Goal: Task Accomplishment & Management: Use online tool/utility

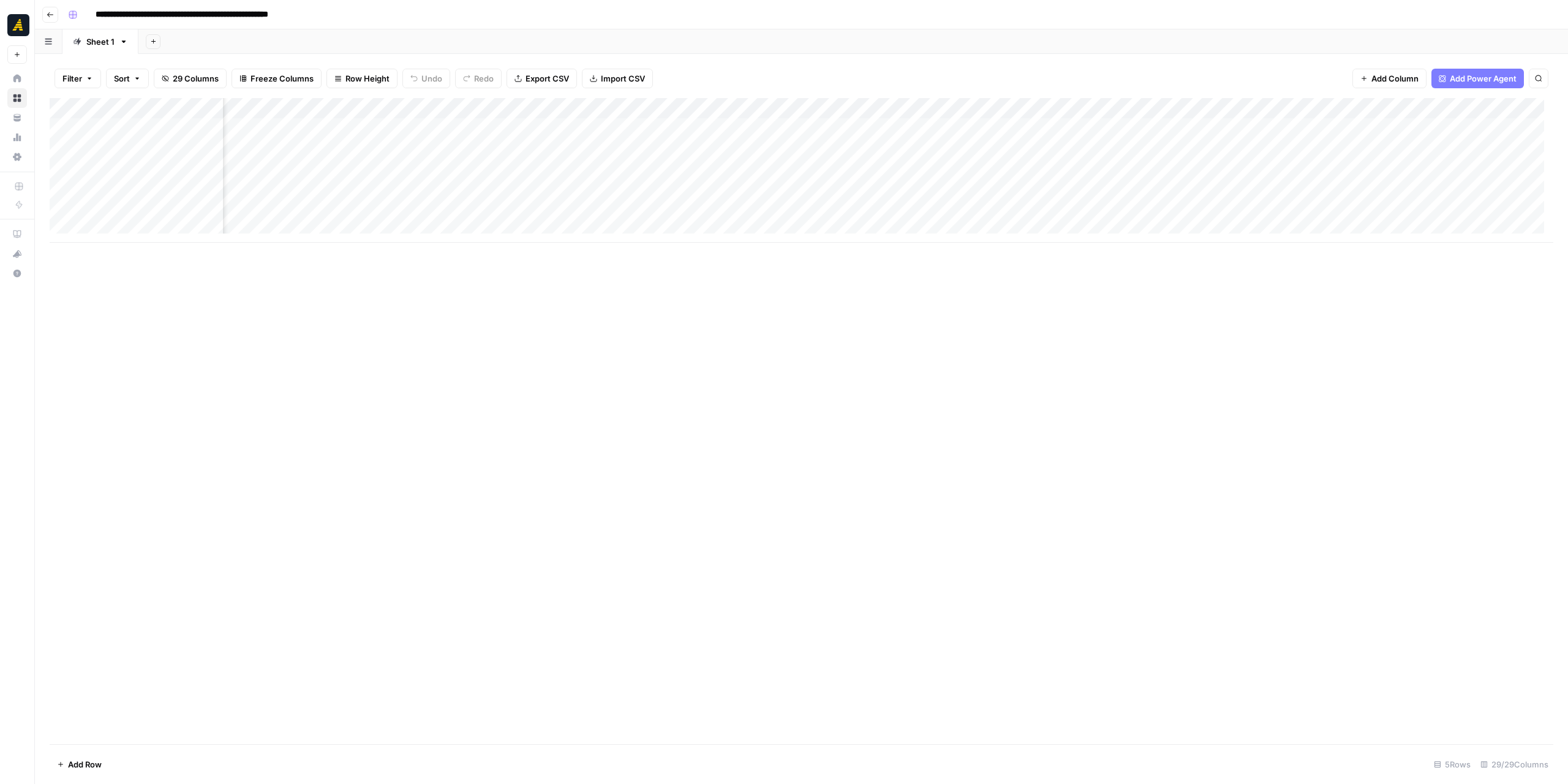
scroll to position [0, 2902]
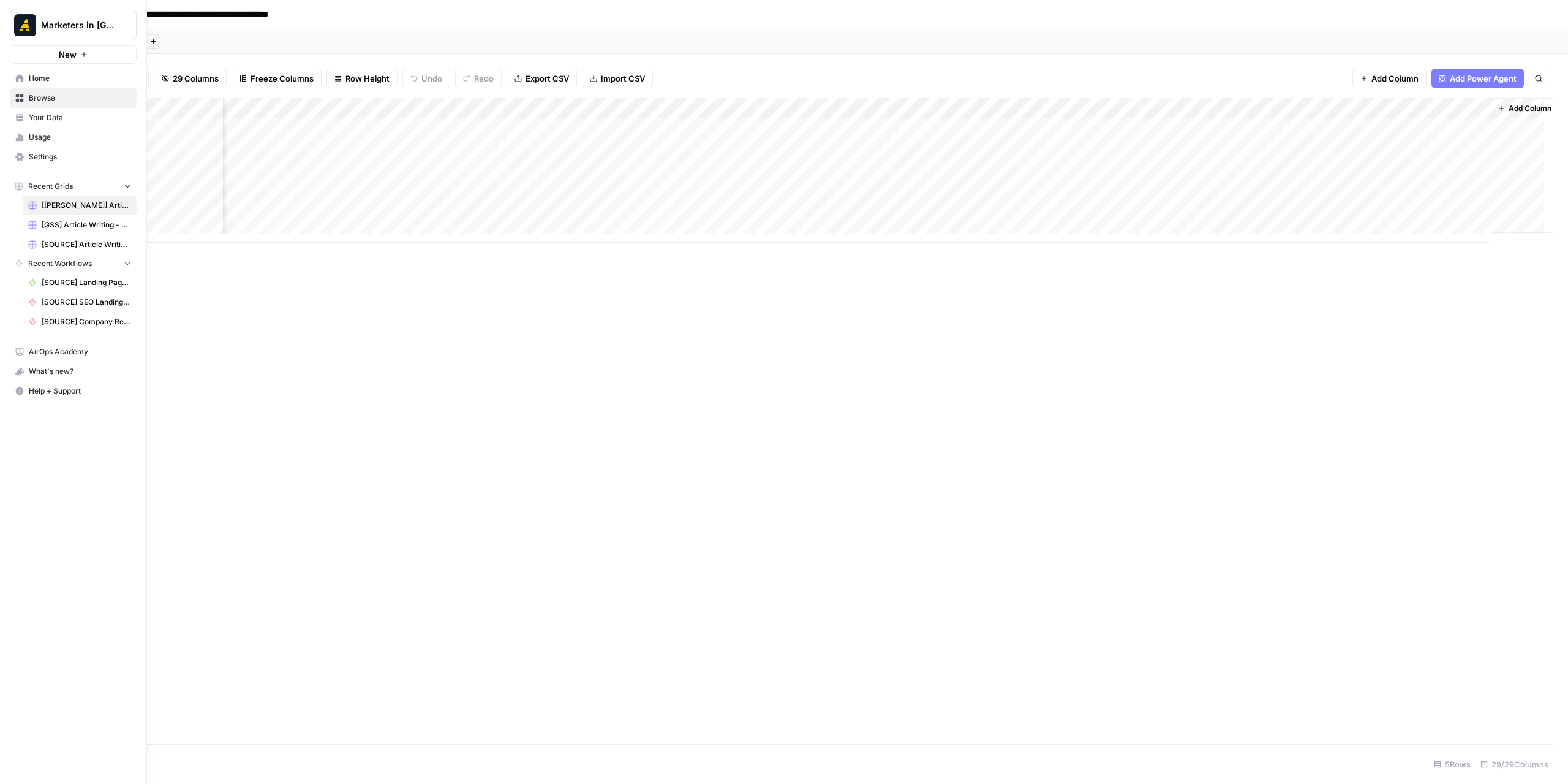
click at [29, 82] on span "Home" at bounding box center [80, 78] width 102 height 11
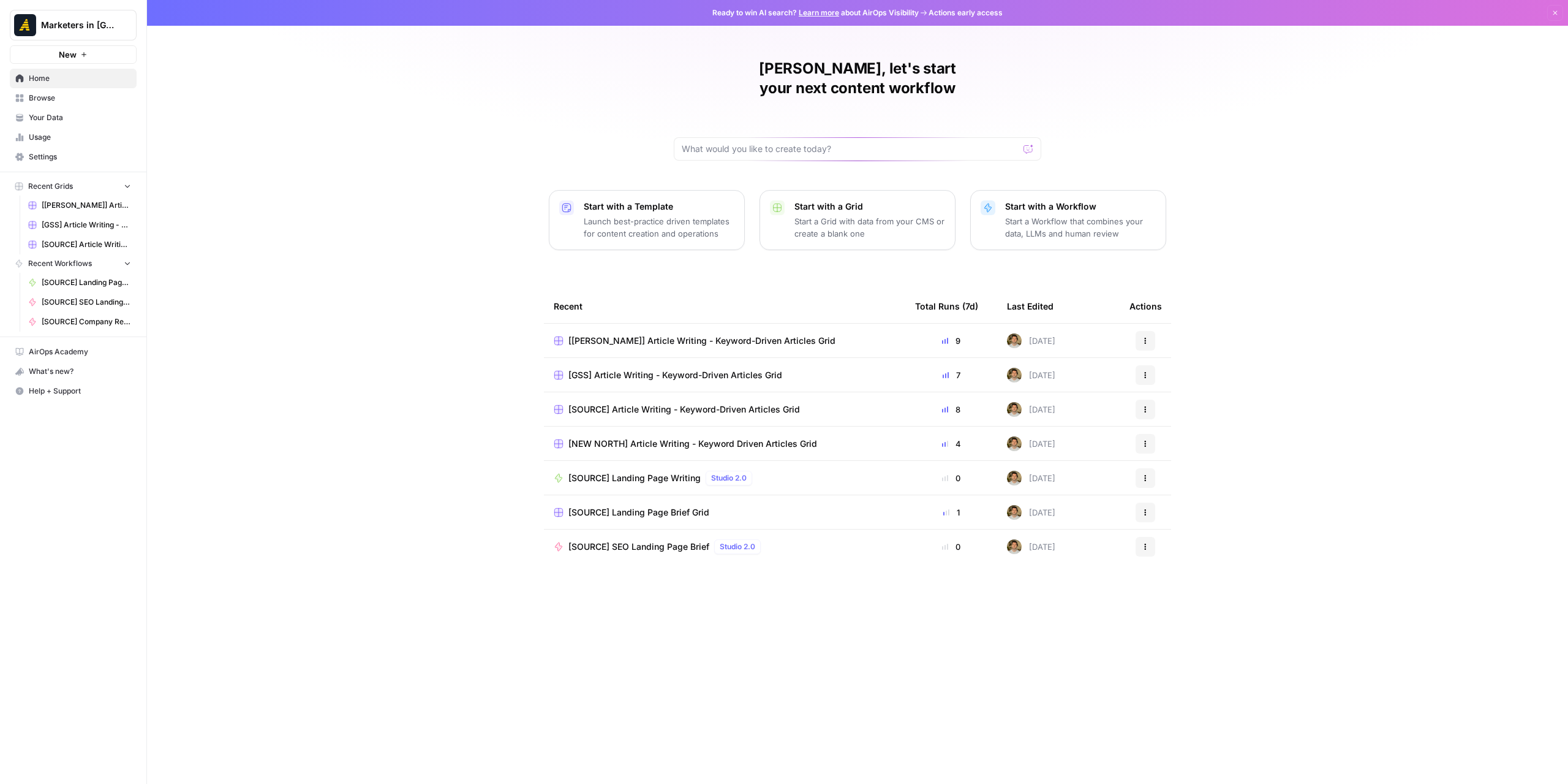
click at [86, 98] on span "Browse" at bounding box center [80, 98] width 102 height 11
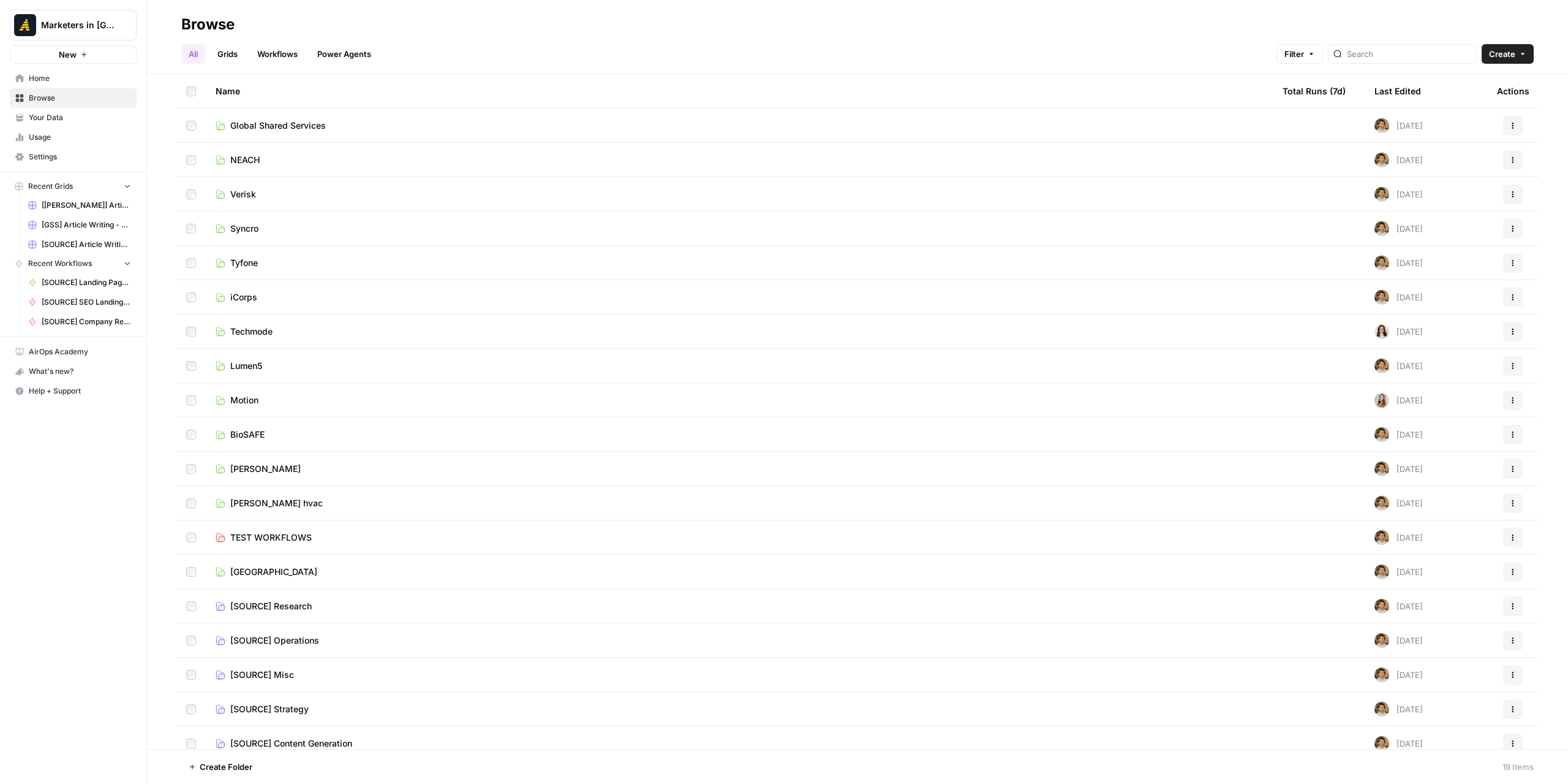
click at [262, 396] on link "Motion" at bounding box center [739, 400] width 1048 height 12
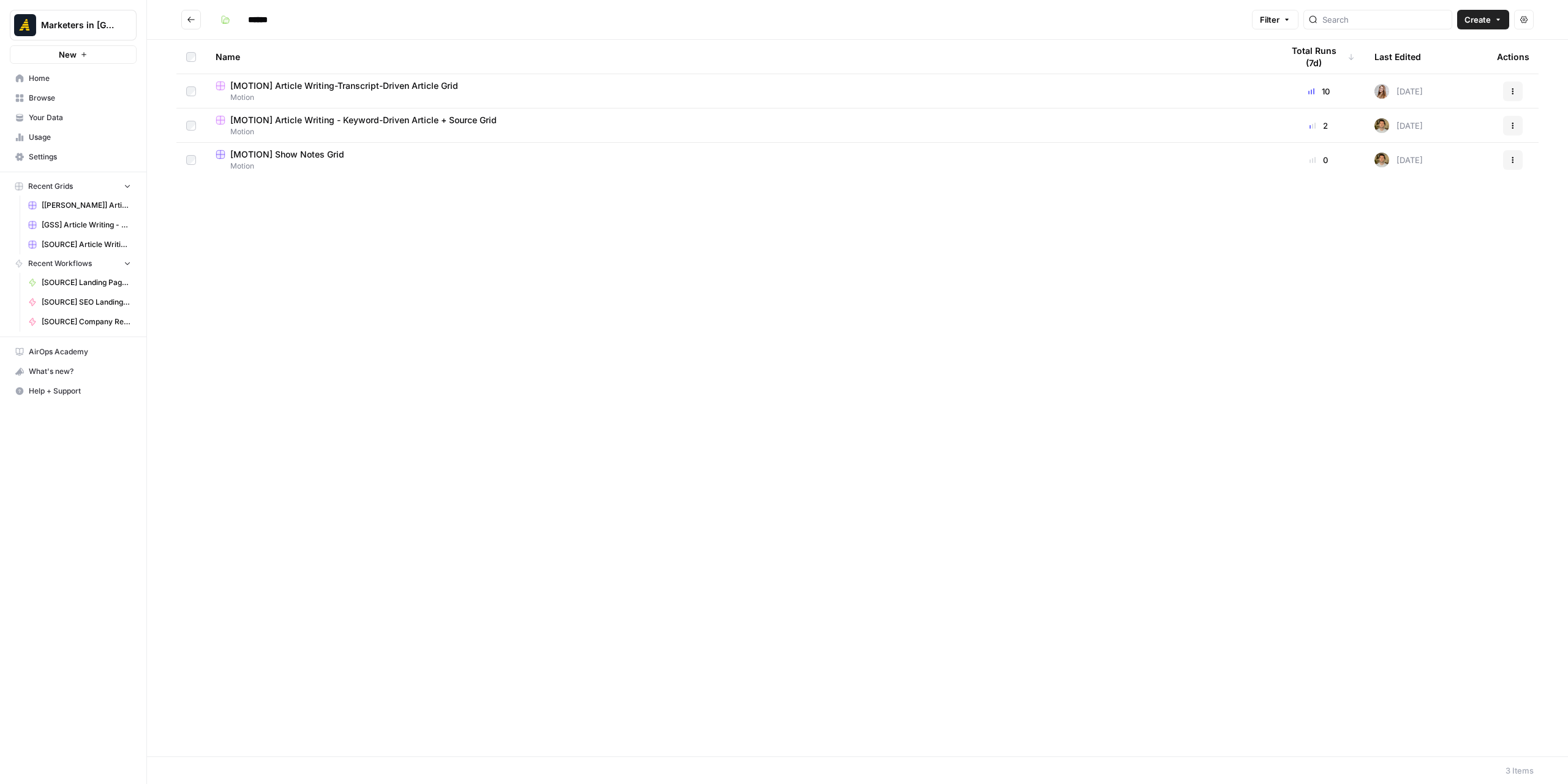
click at [315, 152] on span "[MOTION] Show Notes Grid" at bounding box center [287, 154] width 114 height 12
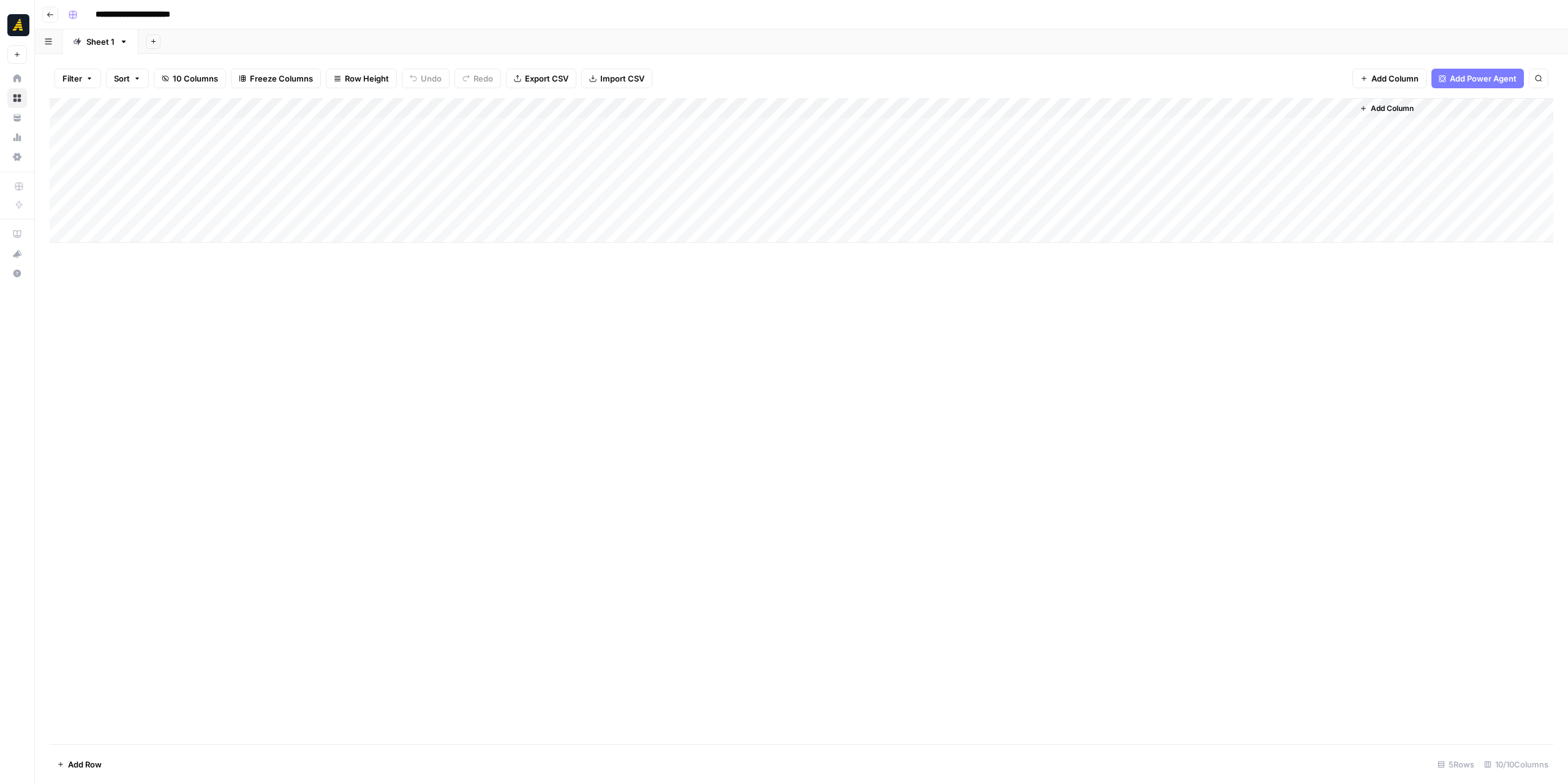
click at [43, 13] on button "Go back" at bounding box center [50, 14] width 16 height 16
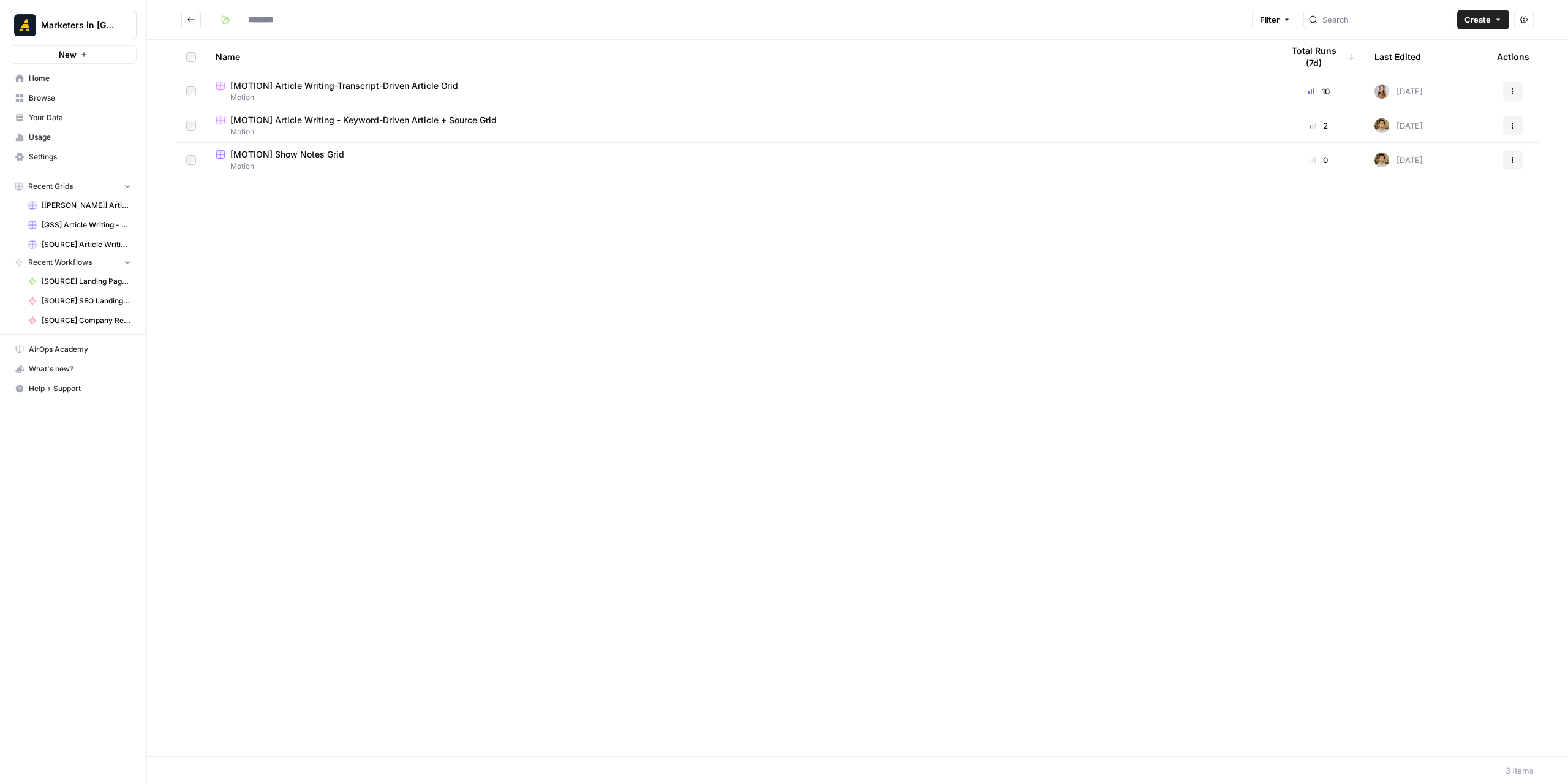
type input "******"
click at [198, 20] on button "Go back" at bounding box center [191, 19] width 20 height 20
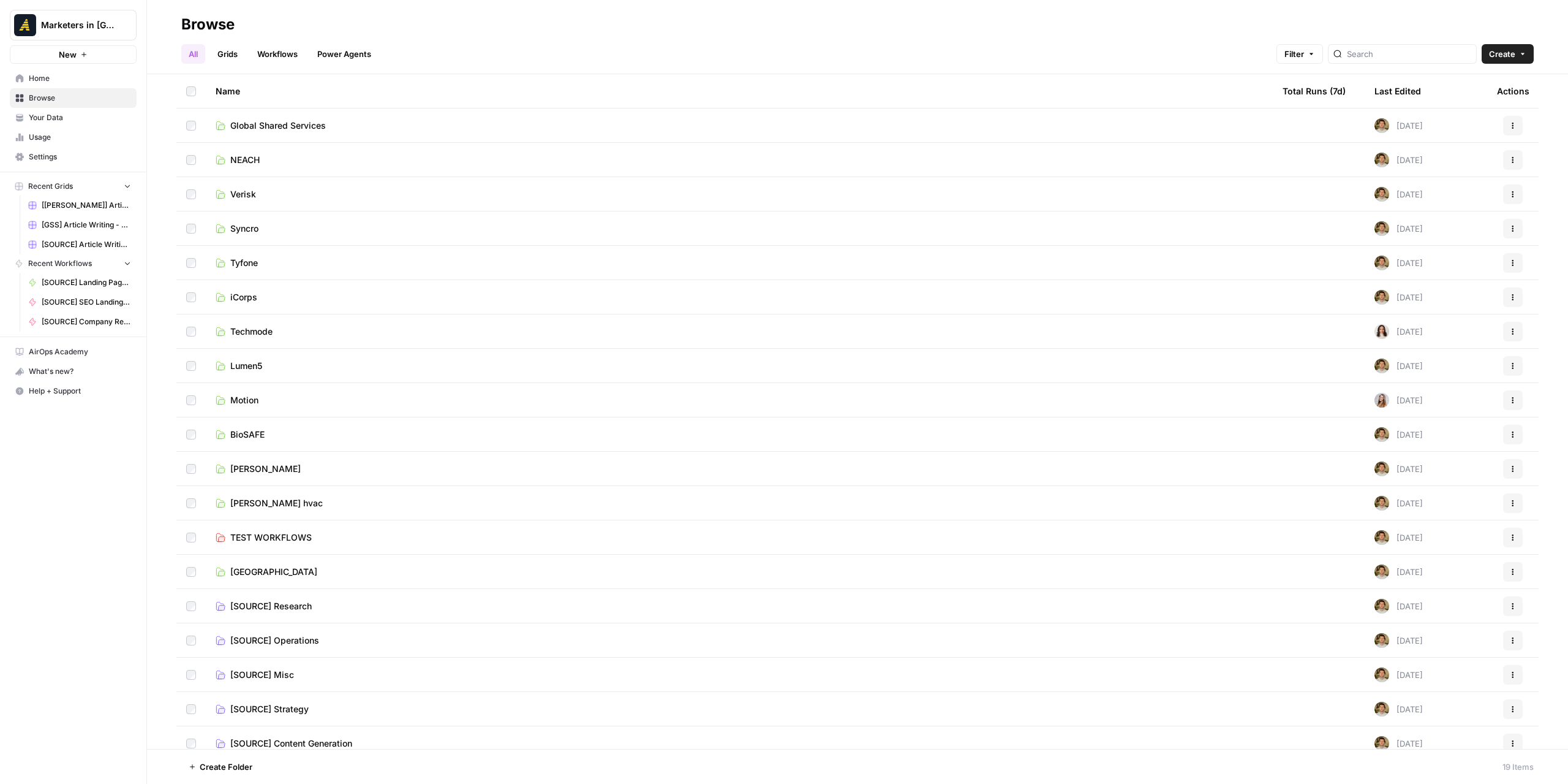
click at [263, 571] on span "[GEOGRAPHIC_DATA]" at bounding box center [274, 572] width 87 height 12
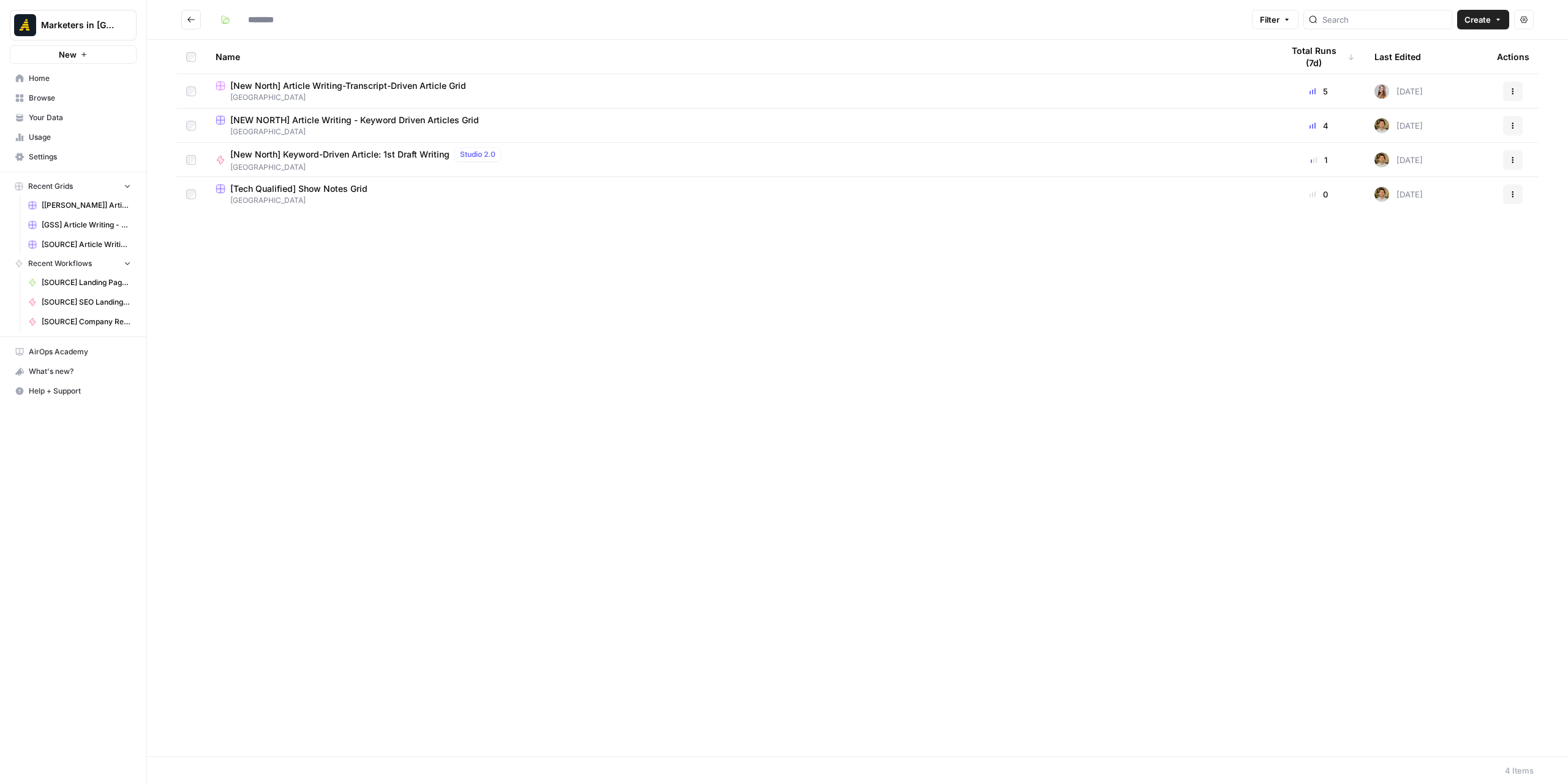
type input "*********"
click at [327, 188] on span "[Tech Qualified] Show Notes Grid" at bounding box center [299, 189] width 137 height 12
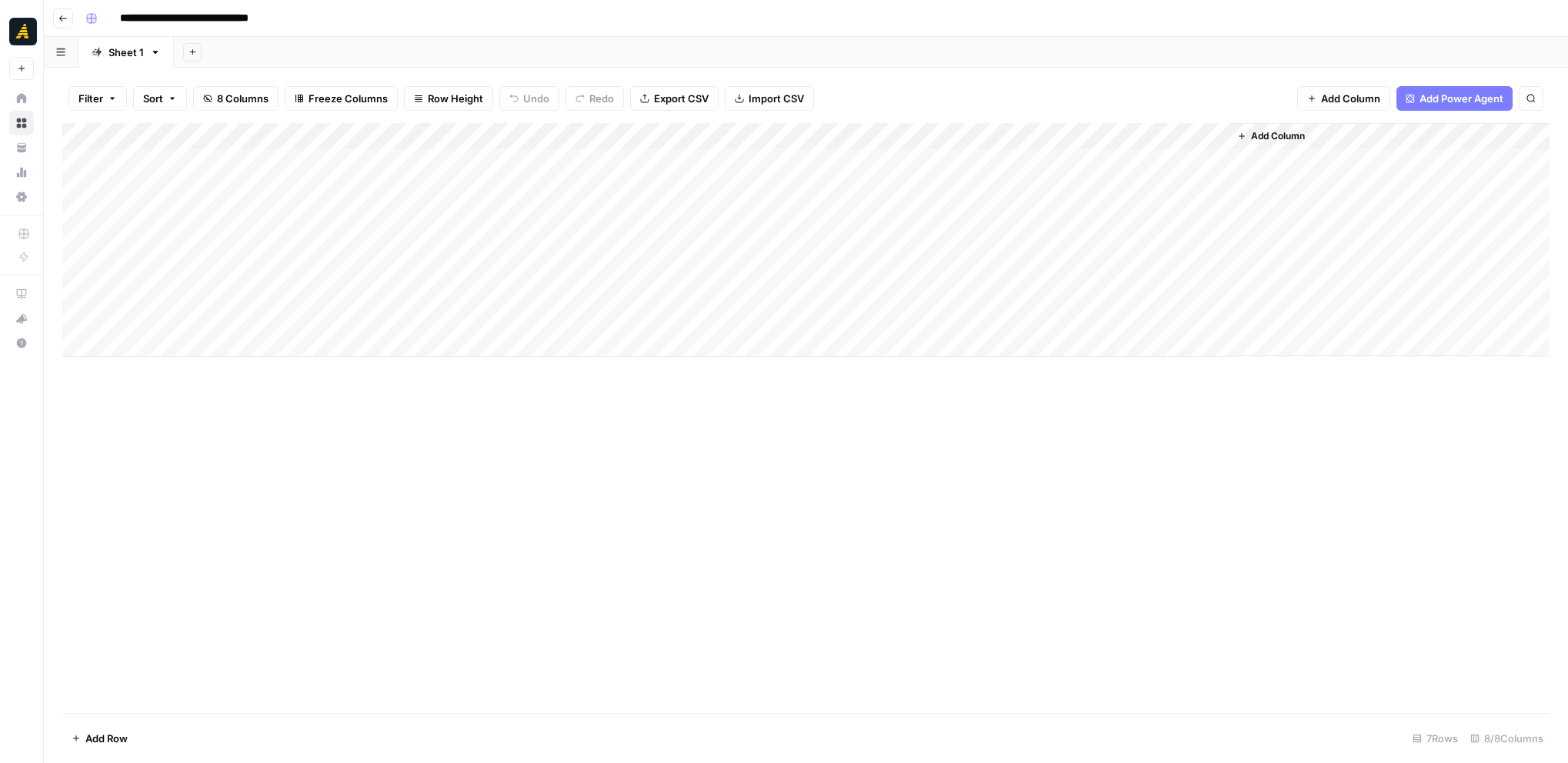
click at [703, 184] on div "Add Column" at bounding box center [805, 240] width 1487 height 234
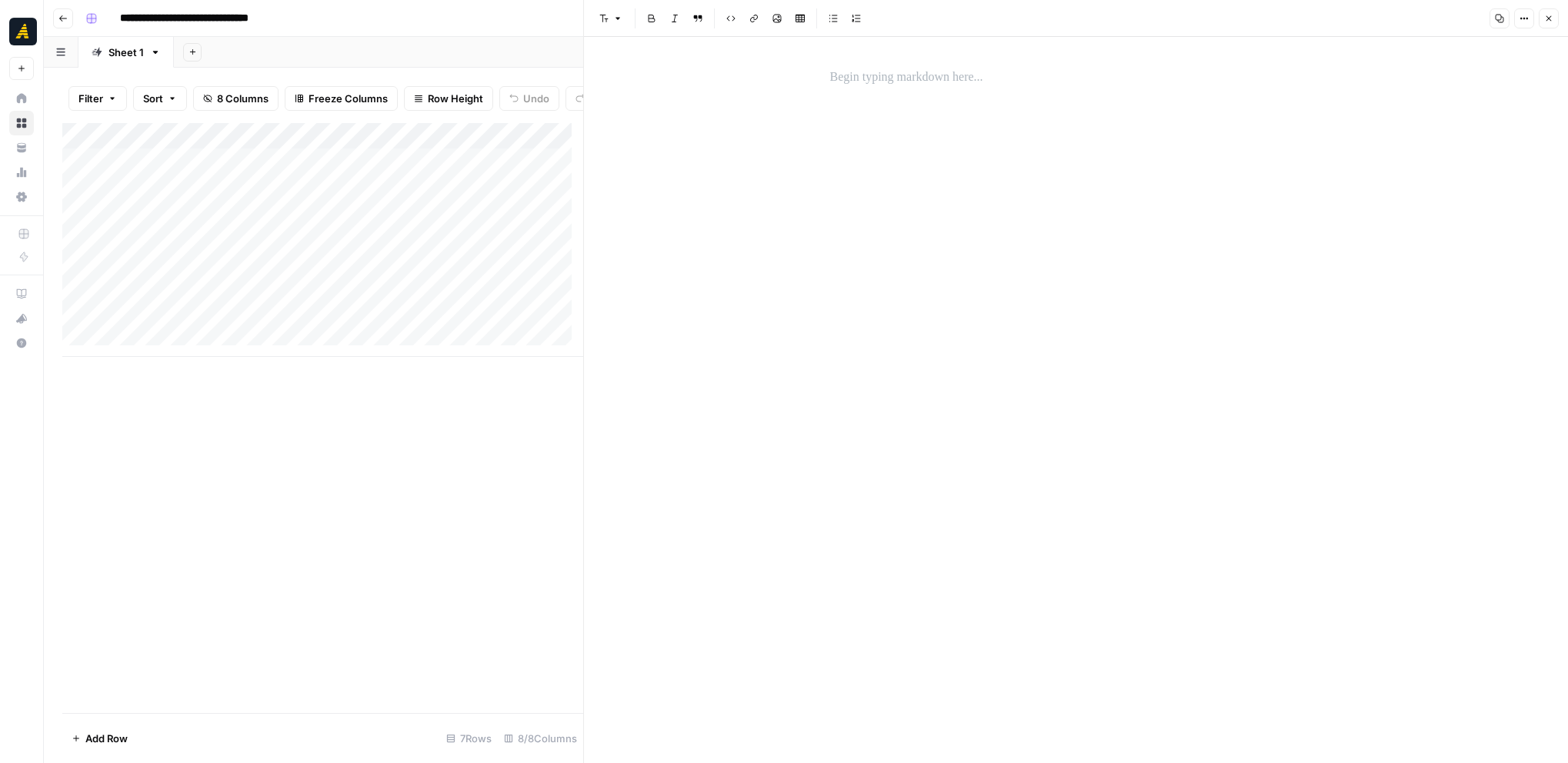
click at [916, 69] on p at bounding box center [1076, 78] width 493 height 20
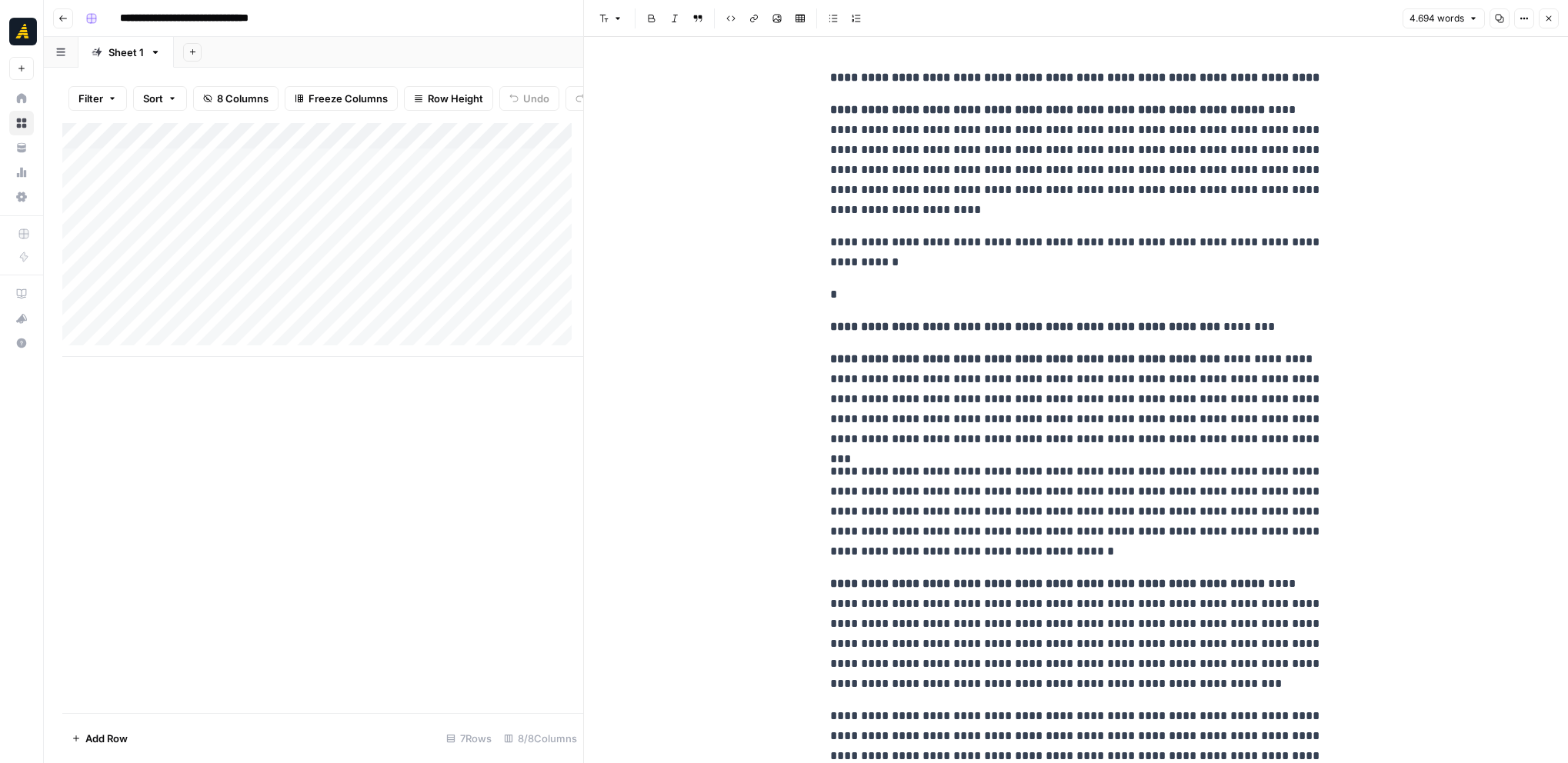
scroll to position [7117, 0]
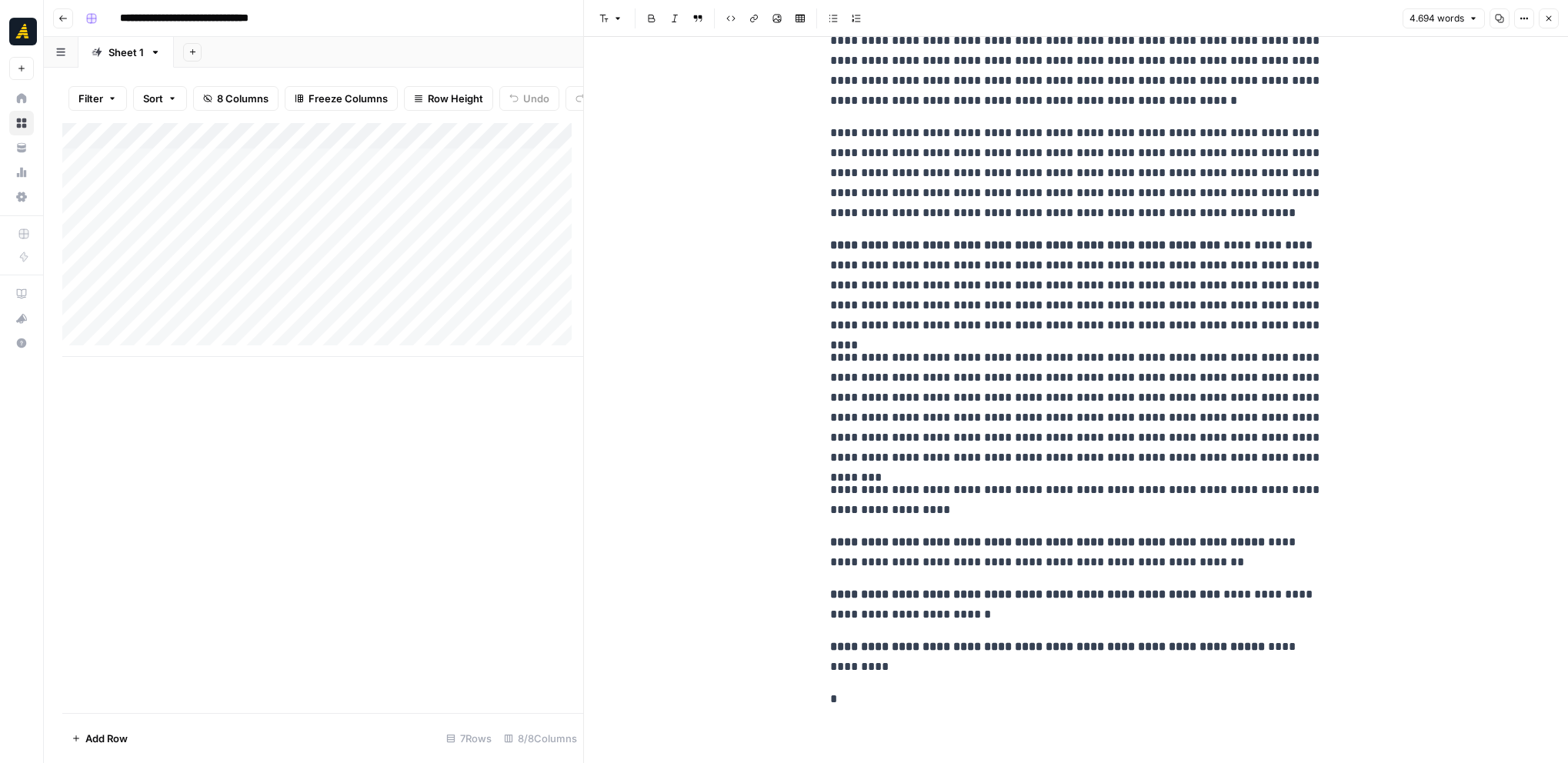
click at [1551, 18] on icon "button" at bounding box center [1548, 18] width 9 height 9
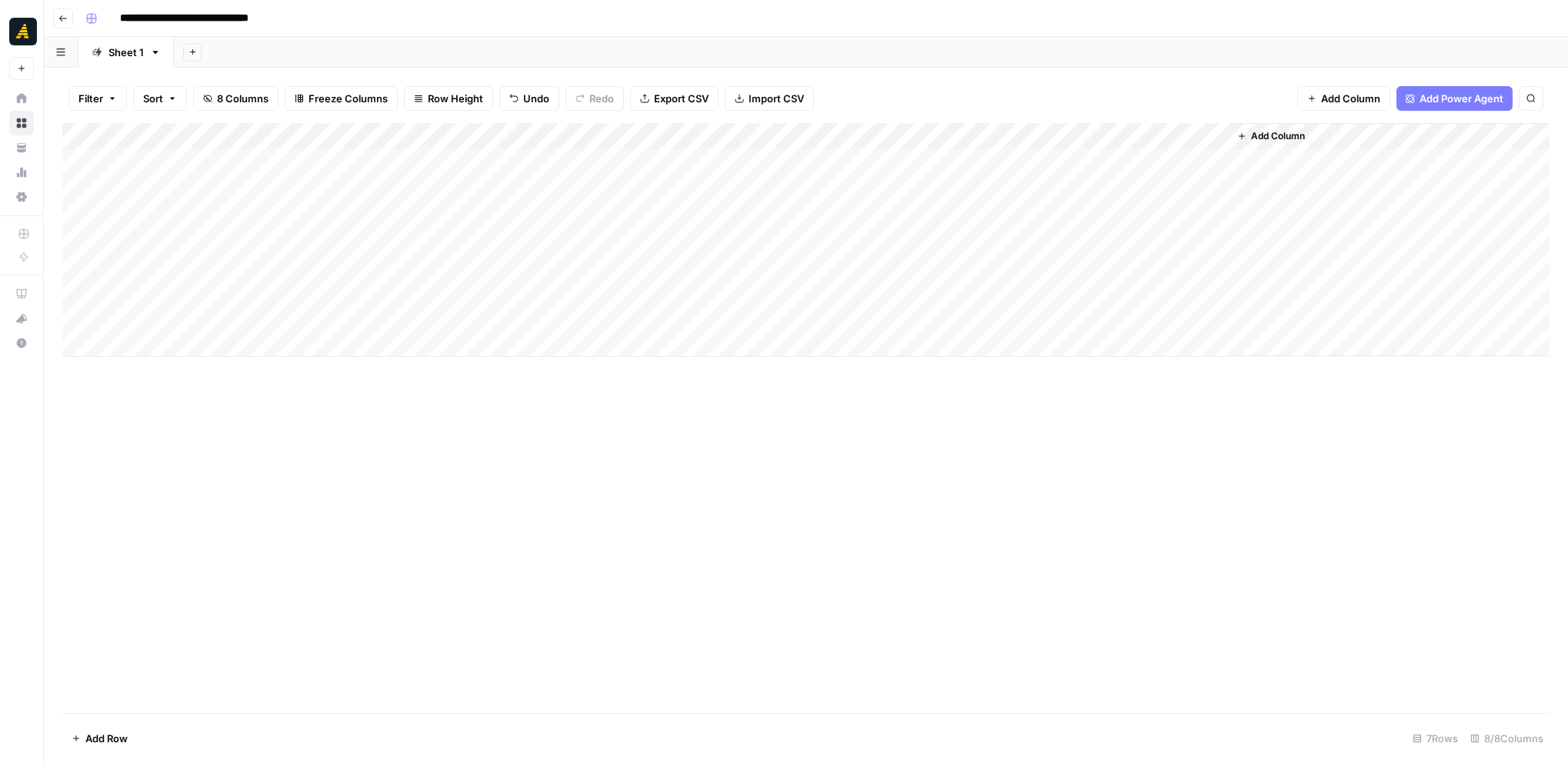
click at [844, 199] on div "Add Column" at bounding box center [805, 240] width 1487 height 234
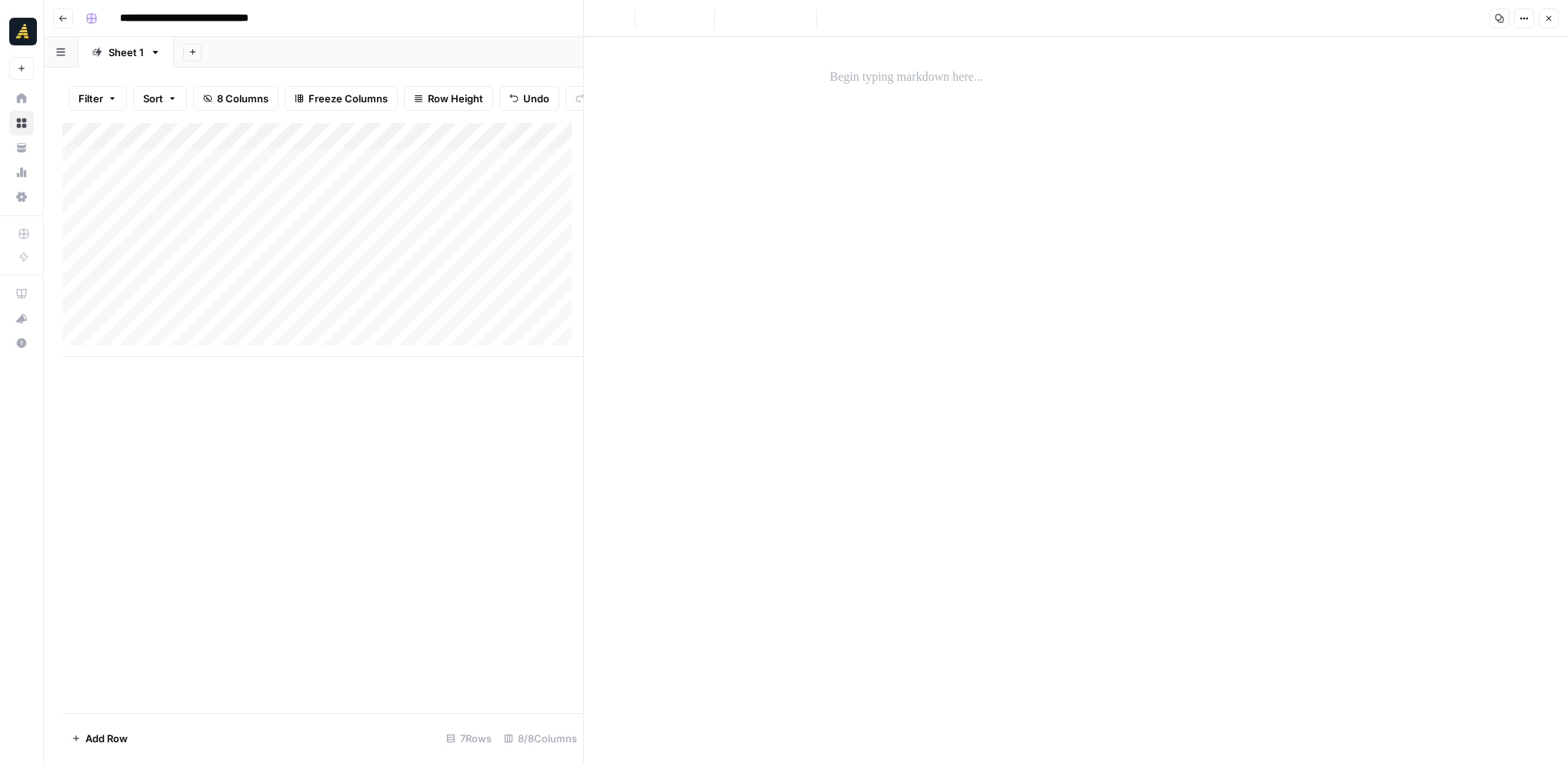
click at [965, 78] on p at bounding box center [1076, 78] width 493 height 20
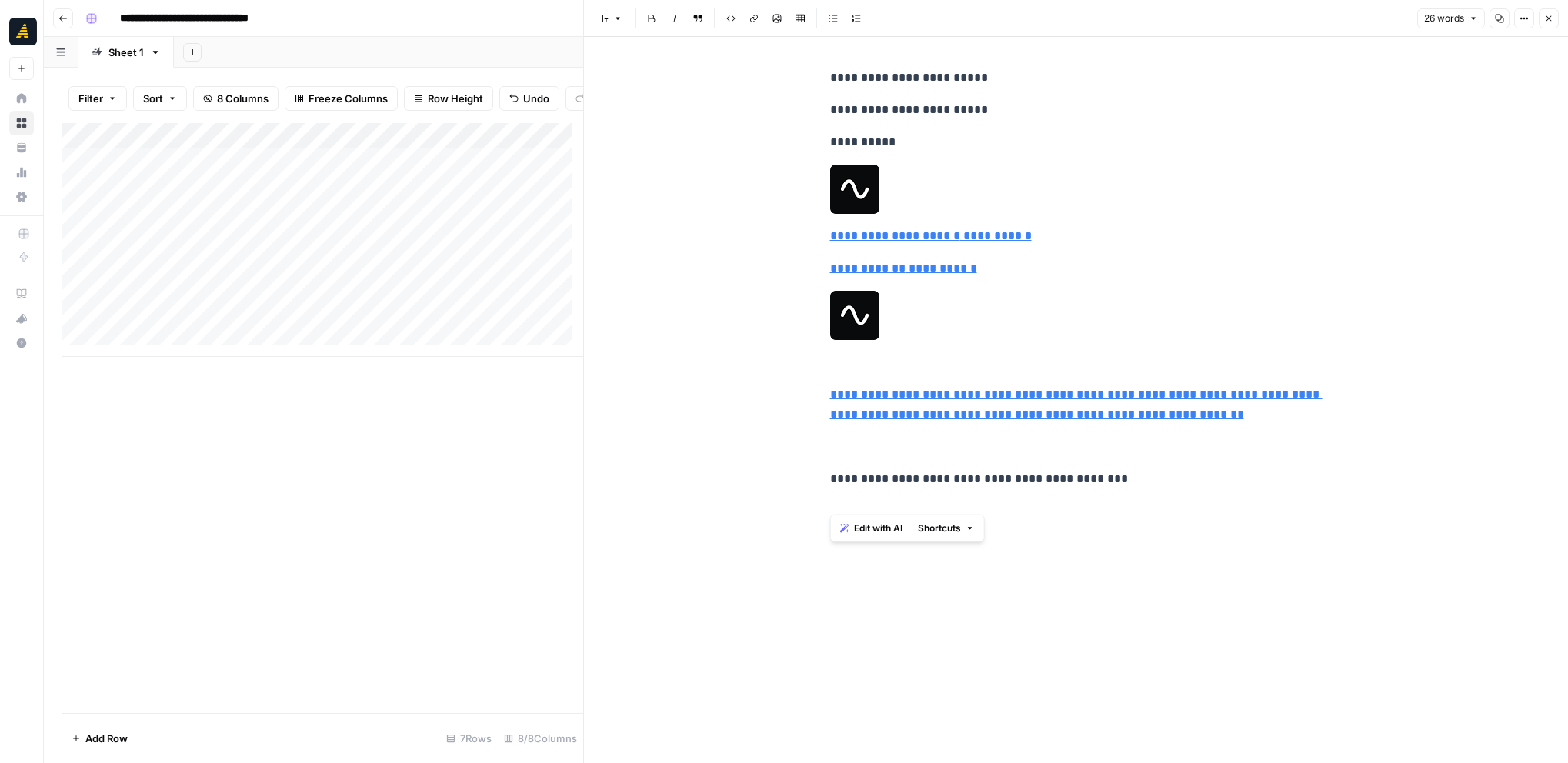
type input "http://RiversideRiverside.FM"
drag, startPoint x: 1171, startPoint y: 512, endPoint x: 817, endPoint y: 136, distance: 516.4
click at [817, 136] on div "**********" at bounding box center [1075, 400] width 984 height 726
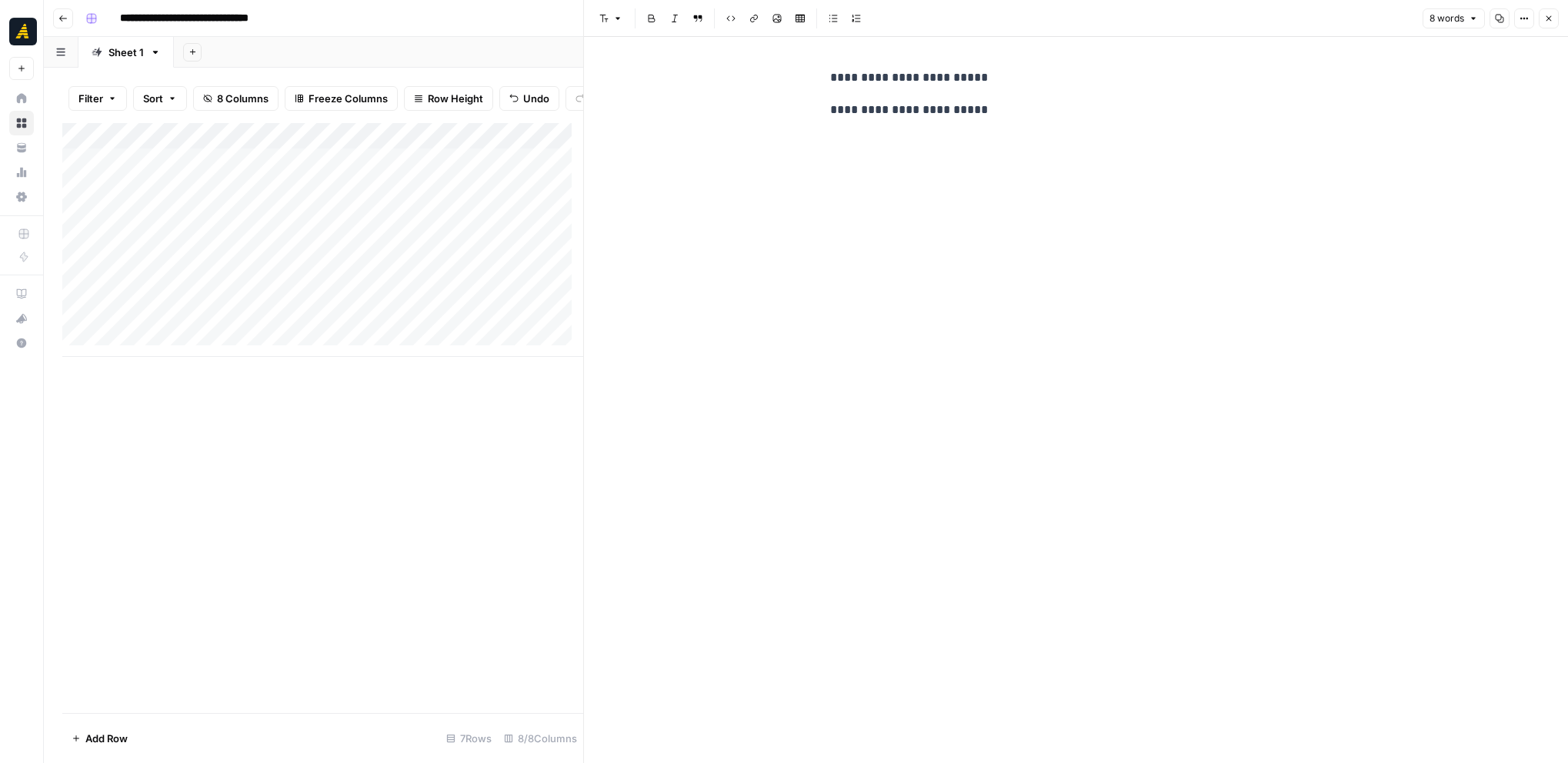
click at [997, 83] on p "**********" at bounding box center [1076, 78] width 493 height 20
drag, startPoint x: 1559, startPoint y: 18, endPoint x: 1551, endPoint y: 16, distance: 8.2
click at [1556, 18] on header "Font style Bold Italic Block quote Code block Link Image Insert Table Bulleted …" at bounding box center [1075, 18] width 984 height 37
click at [1548, 15] on icon "button" at bounding box center [1548, 18] width 9 height 9
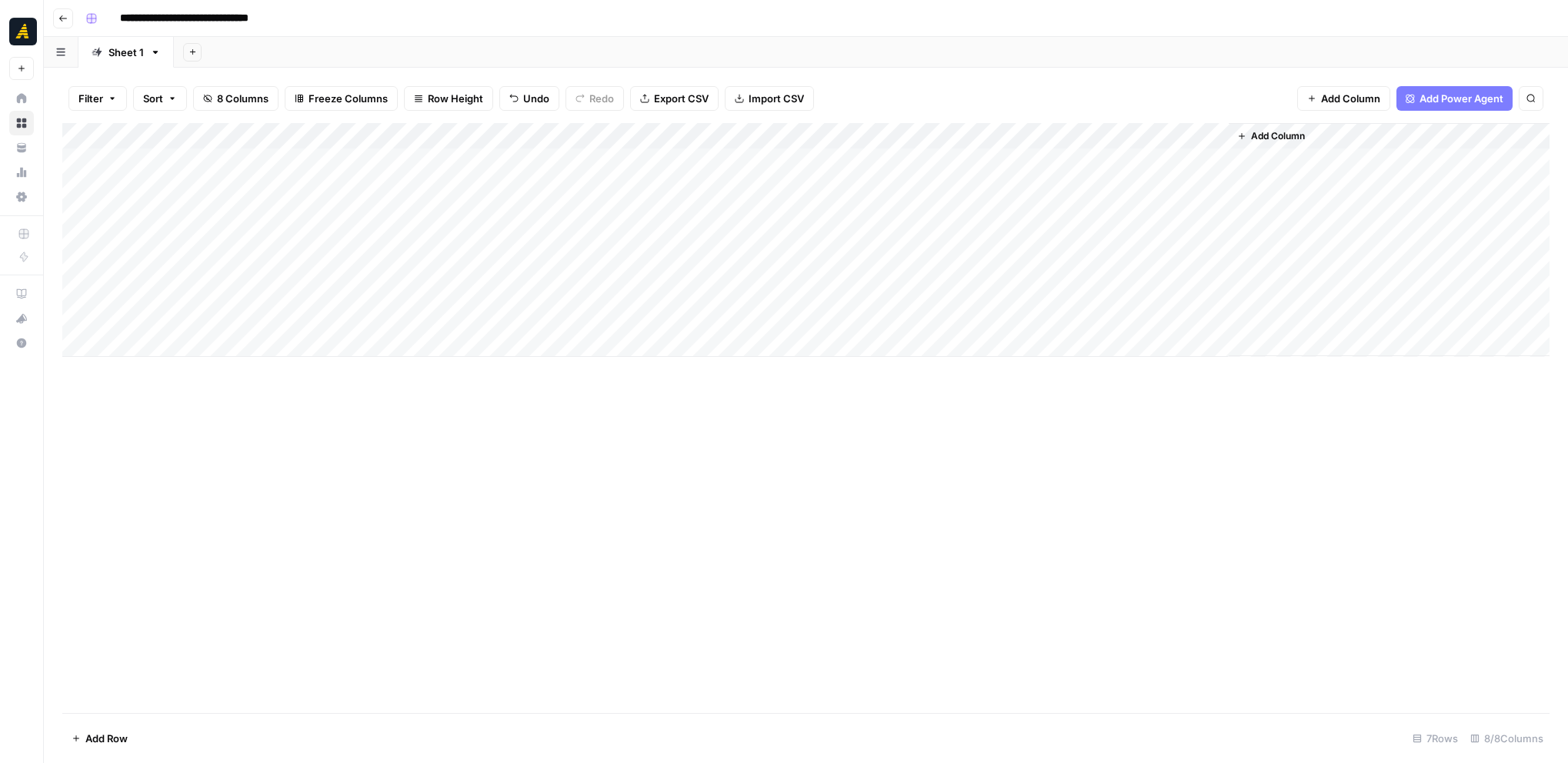
click at [1007, 183] on div "Add Column" at bounding box center [805, 240] width 1487 height 234
click at [699, 610] on div "Add Column" at bounding box center [805, 418] width 1487 height 590
click at [1096, 182] on div "Add Column" at bounding box center [805, 240] width 1487 height 234
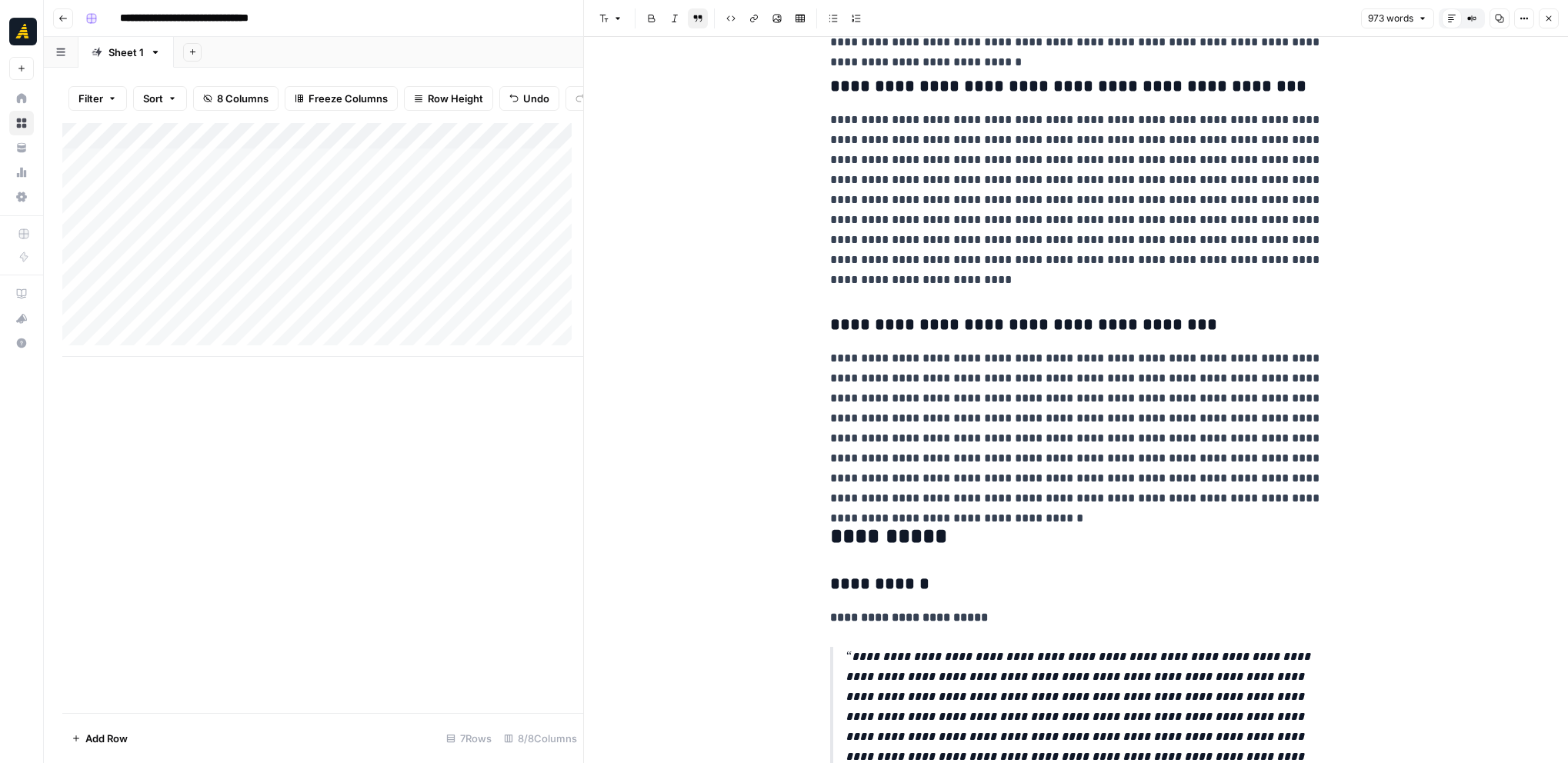
scroll to position [1231, 0]
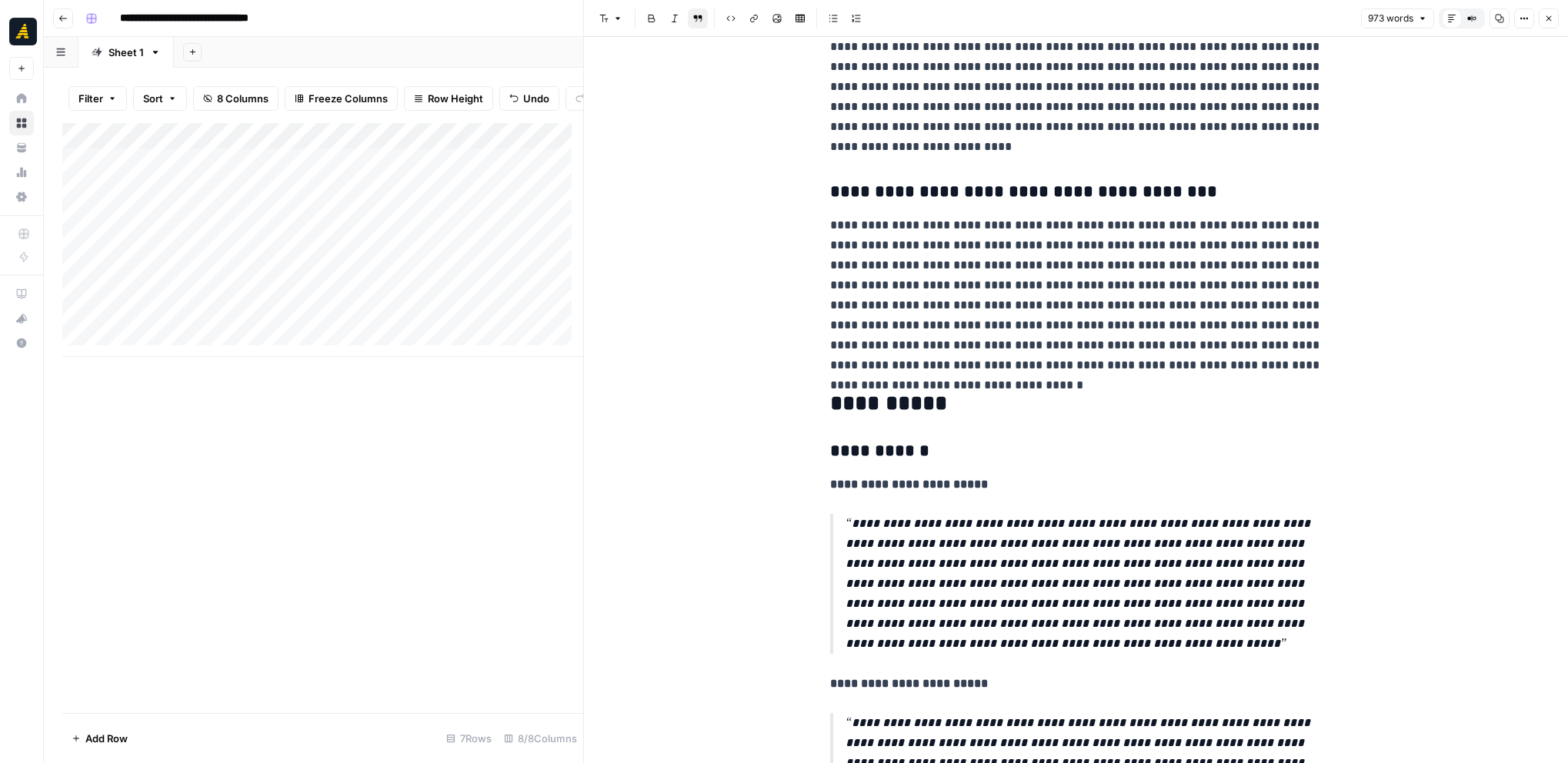
click at [1502, 18] on icon "button" at bounding box center [1500, 19] width 9 height 9
click at [1555, 22] on button "Close" at bounding box center [1548, 18] width 20 height 20
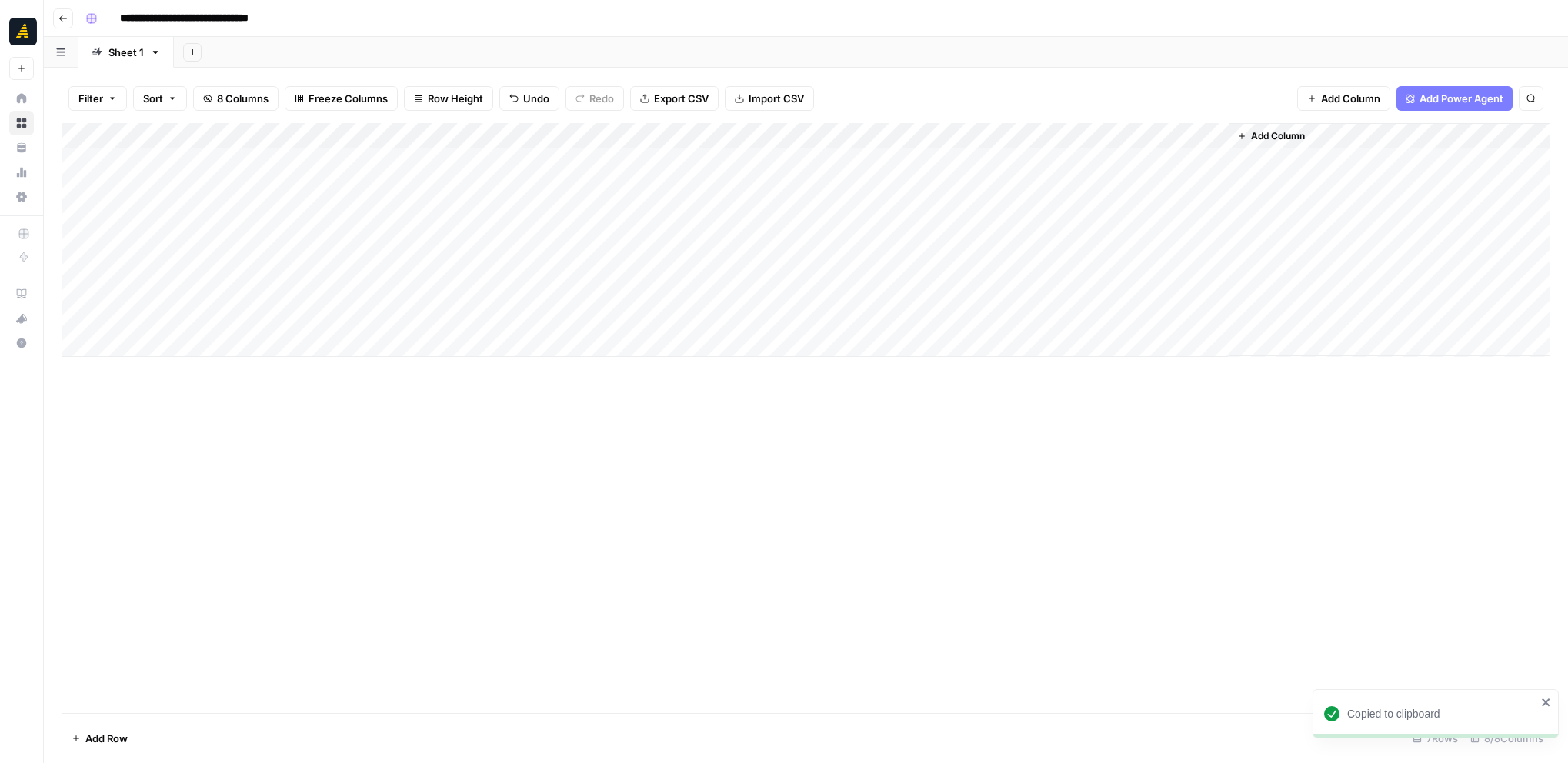
click at [69, 21] on button "Go back" at bounding box center [63, 18] width 20 height 20
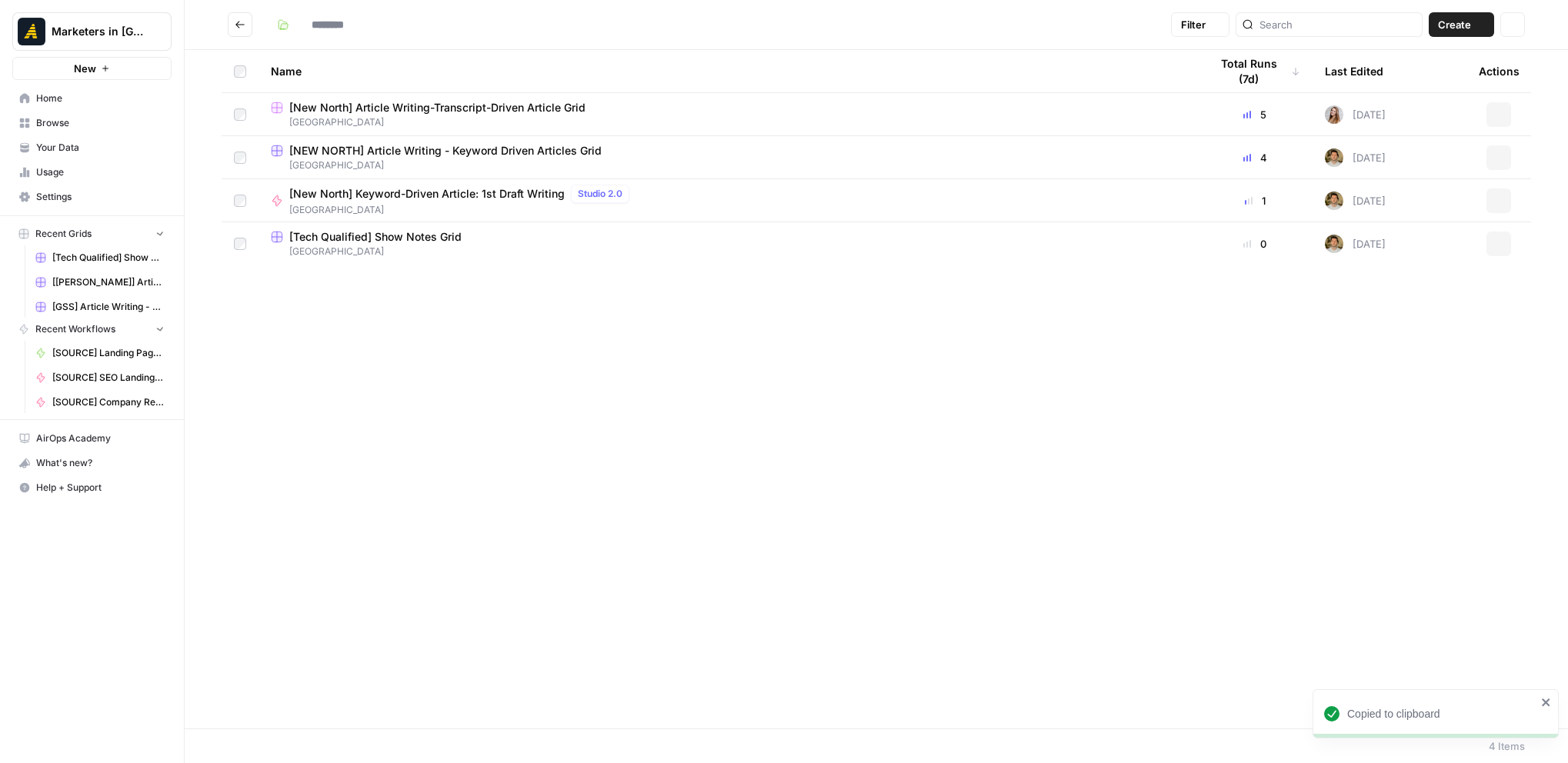
type input "*********"
click at [247, 27] on button "Go back" at bounding box center [239, 24] width 25 height 25
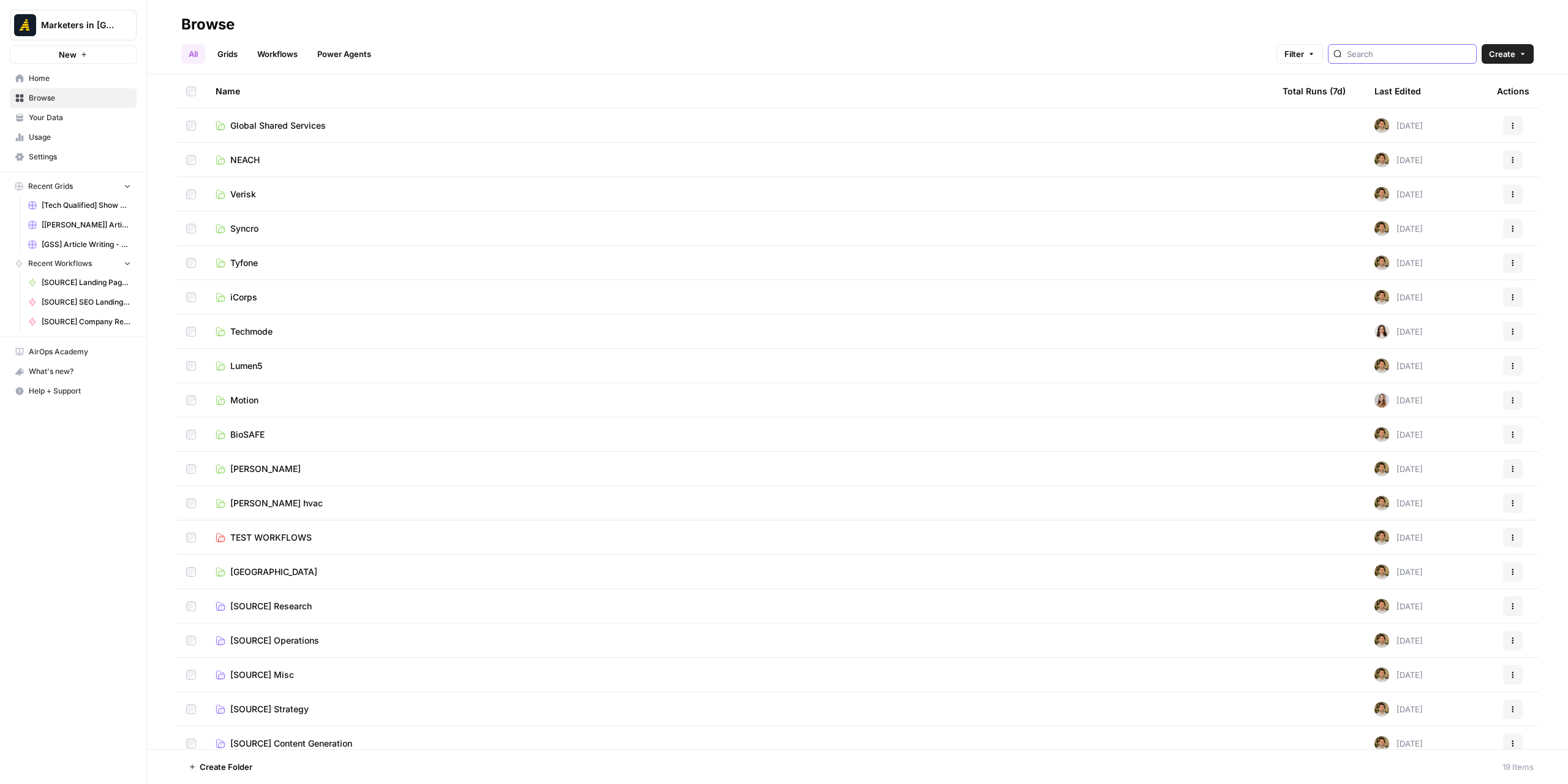
click at [1375, 56] on input "search" at bounding box center [1409, 54] width 124 height 12
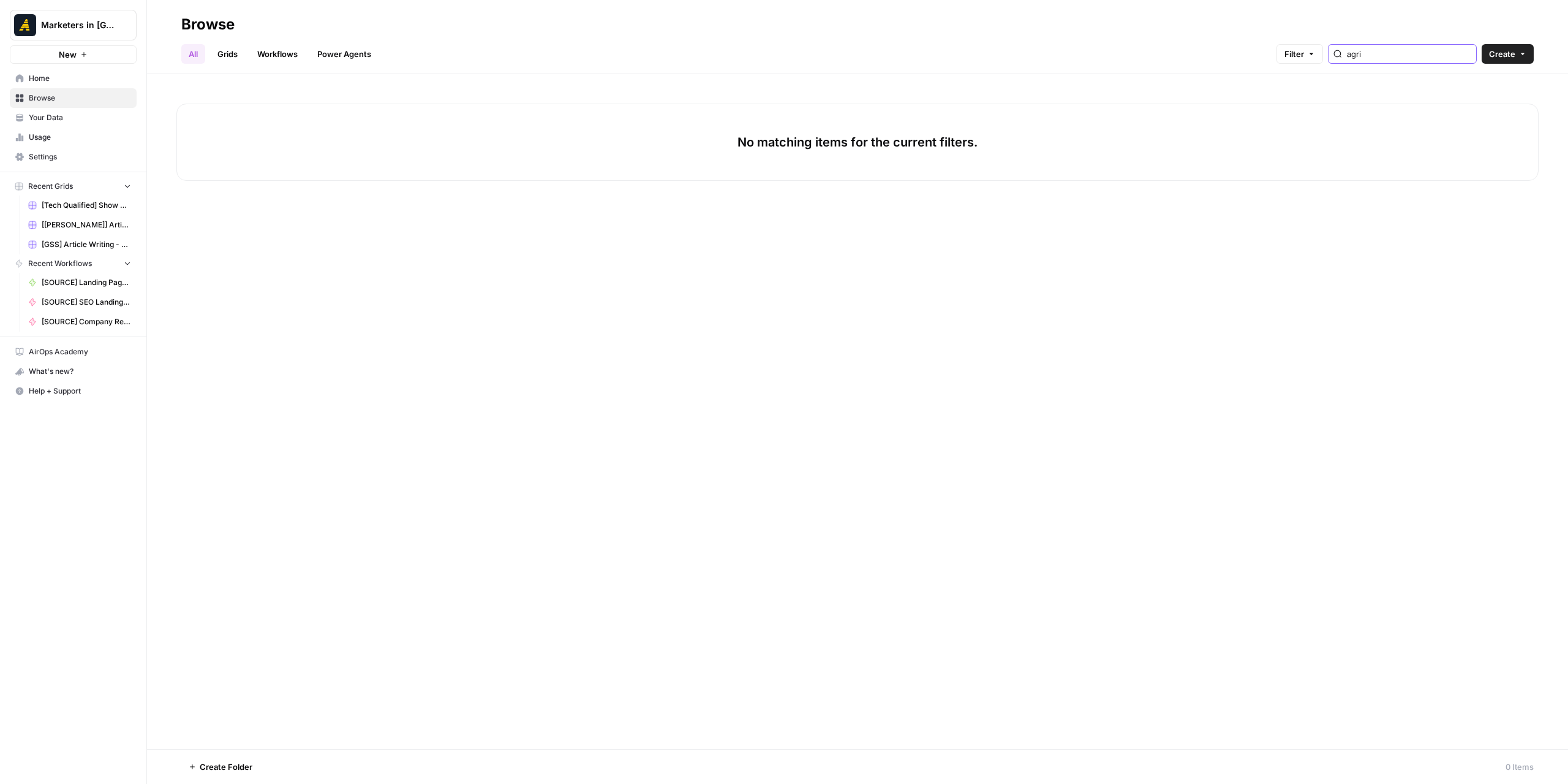
type input "agri"
drag, startPoint x: 1310, startPoint y: 47, endPoint x: 1289, endPoint y: 49, distance: 21.1
click at [1289, 49] on div "All Grids Workflows Power Agents Filter agri Create" at bounding box center [857, 49] width 1353 height 29
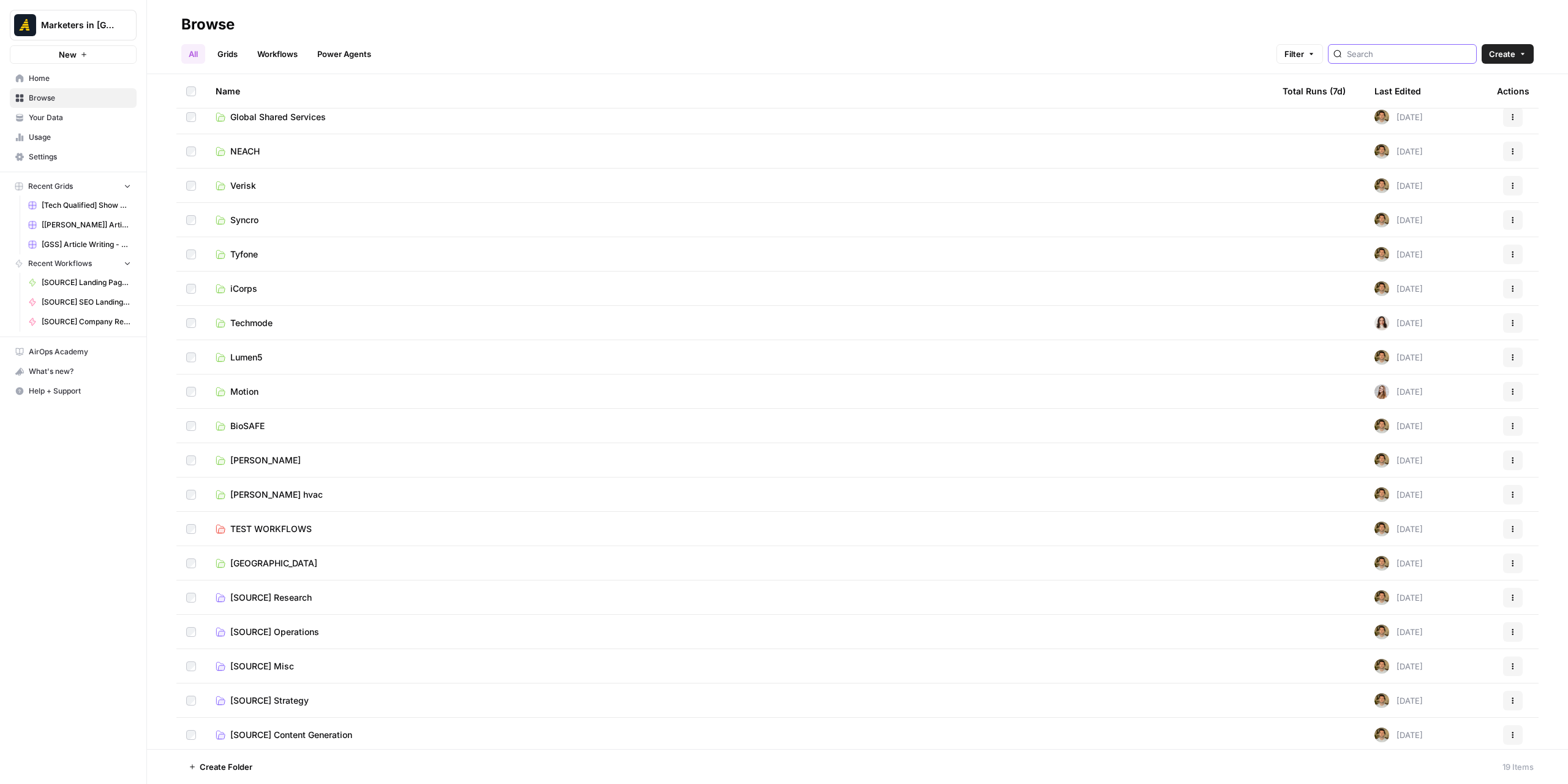
scroll to position [11, 0]
click at [218, 769] on span "Create Folder" at bounding box center [226, 767] width 53 height 12
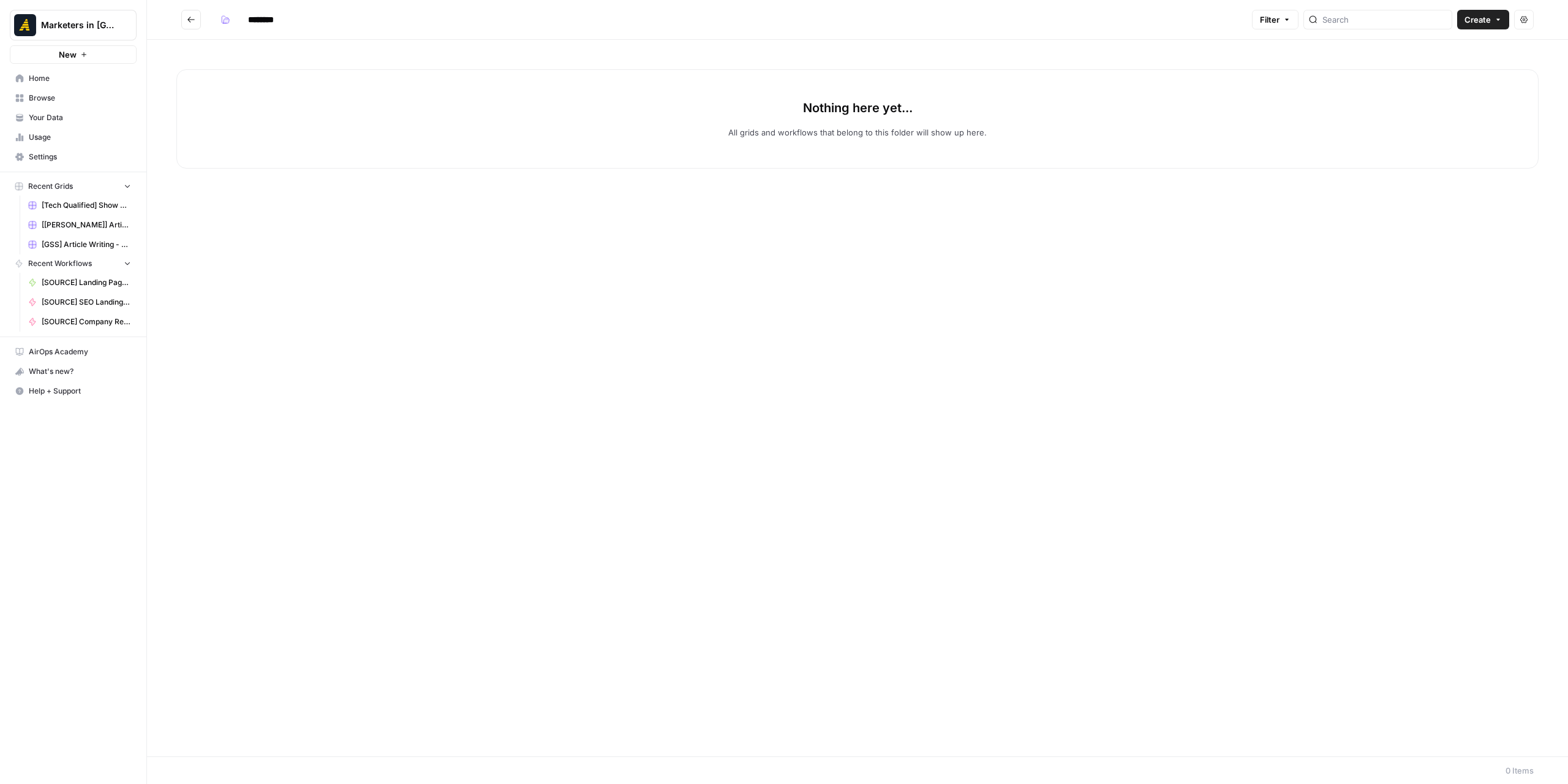
click at [272, 16] on input "********" at bounding box center [277, 19] width 69 height 20
type input "********"
click at [230, 23] on button "button" at bounding box center [225, 19] width 20 height 20
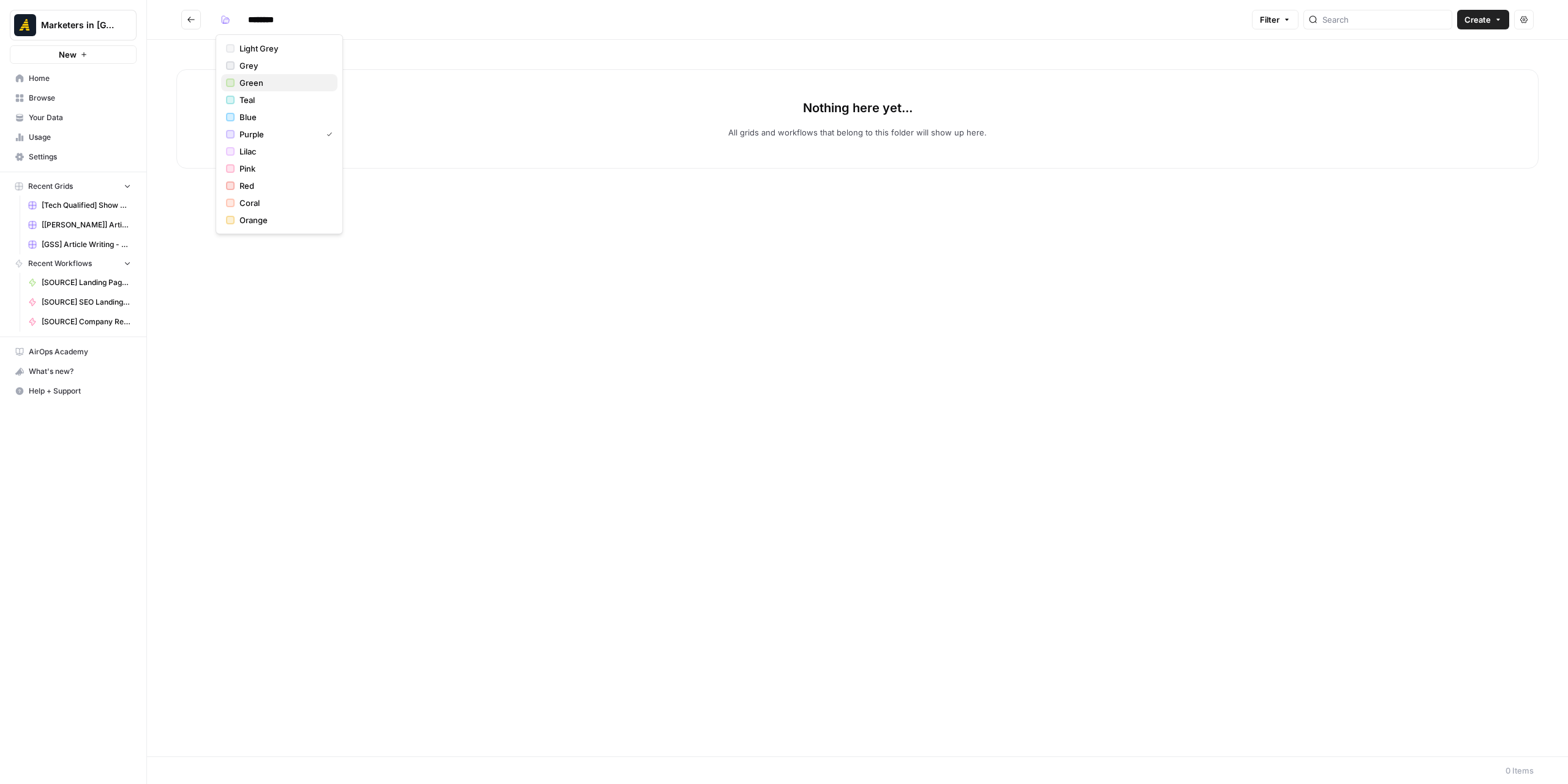
click at [252, 82] on span "Green" at bounding box center [283, 83] width 88 height 12
click at [186, 20] on button "Go back" at bounding box center [191, 19] width 20 height 20
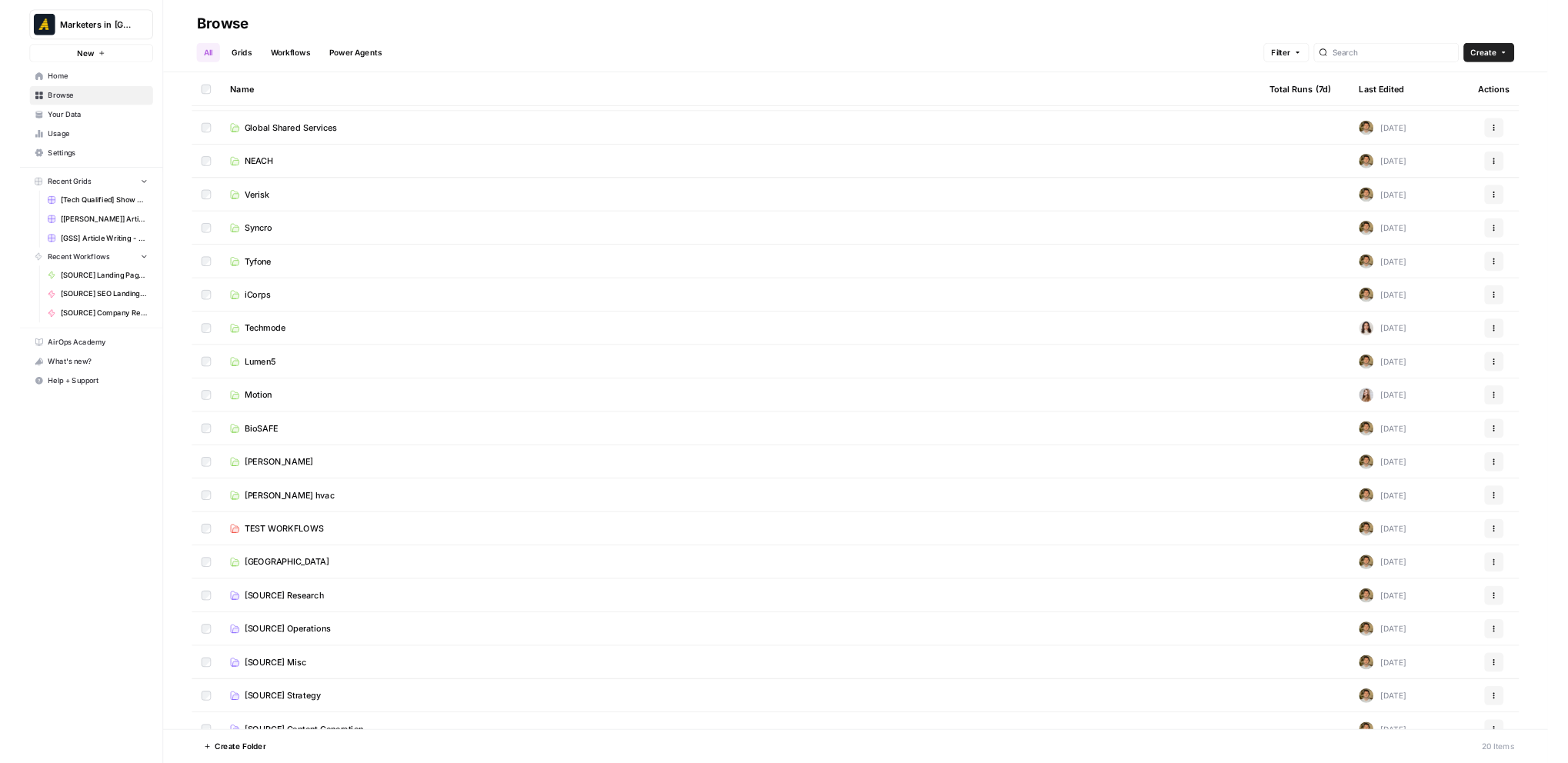
scroll to position [57, 0]
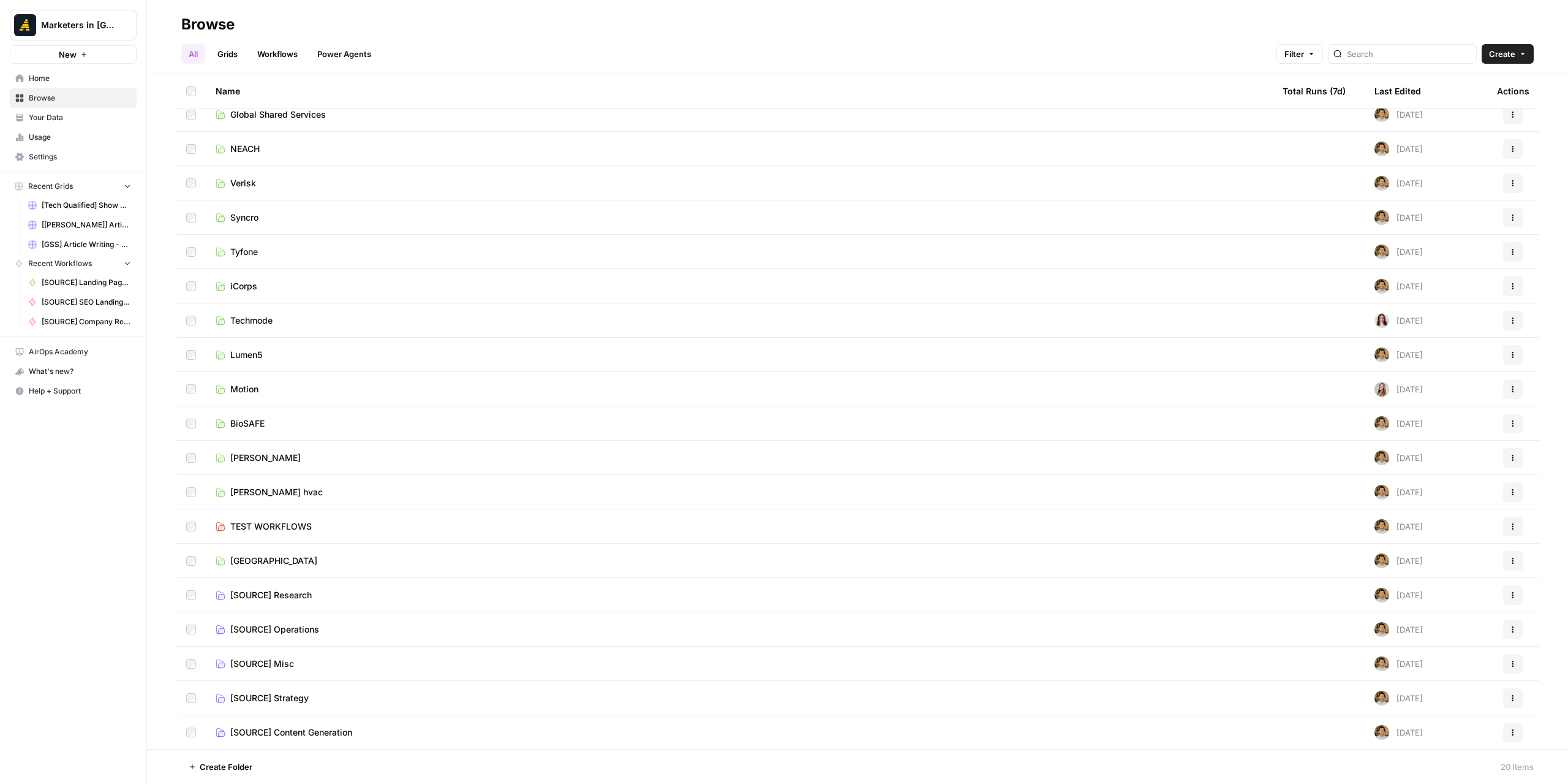
click at [291, 627] on span "[SOURCE] Operations" at bounding box center [275, 630] width 89 height 12
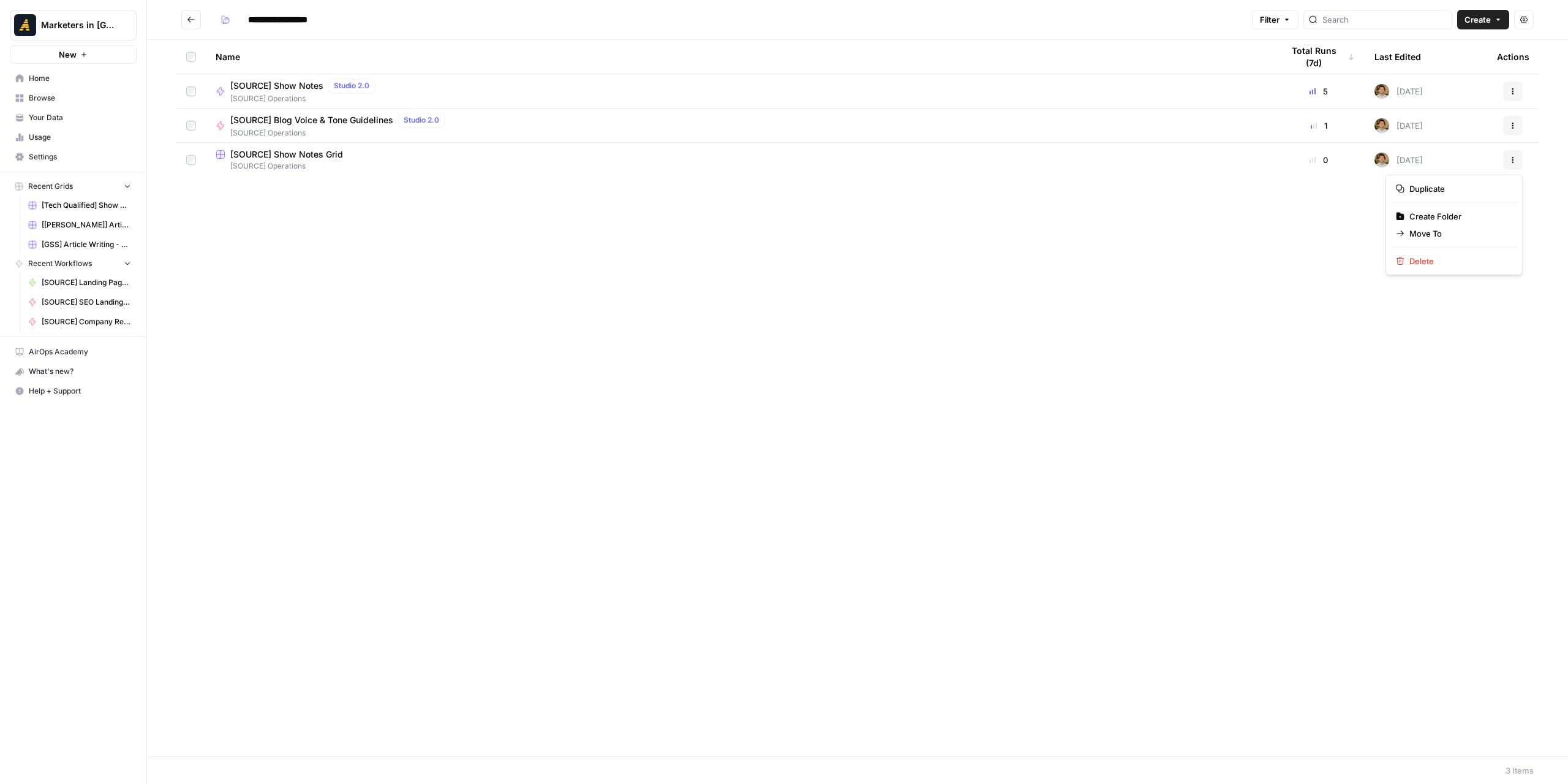
click at [1512, 158] on icon "button" at bounding box center [1512, 160] width 8 height 8
click at [1457, 190] on span "Duplicate" at bounding box center [1458, 189] width 98 height 12
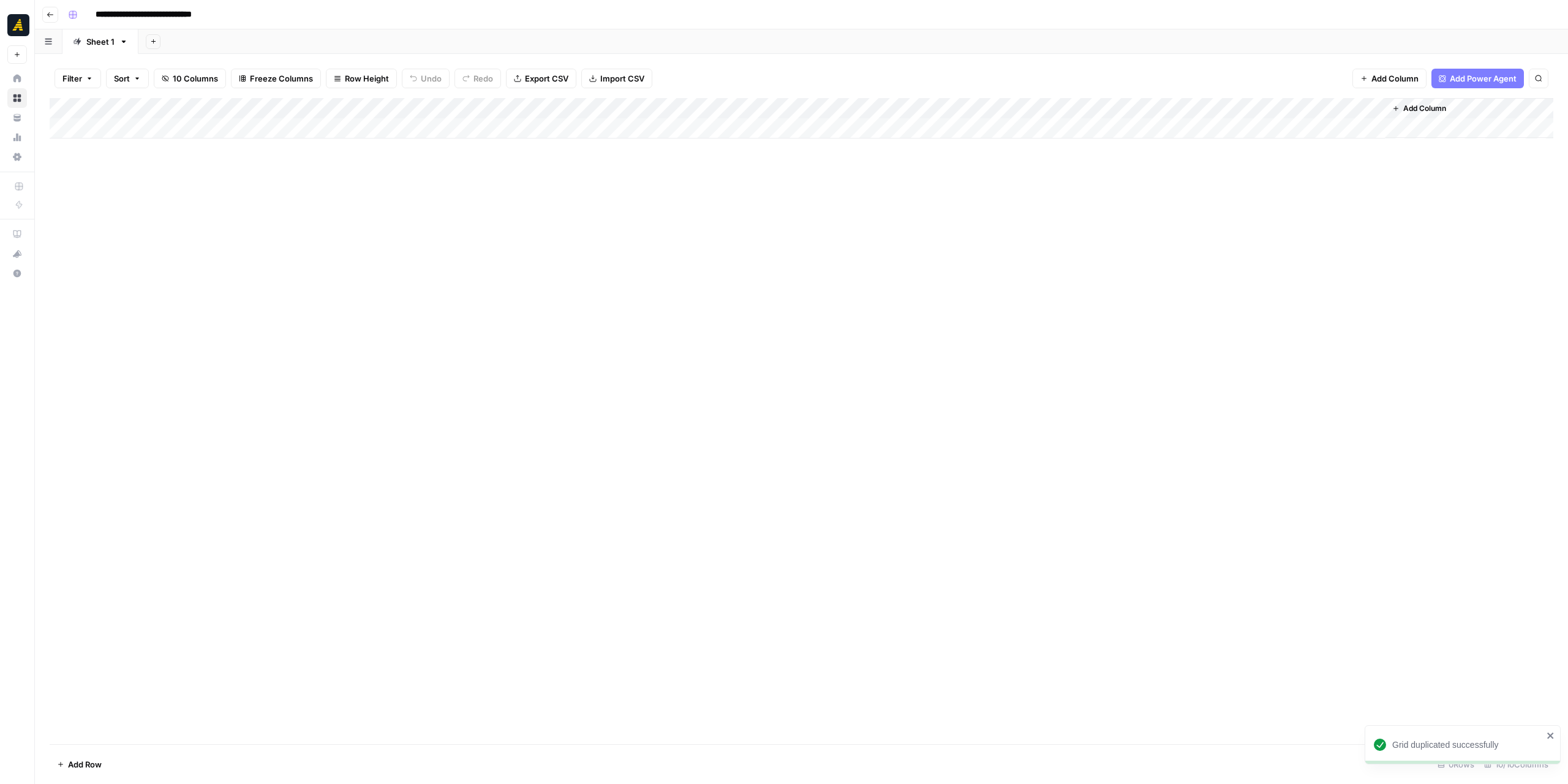
click at [133, 11] on input "**********" at bounding box center [167, 14] width 155 height 20
drag, startPoint x: 134, startPoint y: 14, endPoint x: 101, endPoint y: 13, distance: 33.0
click at [101, 13] on input "**********" at bounding box center [167, 14] width 155 height 20
click at [212, 11] on input "**********" at bounding box center [169, 14] width 158 height 20
drag, startPoint x: 210, startPoint y: 11, endPoint x: 263, endPoint y: 13, distance: 53.0
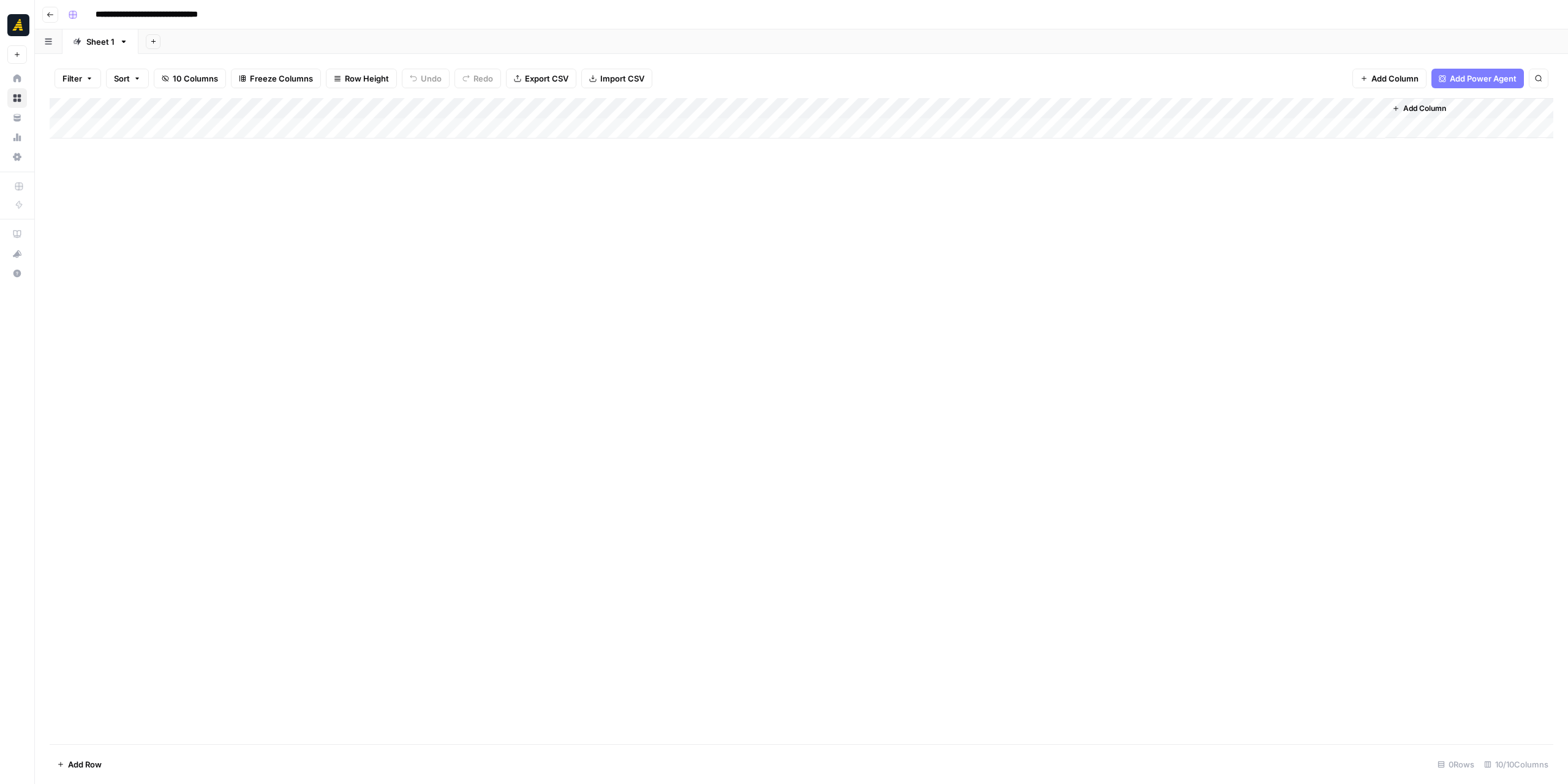
click at [263, 13] on div "**********" at bounding box center [809, 14] width 1493 height 20
type input "**********"
drag, startPoint x: 306, startPoint y: 182, endPoint x: 154, endPoint y: 90, distance: 177.7
click at [305, 182] on div "Add Column" at bounding box center [801, 421] width 1504 height 646
click at [49, 14] on icon "button" at bounding box center [50, 14] width 8 height 8
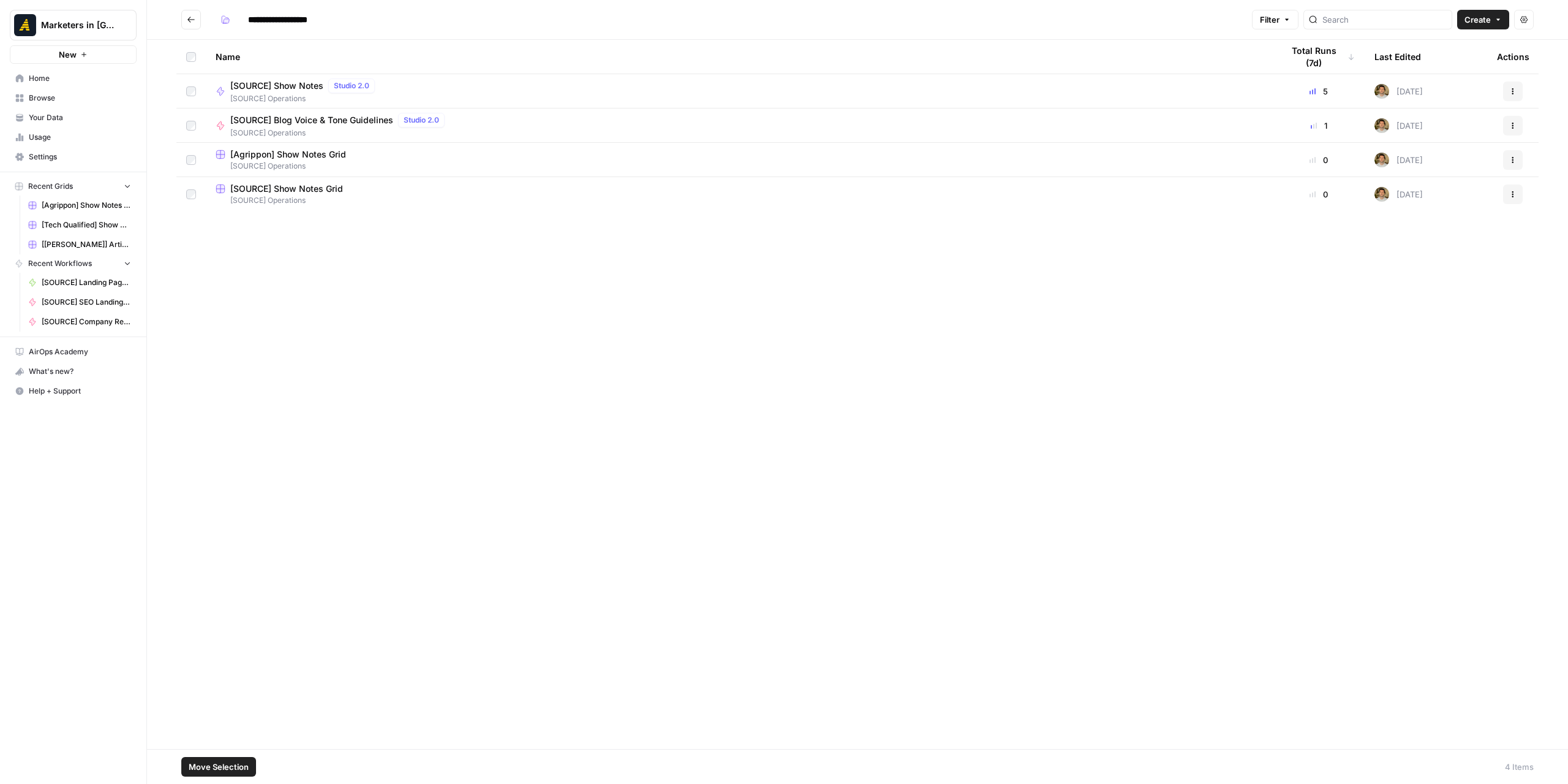
click at [241, 763] on span "Move Selection" at bounding box center [219, 767] width 60 height 12
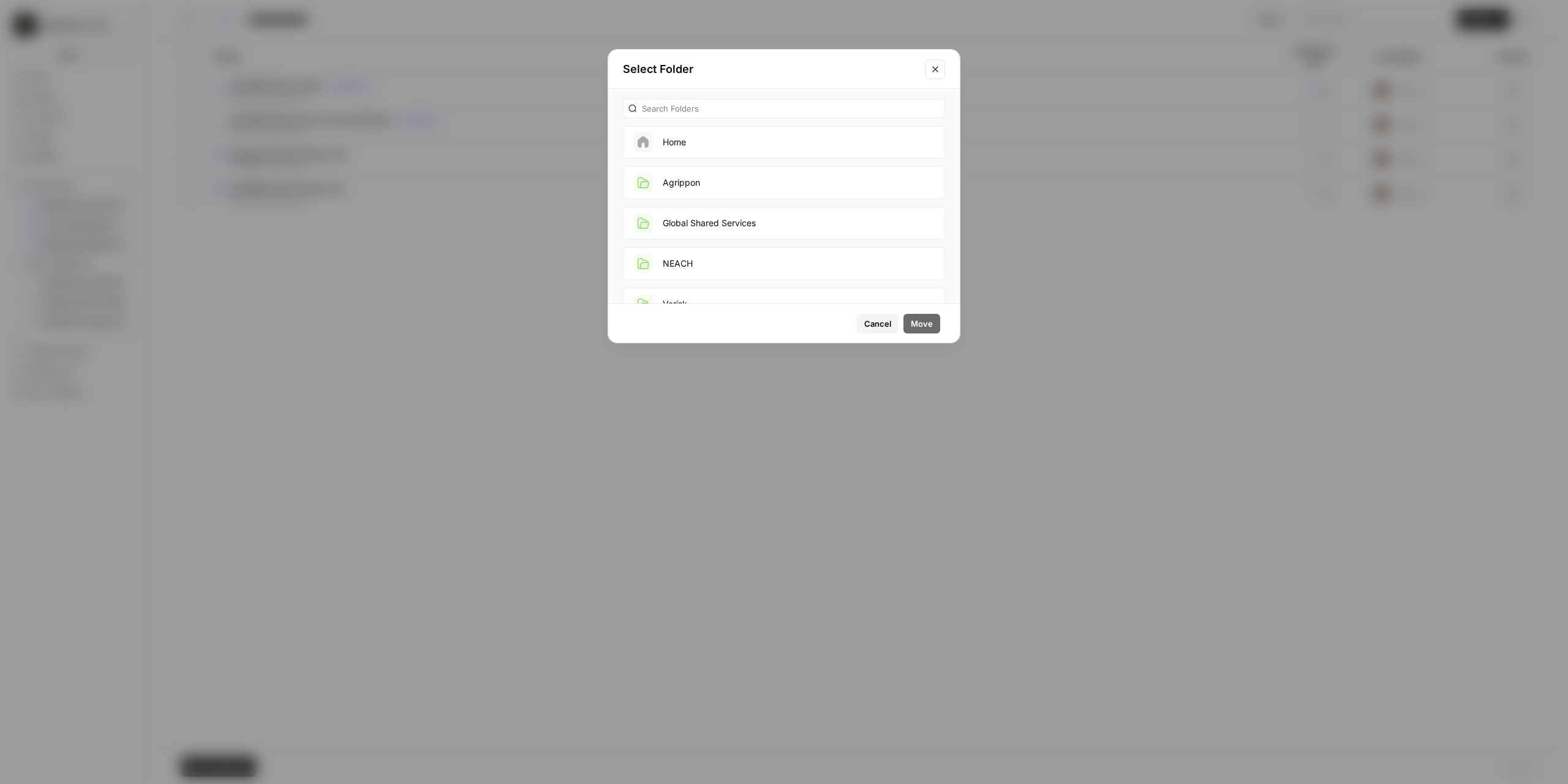
click at [671, 176] on button "Agrippon" at bounding box center [784, 182] width 322 height 33
click at [911, 322] on span "Move" at bounding box center [922, 324] width 22 height 12
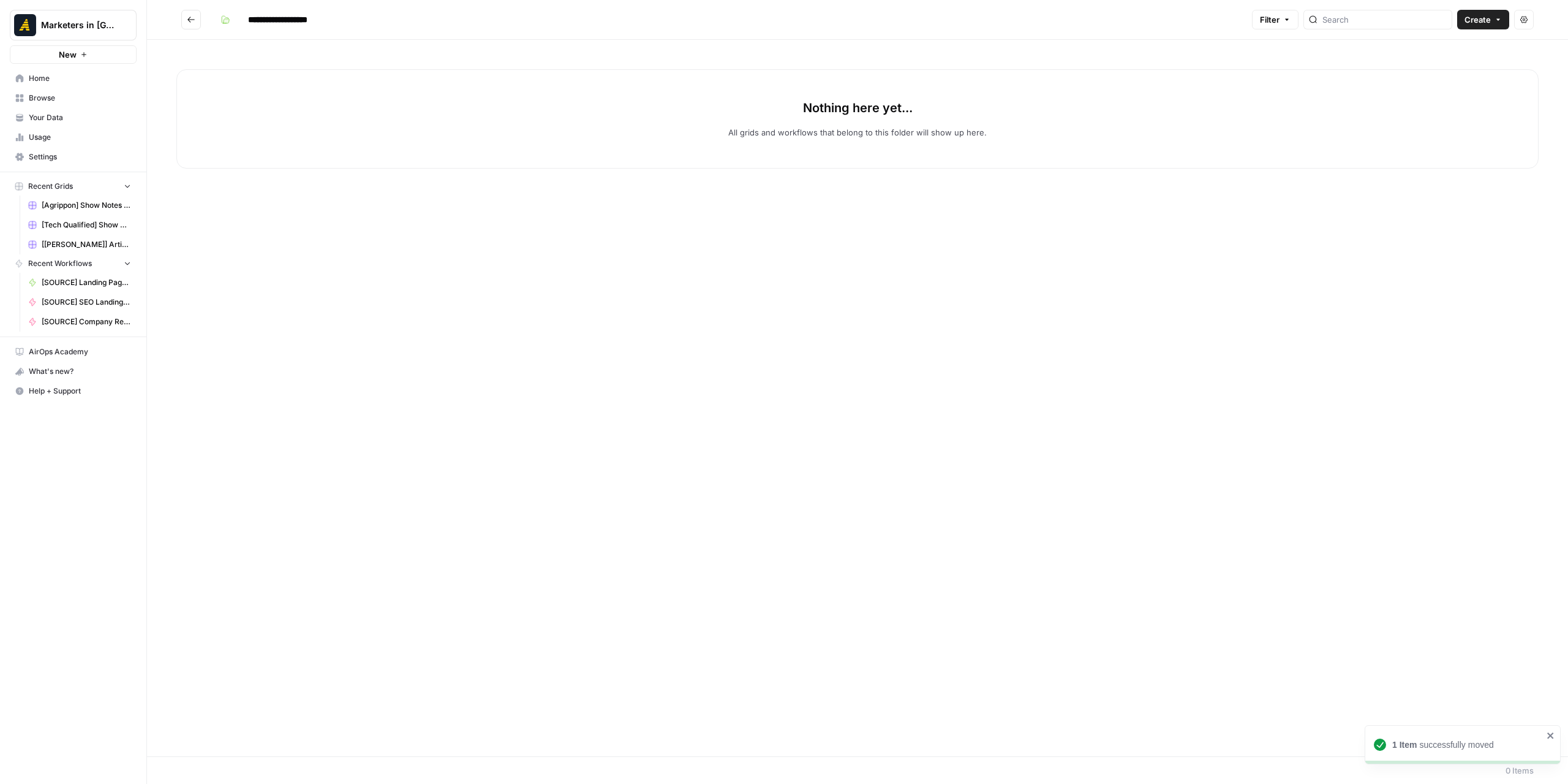
type input "********"
click at [365, 89] on div "[Agrippon] Show Notes Grid" at bounding box center [739, 86] width 1048 height 12
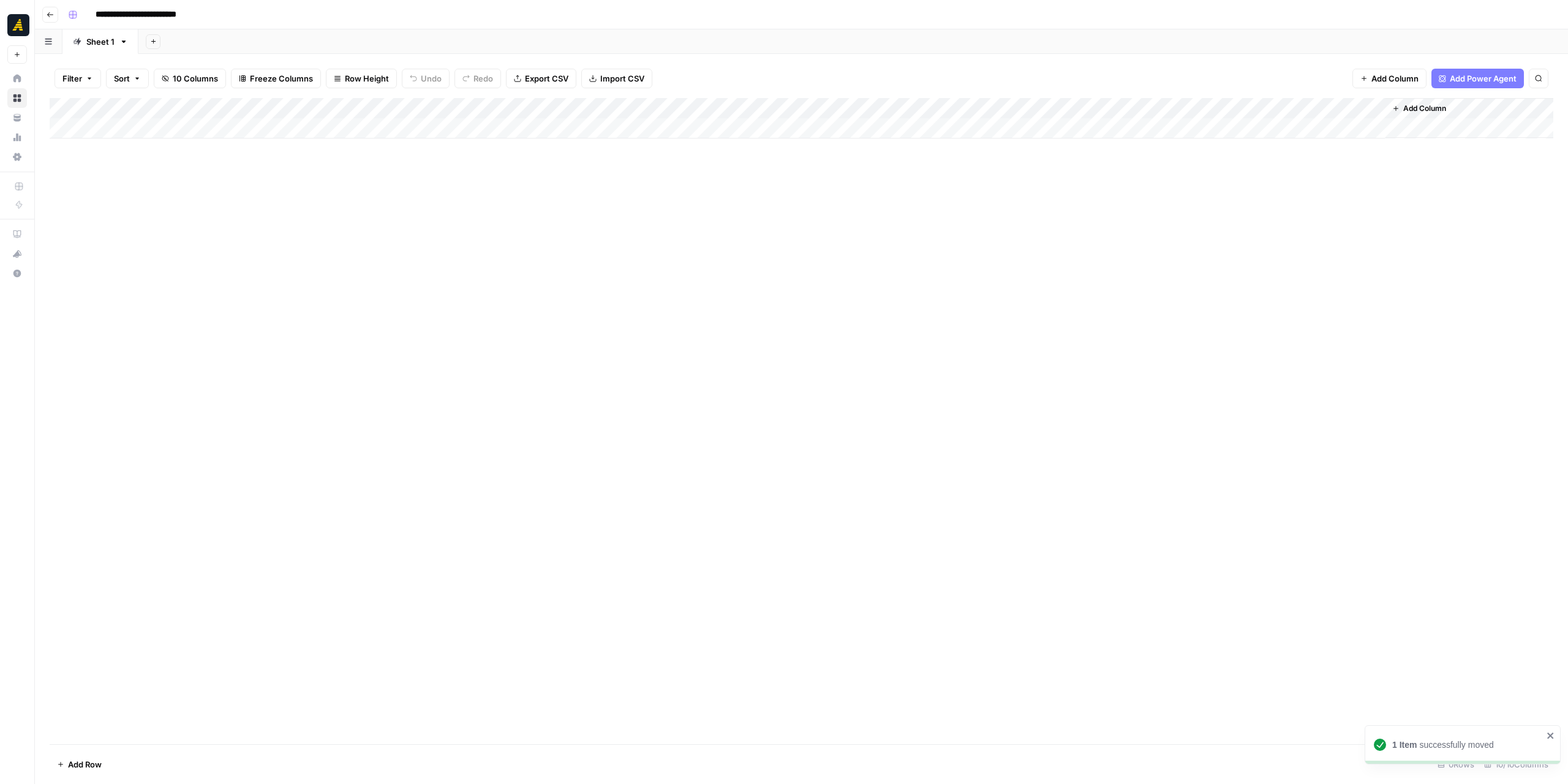
click at [128, 132] on div "Add Column" at bounding box center [801, 118] width 1504 height 40
type textarea "********"
click at [218, 259] on div "Add Column" at bounding box center [801, 421] width 1504 height 646
click at [344, 119] on div "Add Column" at bounding box center [801, 128] width 1504 height 61
click at [697, 233] on div "Add Column" at bounding box center [801, 421] width 1504 height 646
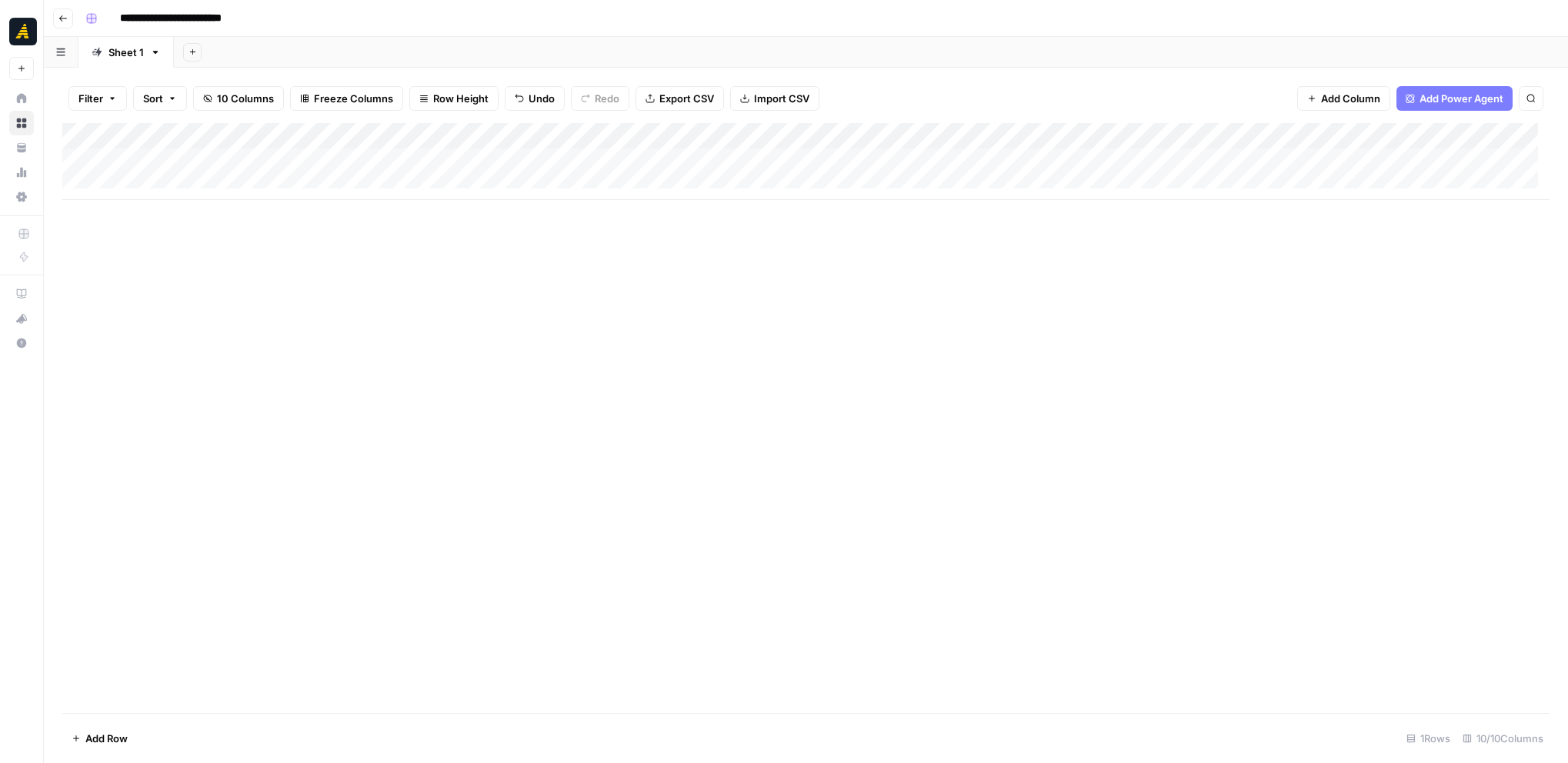
click at [839, 164] on div "Add Column" at bounding box center [805, 161] width 1487 height 77
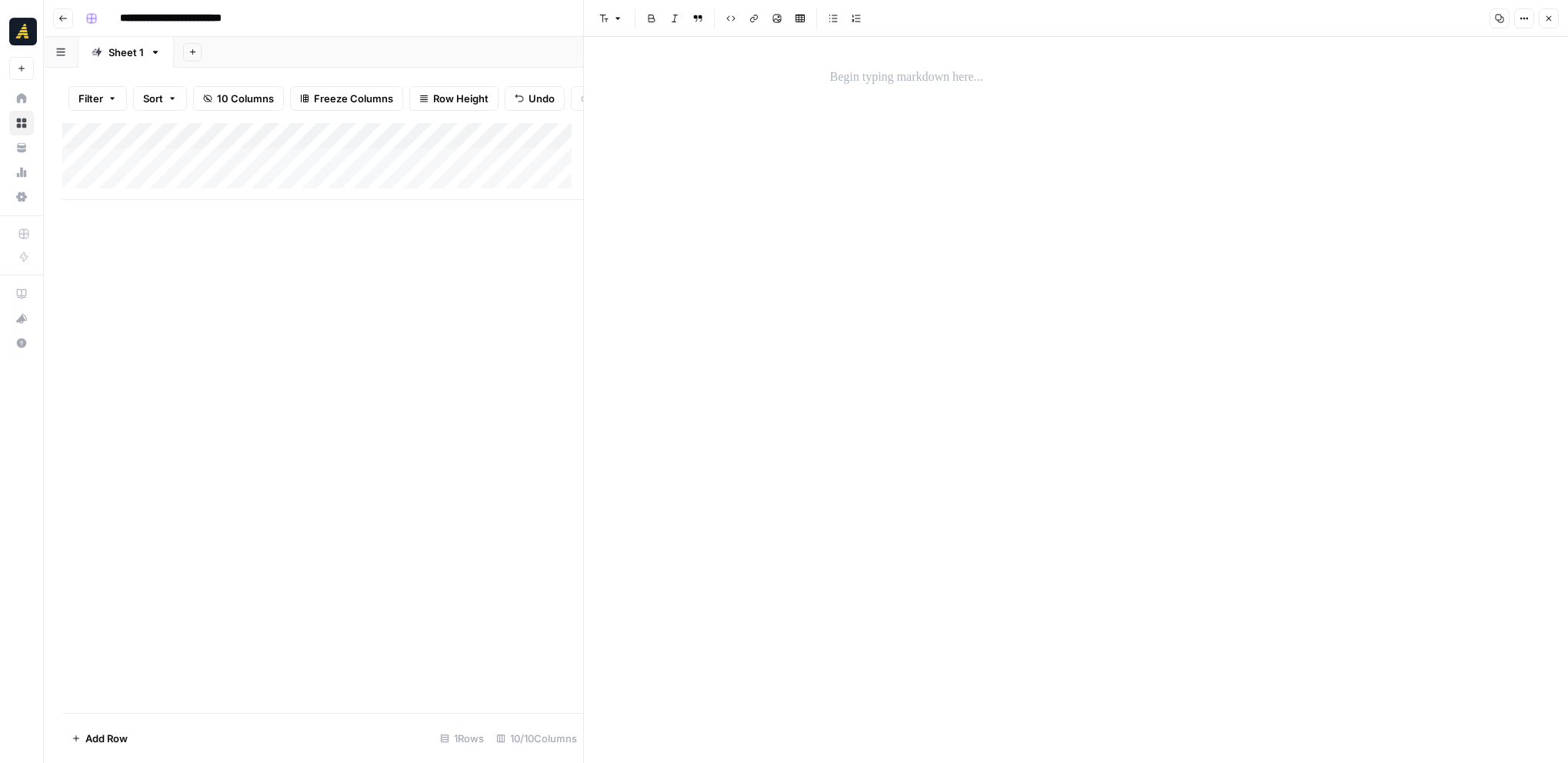
click at [1050, 71] on p at bounding box center [1076, 78] width 493 height 20
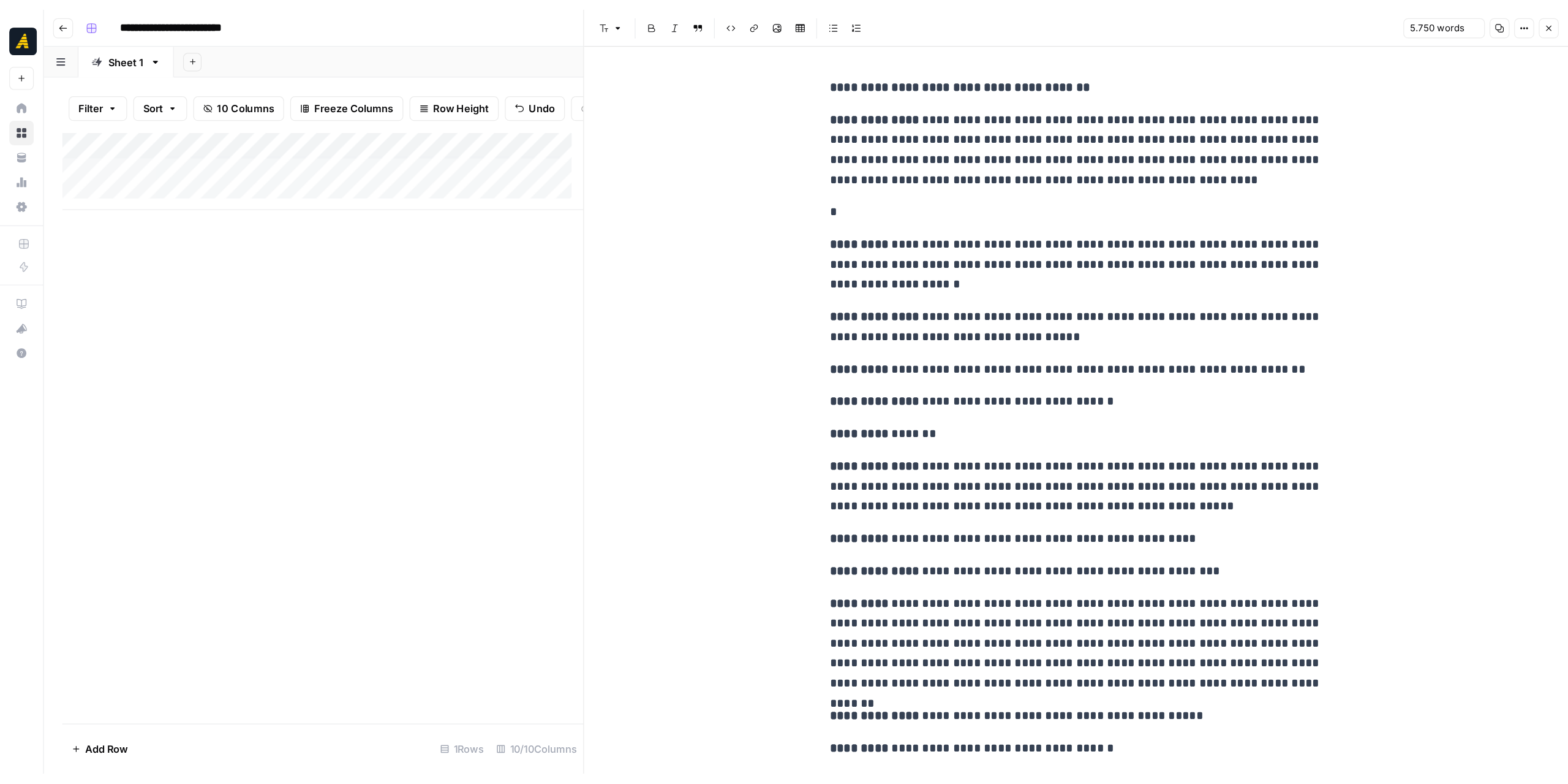
scroll to position [8584, 0]
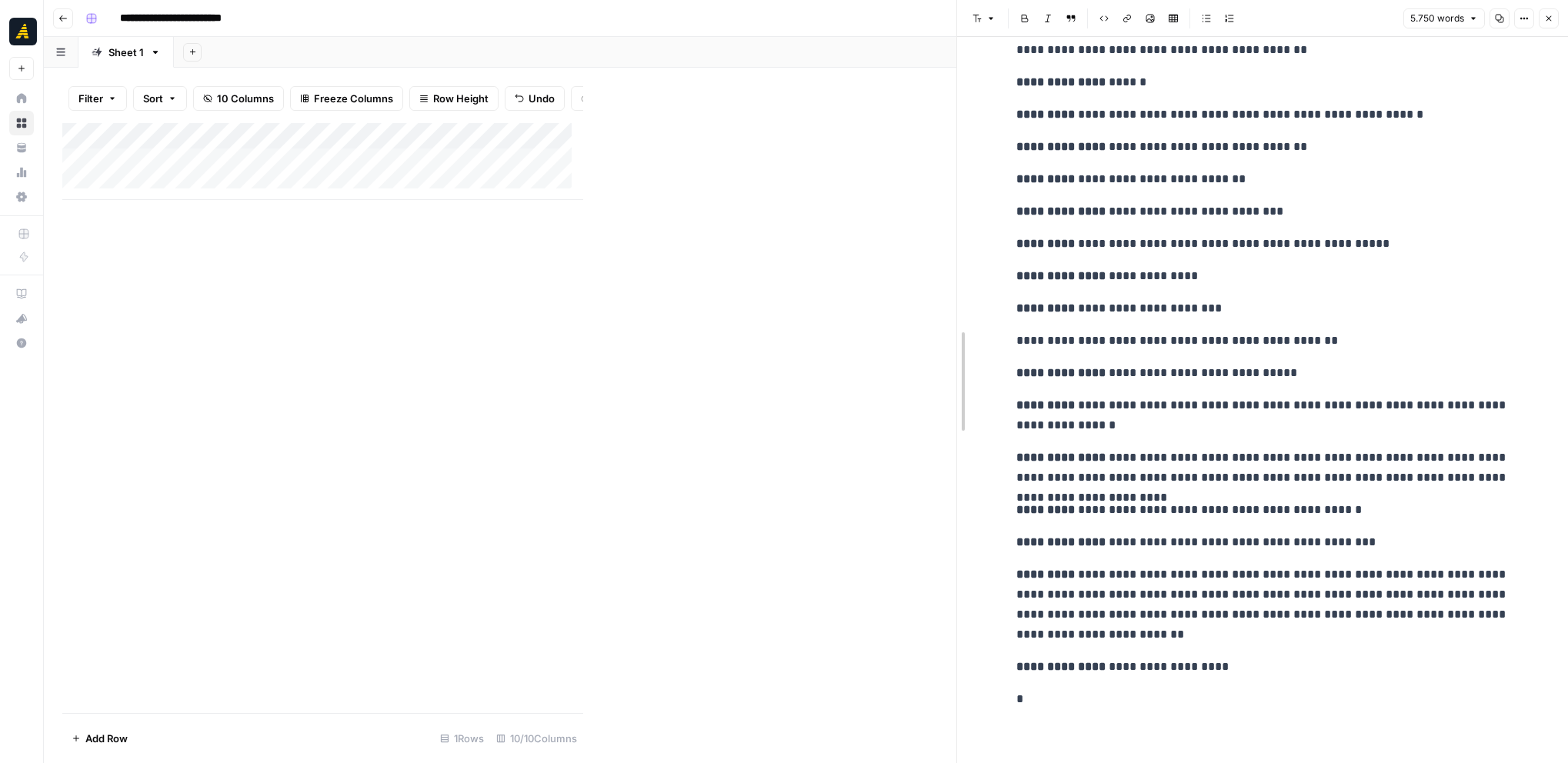
drag, startPoint x: 584, startPoint y: 310, endPoint x: 960, endPoint y: 298, distance: 376.2
click at [1548, 17] on icon "button" at bounding box center [1549, 19] width 5 height 5
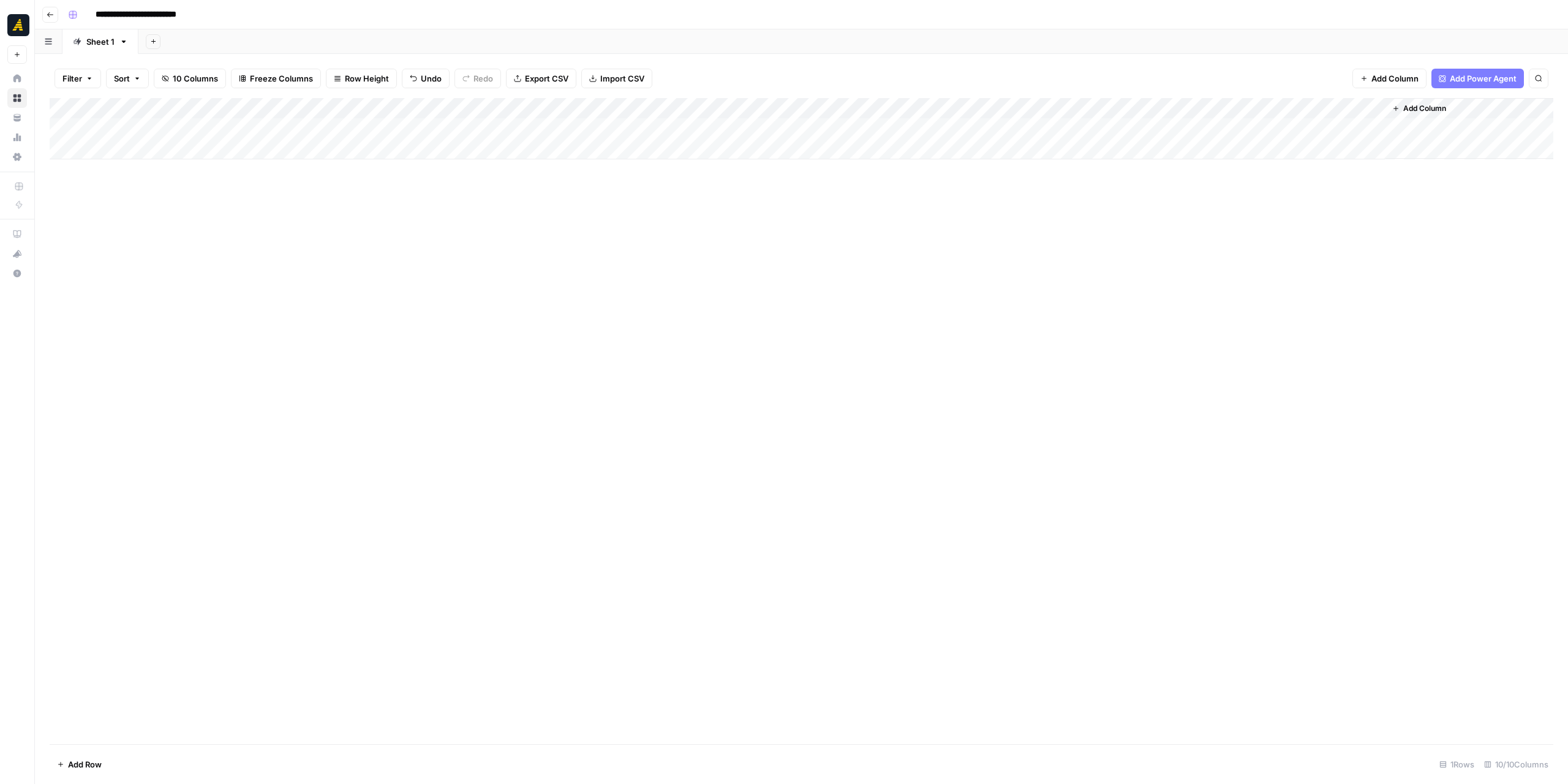
click at [776, 128] on div "Add Column" at bounding box center [801, 128] width 1504 height 61
click at [1143, 71] on div at bounding box center [1326, 62] width 407 height 26
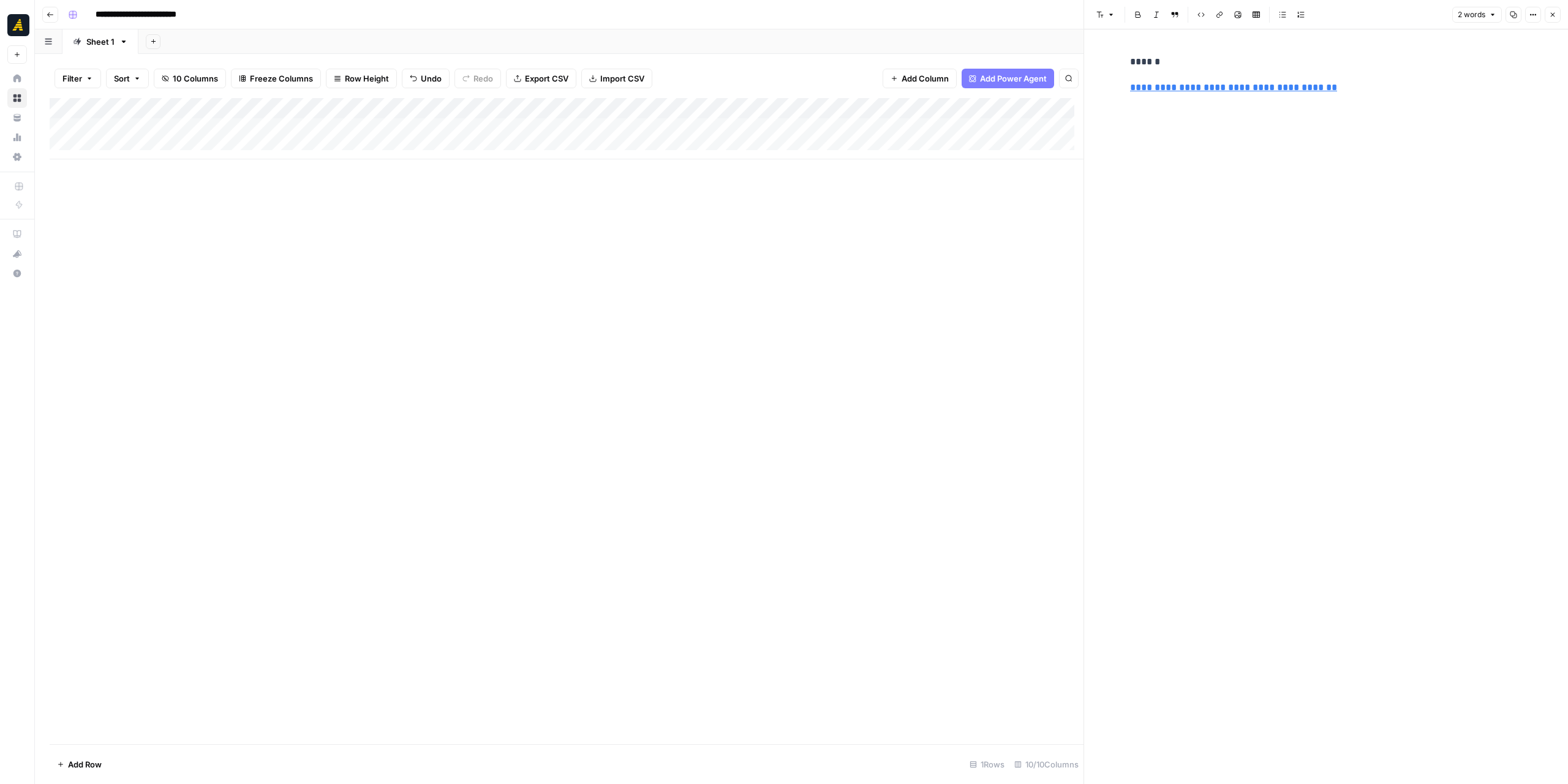
click at [1190, 61] on p "******" at bounding box center [1326, 62] width 392 height 16
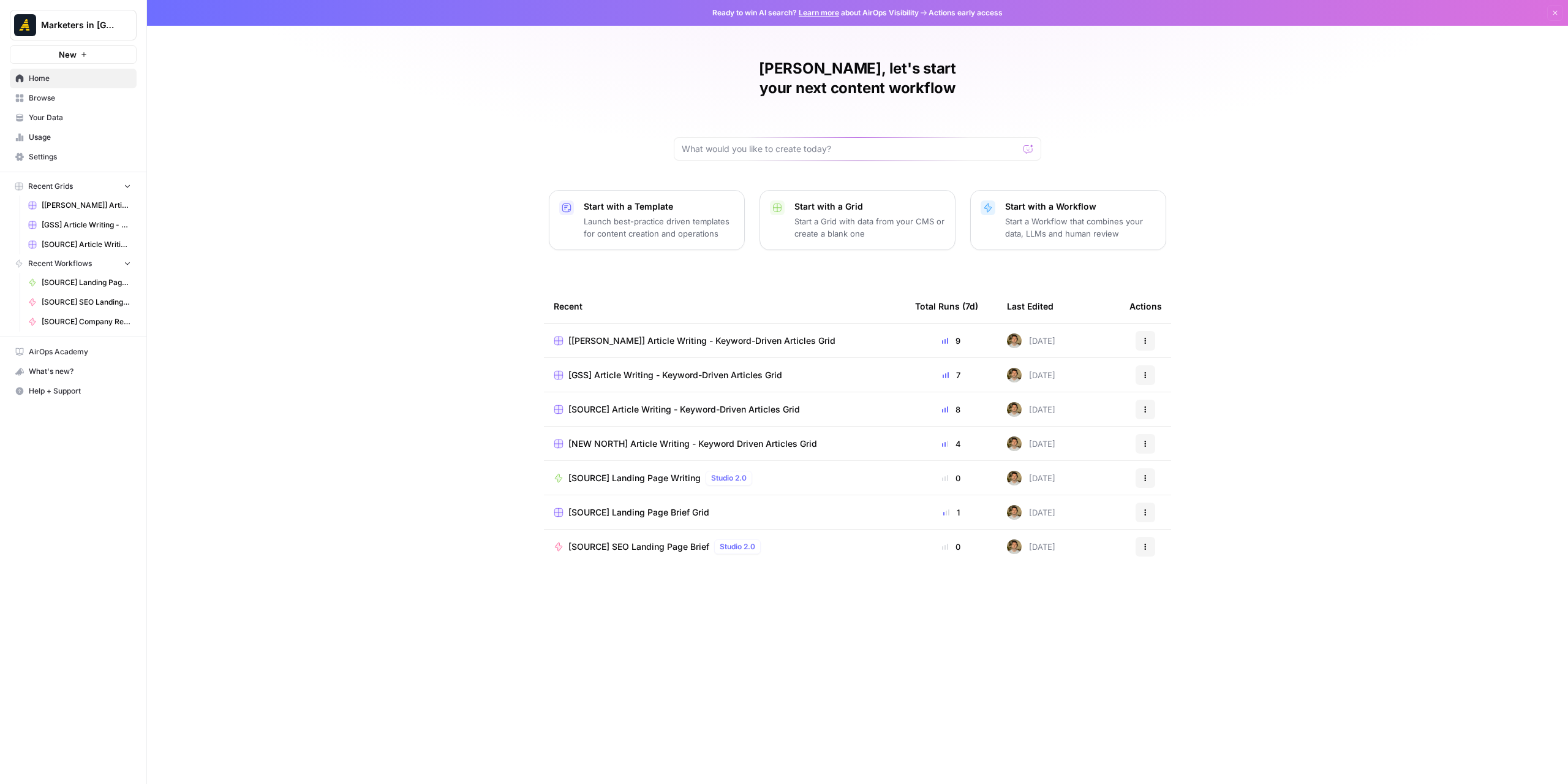
click at [72, 93] on span "Browse" at bounding box center [80, 98] width 102 height 11
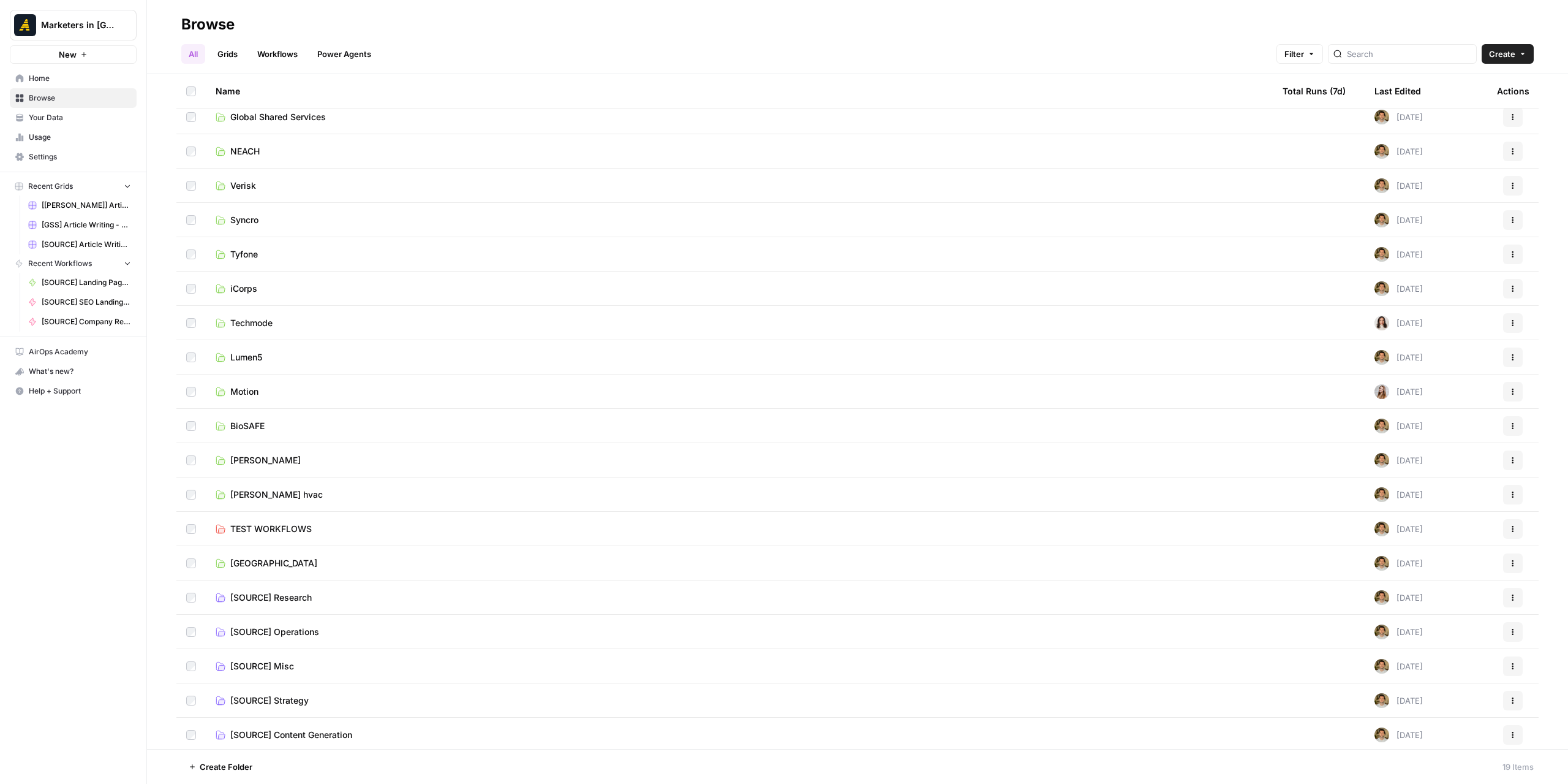
scroll to position [11, 0]
click at [282, 725] on td "[SOURCE] Content Generation" at bounding box center [739, 733] width 1067 height 34
click at [285, 728] on span "[SOURCE] Content Generation" at bounding box center [291, 733] width 122 height 12
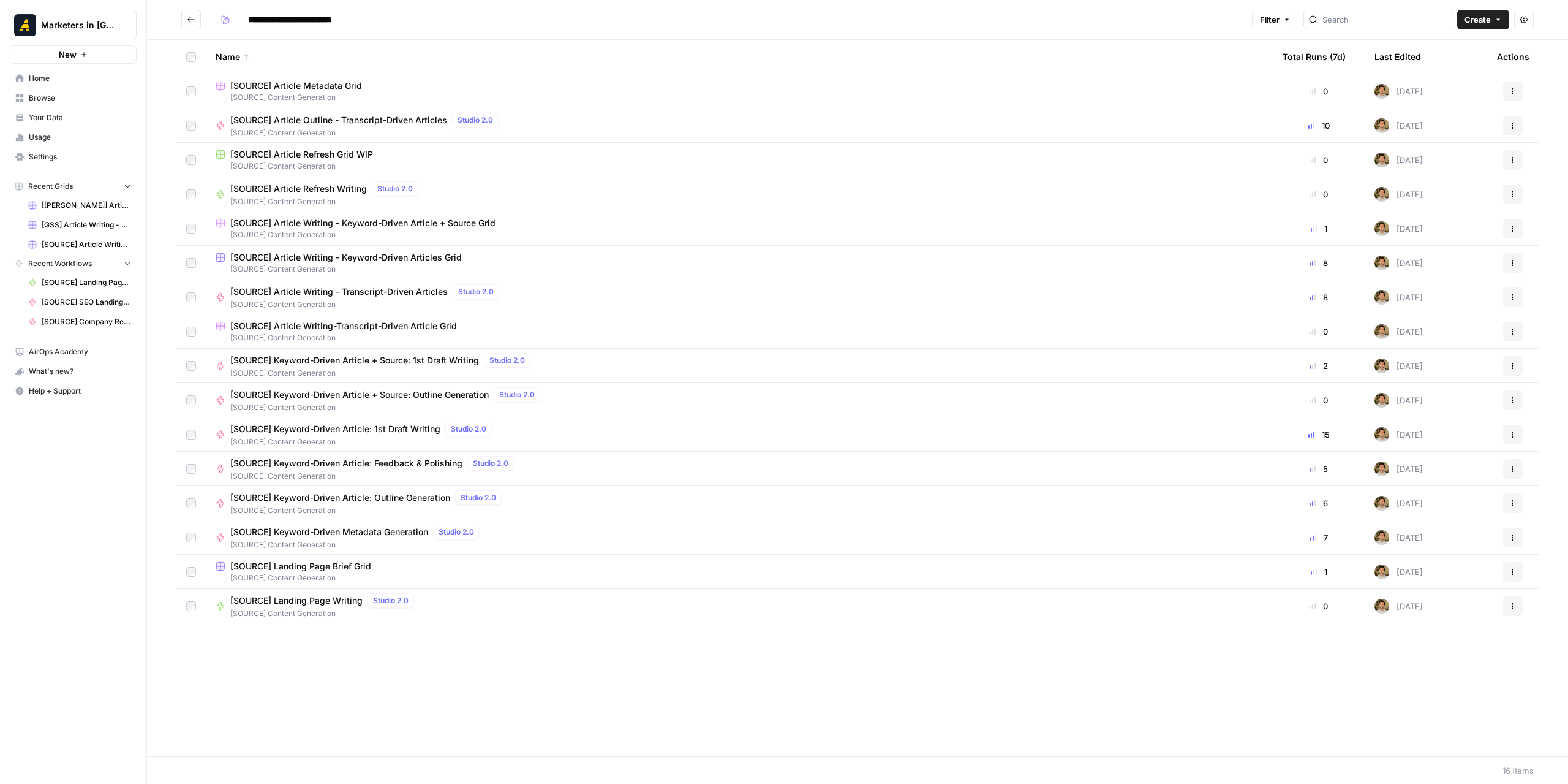
click at [353, 226] on span "[SOURCE] Article Writing - Keyword-Driven Article + Source Grid" at bounding box center [363, 223] width 265 height 12
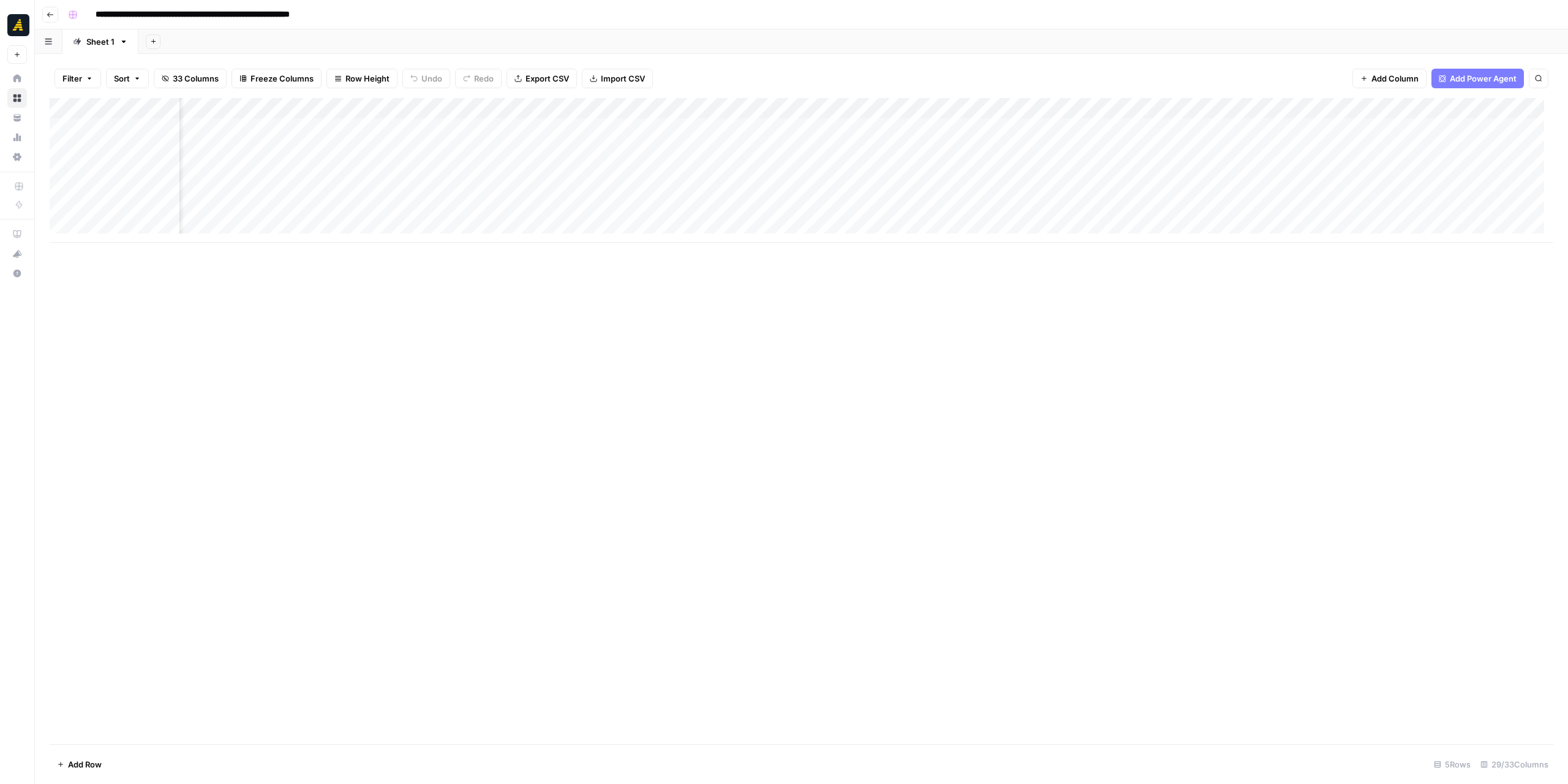
scroll to position [0, 2354]
click at [1419, 104] on div "Add Column" at bounding box center [801, 170] width 1504 height 145
click at [1319, 110] on div "Add Column" at bounding box center [801, 170] width 1504 height 145
click at [1310, 228] on span "Edit Workflow" at bounding box center [1332, 228] width 107 height 12
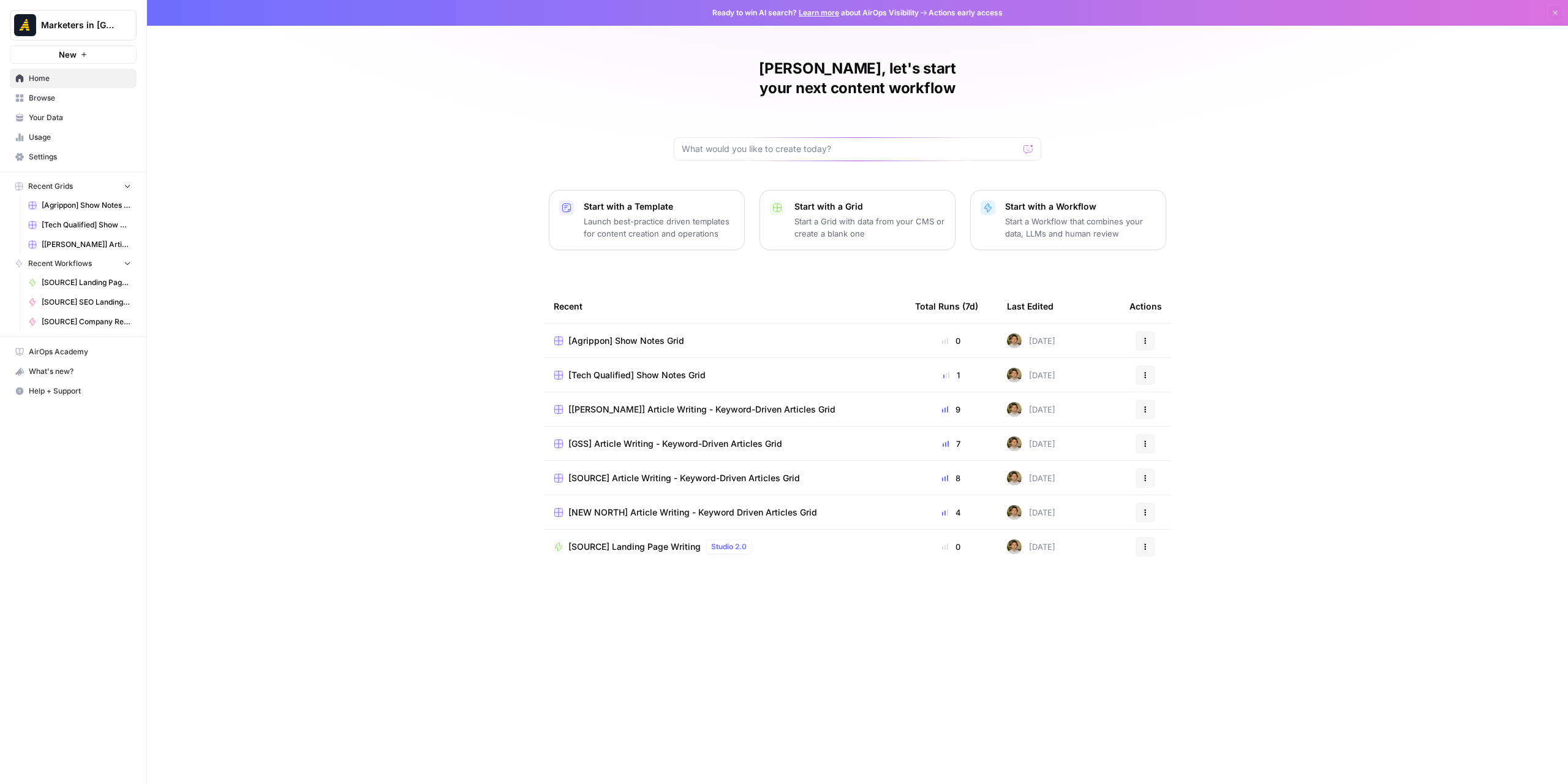
click at [64, 104] on link "Browse" at bounding box center [73, 98] width 127 height 20
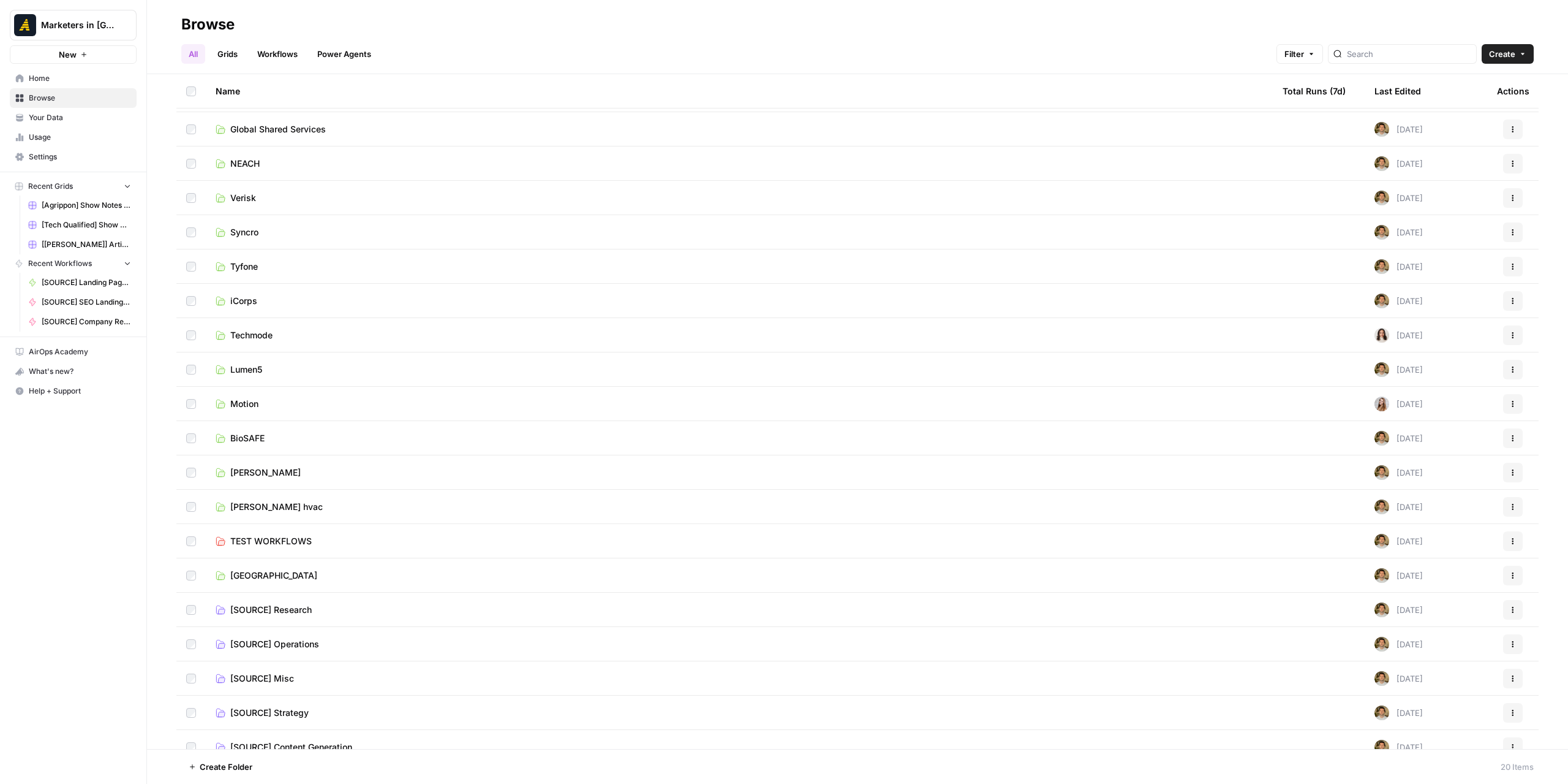
scroll to position [45, 0]
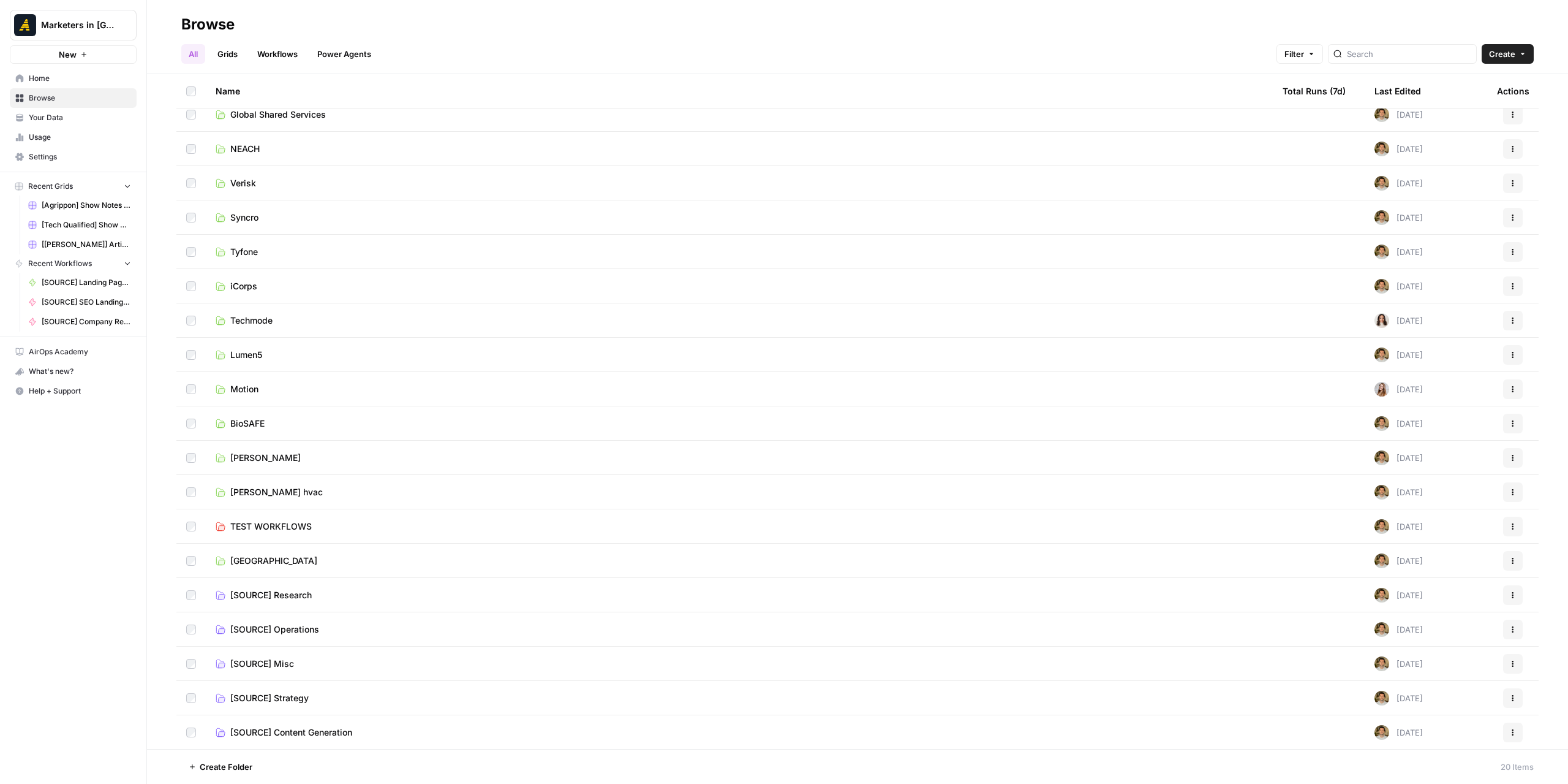
click at [291, 600] on span "[SOURCE] Research" at bounding box center [271, 595] width 82 height 12
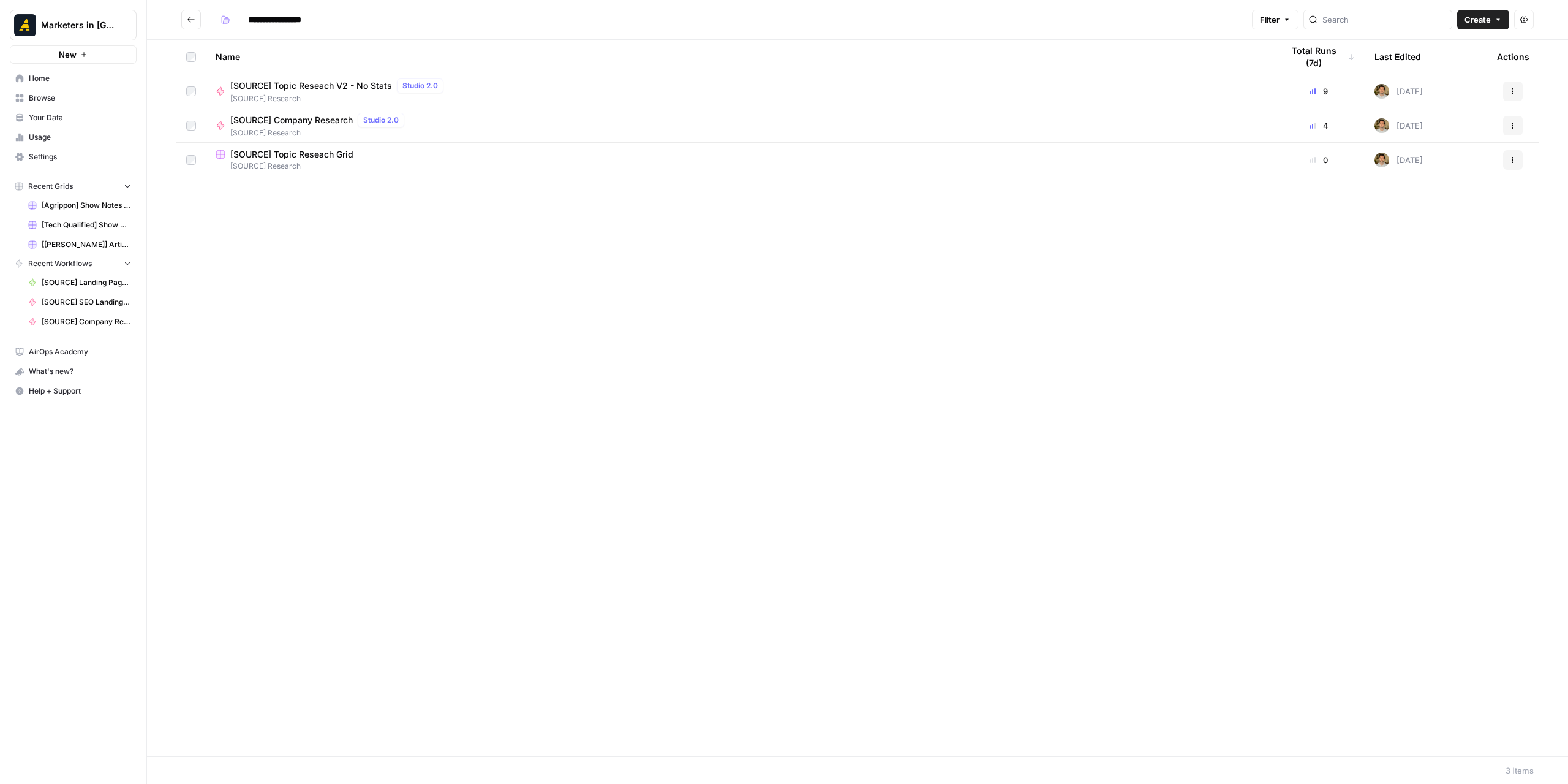
click at [307, 115] on span "[SOURCE] Company Research" at bounding box center [291, 120] width 123 height 12
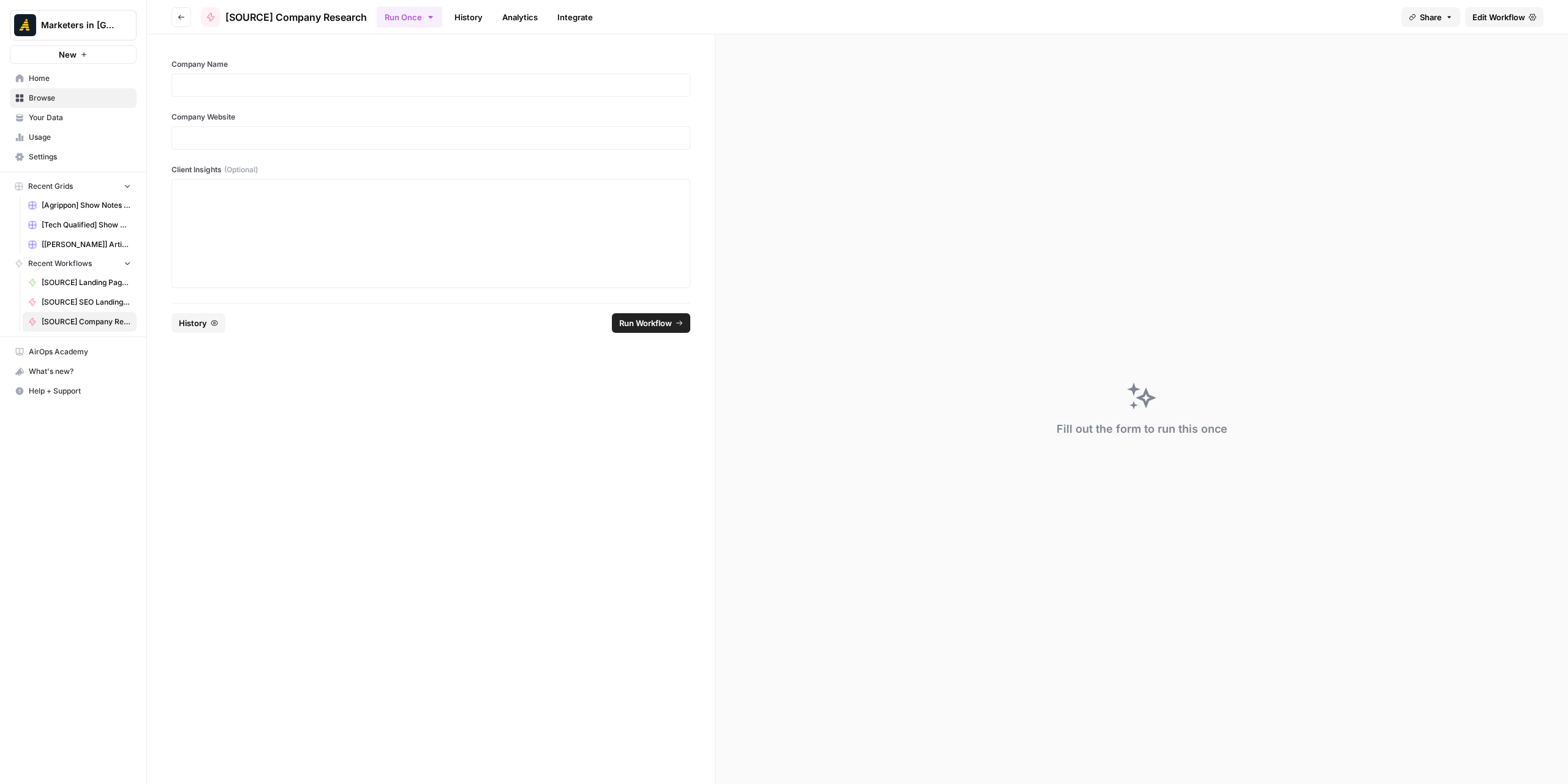
click at [468, 21] on link "History" at bounding box center [468, 17] width 43 height 20
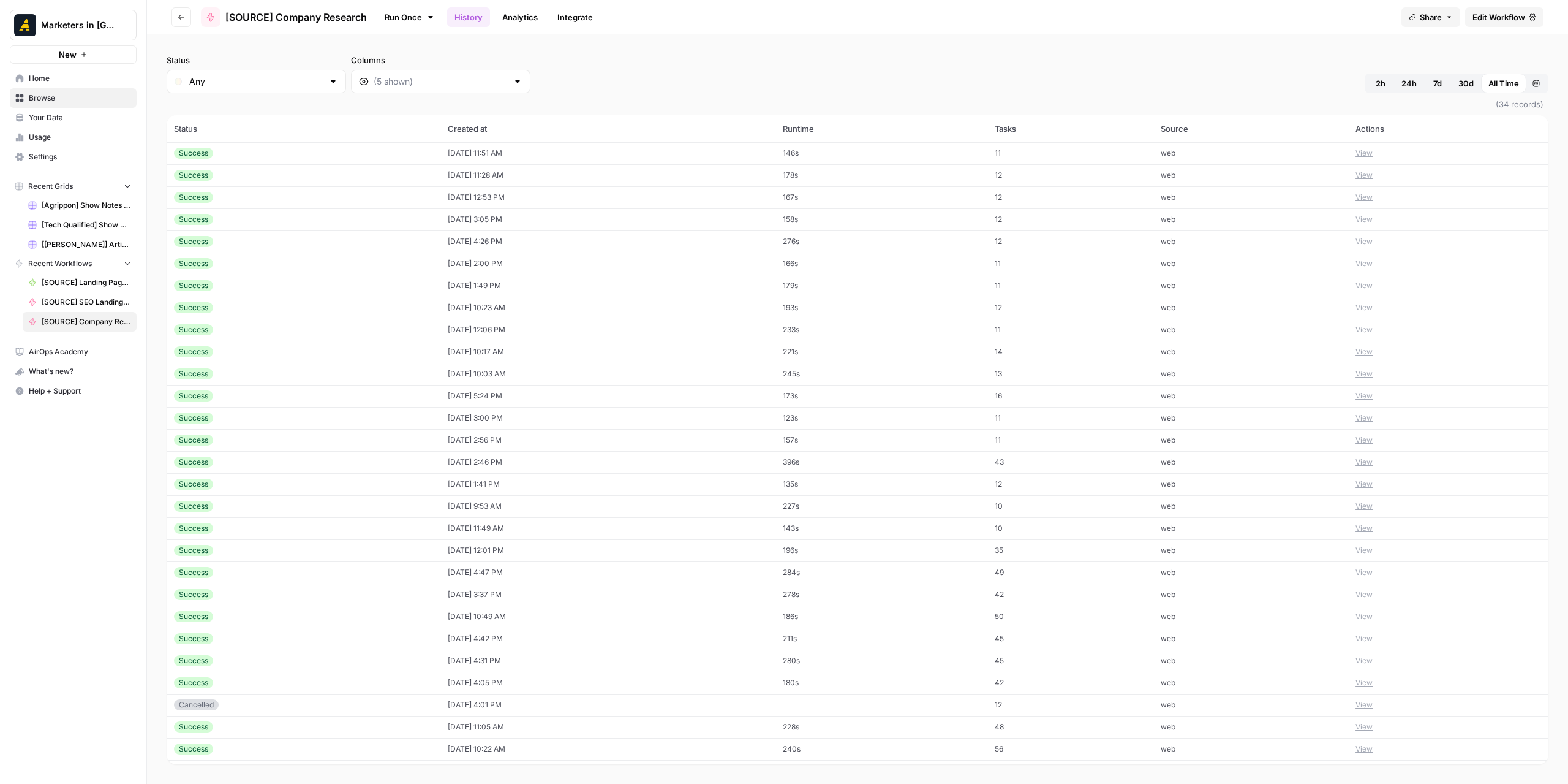
click at [298, 157] on div "Success" at bounding box center [304, 153] width 259 height 11
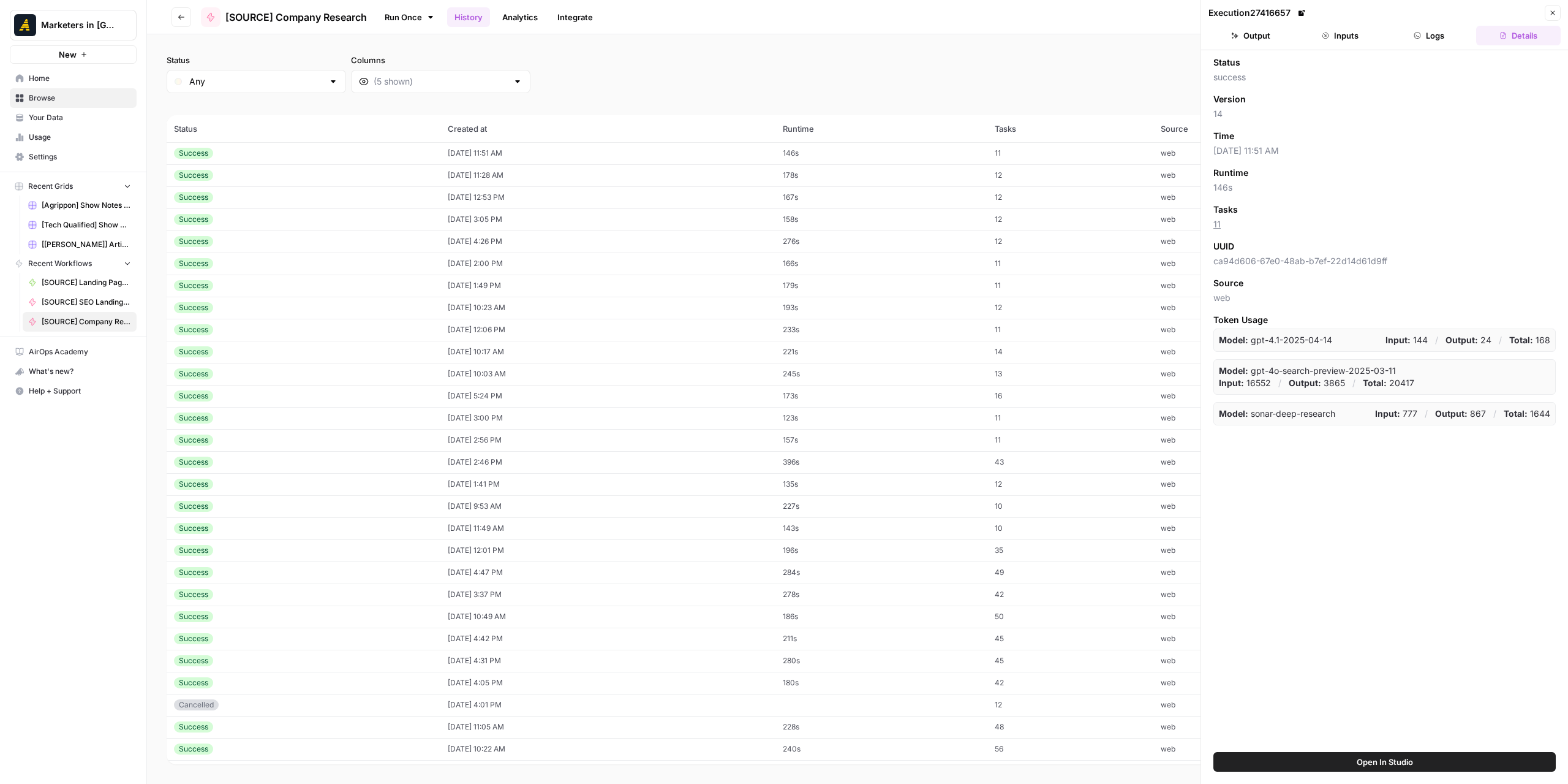
click at [1271, 32] on button "Output" at bounding box center [1251, 36] width 84 height 20
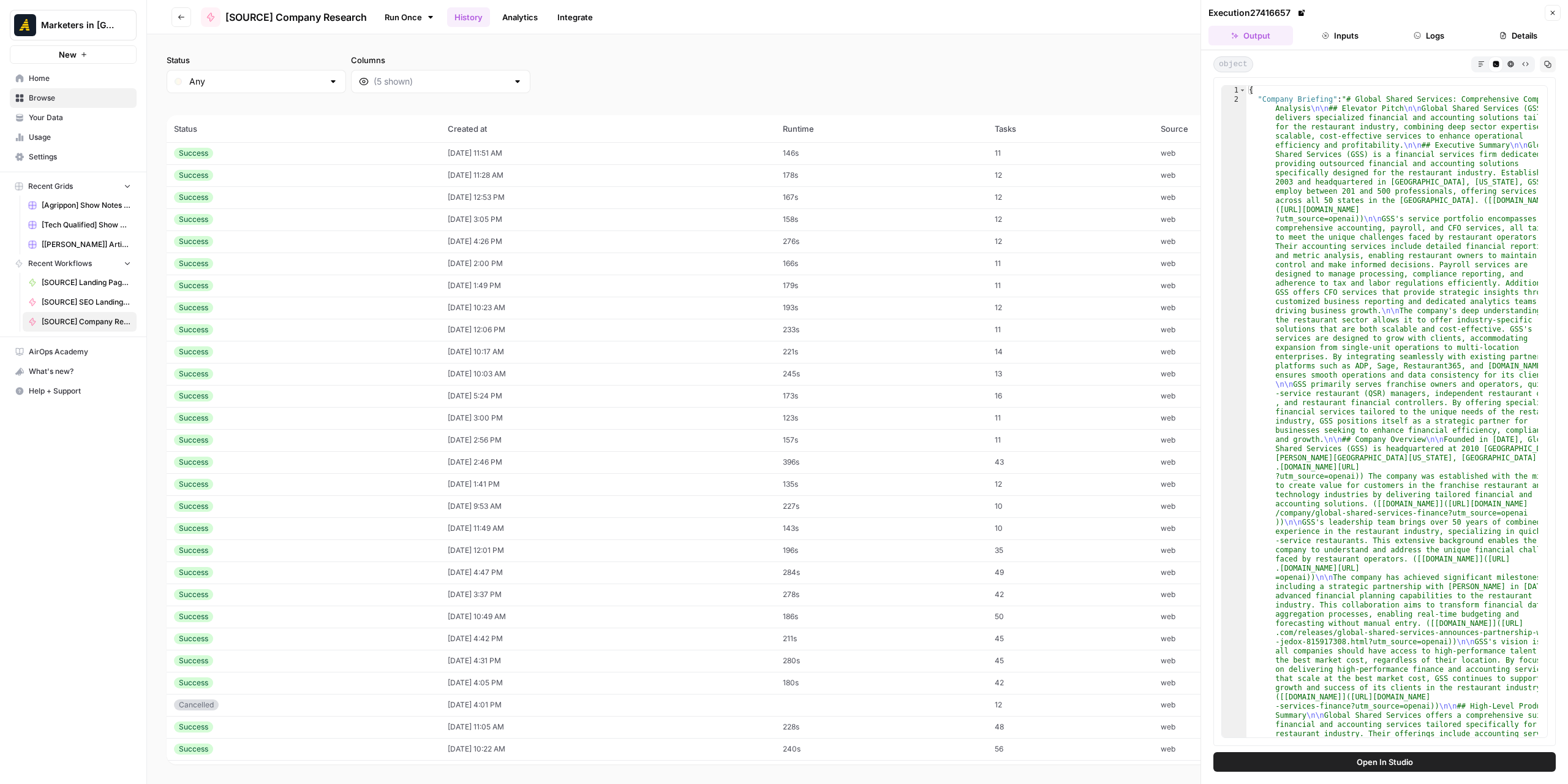
click at [589, 173] on td "08/11/25 at 11:28 AM" at bounding box center [608, 175] width 336 height 22
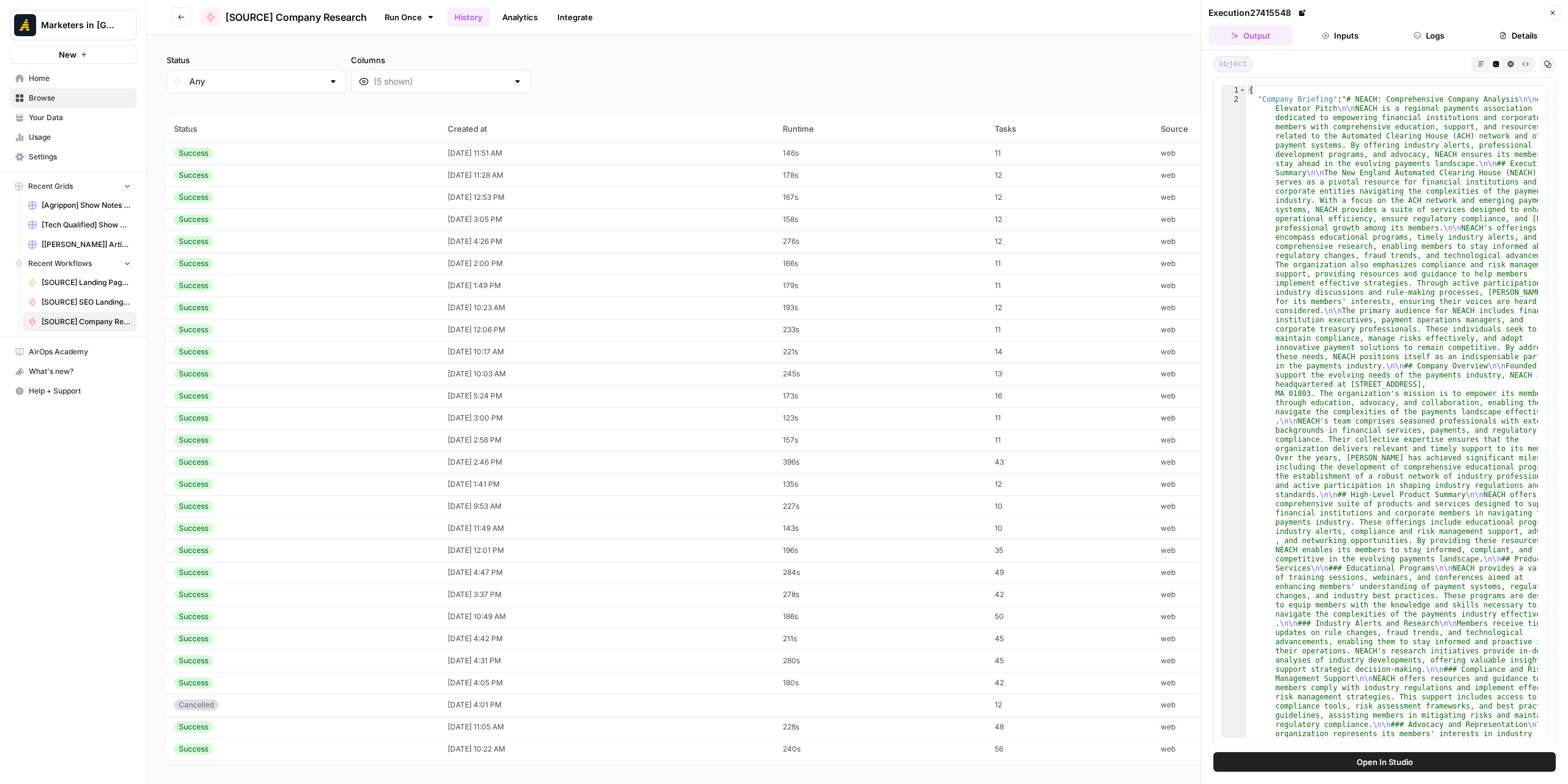
click at [582, 199] on td "08/08/25 at 12:53 PM" at bounding box center [608, 198] width 336 height 22
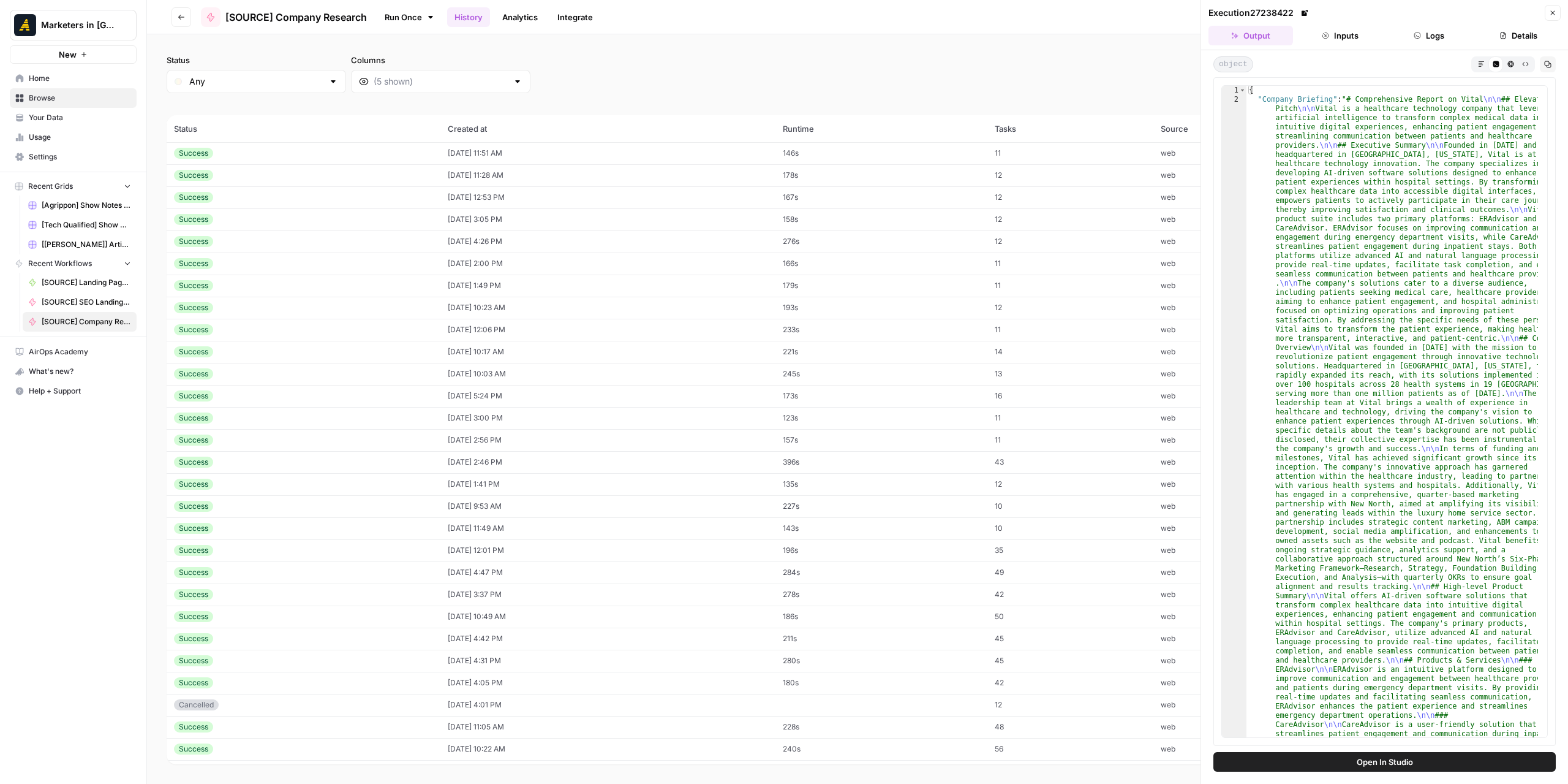
click at [579, 219] on td "08/06/25 at 3:05 PM" at bounding box center [608, 219] width 336 height 22
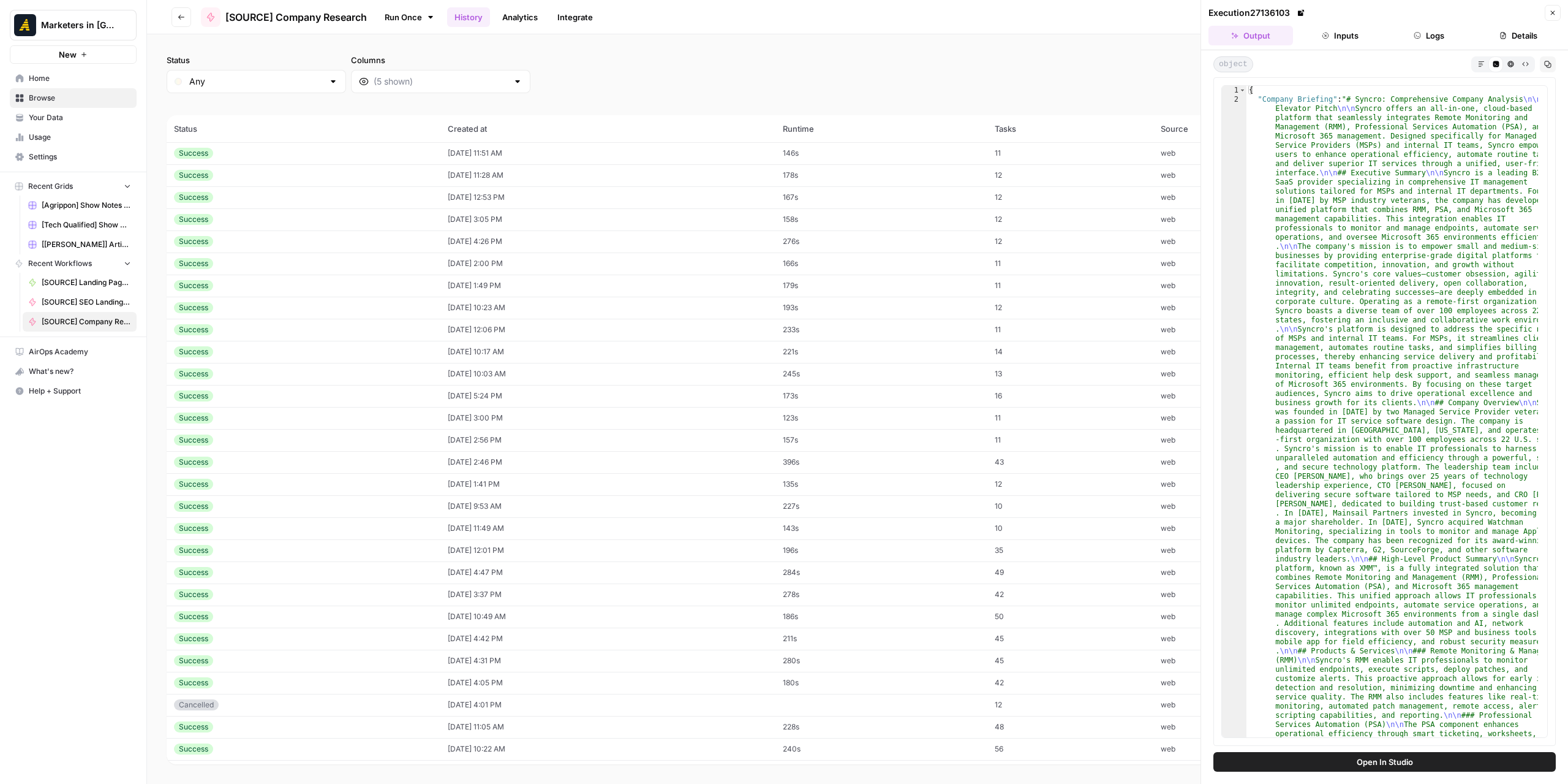
click at [572, 244] on td "08/01/25 at 4:26 PM" at bounding box center [608, 241] width 336 height 22
click at [573, 267] on td "08/01/25 at 2:00 PM" at bounding box center [608, 263] width 336 height 22
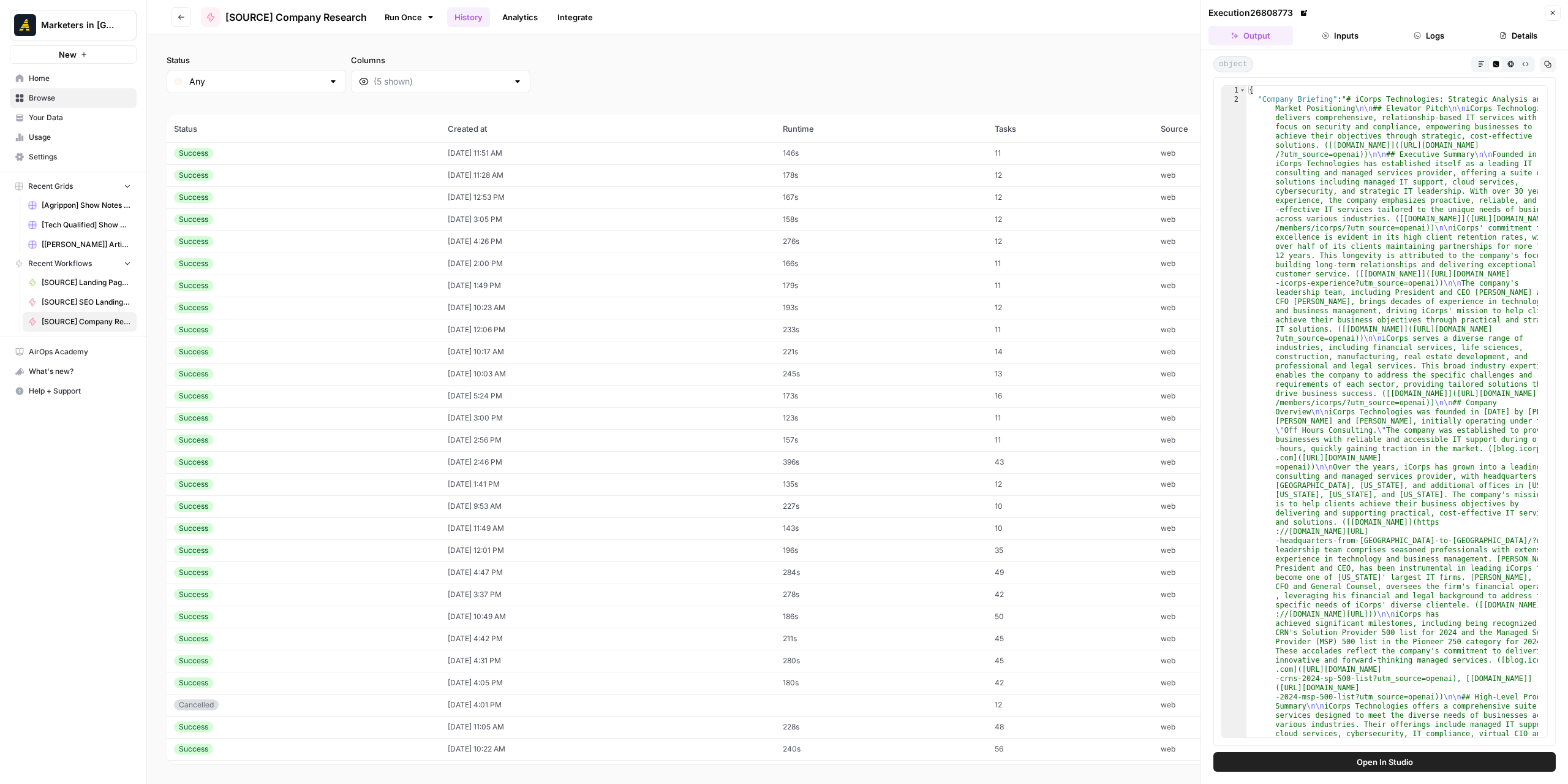
click at [577, 290] on td "08/01/25 at 1:49 PM" at bounding box center [608, 285] width 336 height 22
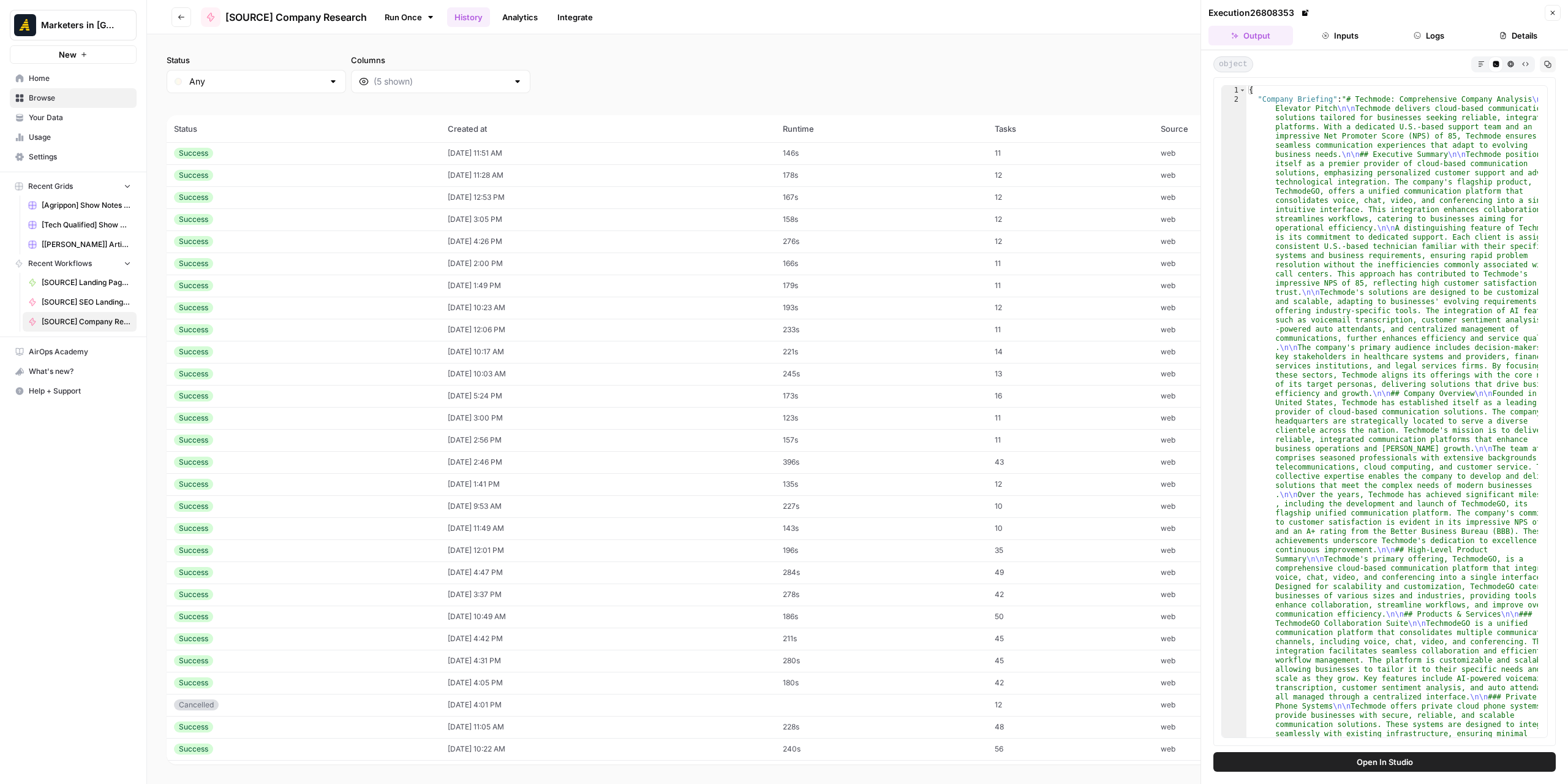
click at [581, 311] on td "[DATE] 10:23 AM" at bounding box center [608, 307] width 336 height 22
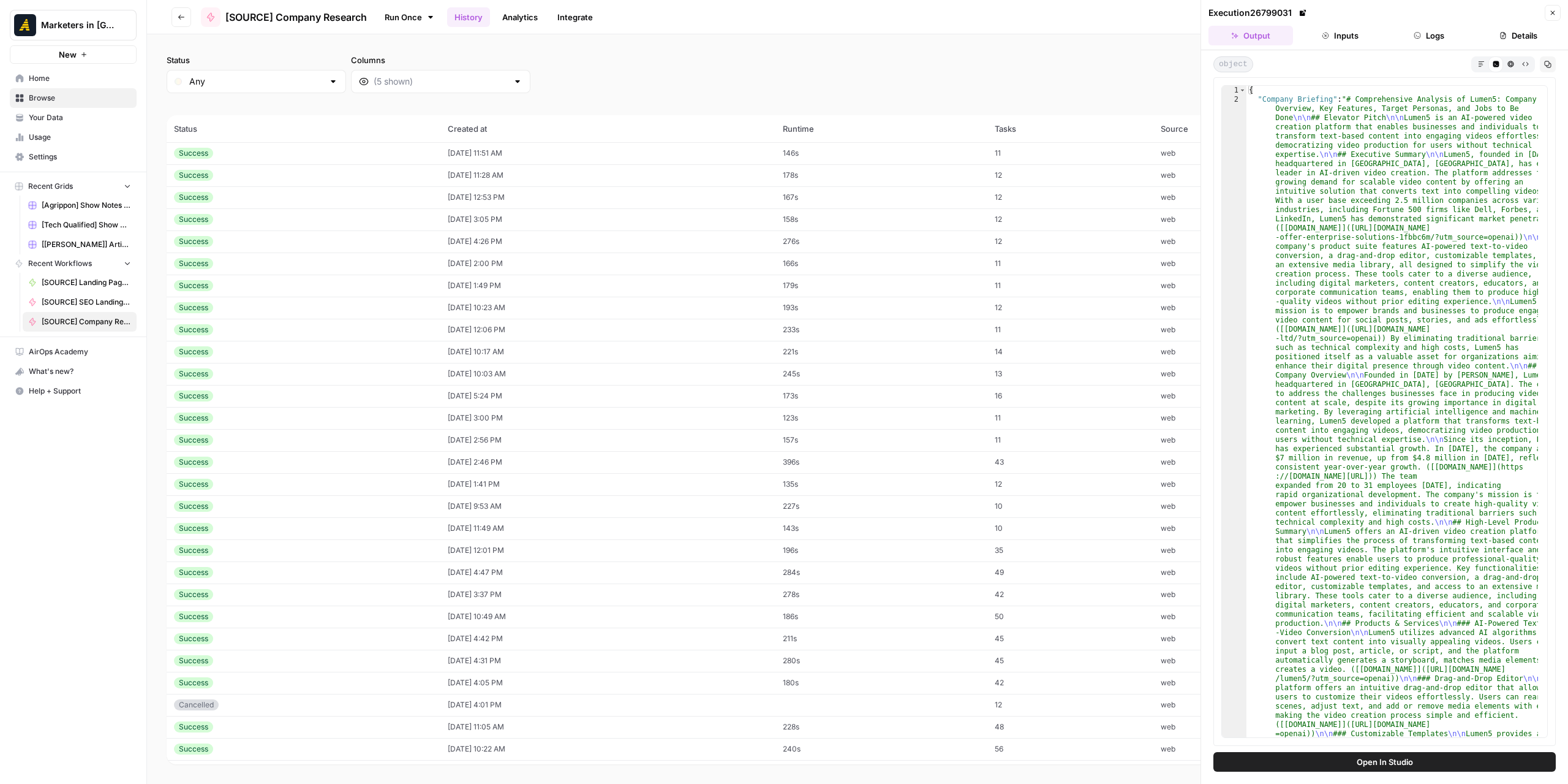
click at [580, 329] on td "[DATE] 12:06 PM" at bounding box center [608, 330] width 336 height 22
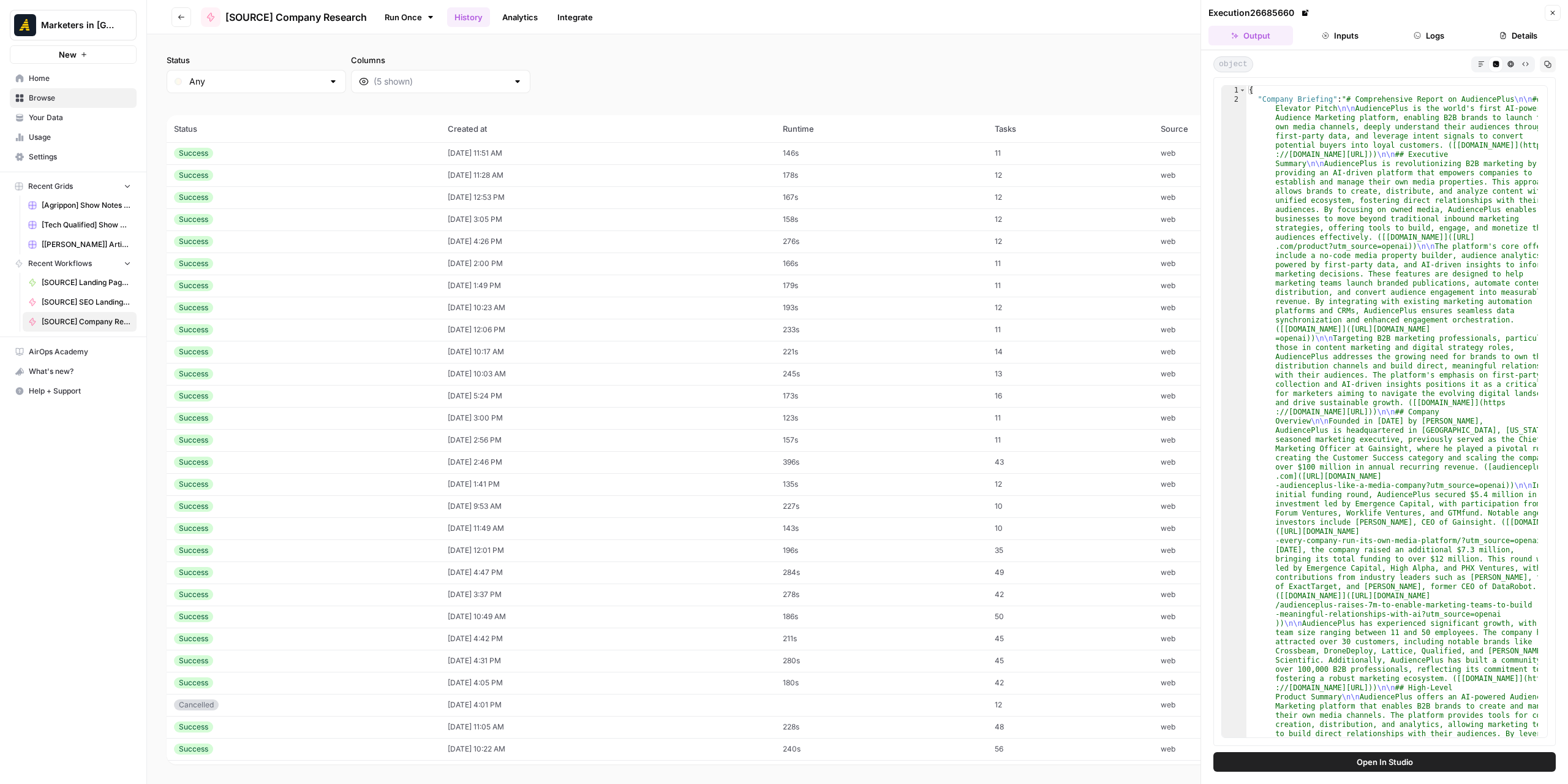
click at [581, 351] on td "[DATE] 10:17 AM" at bounding box center [608, 352] width 336 height 22
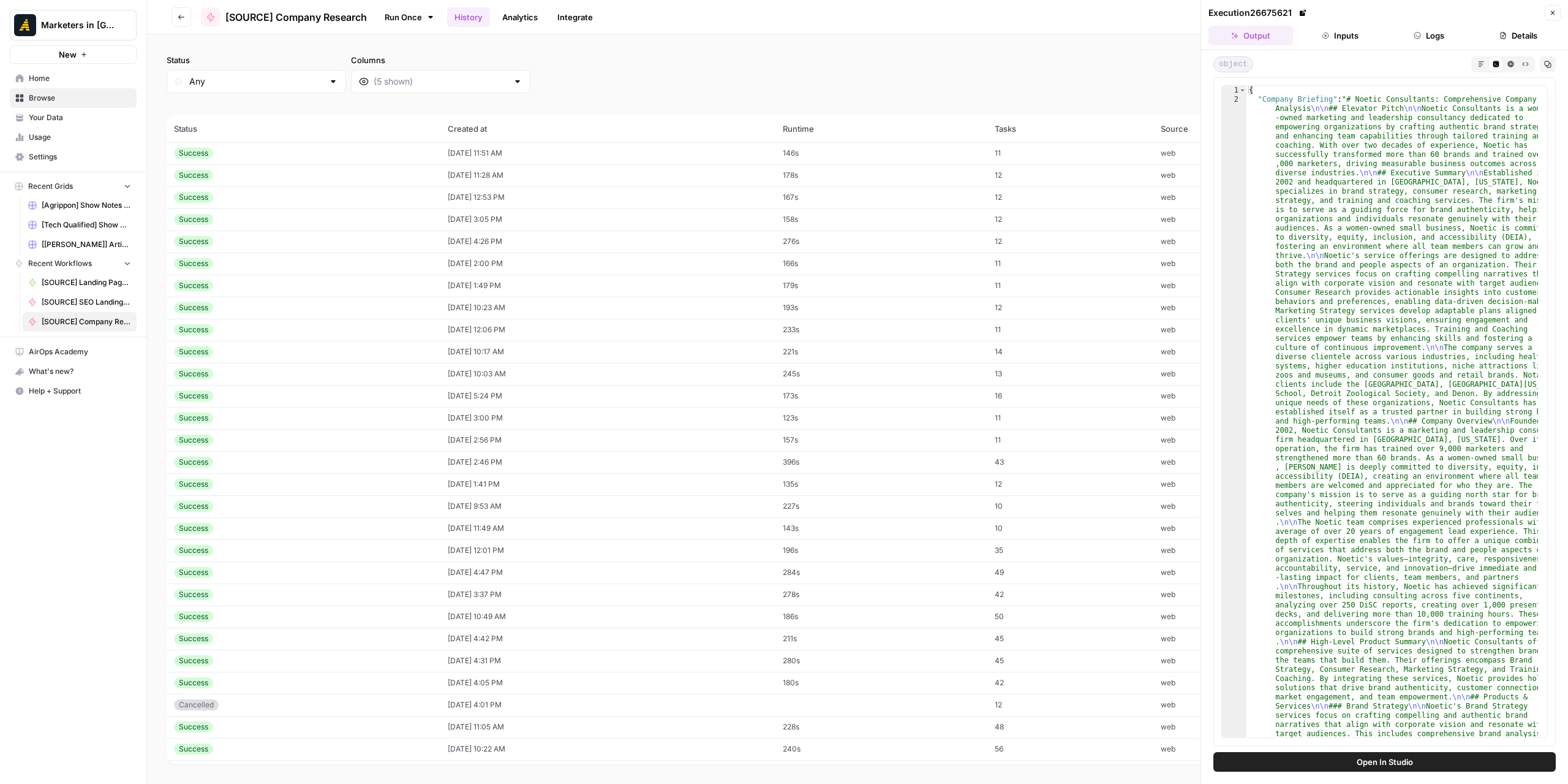
click at [596, 379] on td "[DATE] 10:03 AM" at bounding box center [608, 374] width 336 height 22
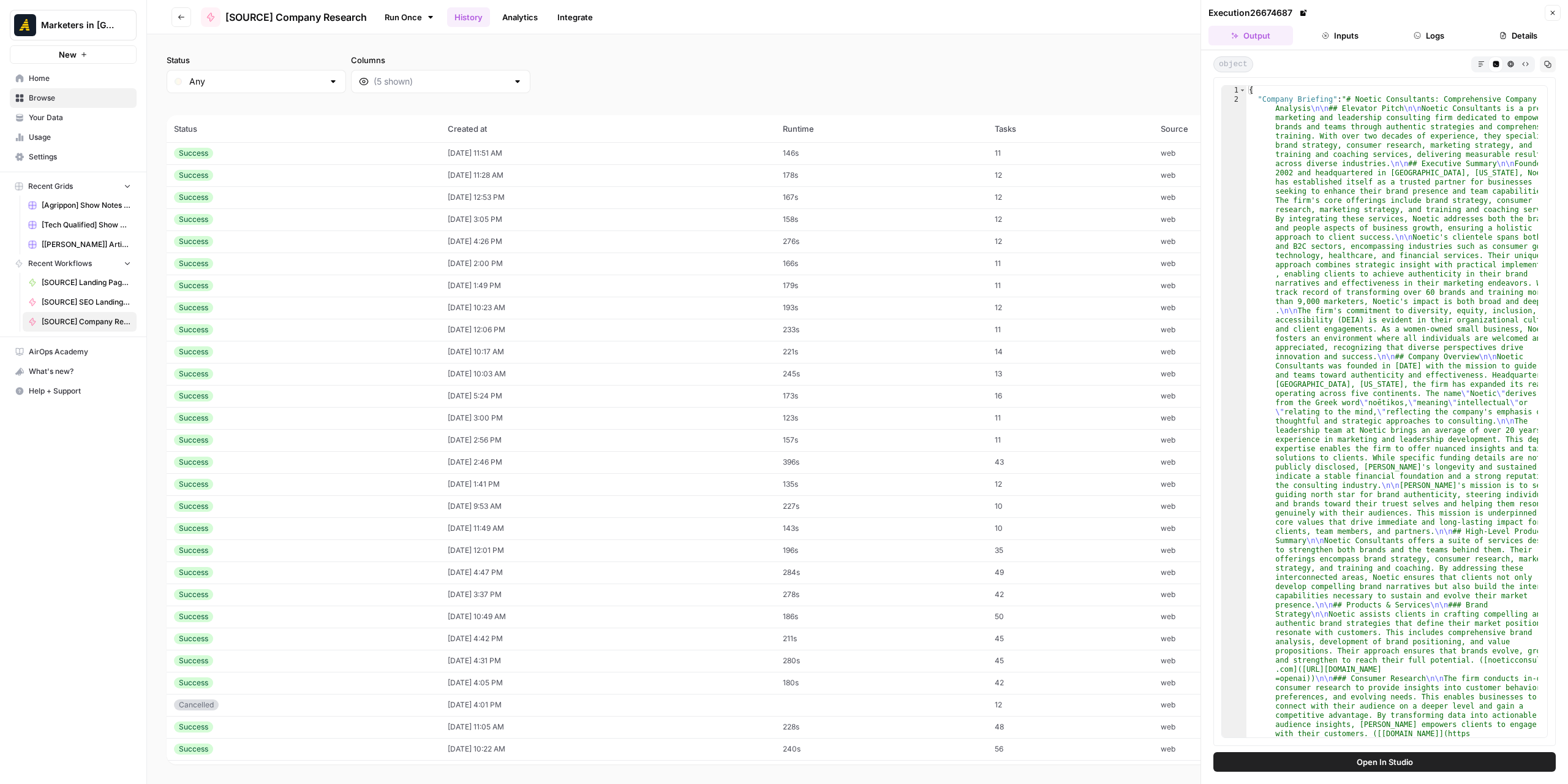
click at [599, 401] on td "[DATE] 5:24 PM" at bounding box center [608, 396] width 336 height 22
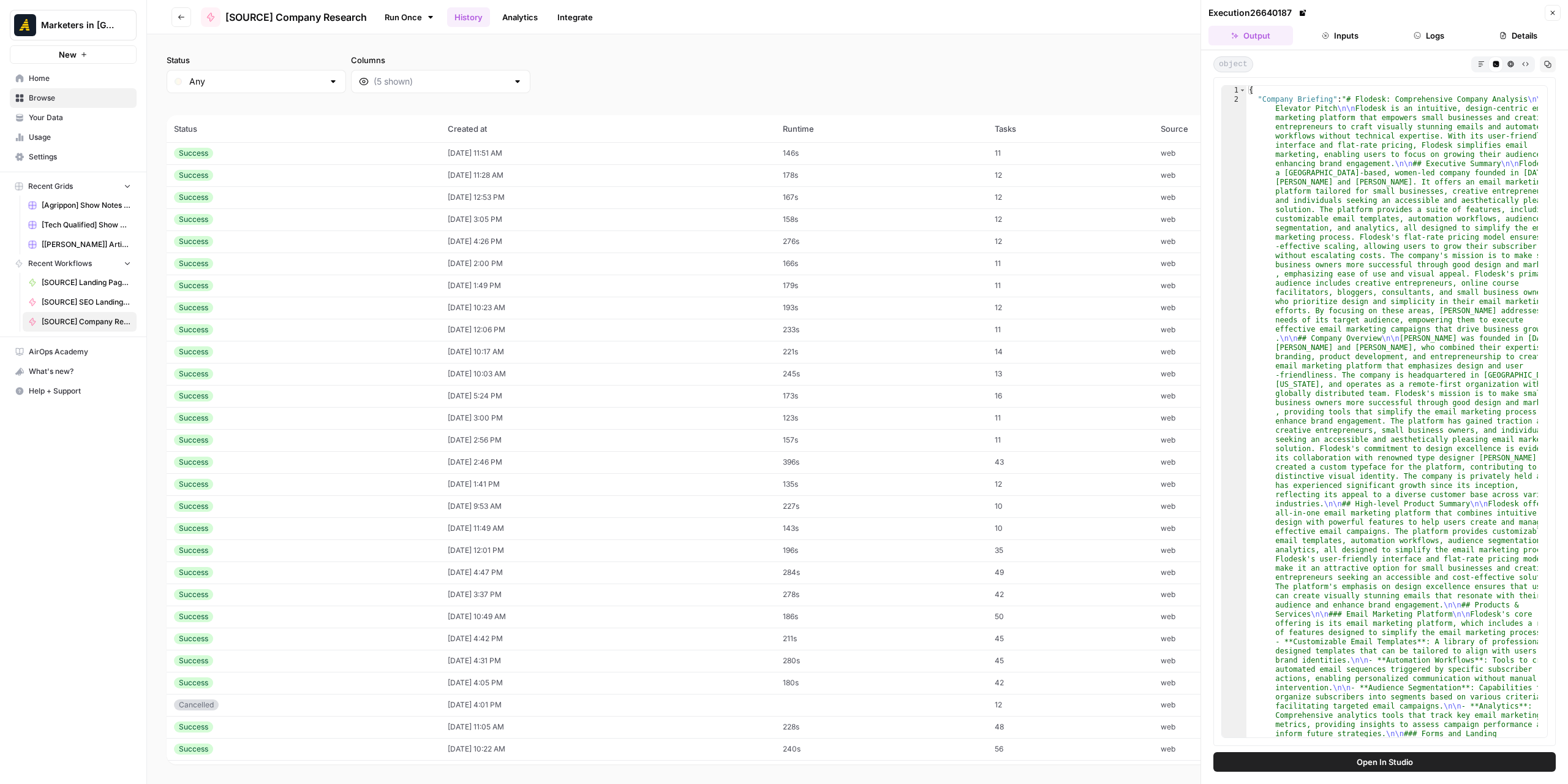
click at [599, 420] on td "[DATE] 3:00 PM" at bounding box center [608, 418] width 336 height 22
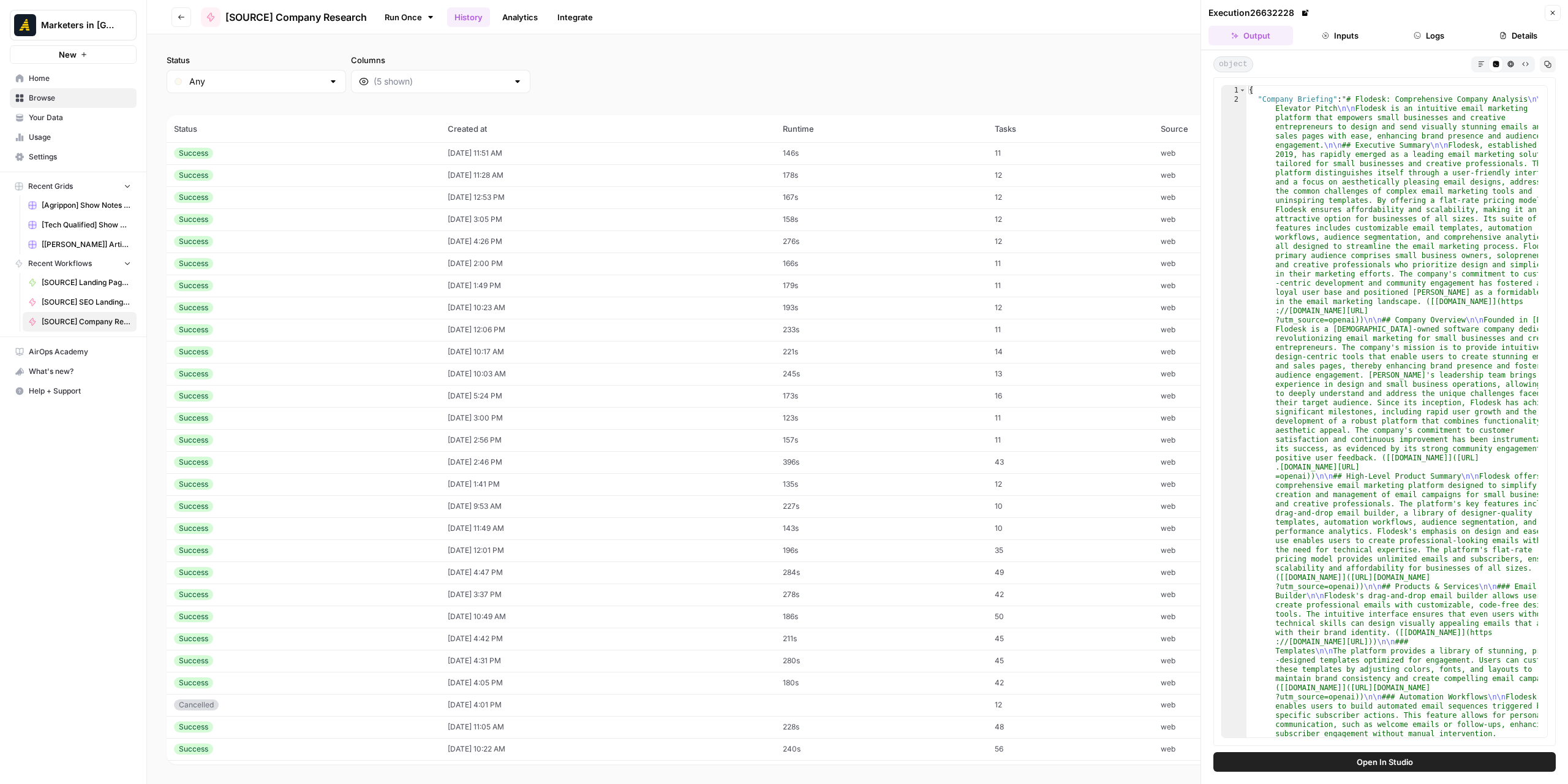
click at [596, 440] on td "[DATE] 2:56 PM" at bounding box center [608, 440] width 336 height 22
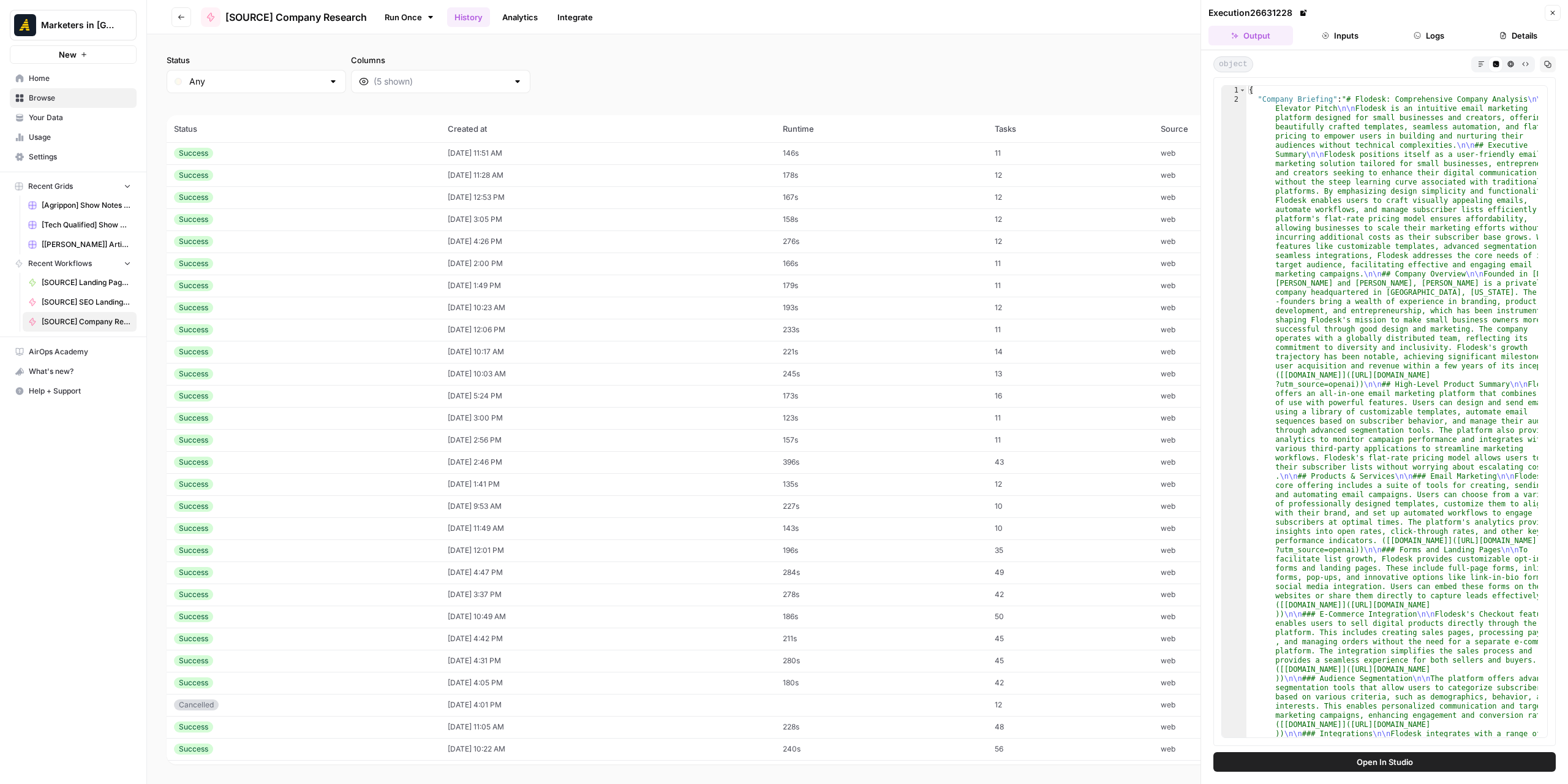
click at [595, 459] on td "[DATE] 2:46 PM" at bounding box center [608, 462] width 336 height 22
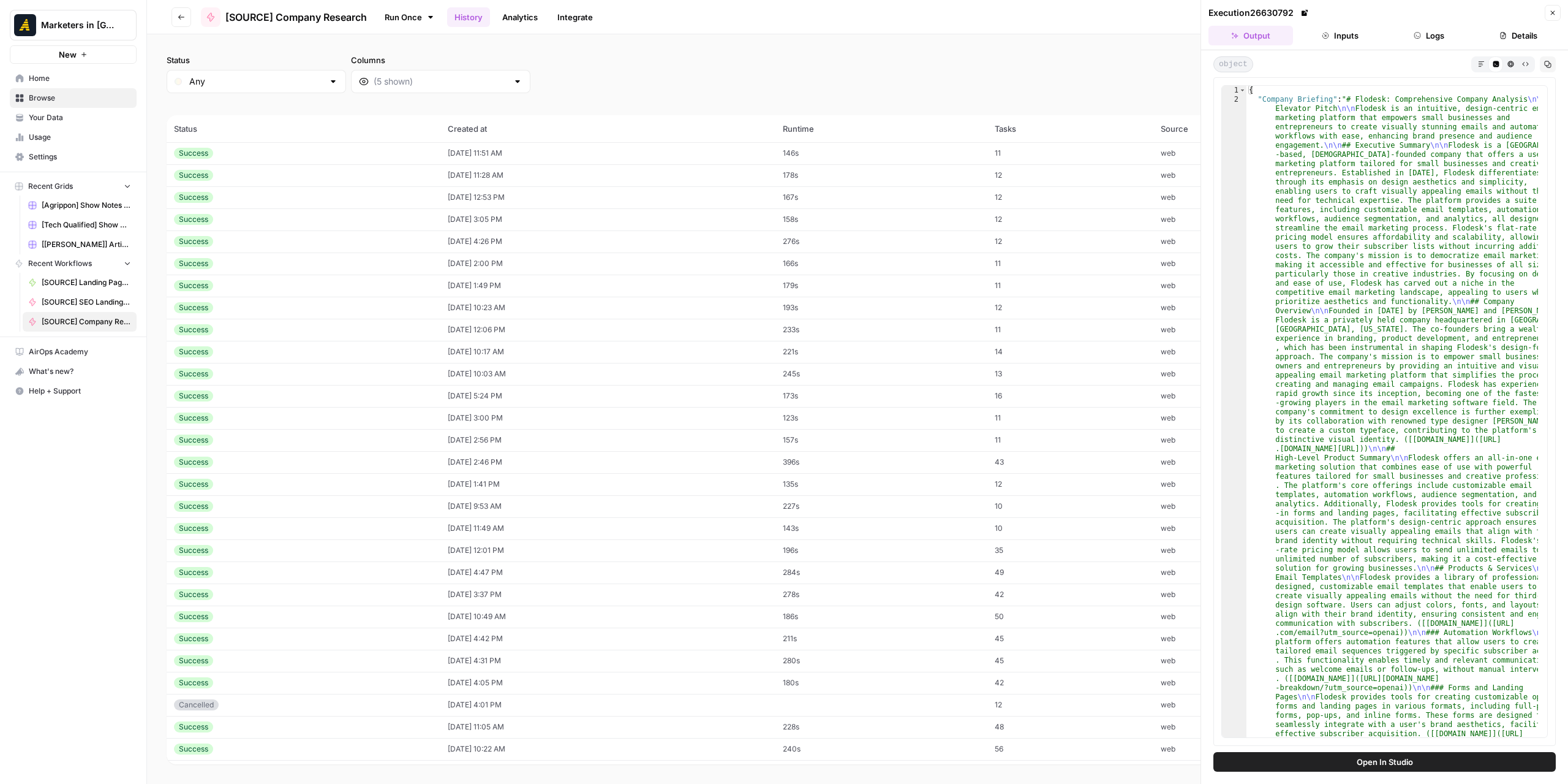
click at [593, 475] on td "[DATE] 1:41 PM" at bounding box center [608, 484] width 336 height 22
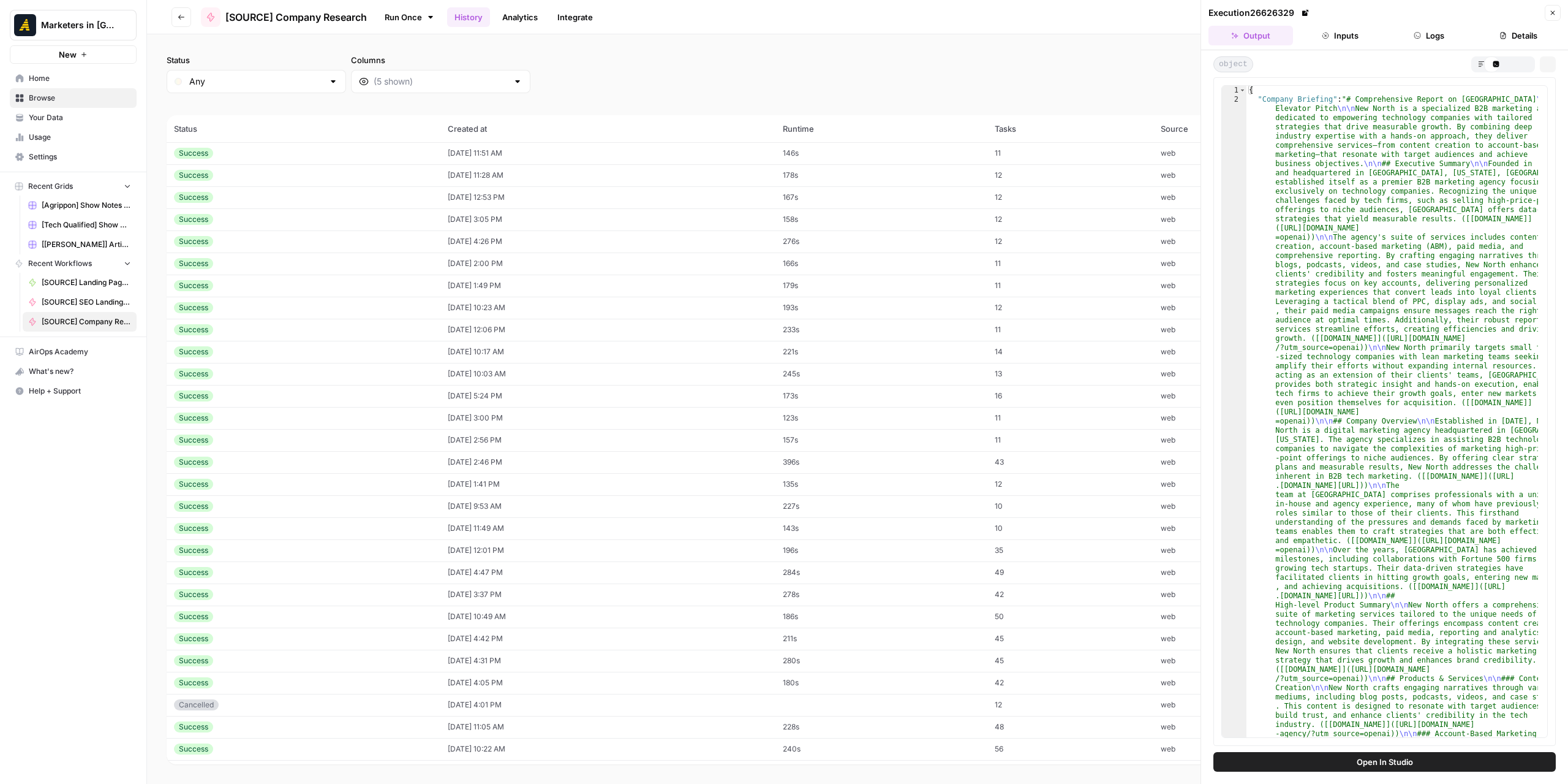
click at [592, 490] on td "[DATE] 1:41 PM" at bounding box center [608, 484] width 336 height 22
click at [186, 15] on button "Go back" at bounding box center [181, 17] width 20 height 20
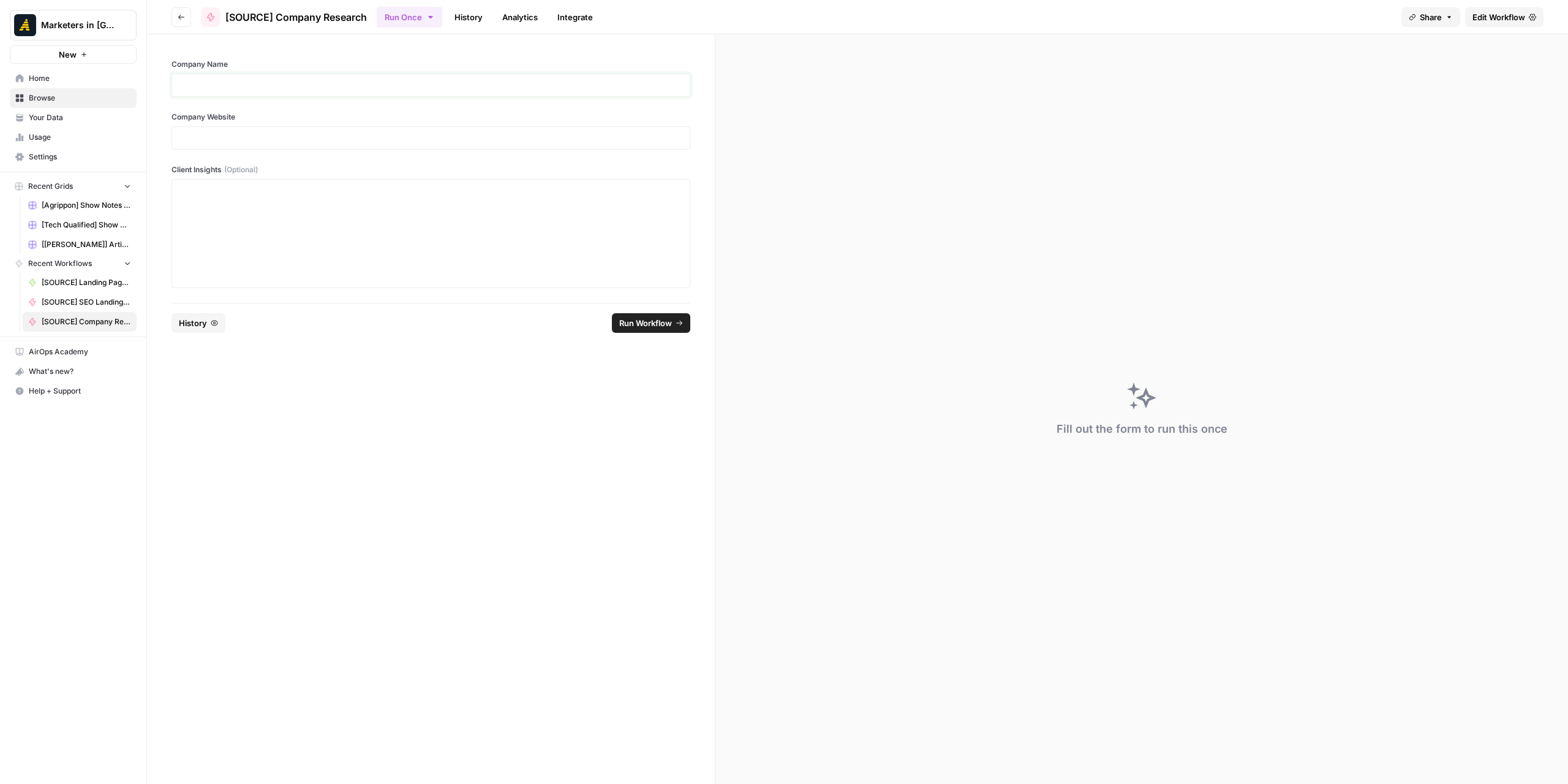
click at [383, 83] on p at bounding box center [431, 85] width 503 height 12
click at [365, 135] on p at bounding box center [431, 138] width 503 height 12
click at [422, 221] on div at bounding box center [431, 233] width 503 height 98
click at [1481, 20] on span "Edit Workflow" at bounding box center [1499, 17] width 53 height 12
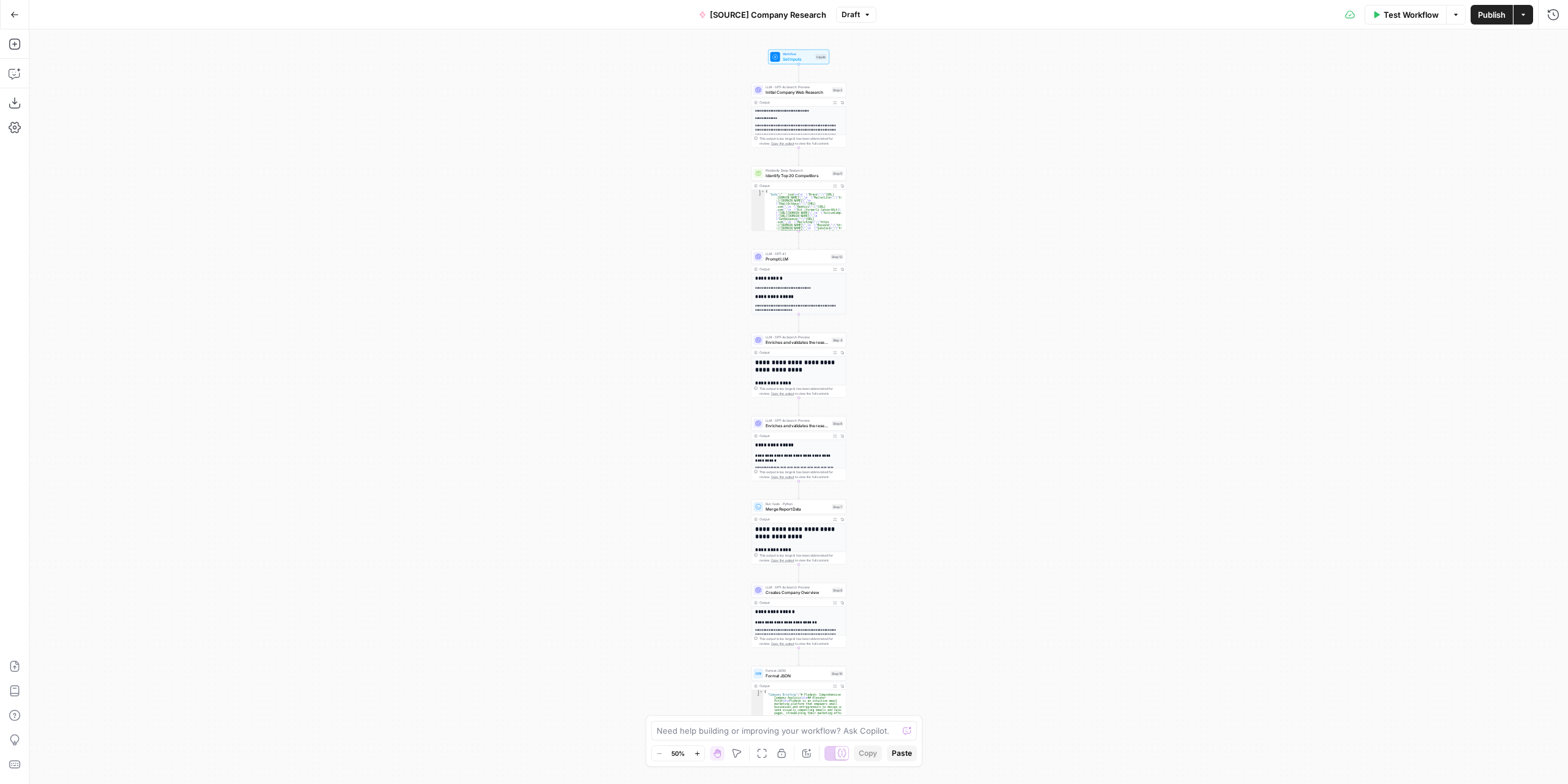
click at [795, 59] on span "Set Inputs" at bounding box center [798, 58] width 31 height 6
click at [1301, 281] on span "Add Field" at bounding box center [1308, 285] width 36 height 12
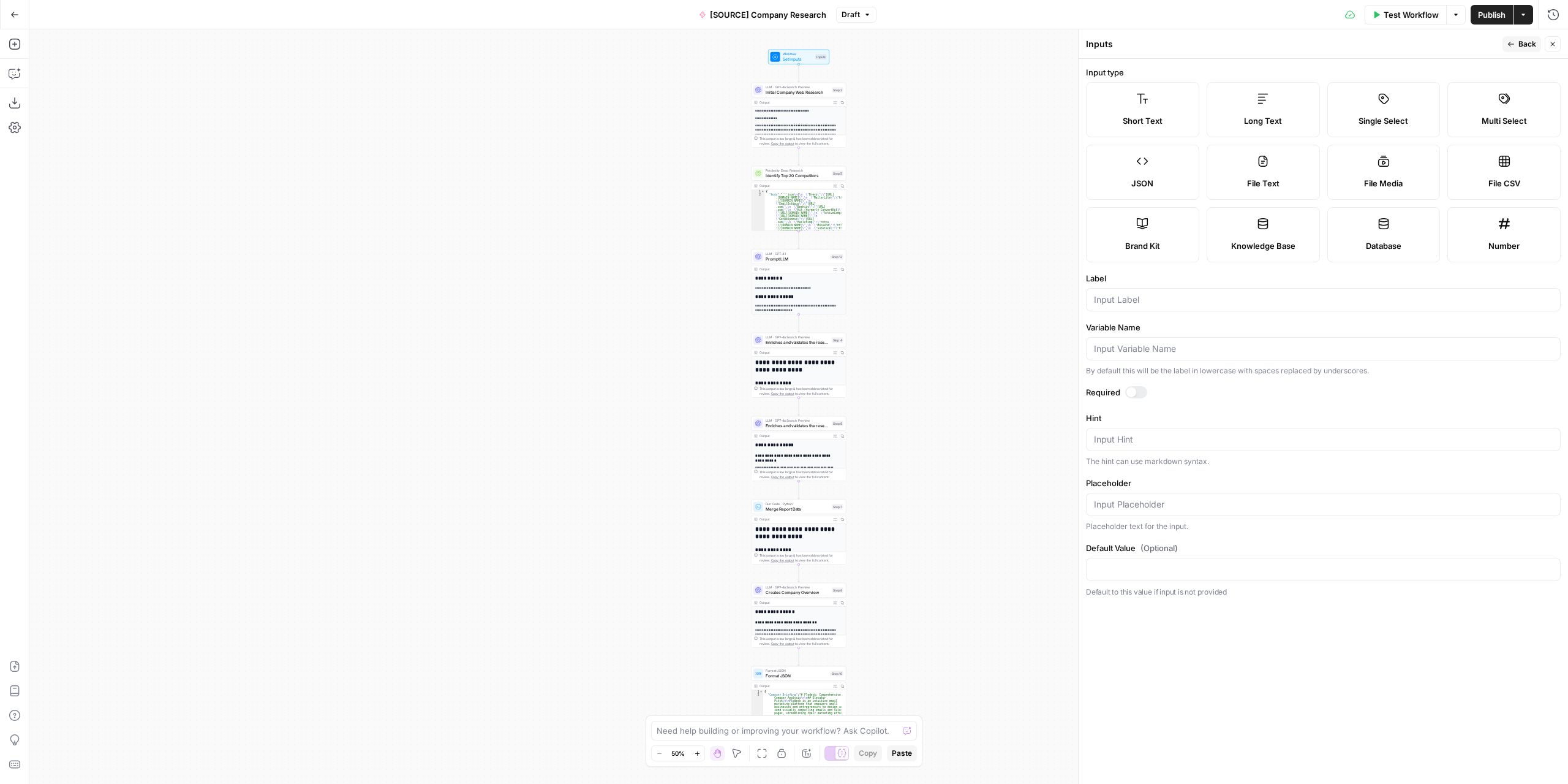
click at [1289, 164] on label "File Text" at bounding box center [1263, 172] width 113 height 55
type textarea "Supports .pdf, .txt, .docx, .md file types"
click at [1193, 296] on input "Label" at bounding box center [1323, 300] width 459 height 12
type input "Company Insights PDF"
click at [1513, 43] on icon "button" at bounding box center [1511, 44] width 8 height 8
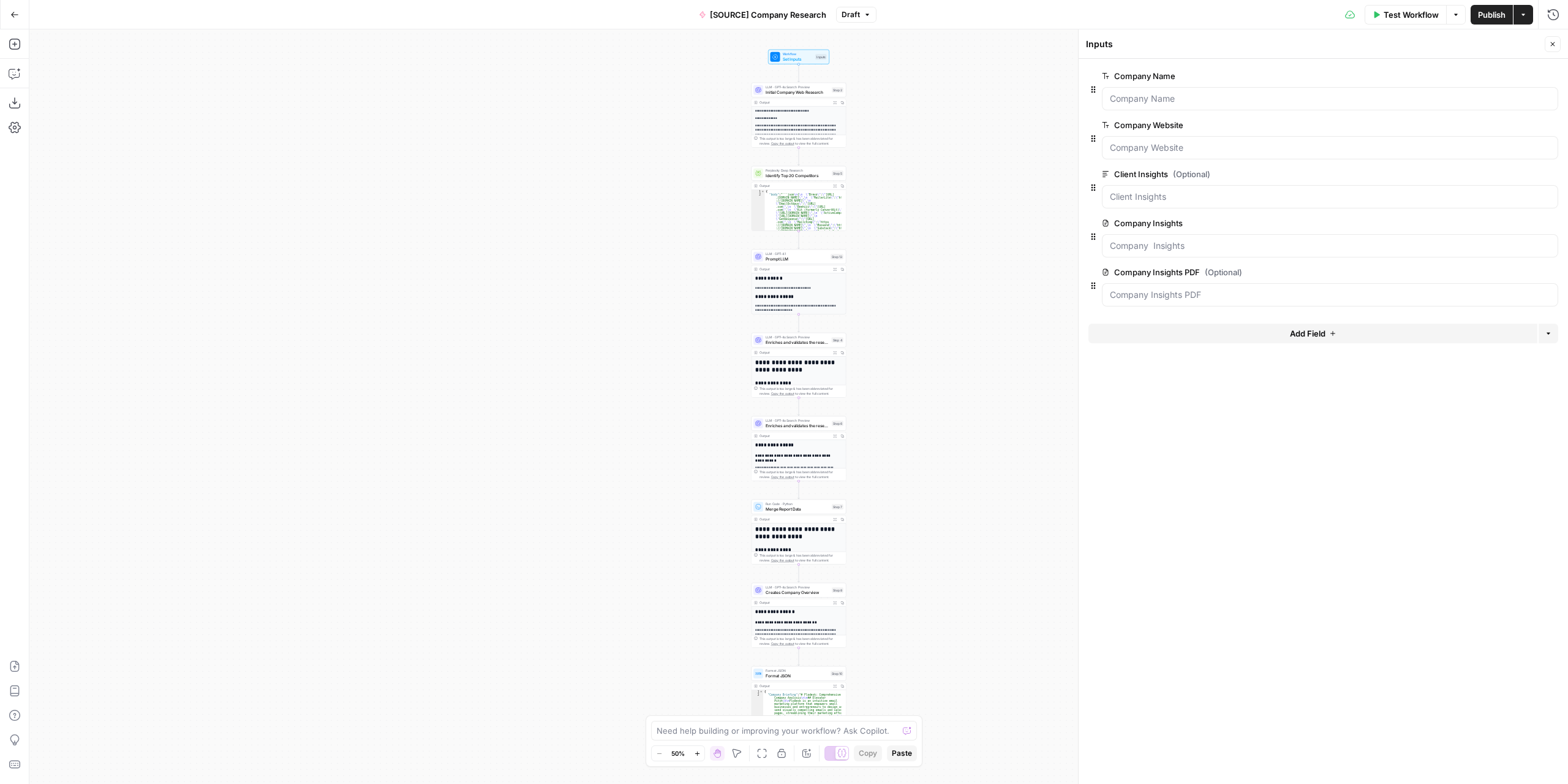
click at [796, 339] on span "Enriches and validates the research 1" at bounding box center [797, 342] width 64 height 6
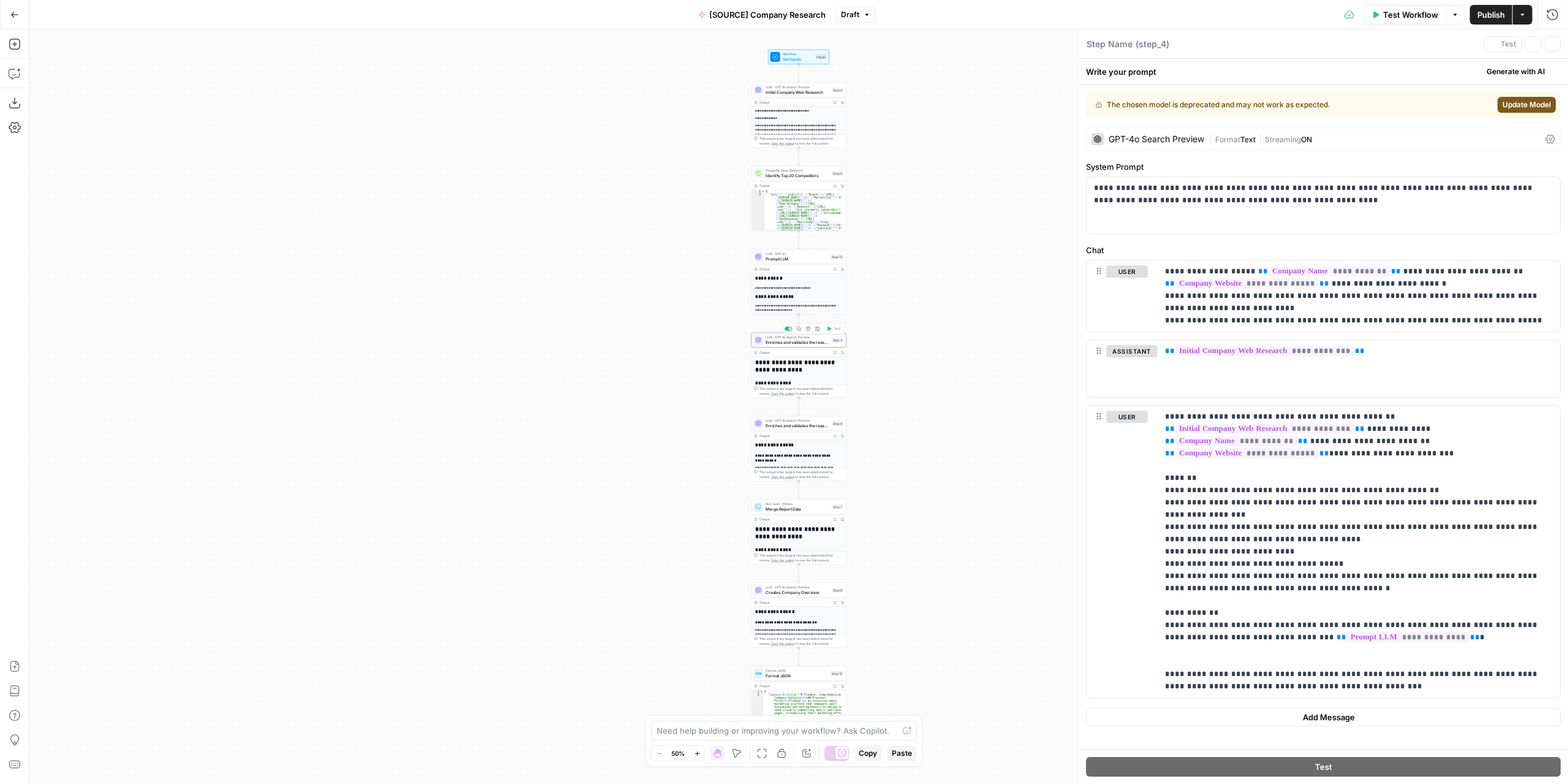
type textarea "Enriches and validates the research 1"
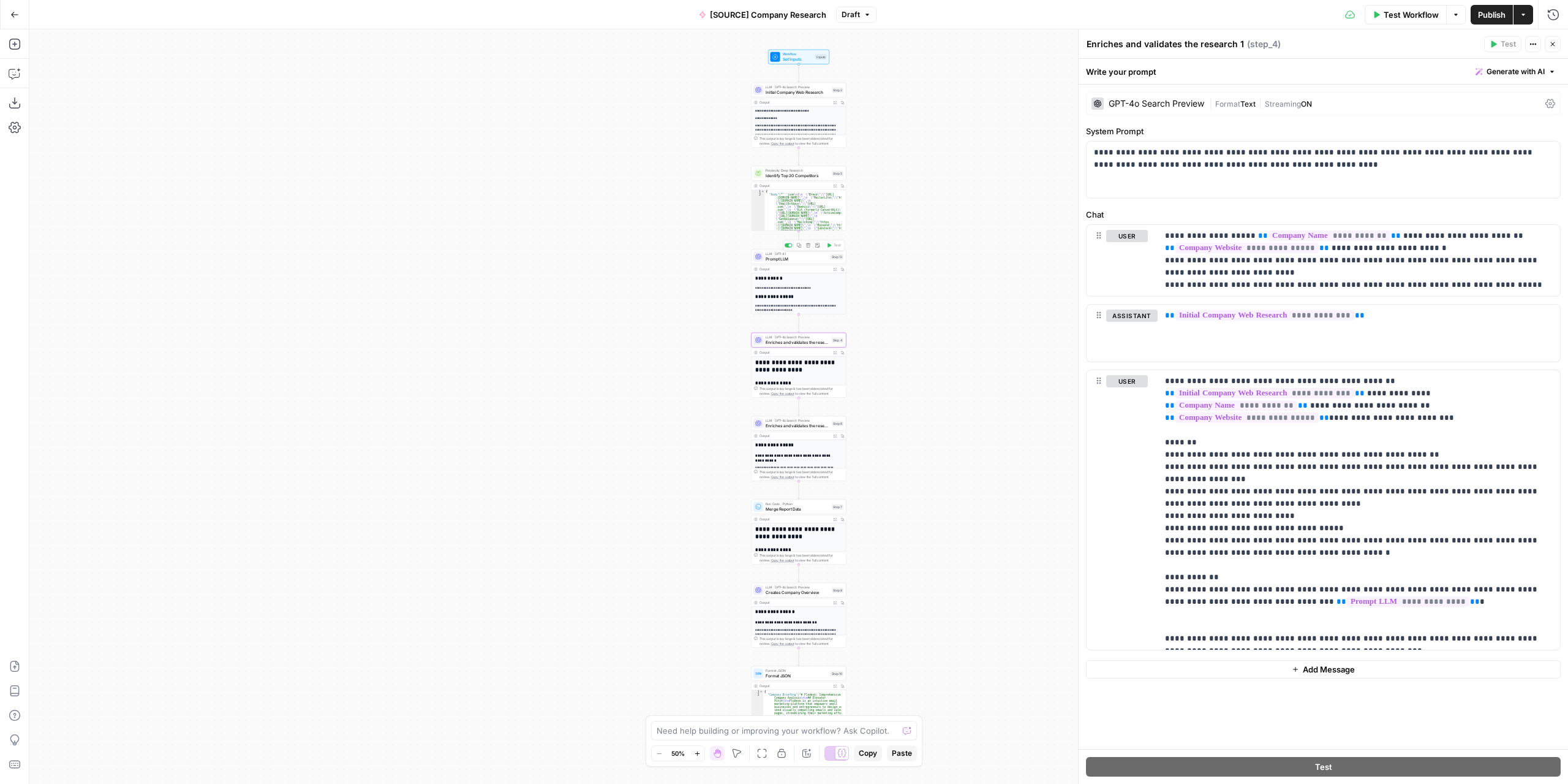
click at [808, 261] on span "Prompt LLM" at bounding box center [797, 259] width 62 height 6
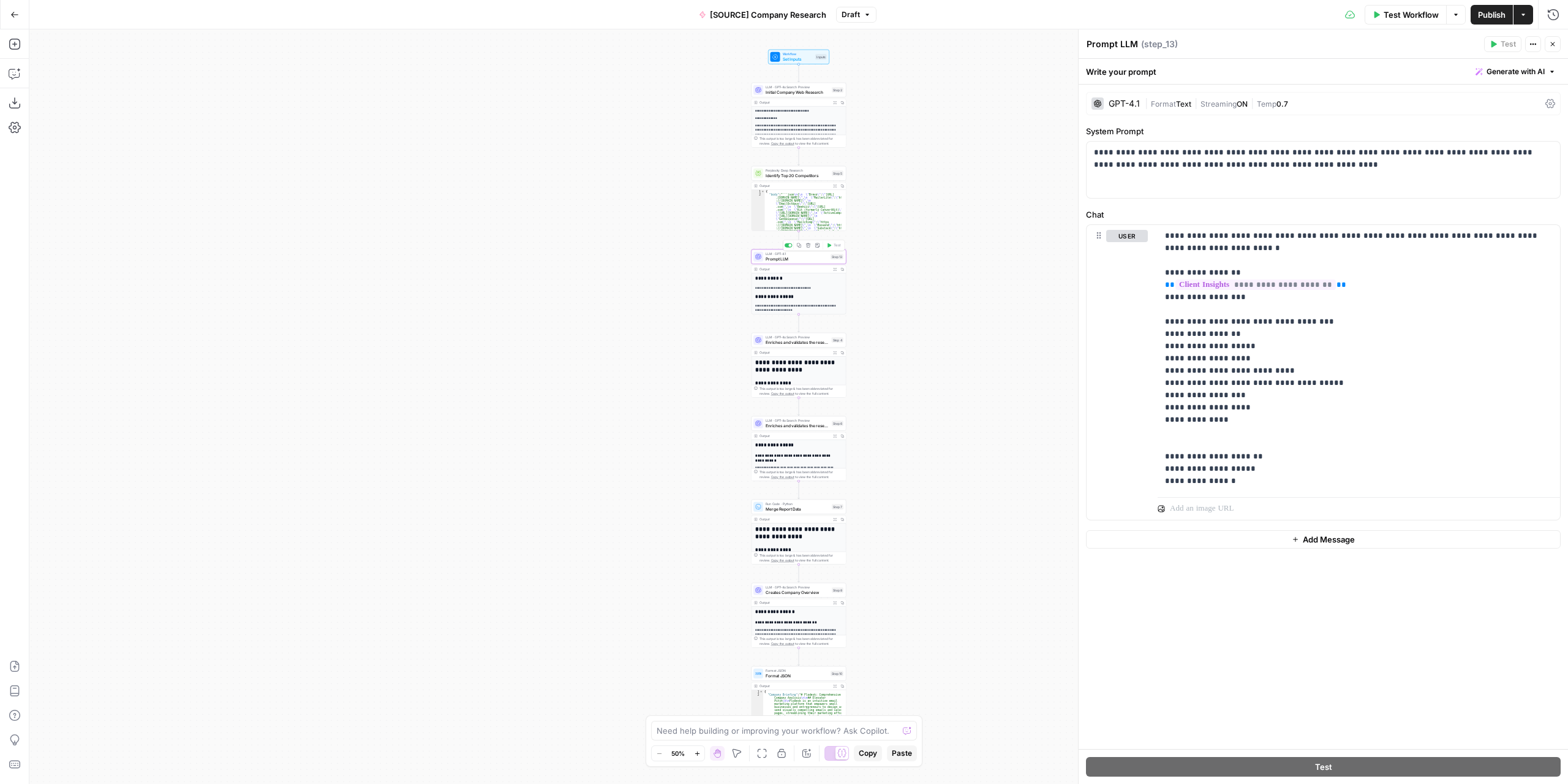
click at [784, 262] on div "LLM · GPT-4.1 Prompt LLM Step 13 Copy step Delete step Add Note Test" at bounding box center [799, 257] width 95 height 14
click at [781, 259] on span "Prompt LLM" at bounding box center [797, 259] width 62 height 6
click at [1120, 47] on textarea "Prompt LLM" at bounding box center [1112, 44] width 51 height 12
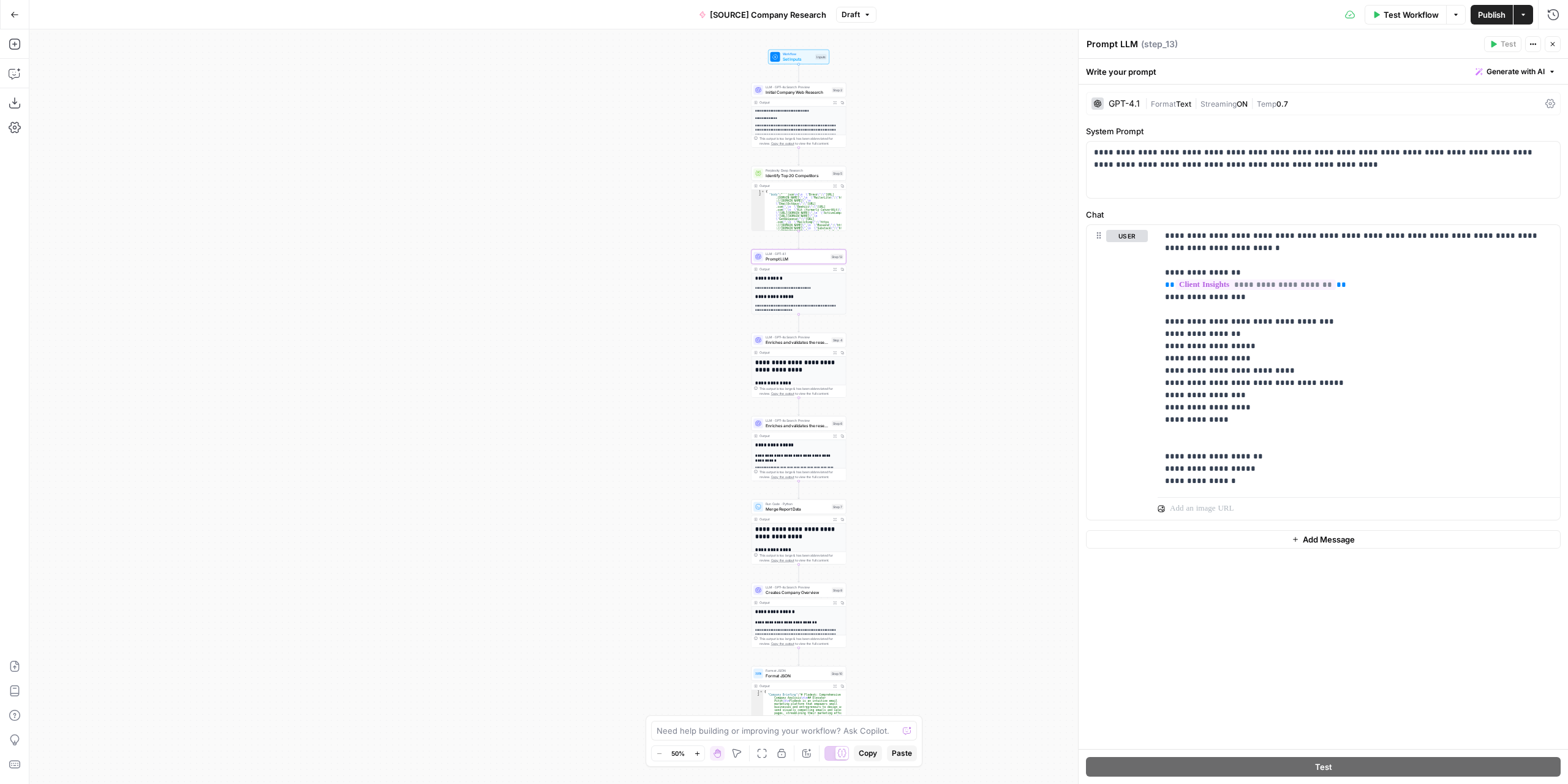
click at [1120, 47] on textarea "Prompt LLM" at bounding box center [1112, 44] width 51 height 12
type textarea "Extract Insights from Research"
click at [1430, 382] on p "**********" at bounding box center [1359, 358] width 388 height 257
click at [806, 345] on span "Enriches and validates the research 1" at bounding box center [797, 342] width 64 height 6
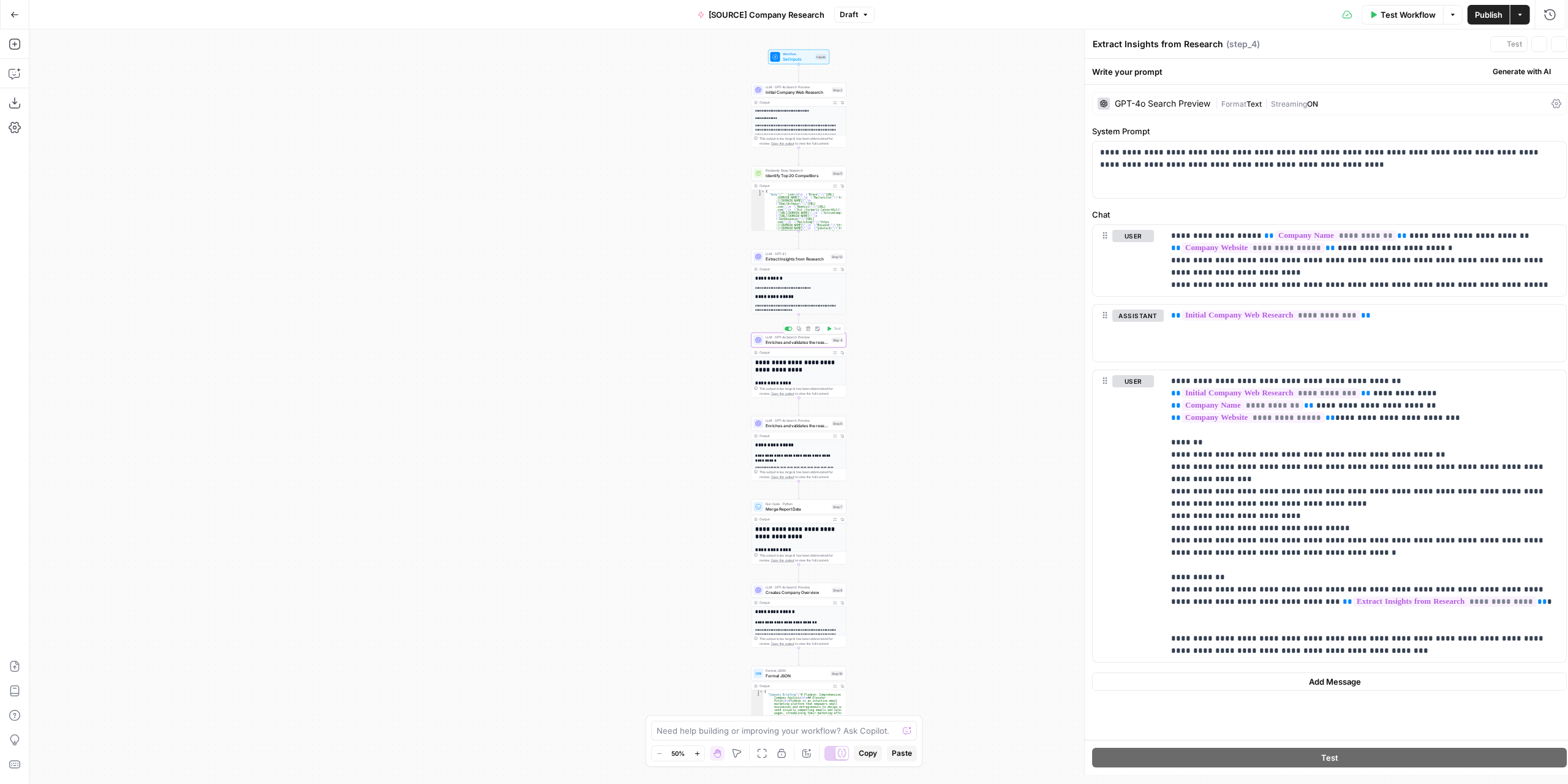
type textarea "Enriches and validates the research 1"
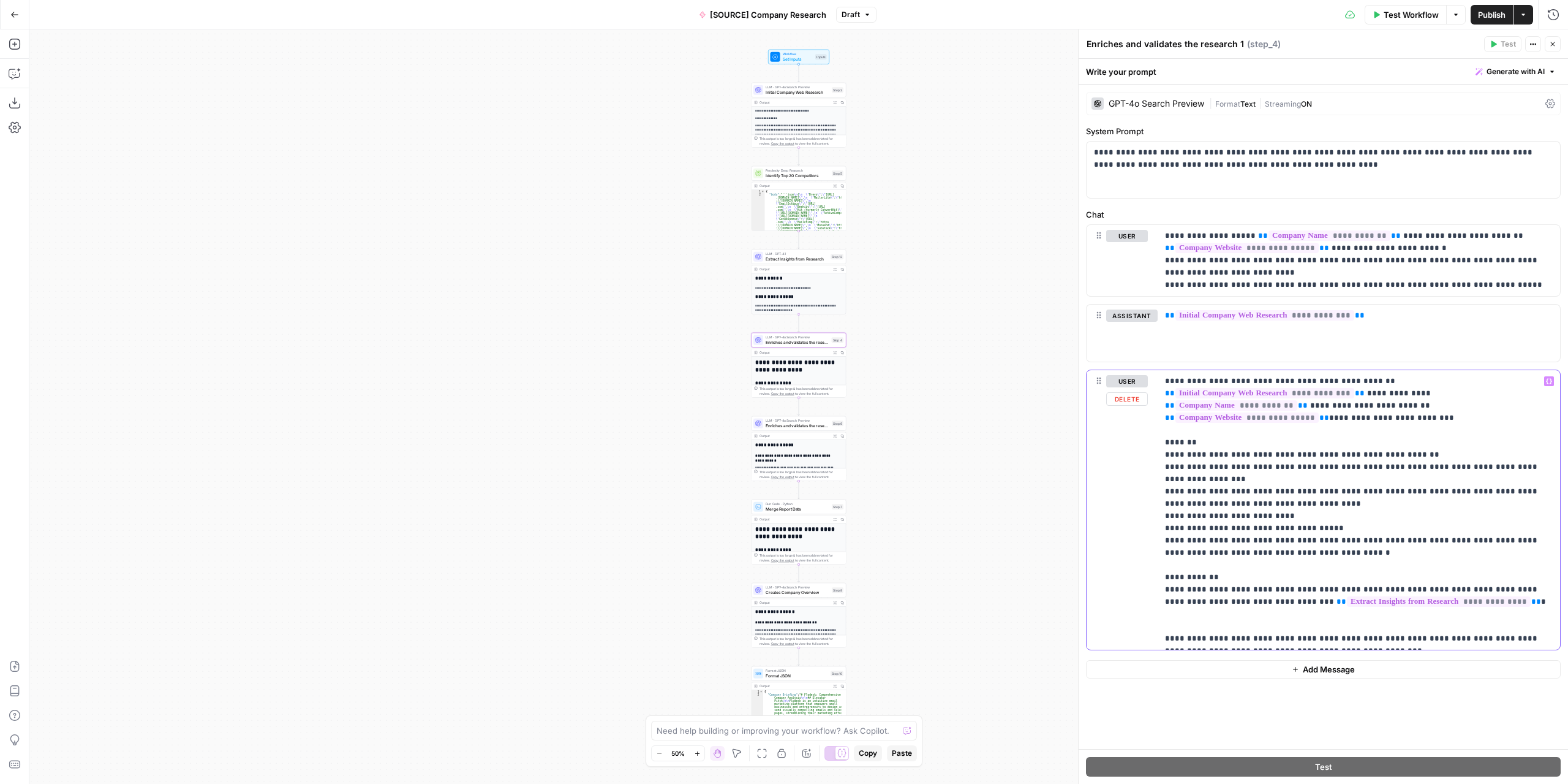
click at [1454, 588] on p "**********" at bounding box center [1359, 510] width 388 height 270
click at [1547, 380] on icon "button" at bounding box center [1549, 381] width 6 height 5
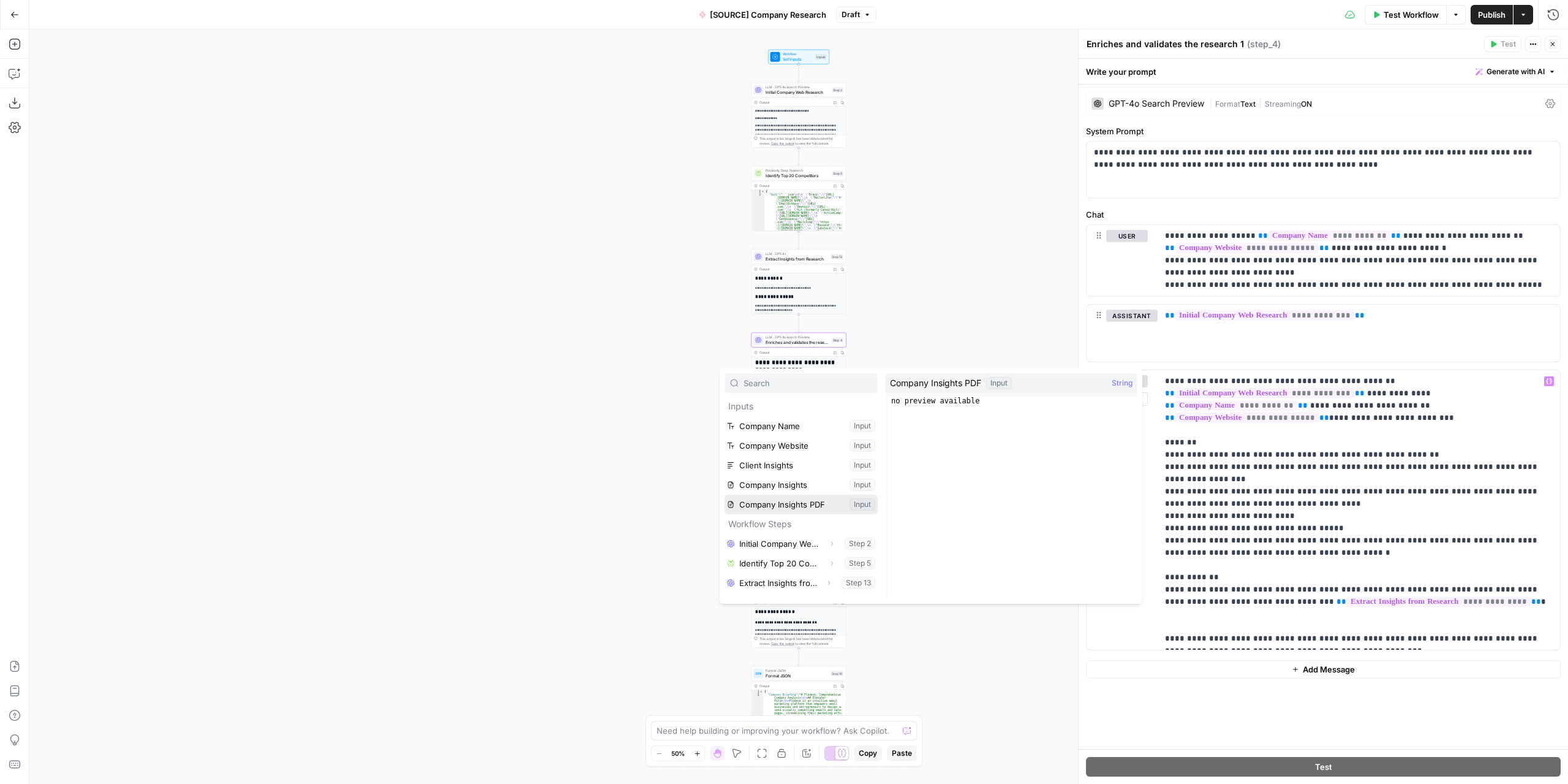
click at [821, 503] on button "Select variable Company Insights PDF" at bounding box center [801, 504] width 153 height 20
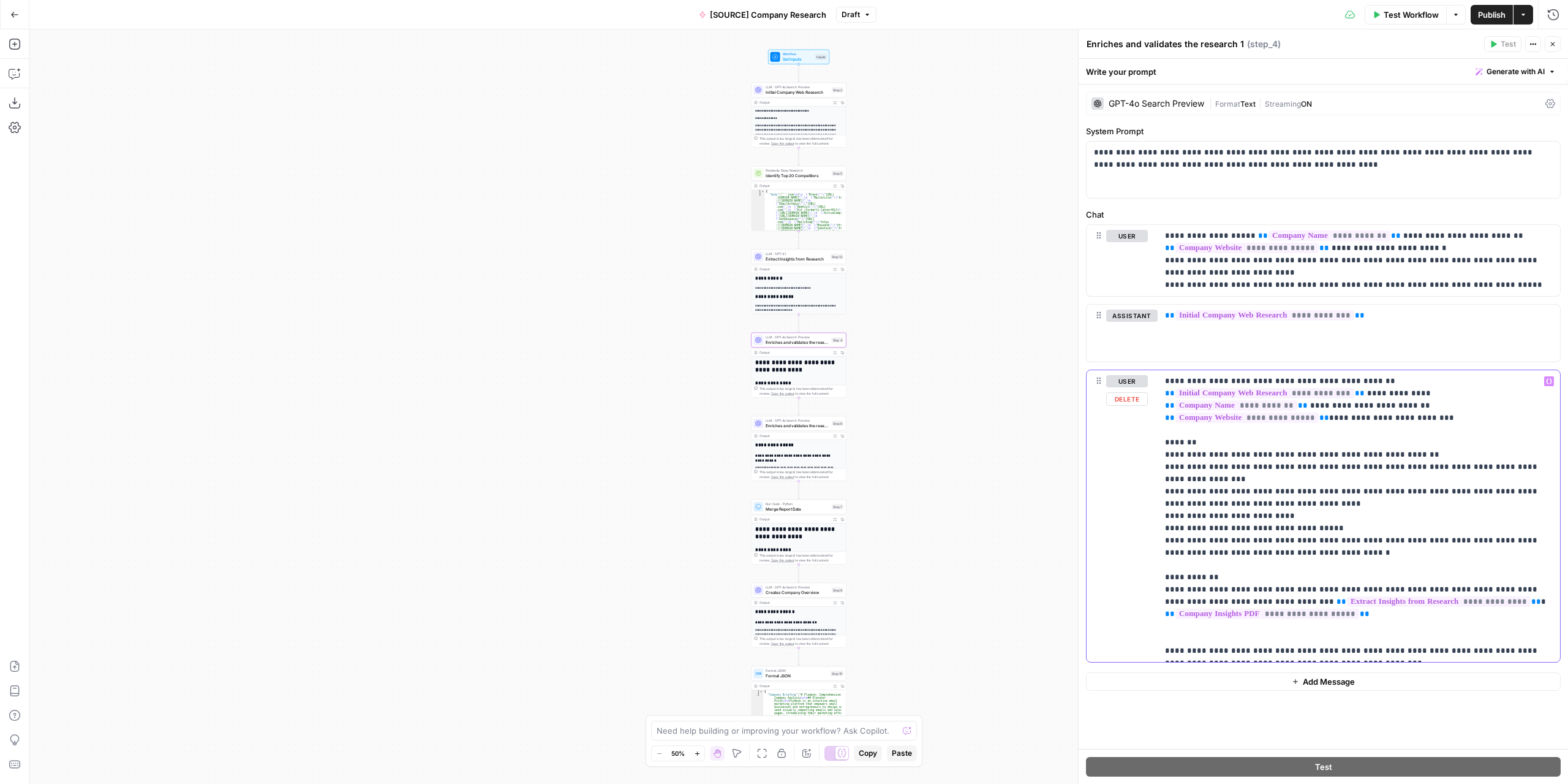
click at [1245, 585] on p "**********" at bounding box center [1359, 516] width 388 height 282
click at [812, 429] on div "LLM · GPT-4o Search Preview Enriches and validates the research 2 Step 6 Copy s…" at bounding box center [799, 423] width 95 height 14
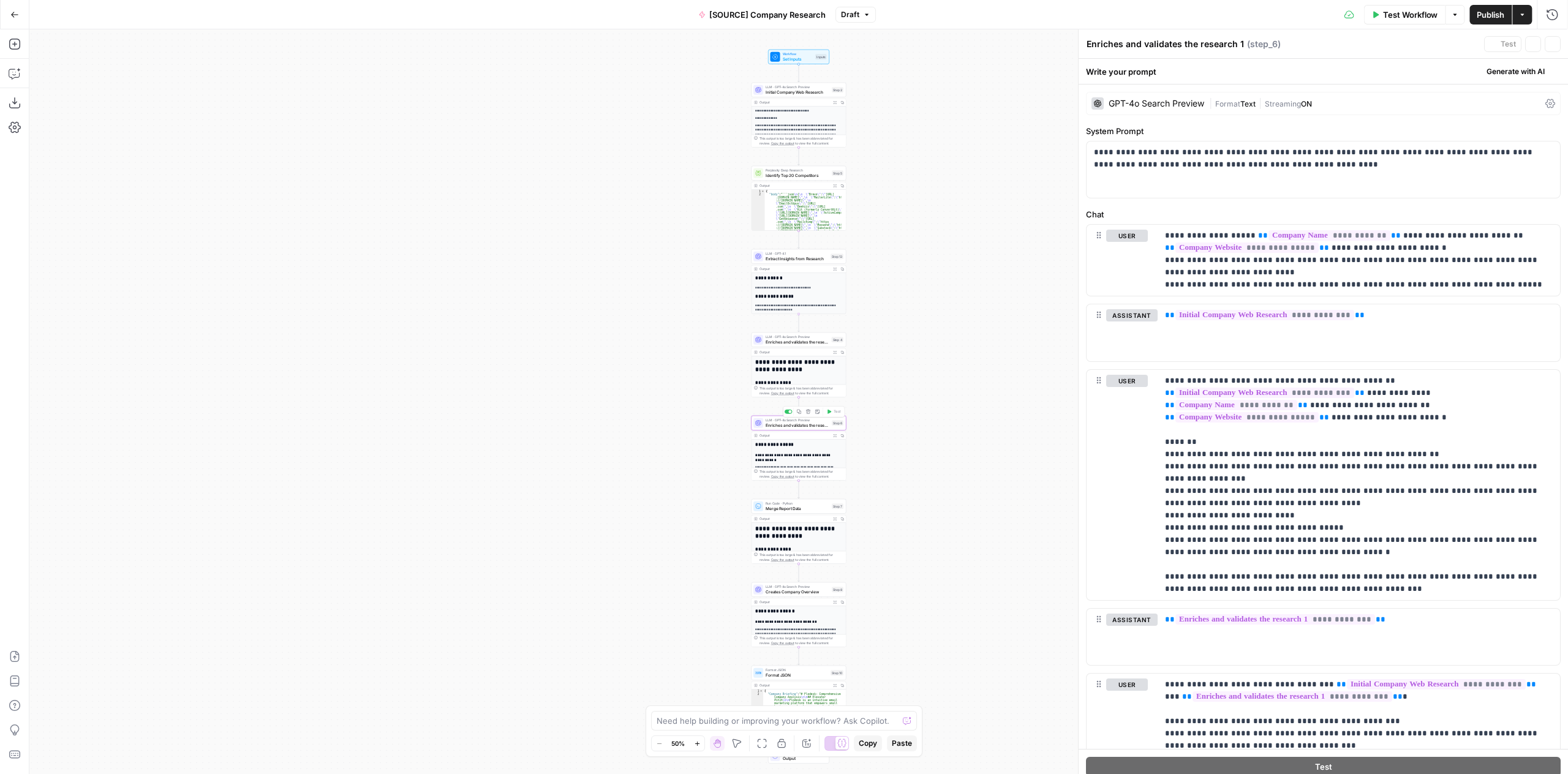
type textarea "Enriches and validates the research 2"
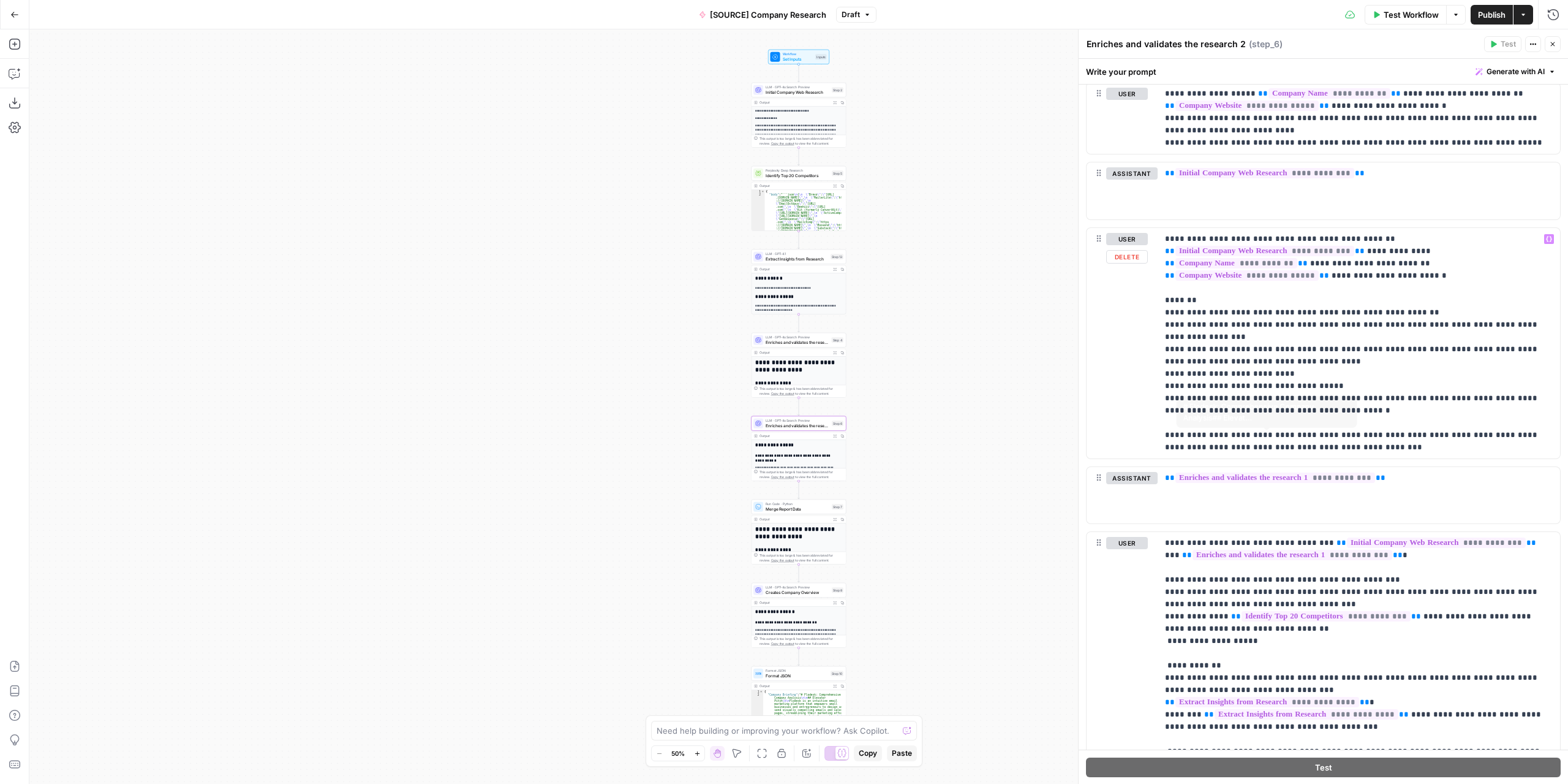
scroll to position [188, 0]
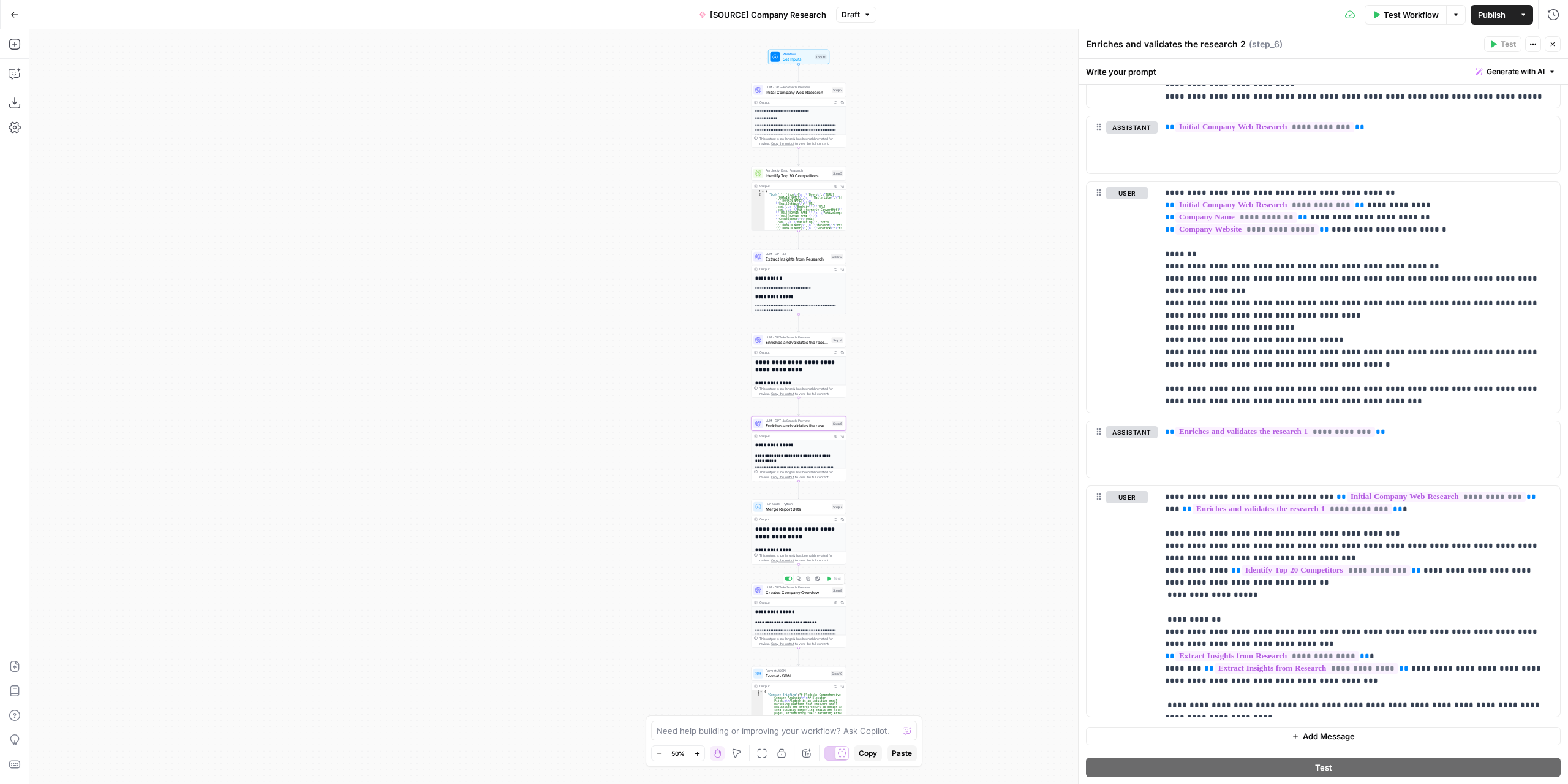
click at [808, 593] on span "Creates Company Overview" at bounding box center [797, 592] width 64 height 6
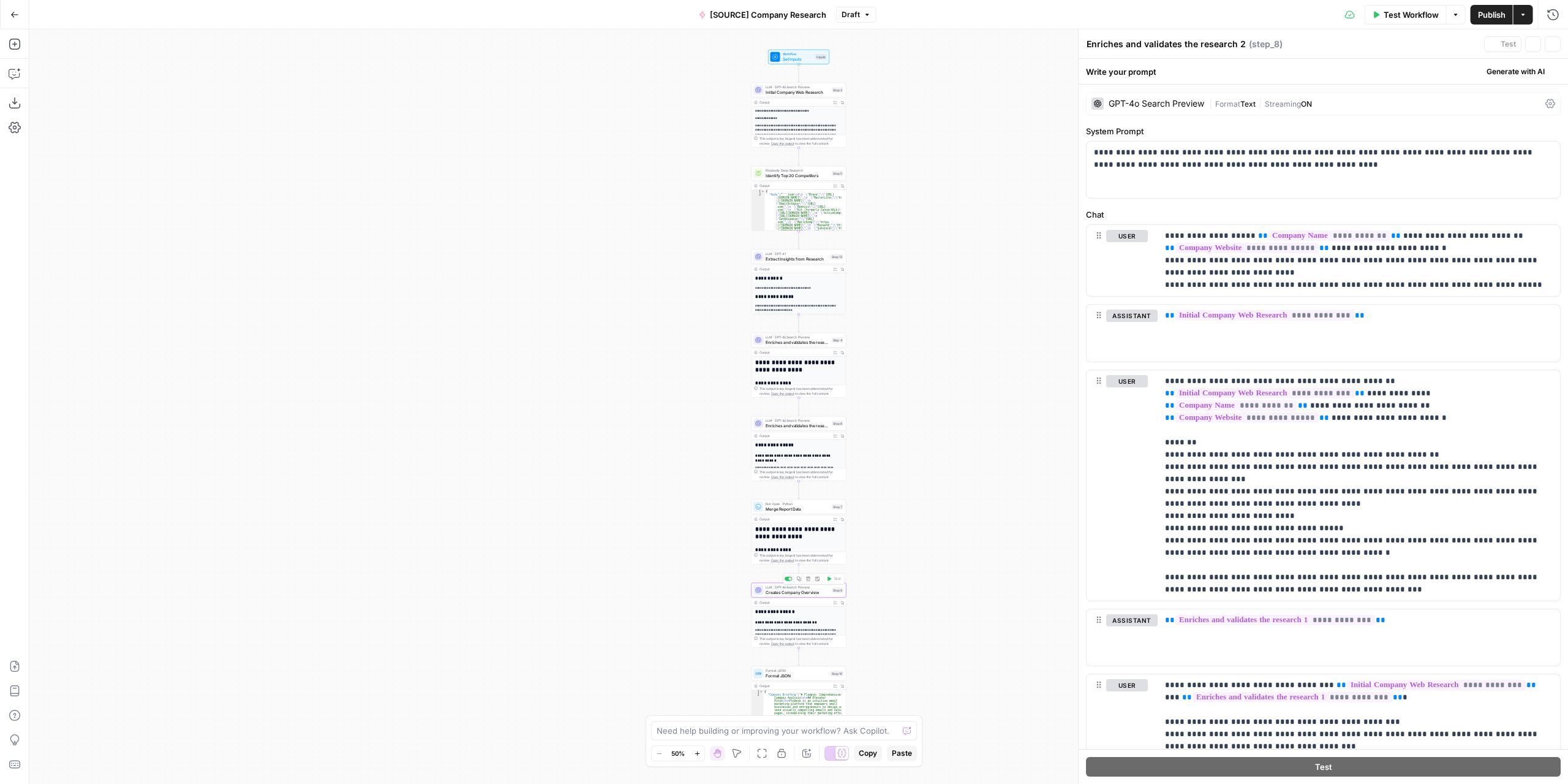
type textarea "Creates Company Overview"
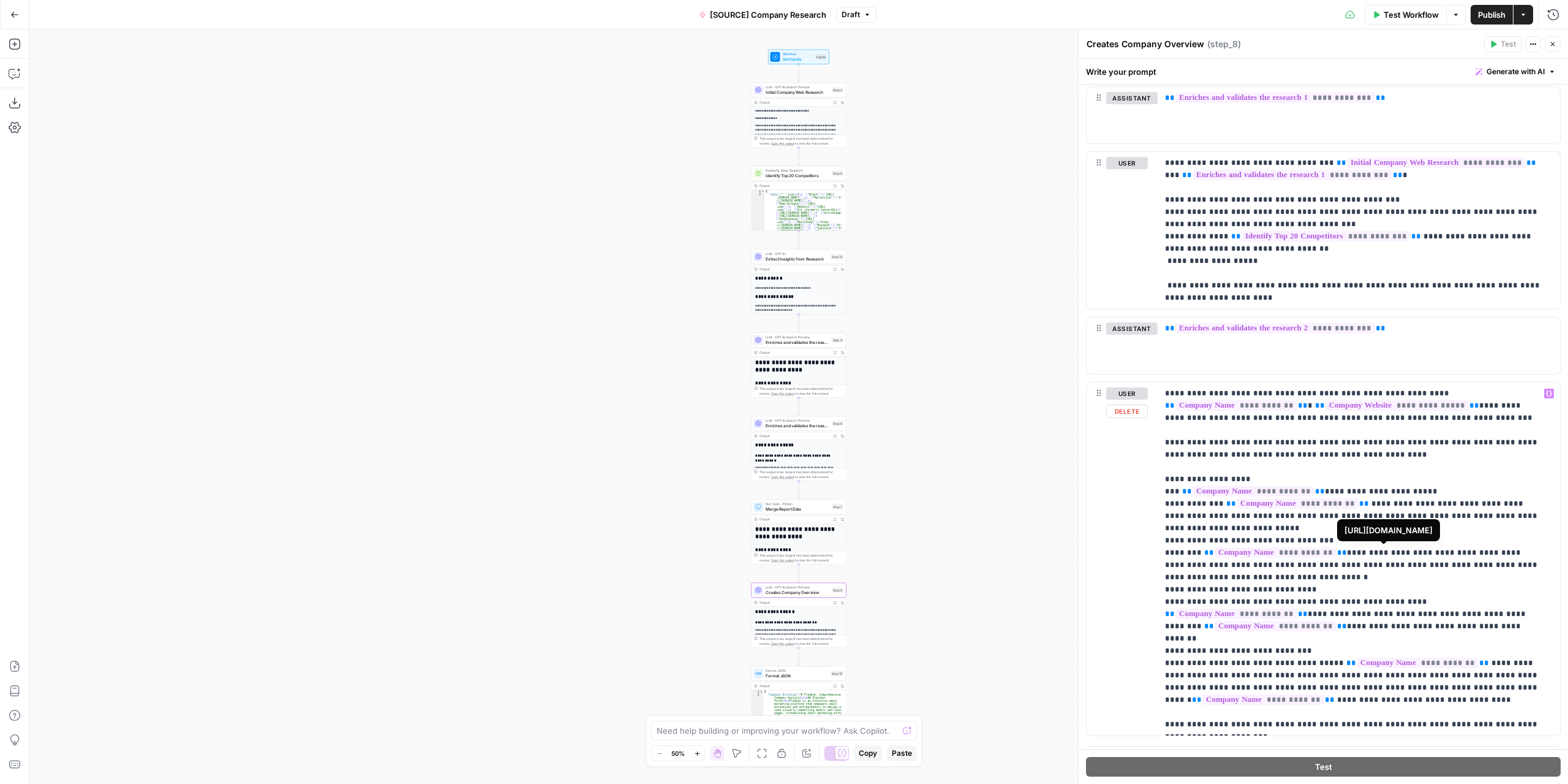
scroll to position [541, 0]
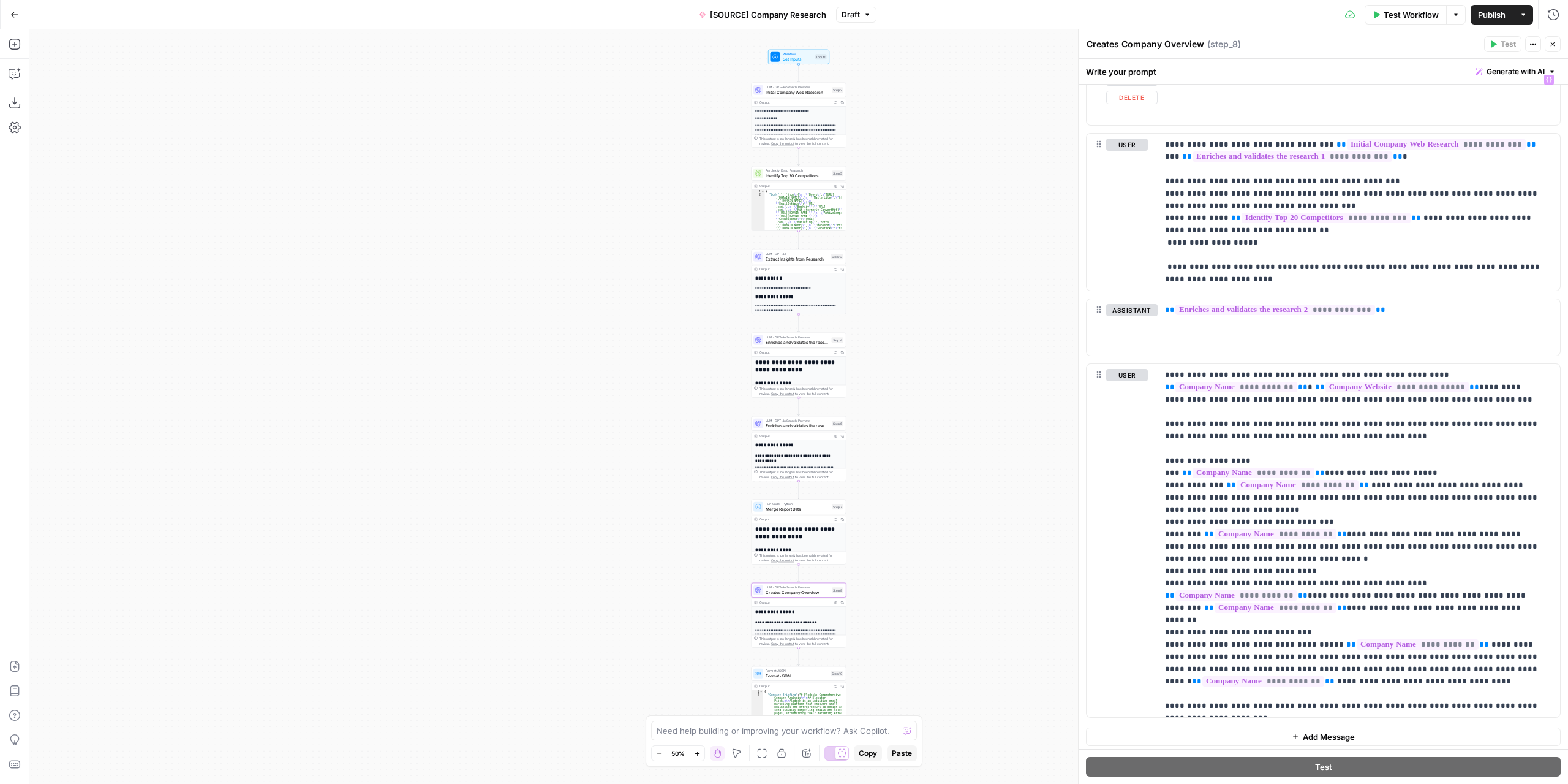
click at [1491, 21] on button "Publish" at bounding box center [1492, 14] width 43 height 20
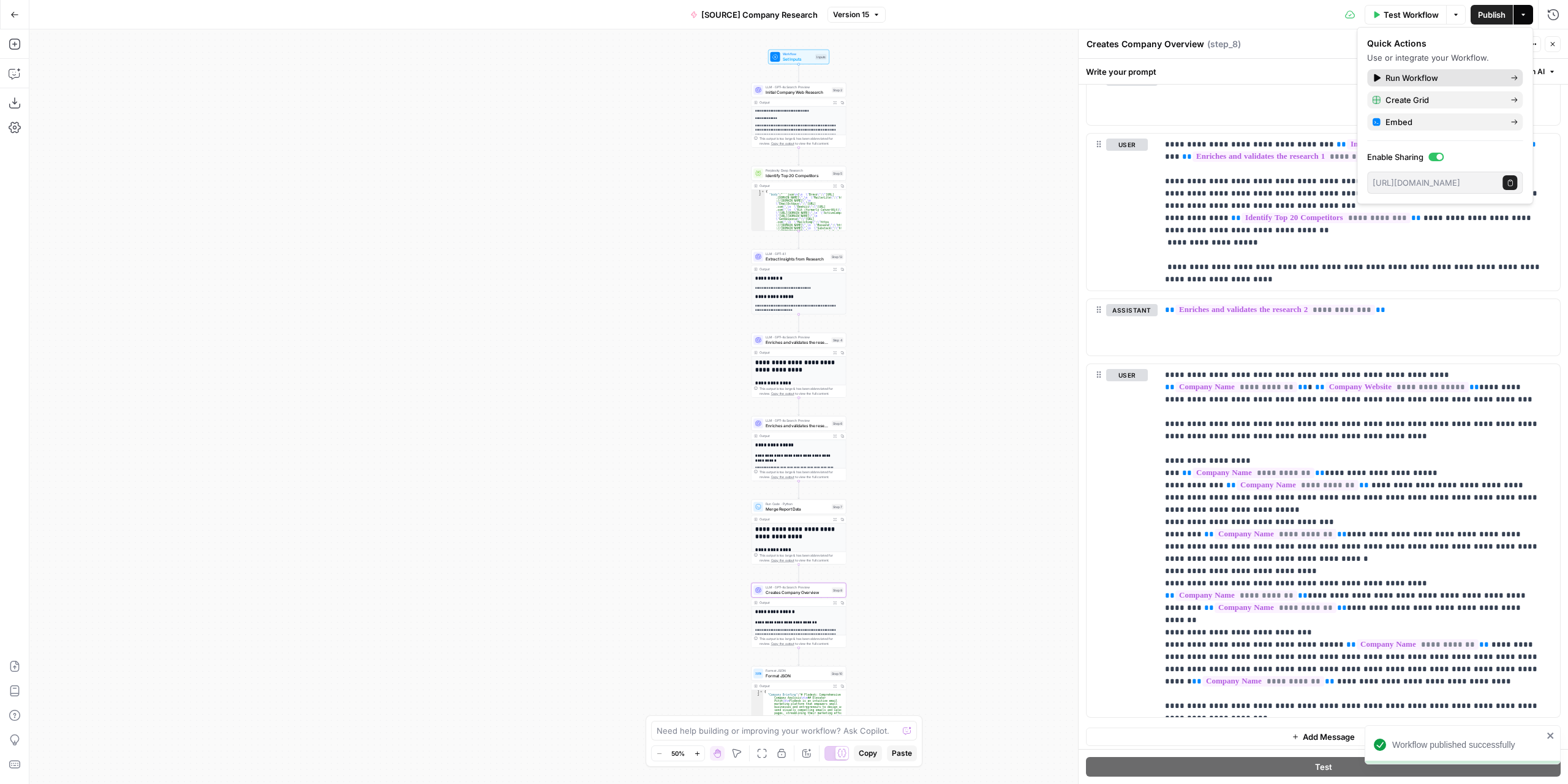
click at [1497, 79] on span "Run Workflow" at bounding box center [1443, 78] width 115 height 12
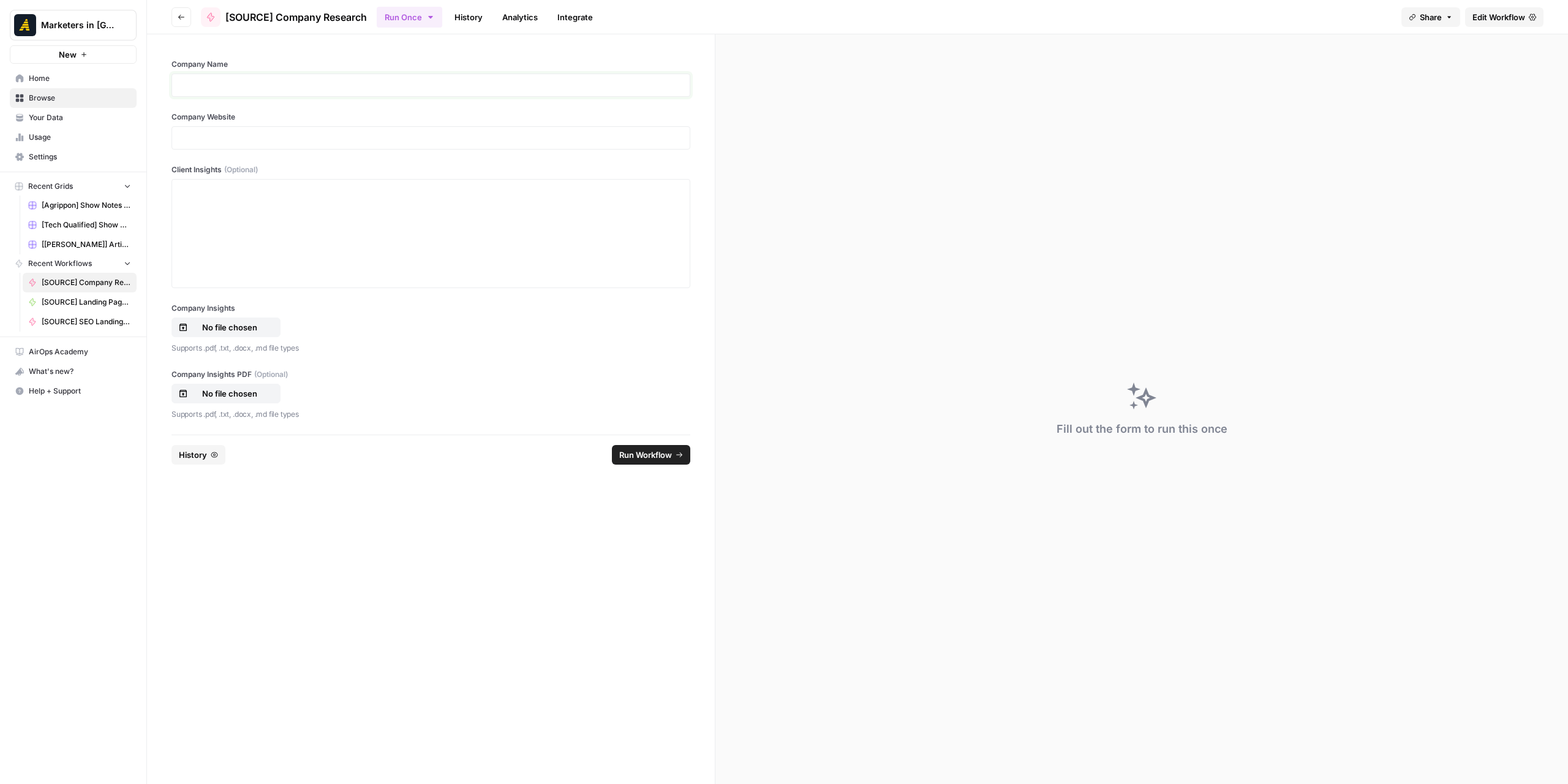
click at [371, 84] on p at bounding box center [431, 85] width 503 height 12
click at [367, 132] on p at bounding box center [431, 138] width 503 height 12
click at [218, 389] on p "No file chosen" at bounding box center [230, 394] width 78 height 12
click at [668, 462] on button "Run Workflow" at bounding box center [651, 455] width 78 height 20
click at [666, 466] on span "Run Workflow" at bounding box center [645, 469] width 53 height 12
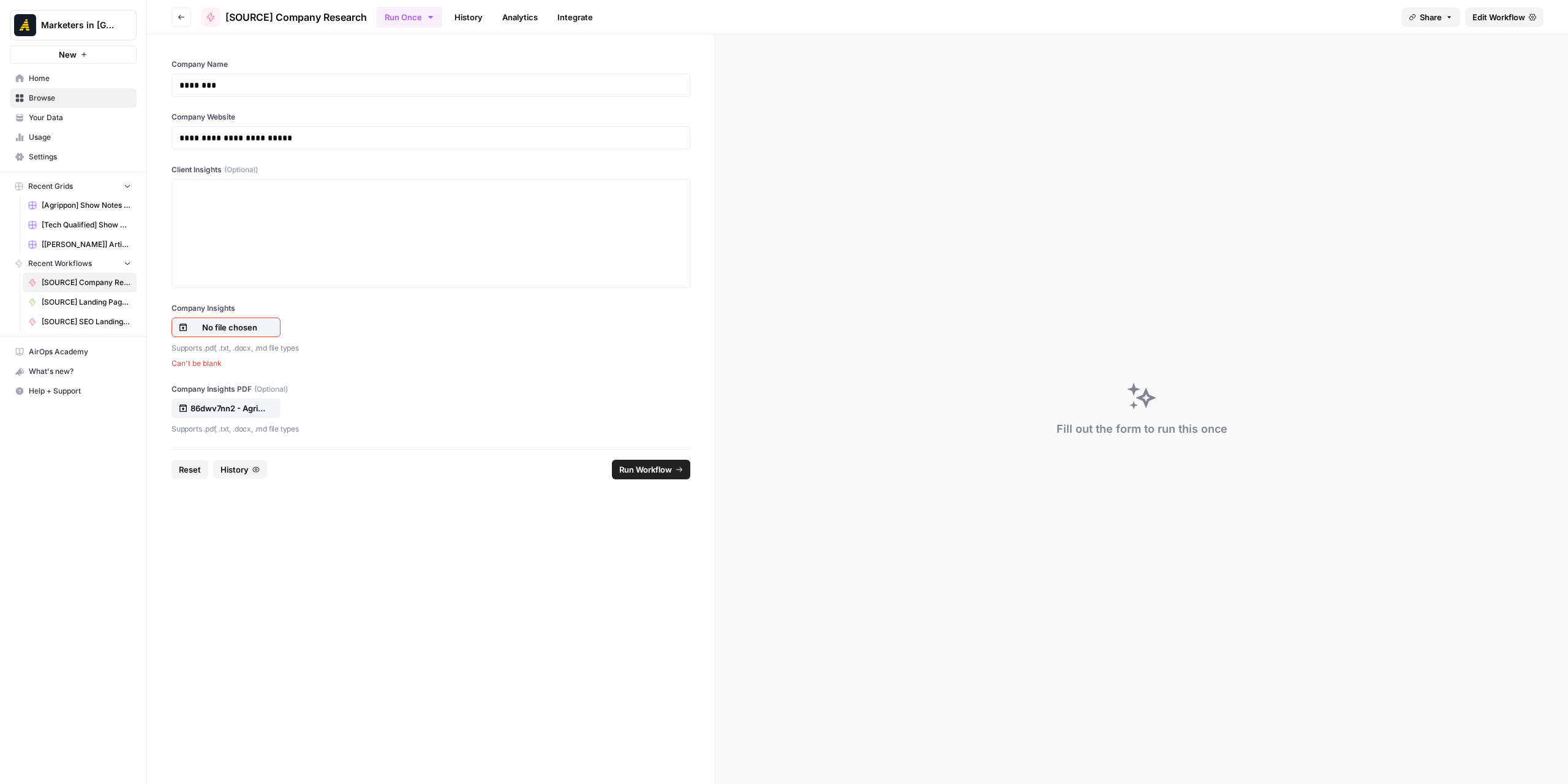
click at [674, 468] on button "Run Workflow" at bounding box center [651, 469] width 78 height 20
click at [673, 468] on button "Run Workflow" at bounding box center [651, 469] width 78 height 20
click at [1512, 14] on span "Edit Workflow" at bounding box center [1499, 17] width 53 height 12
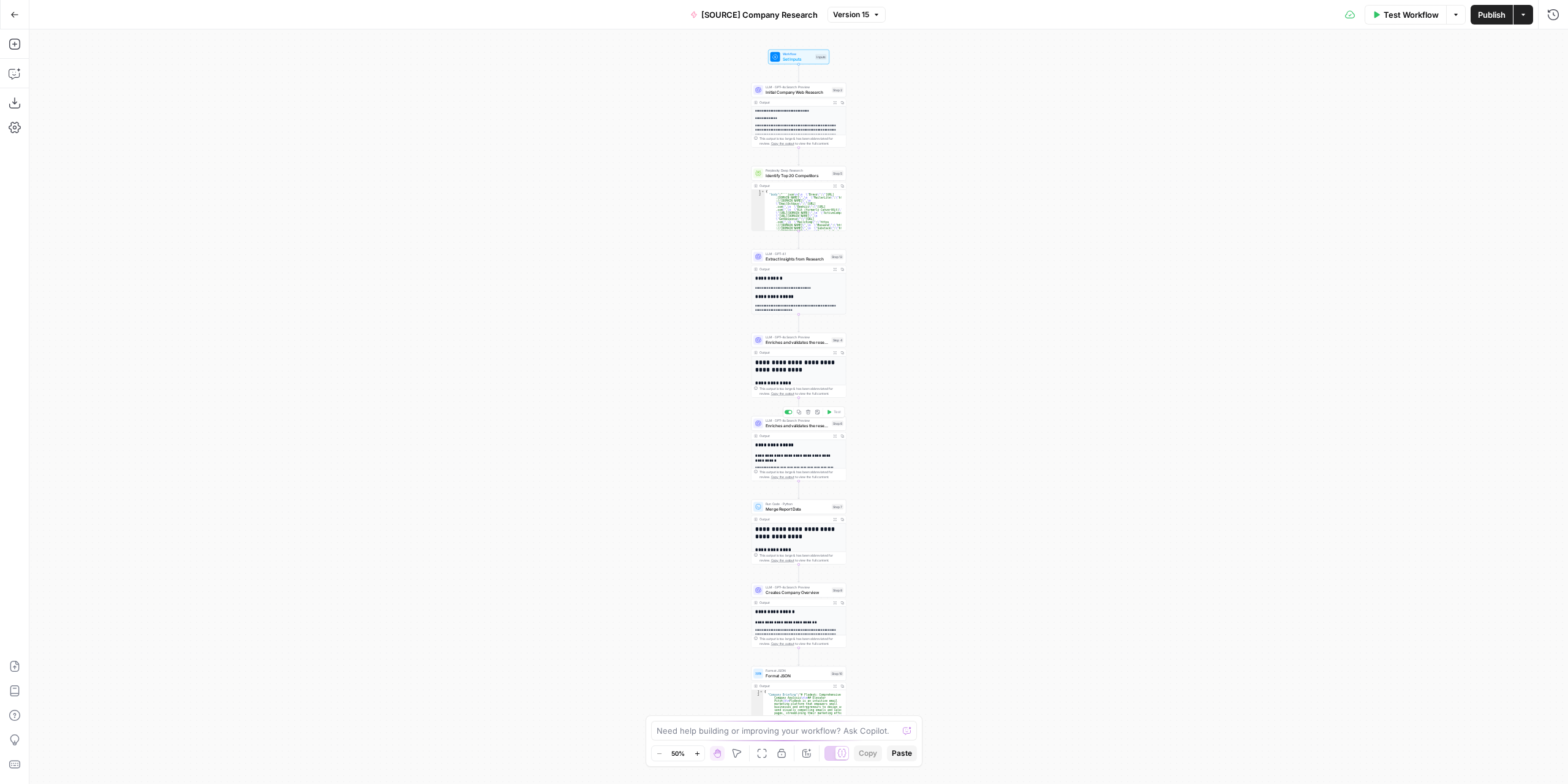
click at [800, 427] on span "Enriches and validates the research 2" at bounding box center [797, 425] width 64 height 6
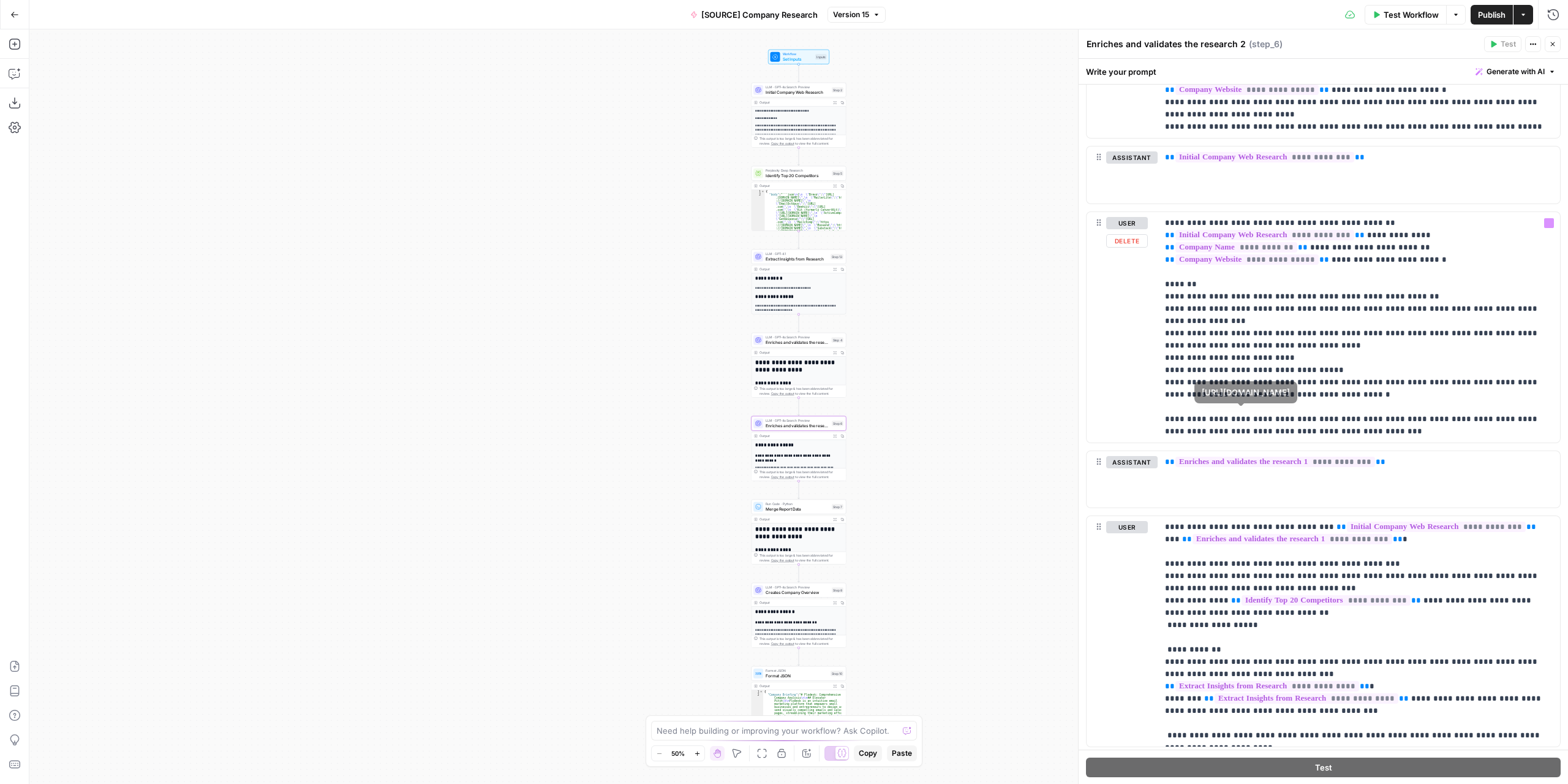
scroll to position [188, 0]
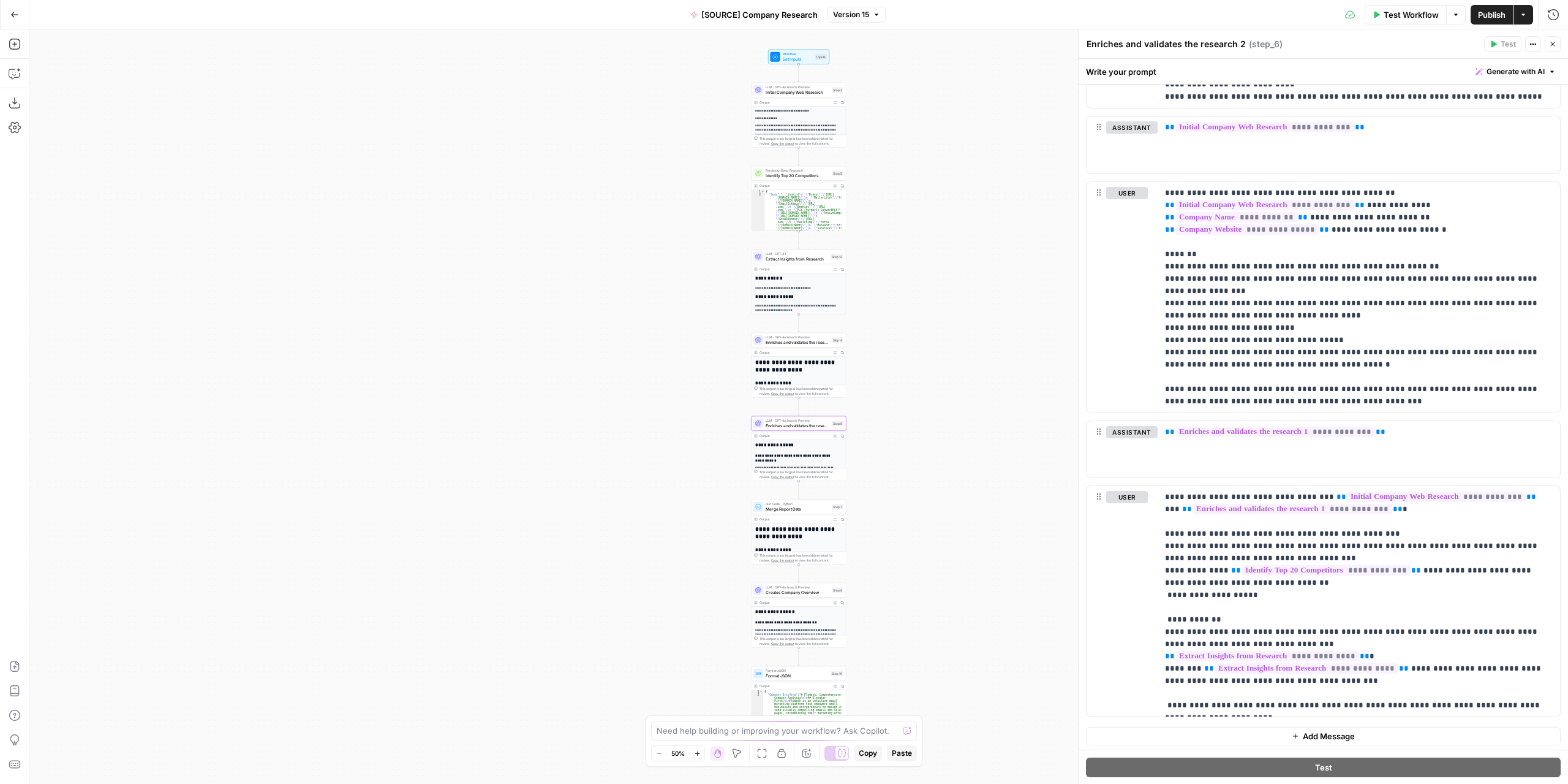
click at [810, 341] on span "Enriches and validates the research 1" at bounding box center [797, 342] width 64 height 6
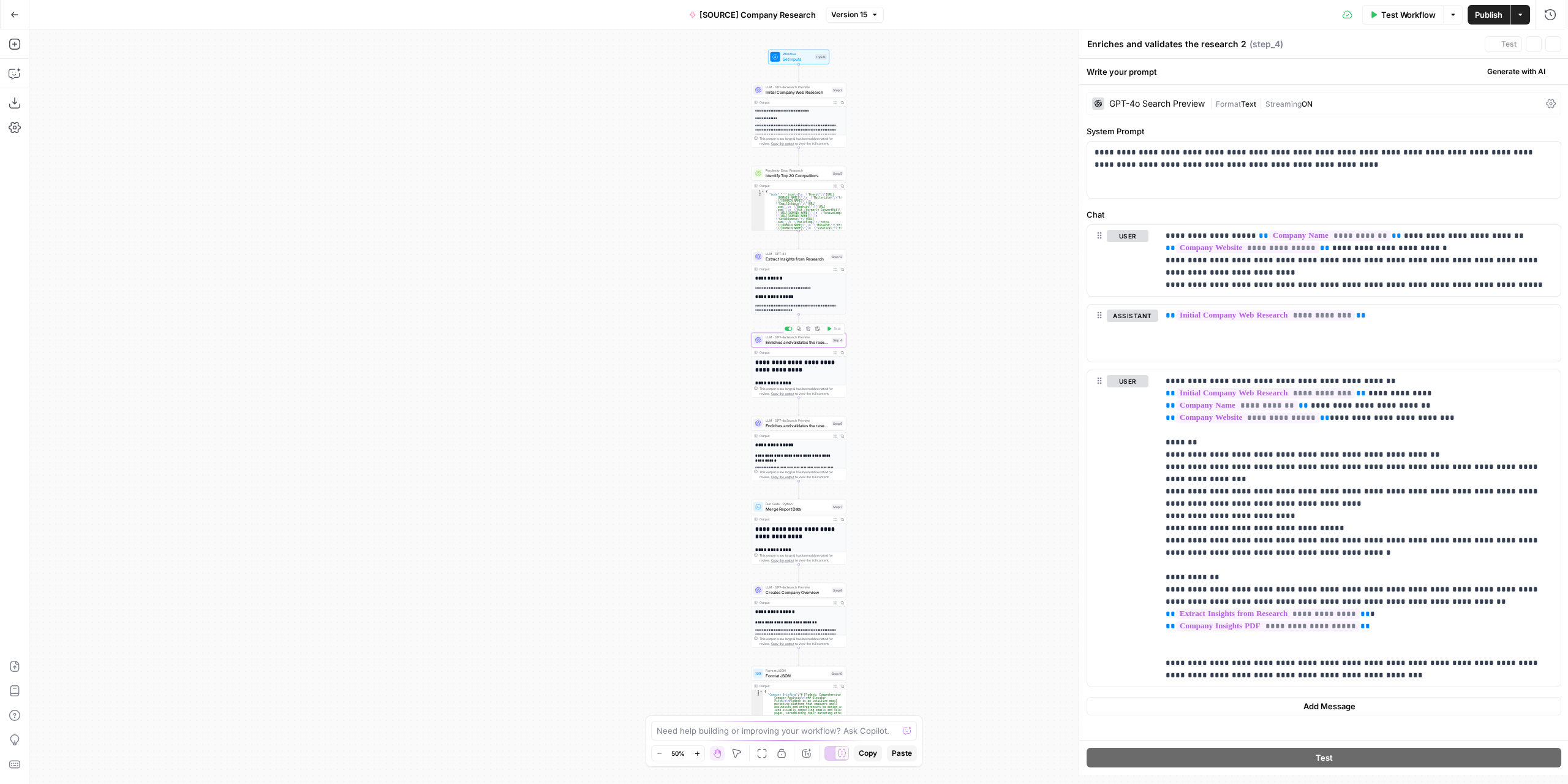
type textarea "Enriches and validates the research 1"
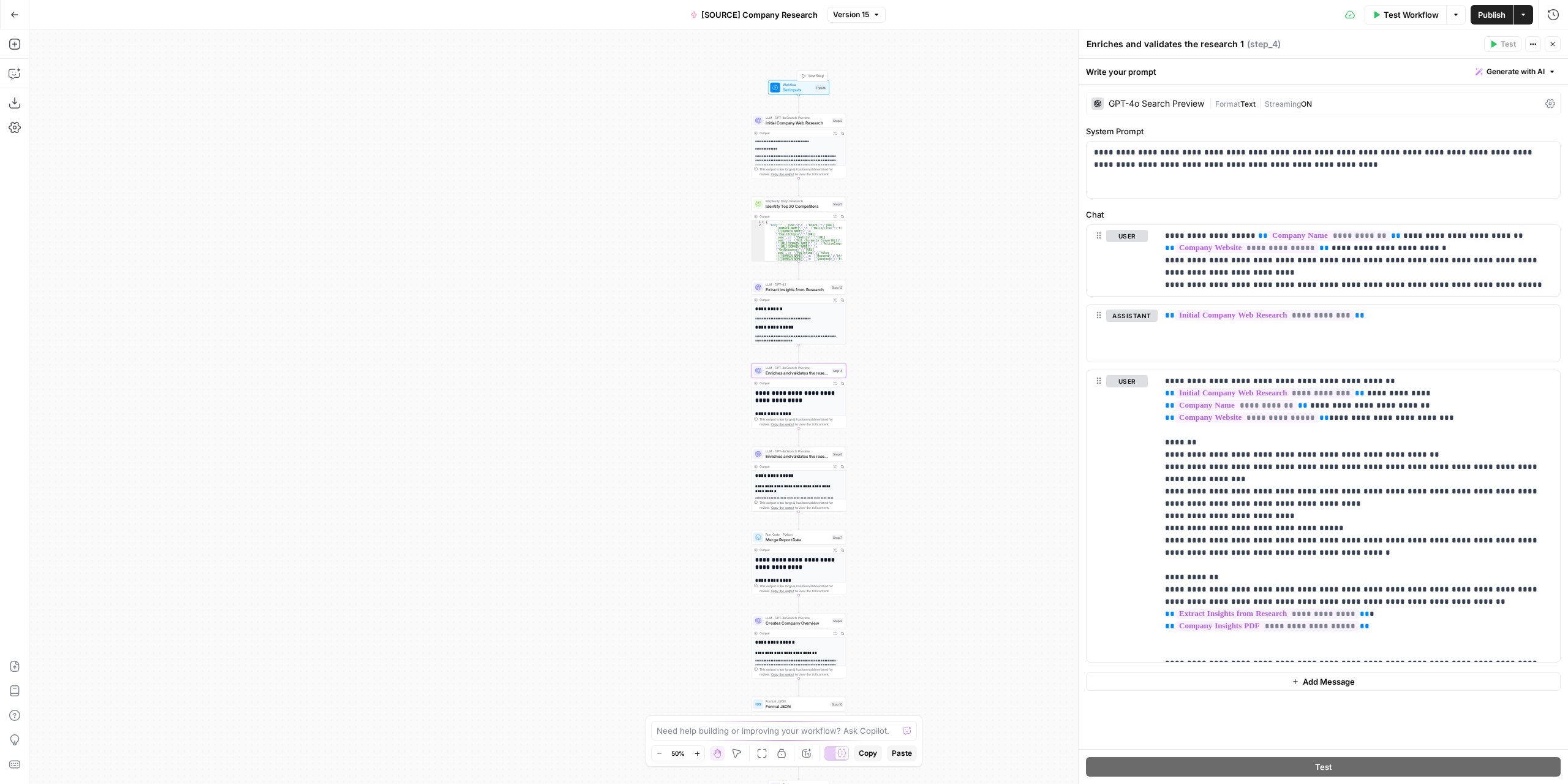
click at [811, 84] on span "Workflow" at bounding box center [798, 84] width 31 height 5
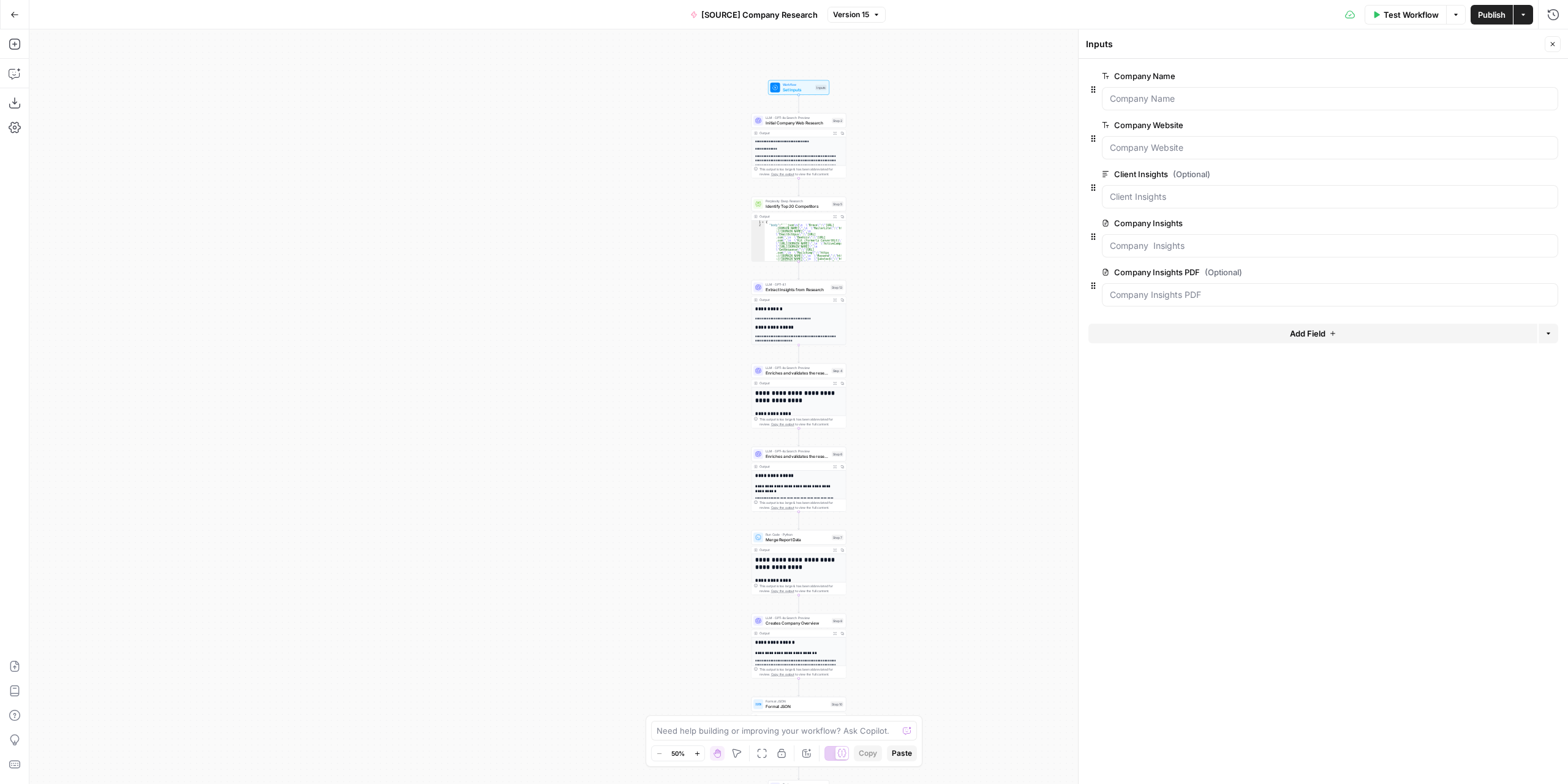
click at [1553, 222] on icon "button" at bounding box center [1551, 223] width 6 height 6
click at [1485, 16] on span "Publish" at bounding box center [1492, 15] width 27 height 12
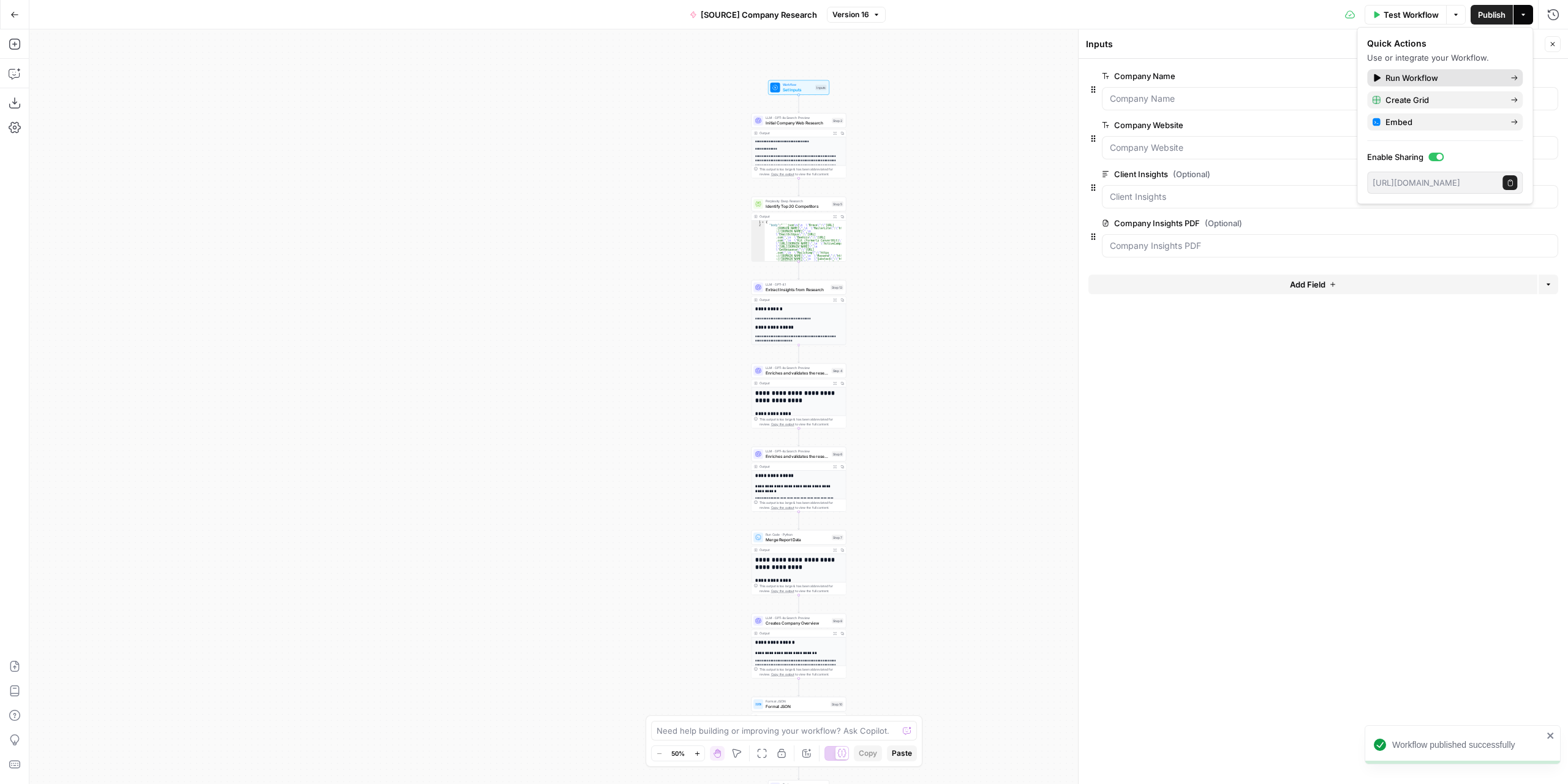
click at [1427, 78] on span "Run Workflow" at bounding box center [1443, 78] width 115 height 12
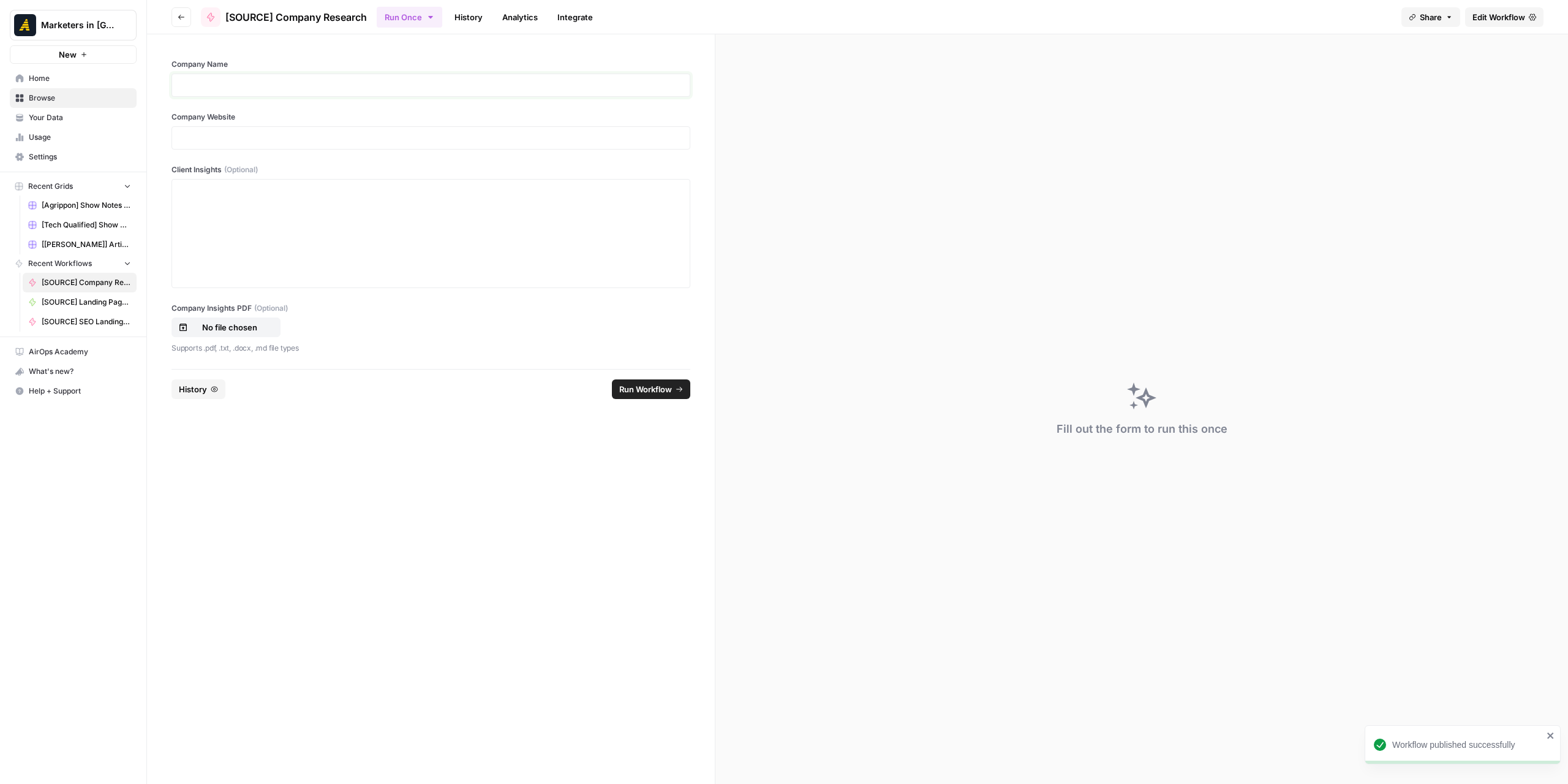
click at [285, 81] on p at bounding box center [431, 85] width 503 height 12
click at [238, 136] on p at bounding box center [431, 138] width 503 height 12
click at [245, 325] on p "No file chosen" at bounding box center [230, 327] width 78 height 12
click at [647, 392] on span "Run Workflow" at bounding box center [645, 389] width 53 height 12
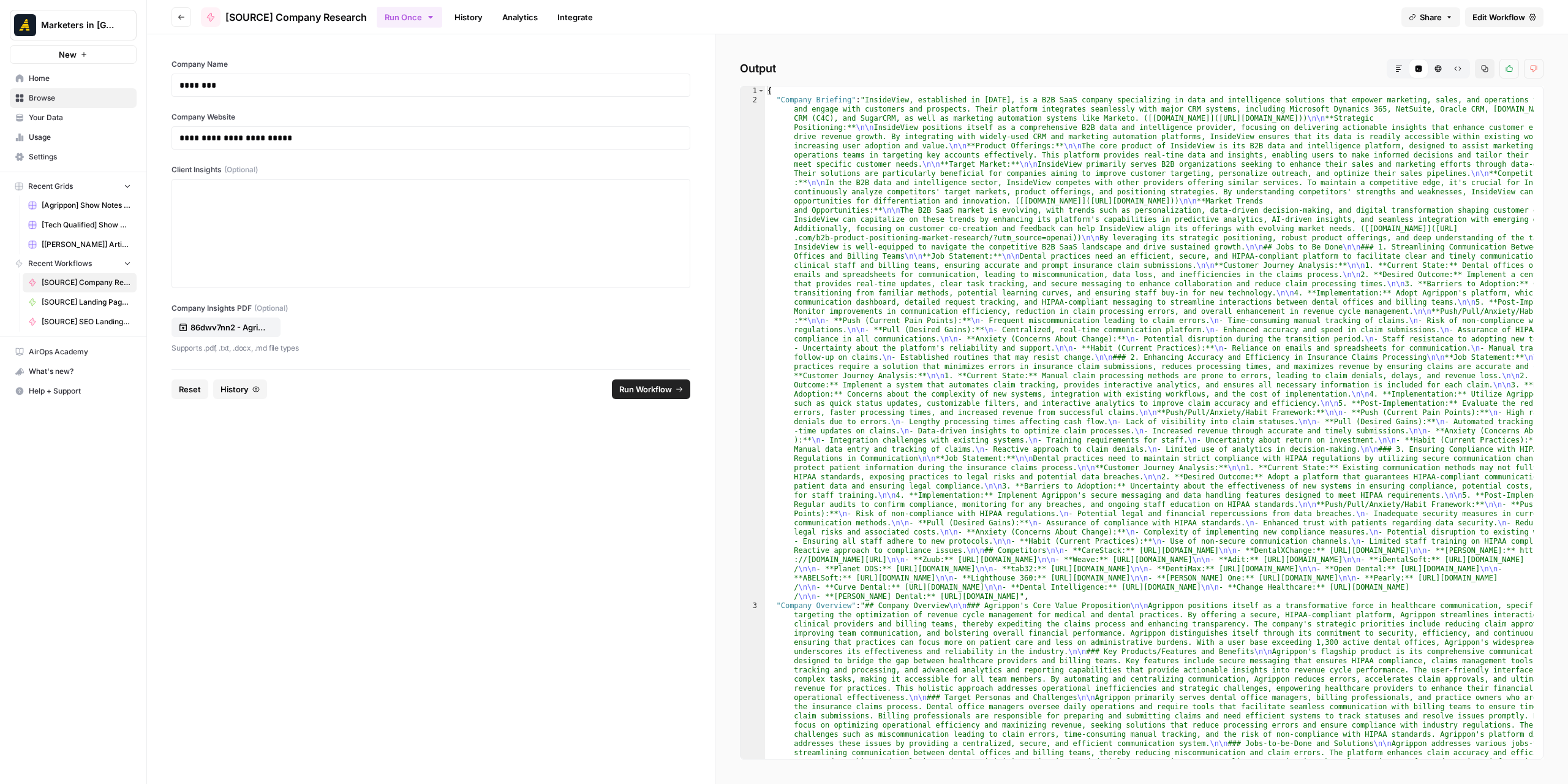
click at [1397, 62] on button "Markdown" at bounding box center [1399, 69] width 20 height 20
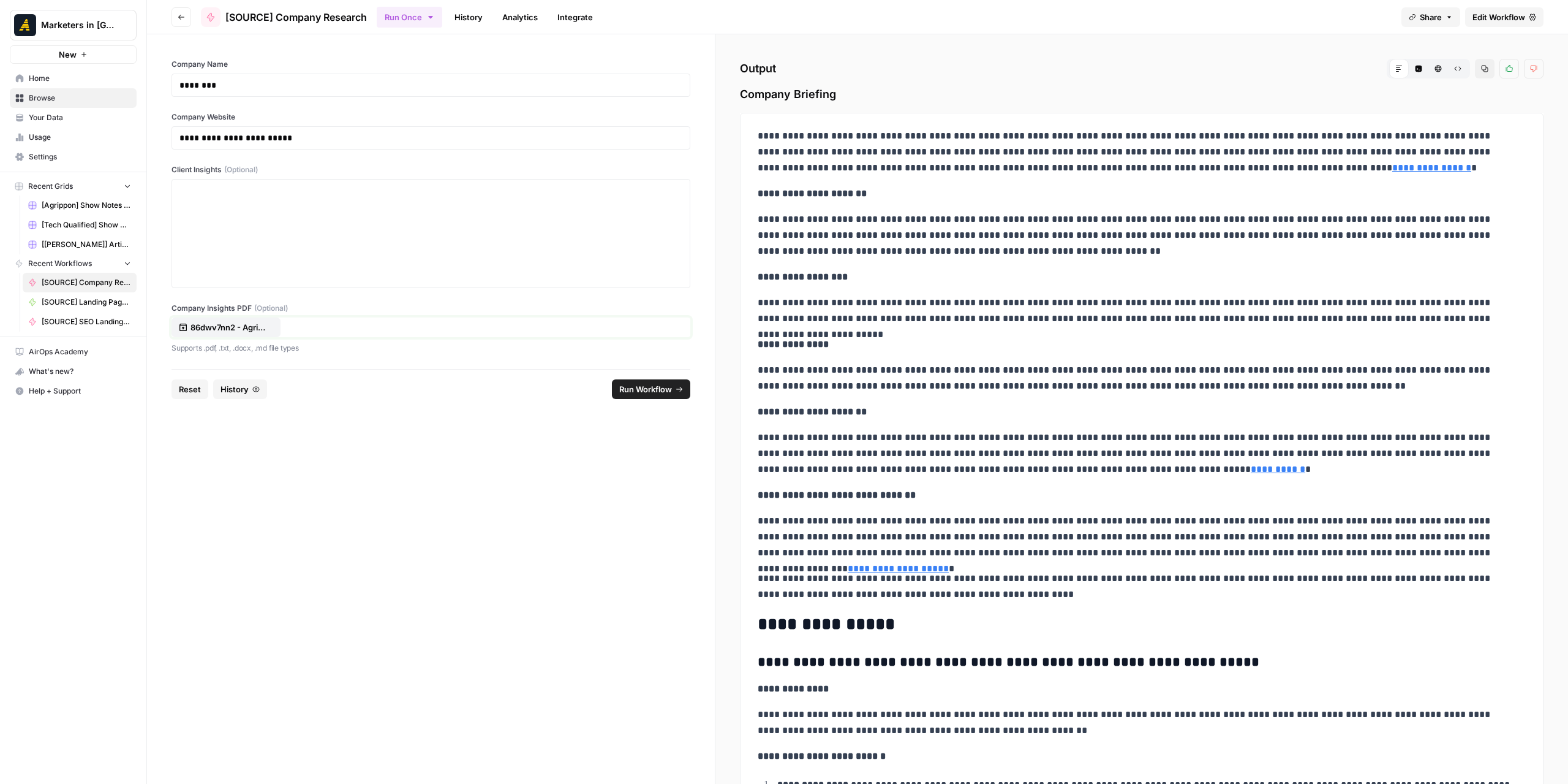
click at [261, 321] on p "86dwv7nn2 - Agrippon - ABM Plan- [DATE].pdf" at bounding box center [230, 327] width 78 height 12
drag, startPoint x: 304, startPoint y: 138, endPoint x: 169, endPoint y: 140, distance: 135.0
click at [169, 140] on div "**********" at bounding box center [431, 202] width 568 height 335
copy p "**********"
click at [196, 388] on span "Reset" at bounding box center [190, 389] width 22 height 12
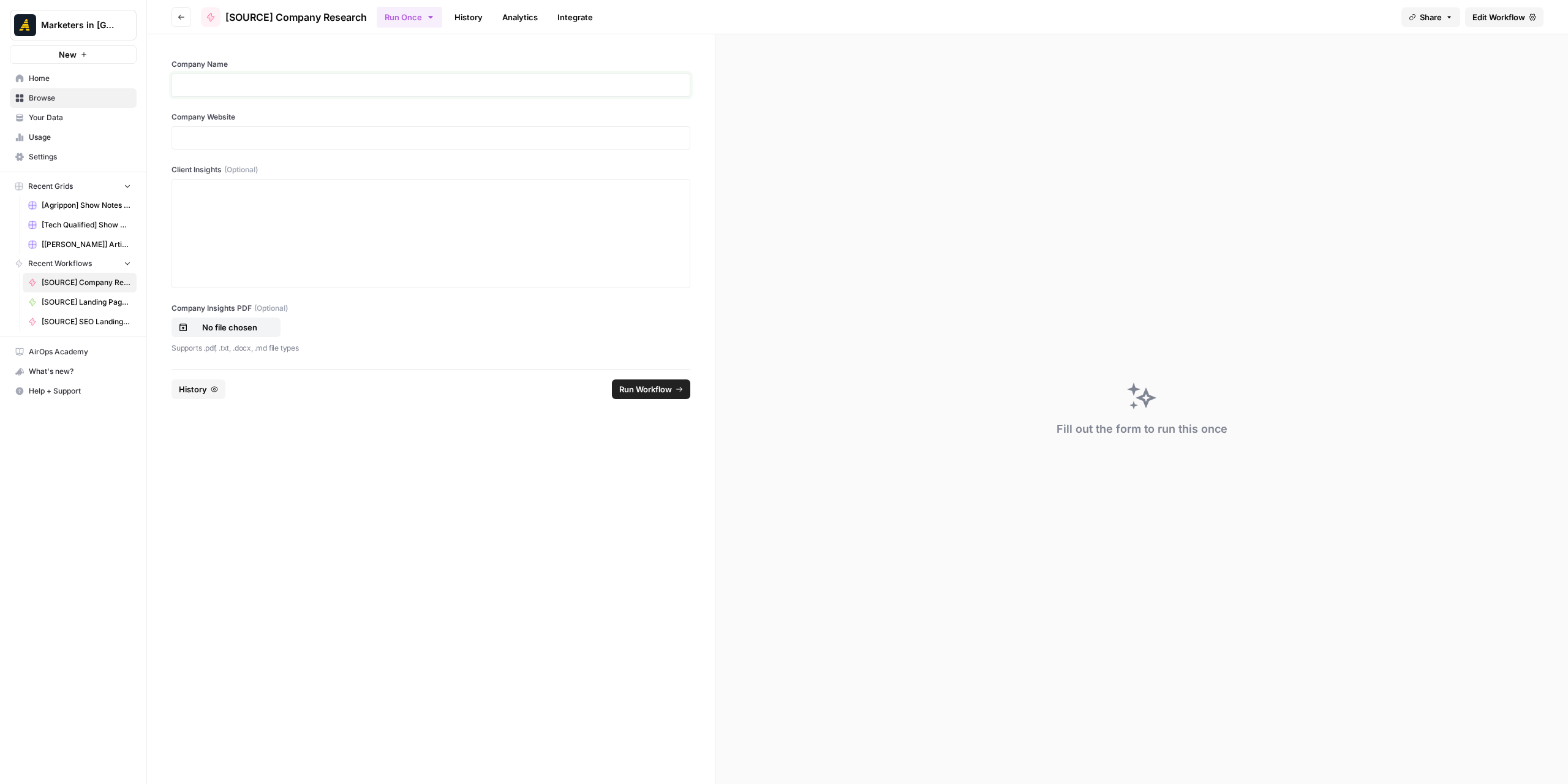
click at [224, 84] on p at bounding box center [431, 85] width 503 height 12
click at [243, 132] on p at bounding box center [431, 138] width 503 height 12
click at [635, 384] on span "Run Workflow" at bounding box center [645, 389] width 53 height 12
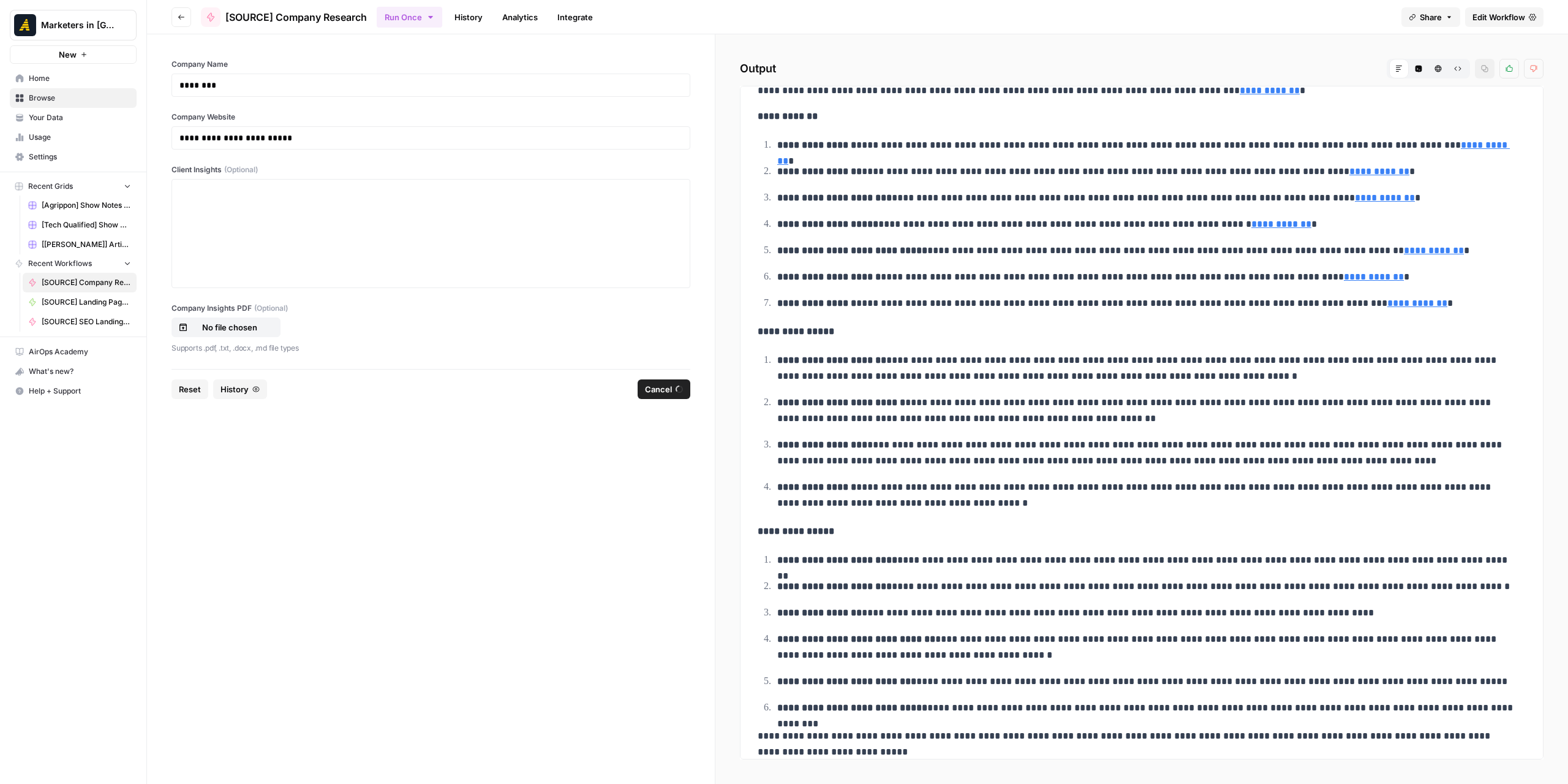
scroll to position [130, 0]
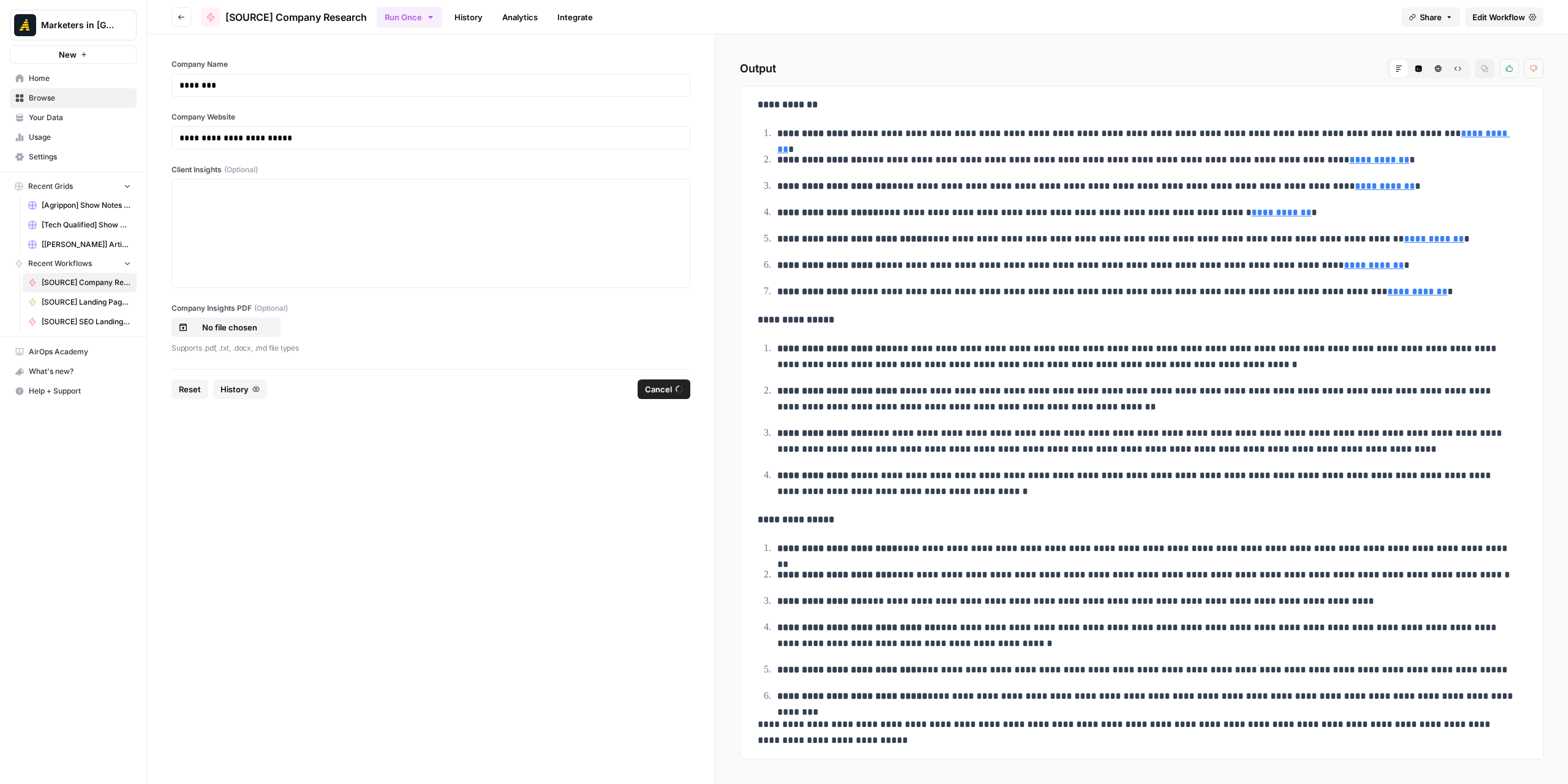
click at [654, 389] on span "Cancel" at bounding box center [658, 389] width 27 height 12
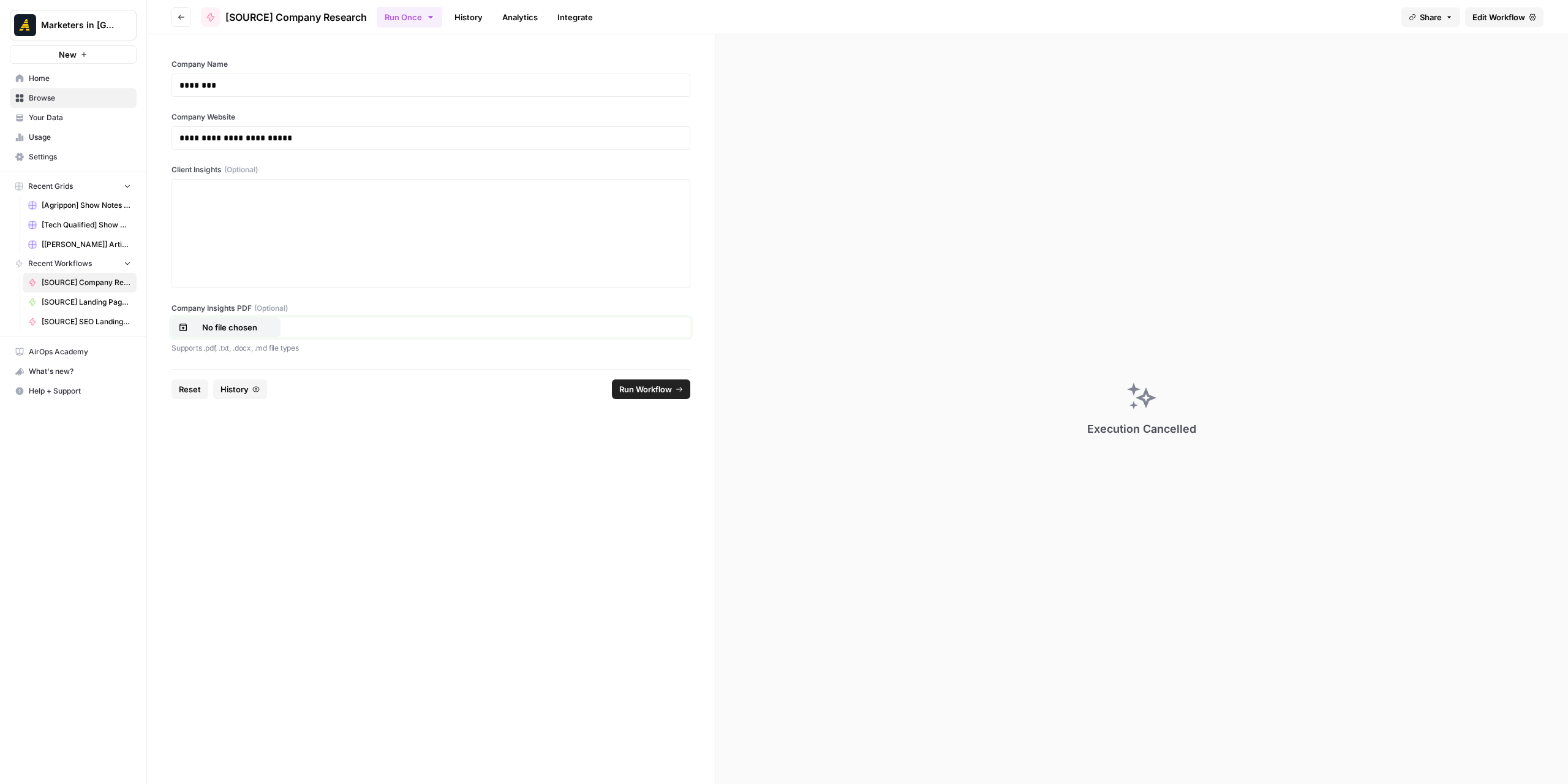
click at [252, 331] on p "No file chosen" at bounding box center [230, 327] width 78 height 12
click at [1486, 15] on span "Edit Workflow" at bounding box center [1499, 17] width 53 height 12
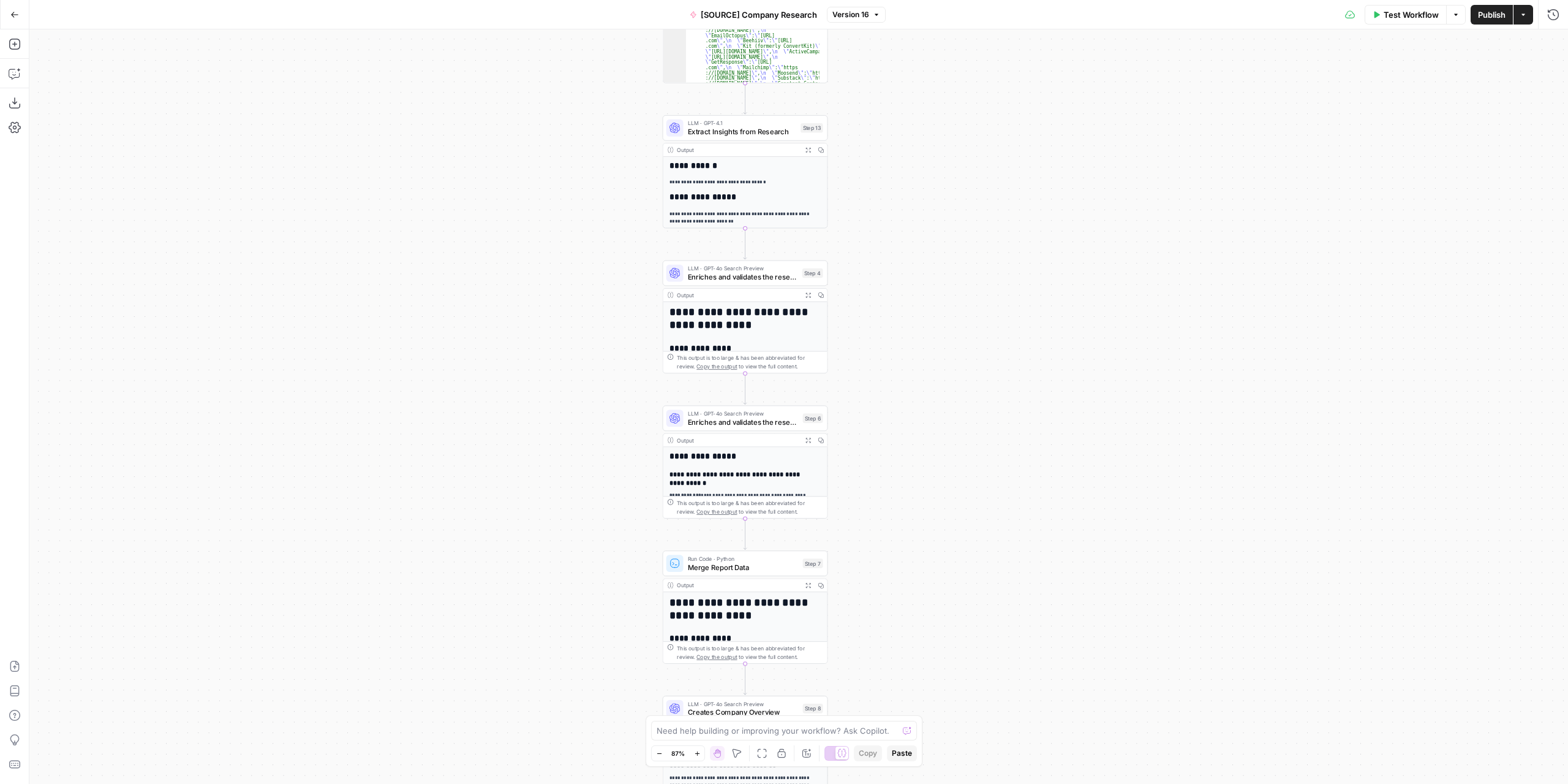
click at [760, 427] on div "LLM · GPT-4o Search Preview Enriches and validates the research 2 Step 6 Copy s…" at bounding box center [745, 418] width 165 height 26
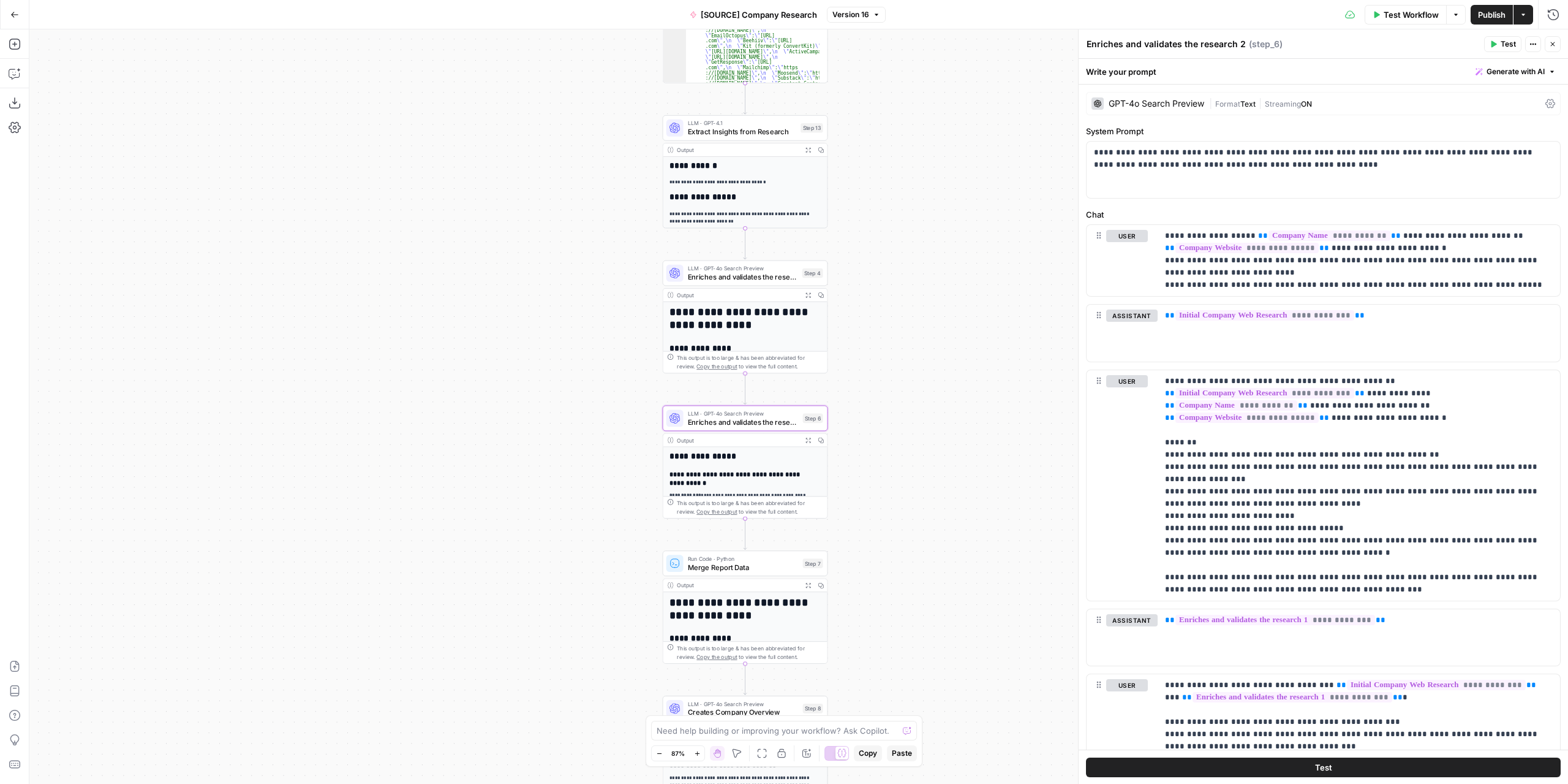
click at [771, 272] on span "Enriches and validates the research 1" at bounding box center [743, 276] width 110 height 10
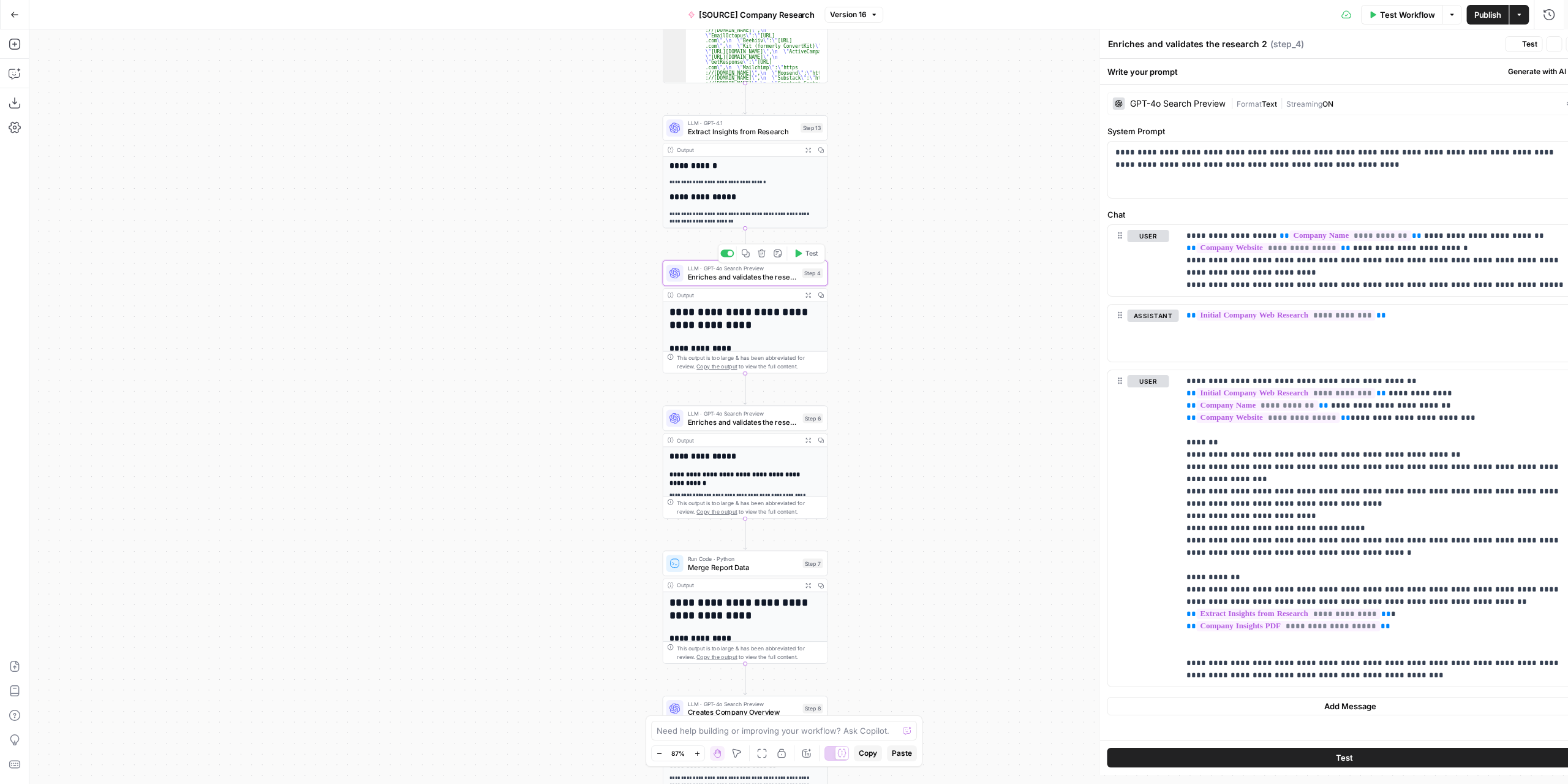
type textarea "Enriches and validates the research 1"
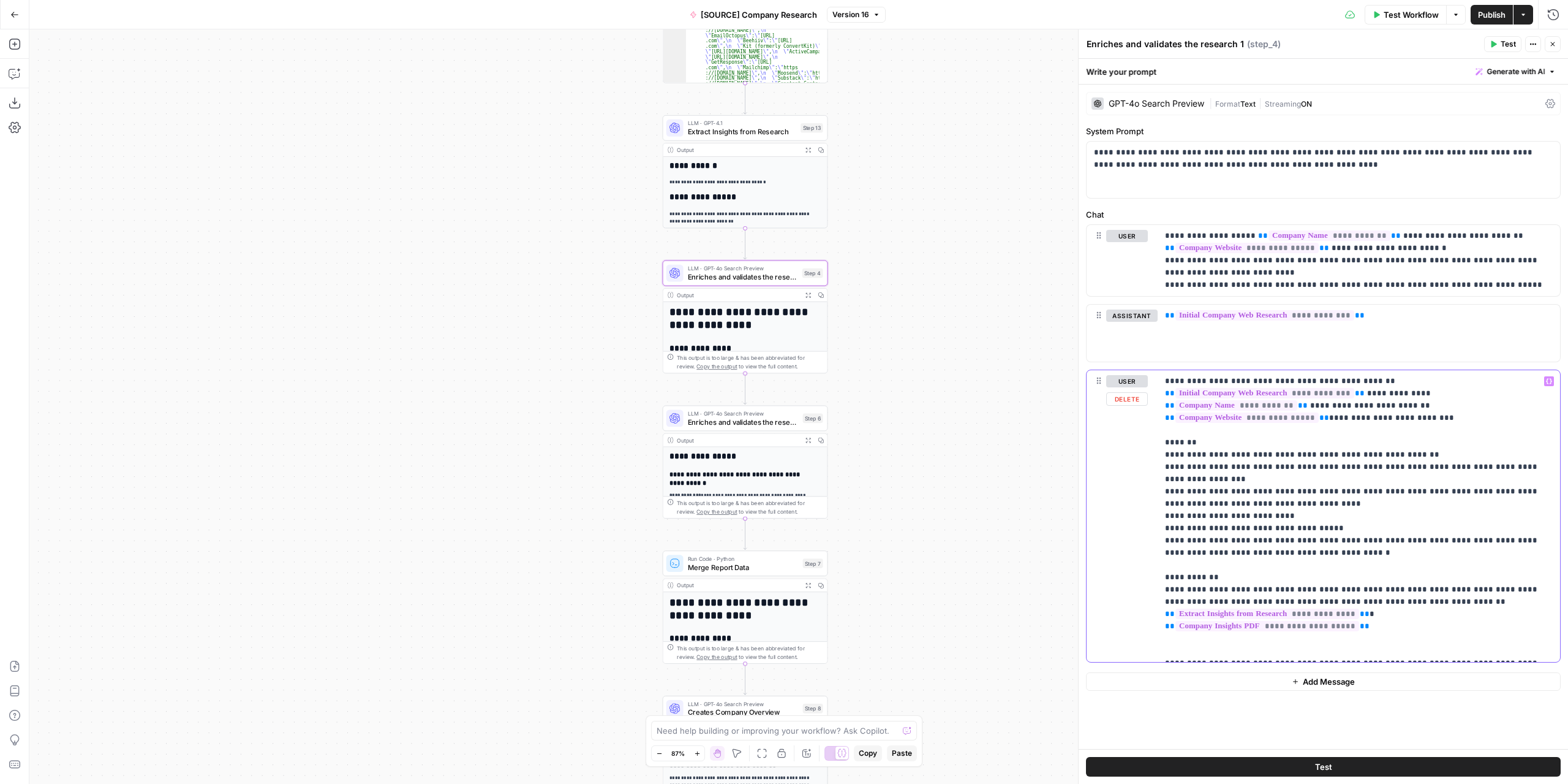
drag, startPoint x: 1545, startPoint y: 600, endPoint x: 1355, endPoint y: 595, distance: 190.1
click at [1355, 595] on p "**********" at bounding box center [1359, 516] width 388 height 282
click at [849, 23] on div "[SOURCE] Company Research Version 16" at bounding box center [784, 14] width 204 height 20
click at [851, 20] on span "Version 16" at bounding box center [851, 14] width 37 height 11
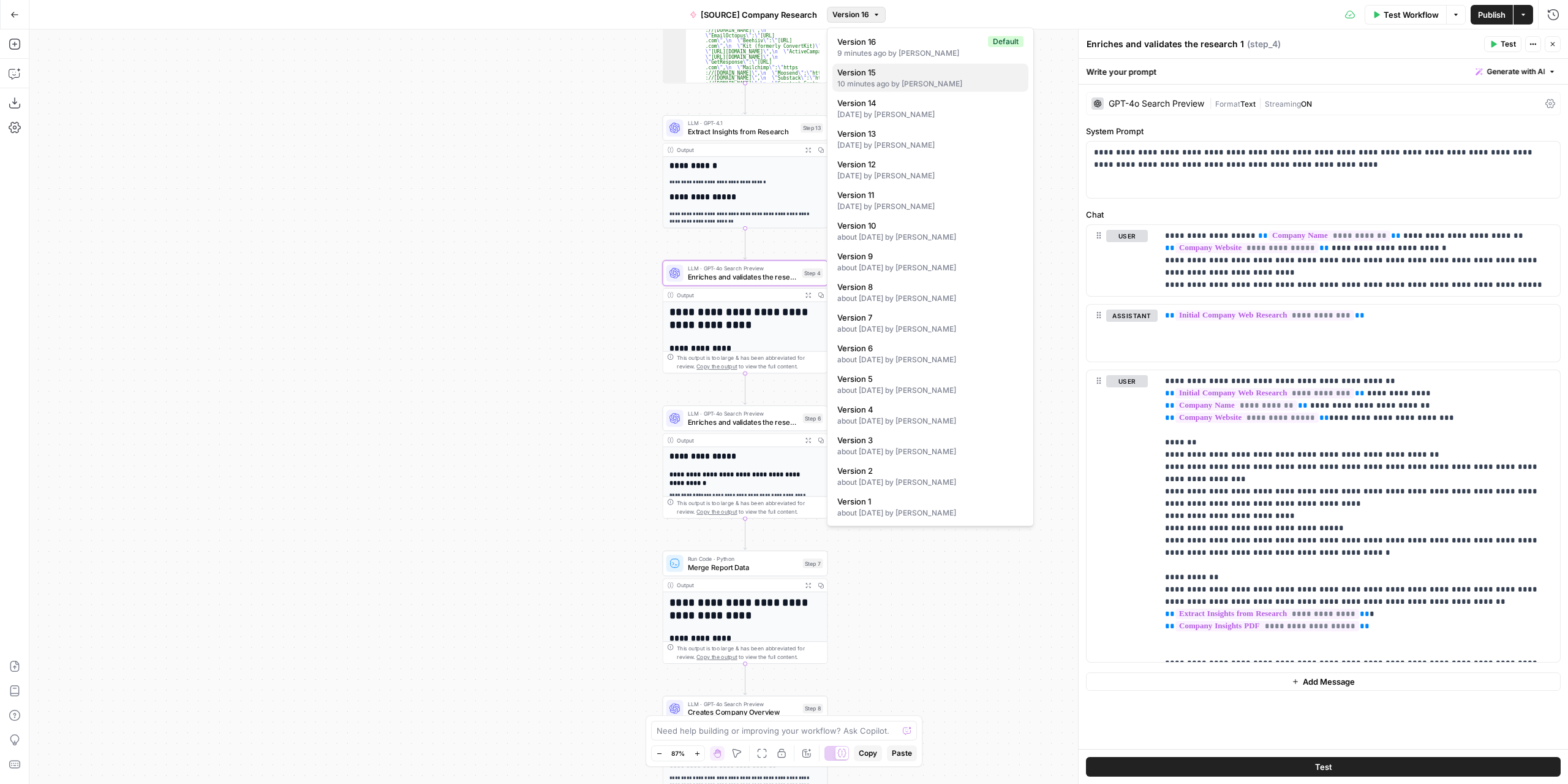
click at [893, 77] on span "Version 15" at bounding box center [928, 72] width 181 height 12
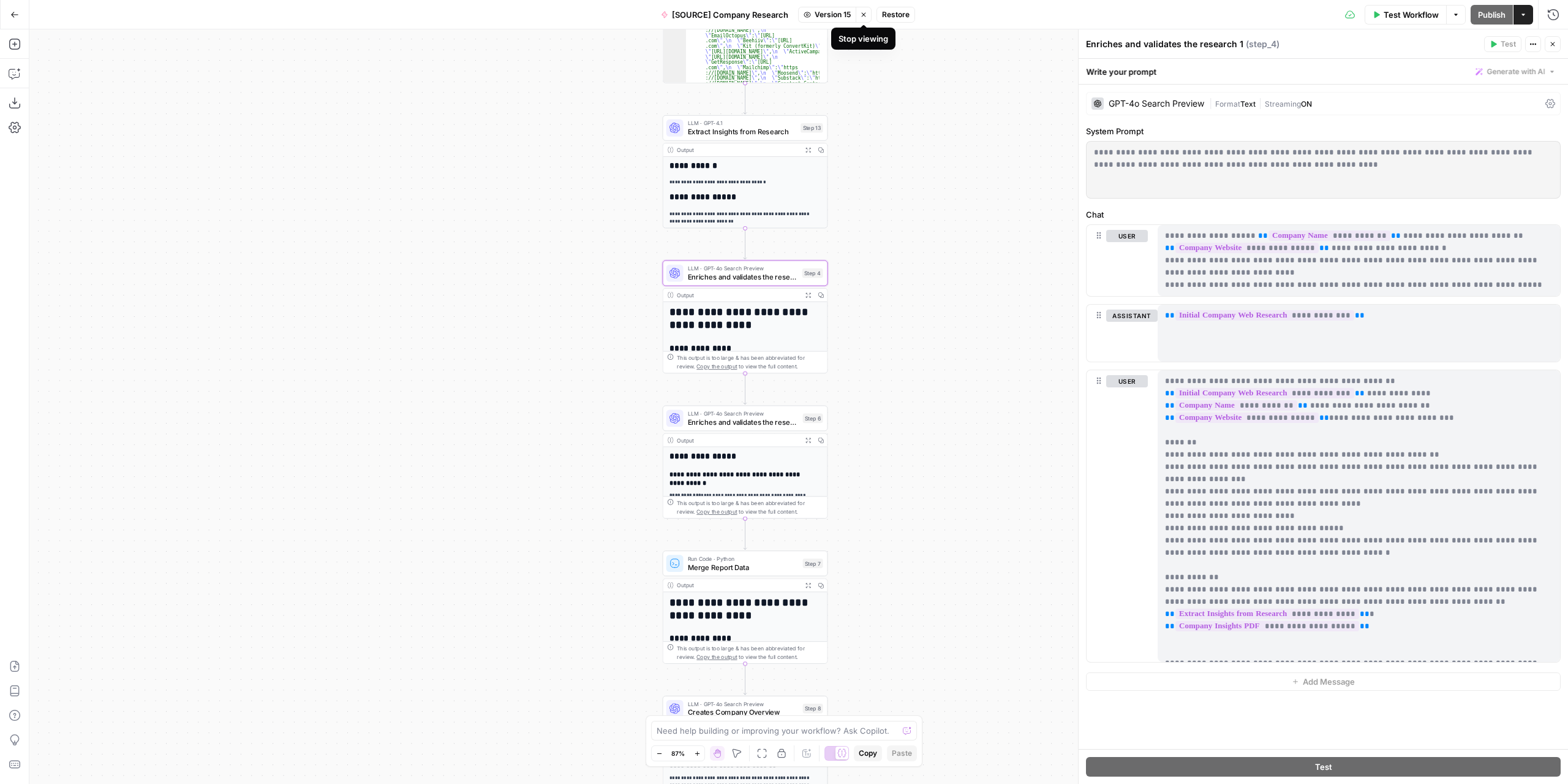
click at [860, 14] on icon "button" at bounding box center [863, 14] width 8 height 8
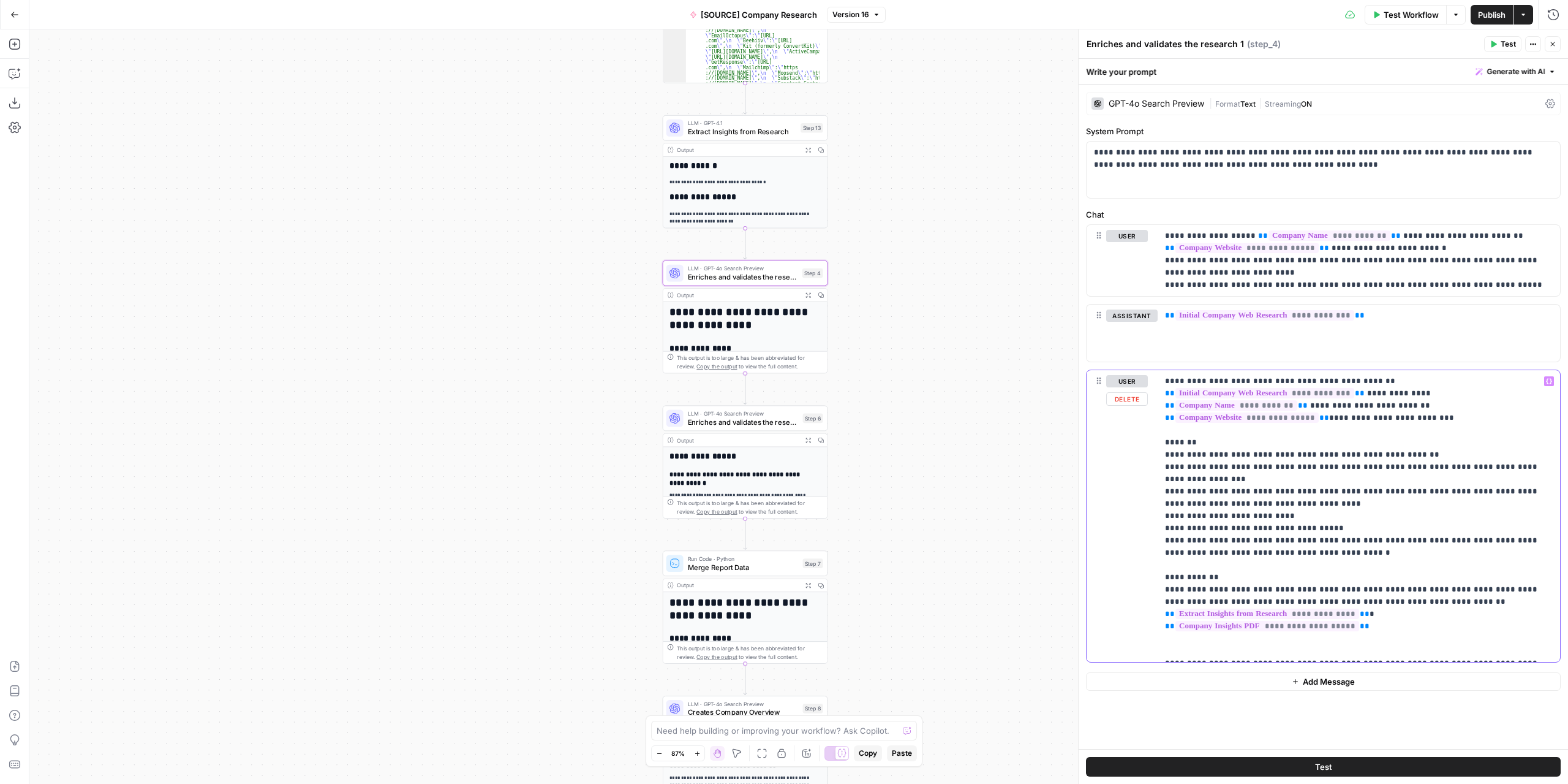
drag, startPoint x: 1545, startPoint y: 604, endPoint x: 1356, endPoint y: 600, distance: 189.0
click at [1356, 600] on p "**********" at bounding box center [1359, 516] width 388 height 282
drag, startPoint x: 1392, startPoint y: 589, endPoint x: 1247, endPoint y: 584, distance: 145.1
click at [1247, 584] on p "**********" at bounding box center [1359, 516] width 388 height 282
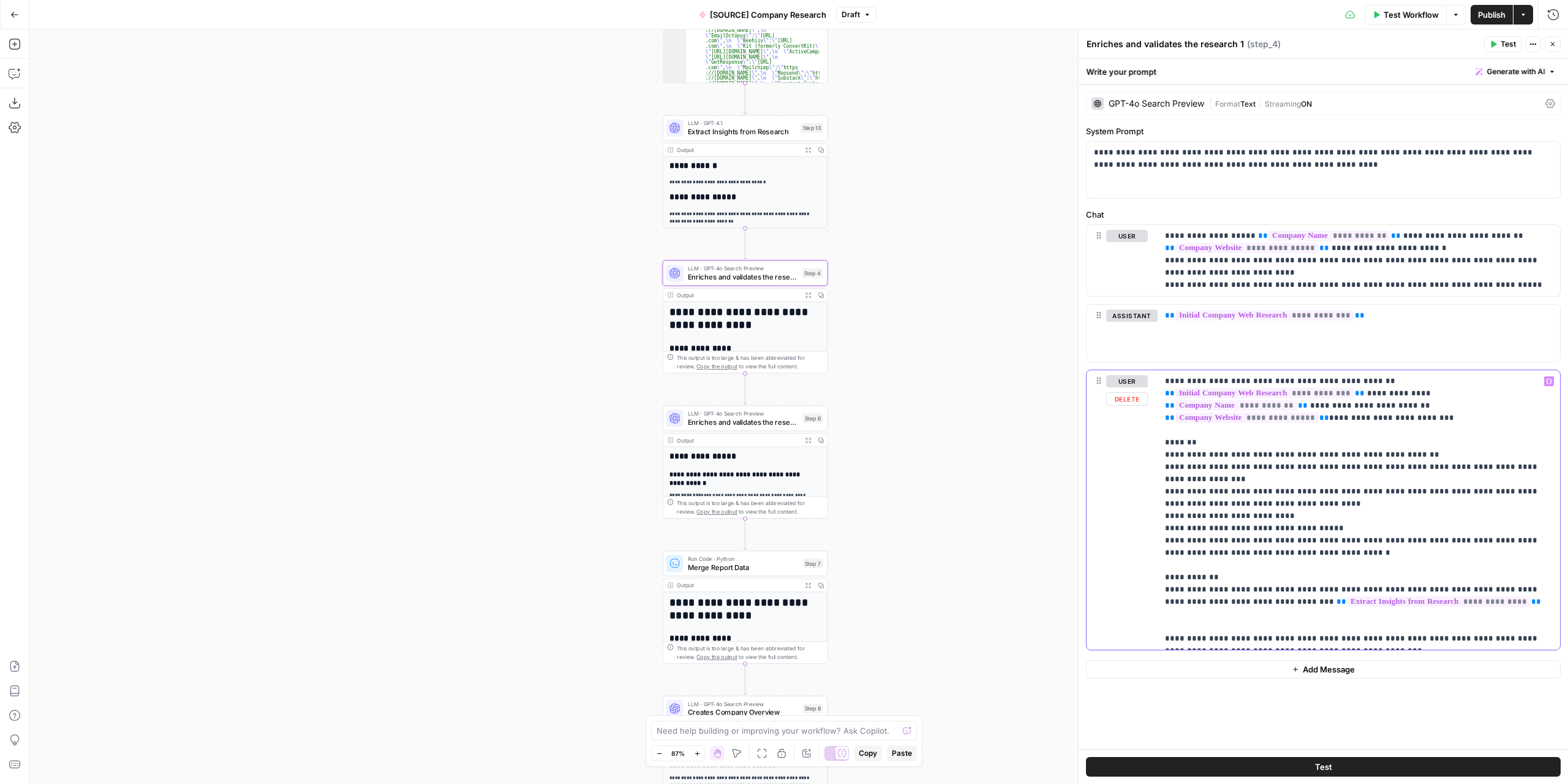
click at [1336, 597] on span "**" at bounding box center [1341, 602] width 10 height 8
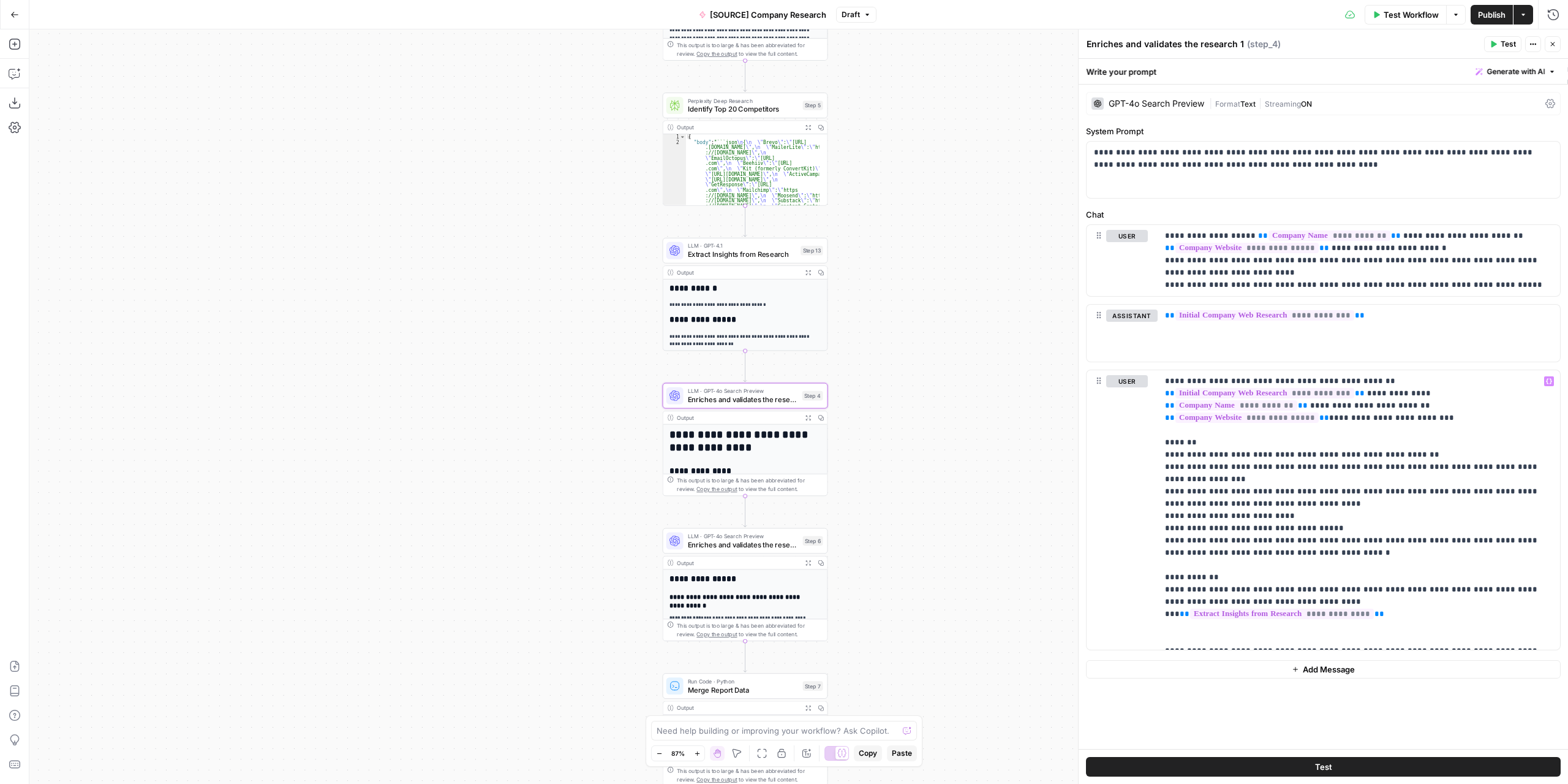
click at [774, 258] on span "Extract Insights from Research" at bounding box center [742, 254] width 109 height 10
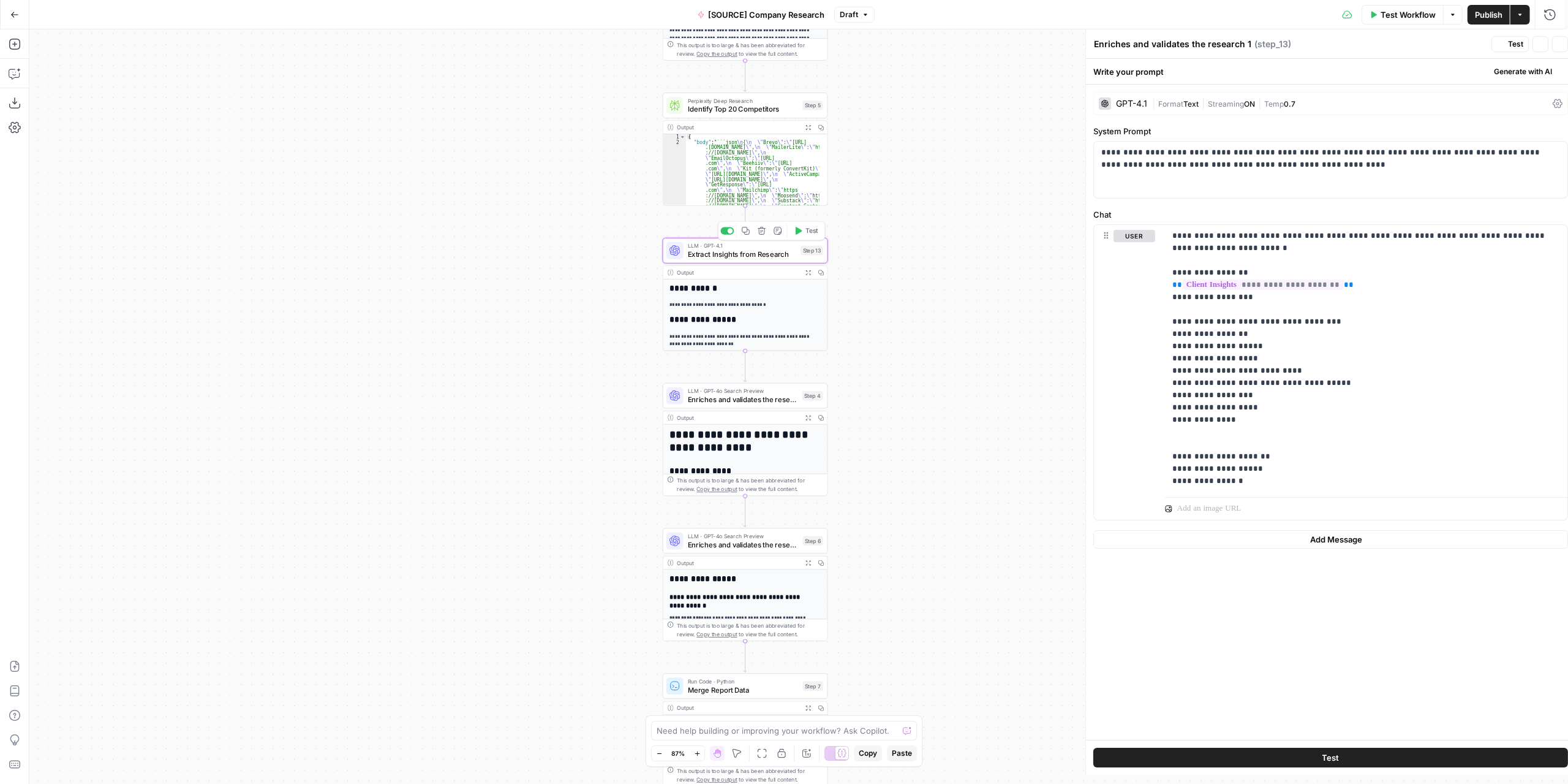
type textarea "Extract Insights from Research"
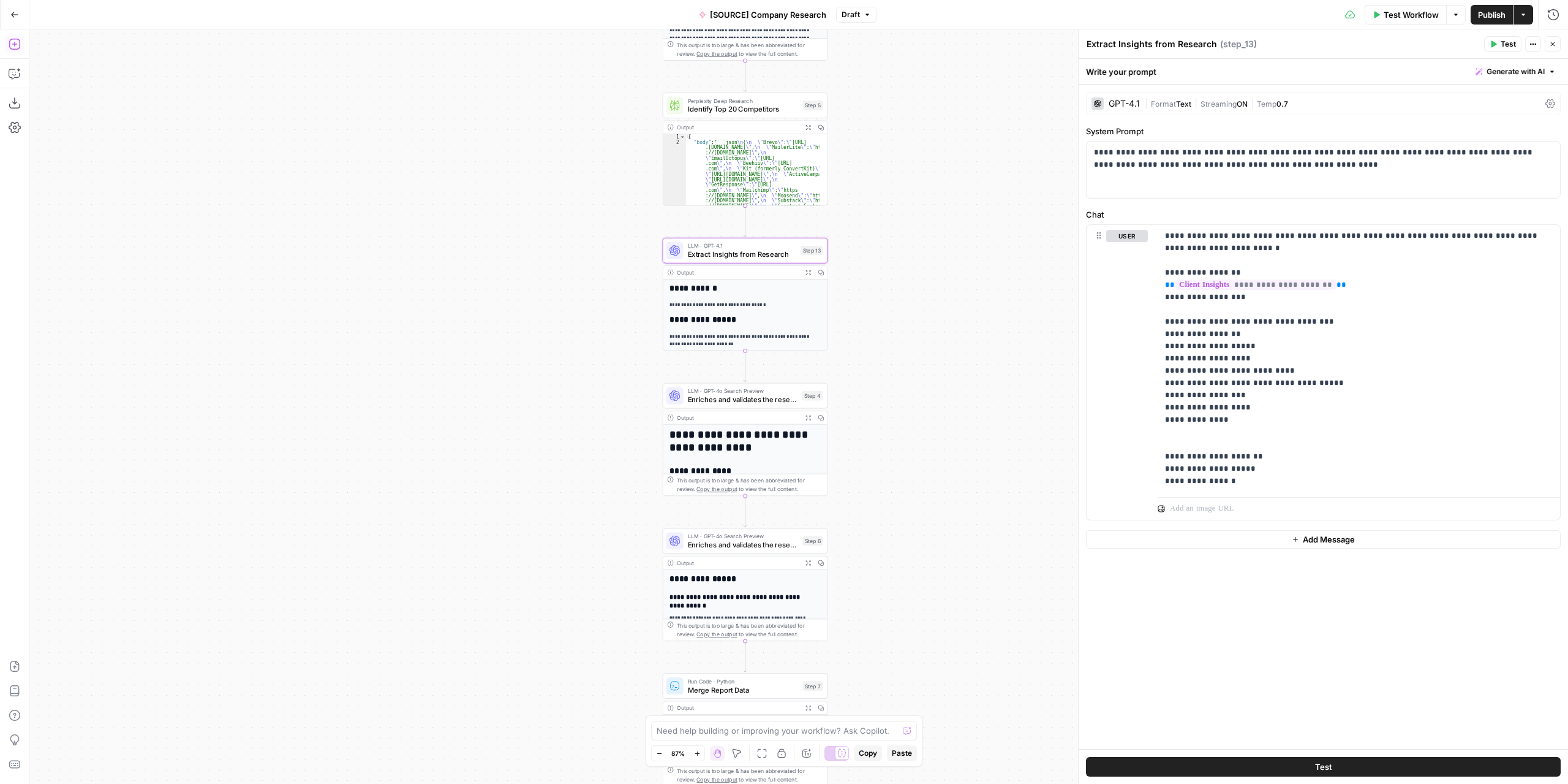
click at [19, 47] on icon "button" at bounding box center [15, 44] width 12 height 12
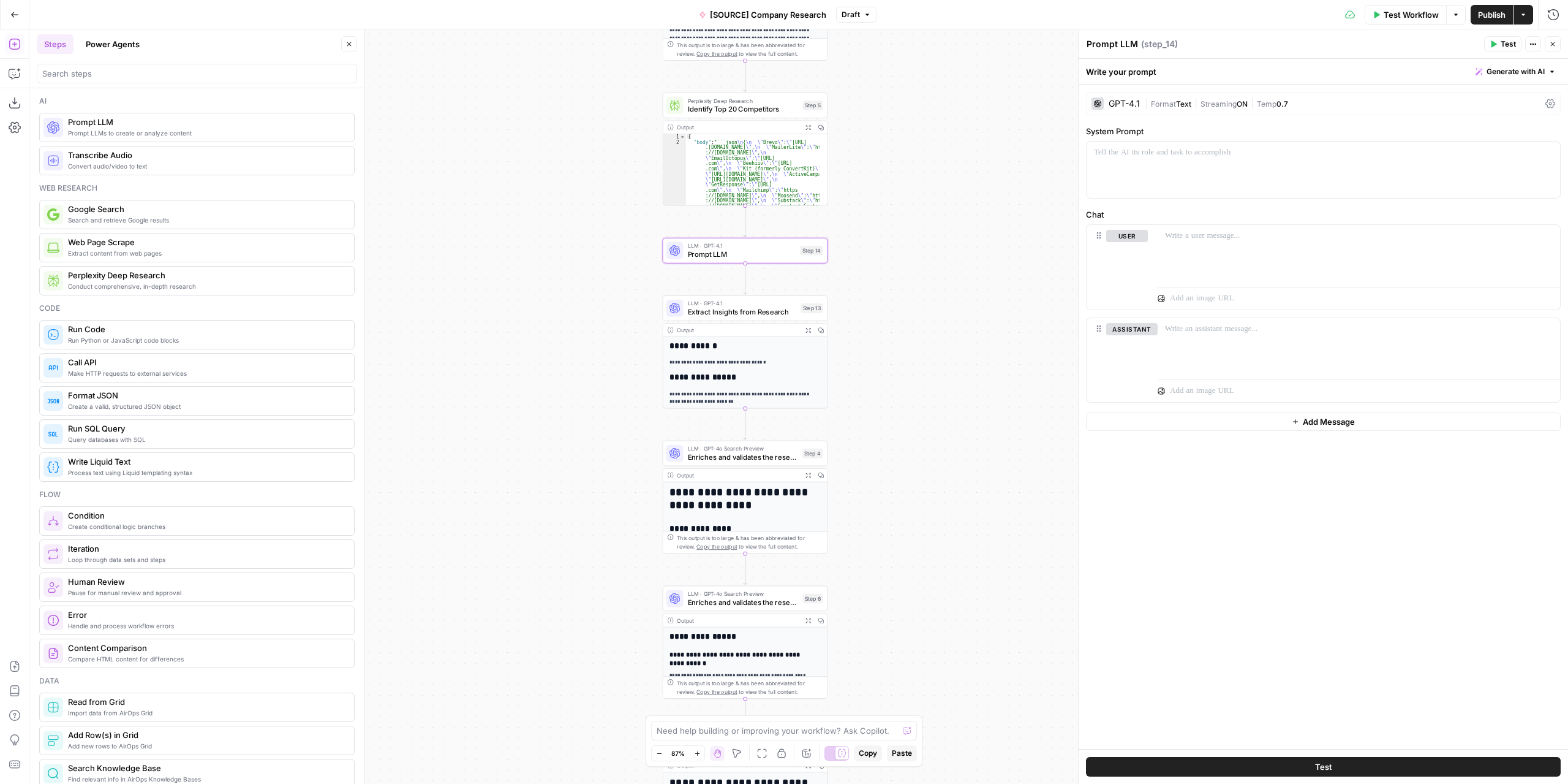
click at [1110, 43] on textarea "Prompt LLM" at bounding box center [1112, 44] width 51 height 12
type textarea "Extract insights from PDF"
drag, startPoint x: 1323, startPoint y: 174, endPoint x: 1311, endPoint y: 172, distance: 12.2
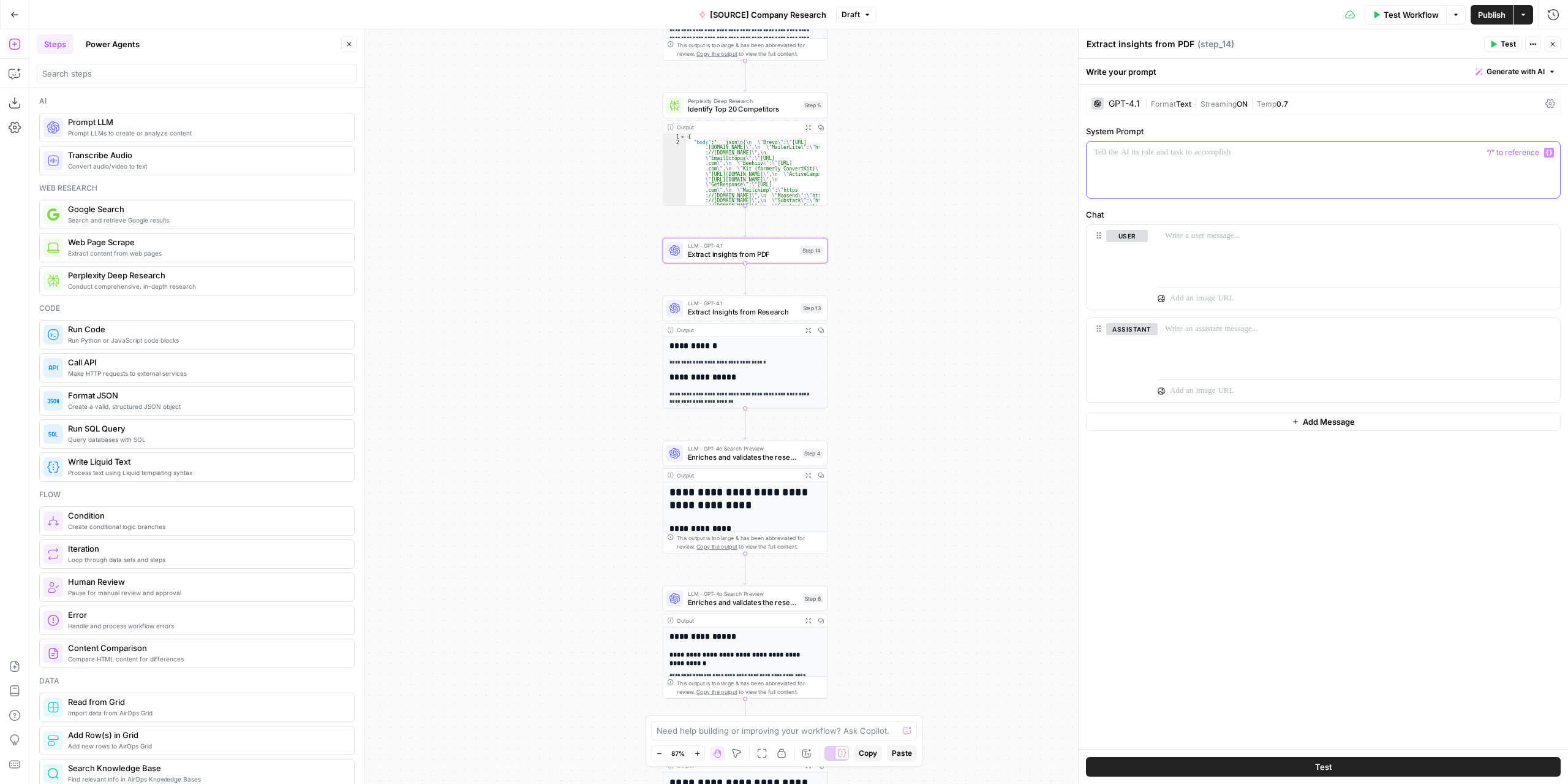
click at [1323, 174] on div at bounding box center [1323, 169] width 474 height 56
drag, startPoint x: 1139, startPoint y: 344, endPoint x: 1147, endPoint y: 337, distance: 10.6
click at [1139, 344] on button "Delete" at bounding box center [1132, 347] width 51 height 14
click at [1190, 235] on p at bounding box center [1359, 236] width 388 height 12
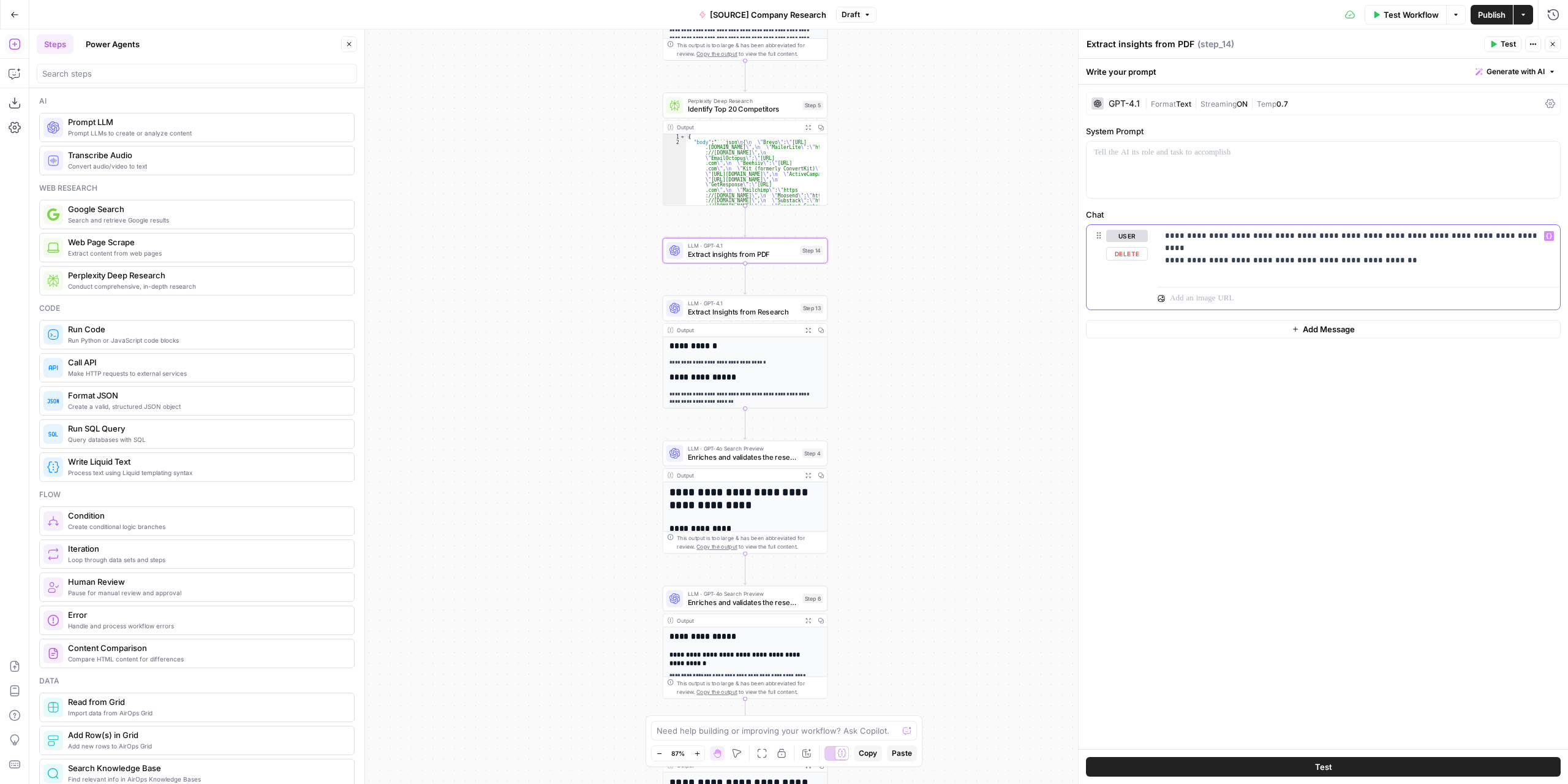
drag, startPoint x: 1436, startPoint y: 233, endPoint x: 1159, endPoint y: 228, distance: 277.0
click at [1159, 228] on div "**********" at bounding box center [1359, 253] width 402 height 56
copy p "**********"
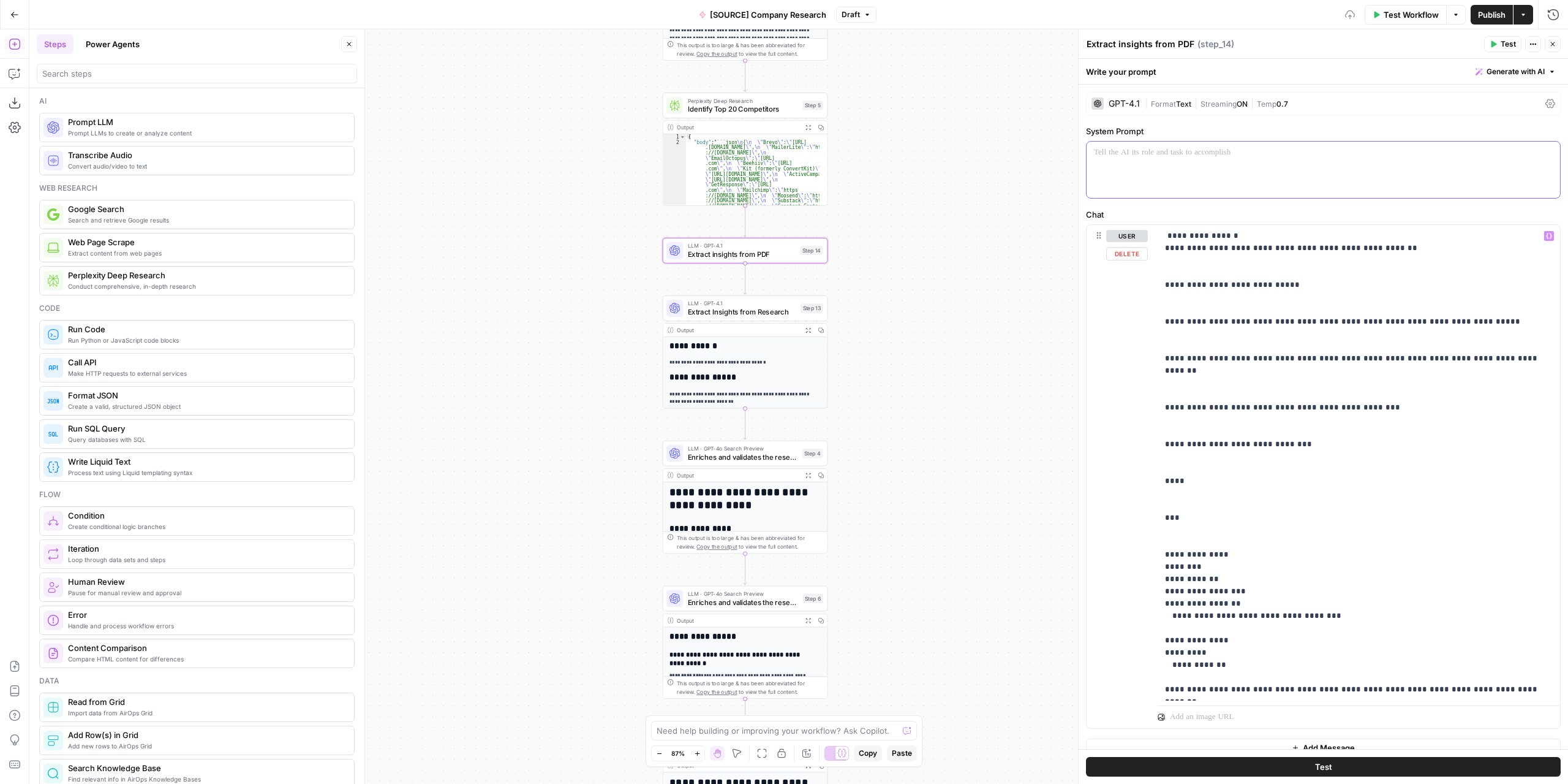
click at [1190, 154] on p at bounding box center [1323, 153] width 459 height 12
click at [1168, 236] on p "**********" at bounding box center [1354, 462] width 379 height 466
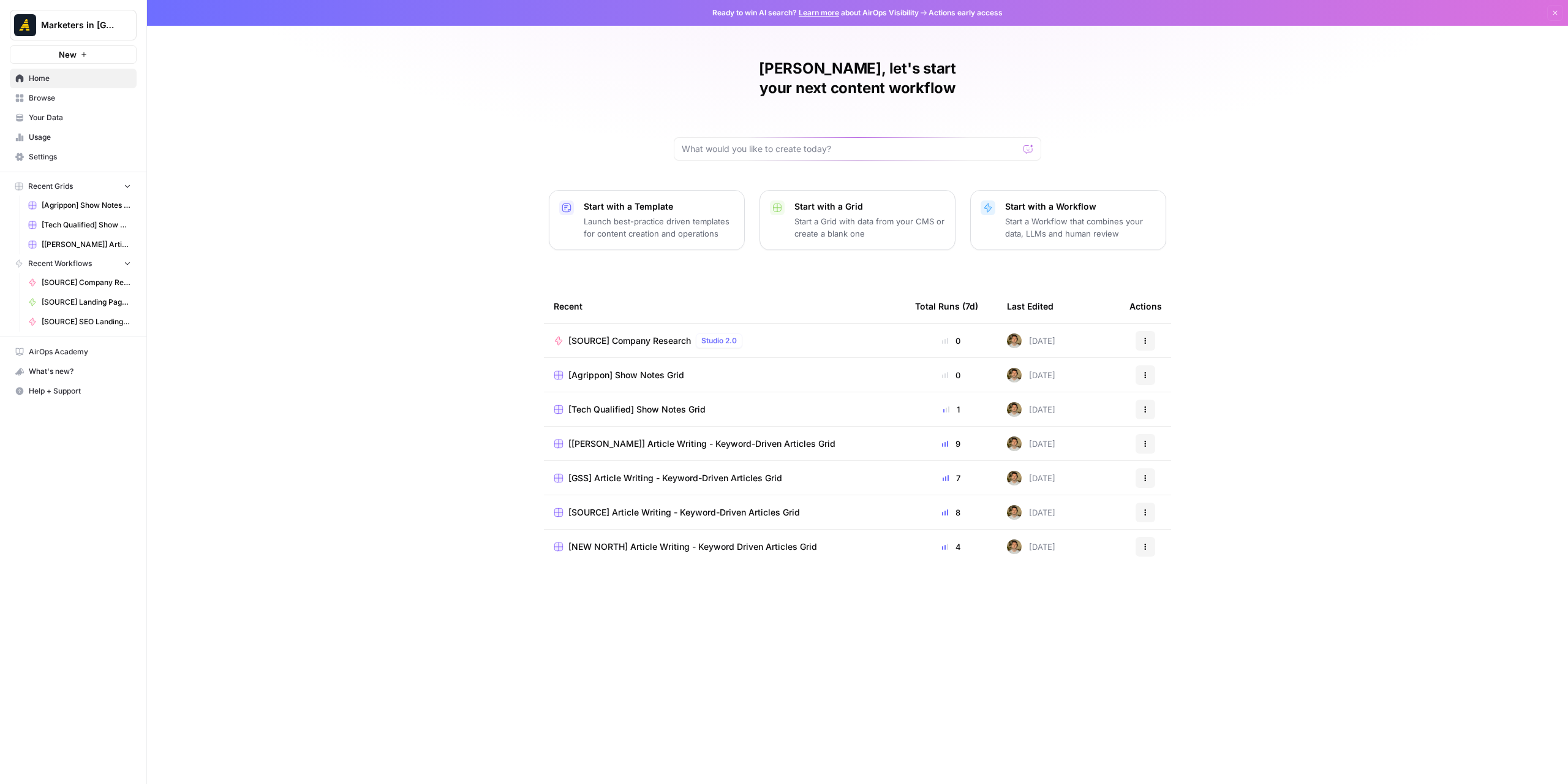
click at [66, 95] on span "Browse" at bounding box center [80, 98] width 102 height 11
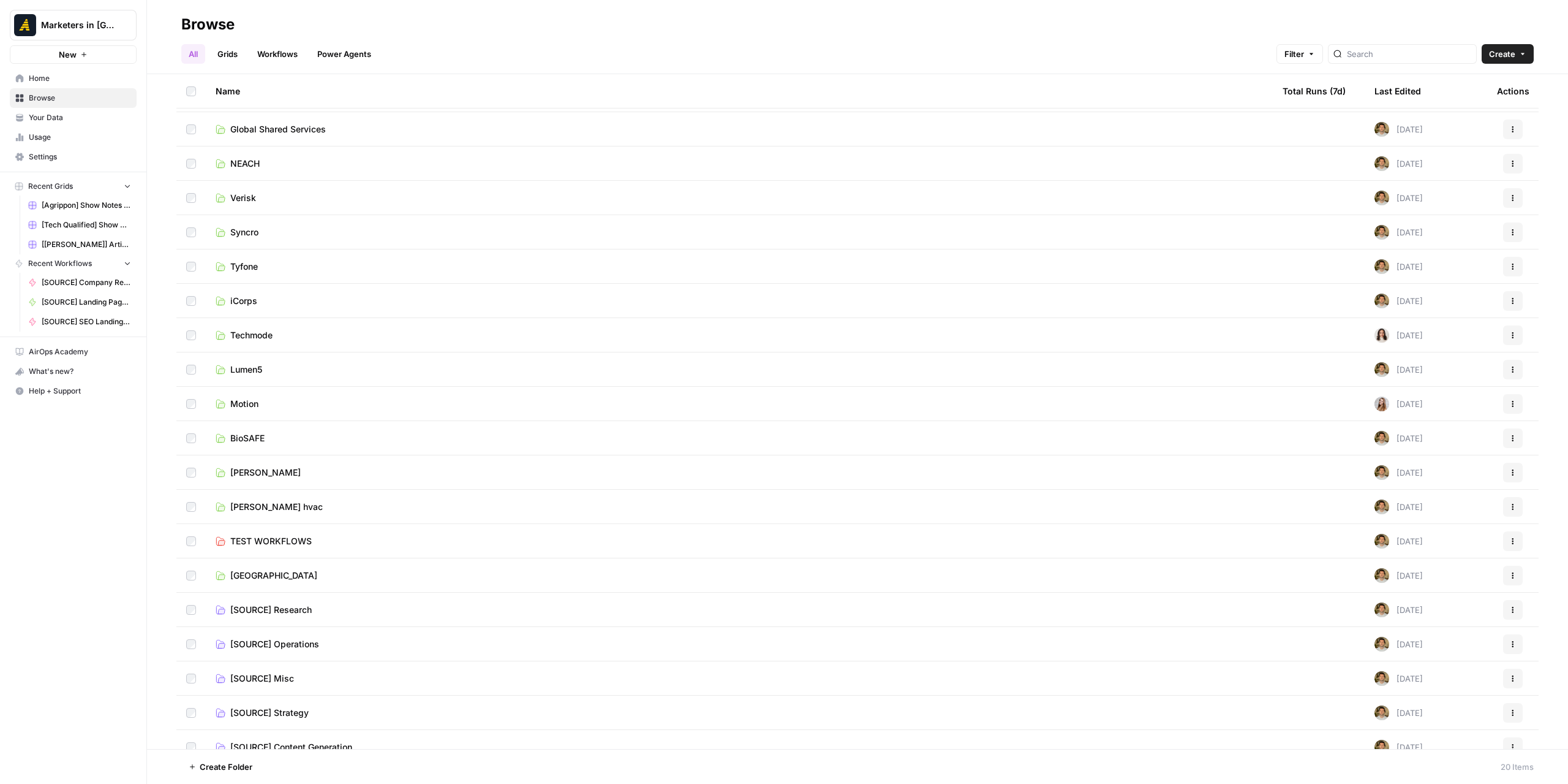
scroll to position [45, 0]
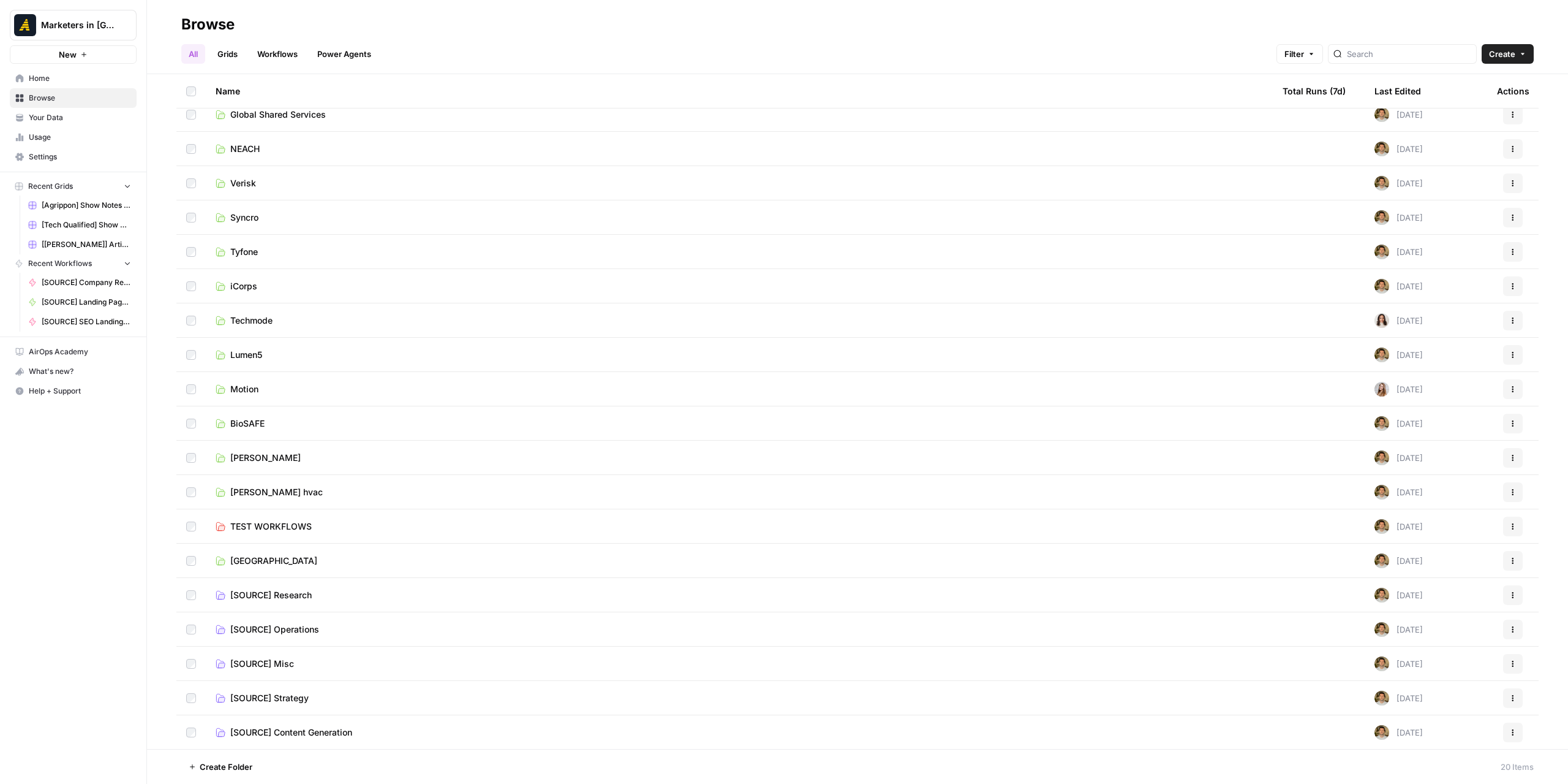
click at [302, 739] on td "[SOURCE] Content Generation" at bounding box center [739, 733] width 1067 height 34
click at [293, 632] on span "[SOURCE] Operations" at bounding box center [275, 630] width 89 height 12
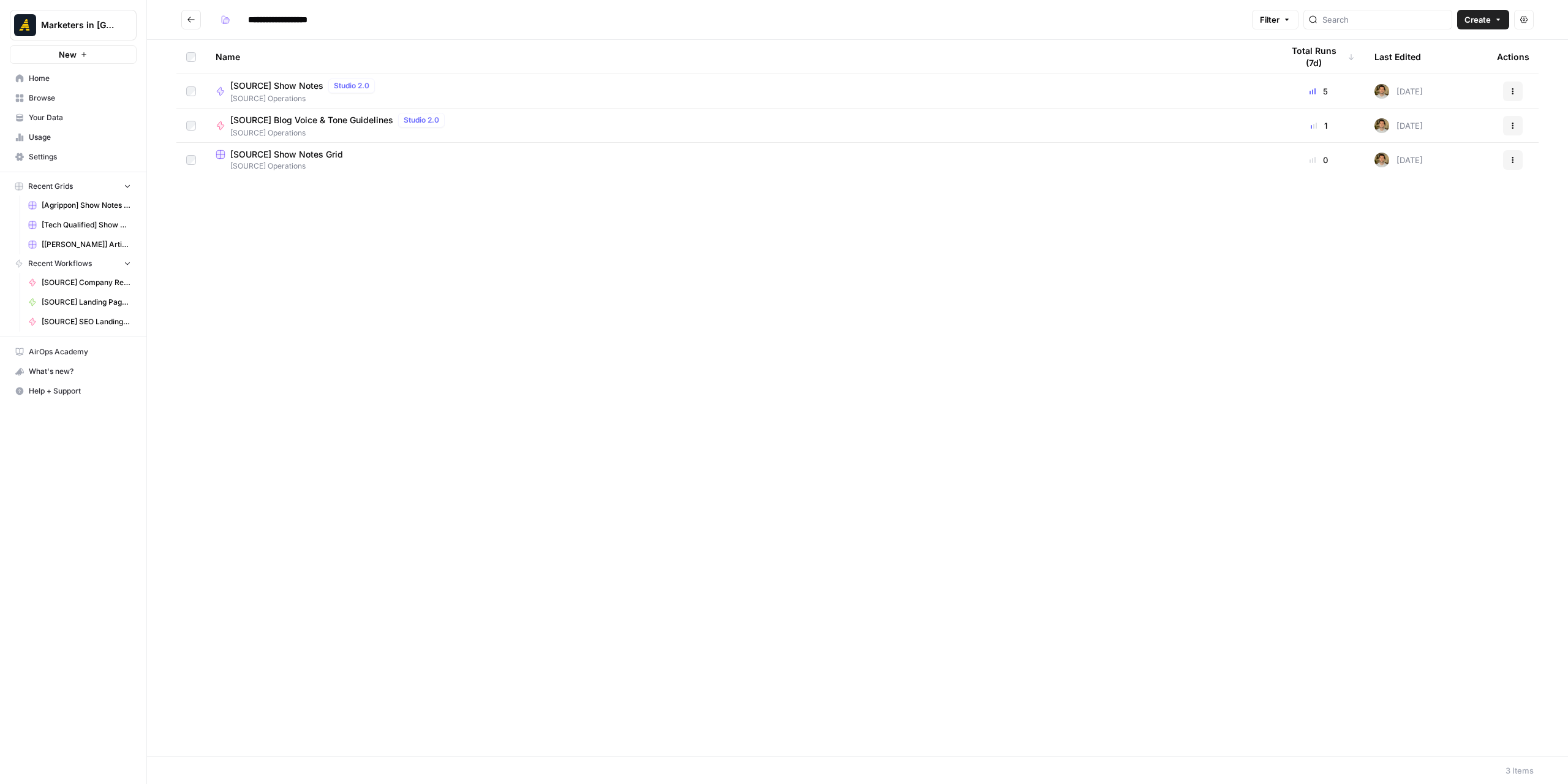
click at [325, 154] on span "[SOURCE] Show Notes Grid" at bounding box center [287, 154] width 112 height 12
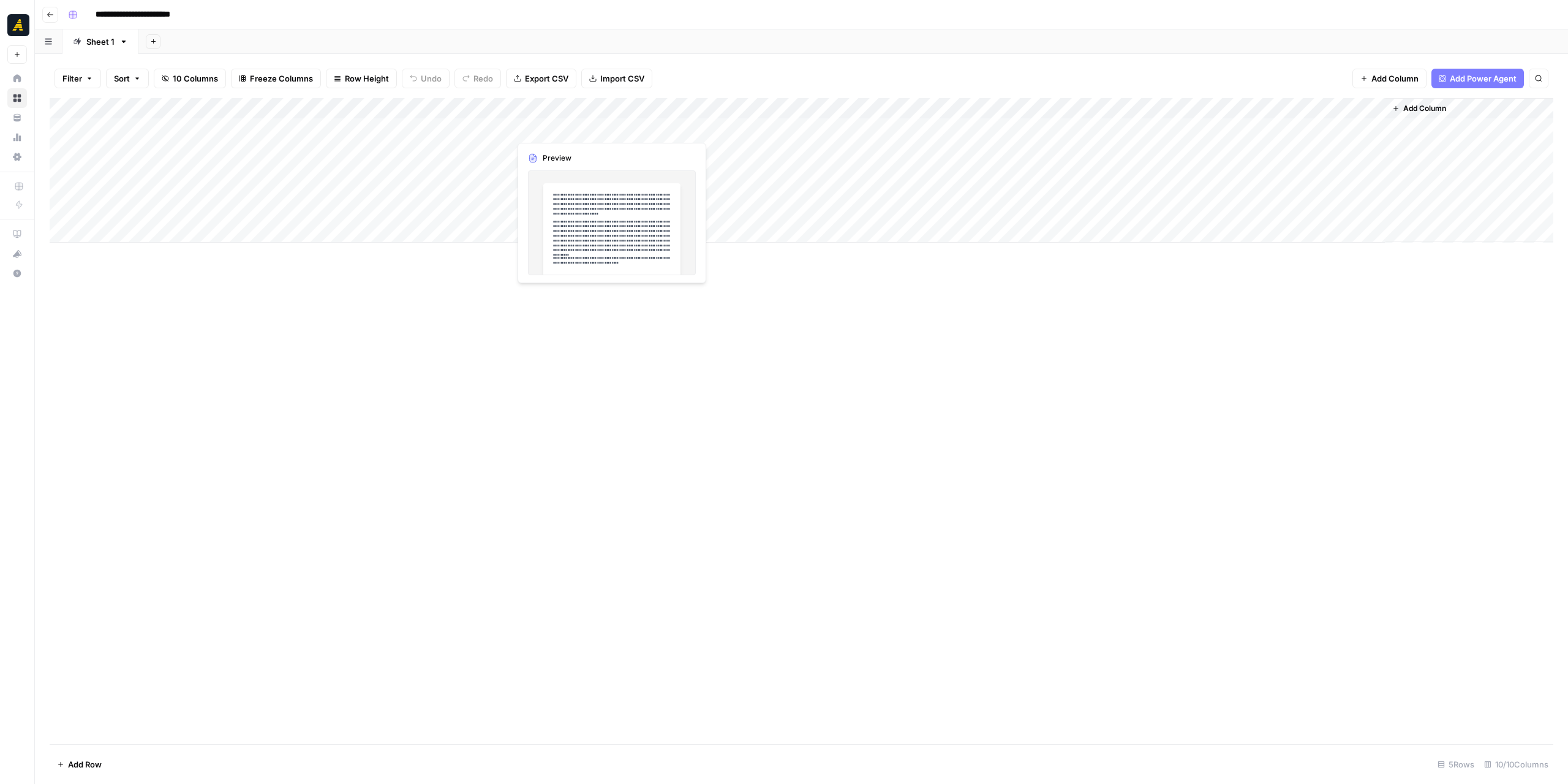
click at [365, 128] on div "Add Column" at bounding box center [801, 170] width 1504 height 145
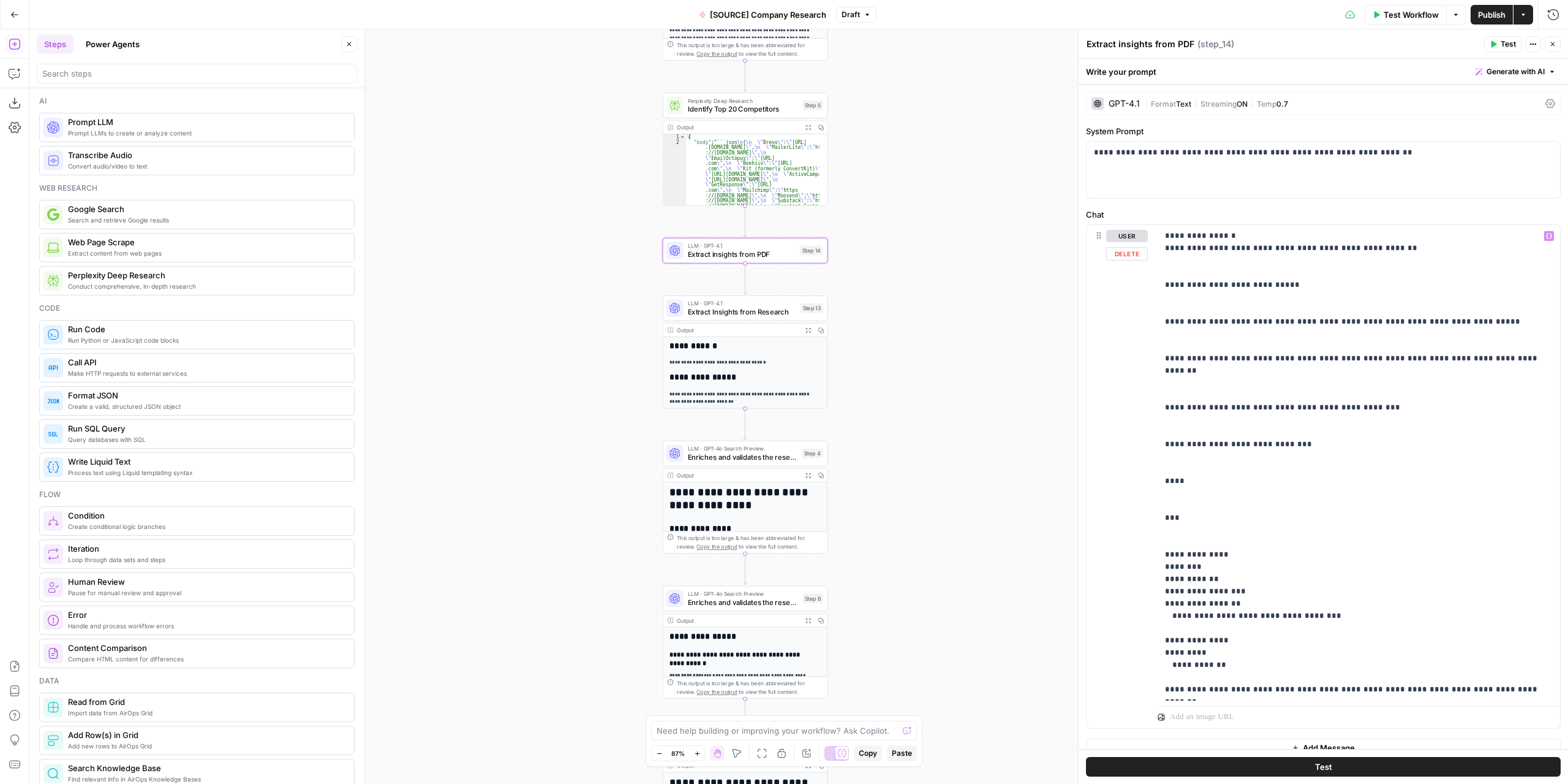
click at [1163, 322] on div "**********" at bounding box center [1359, 462] width 402 height 475
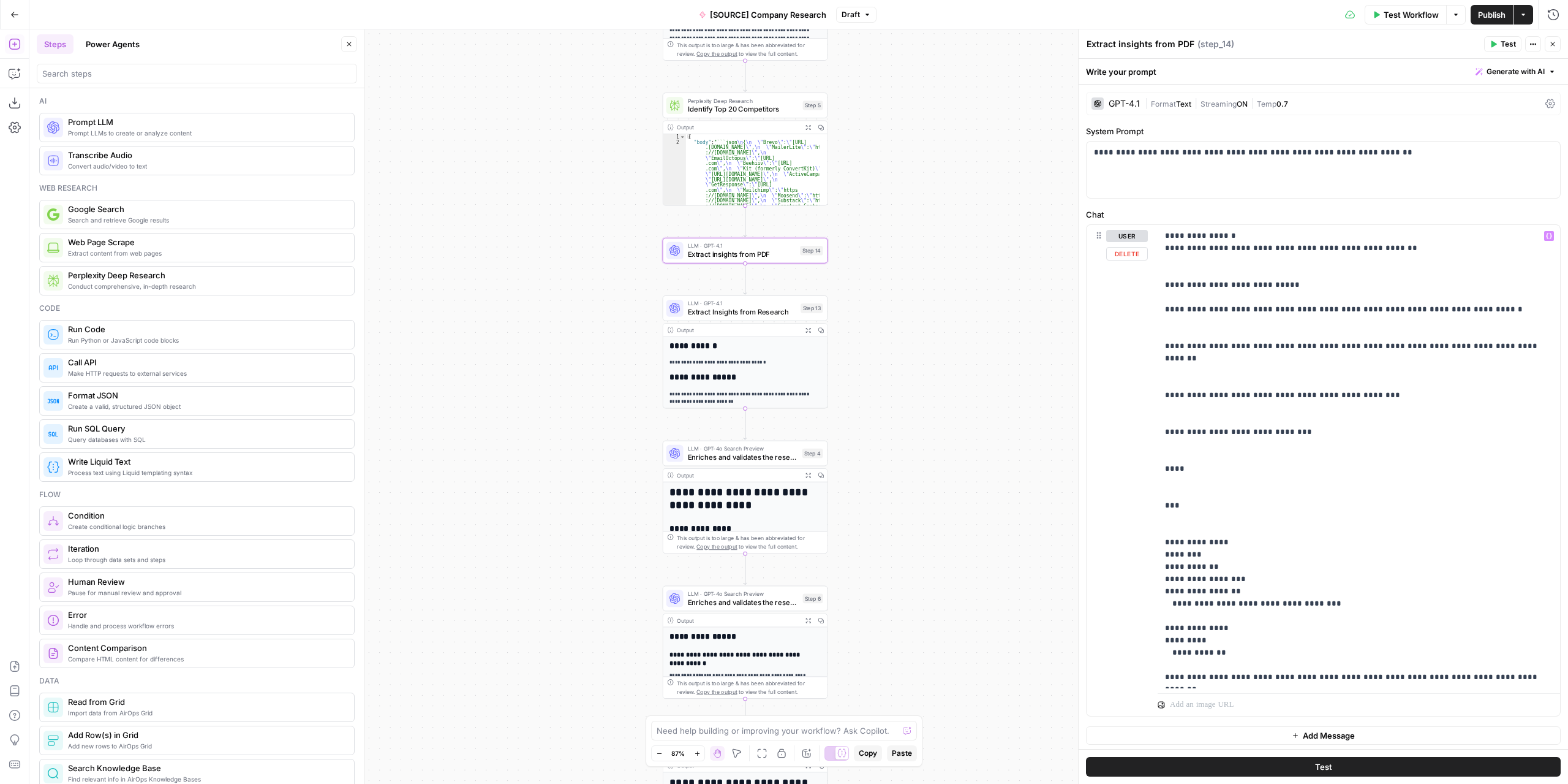
click at [1158, 345] on div "**********" at bounding box center [1359, 456] width 402 height 463
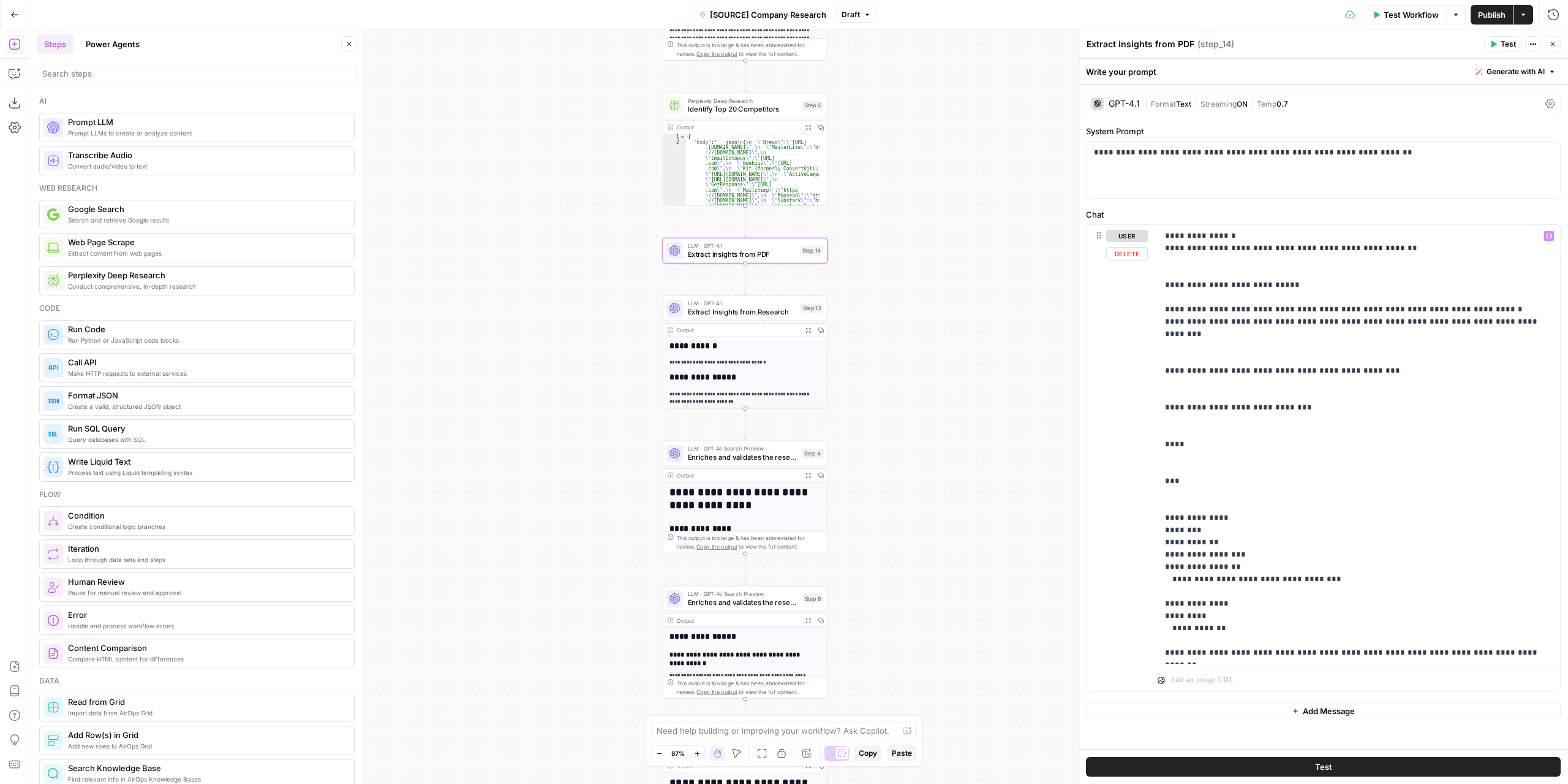
click at [1161, 396] on div "**********" at bounding box center [1359, 444] width 402 height 439
click at [1168, 431] on p "**********" at bounding box center [1359, 444] width 388 height 429
click at [1163, 433] on div "**********" at bounding box center [1359, 444] width 402 height 439
click at [1163, 455] on div "**********" at bounding box center [1359, 438] width 402 height 427
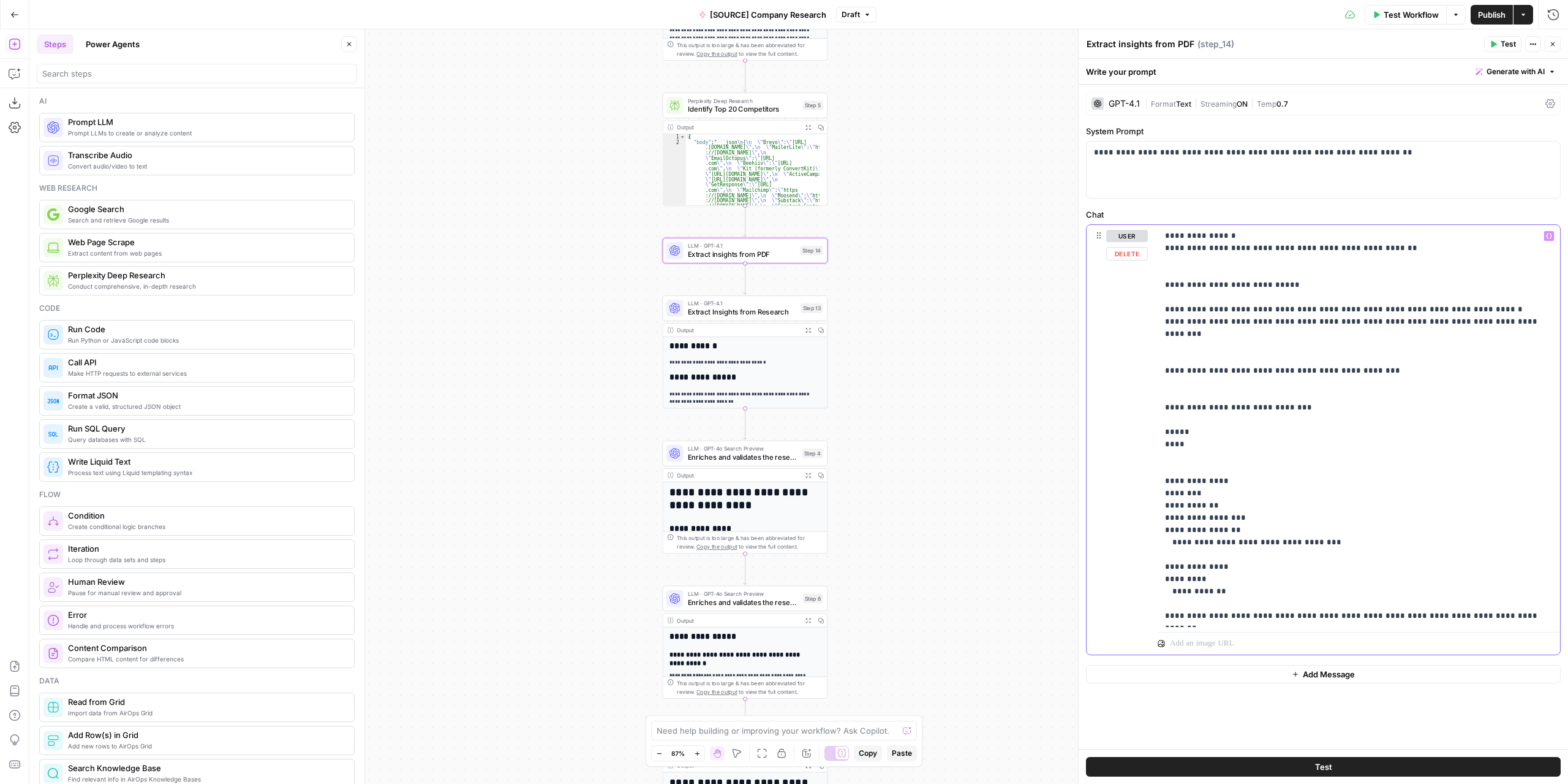
click at [1163, 248] on div "**********" at bounding box center [1359, 426] width 402 height 402
click at [1163, 364] on div "**********" at bounding box center [1359, 426] width 402 height 402
click at [1163, 356] on div "**********" at bounding box center [1359, 426] width 402 height 402
click at [1166, 373] on p "**********" at bounding box center [1359, 426] width 388 height 392
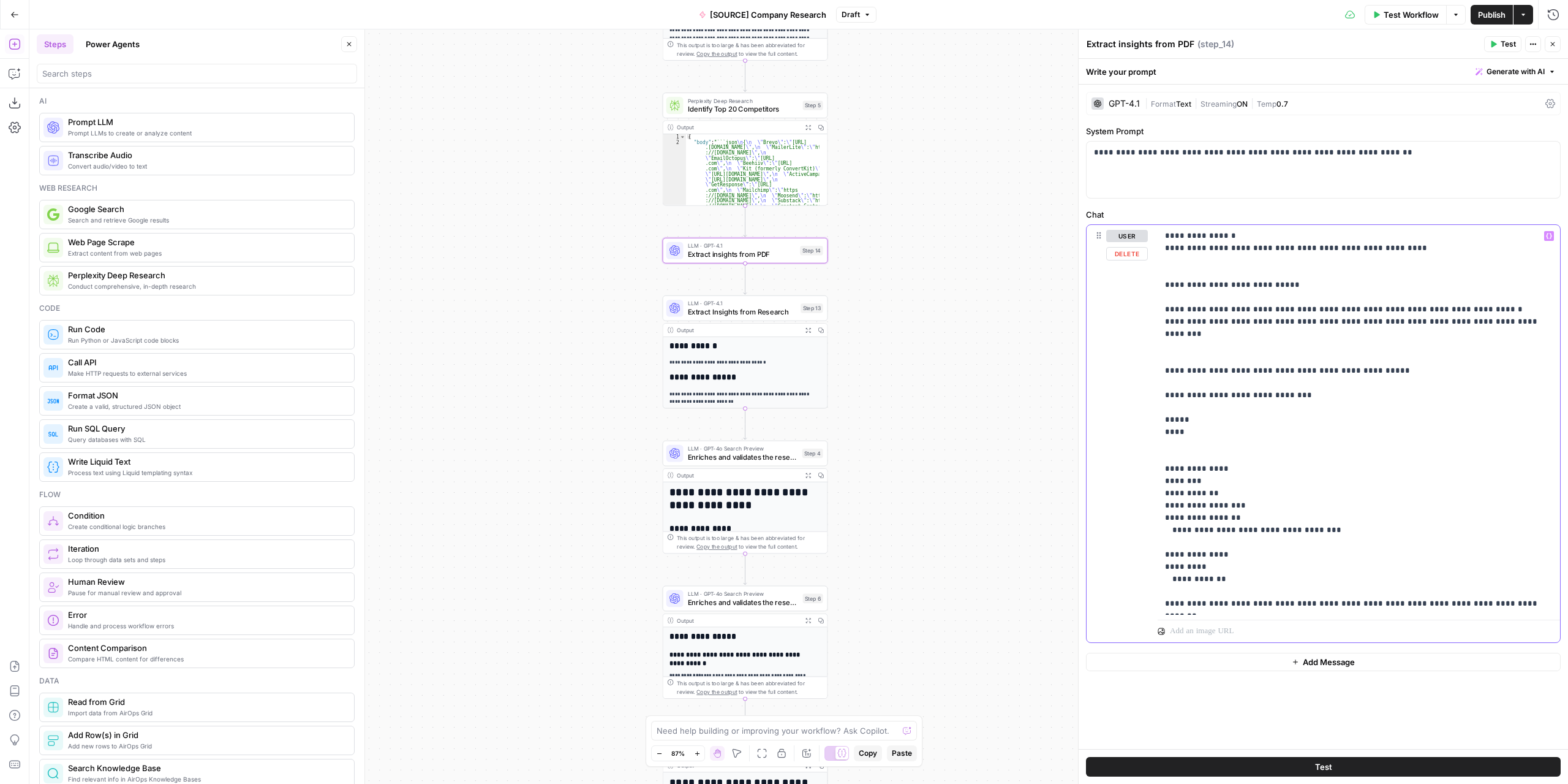
click at [1179, 268] on p "**********" at bounding box center [1359, 420] width 388 height 380
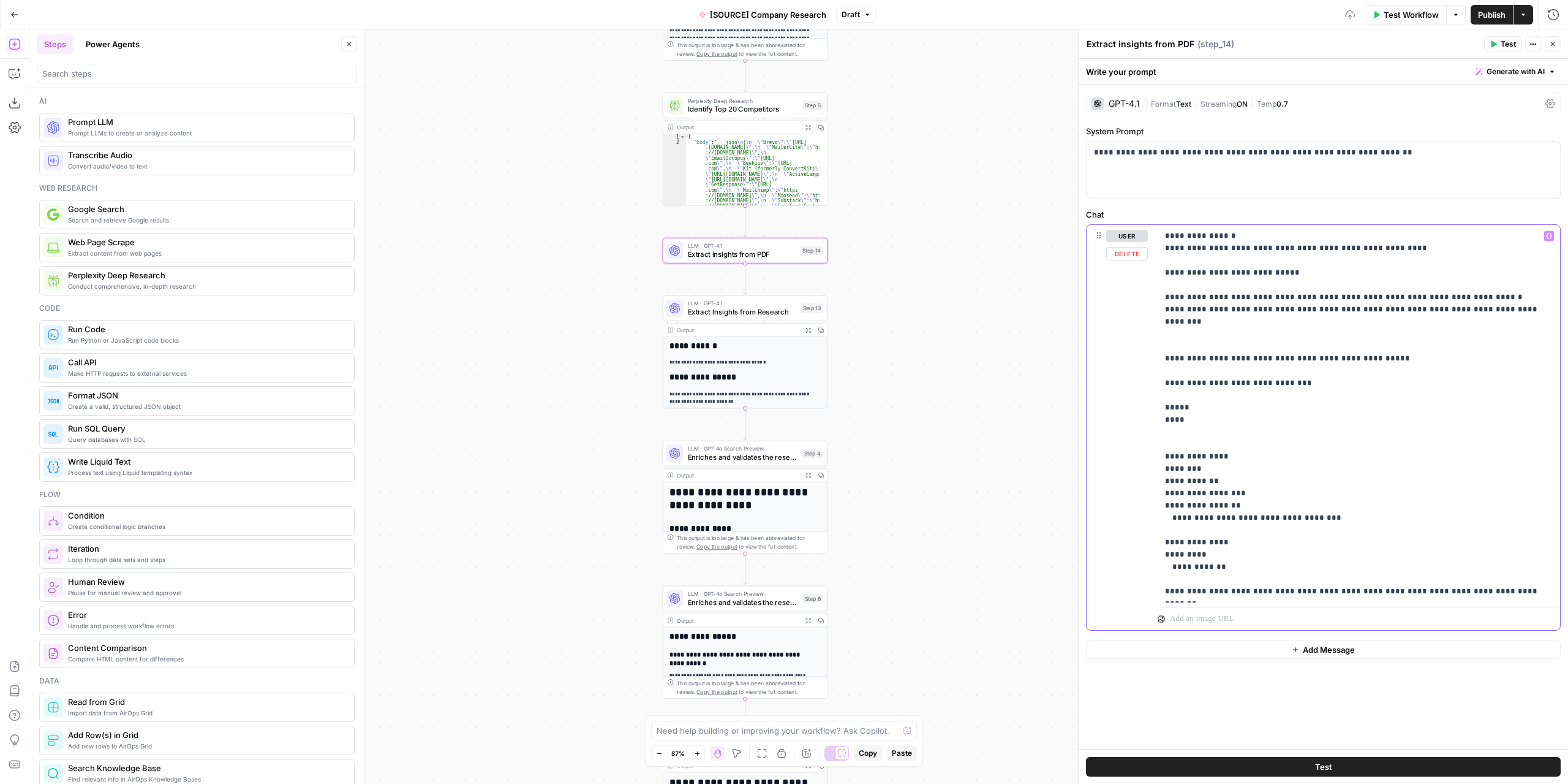
click at [1229, 237] on p "**********" at bounding box center [1359, 414] width 388 height 368
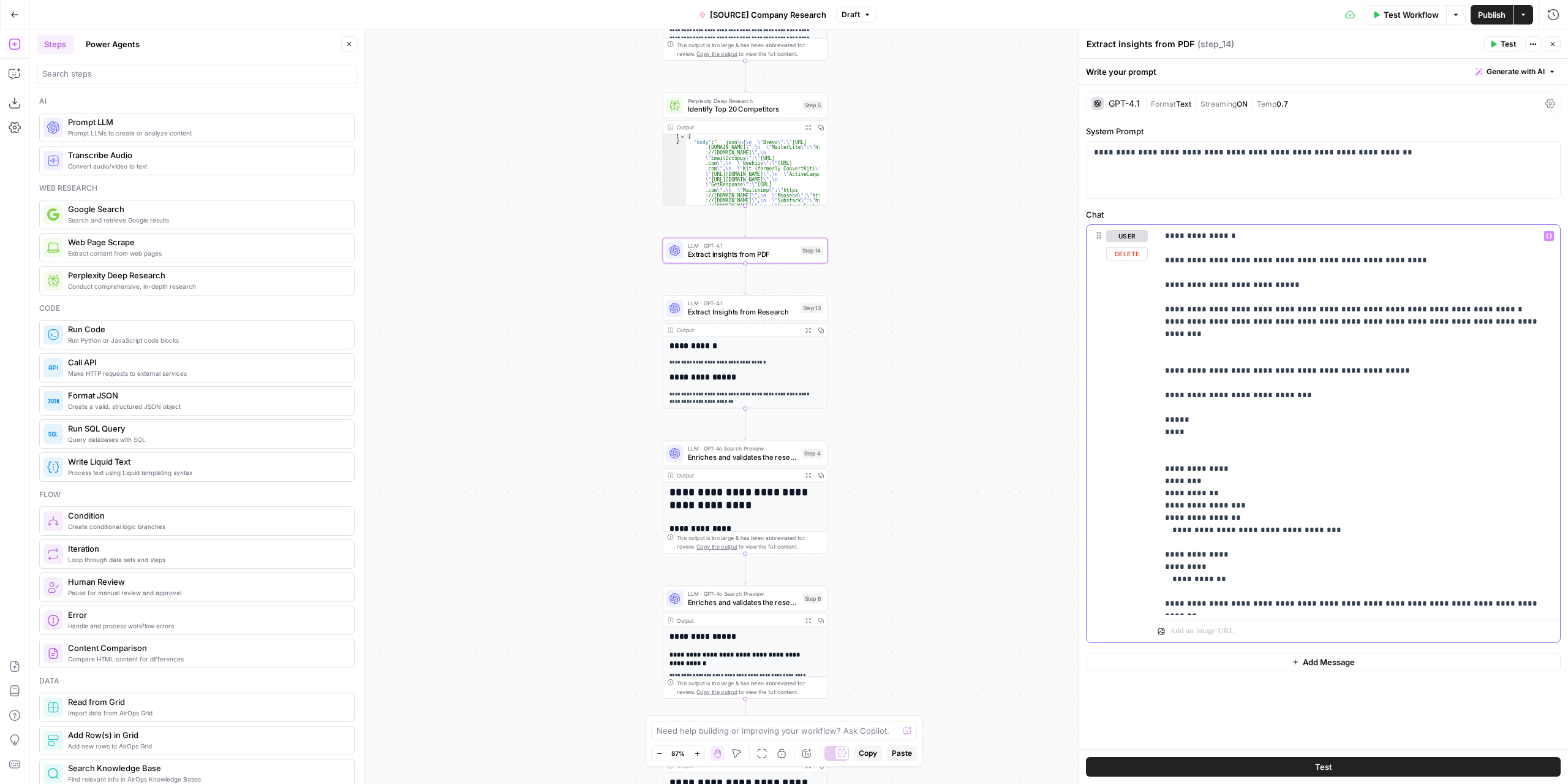
click at [1181, 371] on p "**********" at bounding box center [1359, 420] width 388 height 380
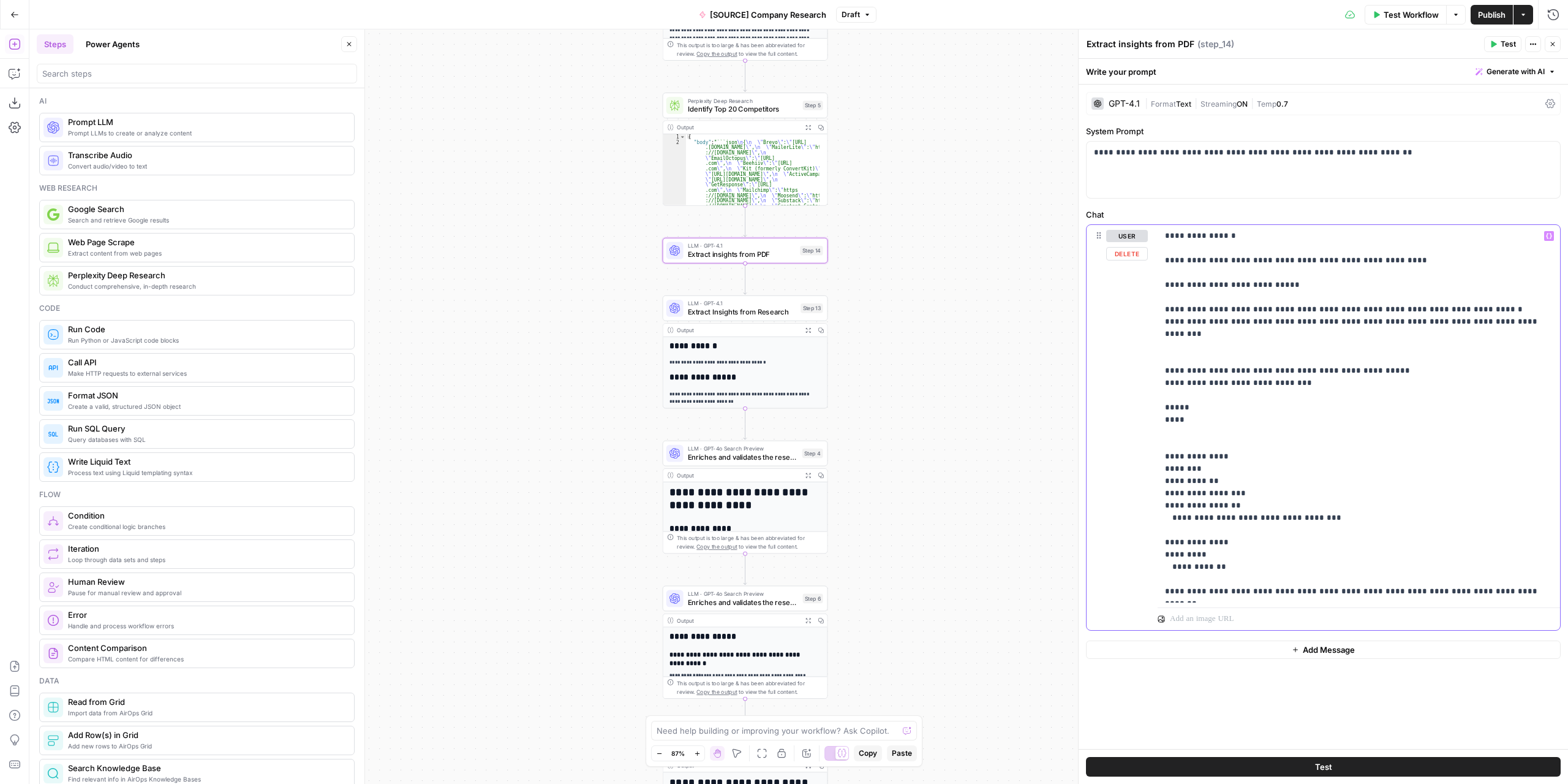
click at [1184, 273] on p "**********" at bounding box center [1359, 414] width 388 height 368
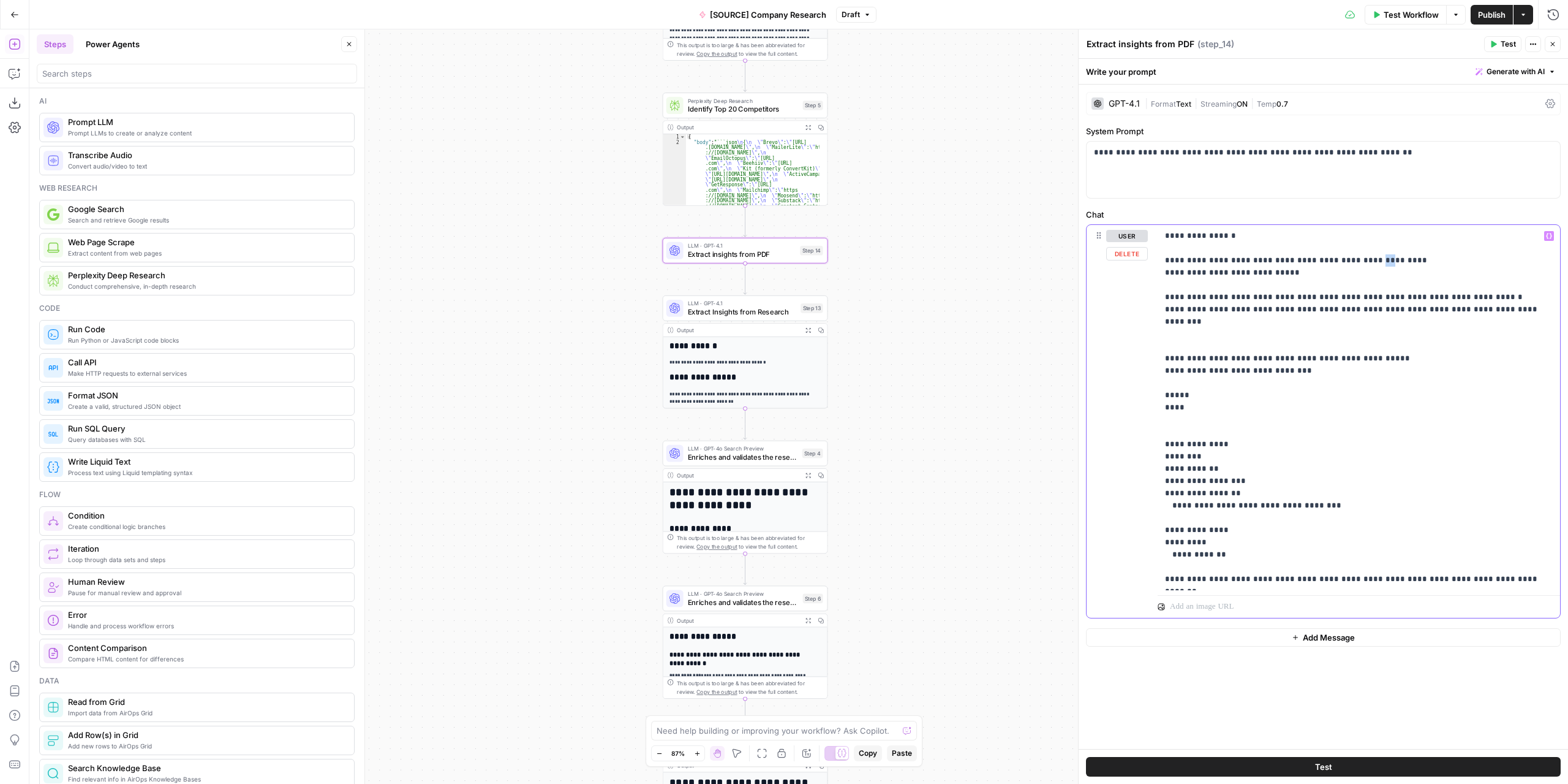
drag, startPoint x: 1350, startPoint y: 259, endPoint x: 1359, endPoint y: 259, distance: 9.0
click at [1359, 259] on p "**********" at bounding box center [1359, 407] width 388 height 355
click at [1235, 407] on p "**********" at bounding box center [1359, 407] width 388 height 355
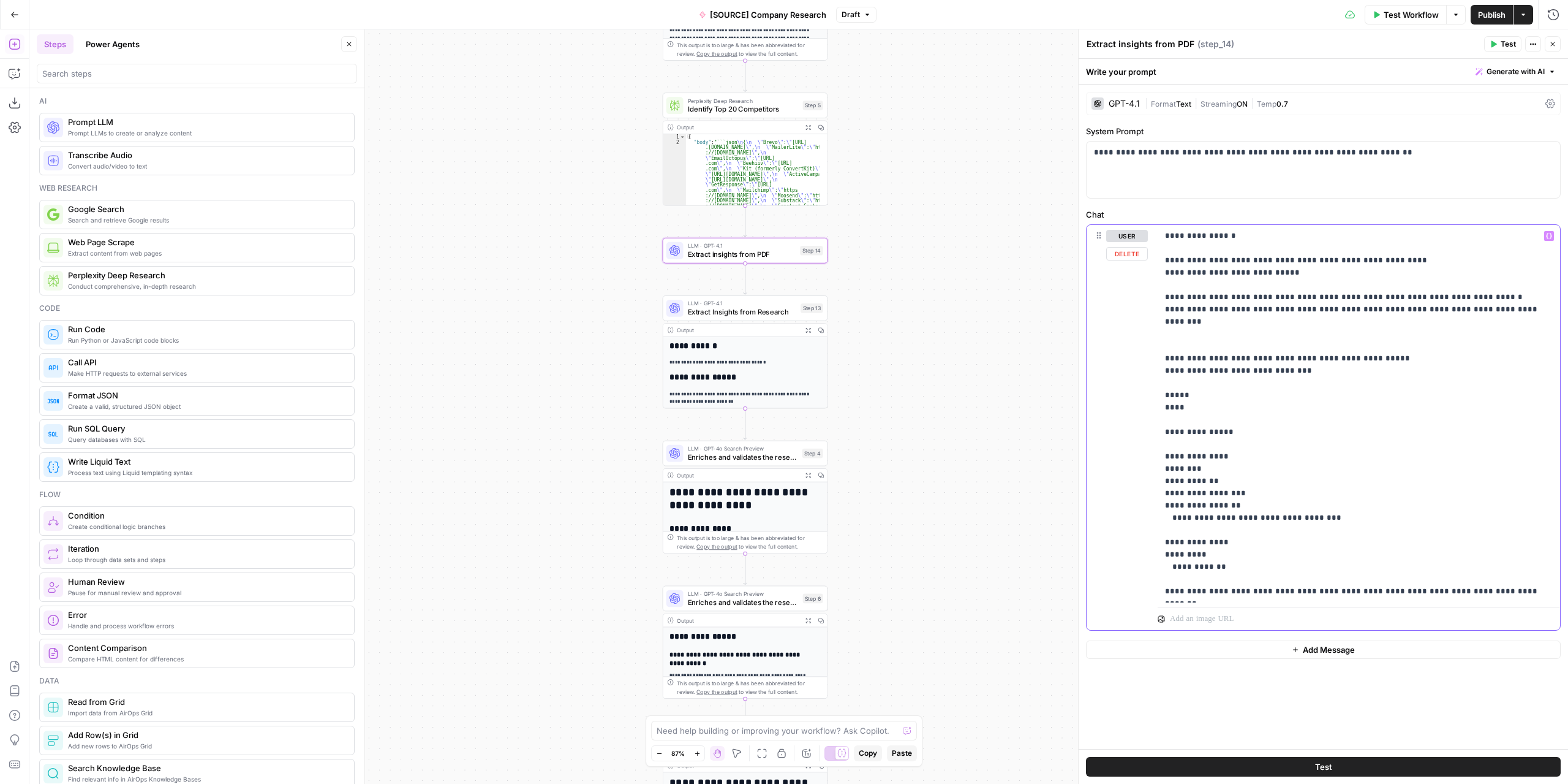
click at [1548, 239] on button "Variables Menu" at bounding box center [1549, 236] width 10 height 10
click at [796, 338] on button "Select variable Company Insights PDF" at bounding box center [801, 340] width 153 height 20
click at [773, 313] on span "Extract Insights from Research" at bounding box center [742, 311] width 109 height 10
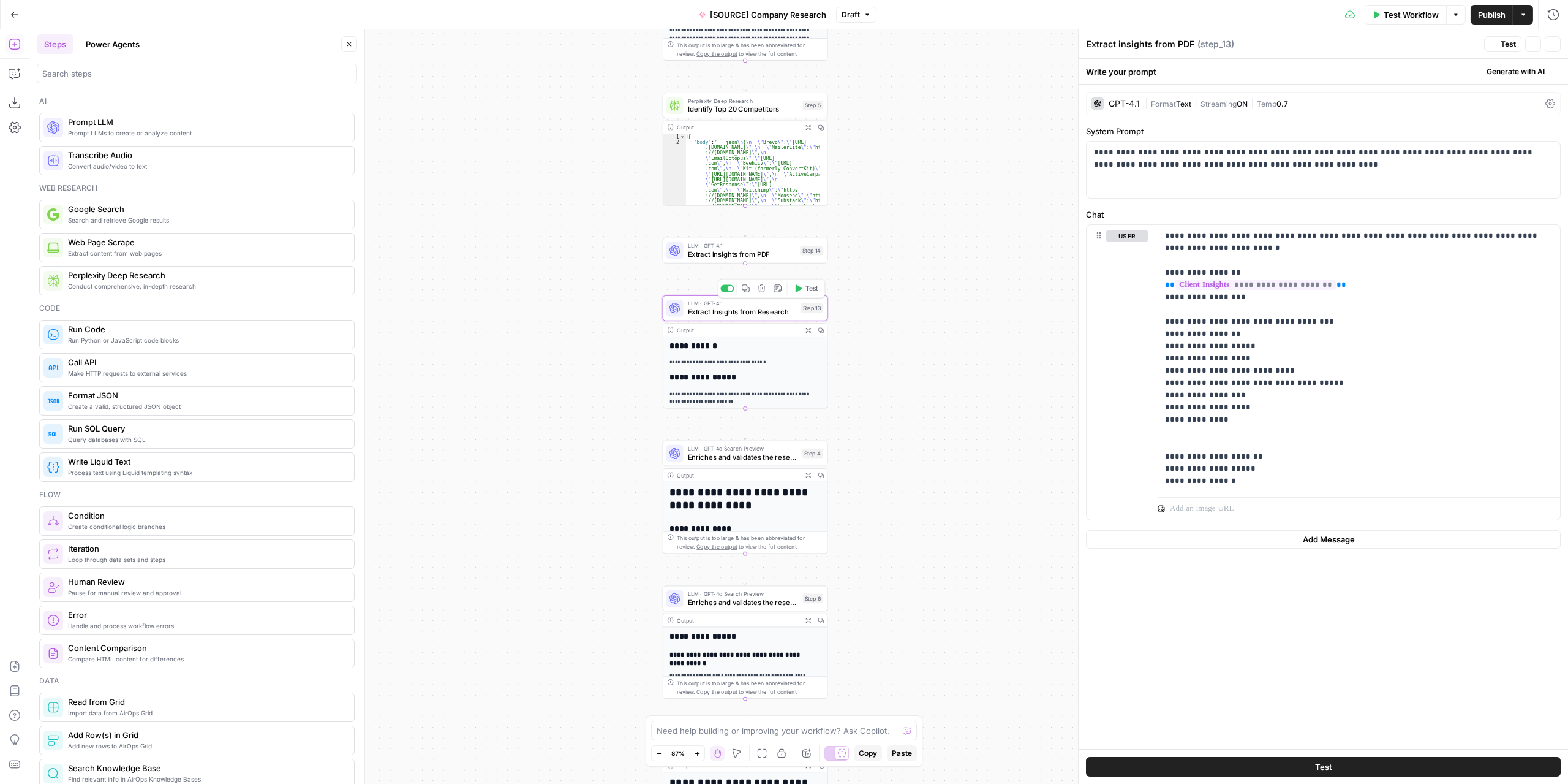
type textarea "Extract Insights from Research"
click at [764, 462] on span "Enriches and validates the research 1" at bounding box center [743, 456] width 110 height 10
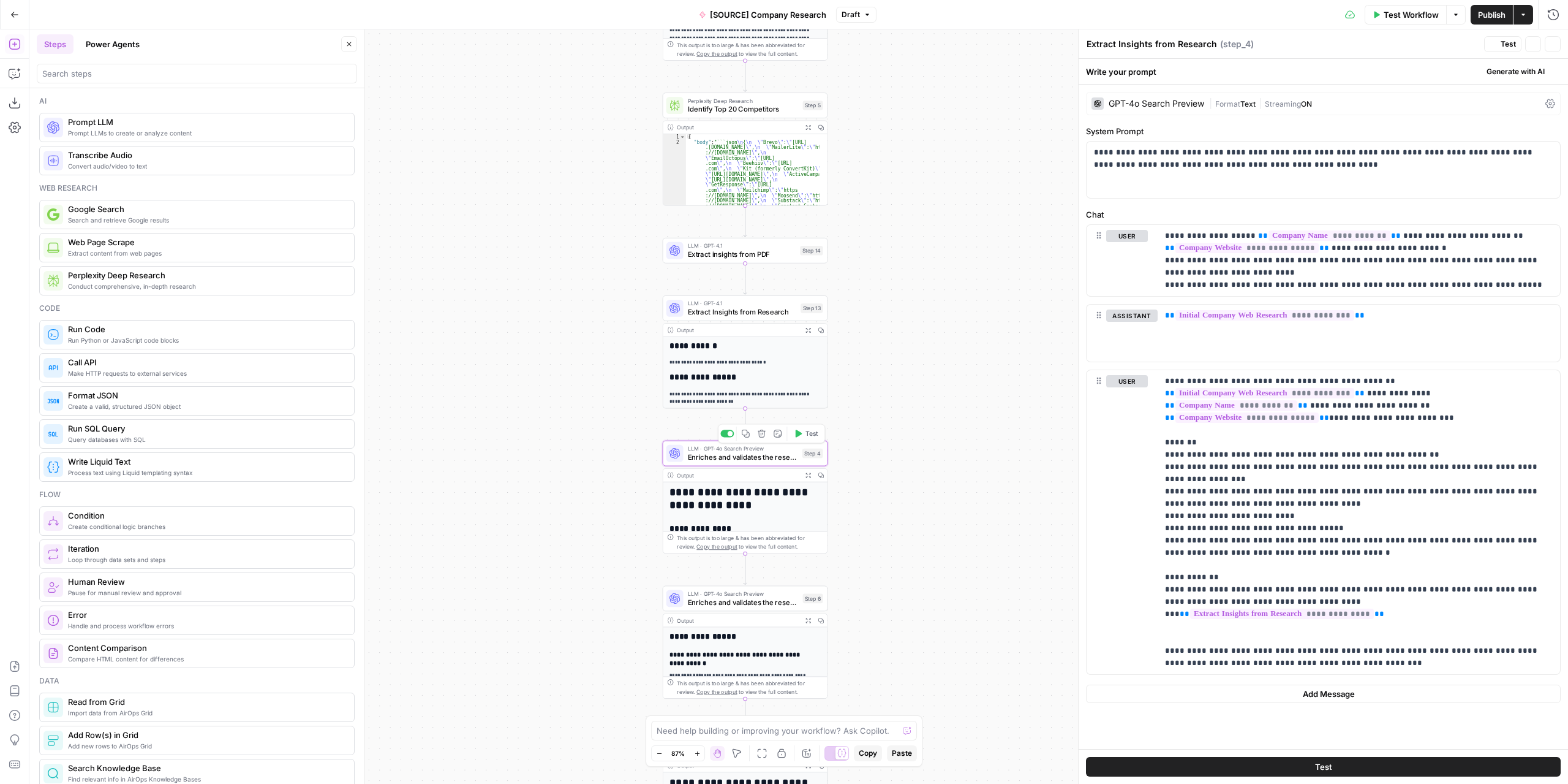
type textarea "Enriches and validates the research 1"
click at [1250, 590] on p "**********" at bounding box center [1359, 510] width 388 height 270
click at [1547, 382] on button "Variables Menu" at bounding box center [1549, 381] width 10 height 10
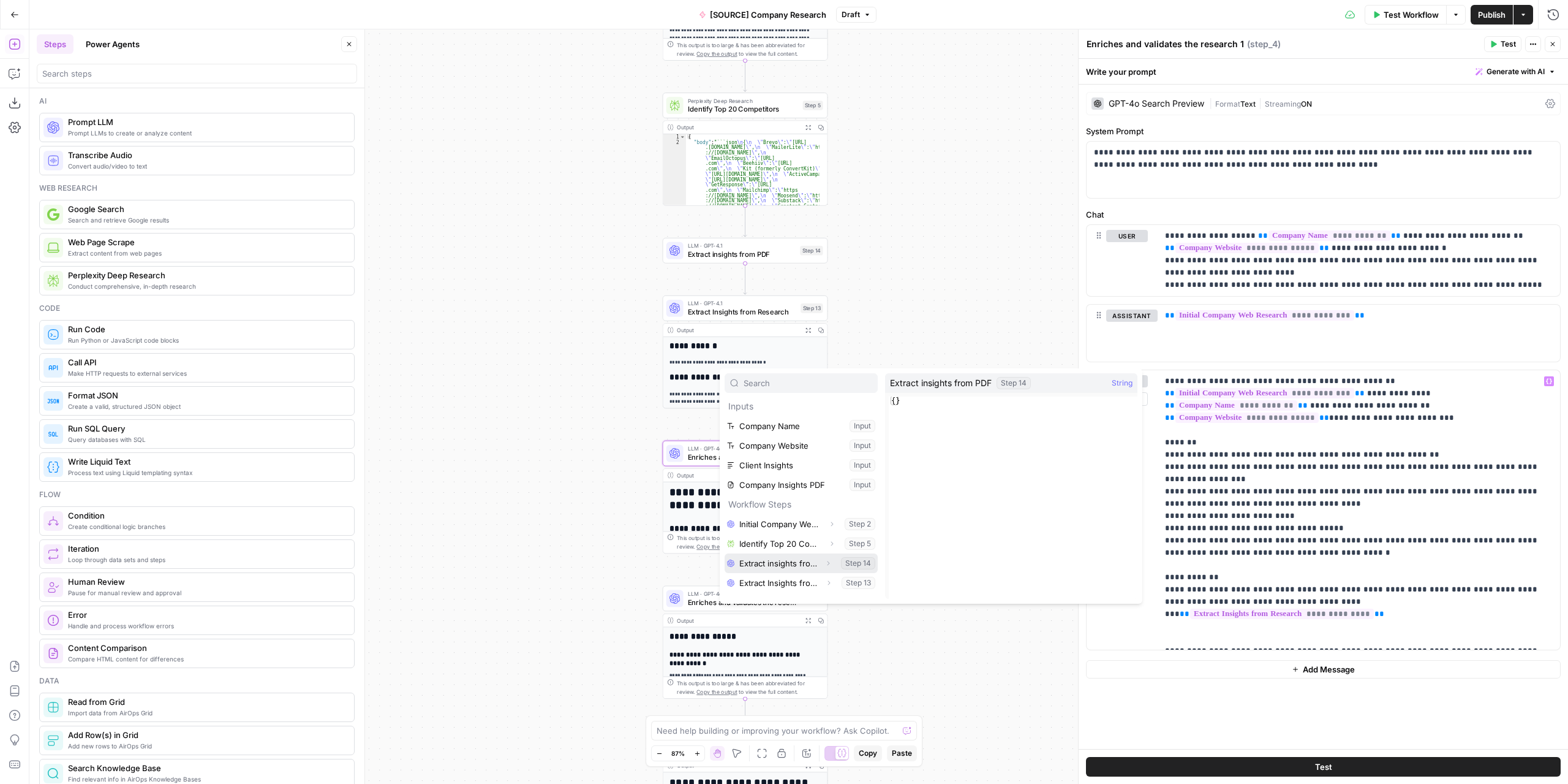
click at [802, 562] on button "Select variable Extract insights from PDF" at bounding box center [801, 563] width 153 height 20
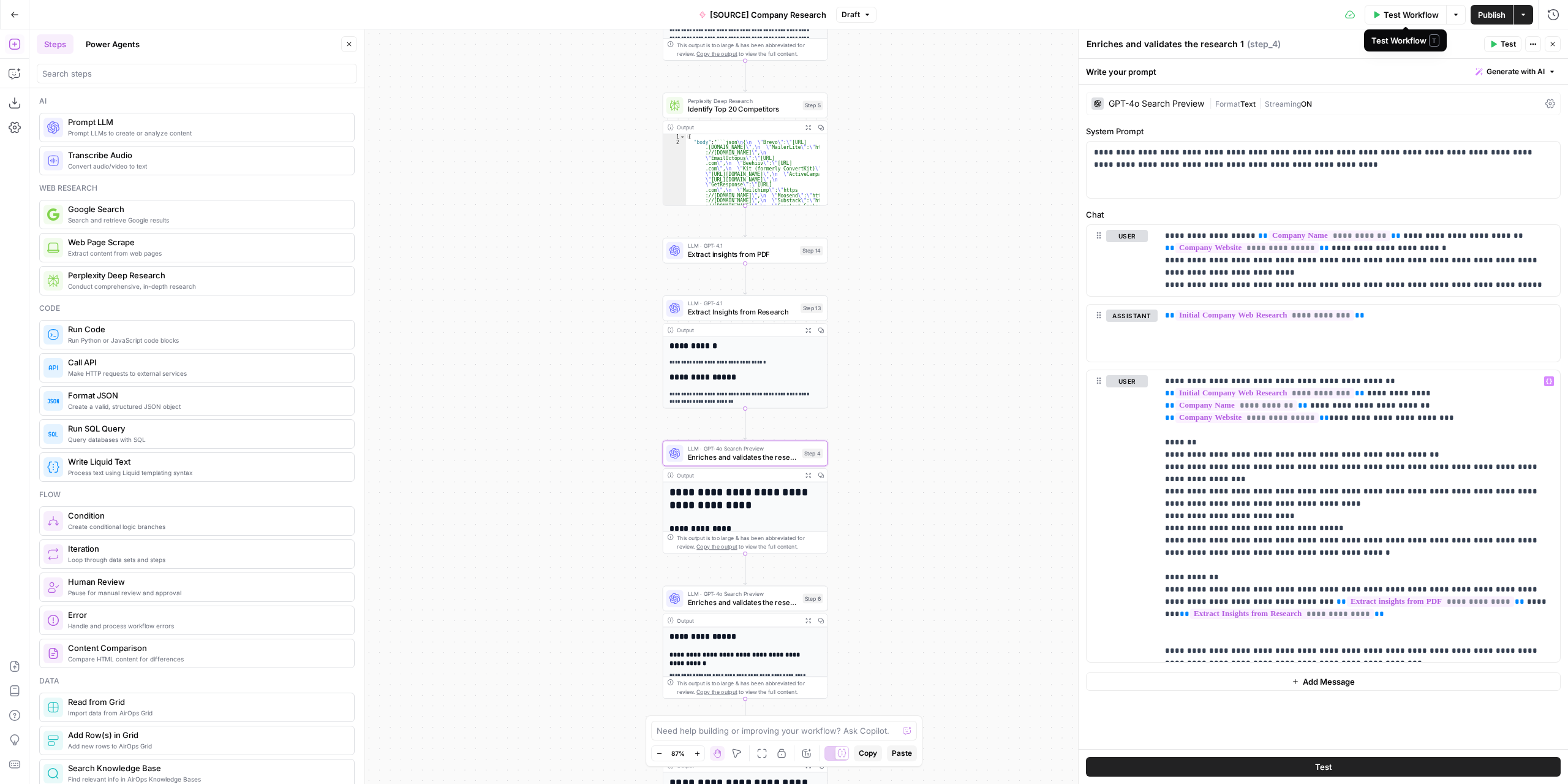
click at [1398, 14] on span "Test Workflow" at bounding box center [1411, 15] width 55 height 12
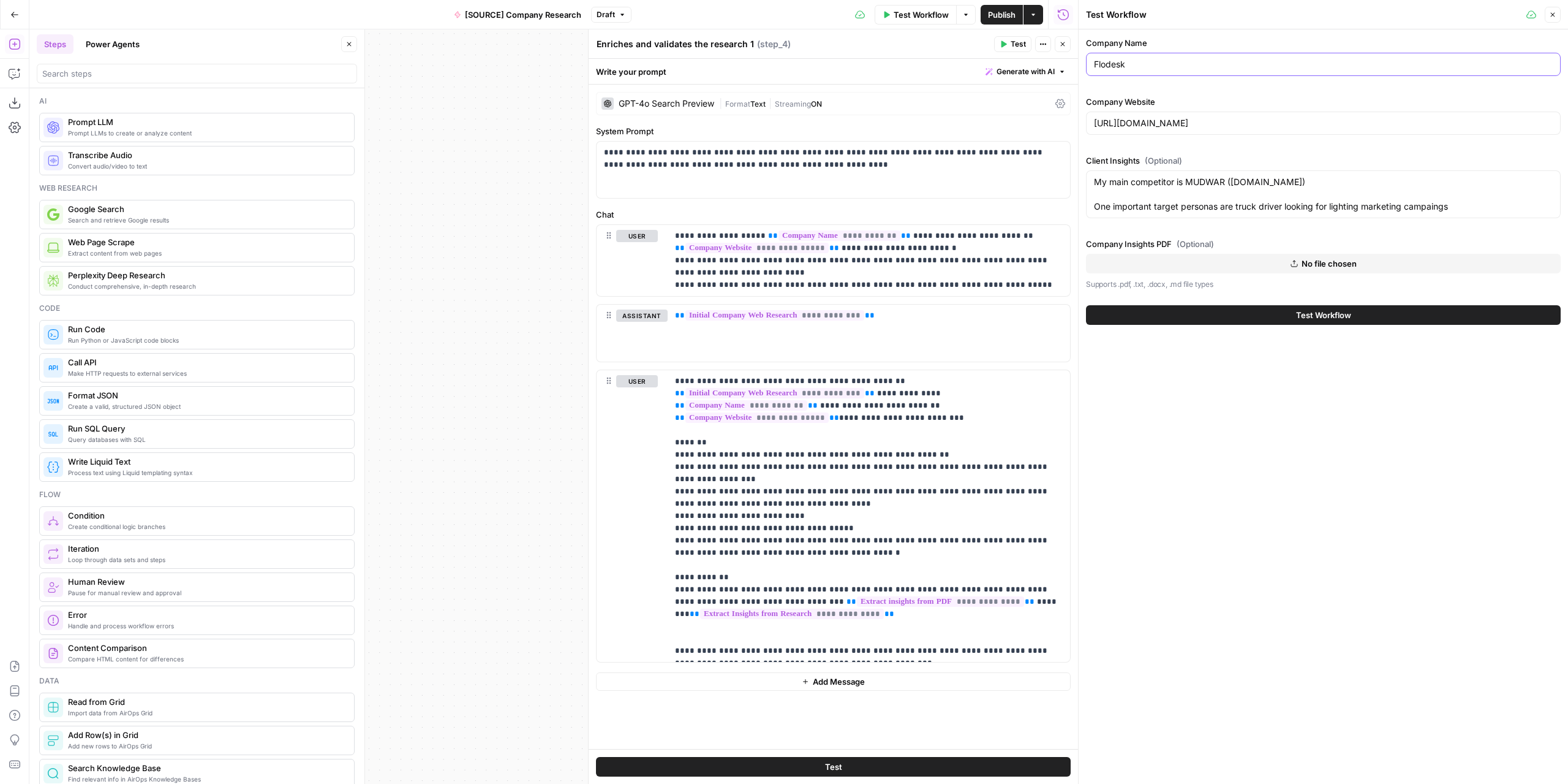
drag, startPoint x: 1174, startPoint y: 70, endPoint x: 1091, endPoint y: 72, distance: 83.0
click at [1089, 71] on div "Flodesk" at bounding box center [1323, 64] width 474 height 23
type input "Agrippon"
click at [1191, 123] on input "https://flodesk.com/" at bounding box center [1323, 123] width 459 height 12
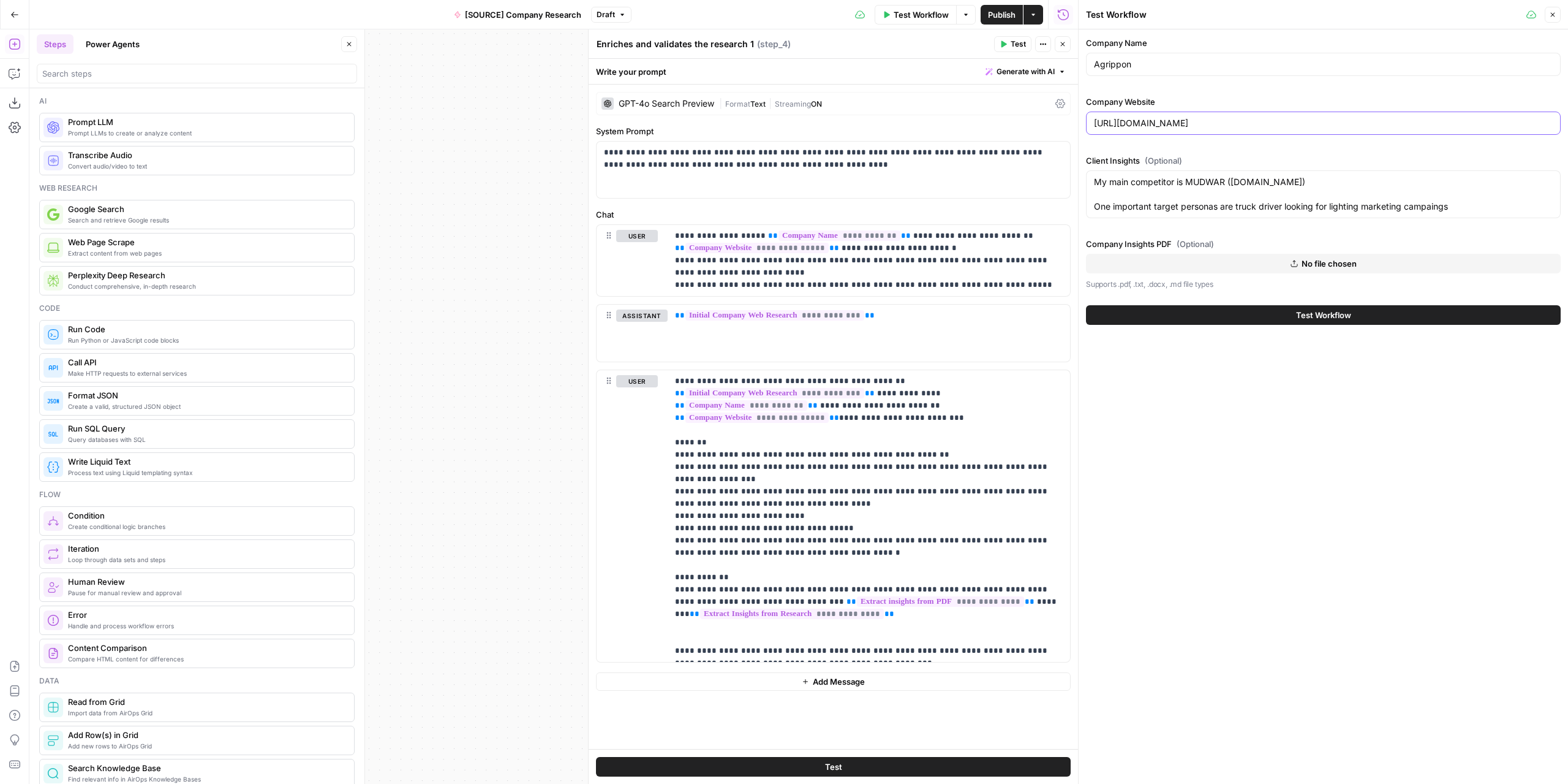
click at [1191, 123] on input "https://flodesk.com/" at bounding box center [1323, 123] width 459 height 12
paste input "www.agrippon"
type input "[URL][DOMAIN_NAME]"
drag, startPoint x: 1091, startPoint y: 180, endPoint x: 1539, endPoint y: 241, distance: 452.1
click at [1539, 241] on div "Company Name Agrippon Company Website https://www.agrippon.com/ Client Insights…" at bounding box center [1323, 164] width 474 height 254
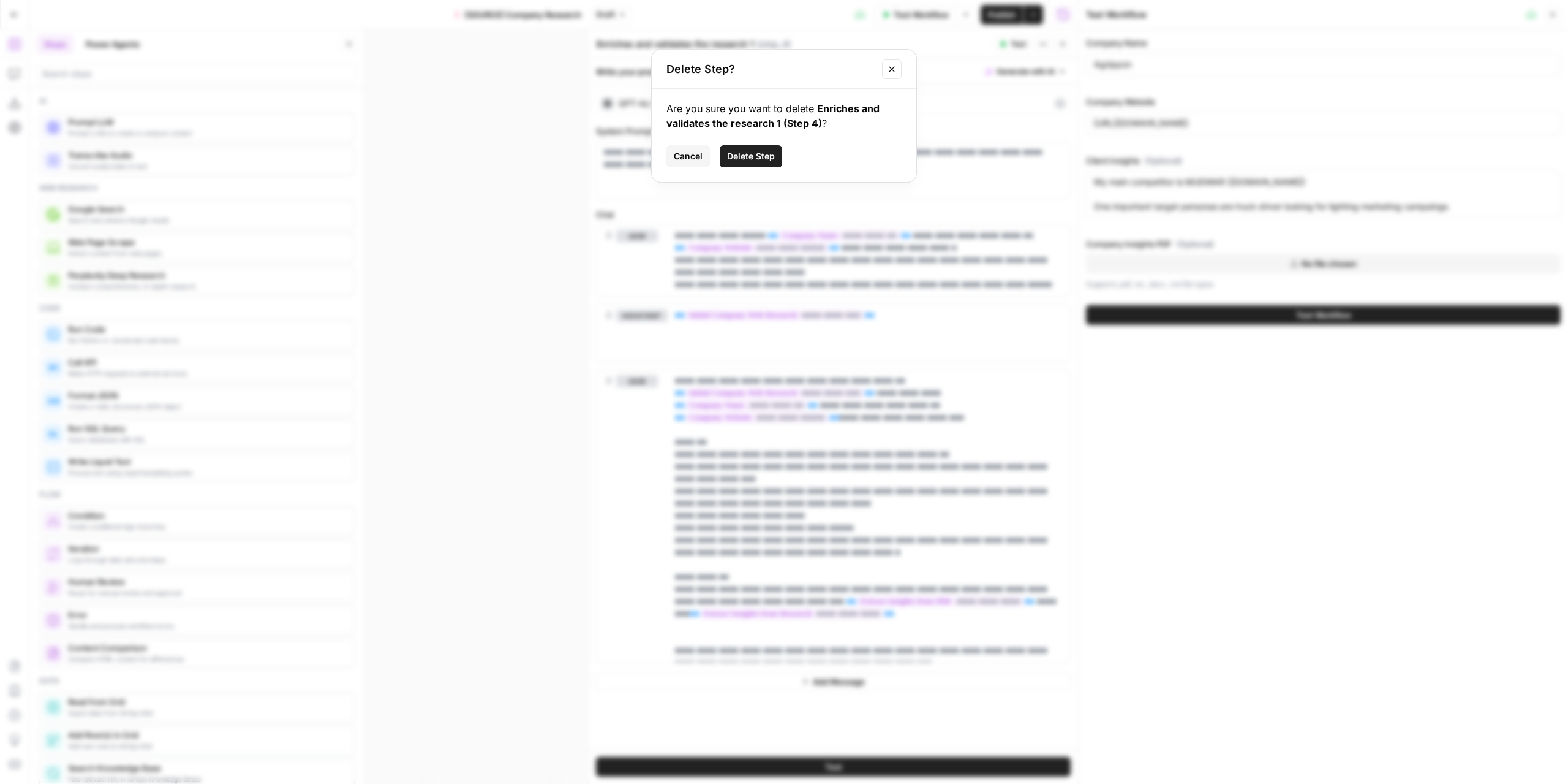
click at [887, 65] on icon "Close modal" at bounding box center [892, 69] width 10 height 10
click at [1475, 208] on textarea "My main competitor is MUDWAR (MUDWAR.COM) One important target personas are tru…" at bounding box center [1323, 194] width 459 height 37
drag, startPoint x: 1474, startPoint y: 207, endPoint x: 1093, endPoint y: 182, distance: 381.8
click at [1093, 182] on div "My main competitor is MUDWAR (MUDWAR.COM) One important target personas are tru…" at bounding box center [1323, 194] width 474 height 48
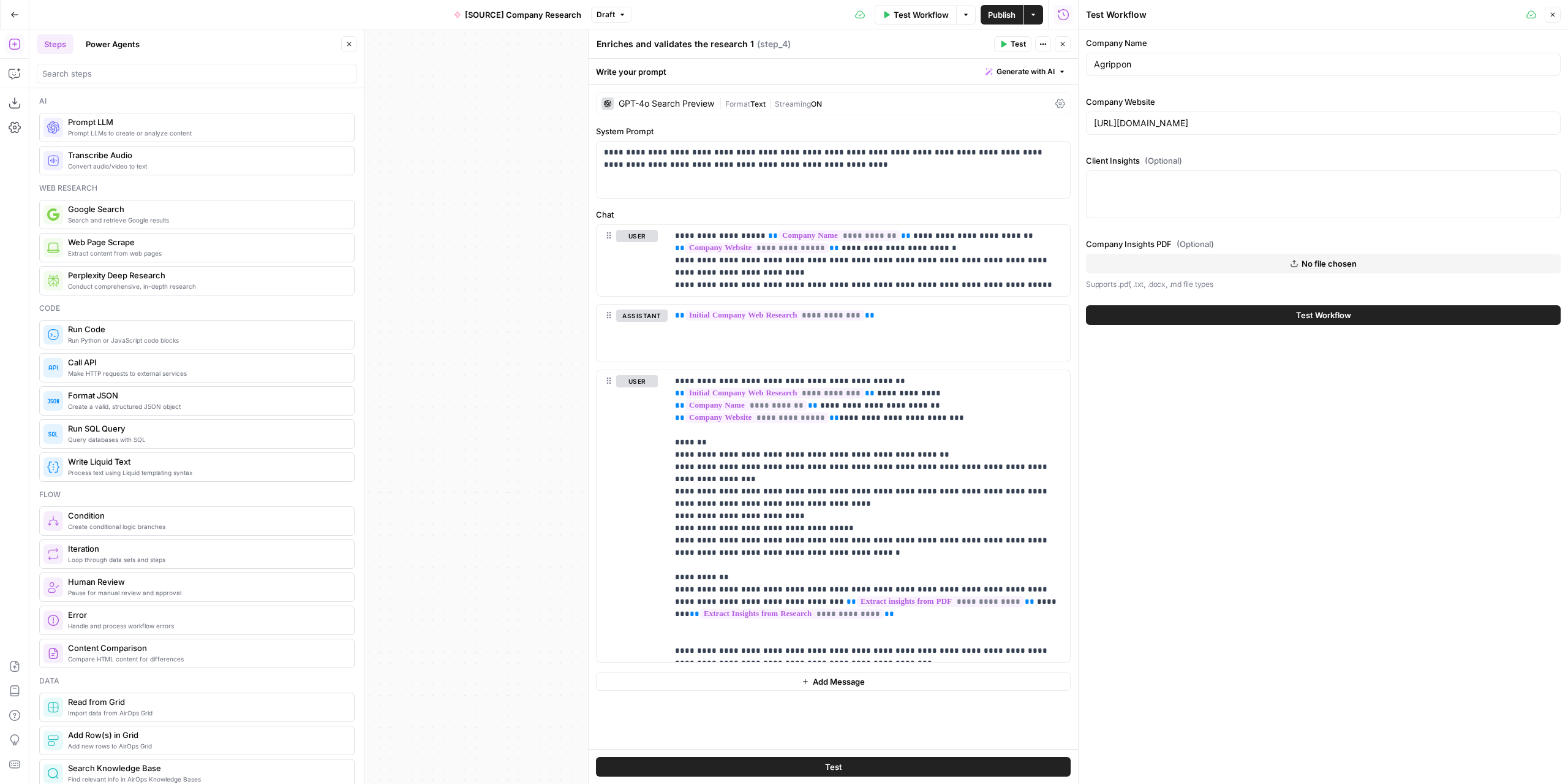
click at [1287, 258] on button "No file chosen" at bounding box center [1323, 263] width 474 height 20
click at [1307, 316] on span "Test Workflow" at bounding box center [1323, 315] width 55 height 12
click at [1303, 319] on span "Test Workflow" at bounding box center [1323, 315] width 55 height 12
click at [930, 12] on span "Test Workflow" at bounding box center [921, 15] width 55 height 12
click at [1062, 44] on icon "button" at bounding box center [1063, 44] width 8 height 8
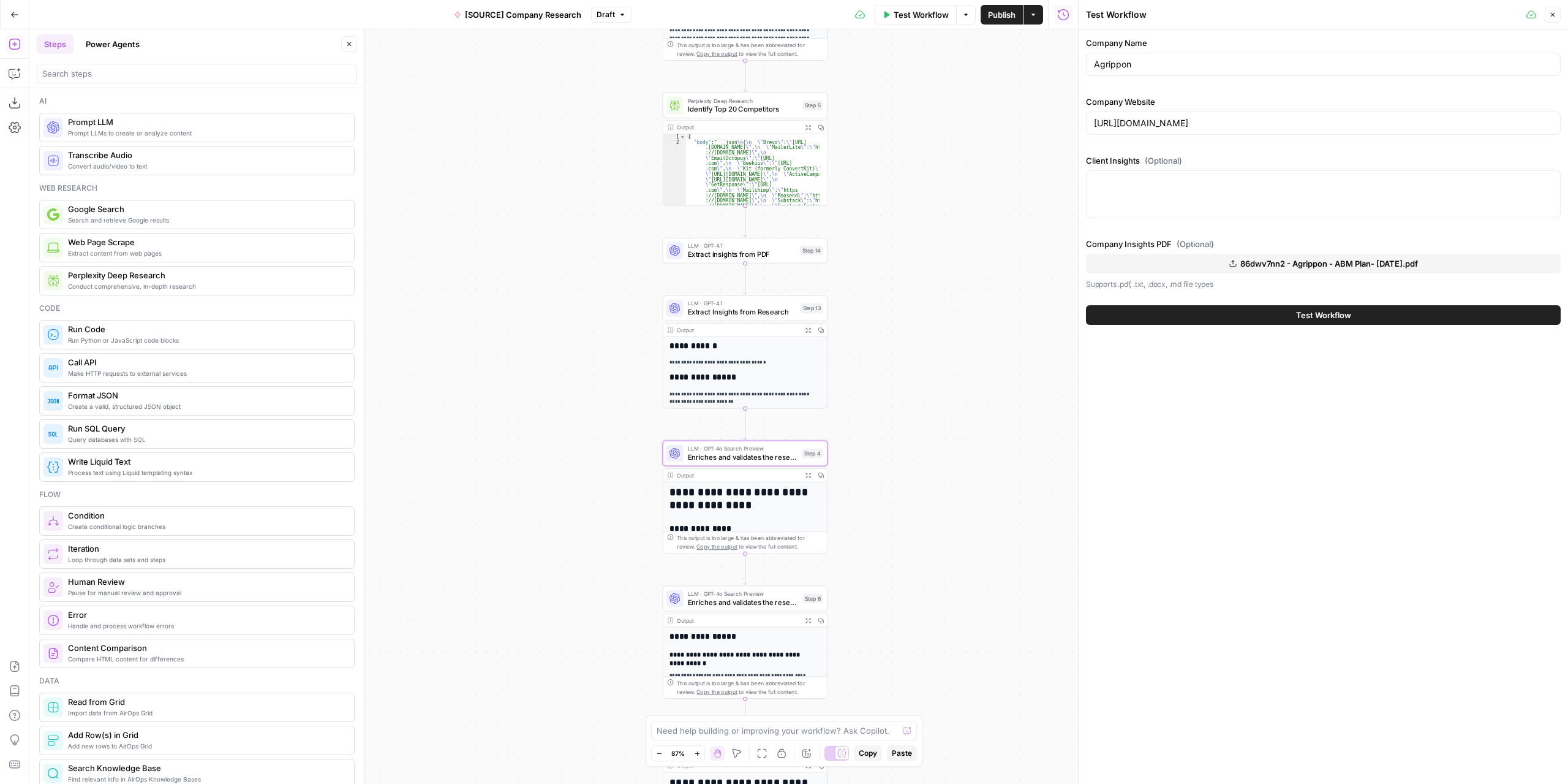
click at [1126, 307] on button "Test Workflow" at bounding box center [1323, 315] width 474 height 20
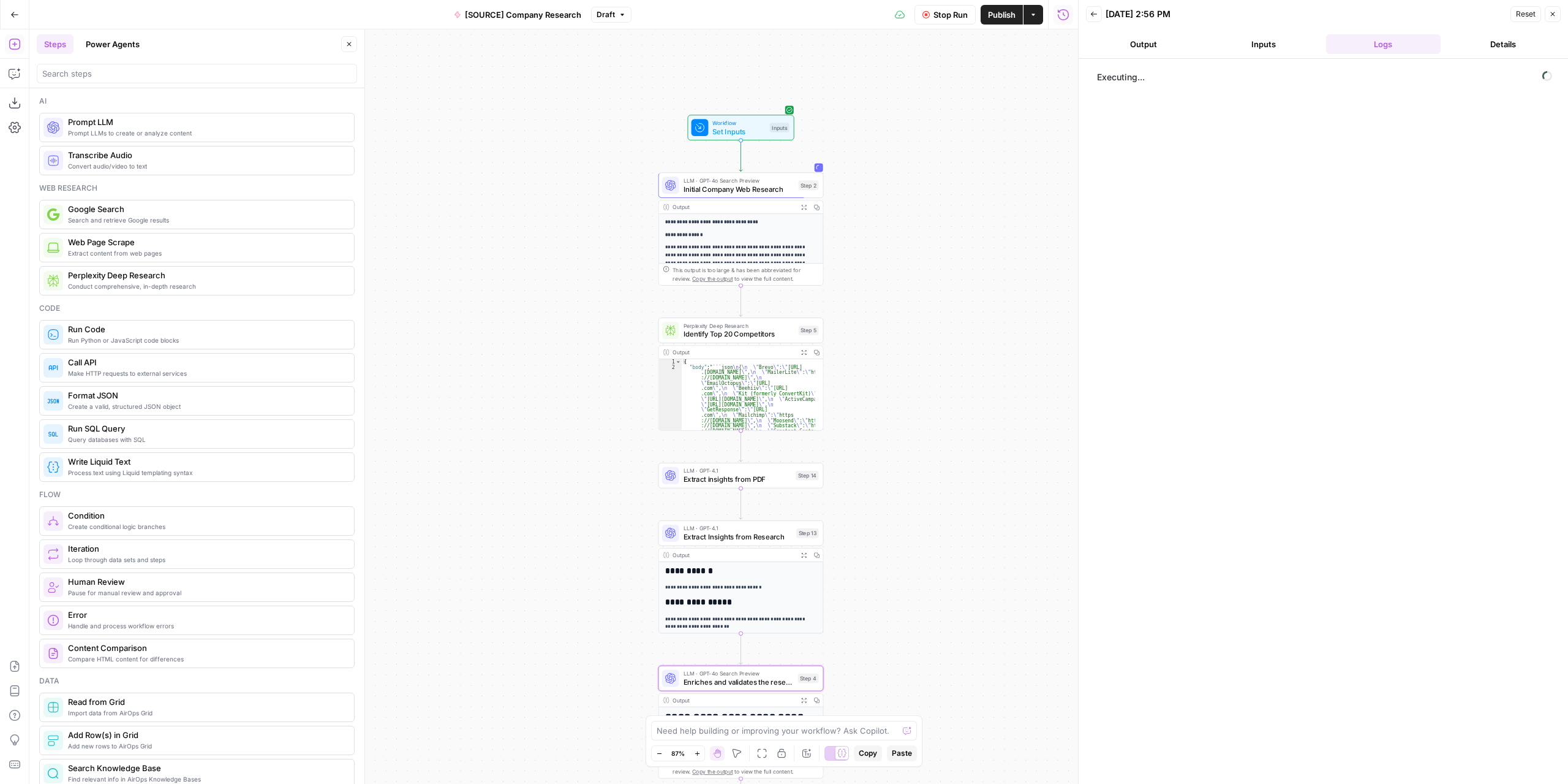
drag, startPoint x: 922, startPoint y: 244, endPoint x: 917, endPoint y: 462, distance: 218.1
click at [917, 477] on div "**********" at bounding box center [554, 407] width 1049 height 755
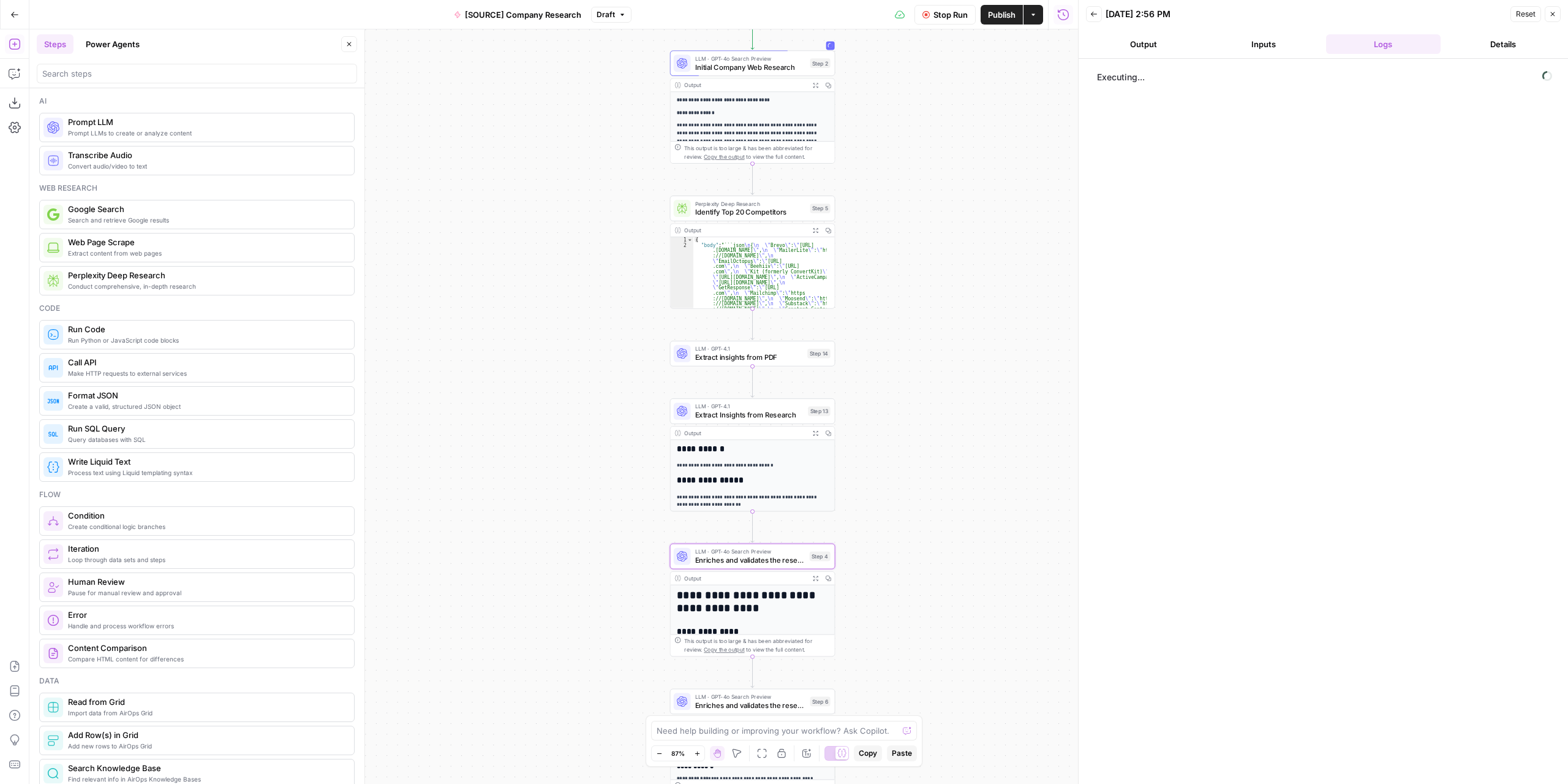
drag, startPoint x: 918, startPoint y: 442, endPoint x: 930, endPoint y: 296, distance: 146.5
click at [930, 295] on div "**********" at bounding box center [554, 407] width 1049 height 755
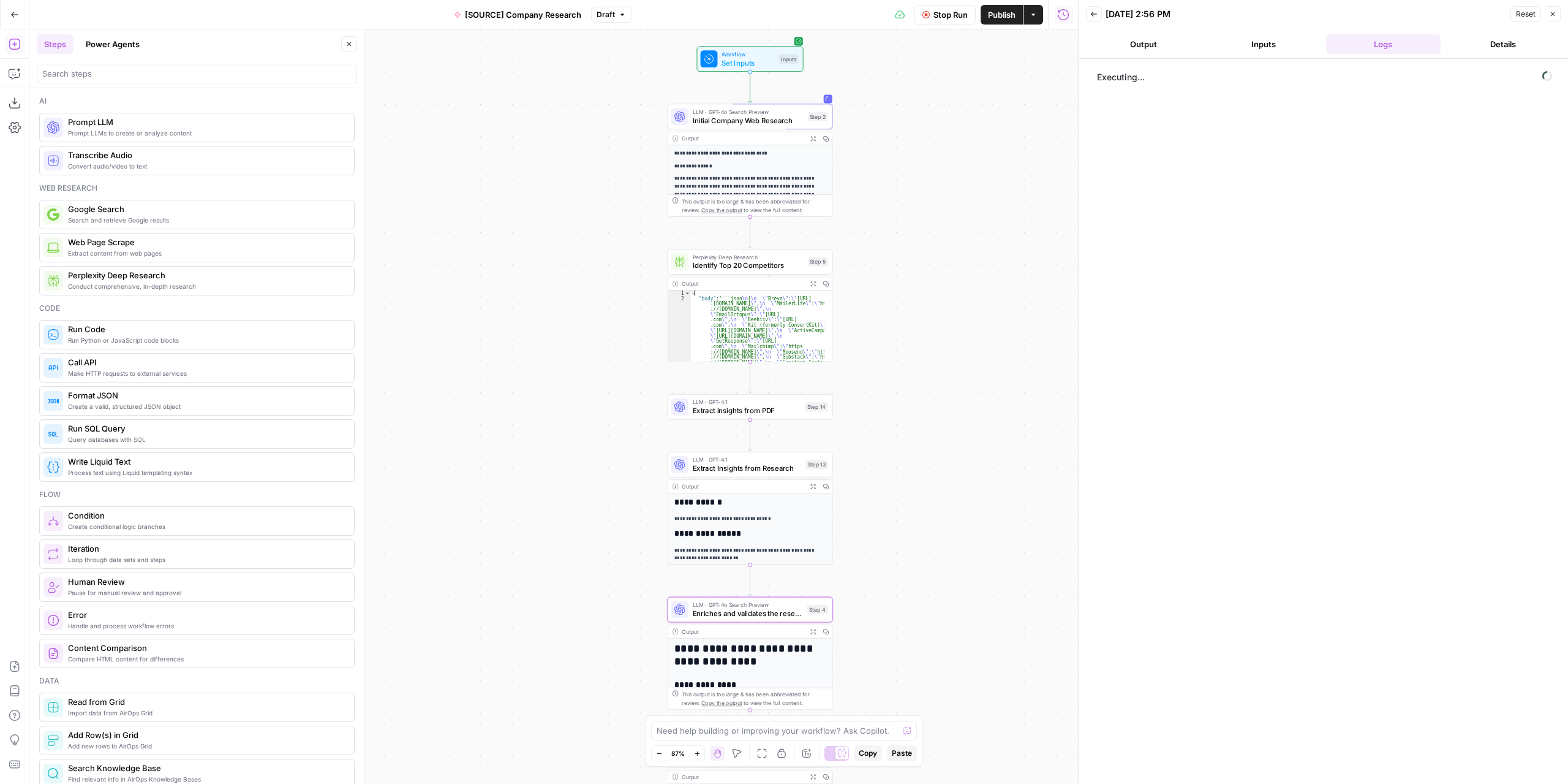
drag, startPoint x: 930, startPoint y: 296, endPoint x: 928, endPoint y: 371, distance: 75.0
click at [928, 371] on div "**********" at bounding box center [554, 407] width 1049 height 755
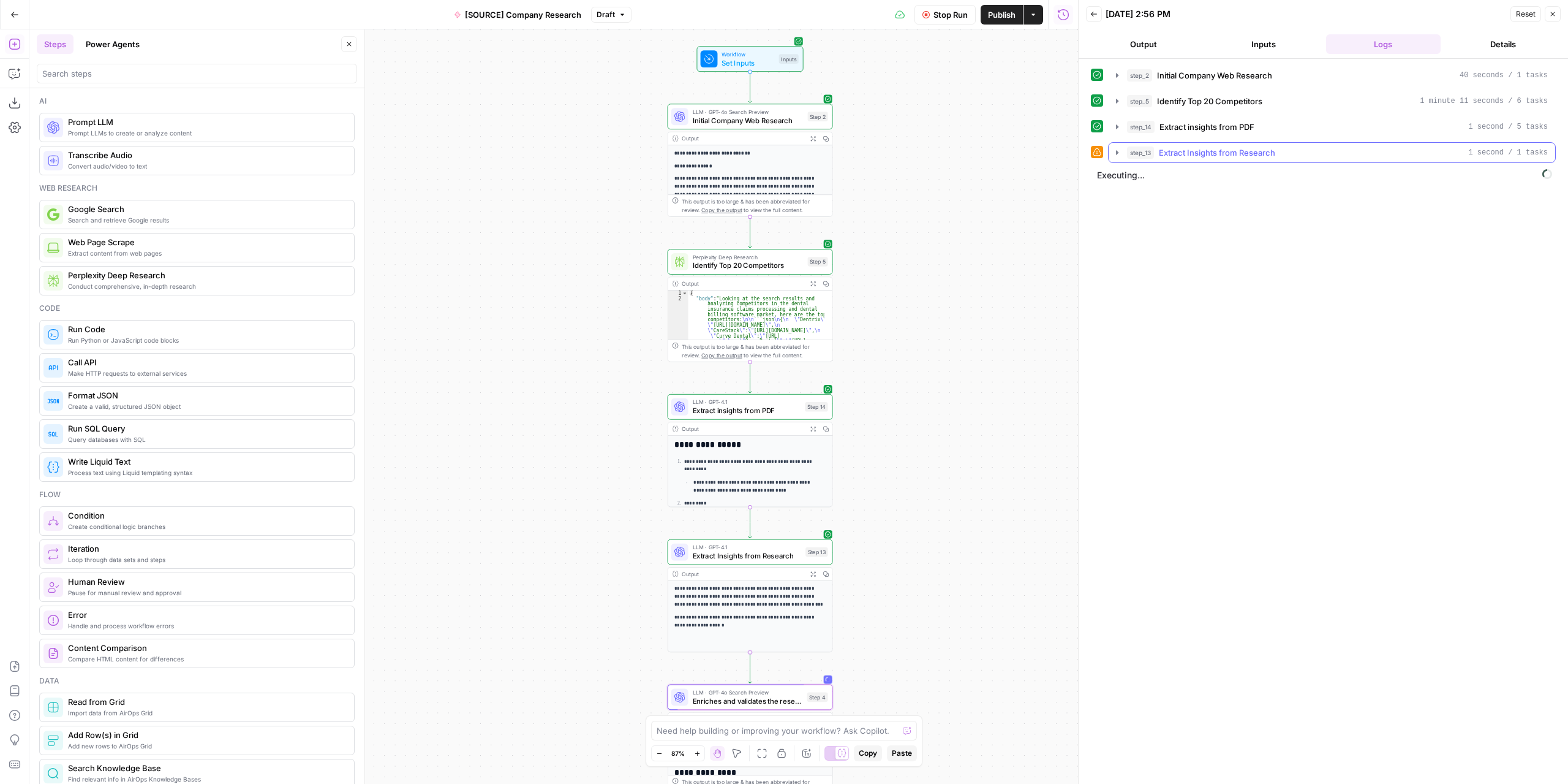
click at [1115, 154] on icon "button" at bounding box center [1117, 152] width 10 height 10
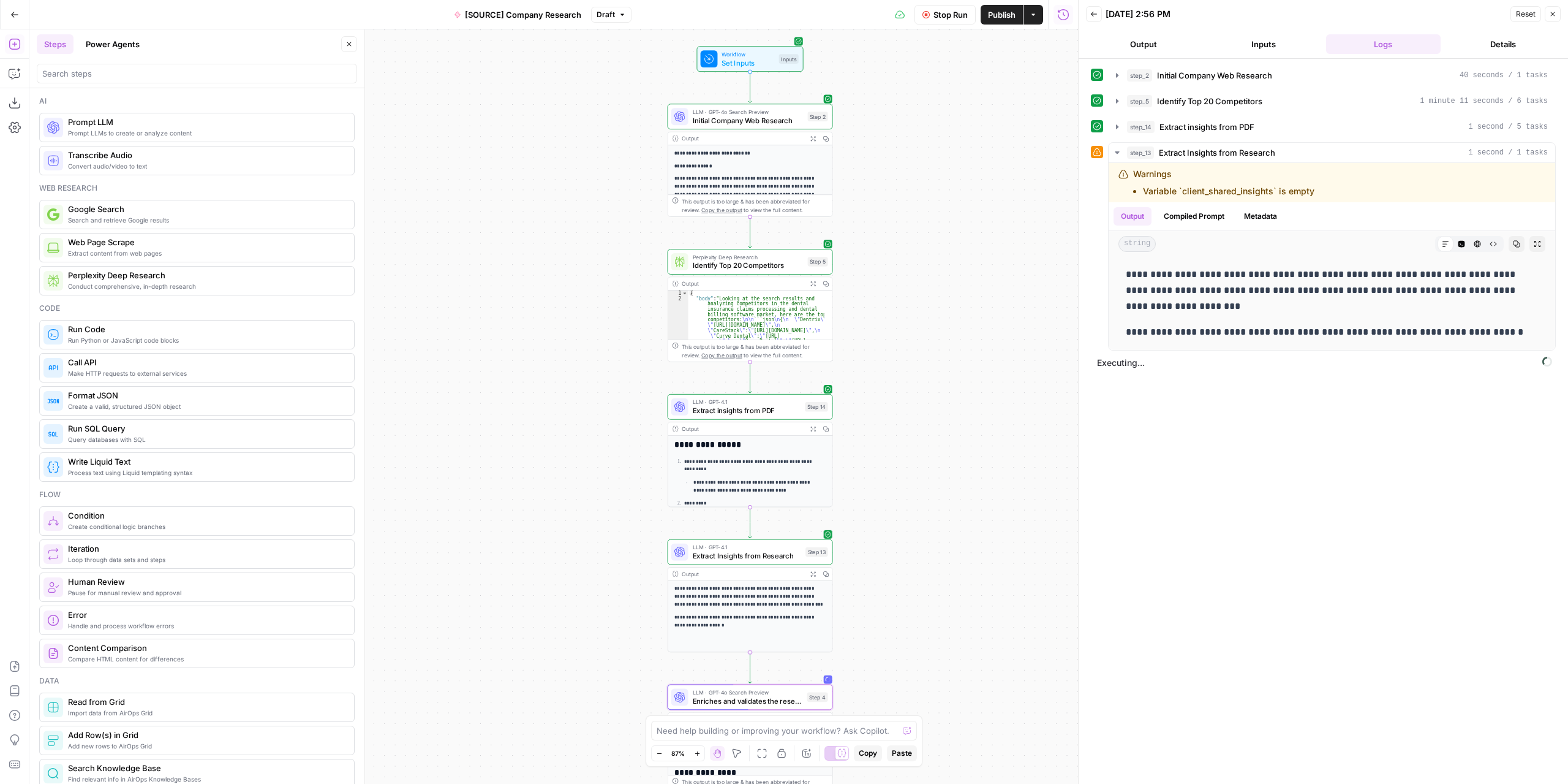
click at [775, 555] on span "Extract Insights from Research" at bounding box center [747, 555] width 109 height 10
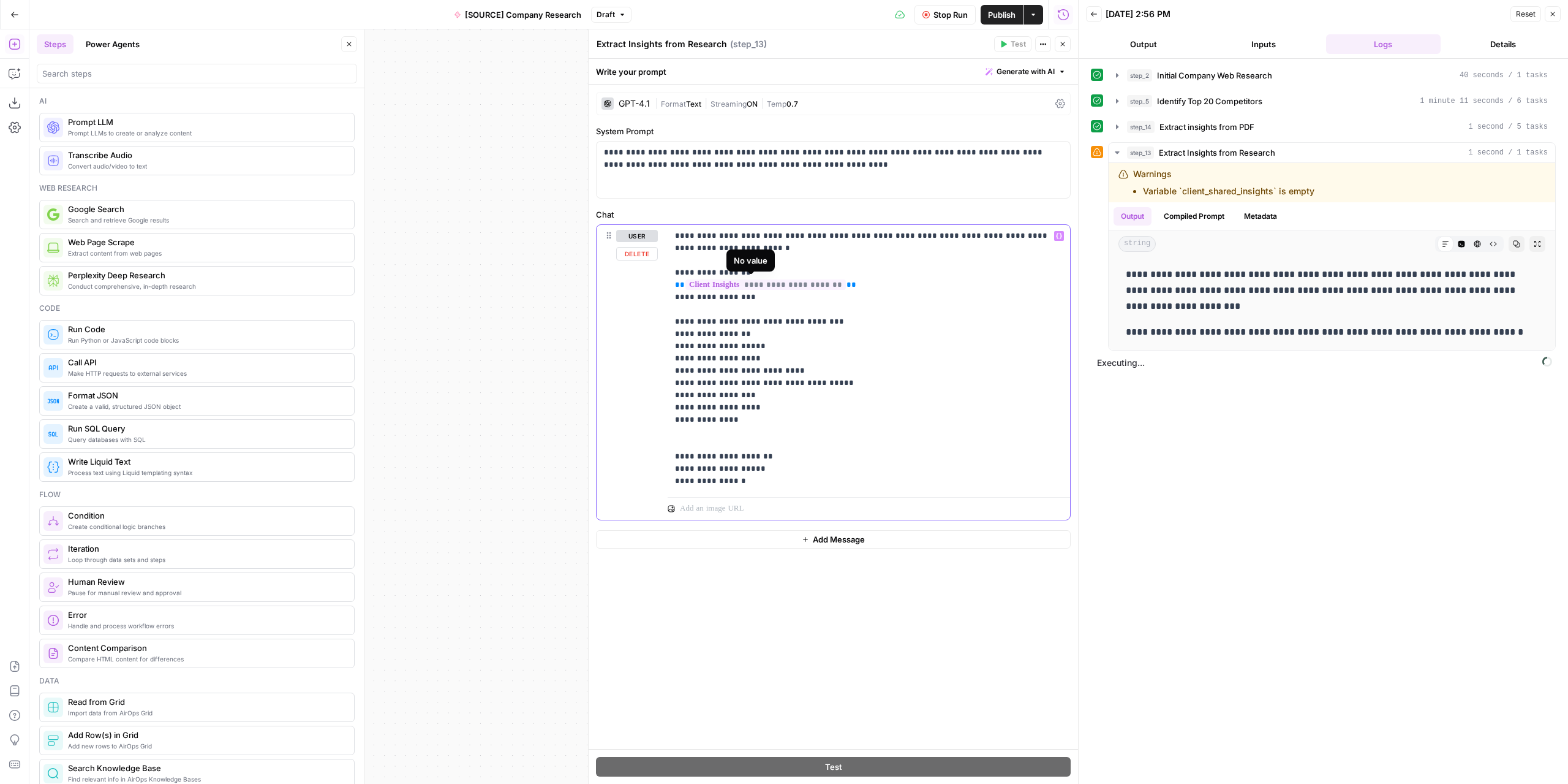
drag, startPoint x: 802, startPoint y: 288, endPoint x: 675, endPoint y: 286, distance: 127.0
click at [675, 286] on p "**********" at bounding box center [869, 358] width 388 height 257
click at [1063, 49] on button "Close" at bounding box center [1062, 44] width 16 height 16
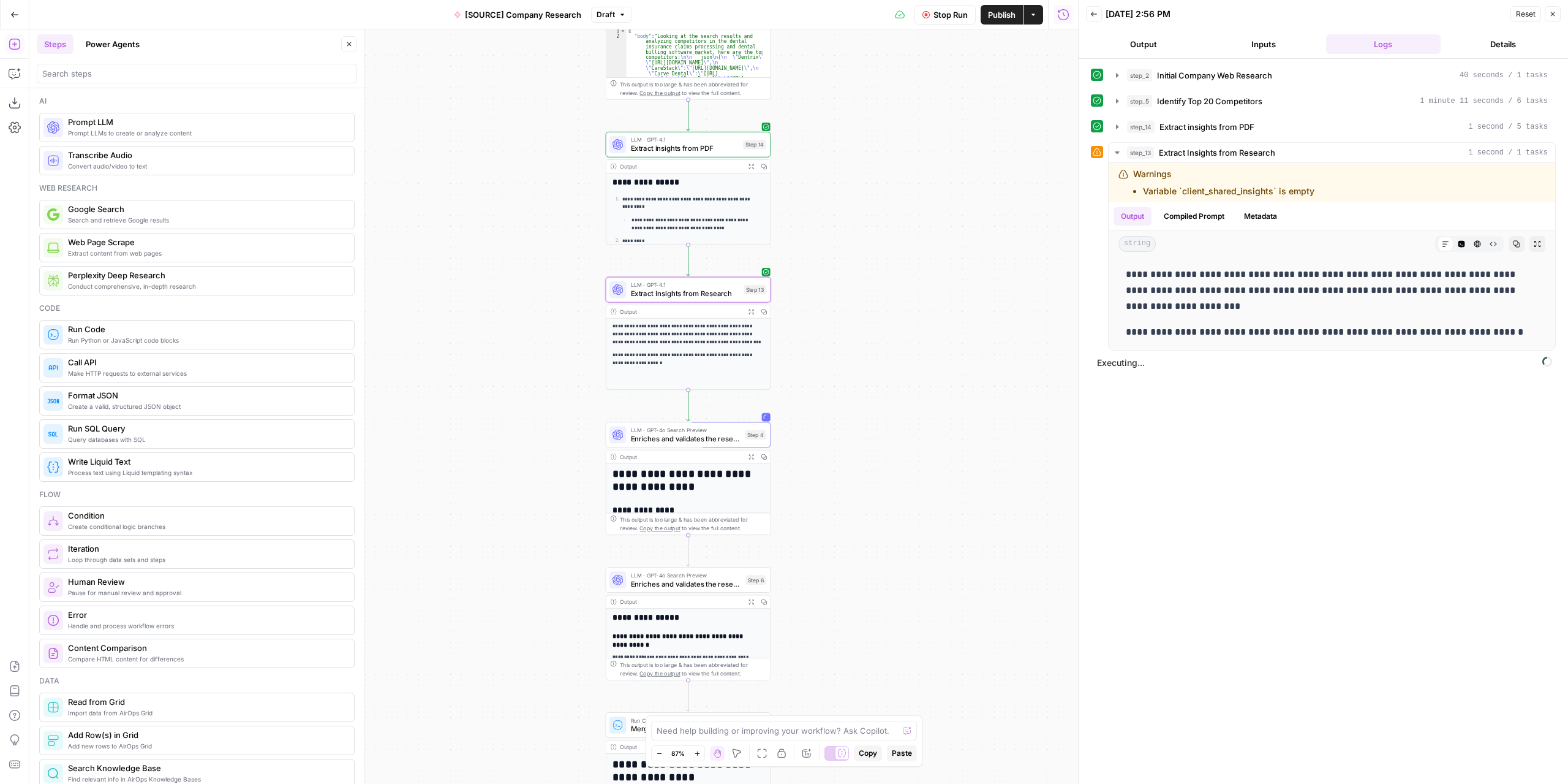
drag, startPoint x: 945, startPoint y: 499, endPoint x: 881, endPoint y: 217, distance: 289.2
click at [881, 217] on div "**********" at bounding box center [554, 407] width 1049 height 755
drag, startPoint x: 843, startPoint y: 304, endPoint x: 834, endPoint y: 394, distance: 90.4
click at [842, 407] on div "**********" at bounding box center [554, 407] width 1049 height 755
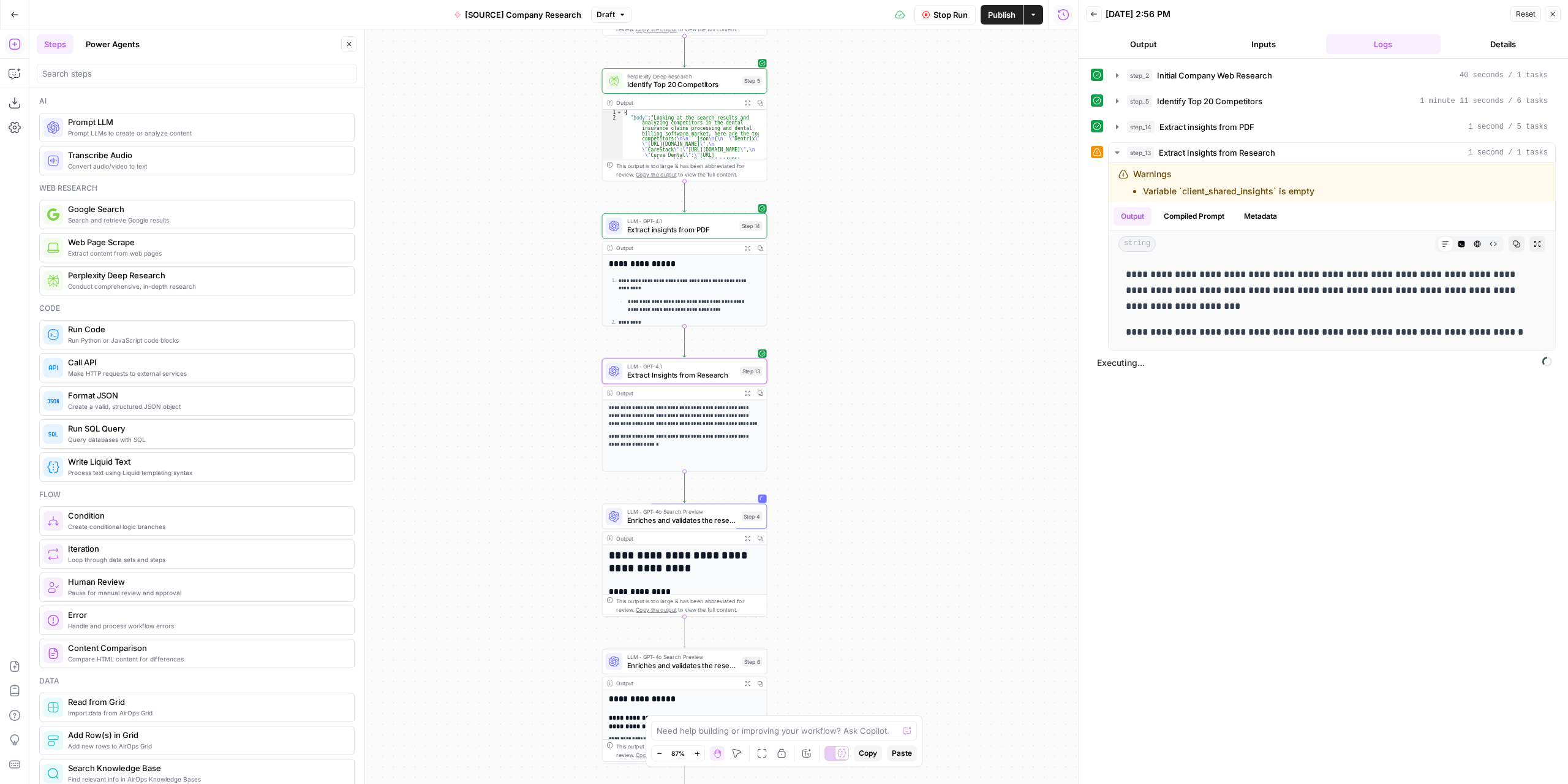
click at [746, 245] on icon "button" at bounding box center [747, 248] width 6 height 6
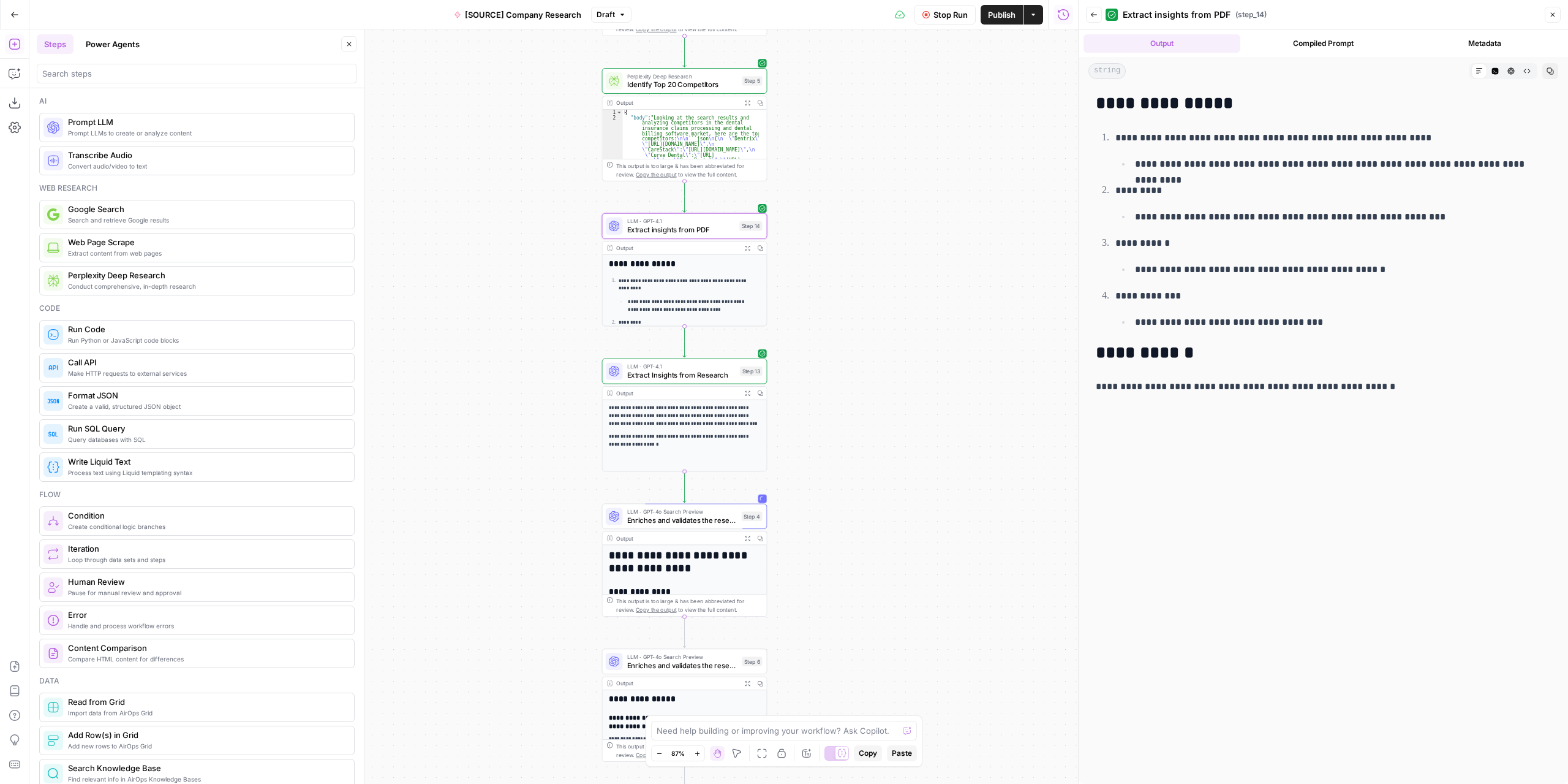
click at [1555, 16] on icon "button" at bounding box center [1552, 14] width 8 height 8
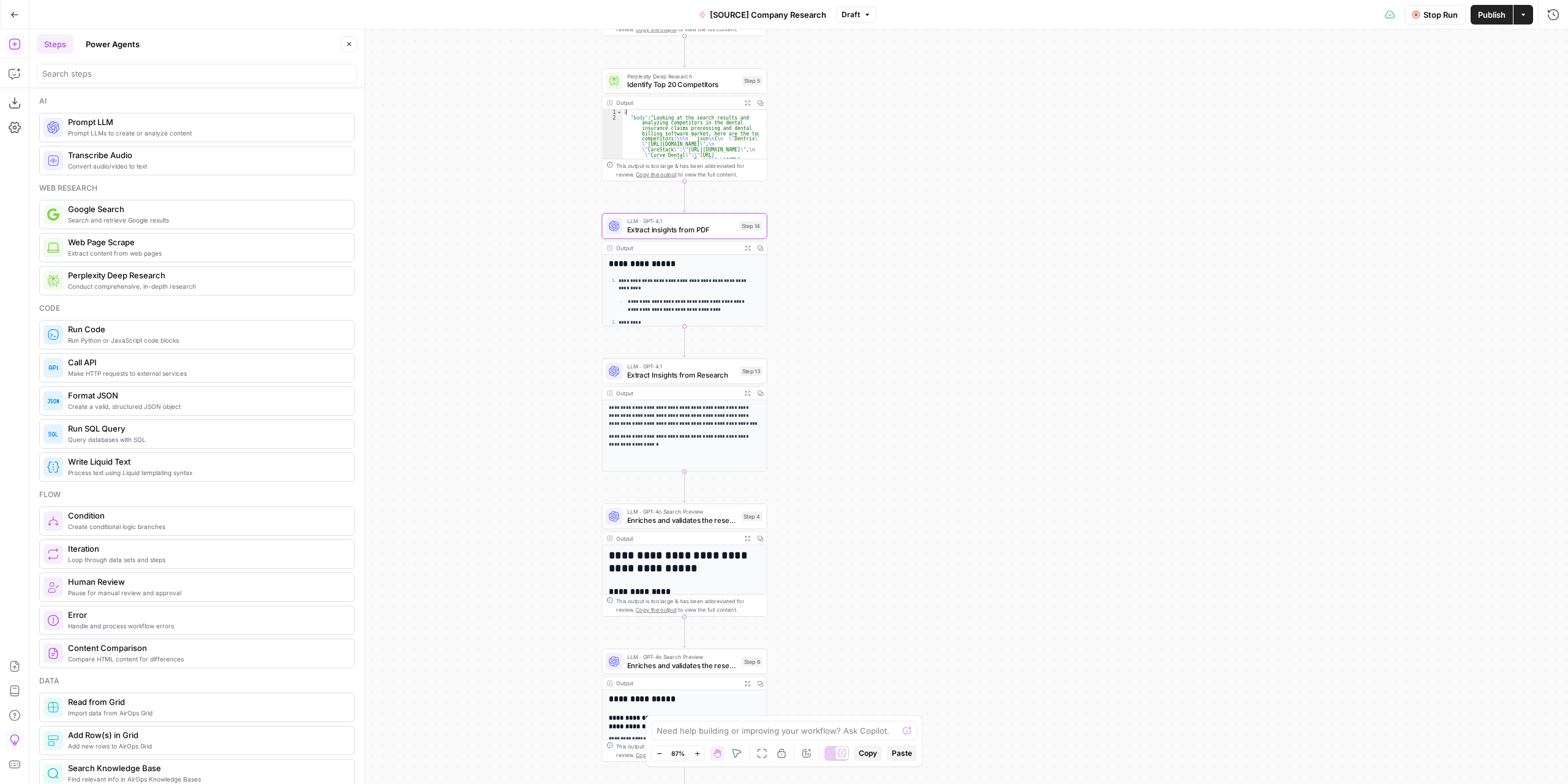
click at [1333, 141] on div "**********" at bounding box center [799, 407] width 1539 height 755
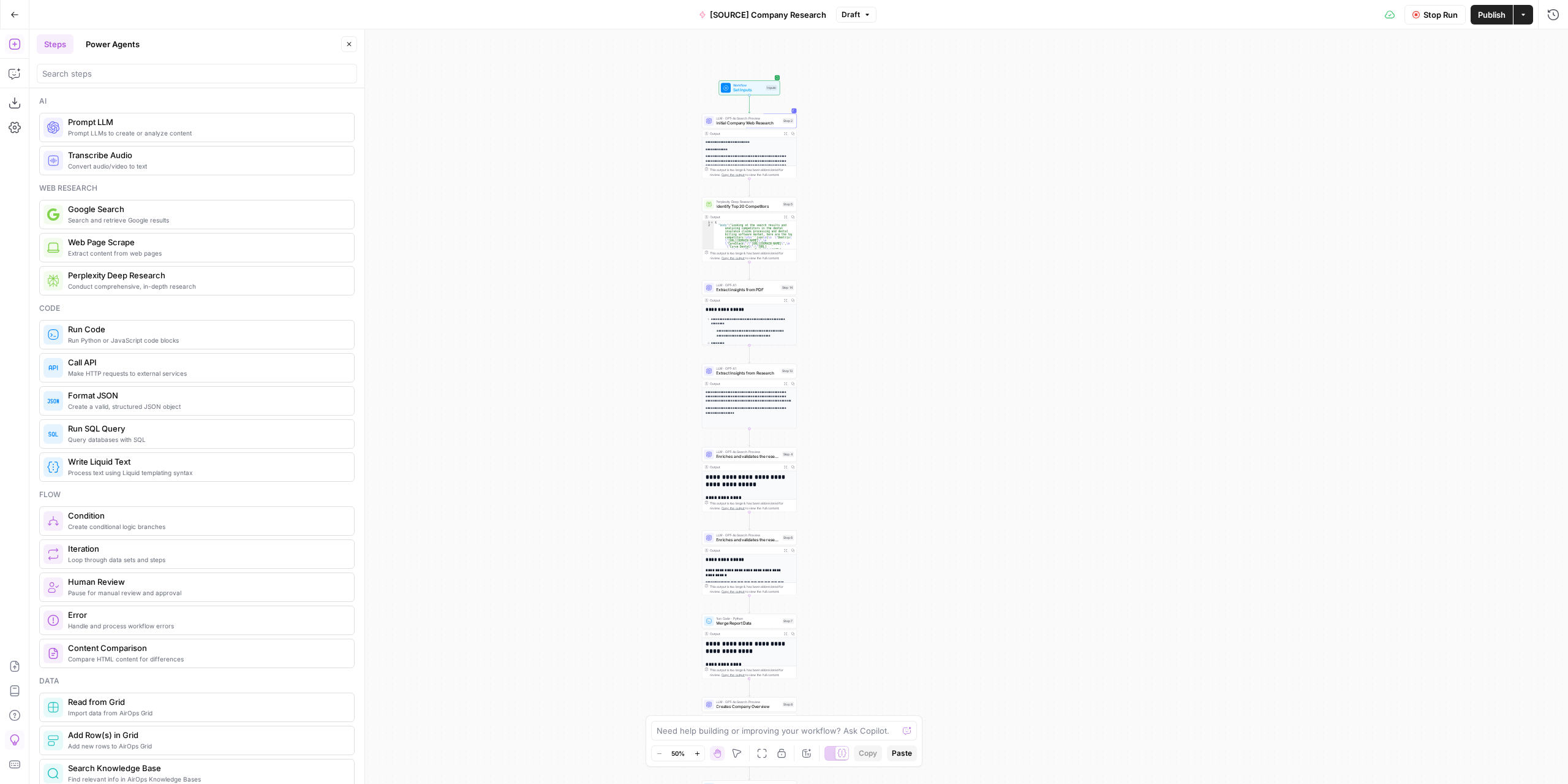
drag, startPoint x: 1015, startPoint y: 326, endPoint x: 991, endPoint y: 346, distance: 31.2
click at [991, 346] on div "**********" at bounding box center [799, 407] width 1539 height 755
click at [771, 121] on span "Initial Company Web Research" at bounding box center [747, 123] width 64 height 6
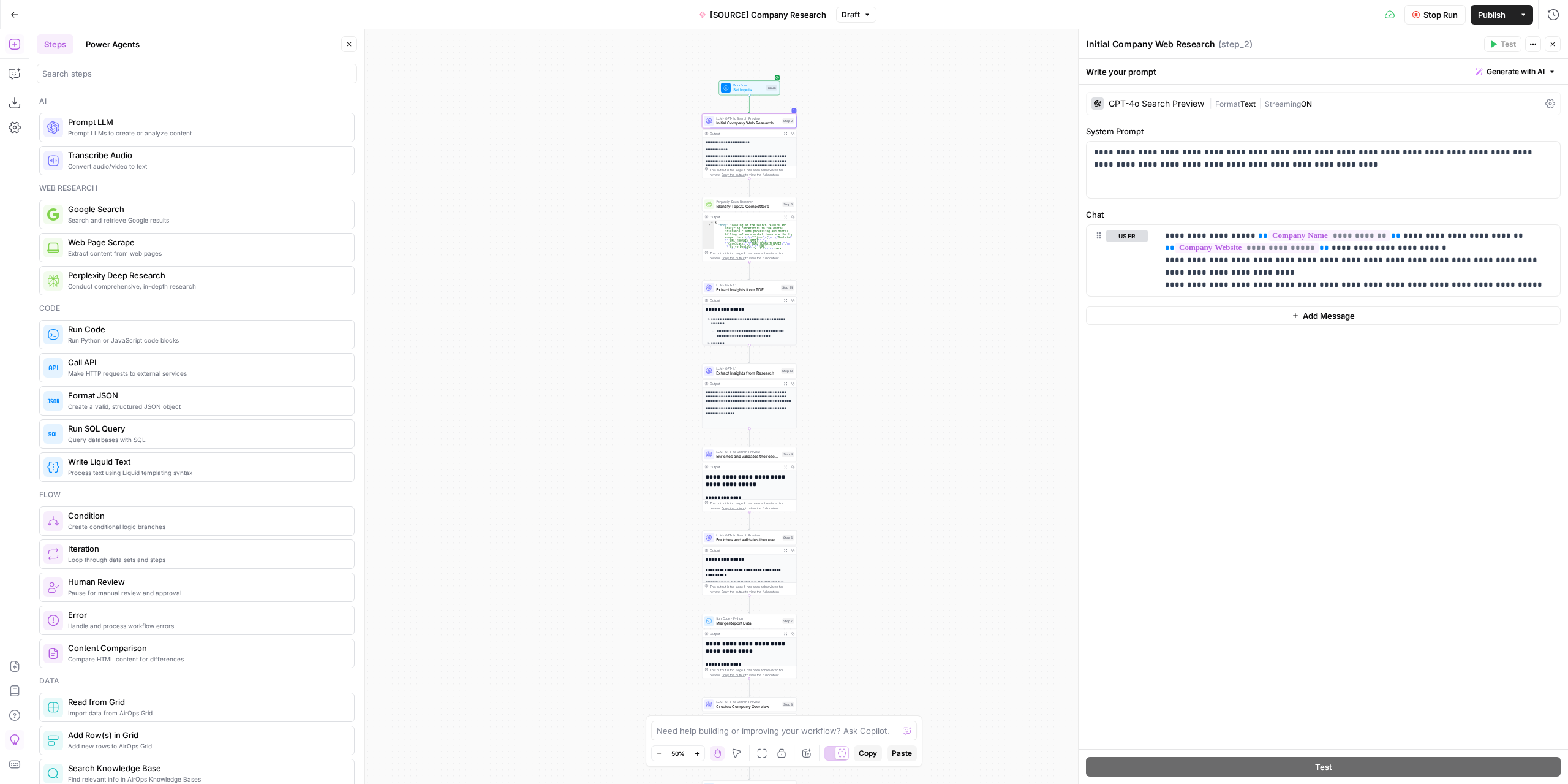
click at [1437, 8] on button "Stop Run" at bounding box center [1435, 14] width 61 height 20
click at [1400, 14] on span "Test Workflow" at bounding box center [1411, 15] width 55 height 12
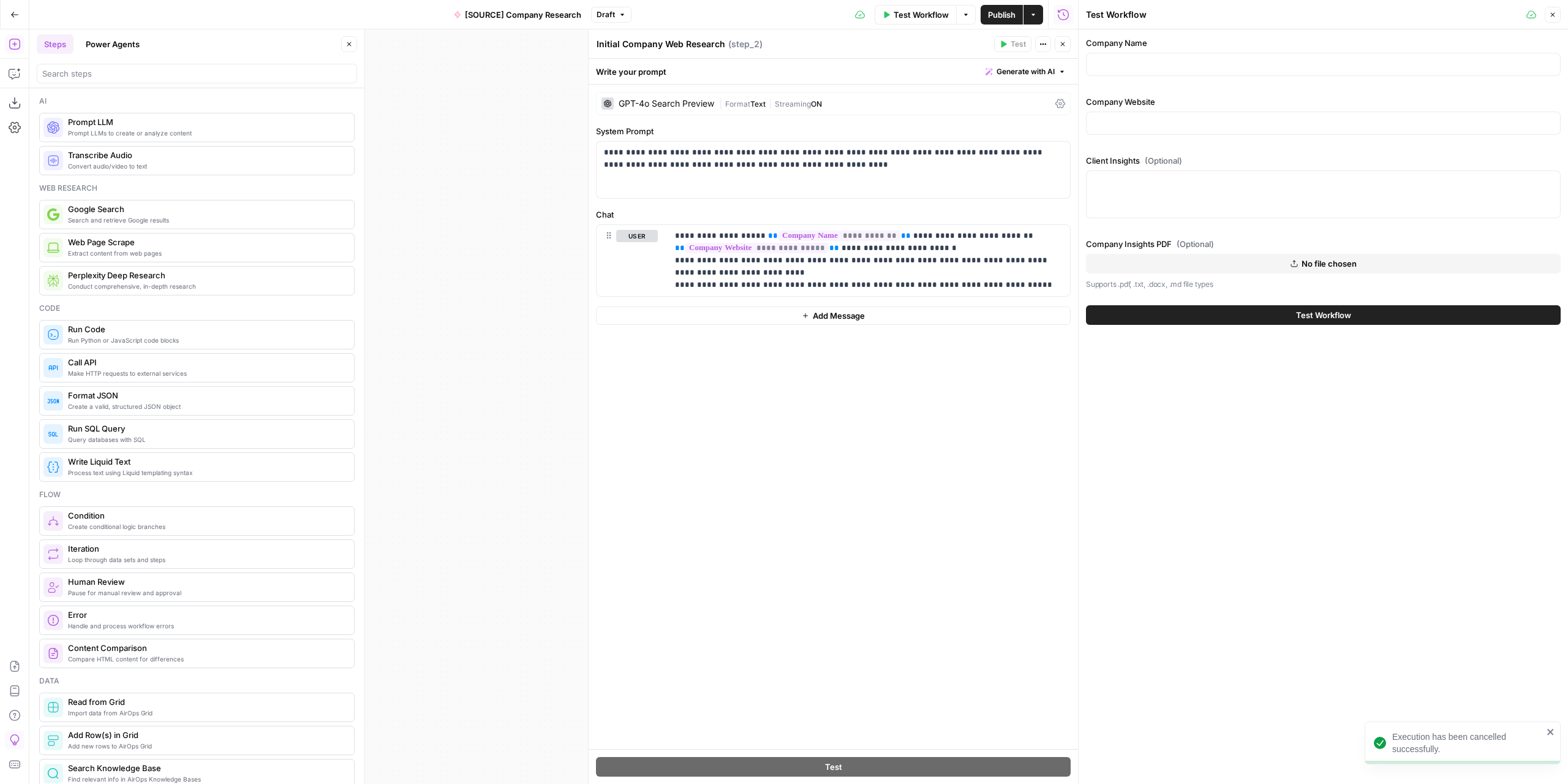
click at [1279, 317] on button "Test Workflow" at bounding box center [1323, 315] width 474 height 20
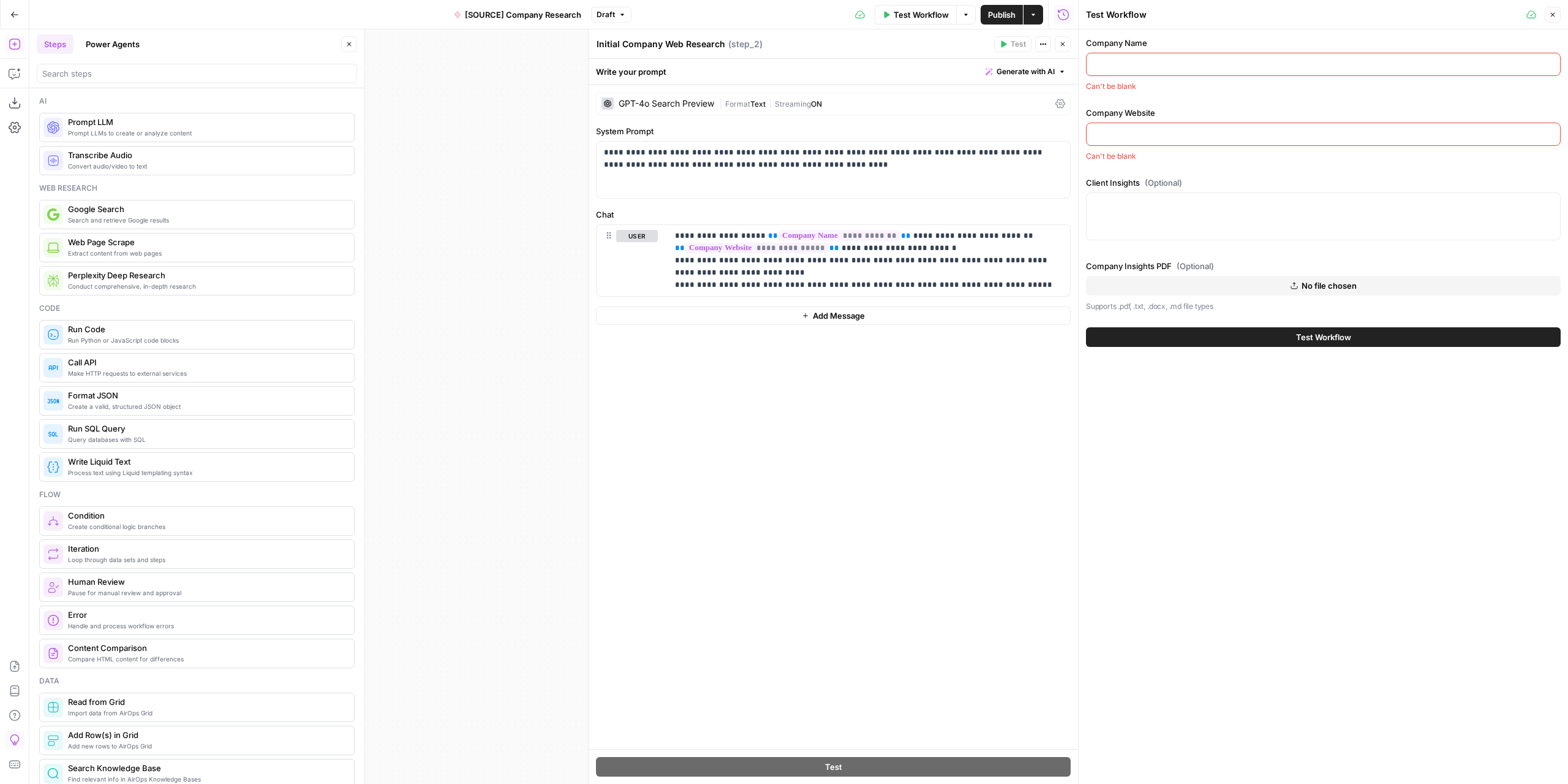
click at [1112, 60] on input "Company Name" at bounding box center [1323, 64] width 459 height 12
click at [1139, 62] on input "Company Name" at bounding box center [1323, 64] width 459 height 12
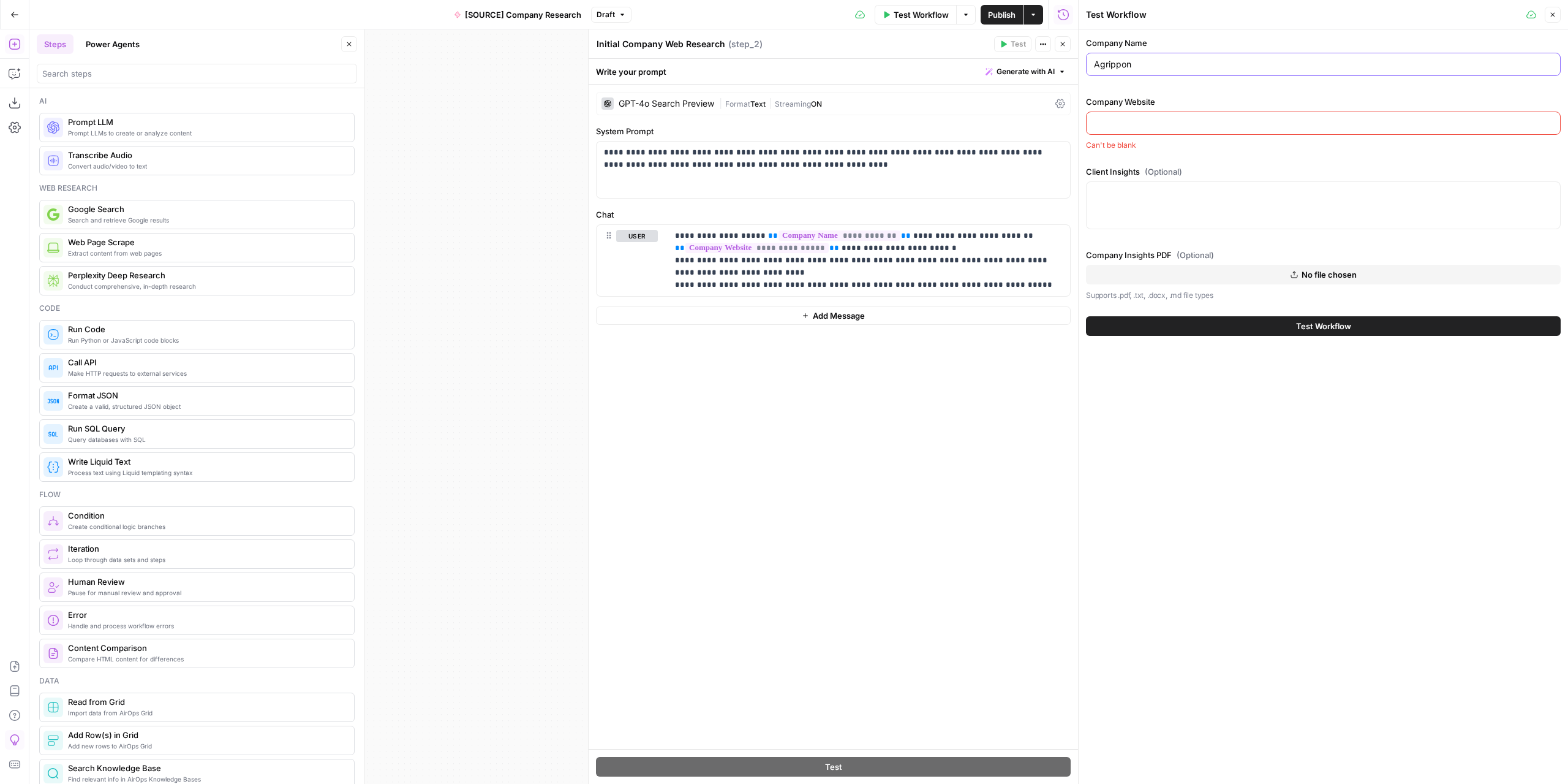
type input "Agrippon"
click at [1142, 127] on input "Company Website" at bounding box center [1323, 123] width 459 height 12
type input "[URL][DOMAIN_NAME]"
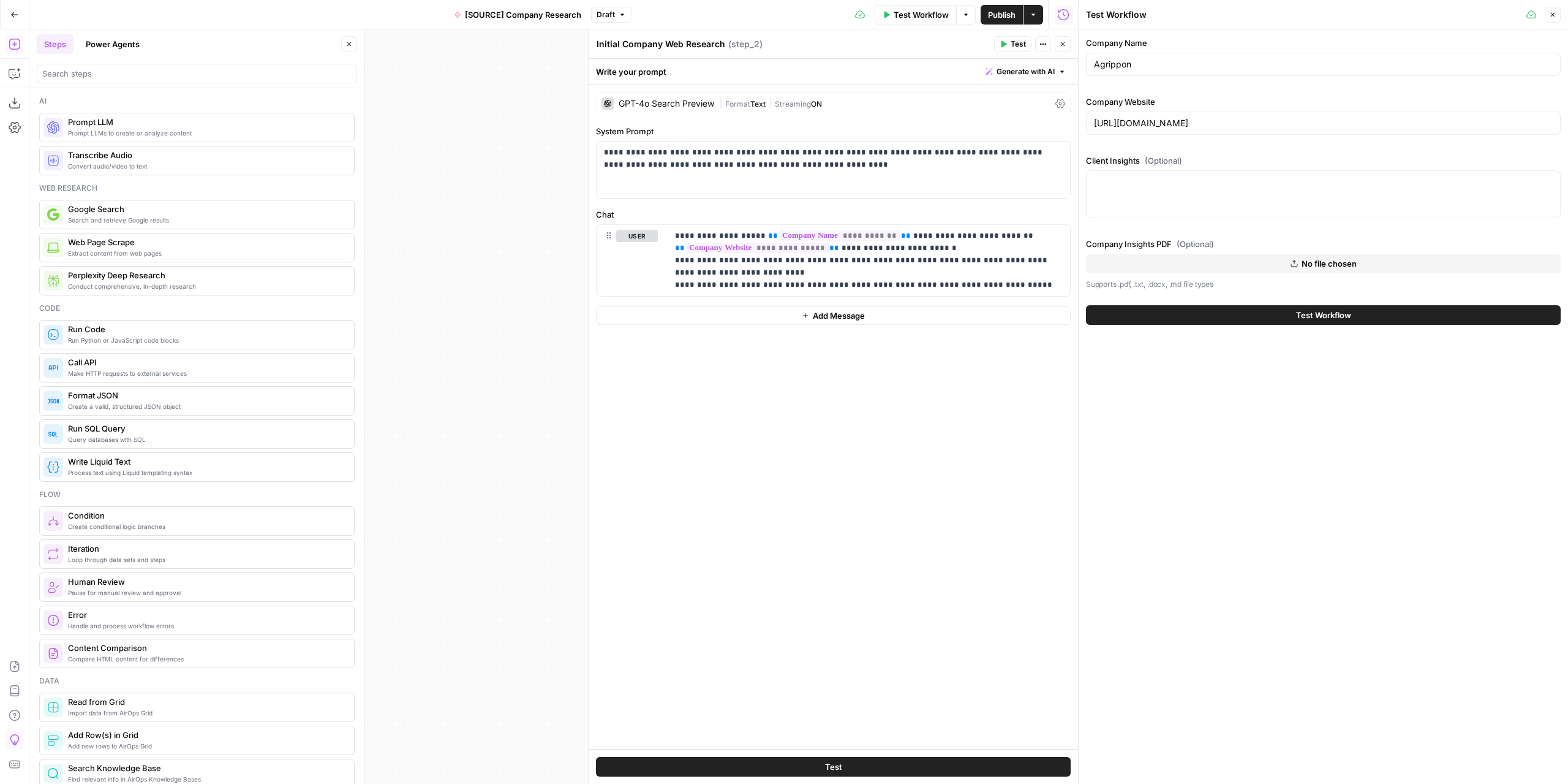
click at [1269, 260] on button "No file chosen" at bounding box center [1323, 263] width 474 height 20
click at [1190, 316] on button "Test Workflow" at bounding box center [1323, 313] width 474 height 20
click at [1220, 313] on button "Test Workflow" at bounding box center [1323, 315] width 474 height 20
drag, startPoint x: 1065, startPoint y: 43, endPoint x: 1039, endPoint y: 41, distance: 26.1
click at [1063, 43] on icon "button" at bounding box center [1063, 44] width 8 height 8
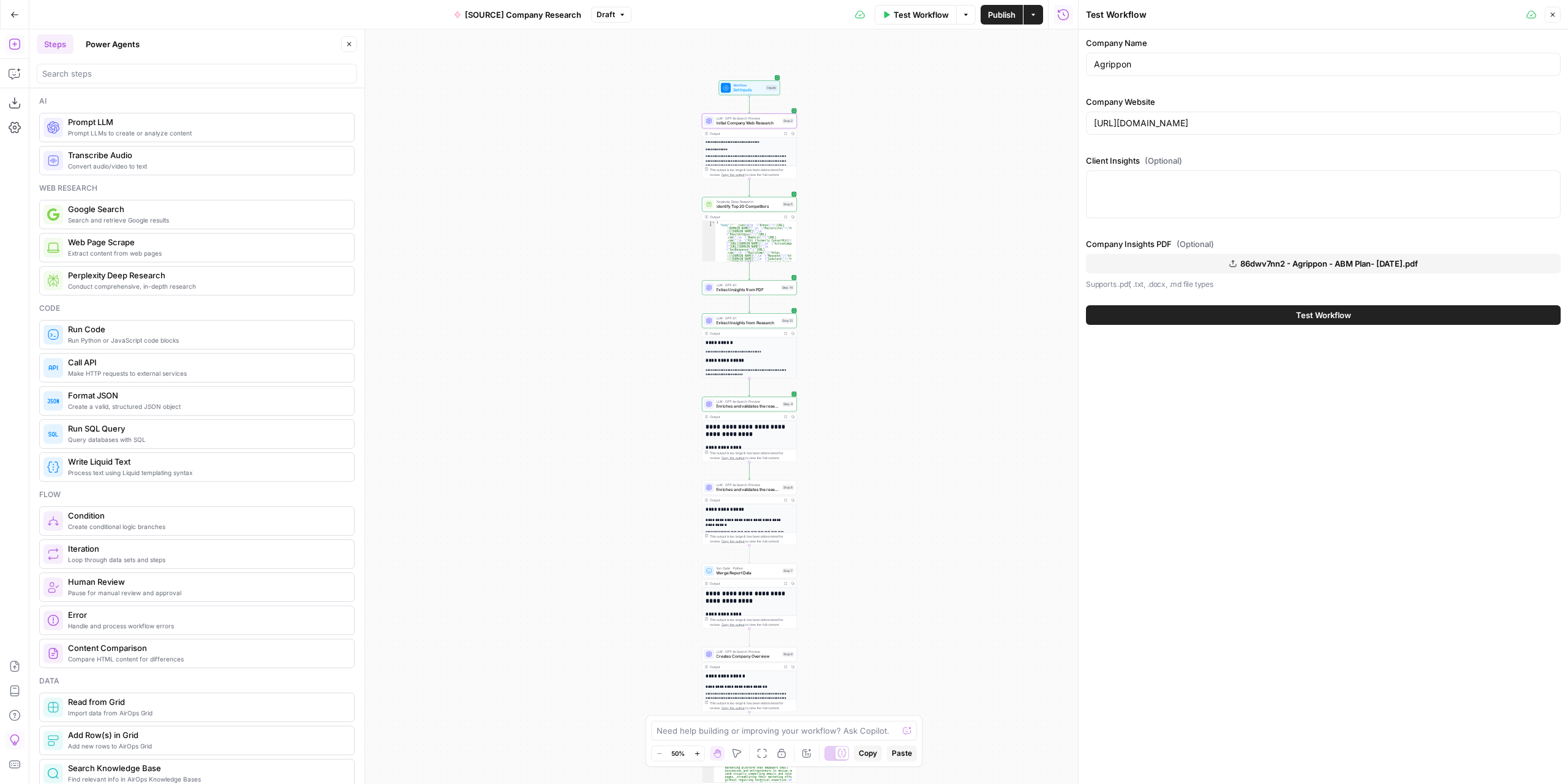
click at [921, 16] on span "Test Workflow" at bounding box center [921, 15] width 55 height 12
click at [1242, 312] on button "Test Workflow" at bounding box center [1323, 315] width 474 height 20
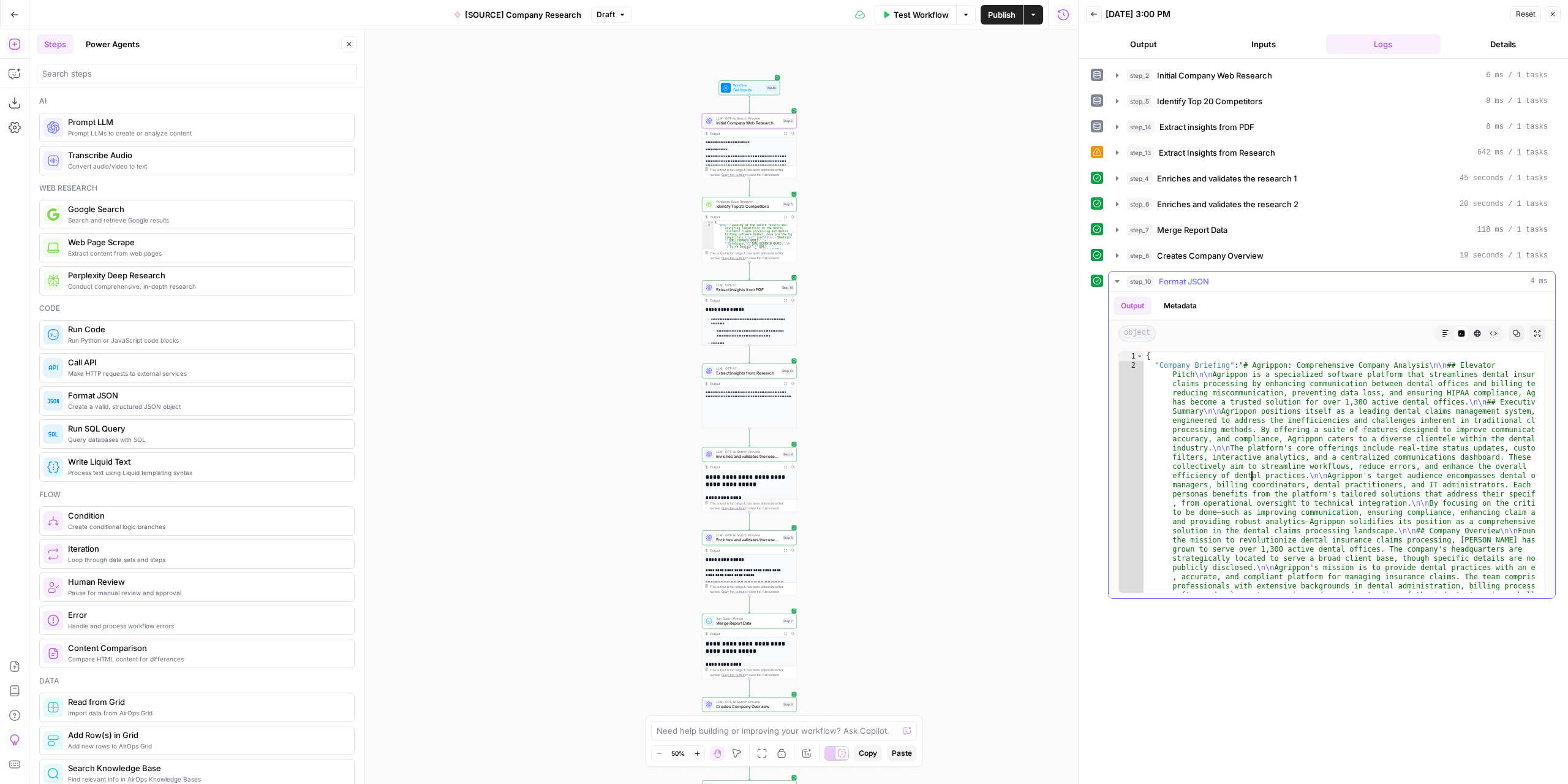
click at [1448, 331] on icon "button" at bounding box center [1445, 333] width 6 height 6
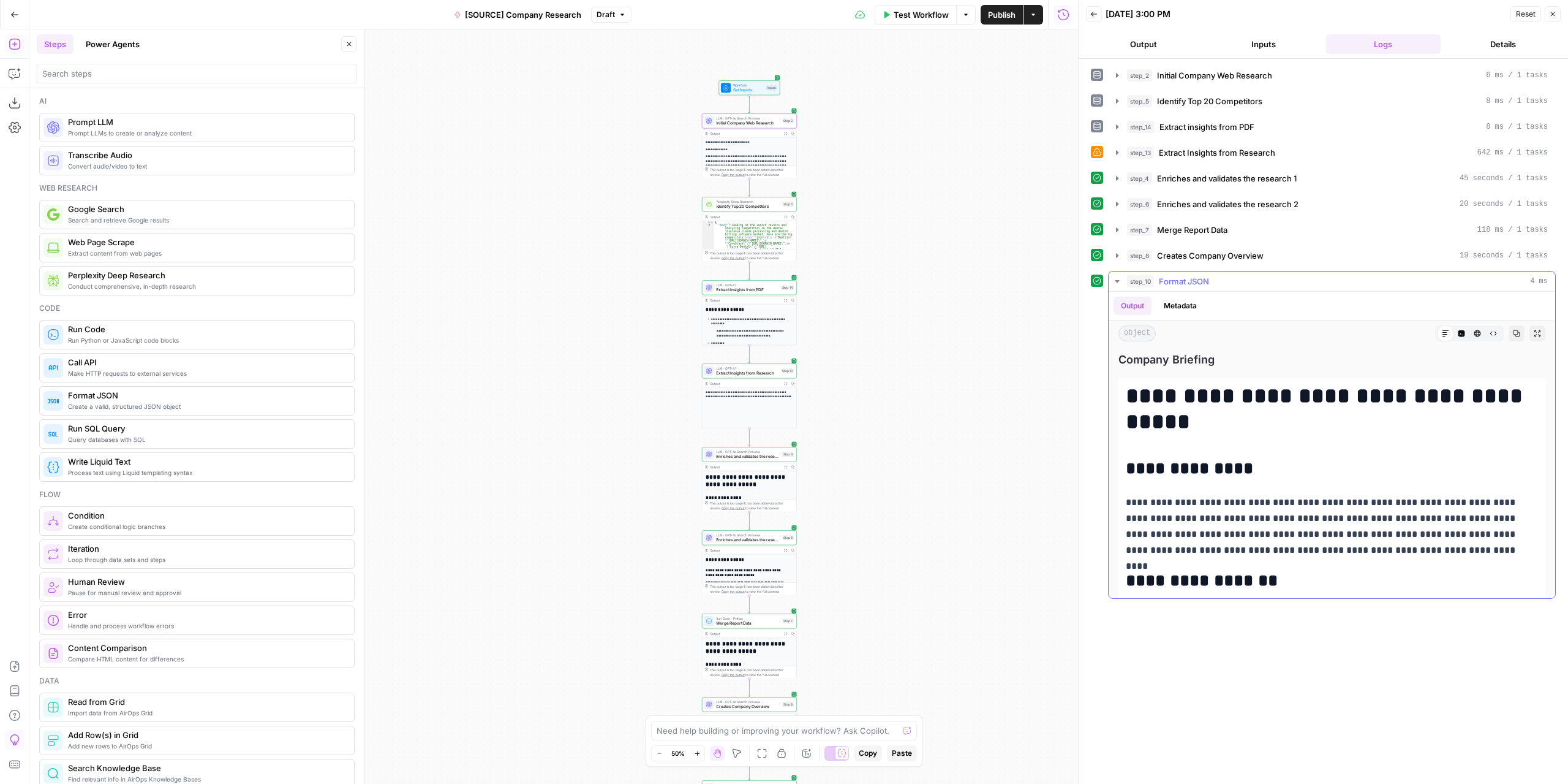
click at [1530, 327] on button "Expand Output" at bounding box center [1537, 333] width 16 height 16
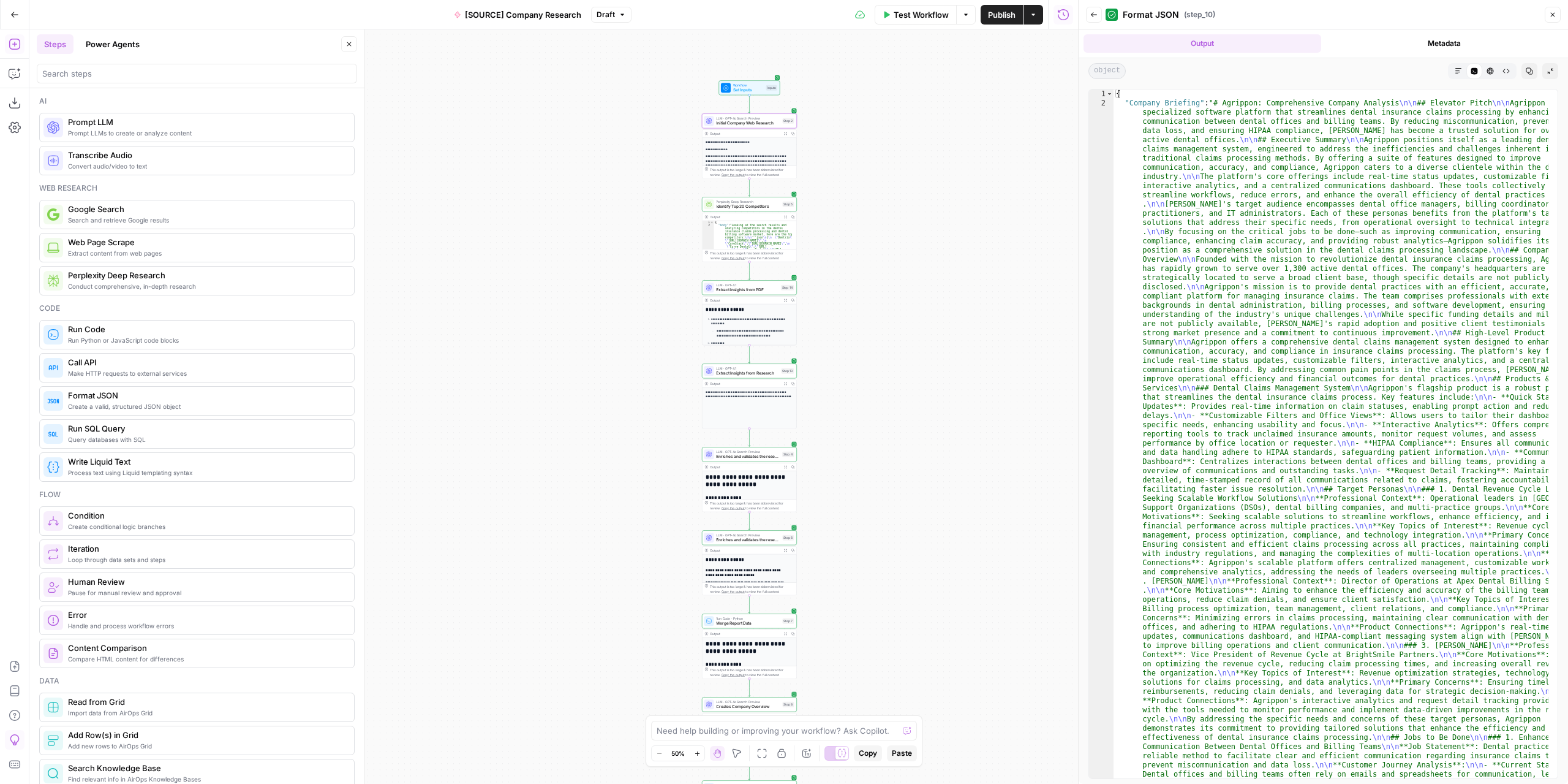
click at [1464, 76] on button "Markdown" at bounding box center [1458, 71] width 16 height 16
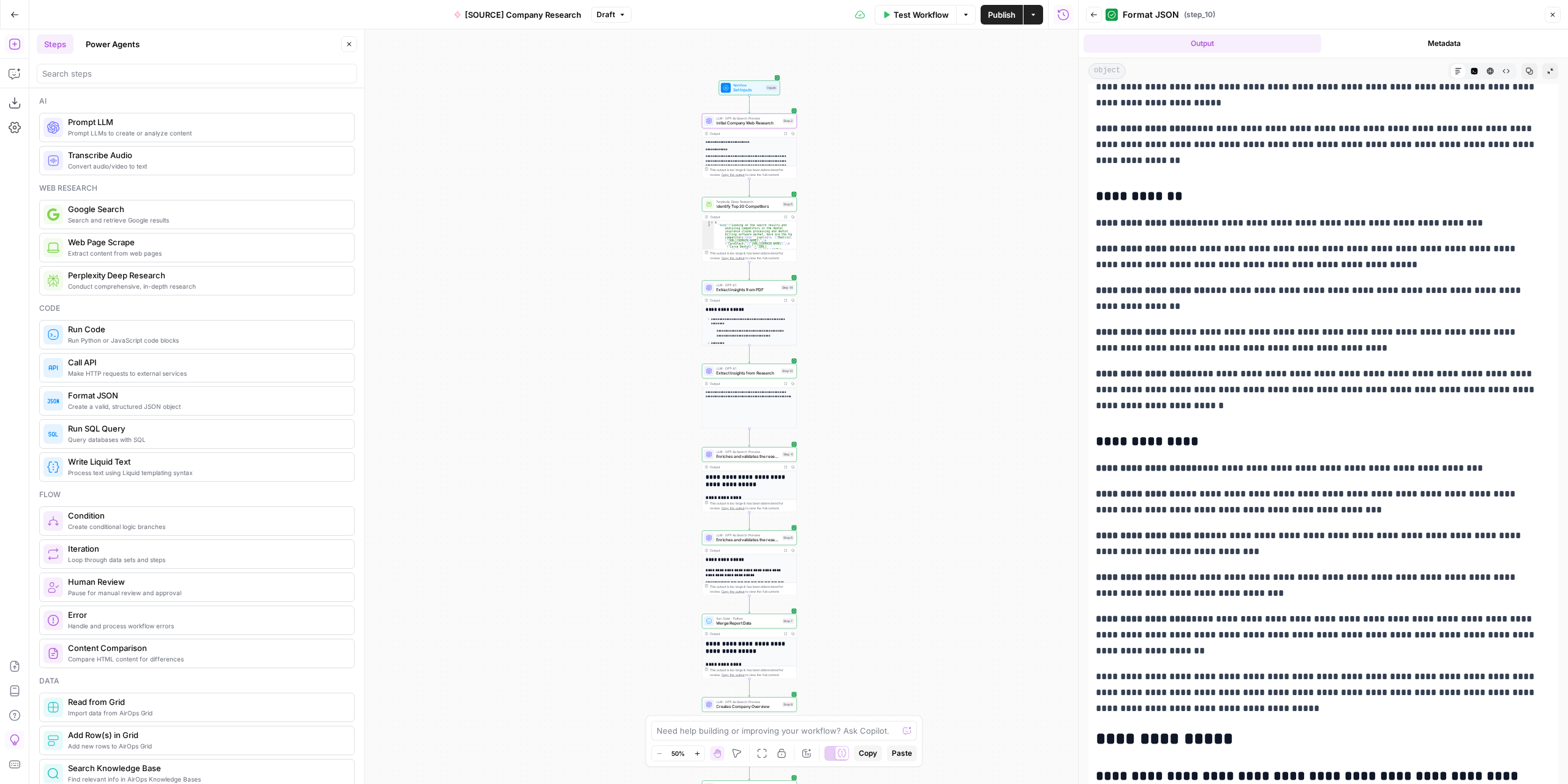
scroll to position [1471, 0]
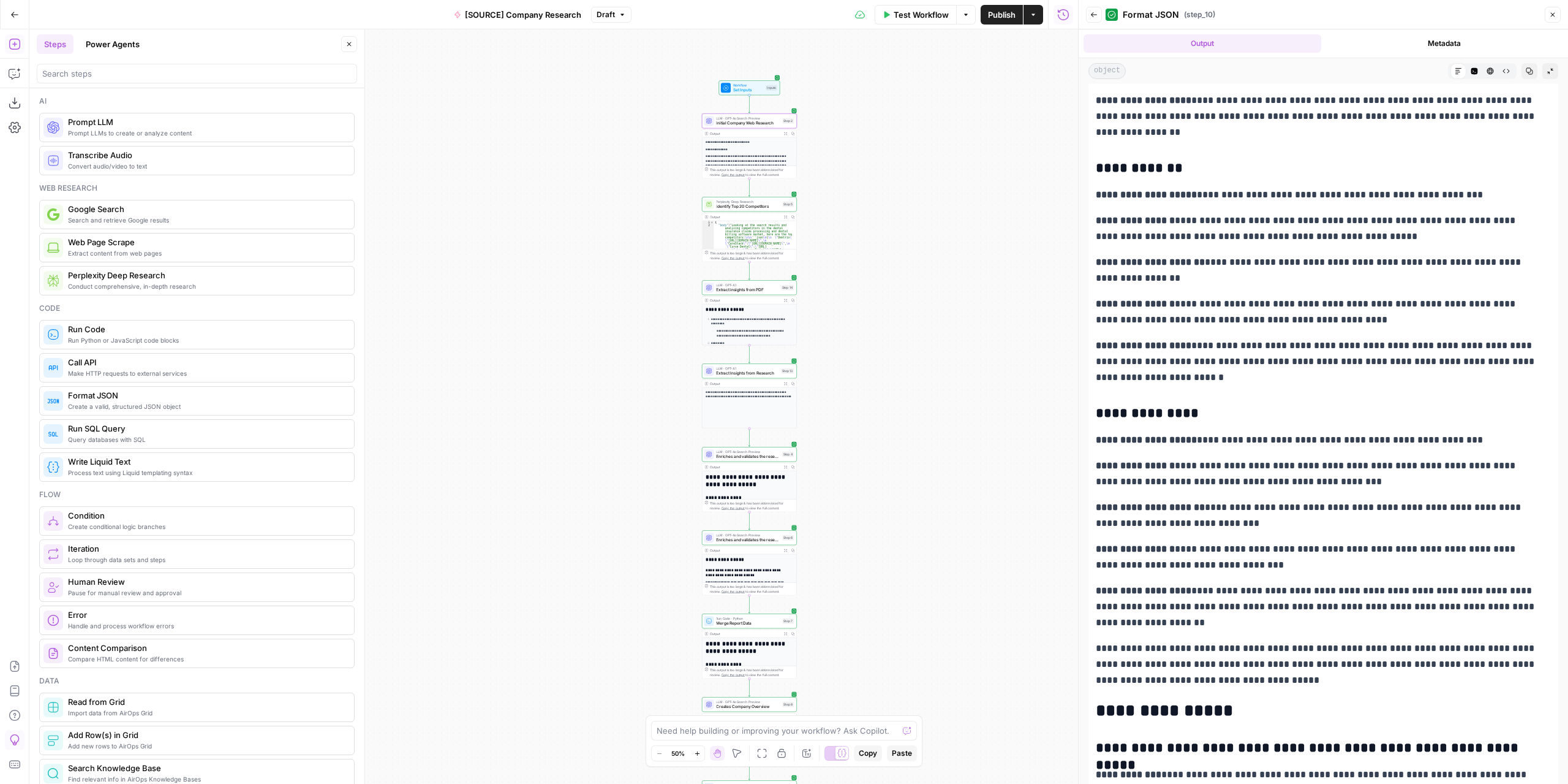
click at [771, 375] on span "Extract Insights from Research" at bounding box center [747, 373] width 62 height 6
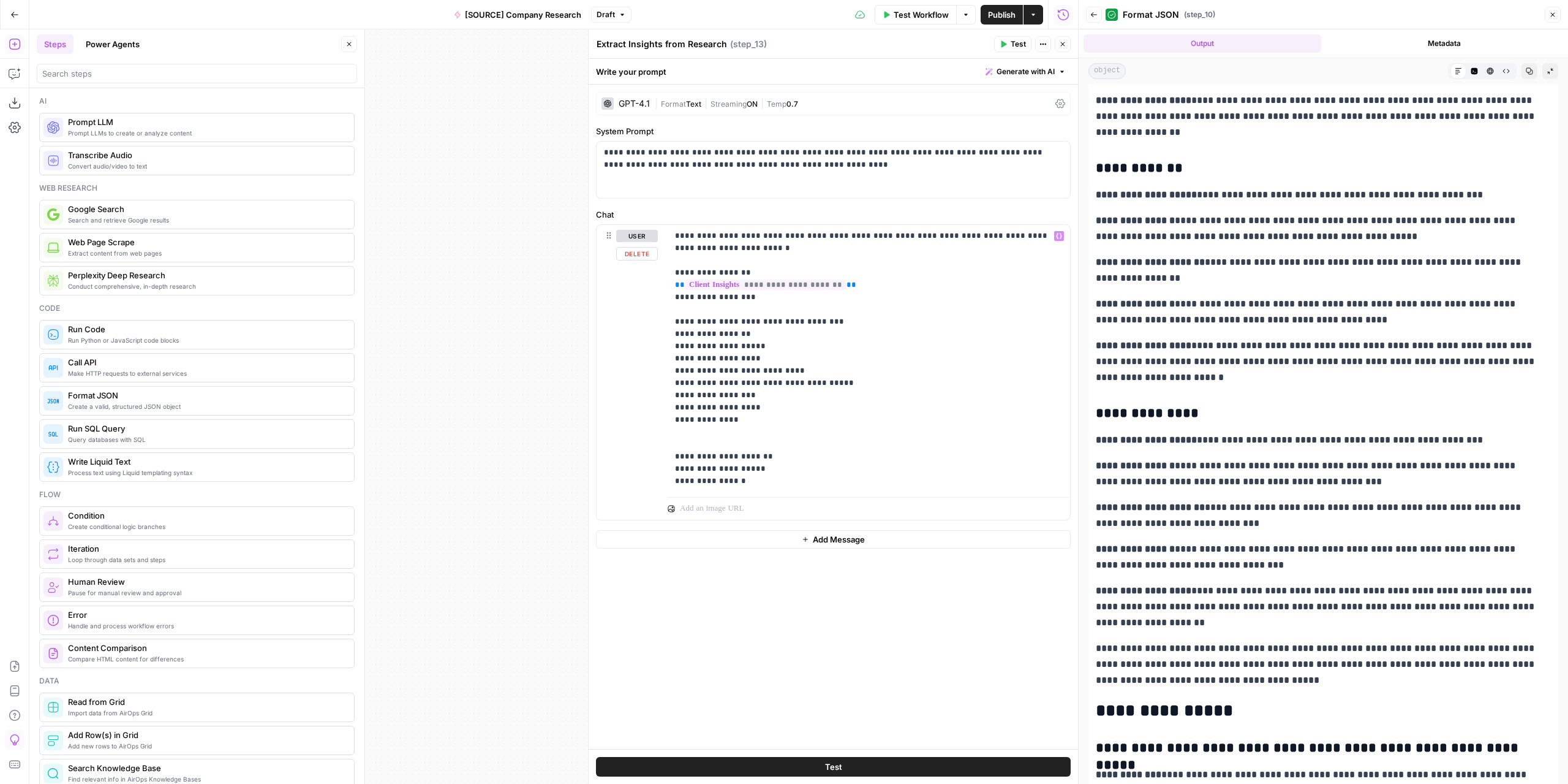
drag, startPoint x: 493, startPoint y: 350, endPoint x: 408, endPoint y: 254, distance: 128.2
click at [388, 235] on div "**********" at bounding box center [554, 407] width 1049 height 755
drag, startPoint x: 495, startPoint y: 382, endPoint x: 374, endPoint y: 287, distance: 153.8
click at [372, 286] on div "**********" at bounding box center [554, 407] width 1049 height 755
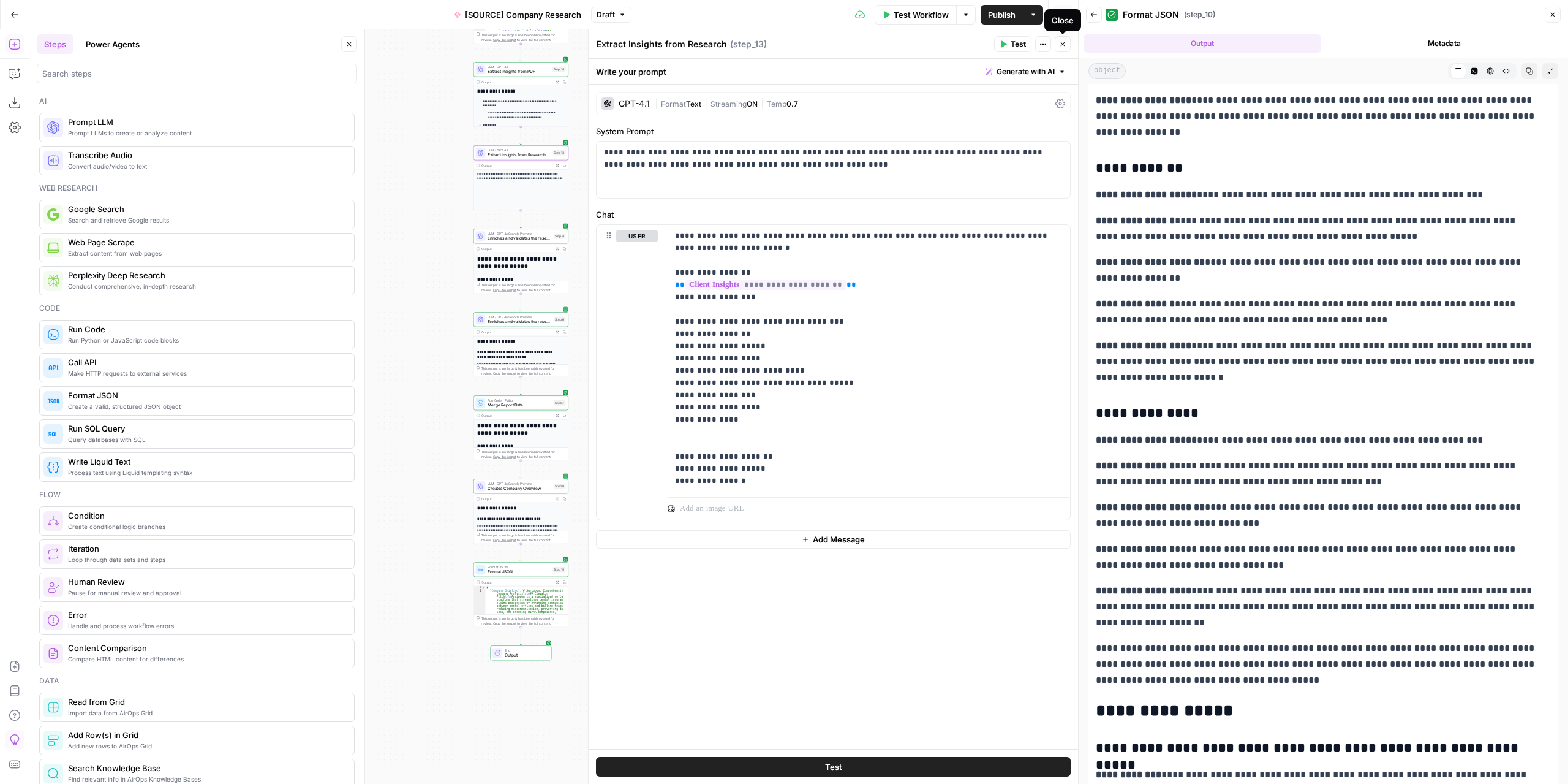
click at [1065, 46] on icon "button" at bounding box center [1063, 44] width 8 height 8
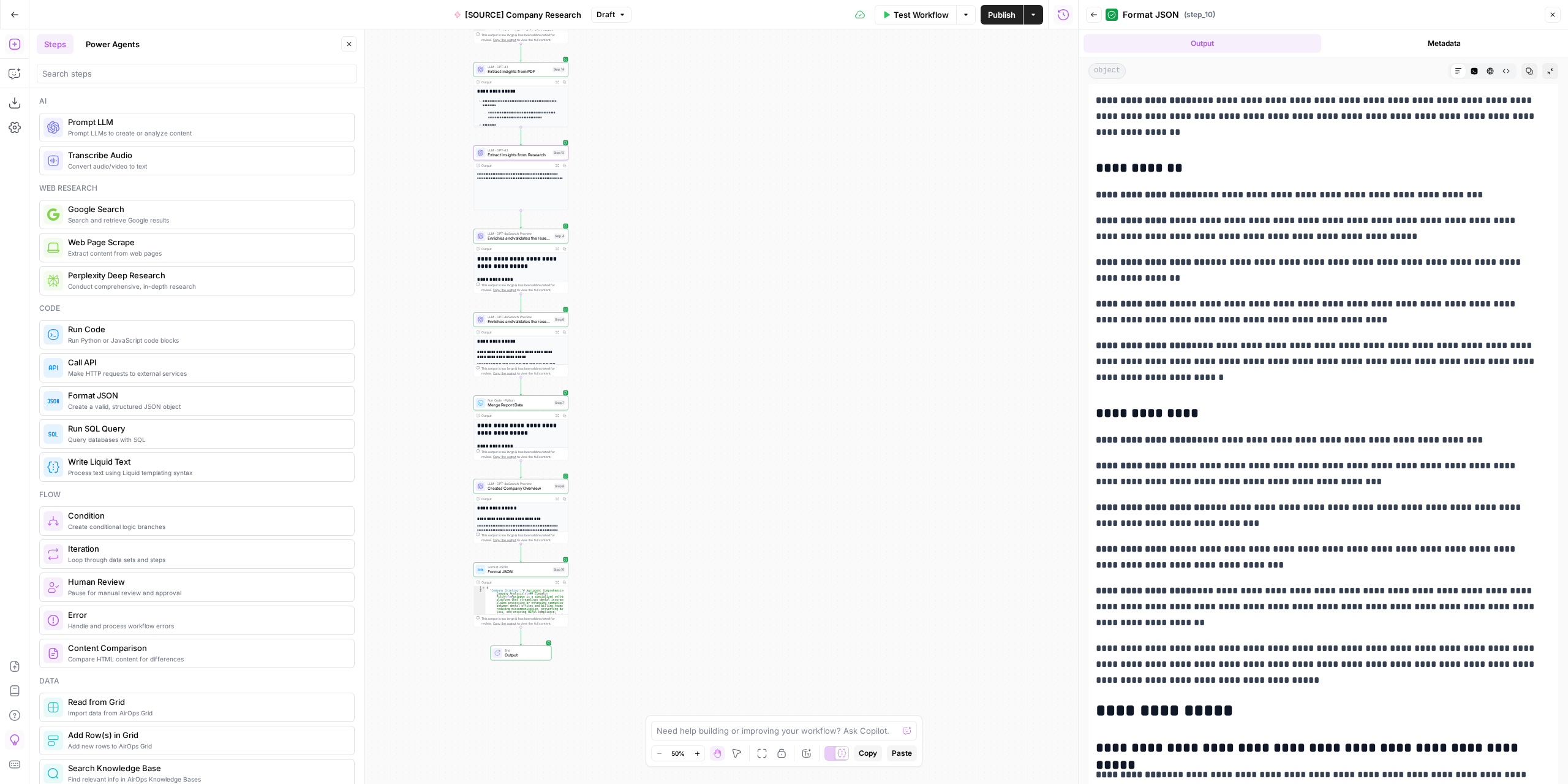
click at [538, 319] on span "Enriches and validates the research 2" at bounding box center [519, 322] width 64 height 6
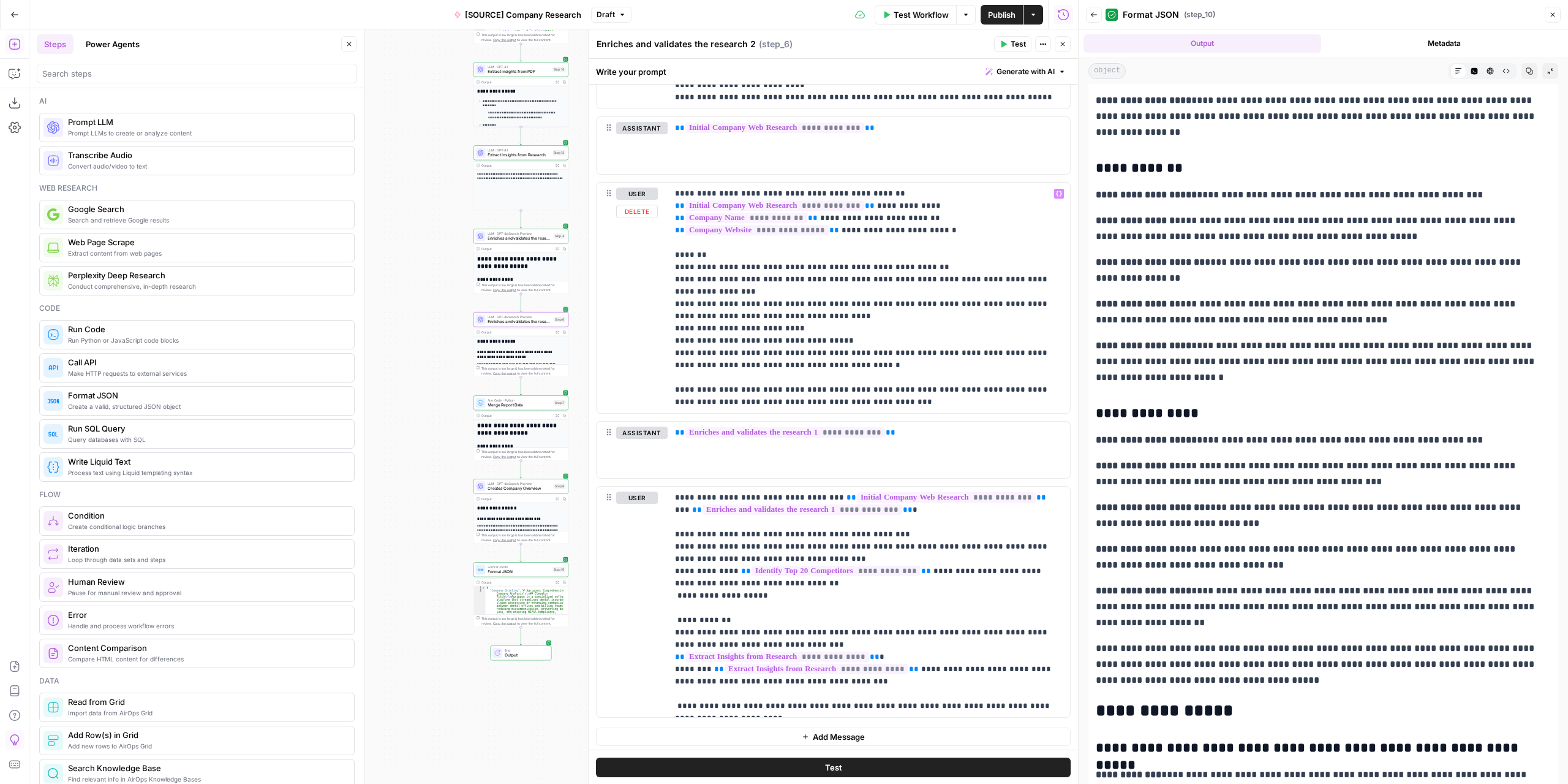
scroll to position [188, 0]
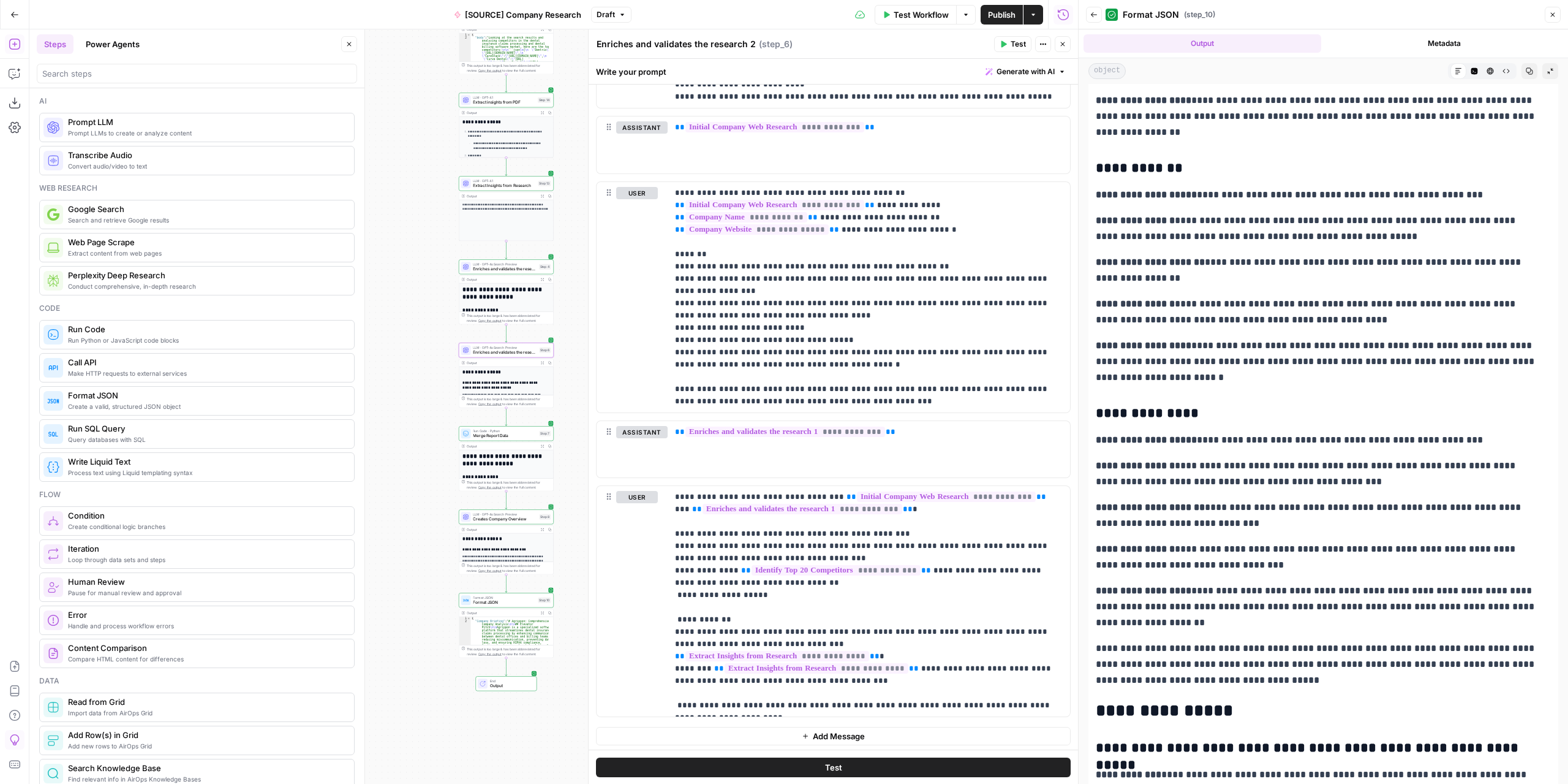
drag, startPoint x: 448, startPoint y: 270, endPoint x: 400, endPoint y: 336, distance: 81.6
click at [400, 336] on div "**********" at bounding box center [554, 407] width 1049 height 755
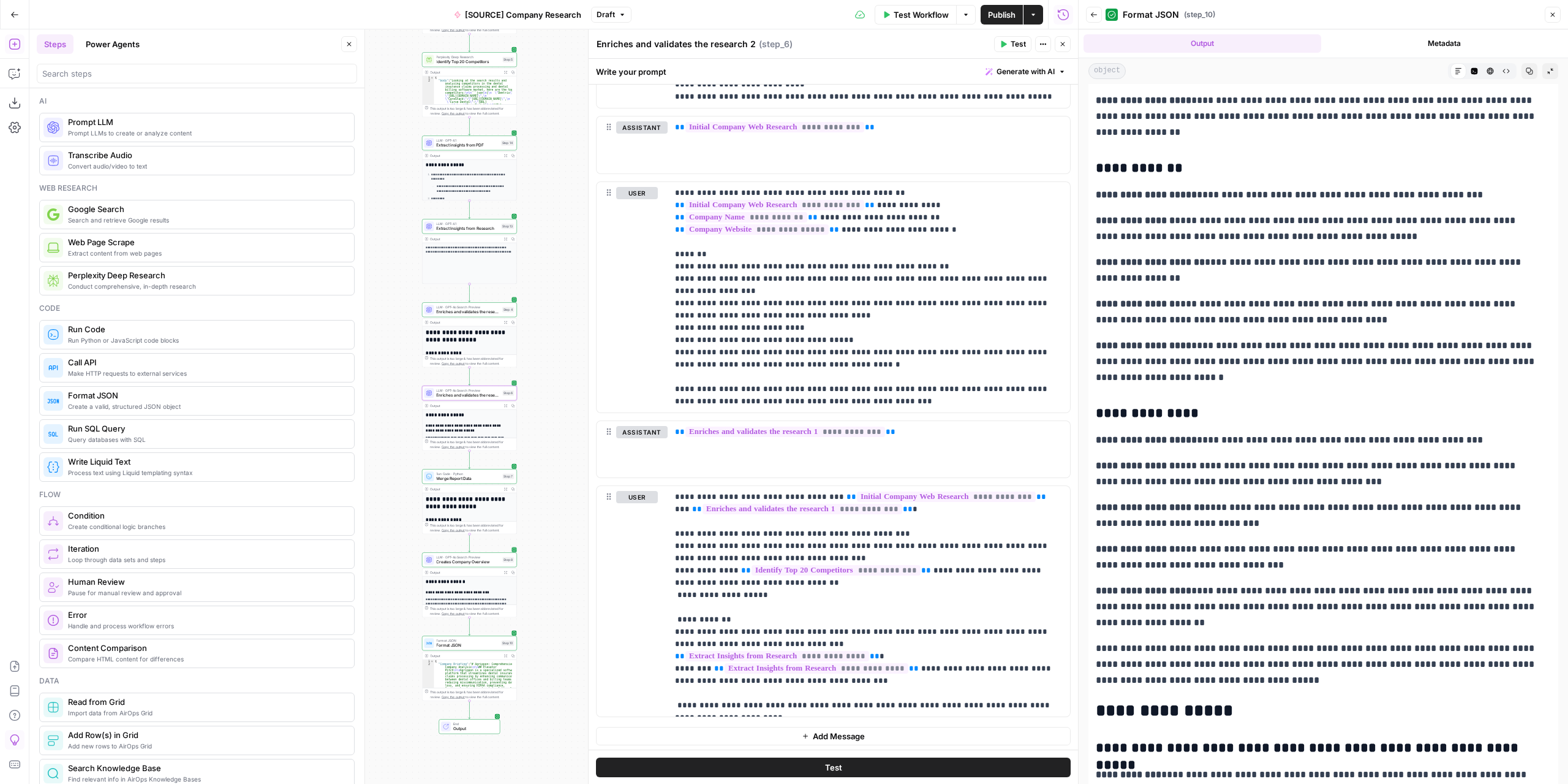
click at [467, 138] on span "LLM · GPT-4.1" at bounding box center [467, 140] width 62 height 5
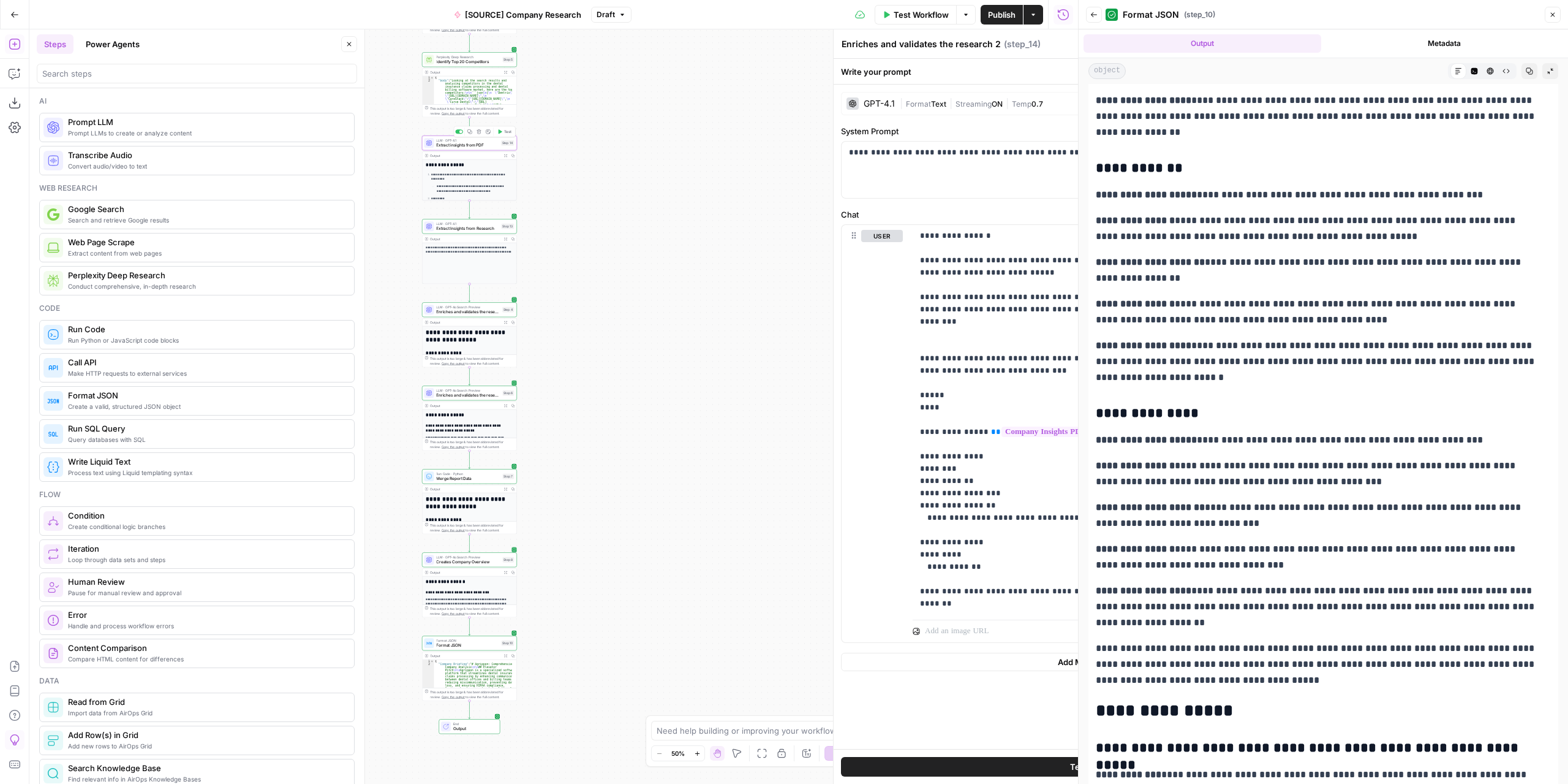
type textarea "Extract insights from PDF"
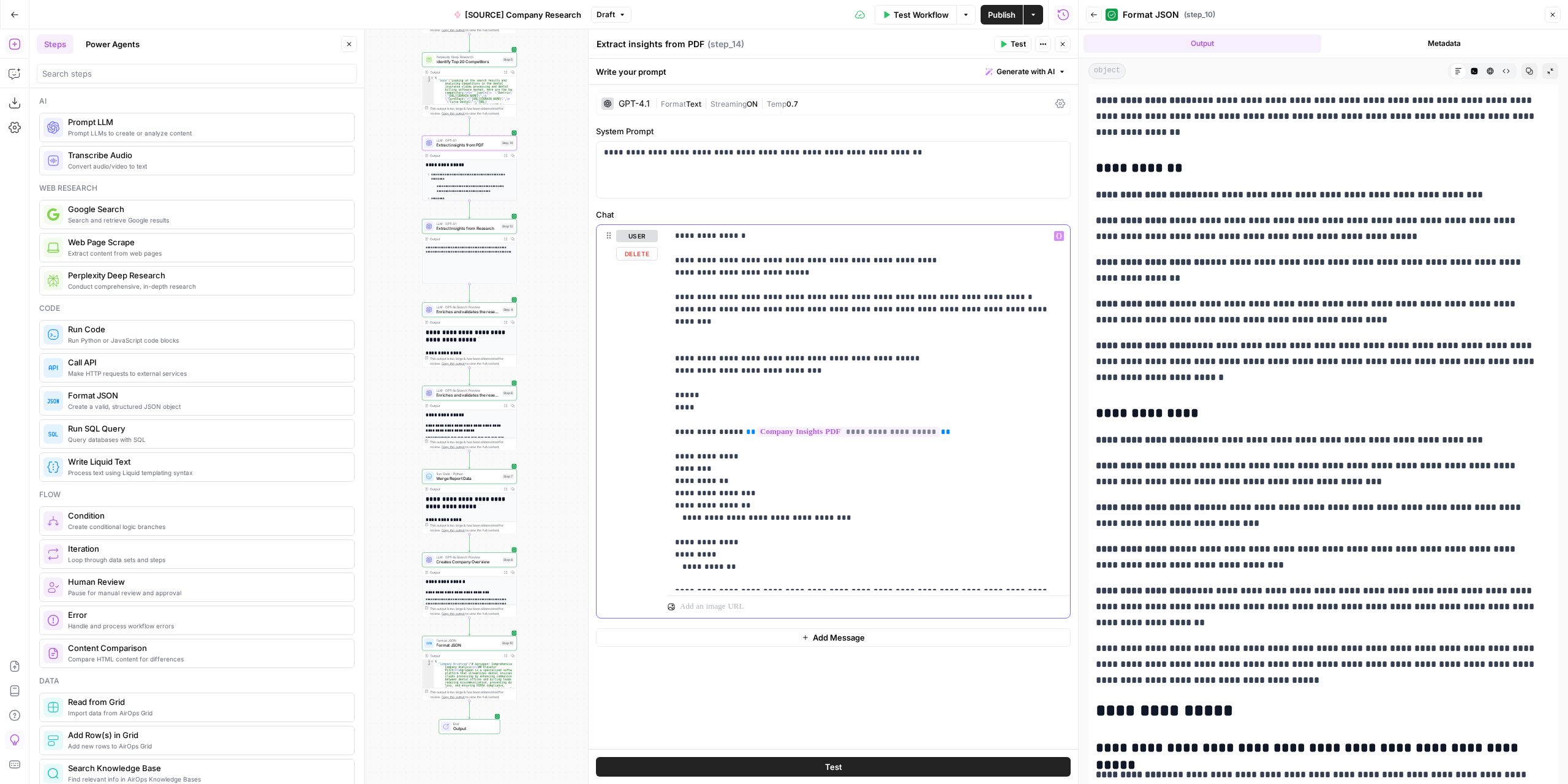
drag, startPoint x: 752, startPoint y: 490, endPoint x: 681, endPoint y: 490, distance: 71.0
click at [681, 490] on p "**********" at bounding box center [869, 407] width 388 height 355
click at [687, 499] on p "**********" at bounding box center [869, 407] width 388 height 355
click at [689, 492] on p "**********" at bounding box center [869, 407] width 388 height 355
click at [1006, 48] on button "Test" at bounding box center [1013, 44] width 37 height 16
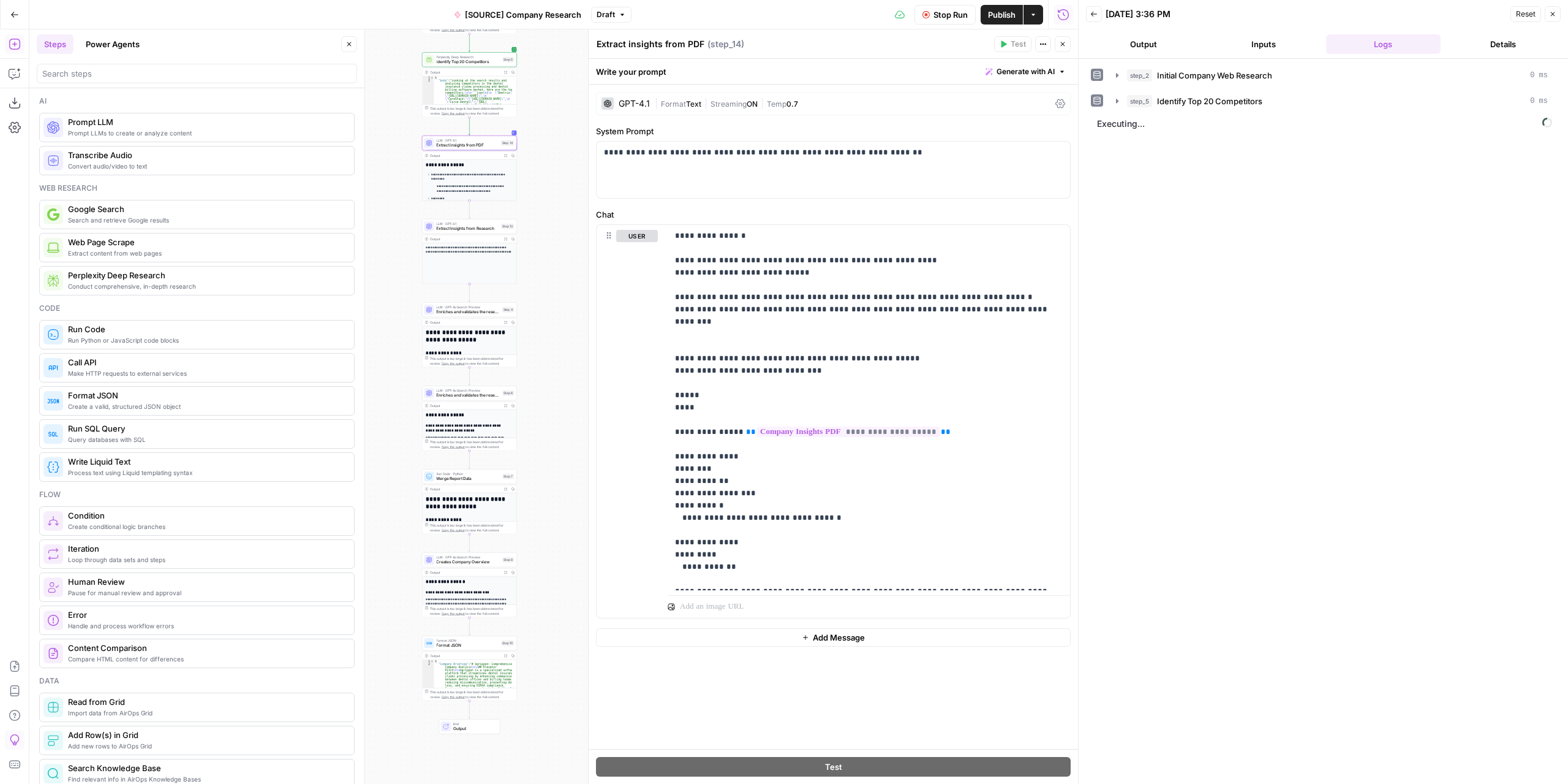
click at [1187, 38] on button "Output" at bounding box center [1144, 44] width 115 height 20
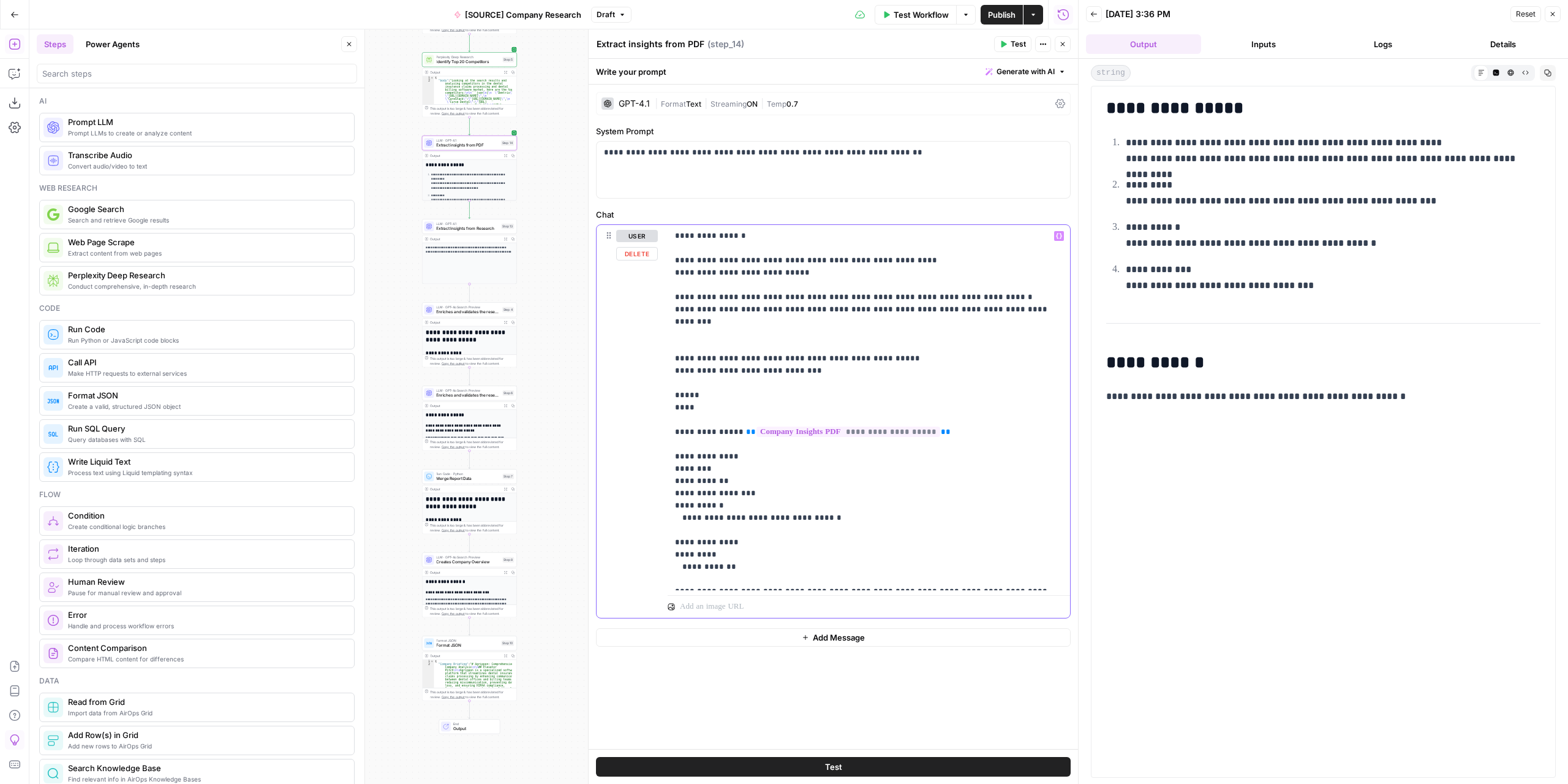
click at [727, 488] on p "**********" at bounding box center [869, 407] width 388 height 355
click at [480, 313] on span "Enriches and validates the research 1" at bounding box center [468, 311] width 64 height 6
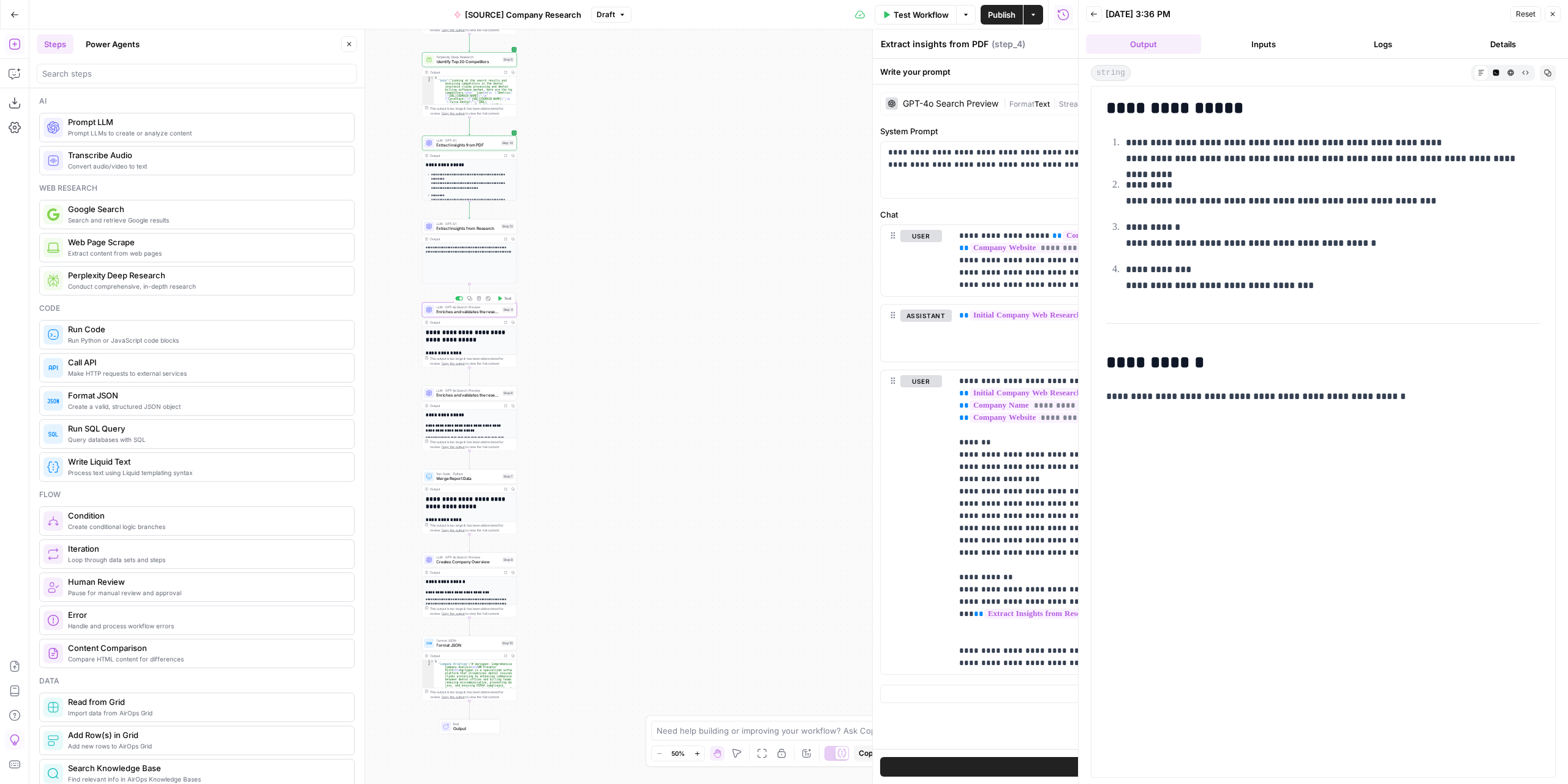
type textarea "Enriches and validates the research 1"
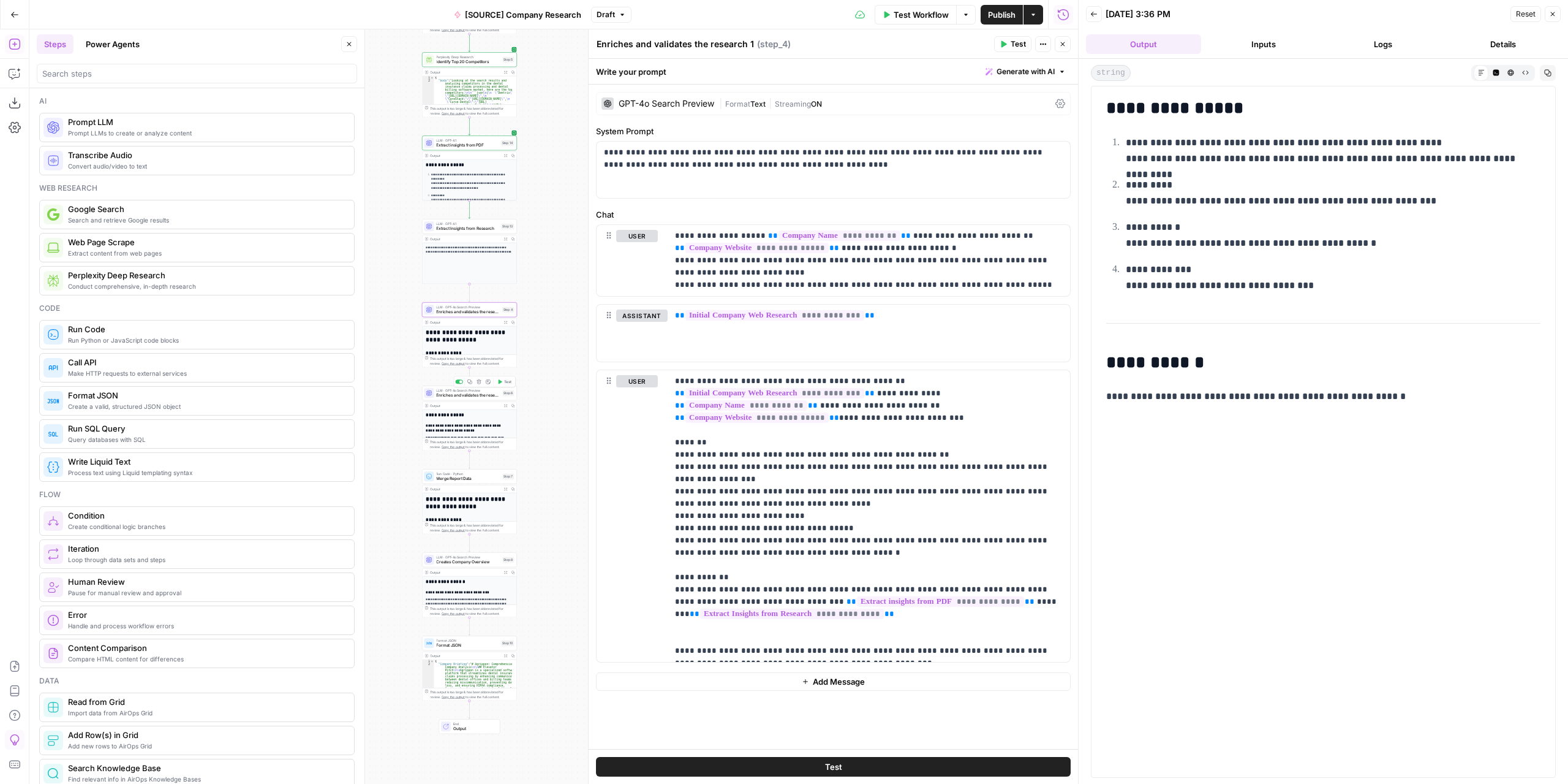
click at [476, 395] on span "Enriches and validates the research 2" at bounding box center [468, 395] width 64 height 6
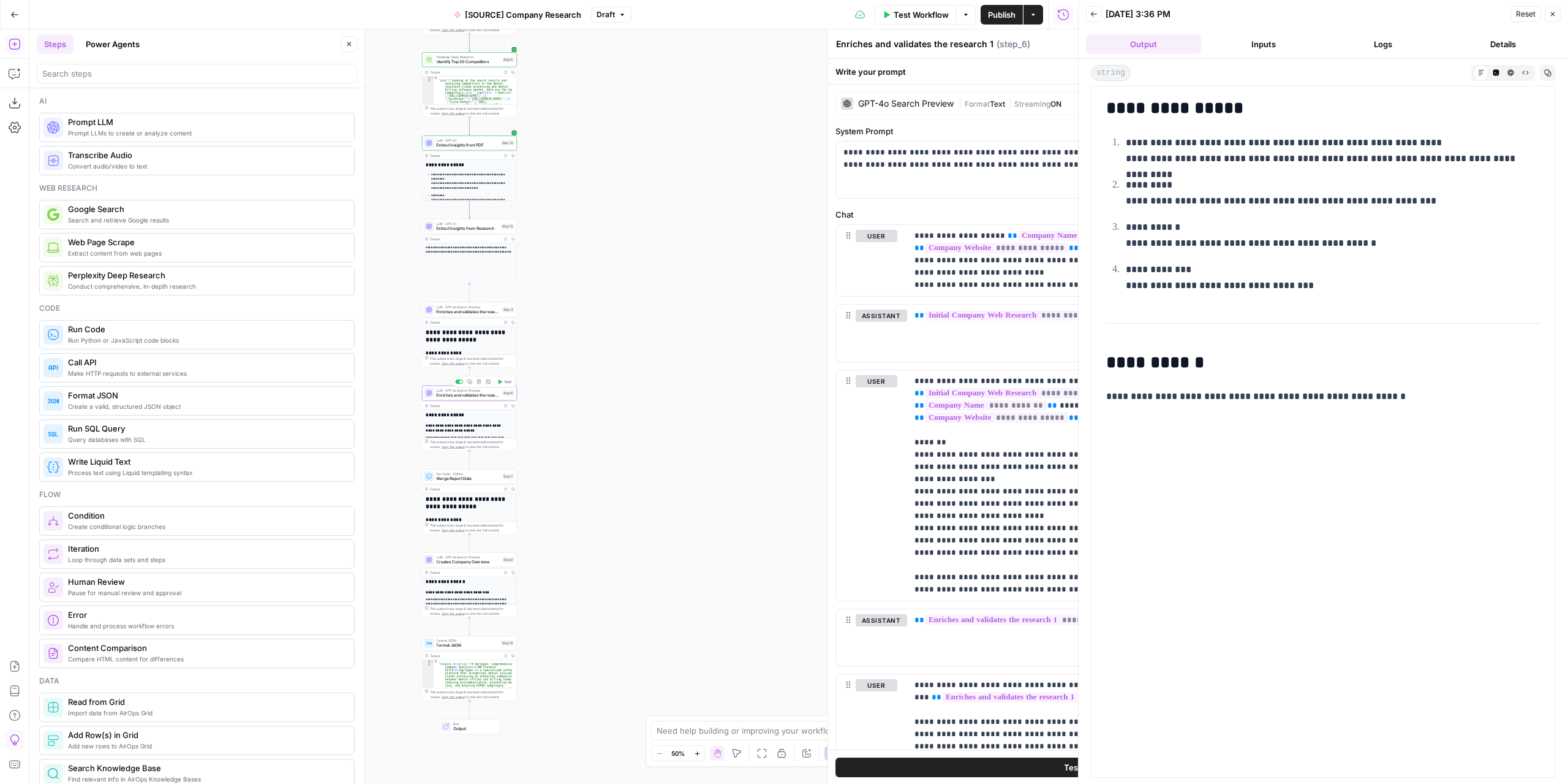
type textarea "Enriches and validates the research 2"
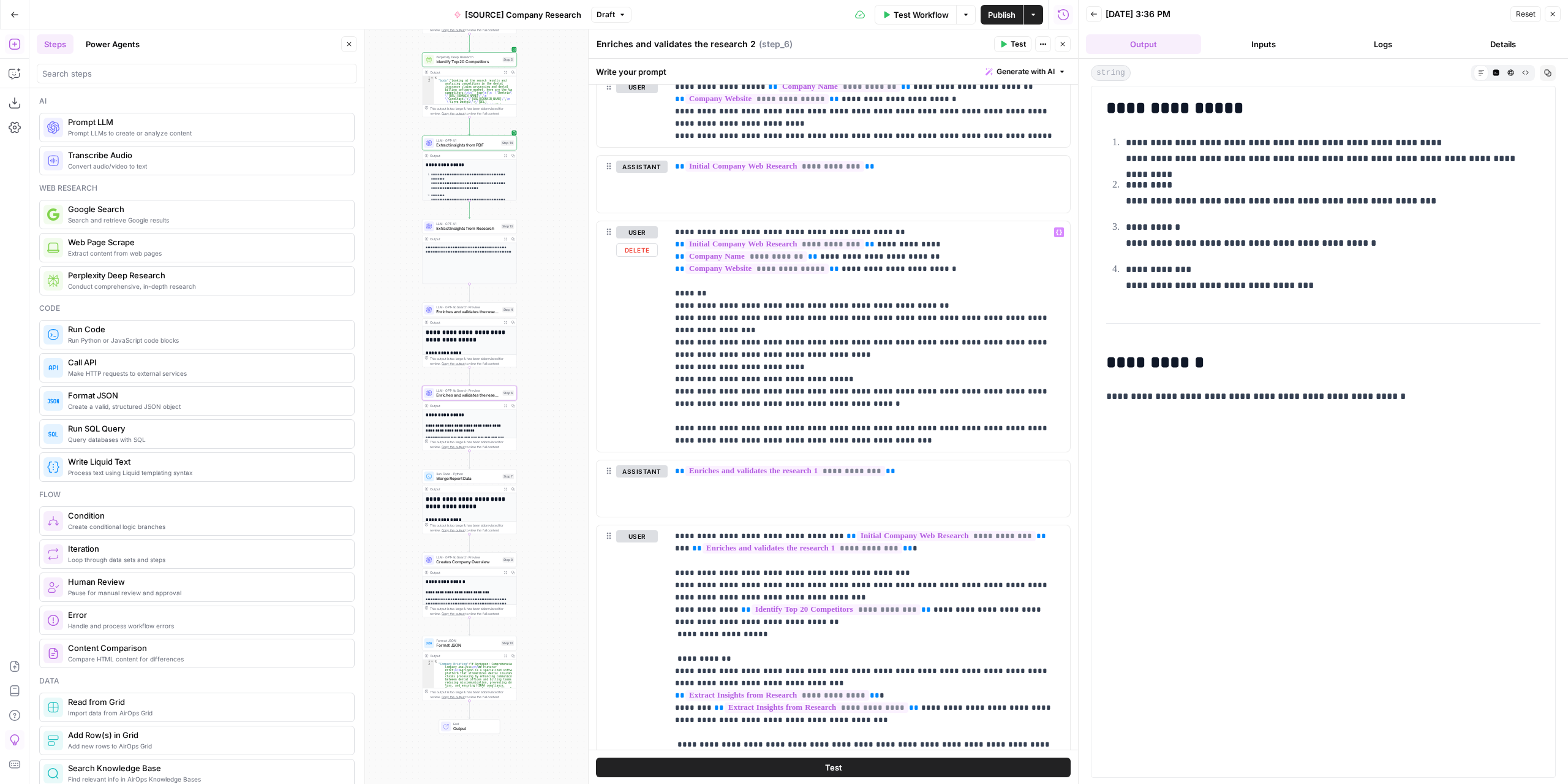
scroll to position [188, 0]
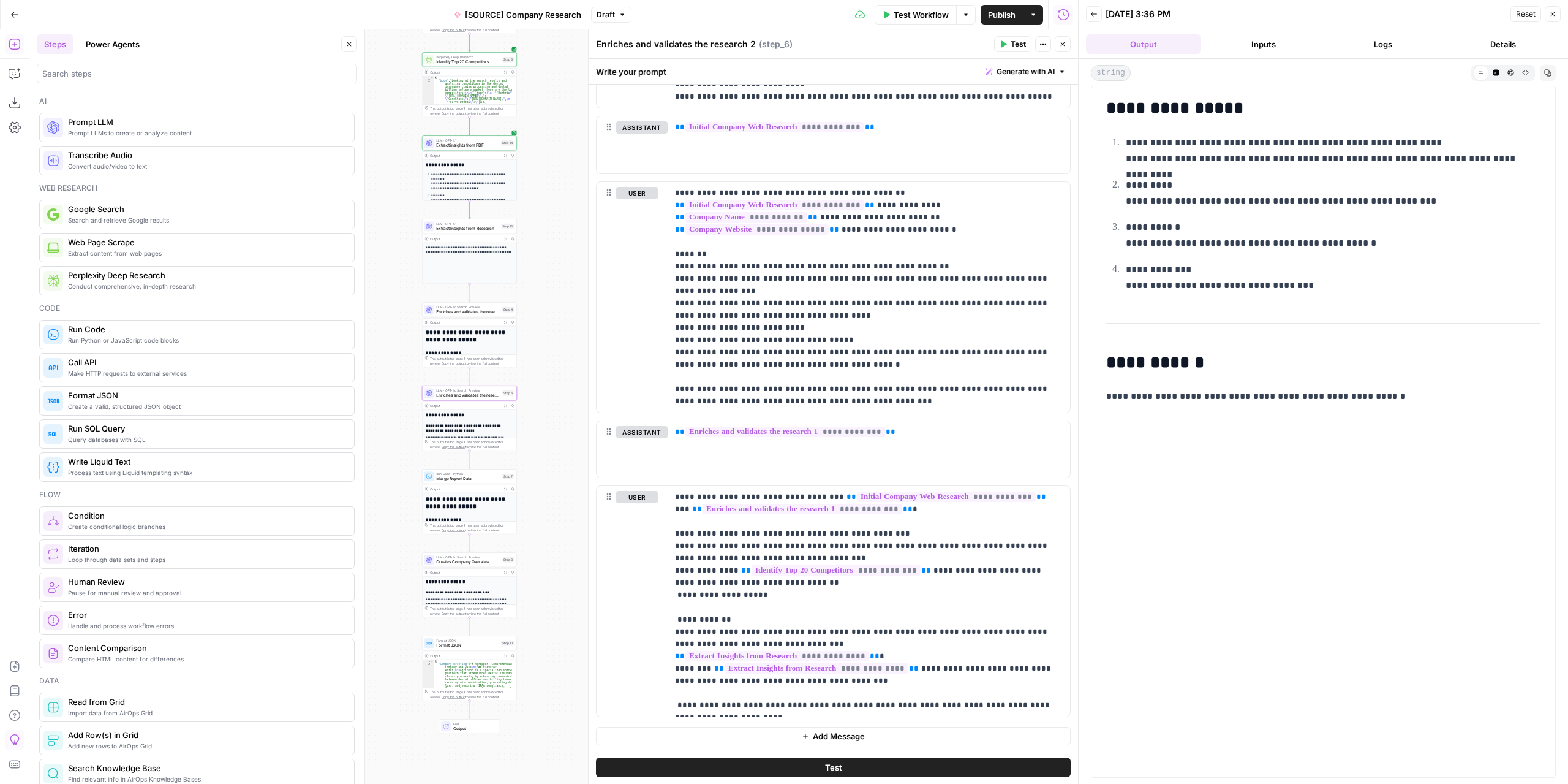
click at [473, 226] on span "Extract Insights from Research" at bounding box center [467, 228] width 62 height 6
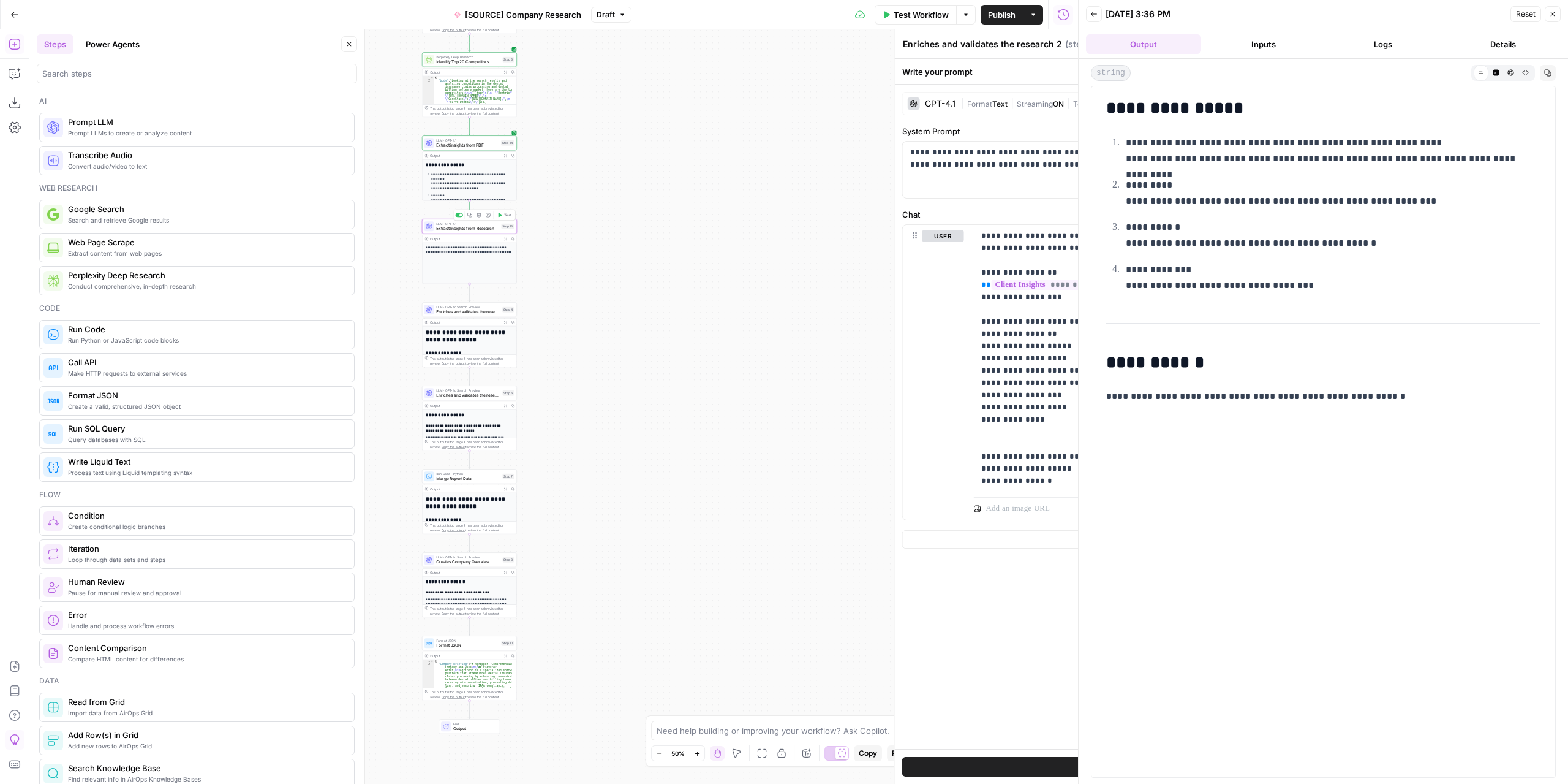
type textarea "Extract Insights from Research"
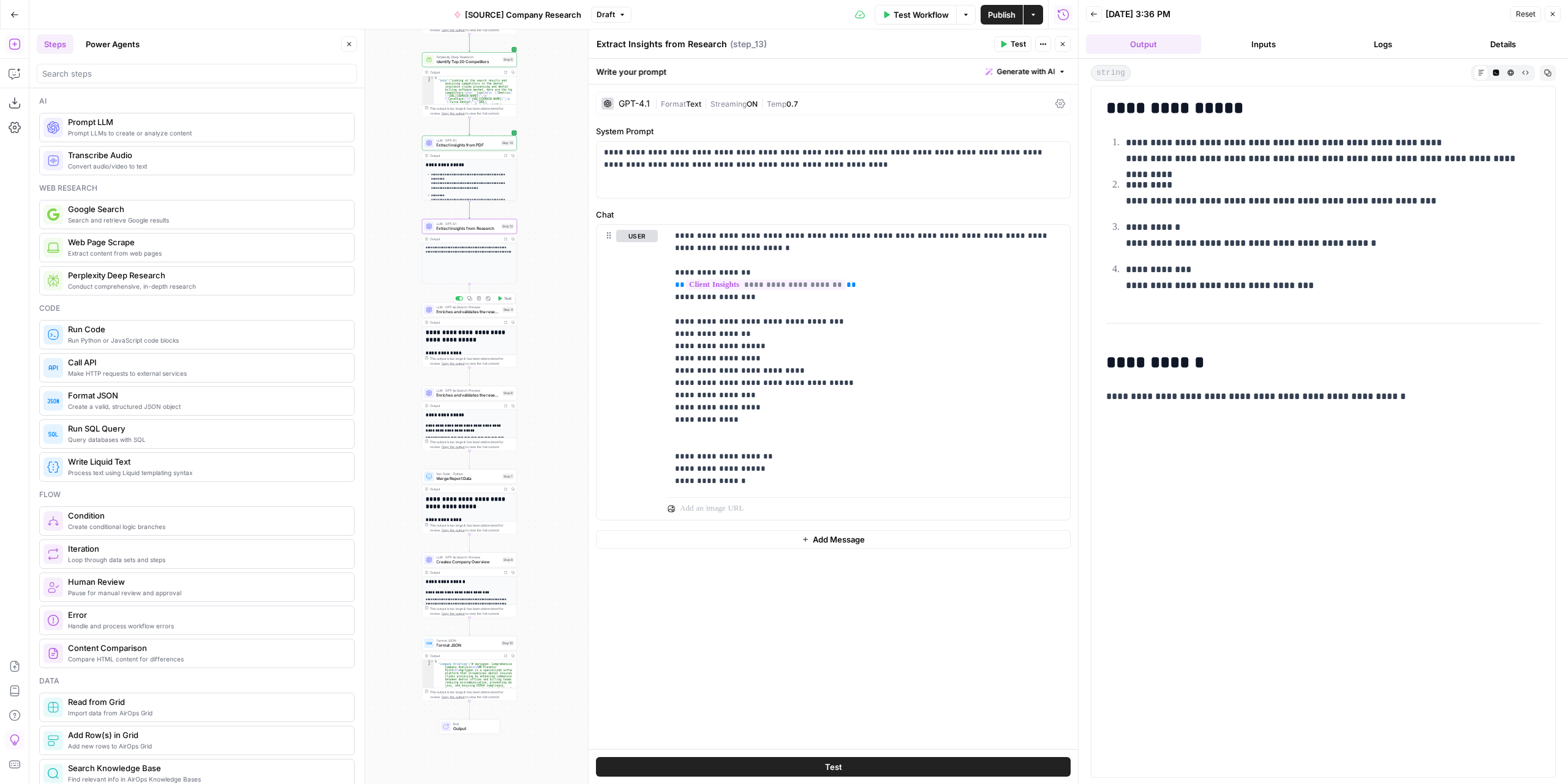
click at [483, 313] on span "Enriches and validates the research 1" at bounding box center [468, 311] width 64 height 6
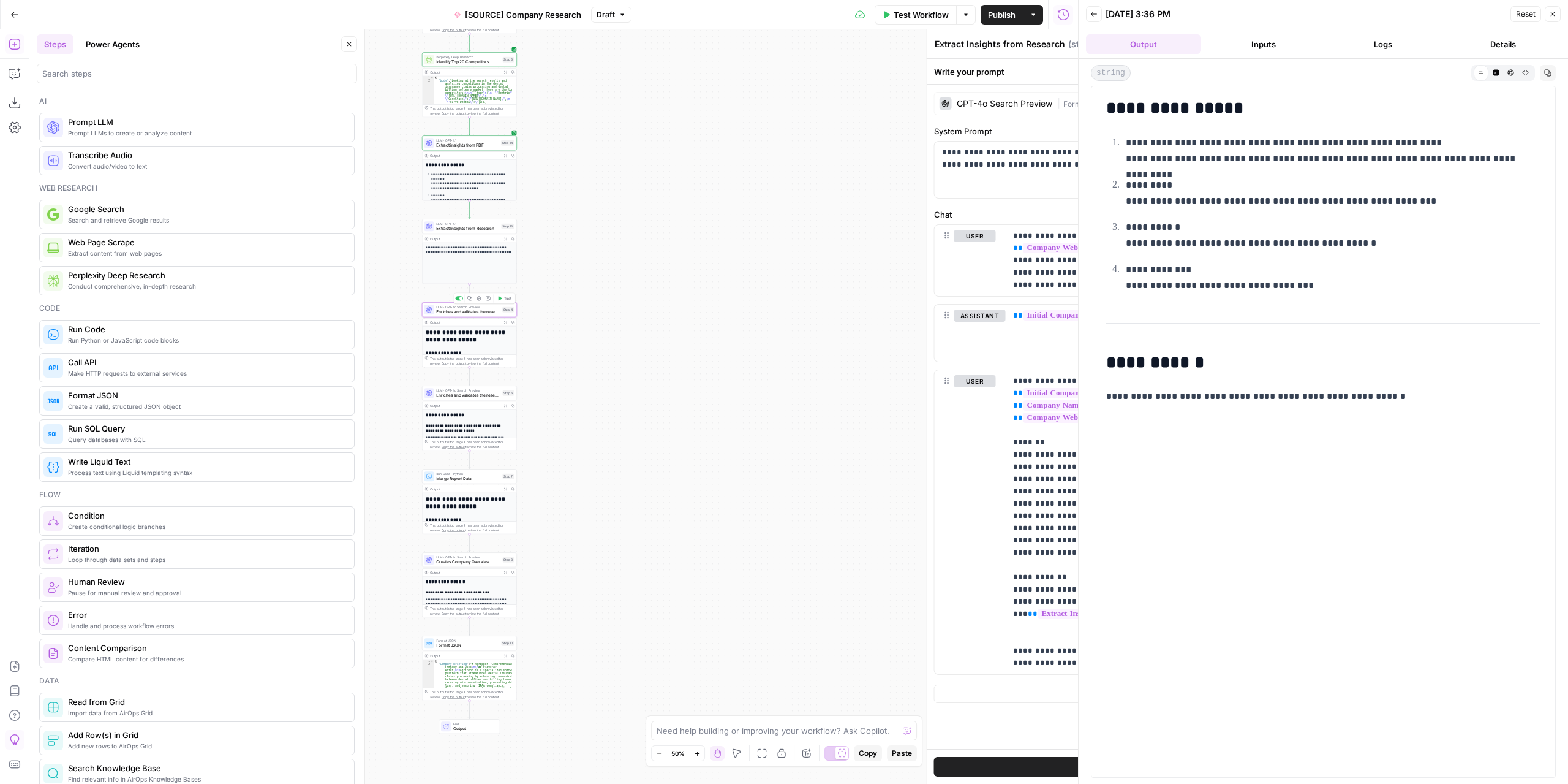
type textarea "Enriches and validates the research 1"
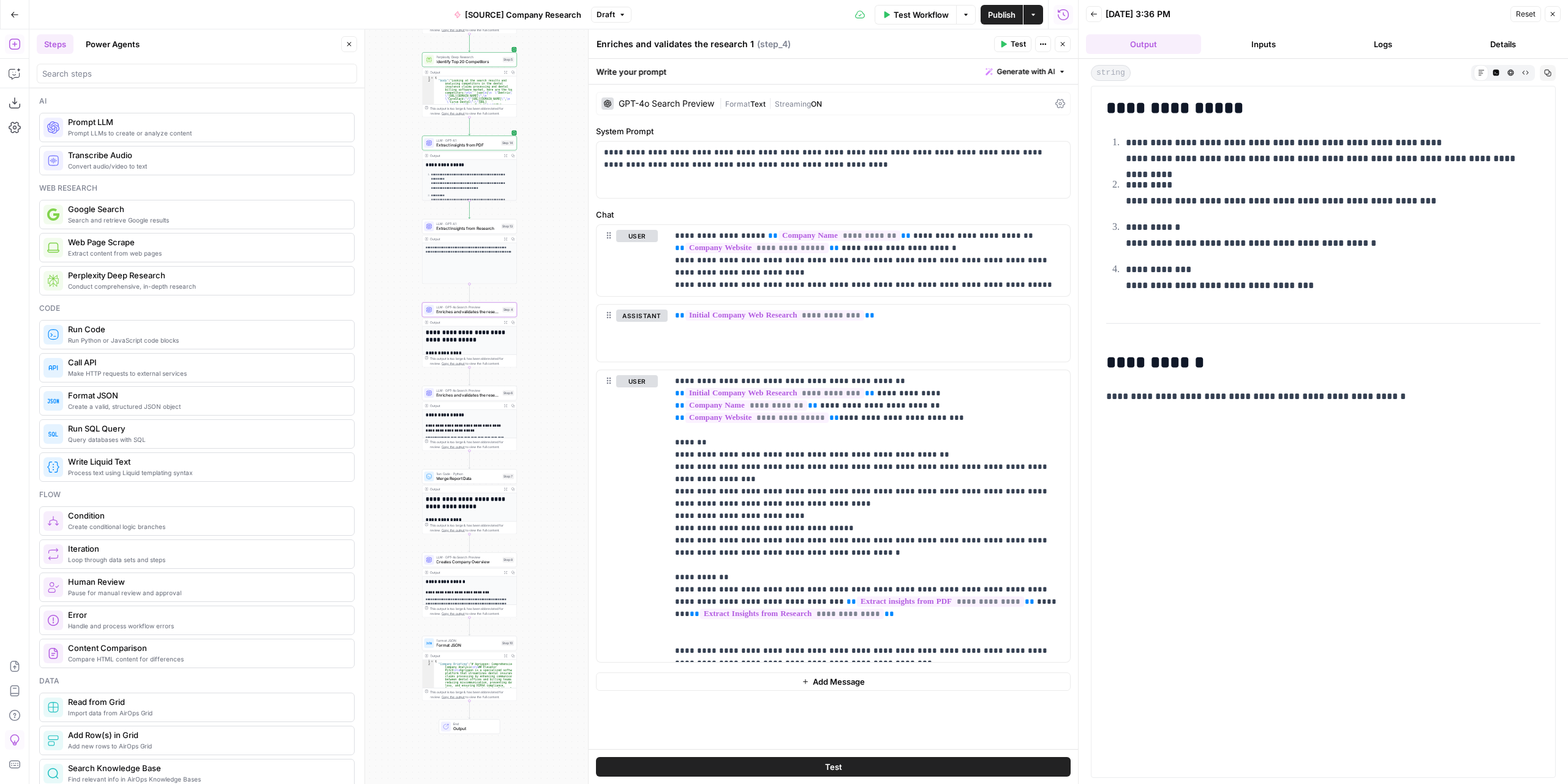
click at [505, 154] on icon "button" at bounding box center [505, 155] width 3 height 3
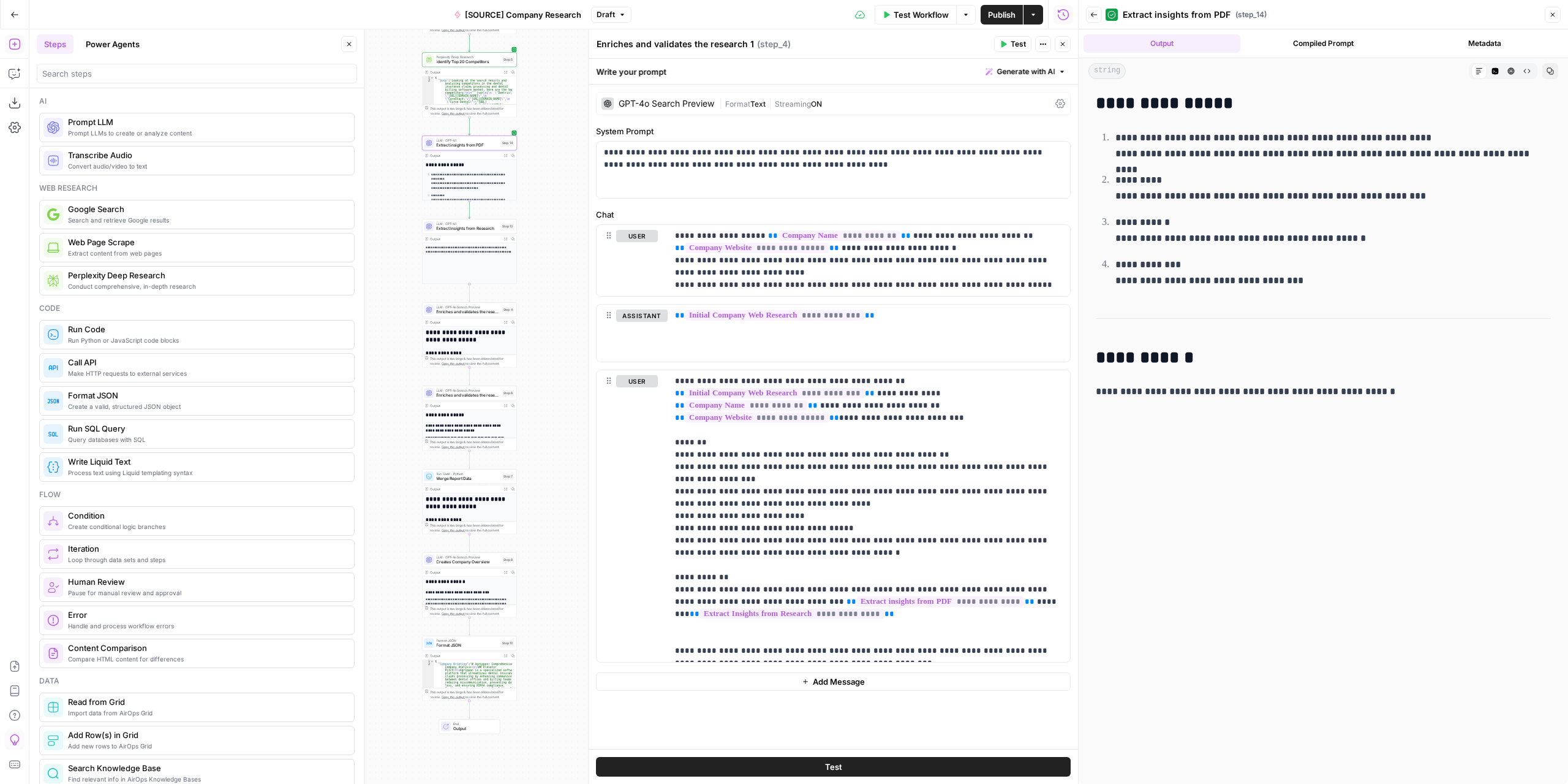
click at [483, 147] on div "LLM · GPT-4.1 Extract insights from PDF Step 14 Copy step Delete step Add Note …" at bounding box center [470, 142] width 95 height 14
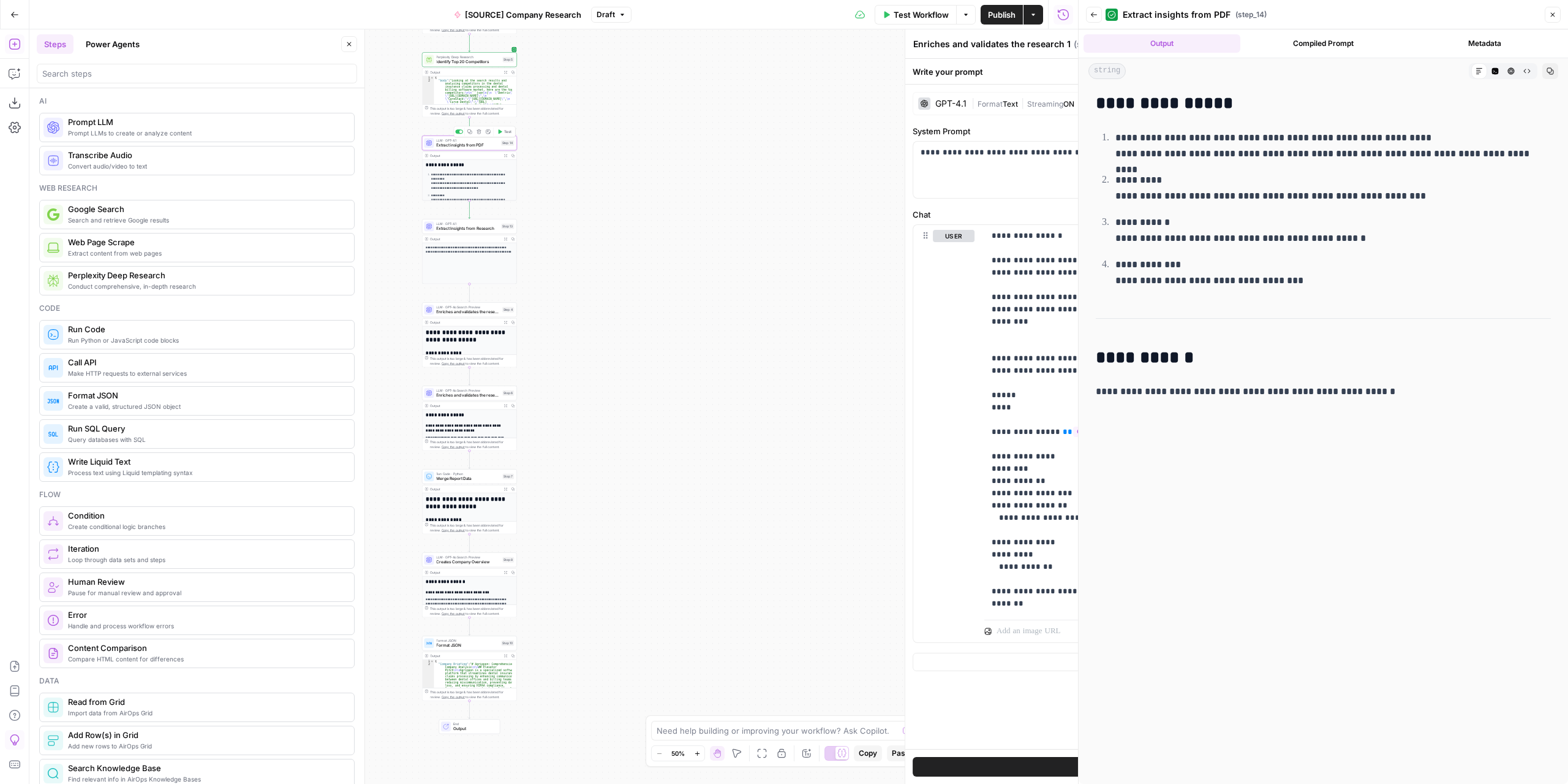
type textarea "Extract insights from PDF"
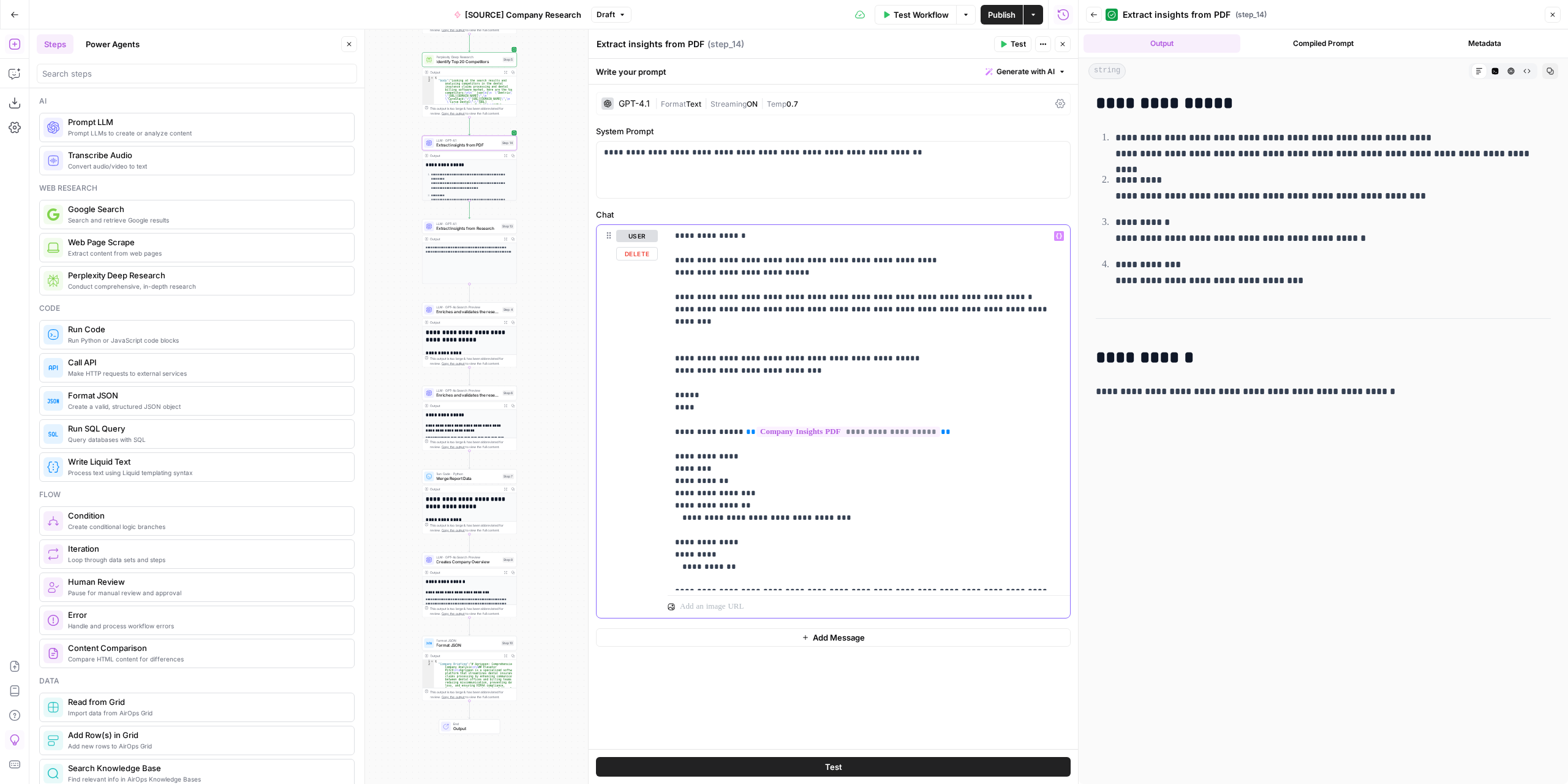
click at [675, 272] on p "**********" at bounding box center [869, 407] width 388 height 355
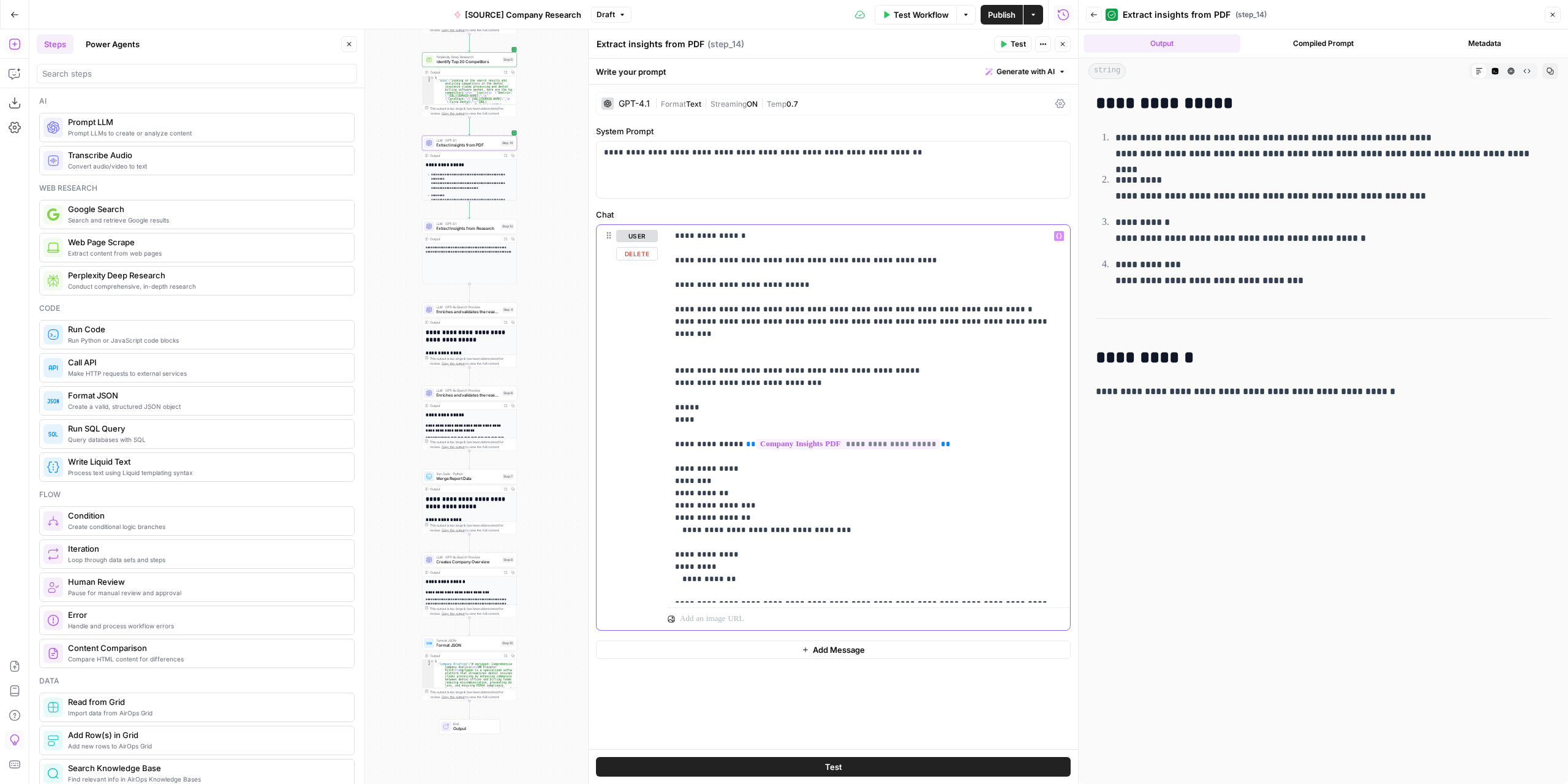
click at [684, 300] on p "**********" at bounding box center [869, 414] width 388 height 368
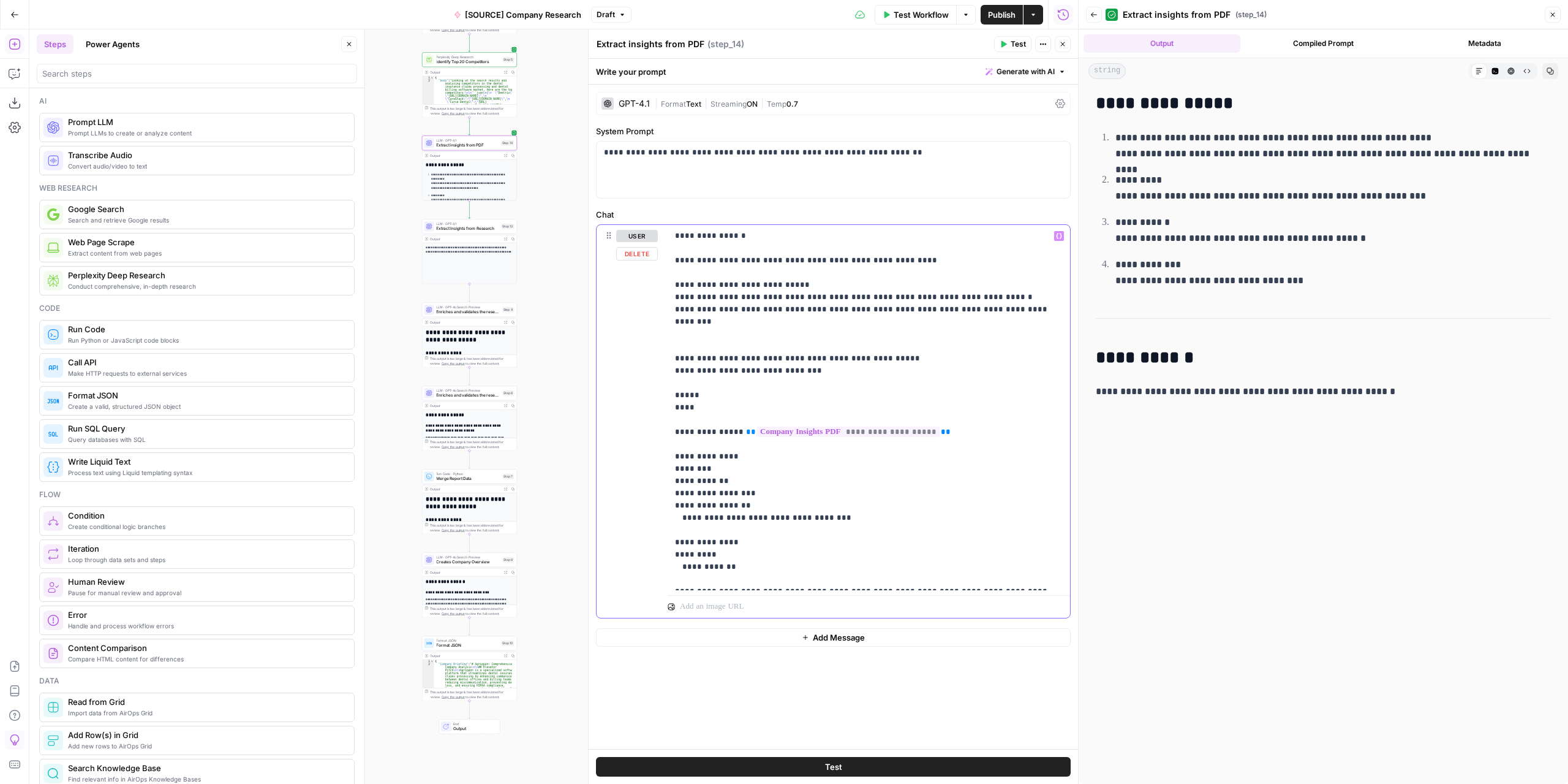
click at [702, 329] on p "**********" at bounding box center [869, 407] width 388 height 355
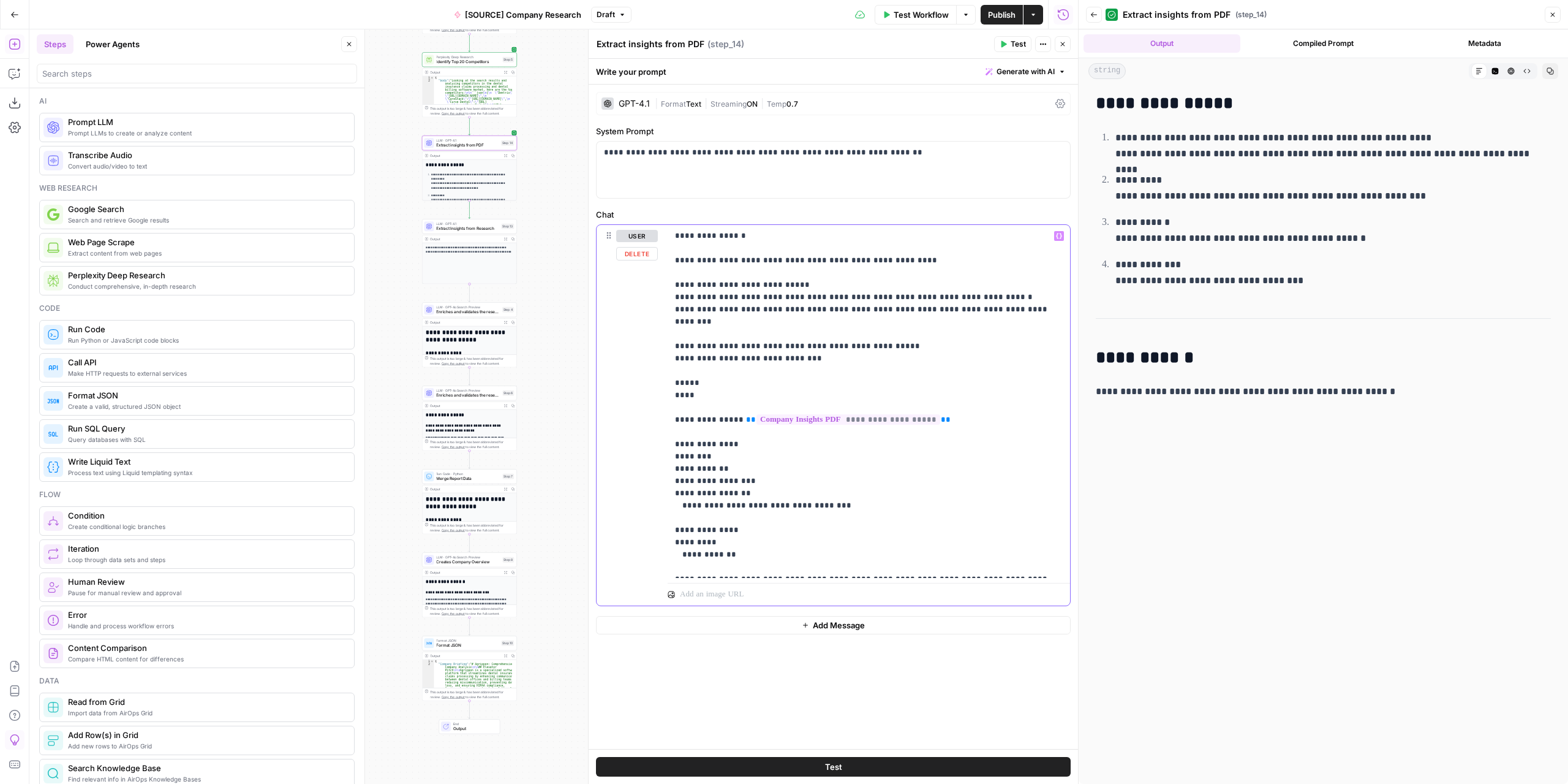
click at [696, 361] on p "**********" at bounding box center [869, 401] width 388 height 343
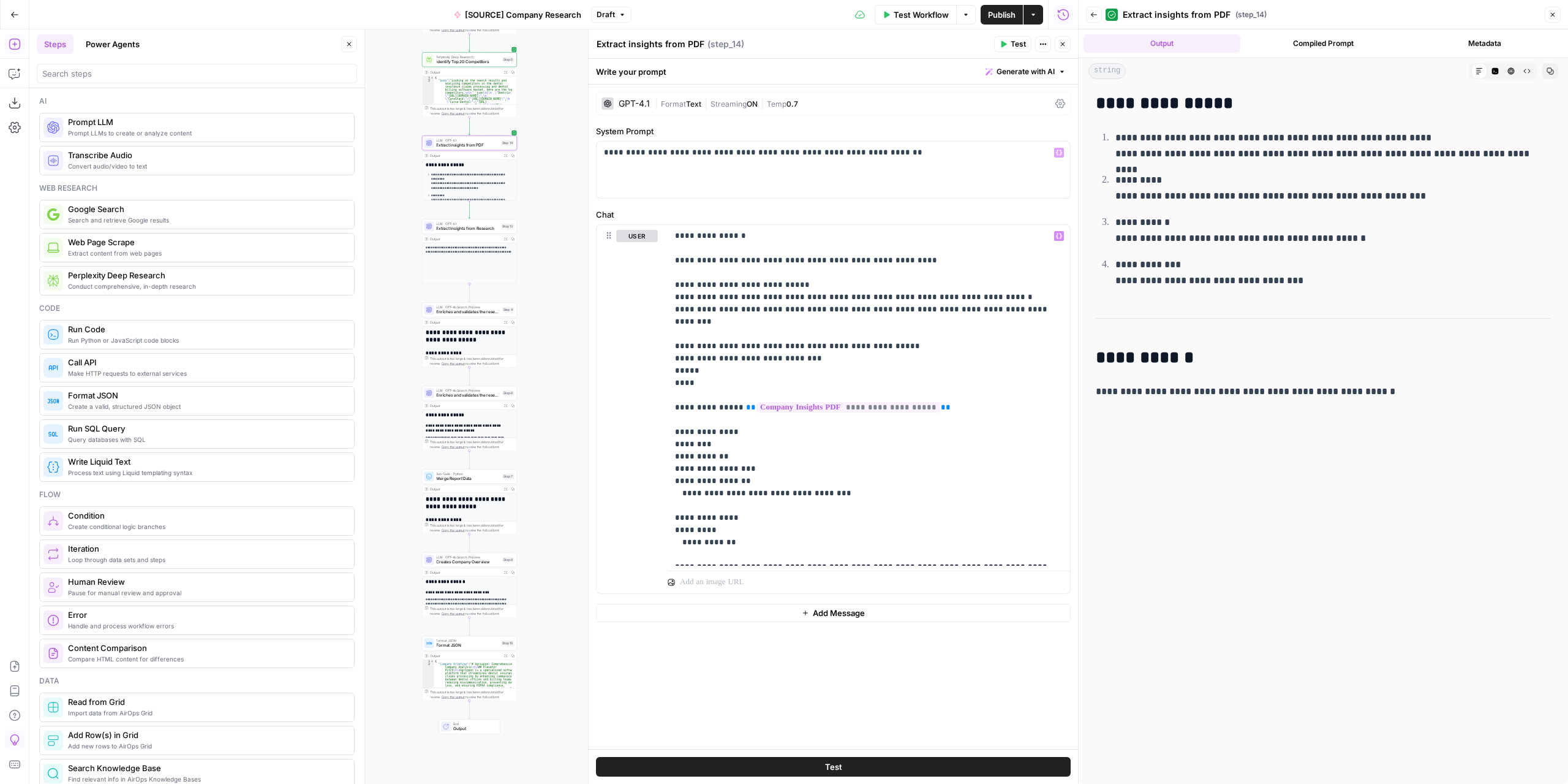
click at [1009, 43] on button "Test" at bounding box center [1013, 44] width 37 height 16
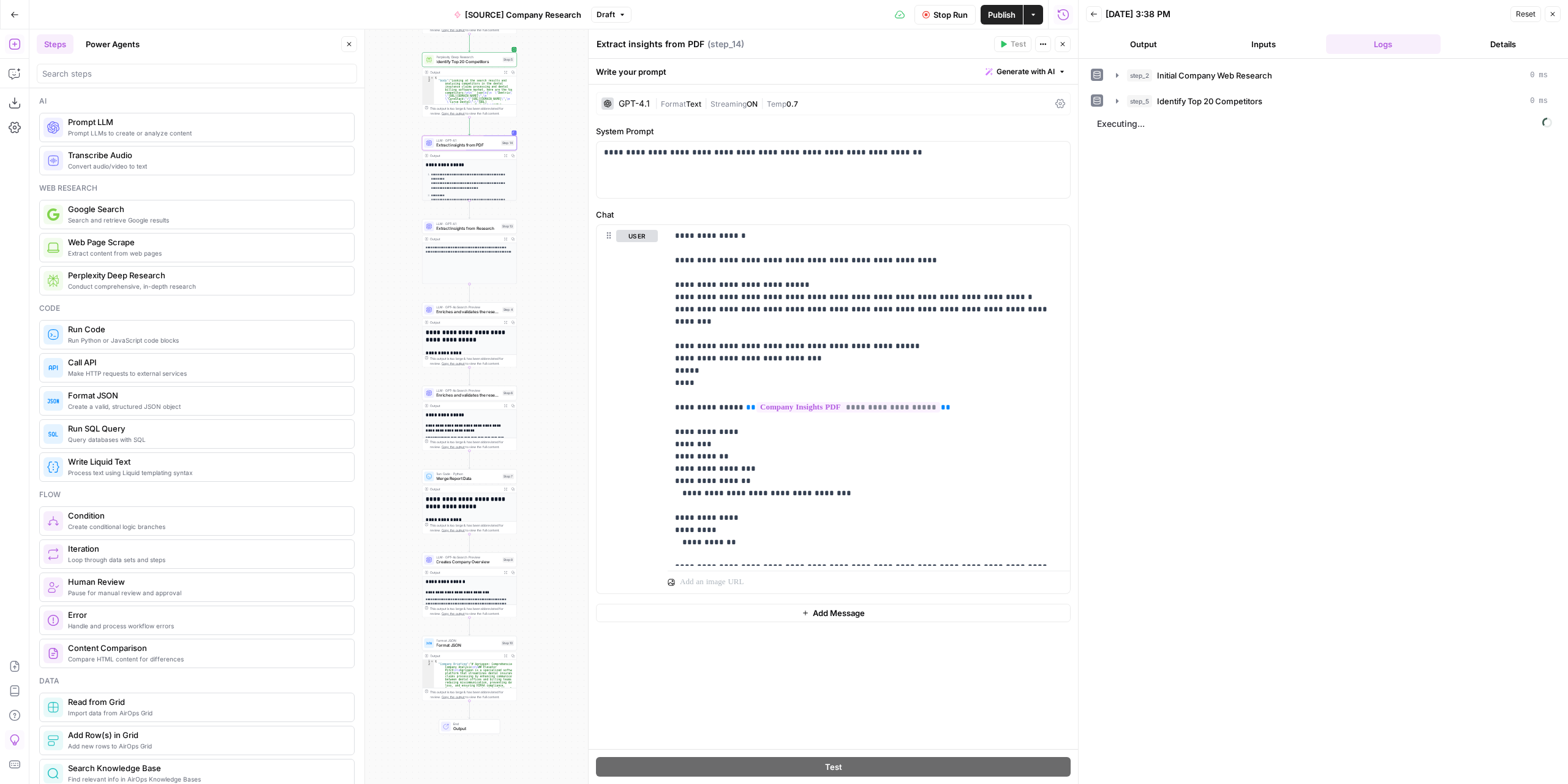
click at [1168, 49] on button "Output" at bounding box center [1144, 44] width 115 height 20
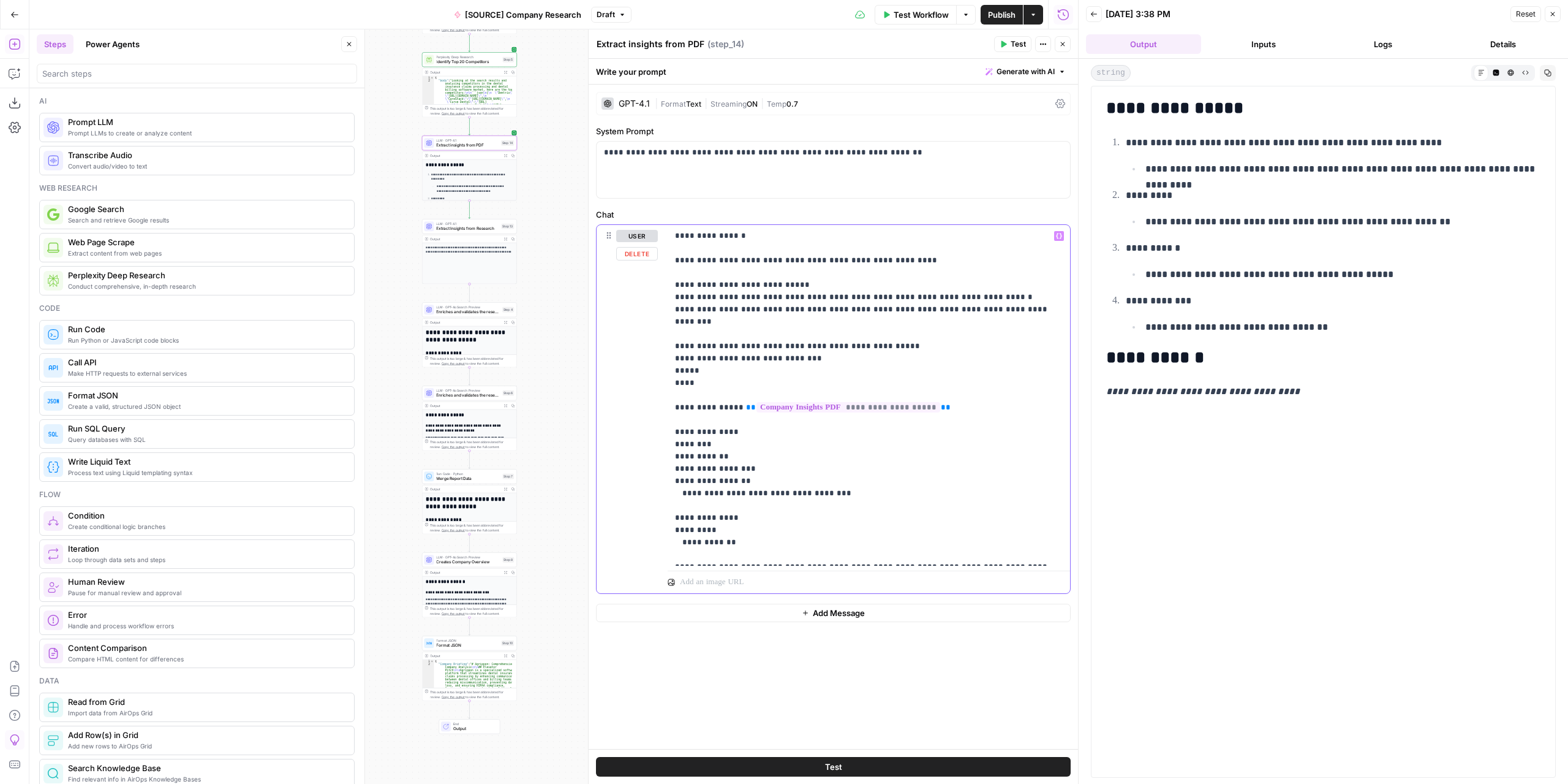
drag, startPoint x: 717, startPoint y: 481, endPoint x: 816, endPoint y: 484, distance: 99.0
click at [816, 484] on p "**********" at bounding box center [869, 395] width 388 height 331
copy p "**********"
drag, startPoint x: 719, startPoint y: 468, endPoint x: 741, endPoint y: 468, distance: 22.0
click at [741, 468] on p "**********" at bounding box center [869, 395] width 388 height 331
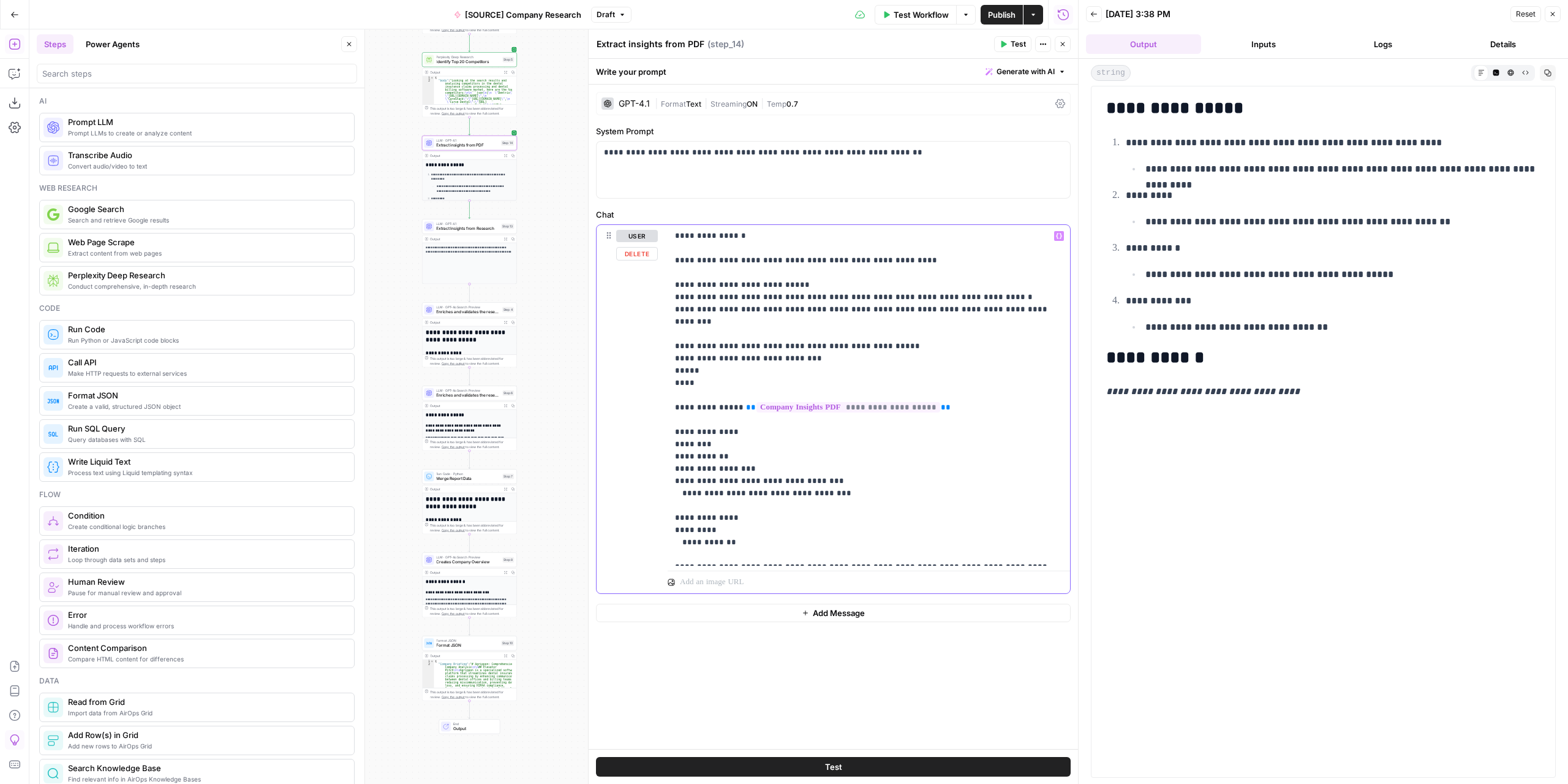
drag, startPoint x: 819, startPoint y: 482, endPoint x: 687, endPoint y: 483, distance: 132.0
click at [687, 483] on p "**********" at bounding box center [869, 395] width 388 height 331
click at [1013, 48] on span "Test" at bounding box center [1018, 44] width 15 height 11
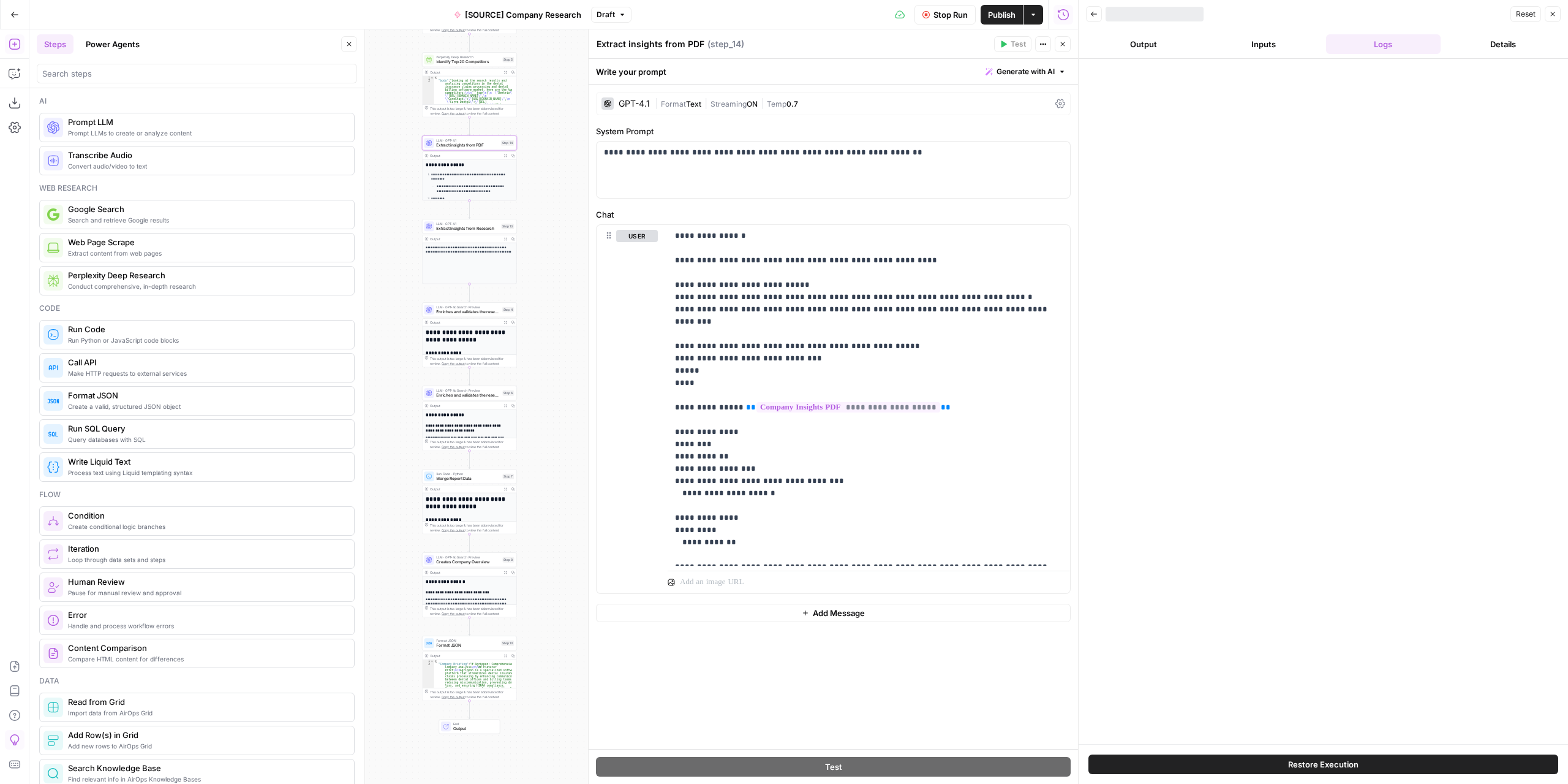
click at [1163, 48] on button "Output" at bounding box center [1144, 44] width 115 height 20
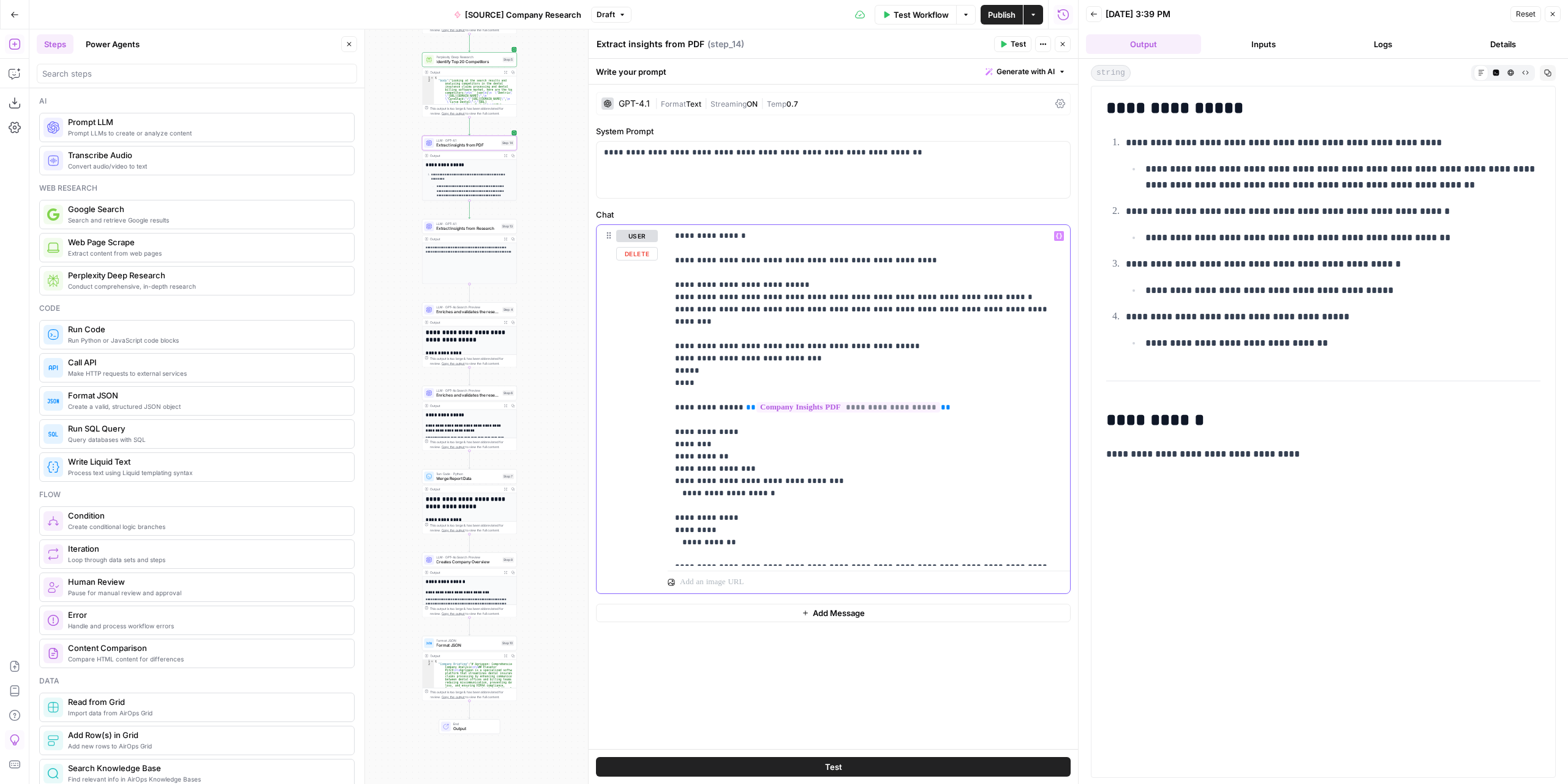
click at [819, 467] on p "**********" at bounding box center [869, 395] width 388 height 331
click at [1015, 45] on span "Test" at bounding box center [1018, 44] width 15 height 11
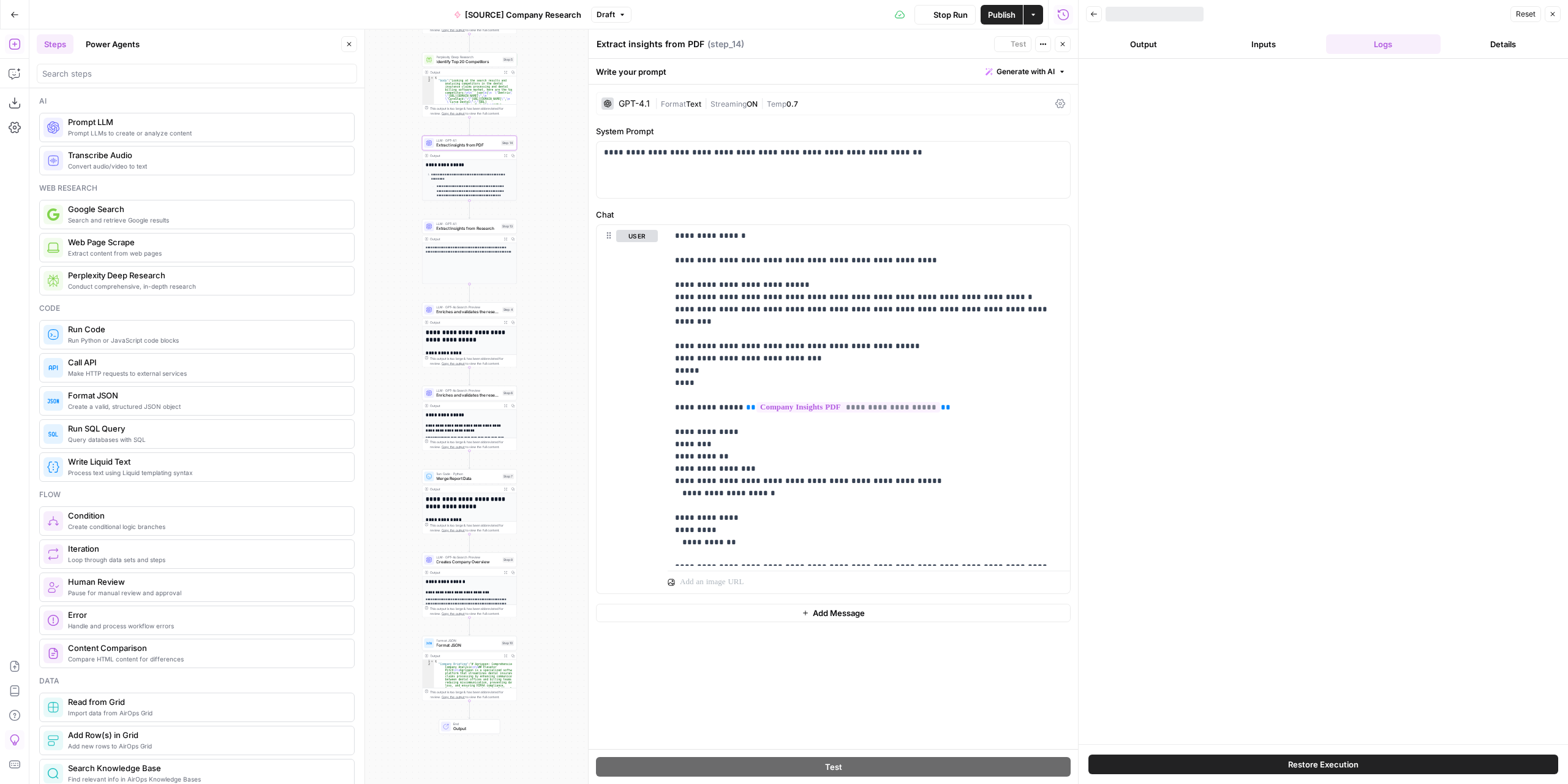
click at [1142, 43] on button "Output" at bounding box center [1144, 44] width 115 height 20
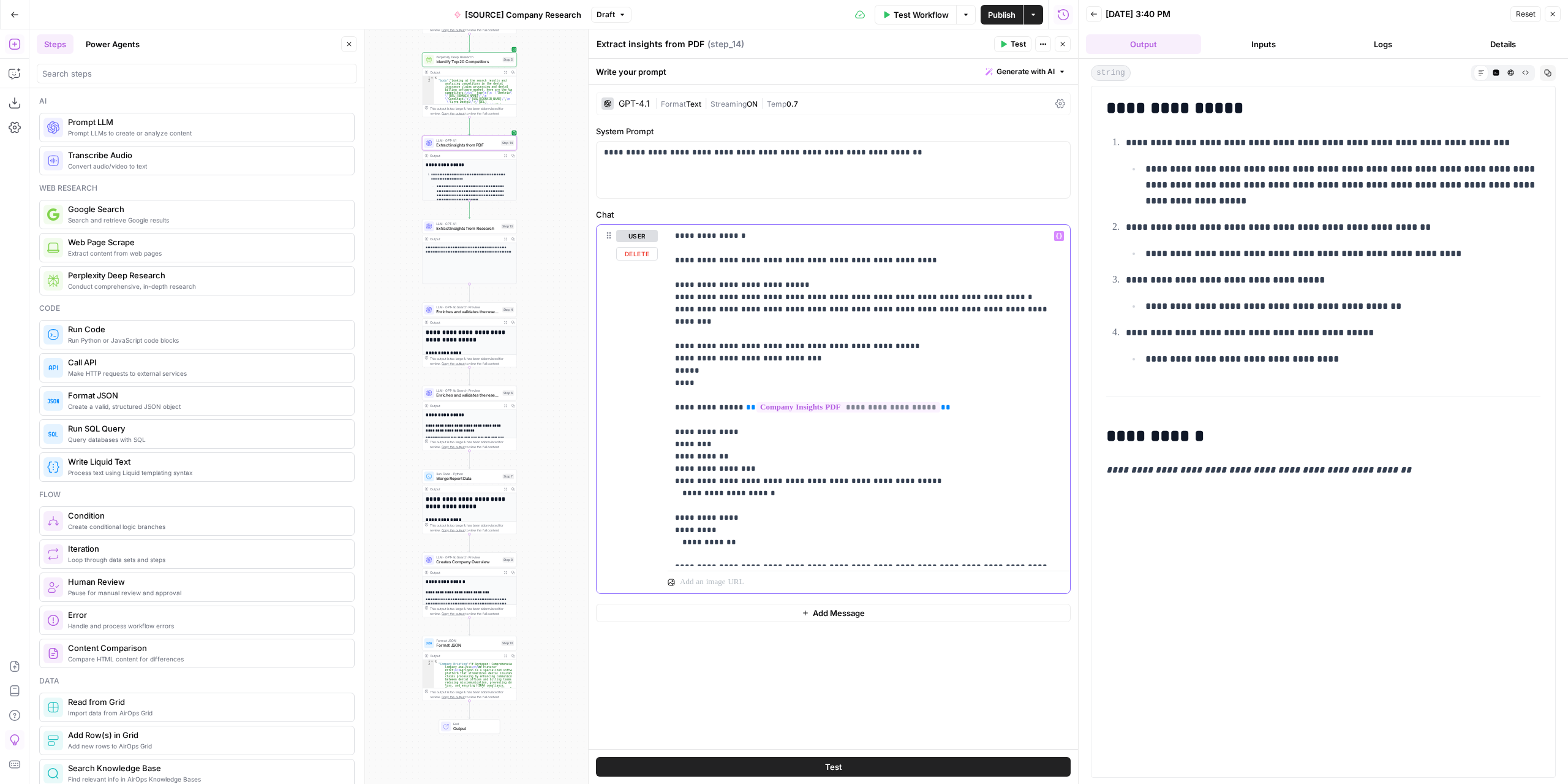
click at [1015, 307] on p "**********" at bounding box center [869, 395] width 388 height 331
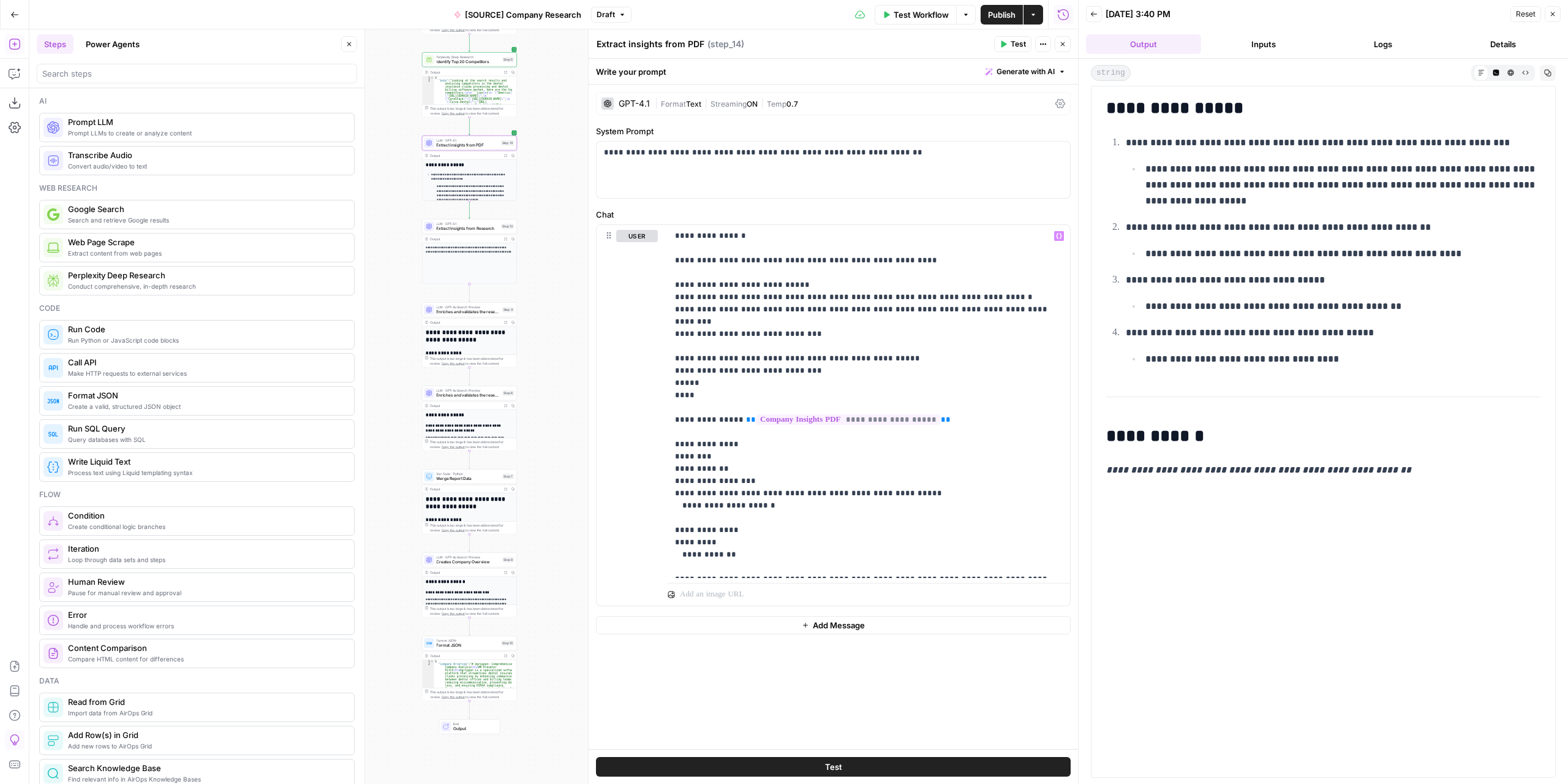
click at [1015, 43] on span "Test" at bounding box center [1018, 44] width 15 height 11
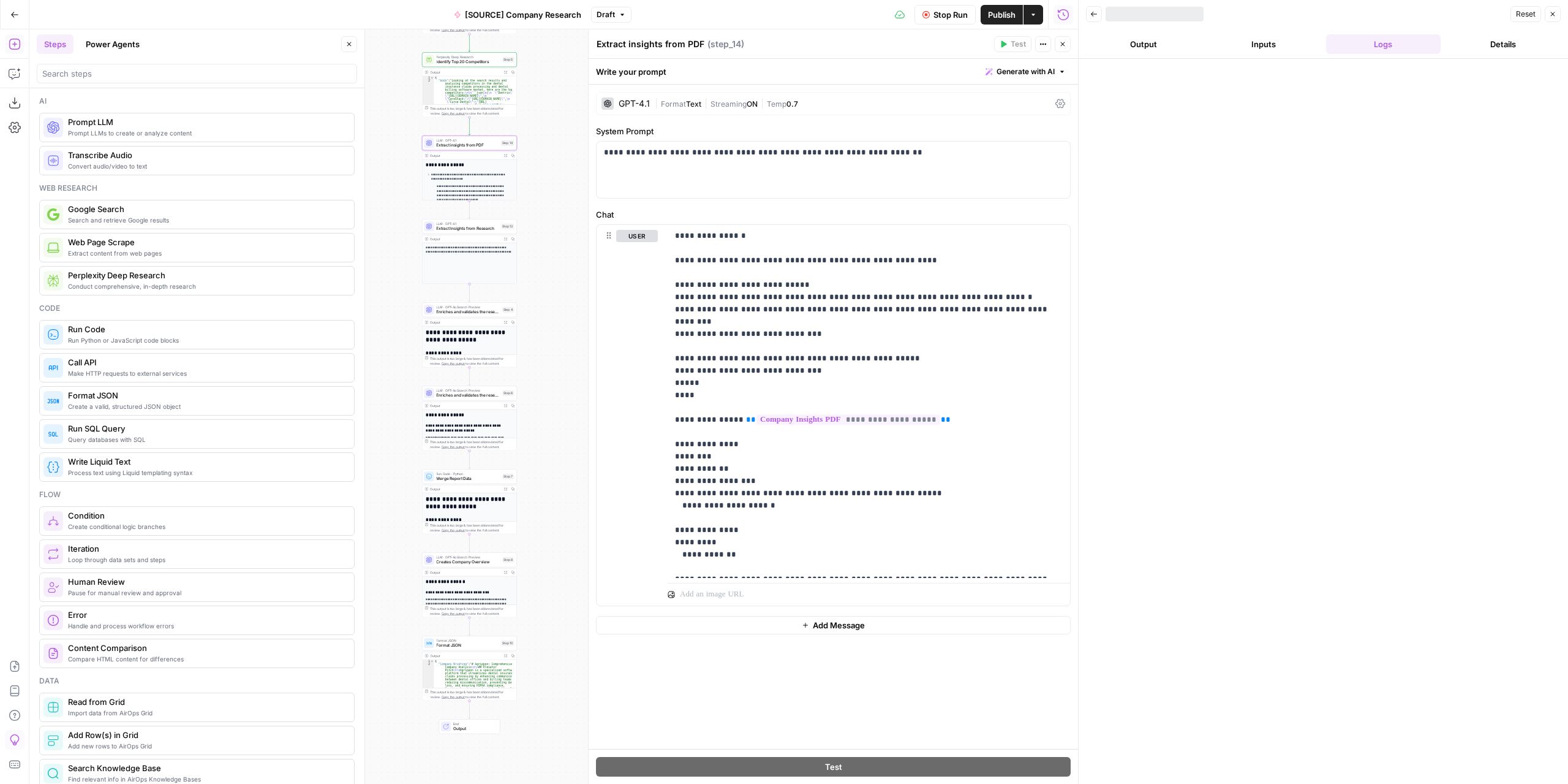
click at [1129, 45] on button "Output" at bounding box center [1144, 44] width 115 height 20
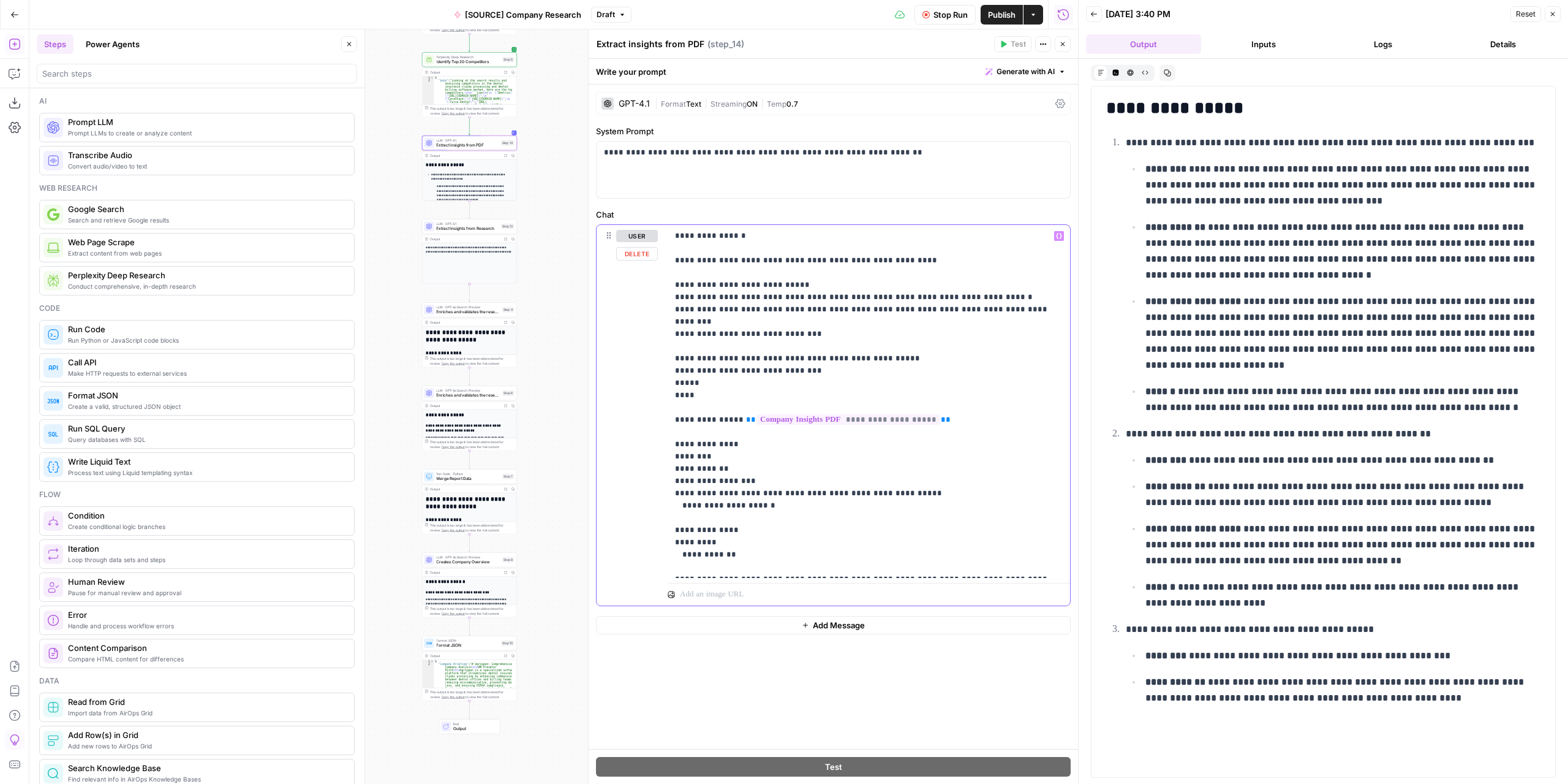
click at [778, 319] on p "**********" at bounding box center [869, 401] width 388 height 343
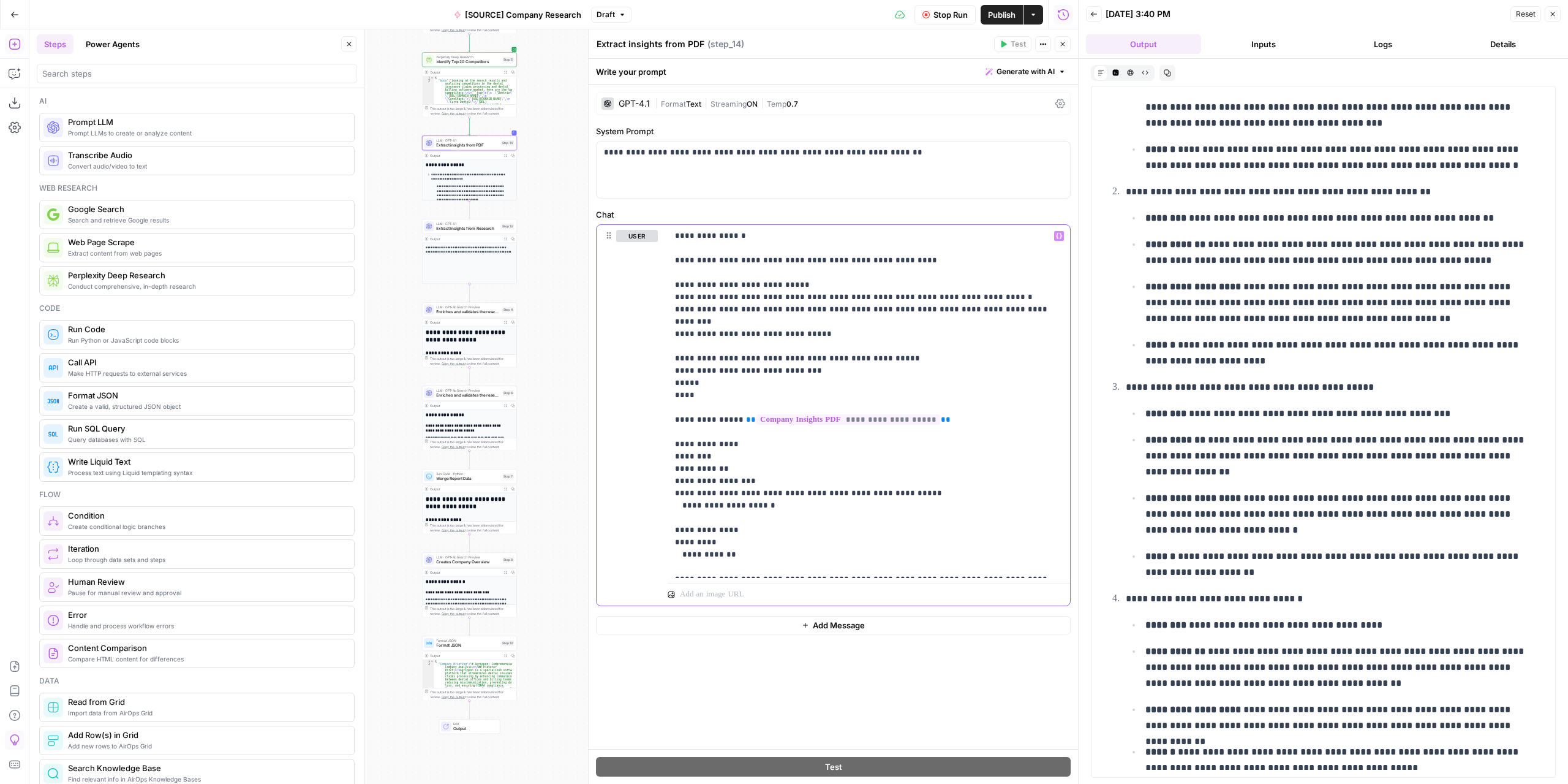
scroll to position [245, 0]
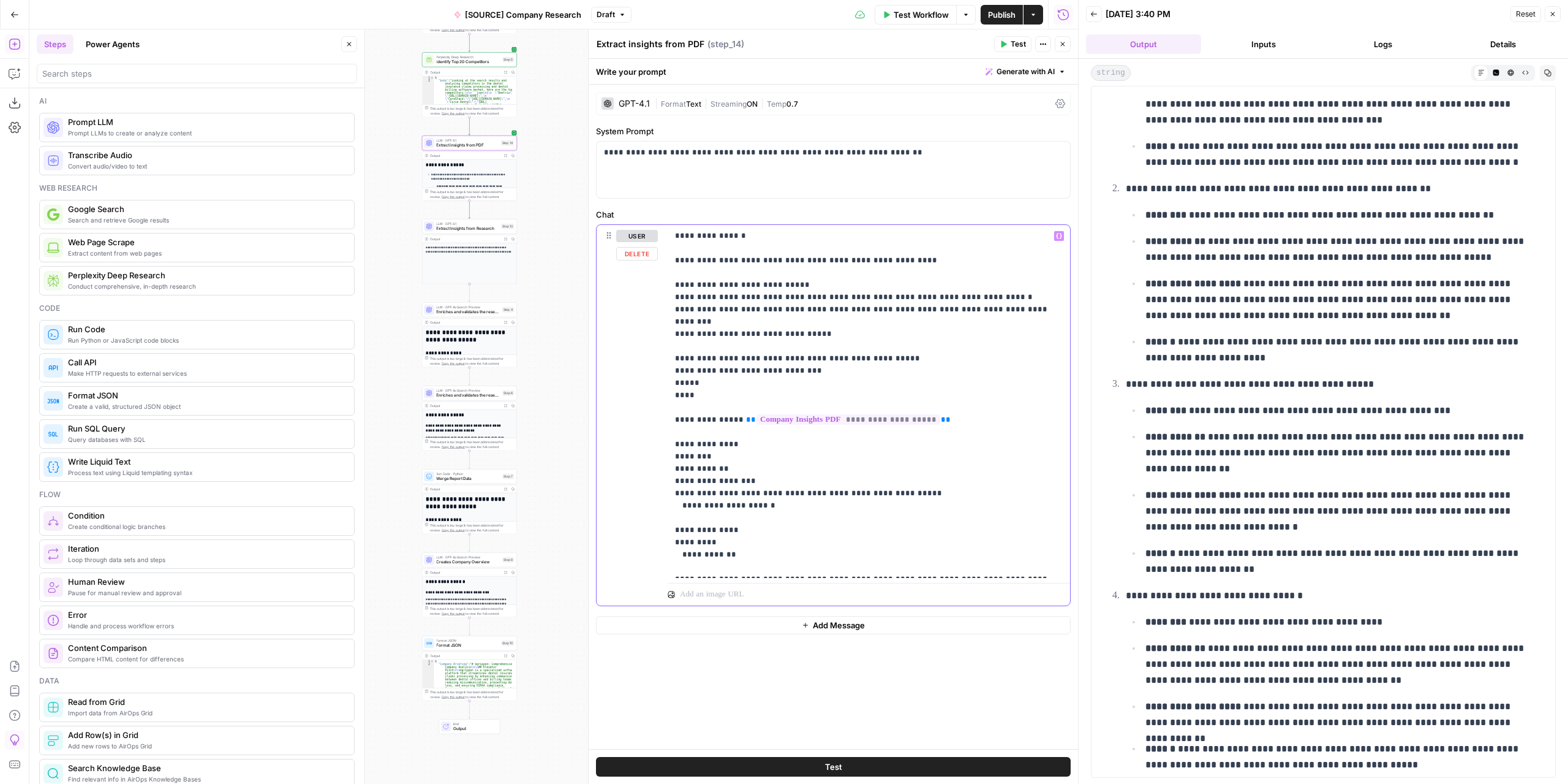
click at [679, 298] on p "**********" at bounding box center [869, 401] width 388 height 343
click at [682, 479] on p "**********" at bounding box center [869, 401] width 388 height 343
drag, startPoint x: 696, startPoint y: 297, endPoint x: 679, endPoint y: 297, distance: 17.0
click at [679, 297] on p "**********" at bounding box center [869, 401] width 388 height 343
click at [1010, 42] on button "Test" at bounding box center [1013, 44] width 37 height 16
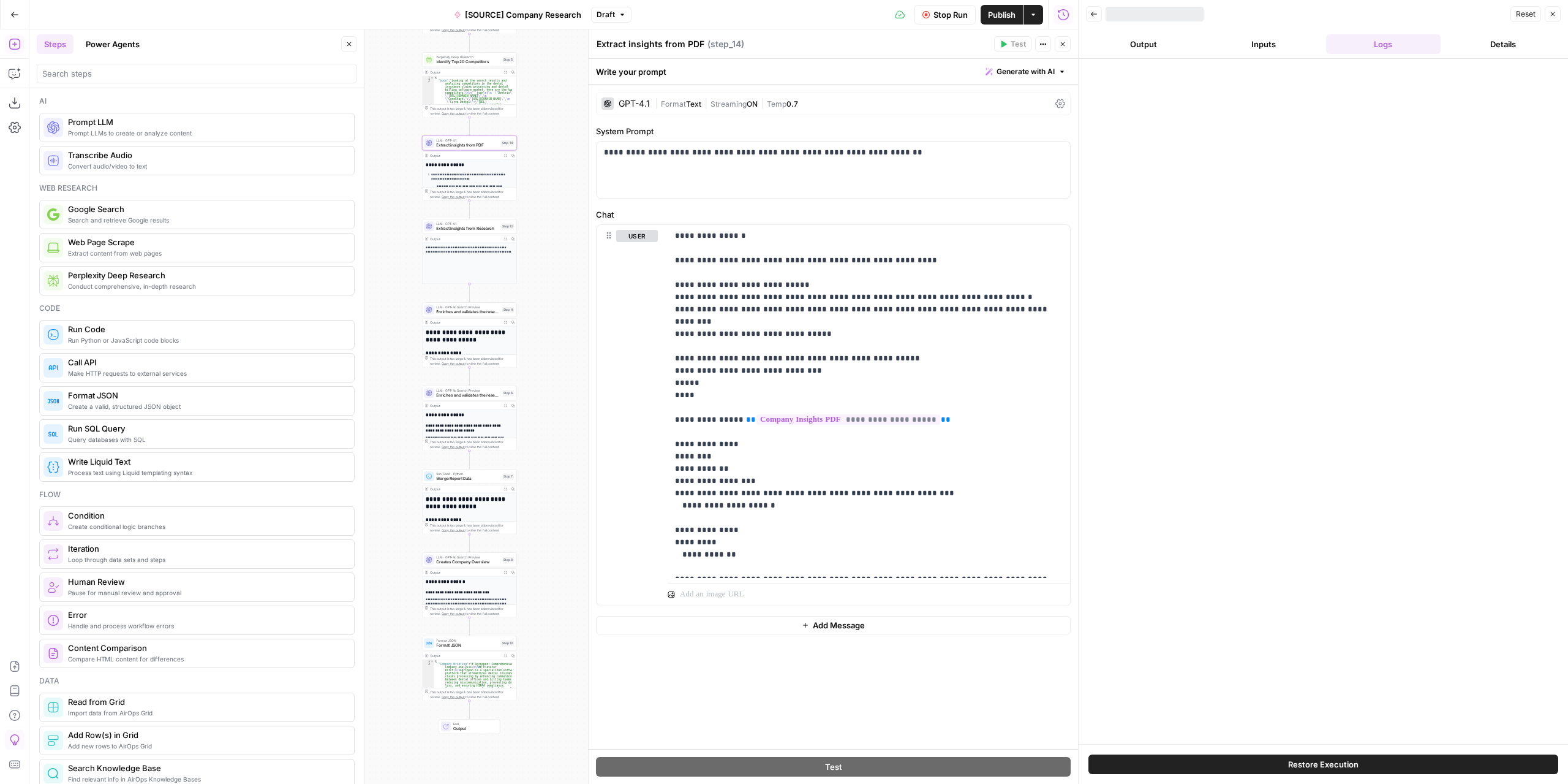
click at [1146, 47] on button "Output" at bounding box center [1144, 44] width 115 height 20
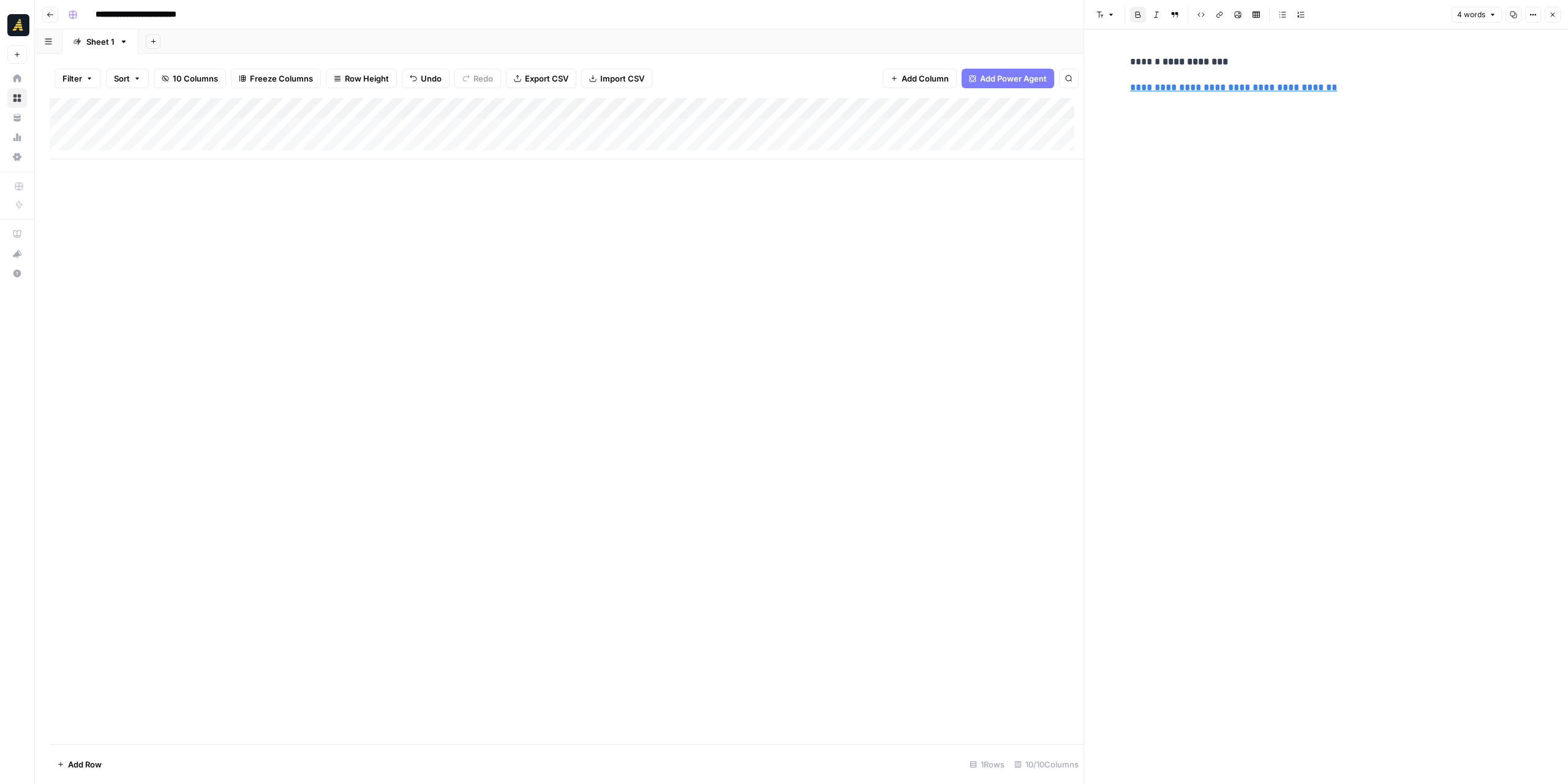
click at [469, 132] on div "Add Column" at bounding box center [566, 128] width 1034 height 61
type textarea "**********"
click at [505, 235] on div "Add Column" at bounding box center [566, 421] width 1034 height 646
click at [241, 121] on div "Add Column" at bounding box center [566, 128] width 1034 height 61
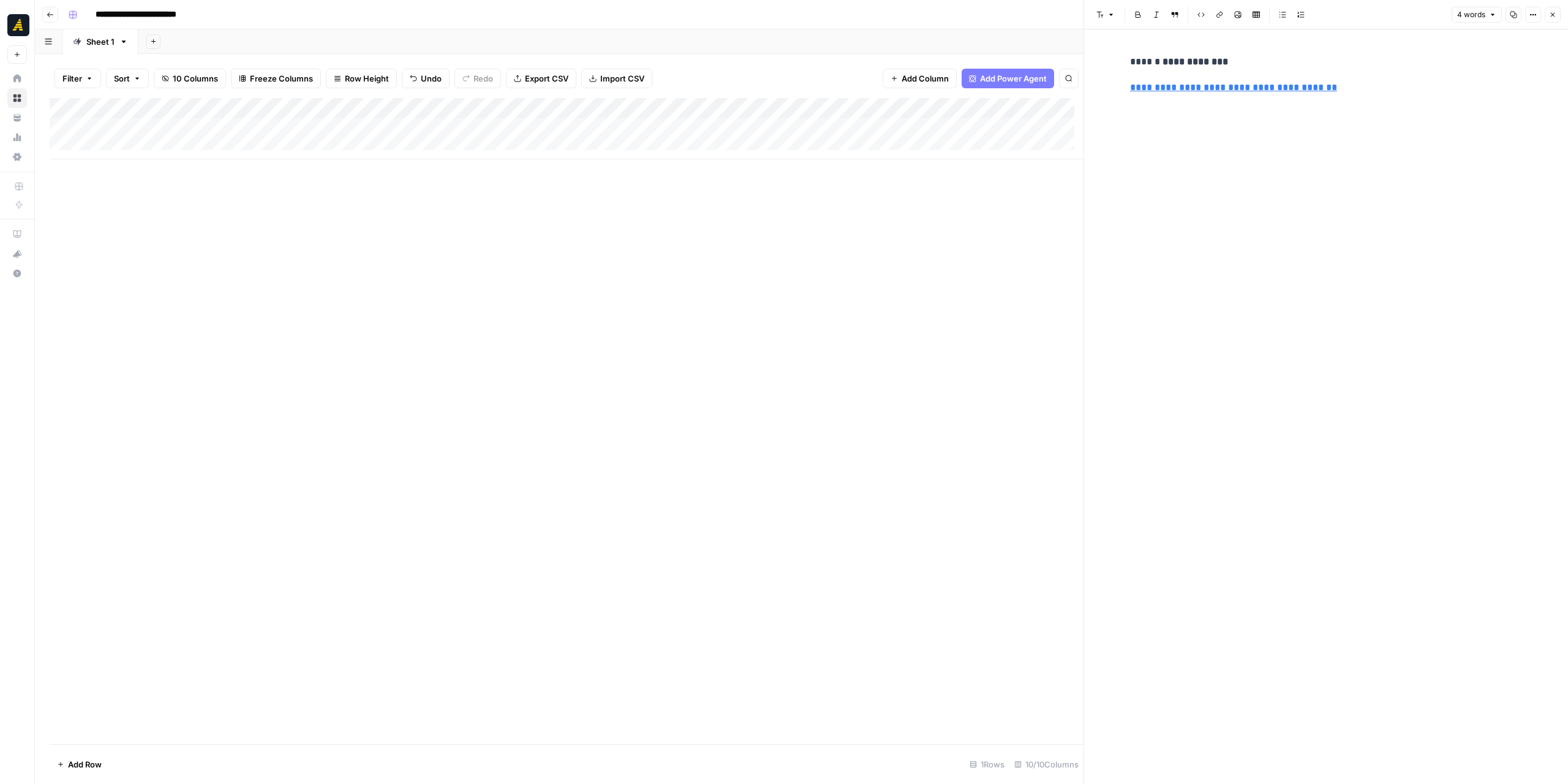
click at [254, 128] on div "Add Column" at bounding box center [566, 128] width 1034 height 61
click at [1160, 72] on div at bounding box center [1326, 62] width 407 height 26
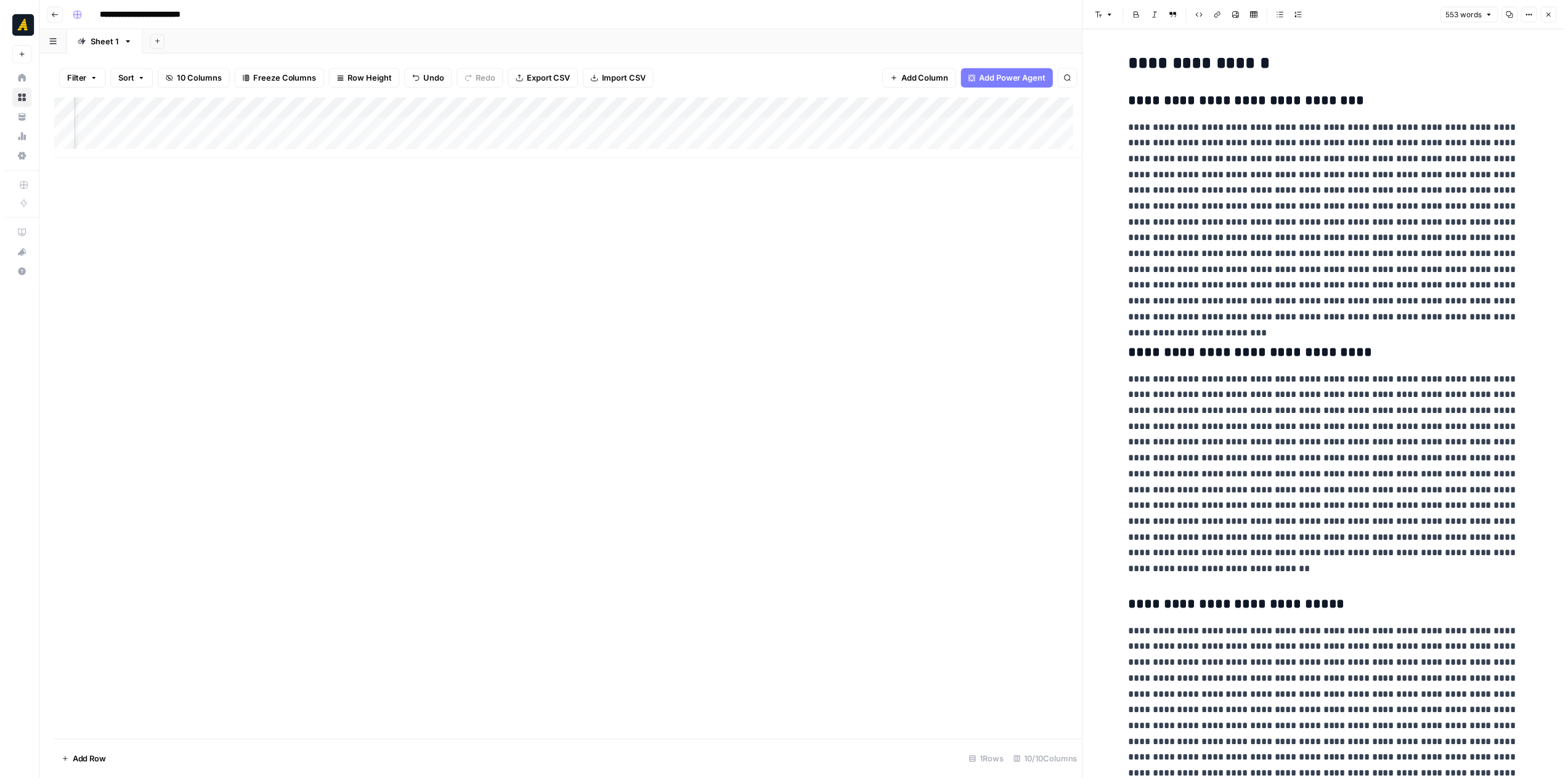
scroll to position [0, 274]
click at [718, 134] on div "Add Column" at bounding box center [570, 129] width 1040 height 61
click at [1562, 19] on button "Close" at bounding box center [1561, 14] width 16 height 16
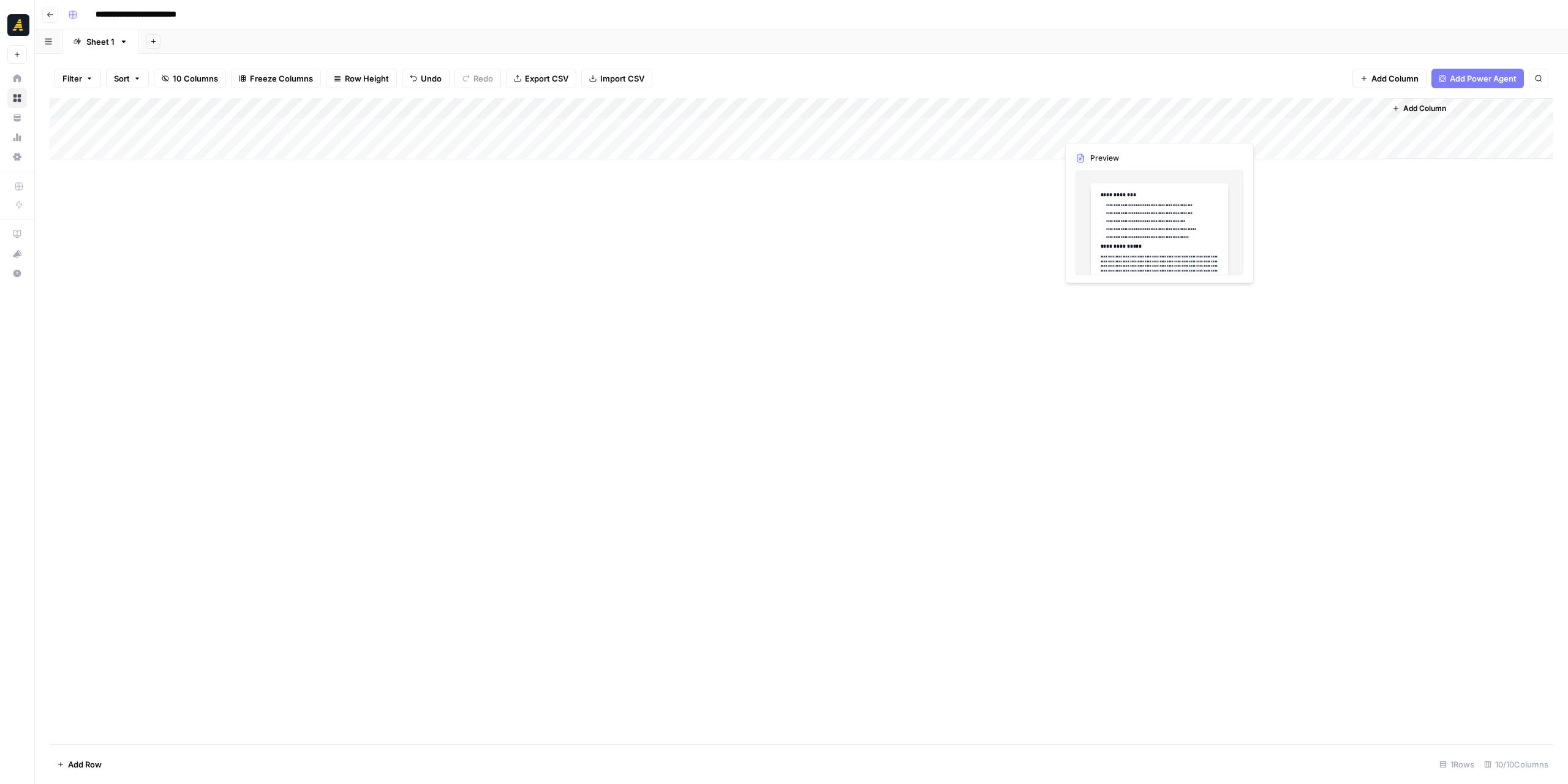
click at [1122, 134] on div "Add Column" at bounding box center [801, 128] width 1504 height 61
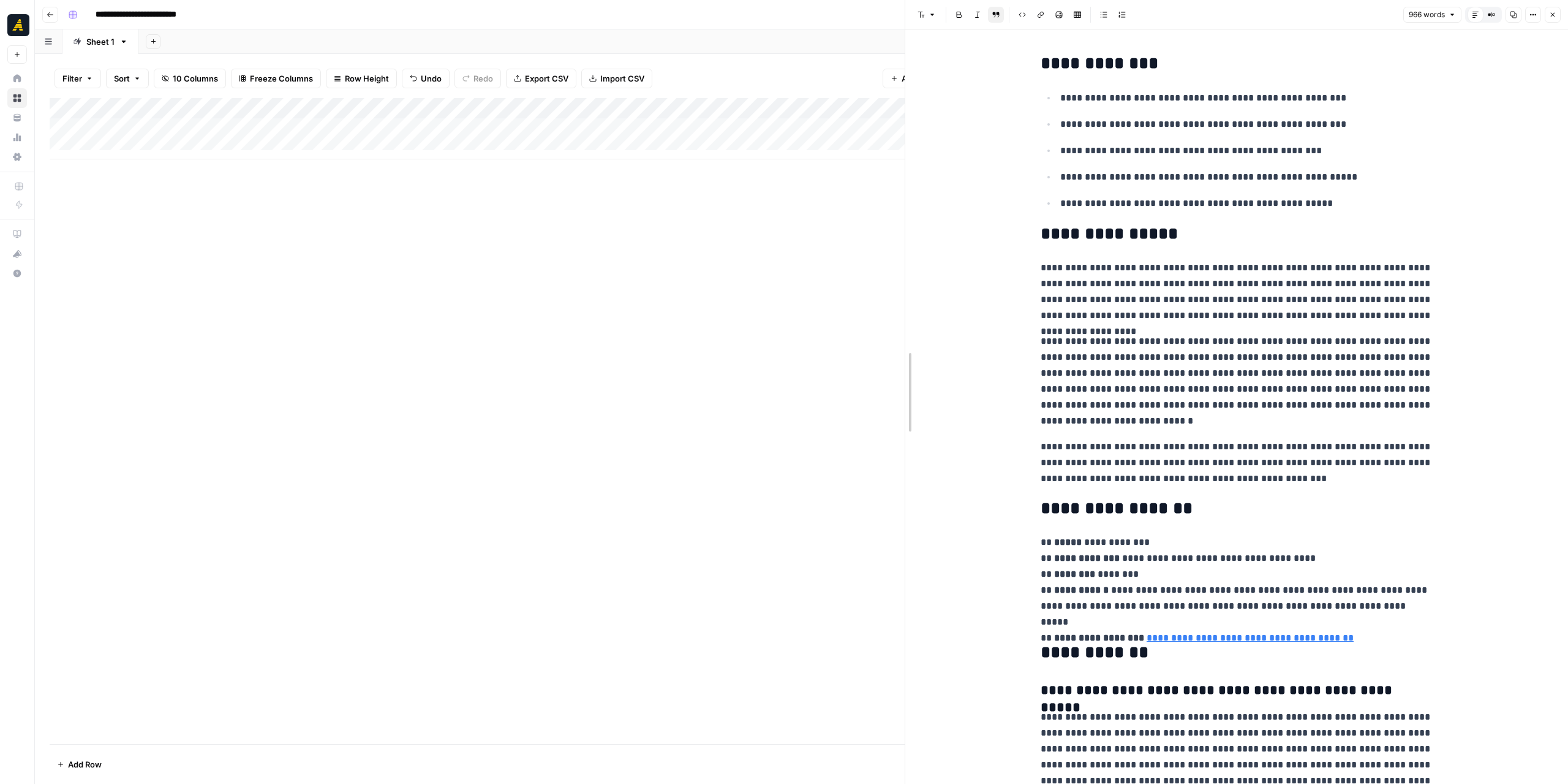
drag, startPoint x: 1088, startPoint y: 317, endPoint x: 909, endPoint y: 317, distance: 179.0
click at [1511, 19] on button "Copy" at bounding box center [1513, 14] width 16 height 16
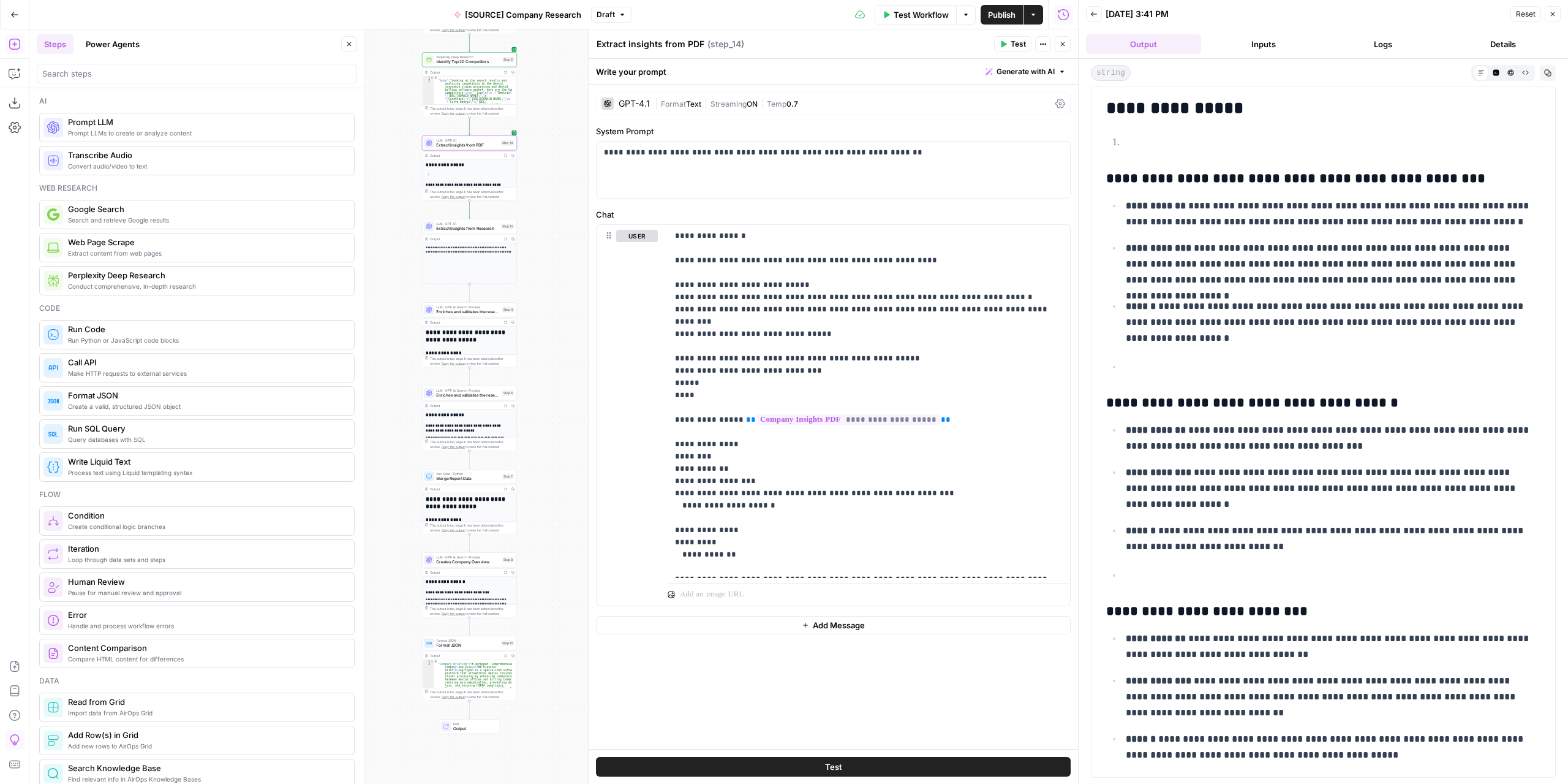
click at [922, 15] on span "Test Workflow" at bounding box center [921, 15] width 55 height 12
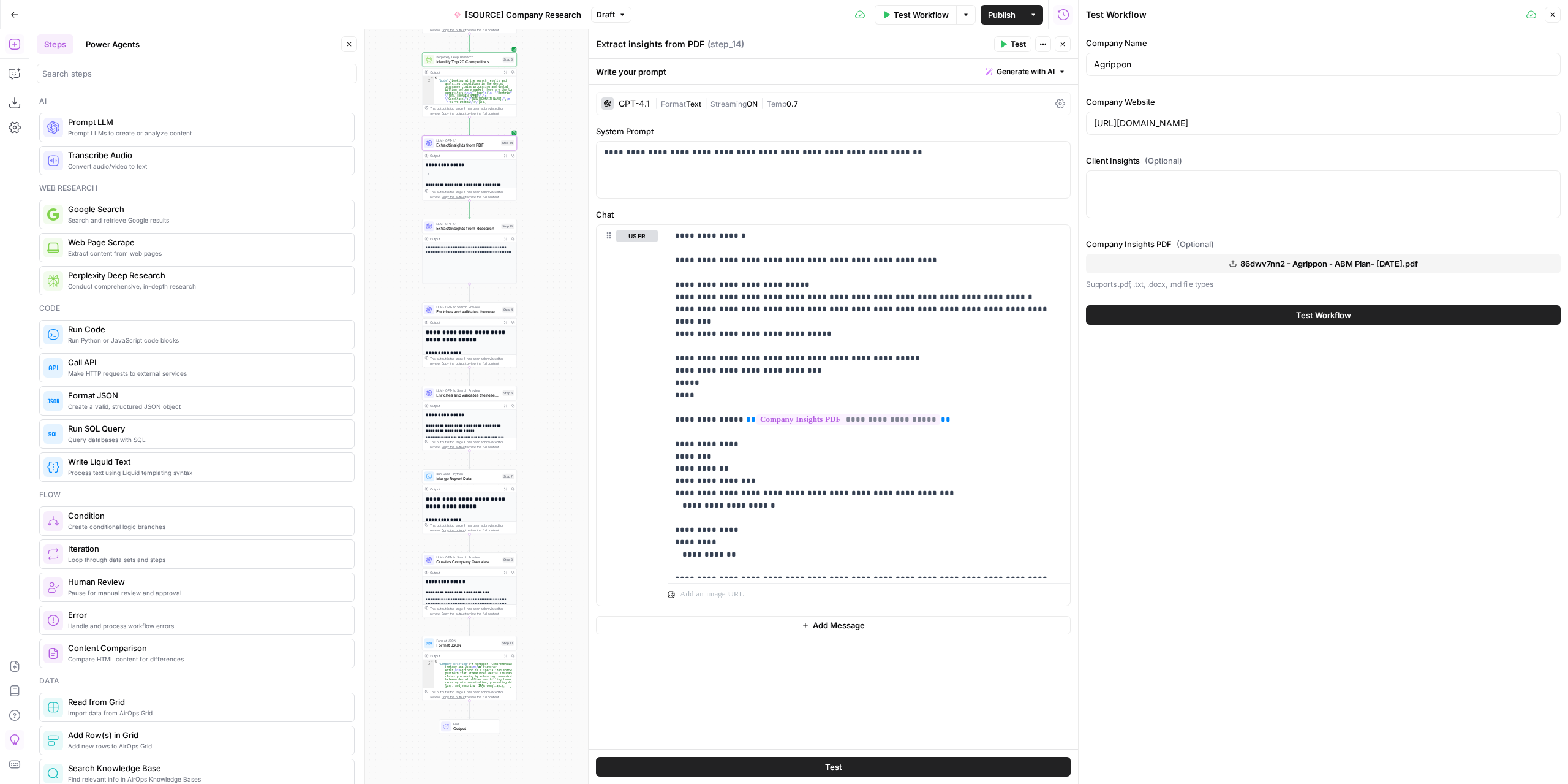
click at [1198, 324] on div "Test Workflow" at bounding box center [1323, 315] width 474 height 34
click at [1198, 319] on button "Test Workflow" at bounding box center [1323, 315] width 474 height 20
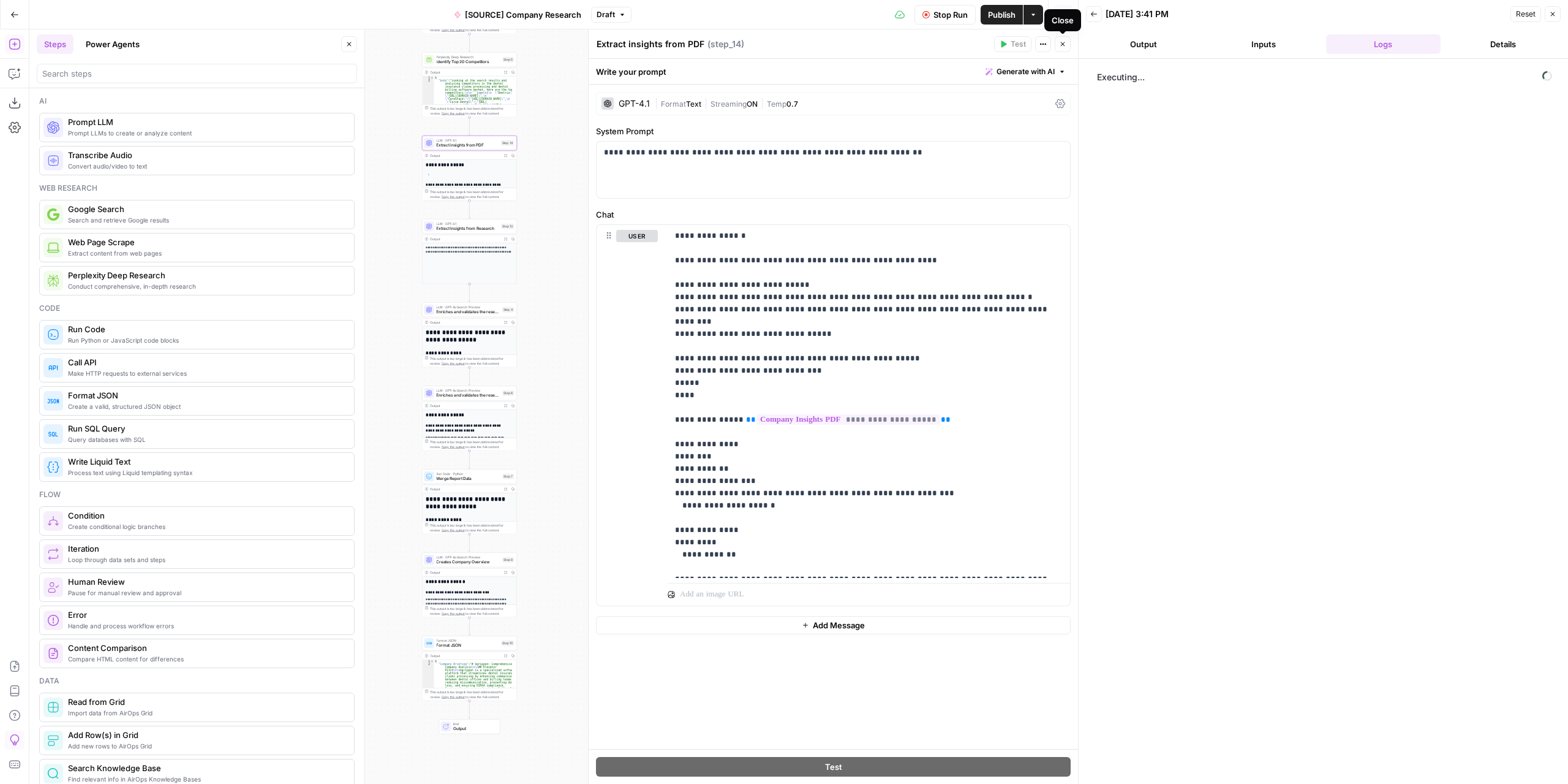
click at [1062, 49] on button "Close" at bounding box center [1062, 44] width 16 height 16
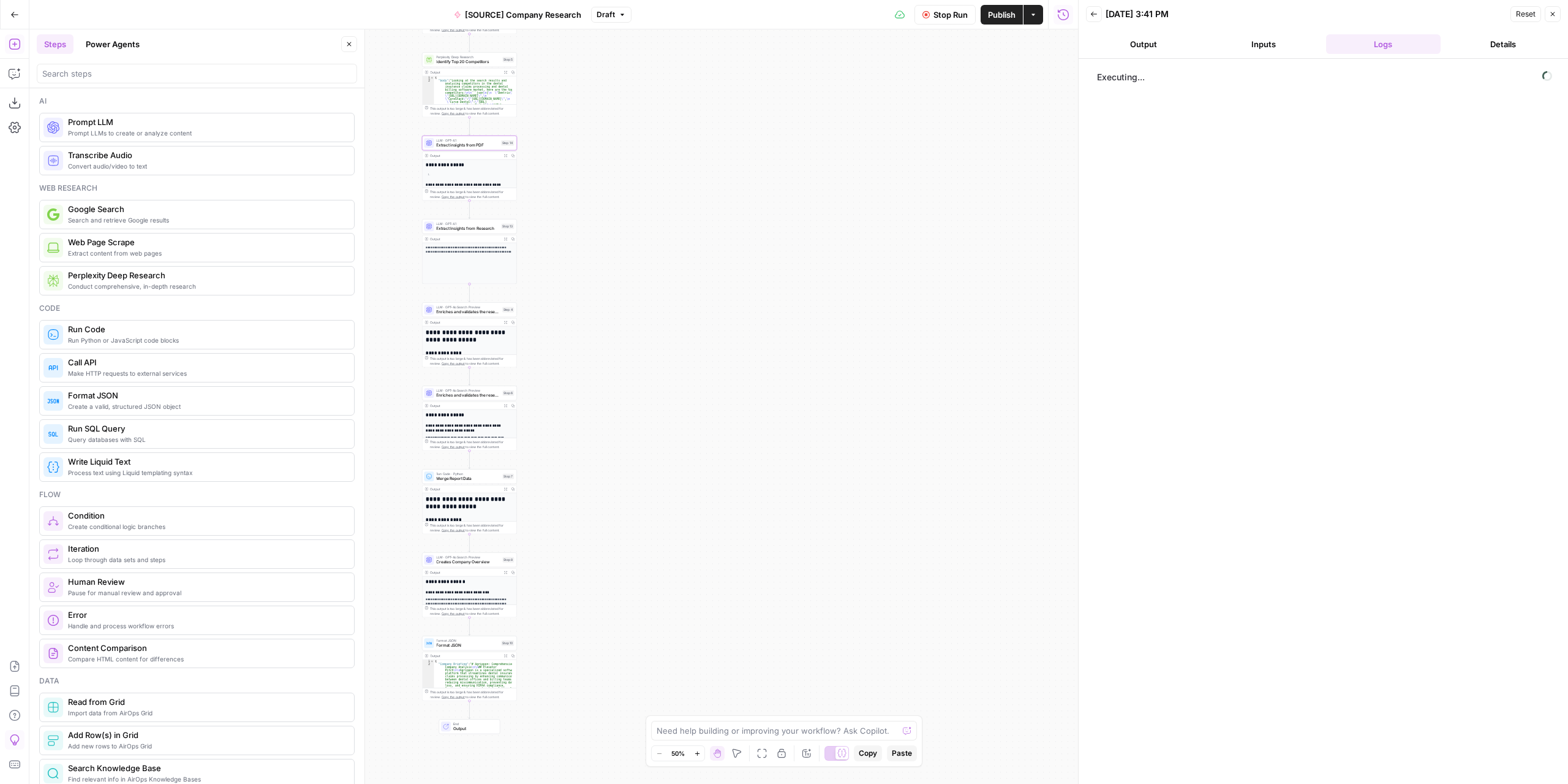
click at [1140, 48] on button "Output" at bounding box center [1144, 44] width 115 height 20
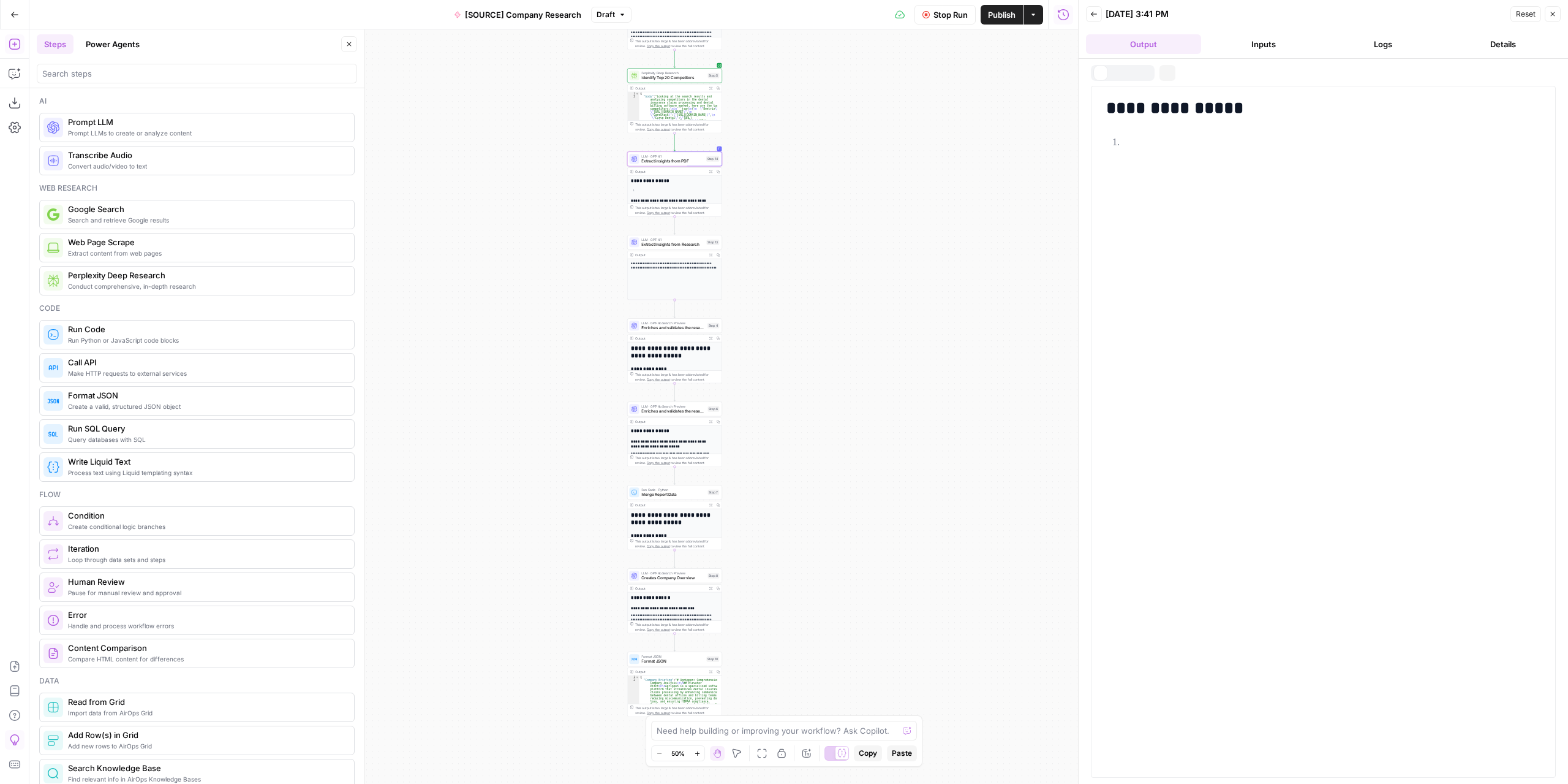
drag, startPoint x: 635, startPoint y: 291, endPoint x: 828, endPoint y: 307, distance: 193.7
click at [828, 307] on div "**********" at bounding box center [554, 407] width 1049 height 755
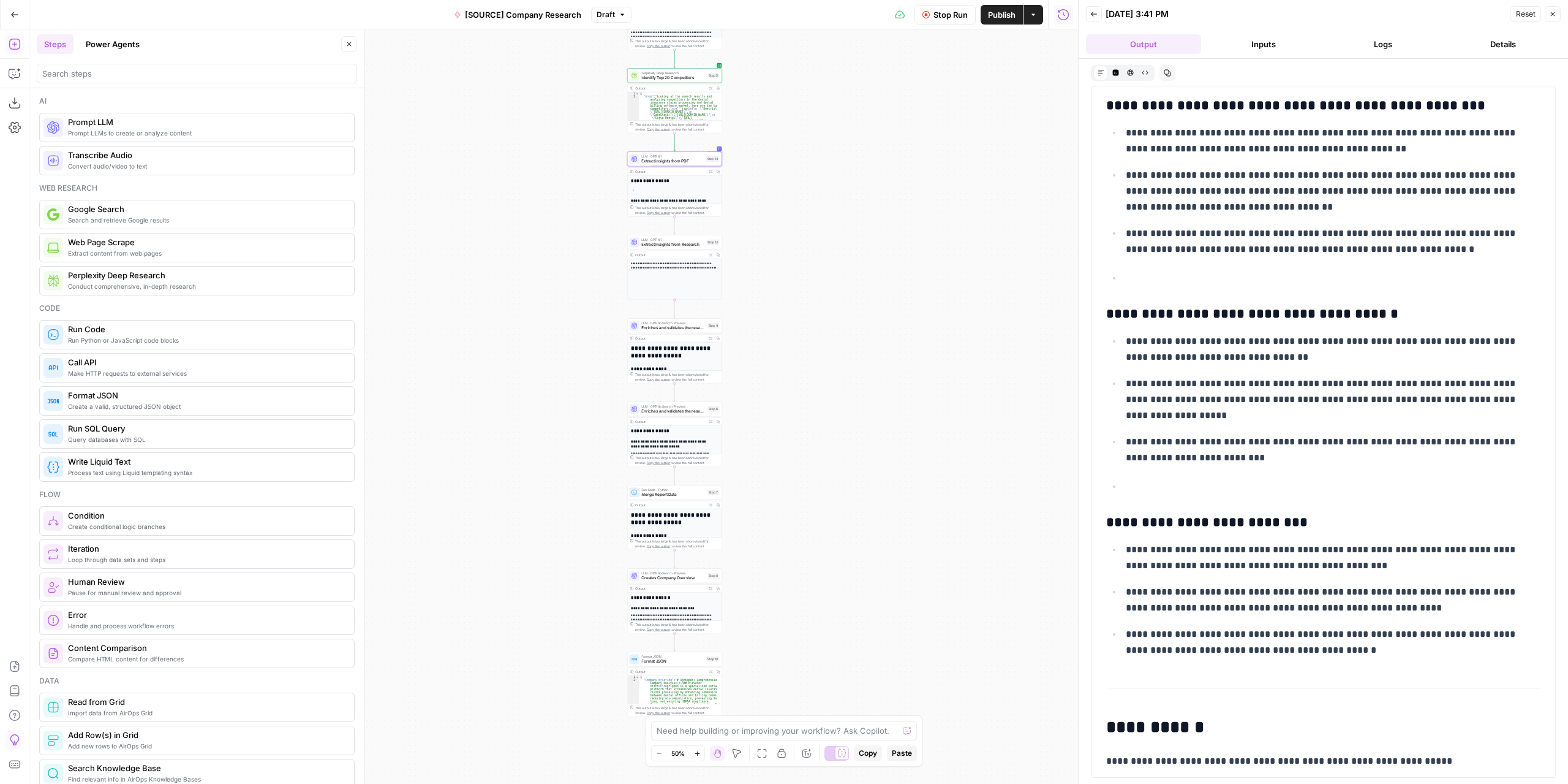
scroll to position [73, 0]
click at [691, 331] on span "Enriches and validates the research 1" at bounding box center [673, 328] width 64 height 6
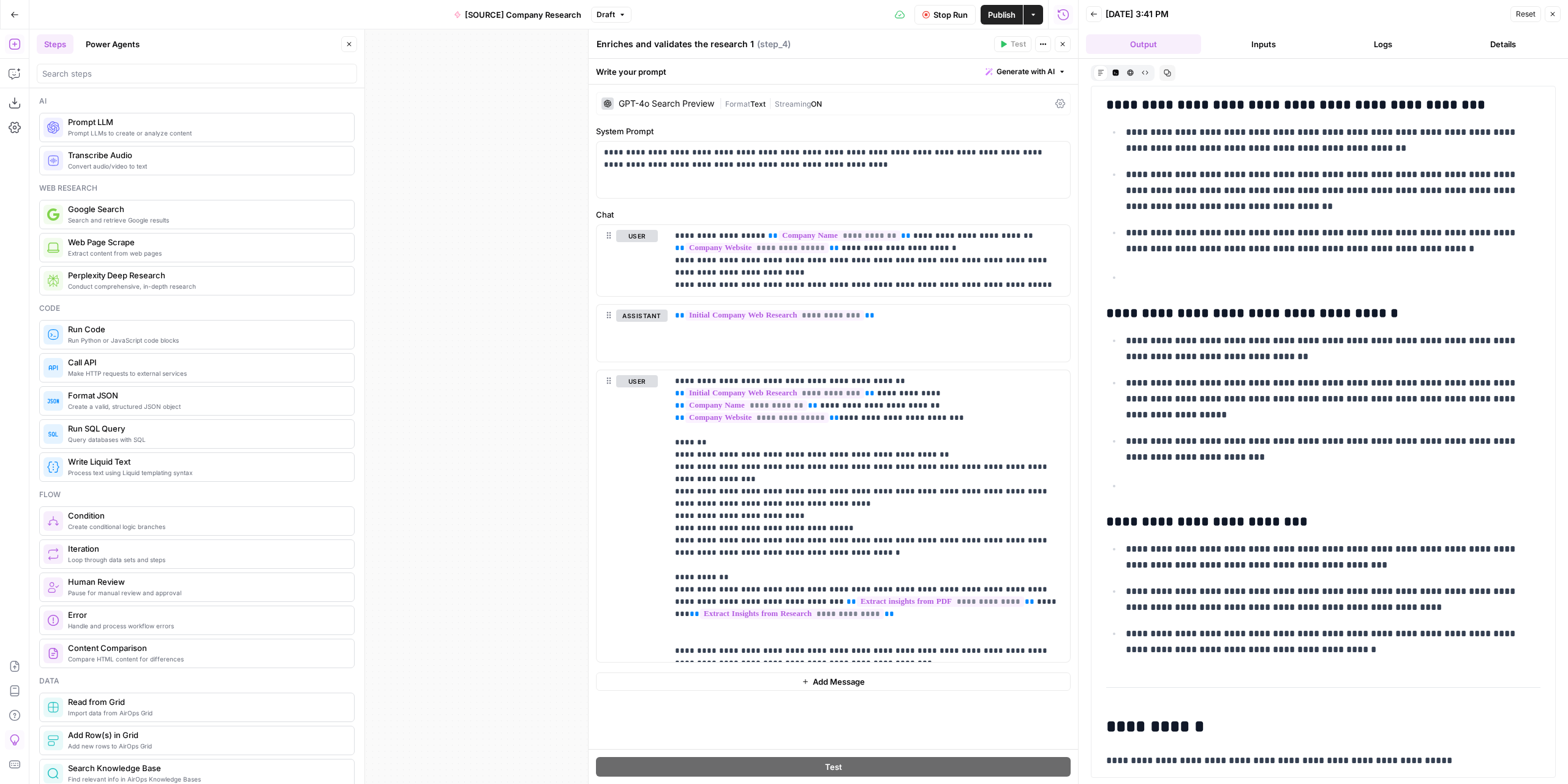
click at [1062, 47] on icon "button" at bounding box center [1063, 44] width 8 height 8
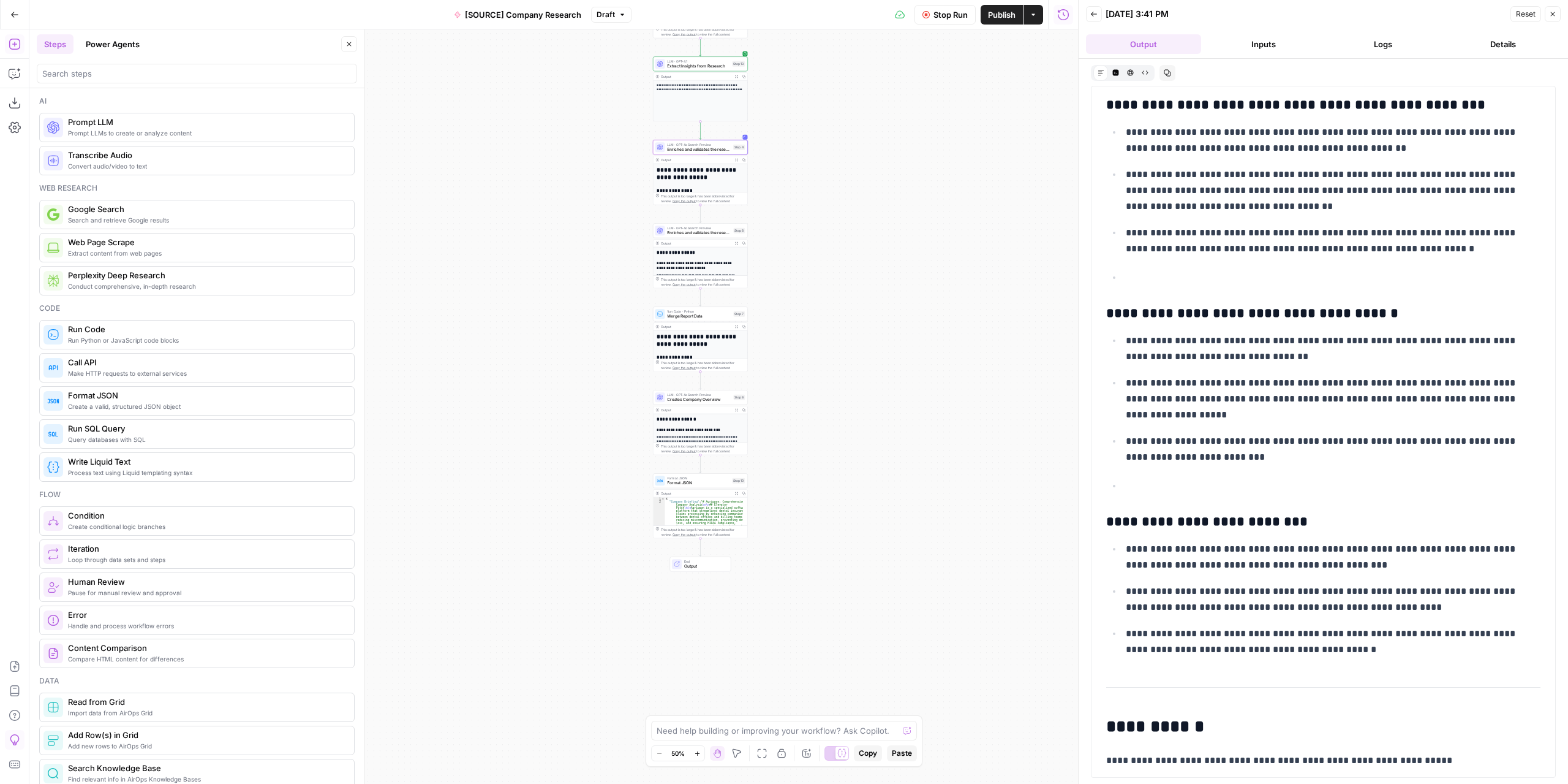
drag, startPoint x: 811, startPoint y: 480, endPoint x: 836, endPoint y: 304, distance: 177.8
click at [836, 304] on div "**********" at bounding box center [554, 407] width 1049 height 755
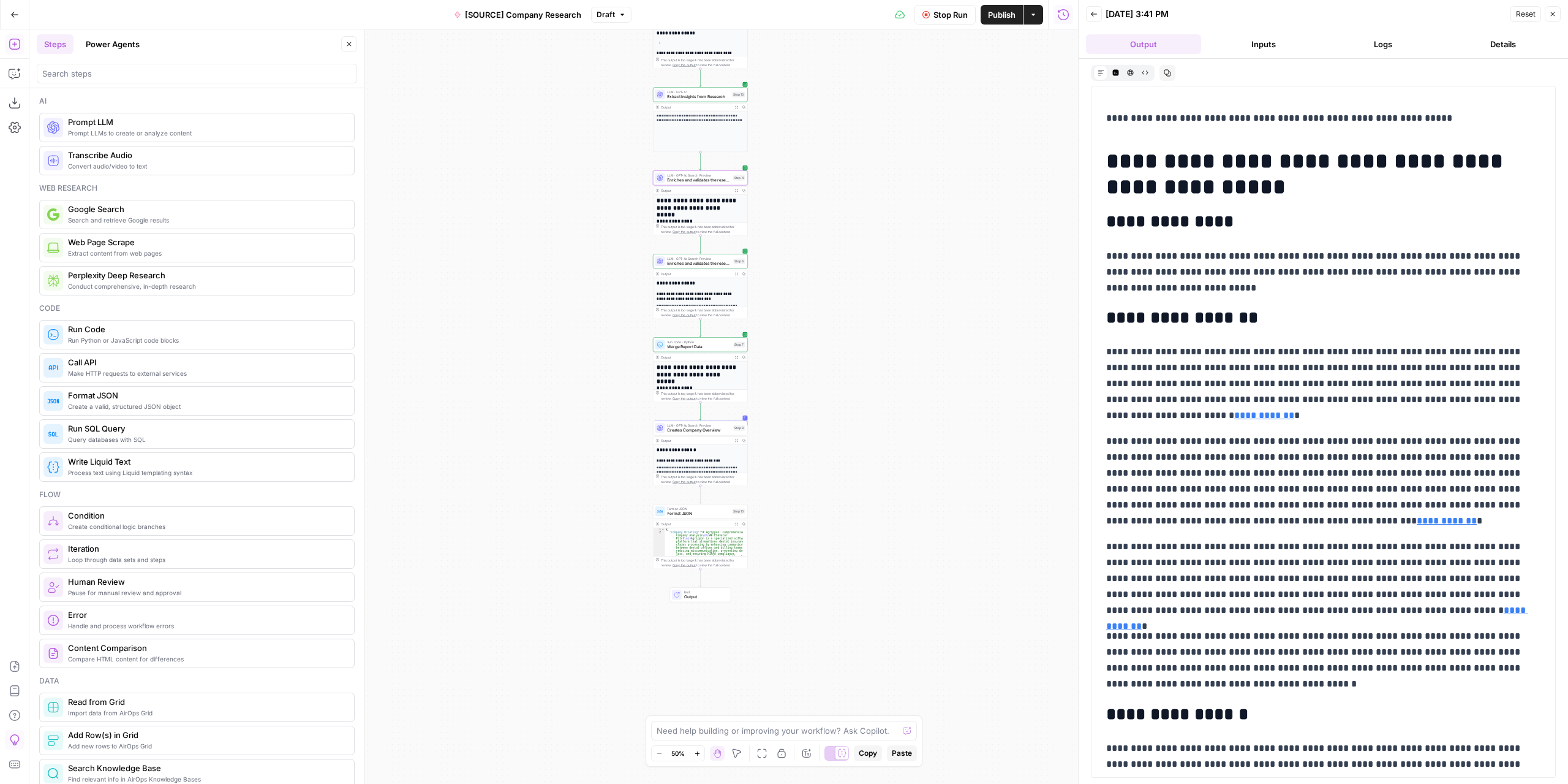
scroll to position [625, 0]
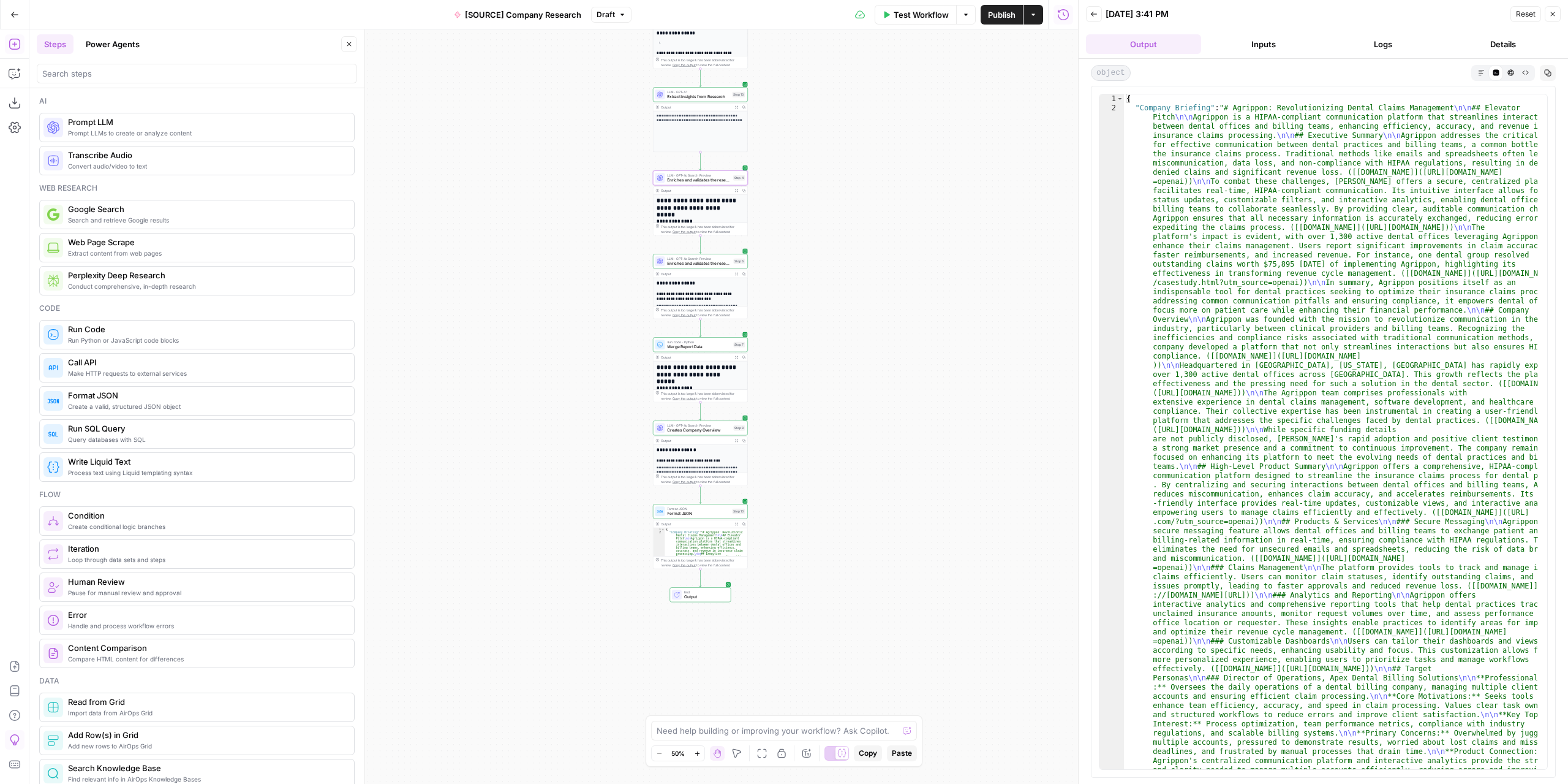
click at [1484, 73] on icon "button" at bounding box center [1482, 73] width 7 height 7
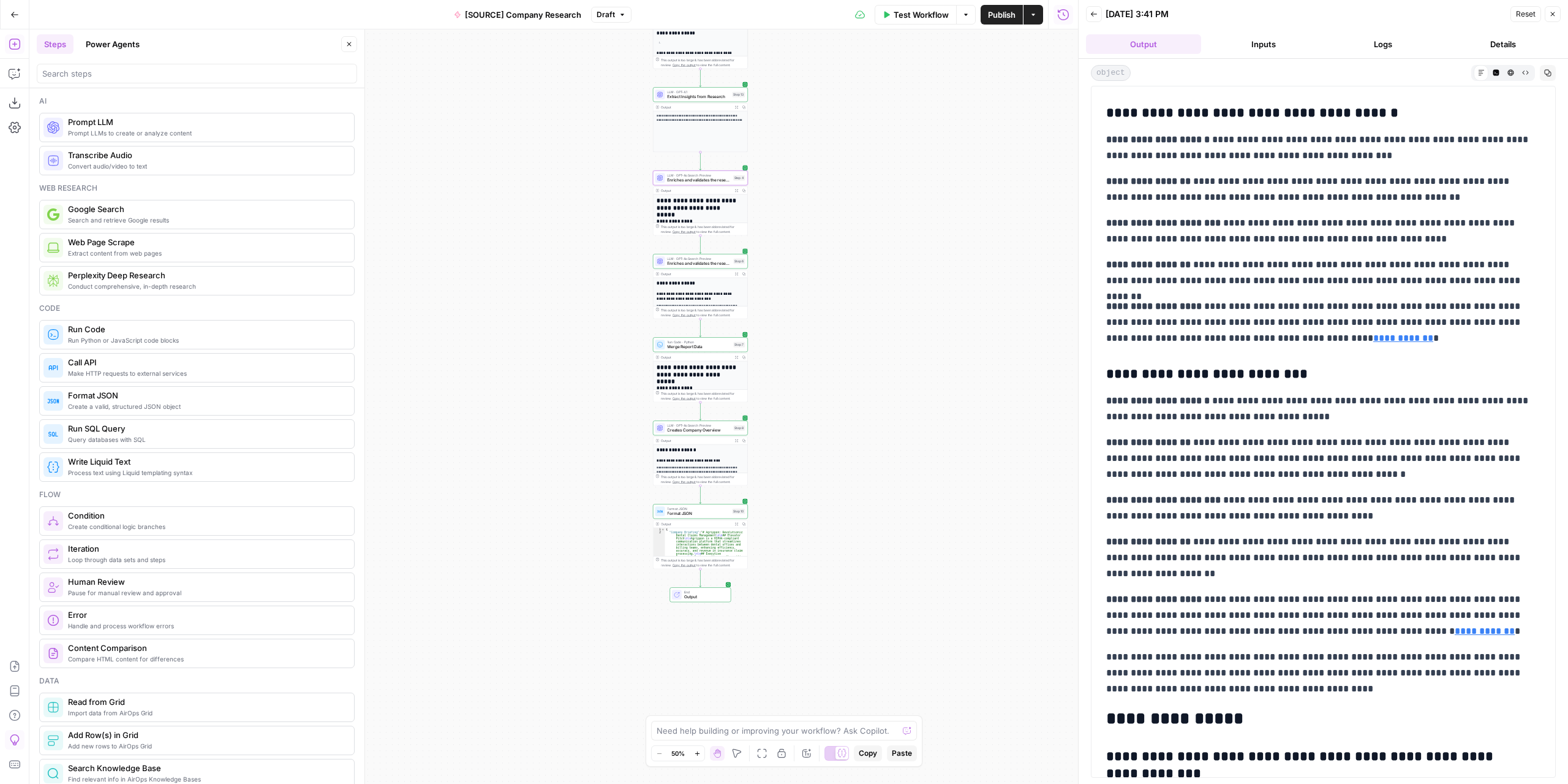
scroll to position [2022, 0]
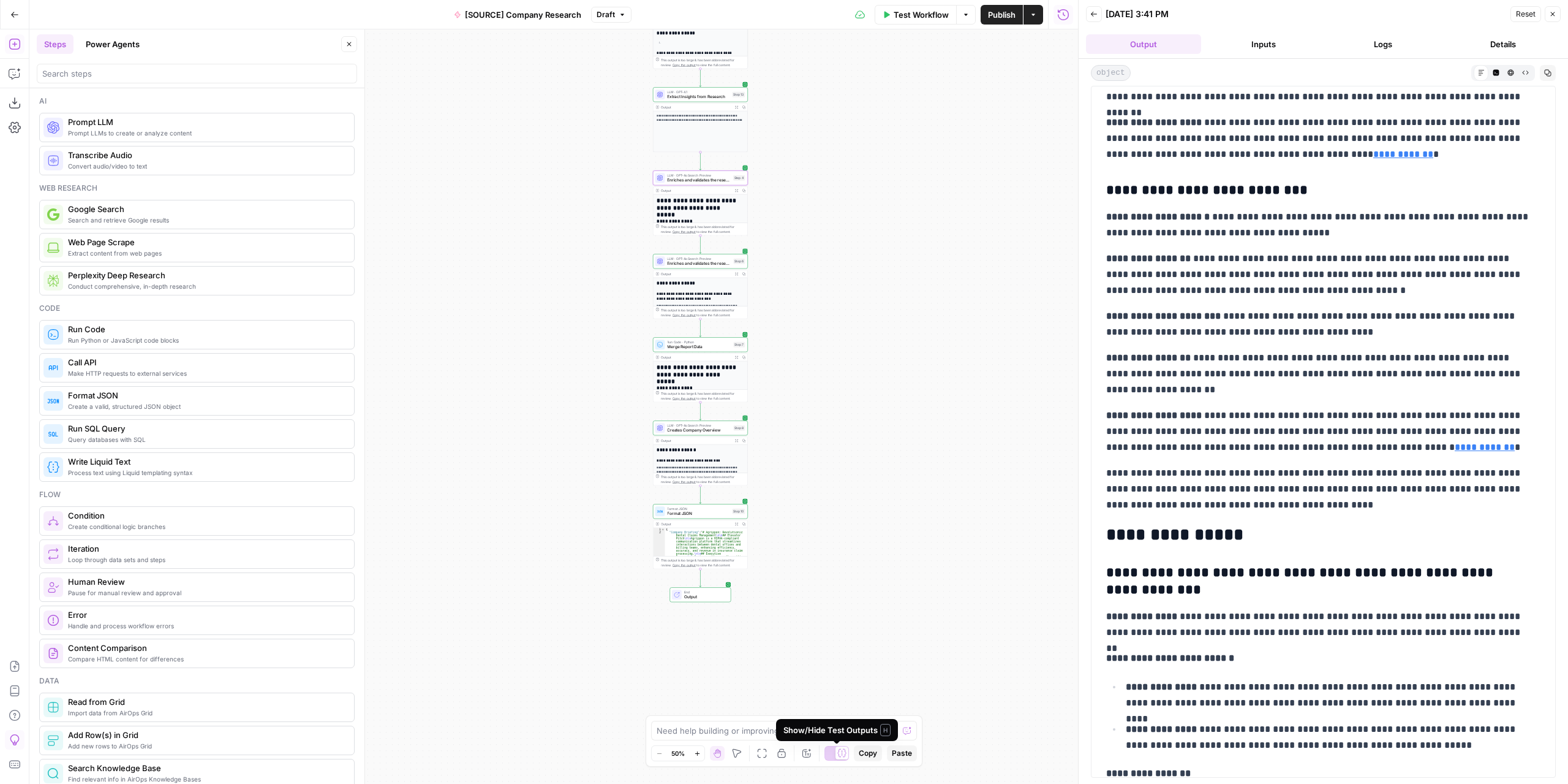
click at [808, 756] on icon "button" at bounding box center [806, 753] width 10 height 10
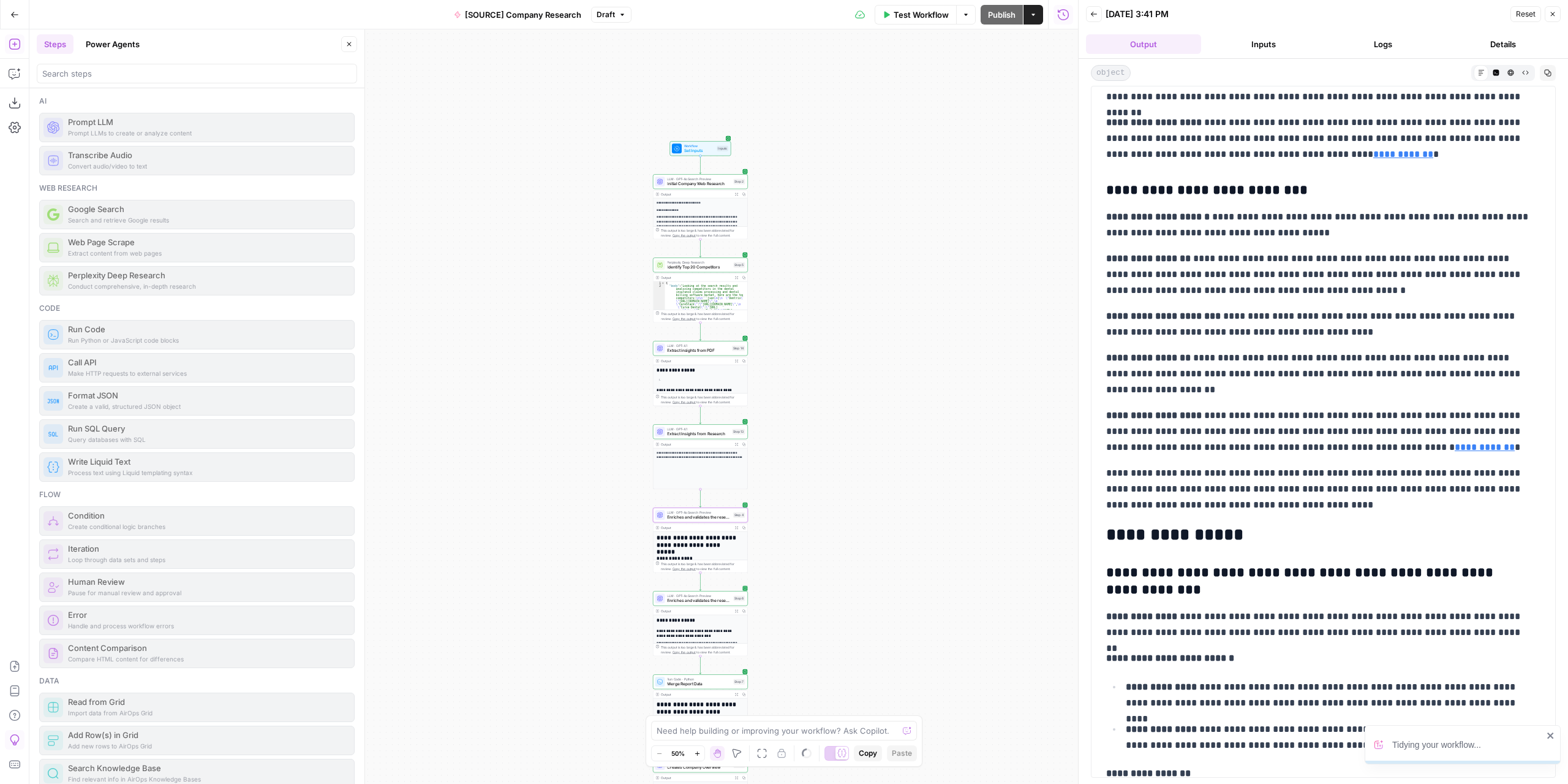
click at [720, 437] on div "LLM · GPT-4.1 Extract Insights from Research Step 13" at bounding box center [700, 431] width 95 height 14
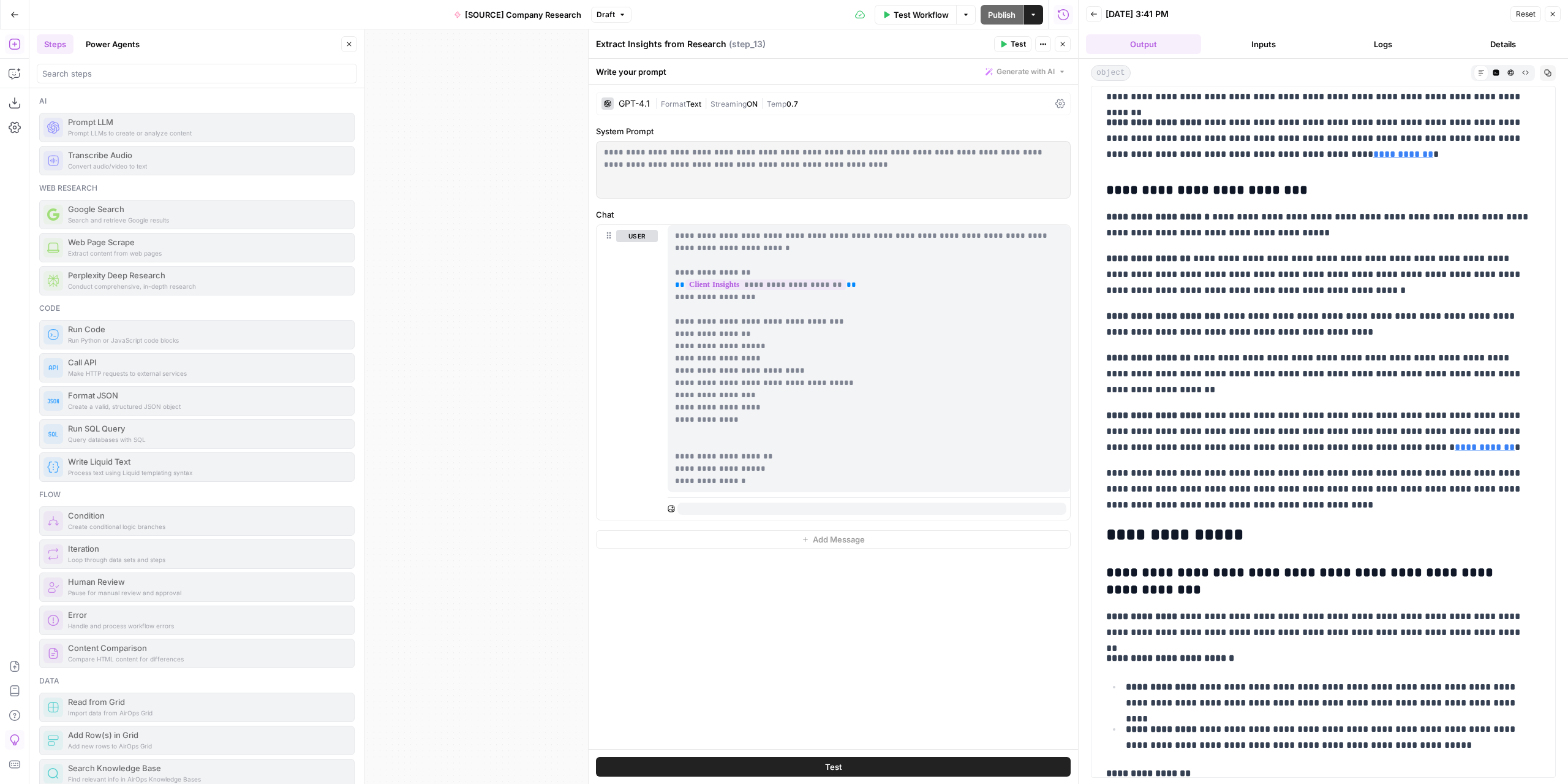
click at [1065, 46] on icon "button" at bounding box center [1063, 44] width 8 height 8
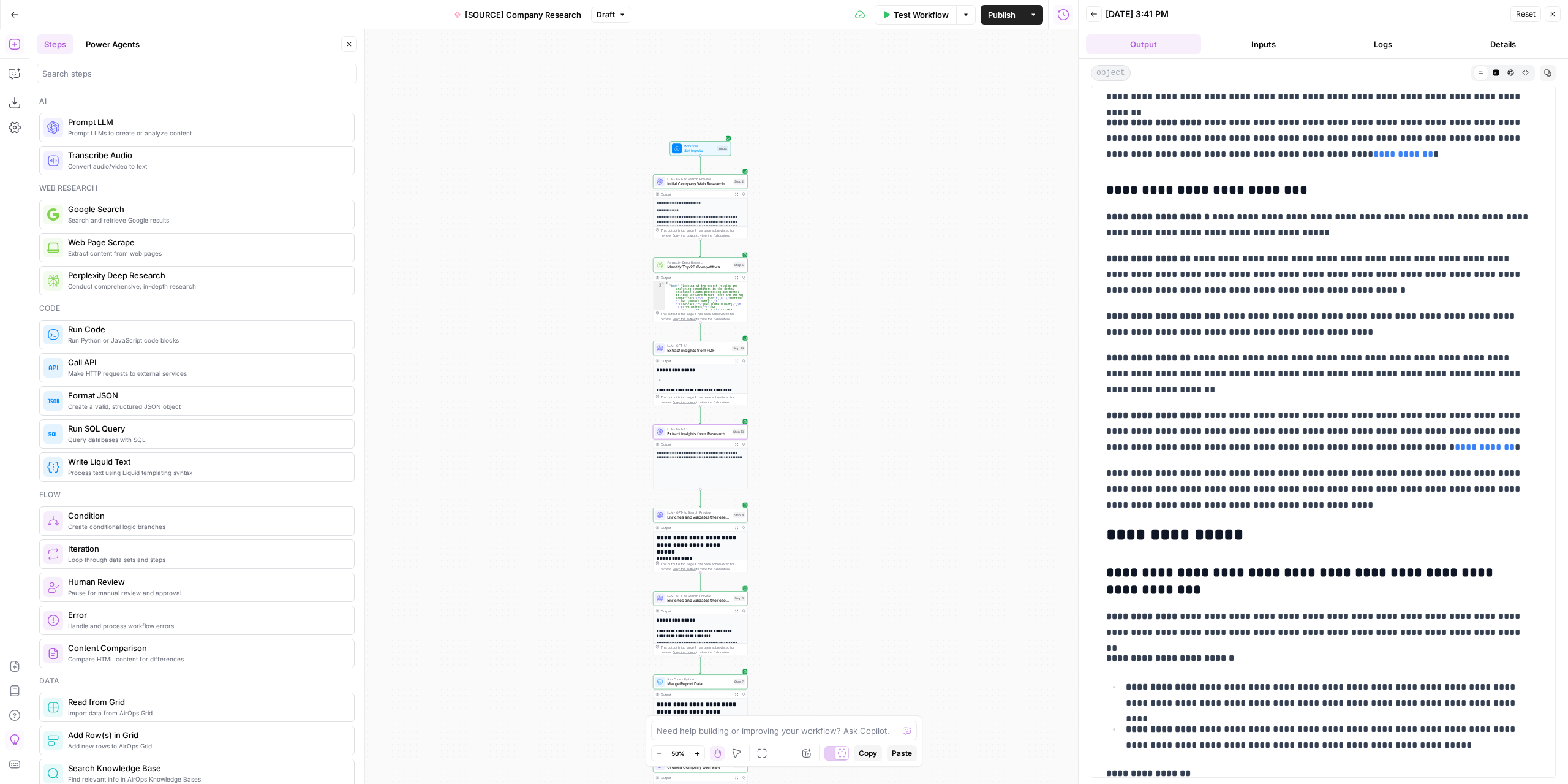
scroll to position [0, 0]
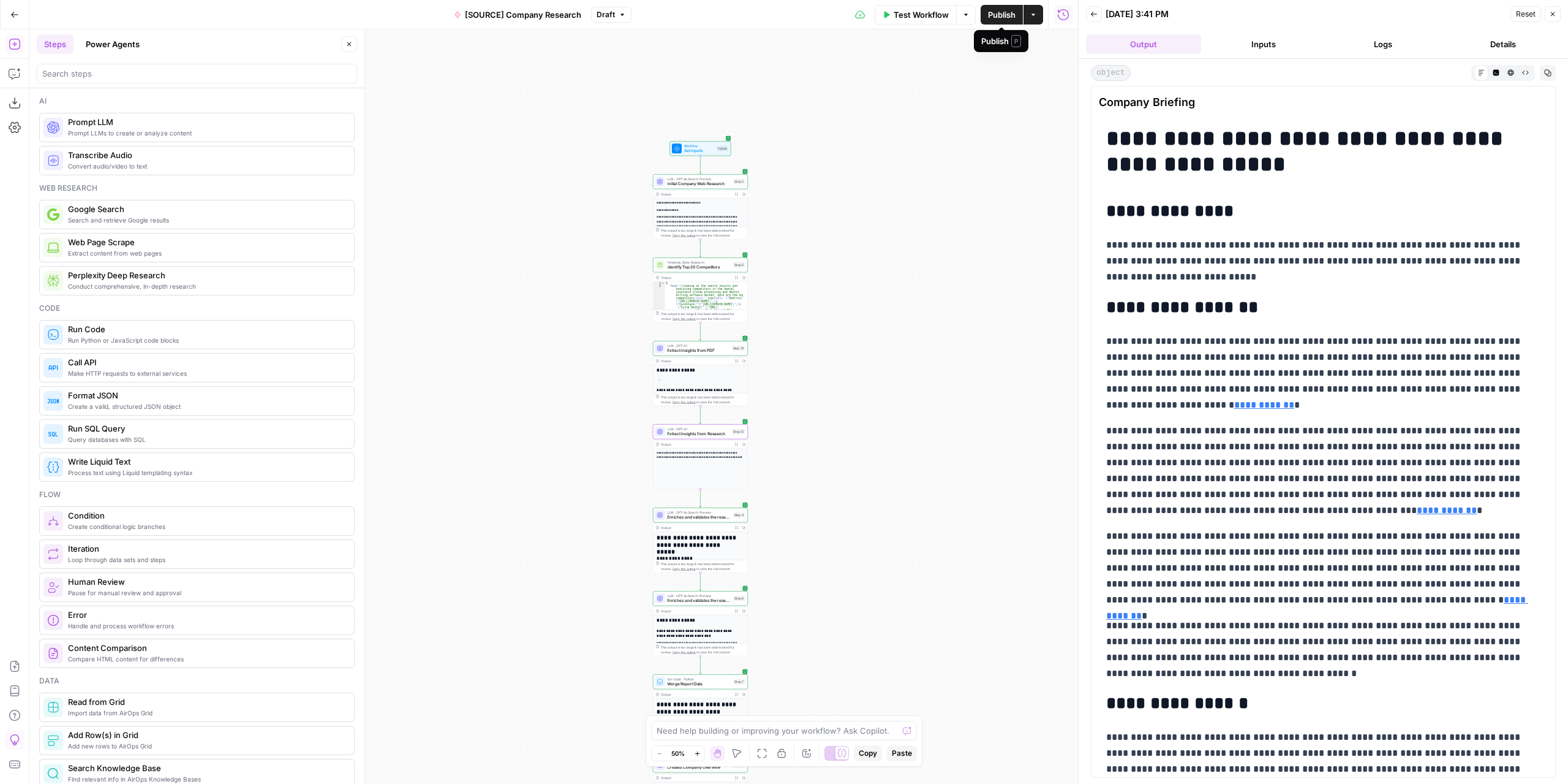
click at [1000, 19] on span "Publish" at bounding box center [1002, 15] width 27 height 12
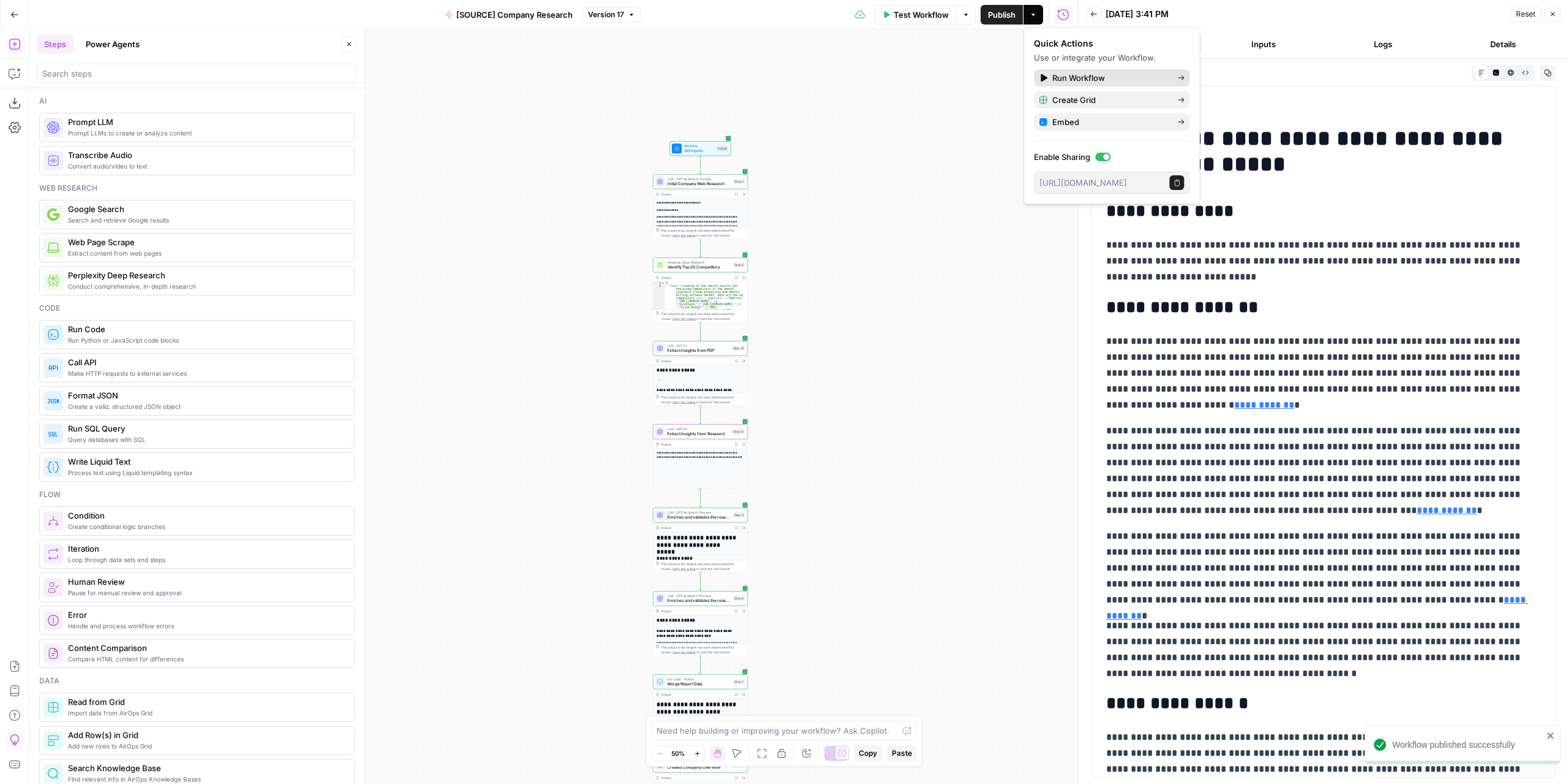
click at [1124, 82] on span "Run Workflow" at bounding box center [1110, 78] width 115 height 12
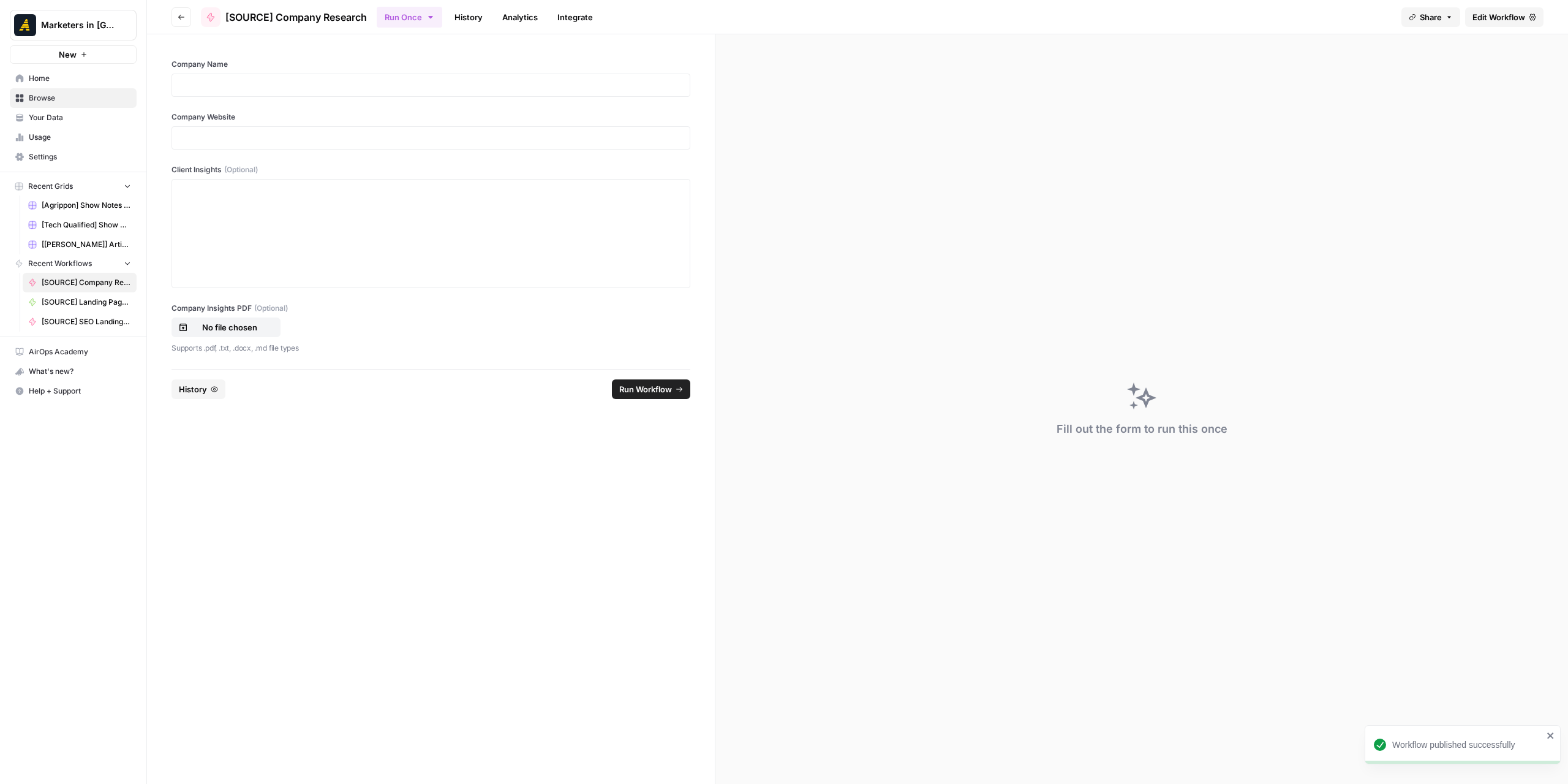
click at [466, 14] on link "History" at bounding box center [468, 17] width 43 height 20
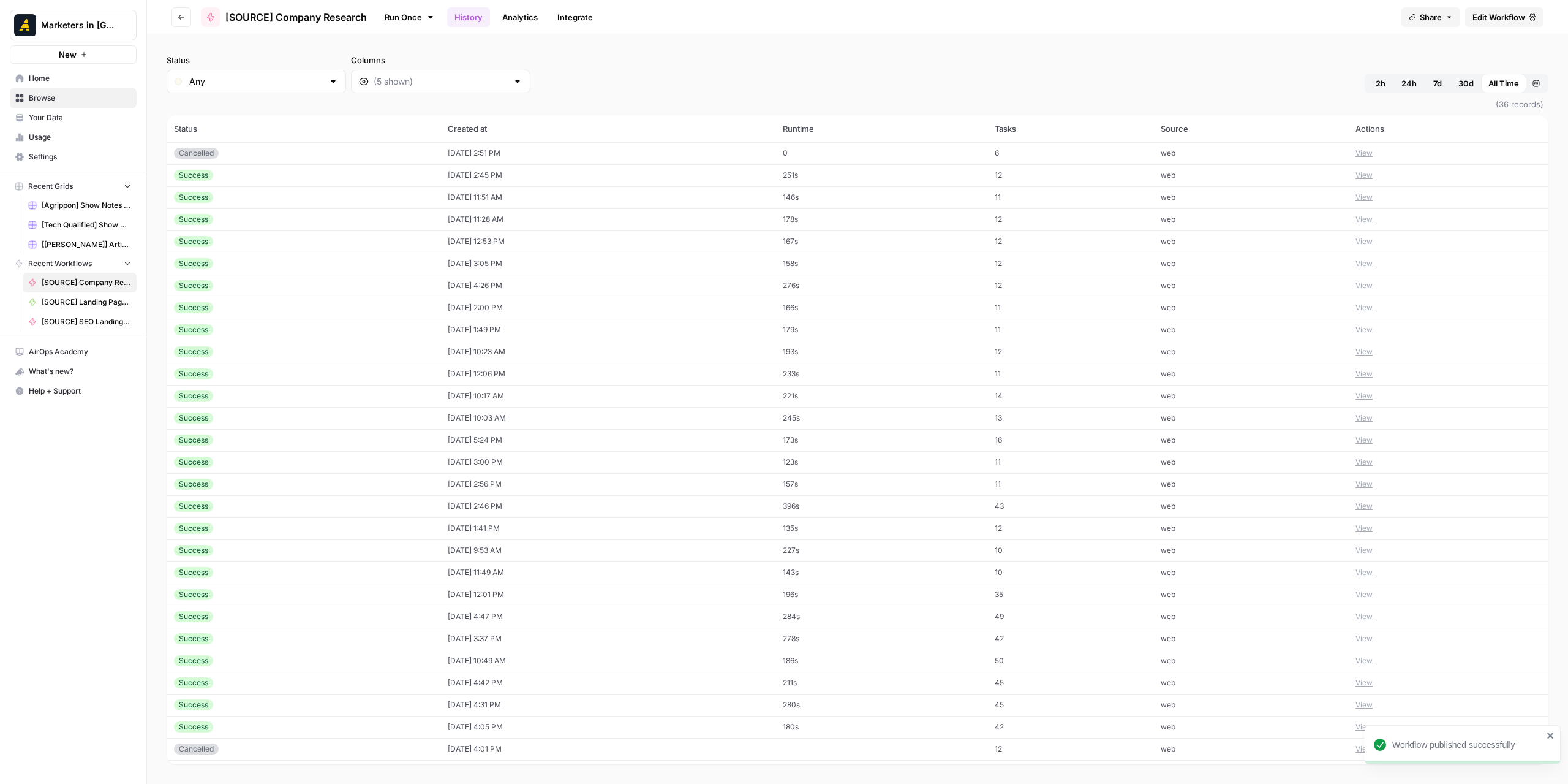
click at [265, 145] on td "Cancelled" at bounding box center [303, 153] width 274 height 22
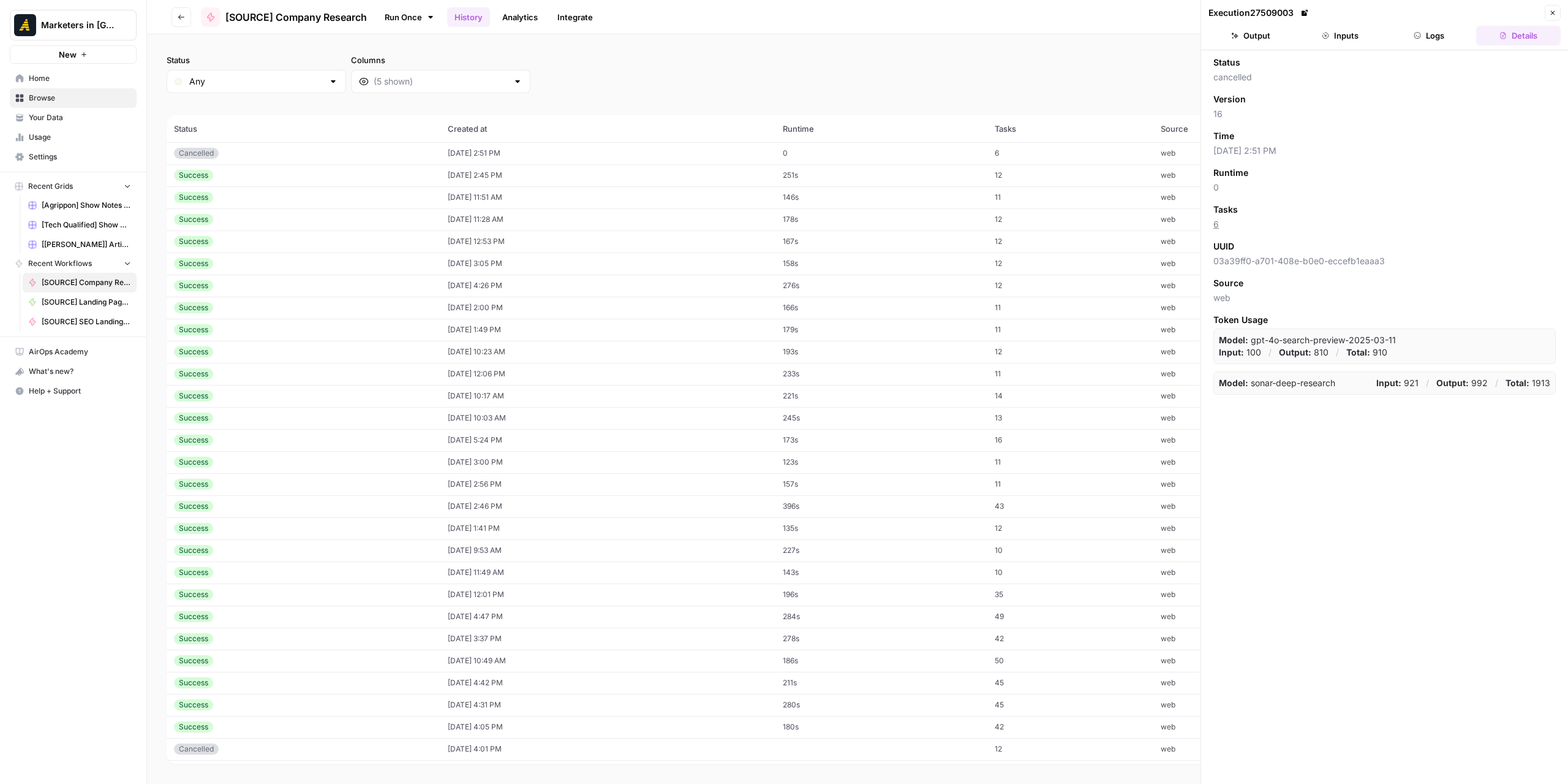
click at [175, 16] on button "Go back" at bounding box center [181, 17] width 20 height 20
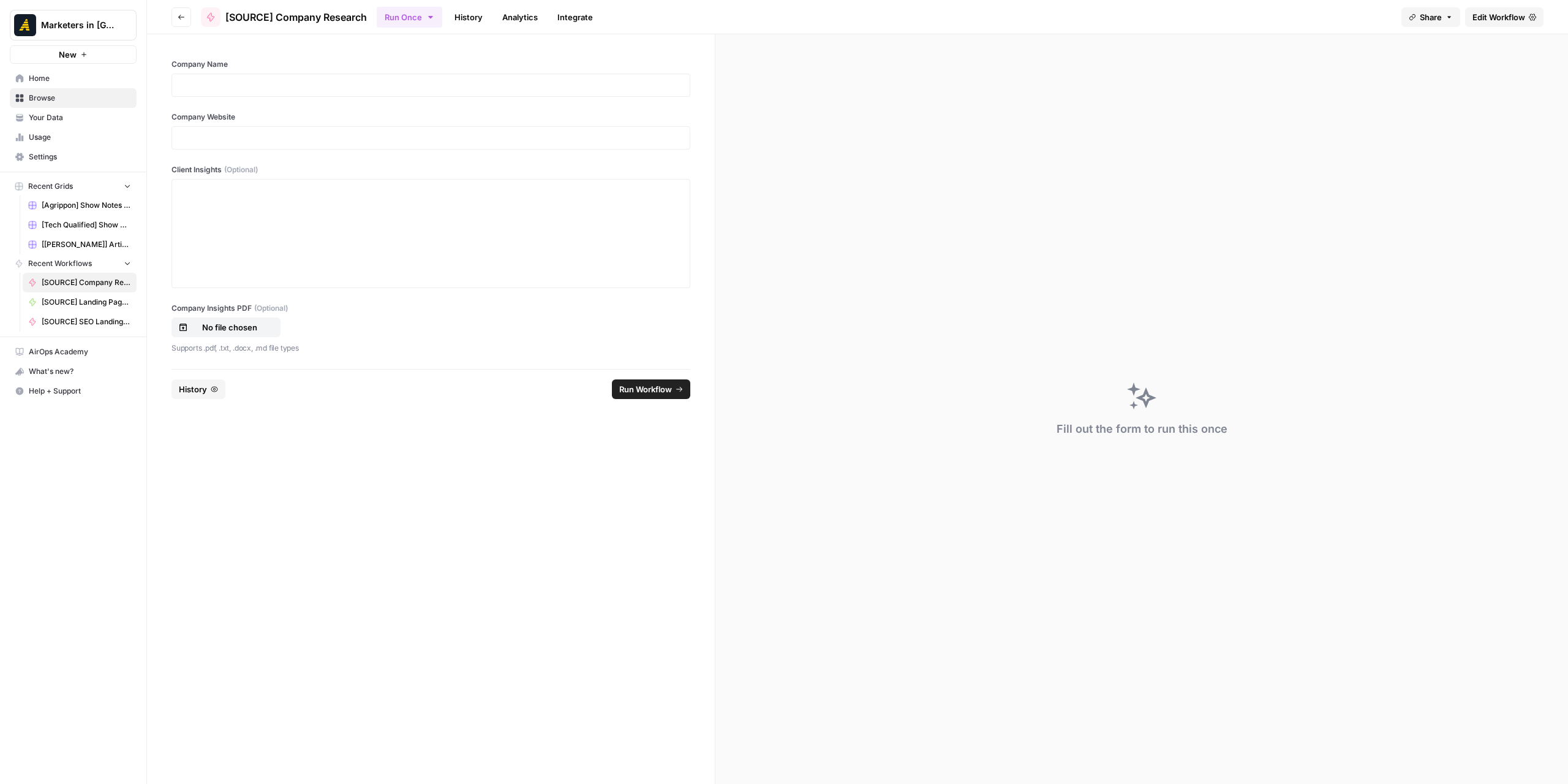
drag, startPoint x: 274, startPoint y: 68, endPoint x: 272, endPoint y: 79, distance: 11.2
click at [274, 69] on label "Company Name" at bounding box center [431, 64] width 519 height 11
click at [271, 86] on p at bounding box center [431, 85] width 503 height 12
click at [255, 130] on div at bounding box center [431, 138] width 519 height 23
click at [252, 136] on p at bounding box center [431, 138] width 503 height 12
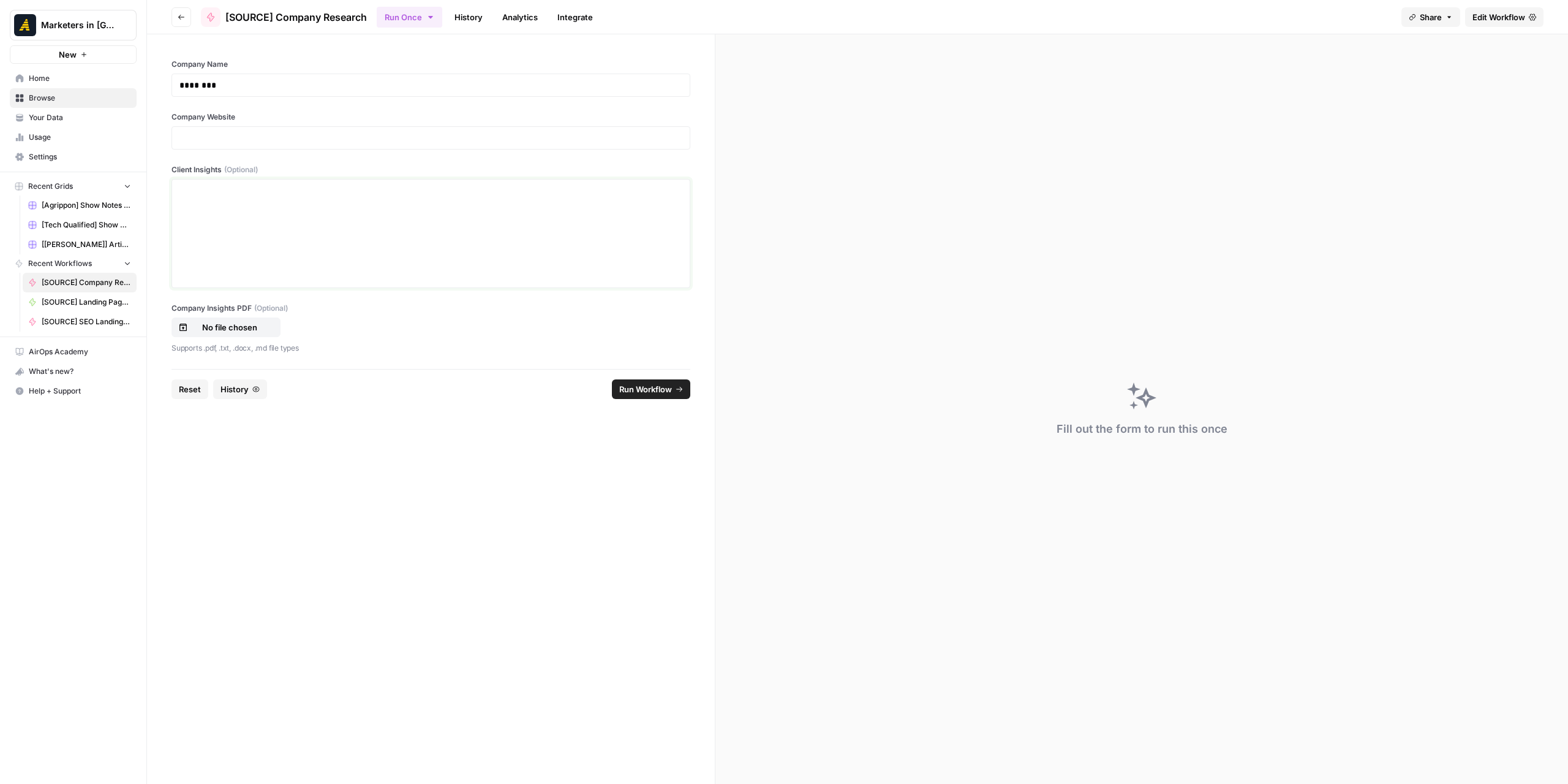
click at [437, 246] on div at bounding box center [431, 233] width 503 height 98
click at [266, 329] on p "No file chosen" at bounding box center [230, 327] width 78 height 12
click at [656, 388] on span "Run Workflow" at bounding box center [645, 389] width 53 height 12
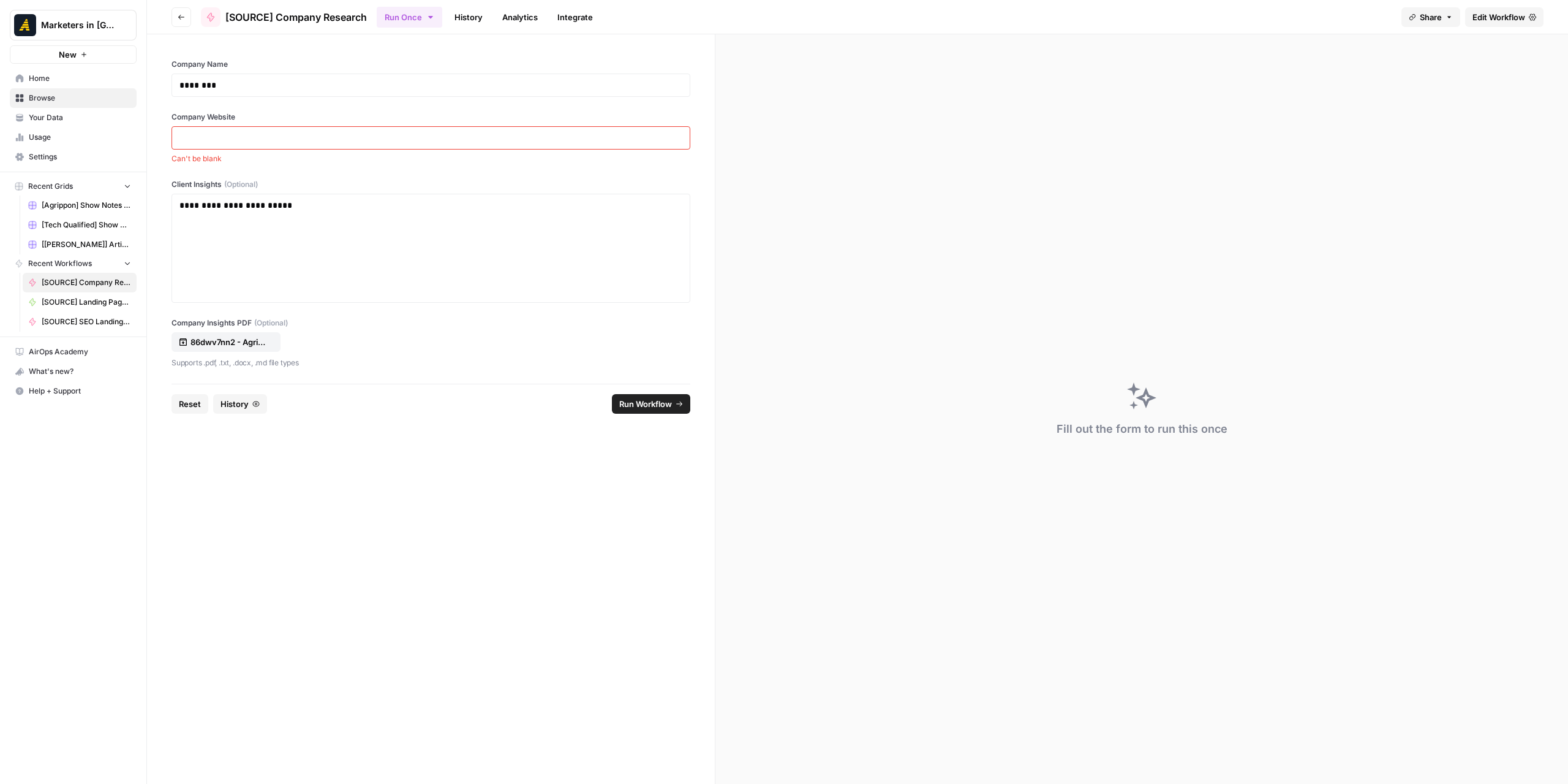
click at [343, 127] on div at bounding box center [431, 138] width 519 height 23
click at [324, 144] on div at bounding box center [431, 138] width 519 height 23
click at [296, 133] on p at bounding box center [431, 138] width 503 height 12
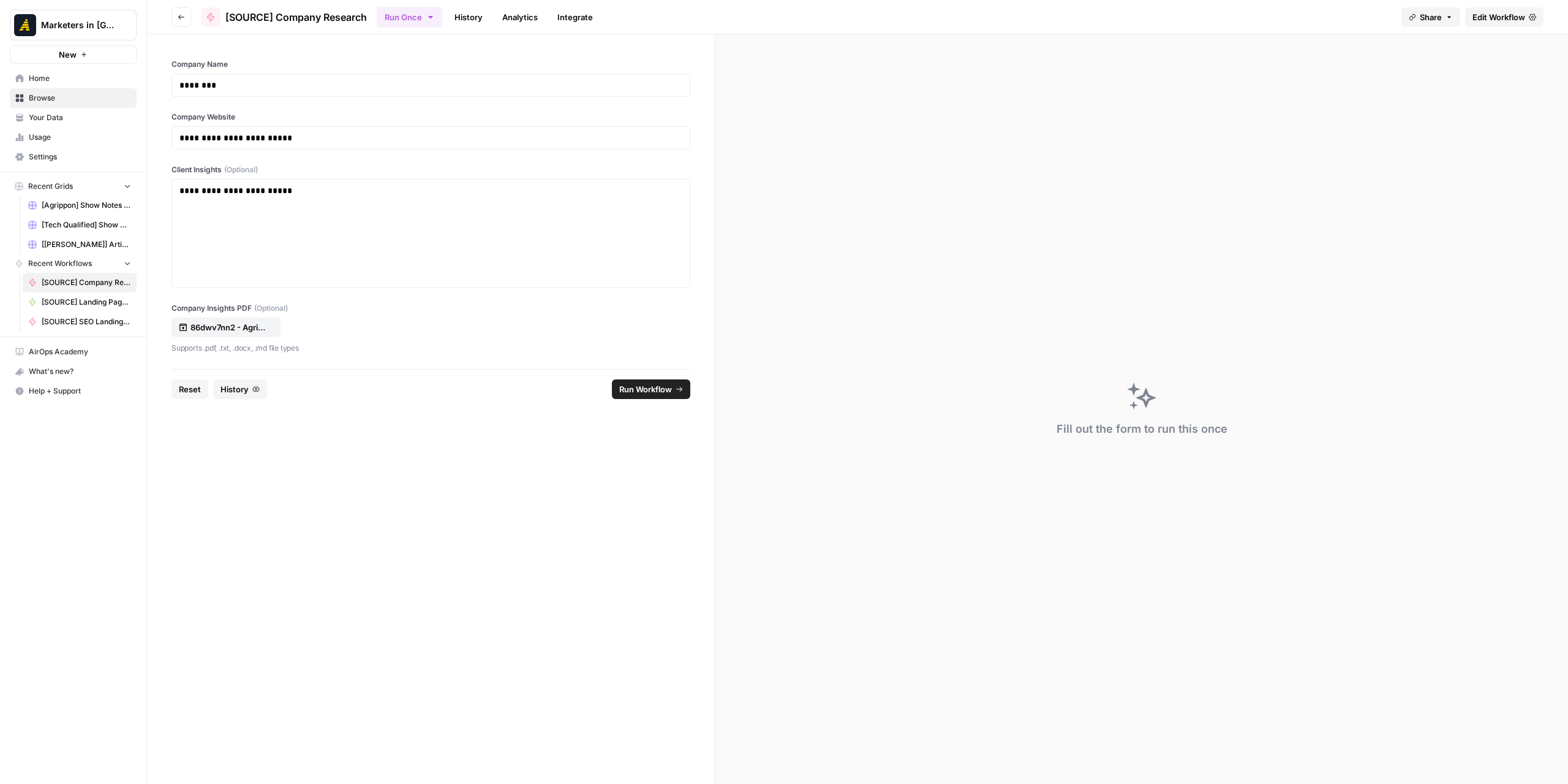
click at [638, 390] on span "Run Workflow" at bounding box center [645, 389] width 53 height 12
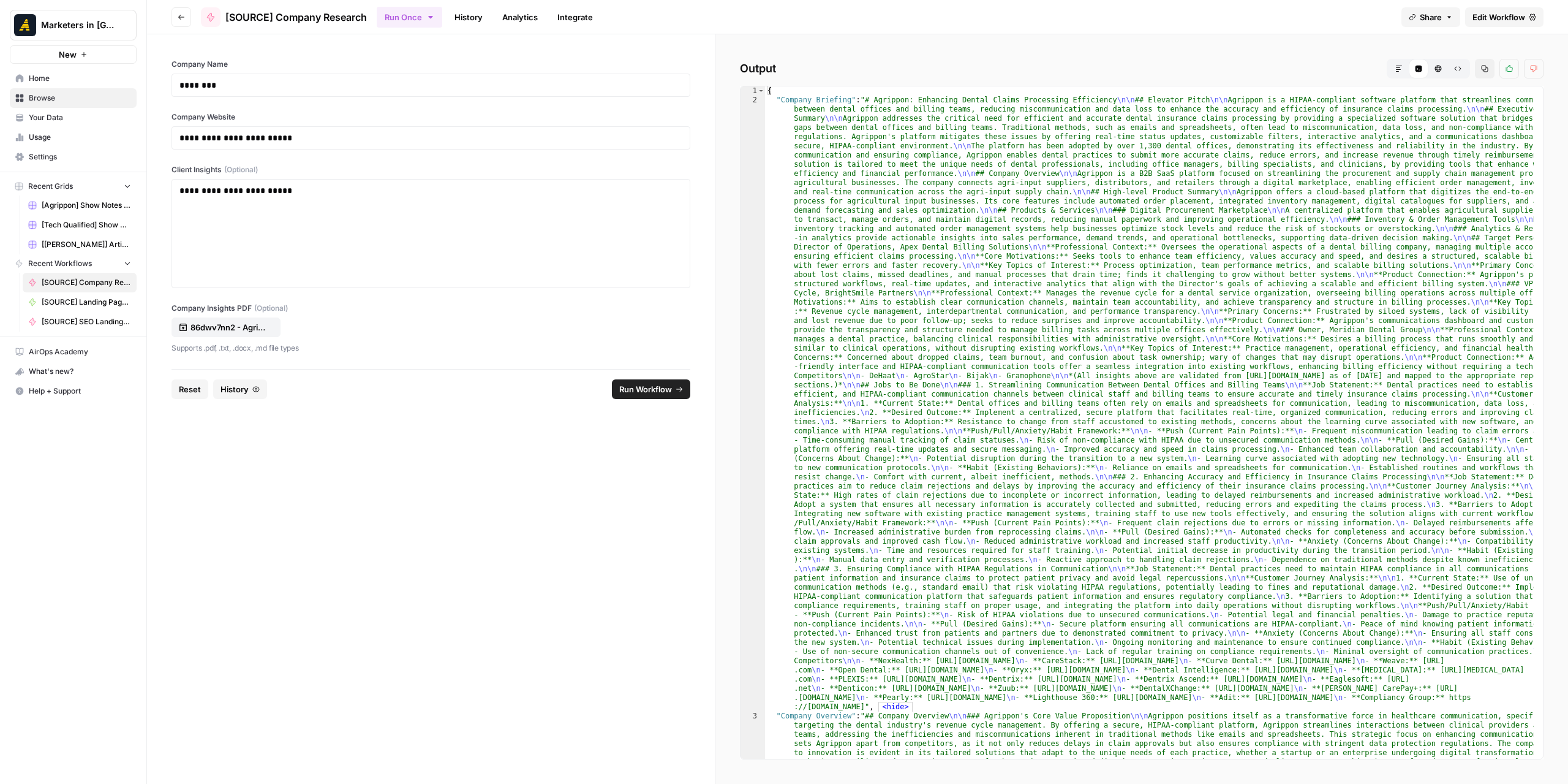
click at [1399, 63] on button "Markdown" at bounding box center [1399, 69] width 20 height 20
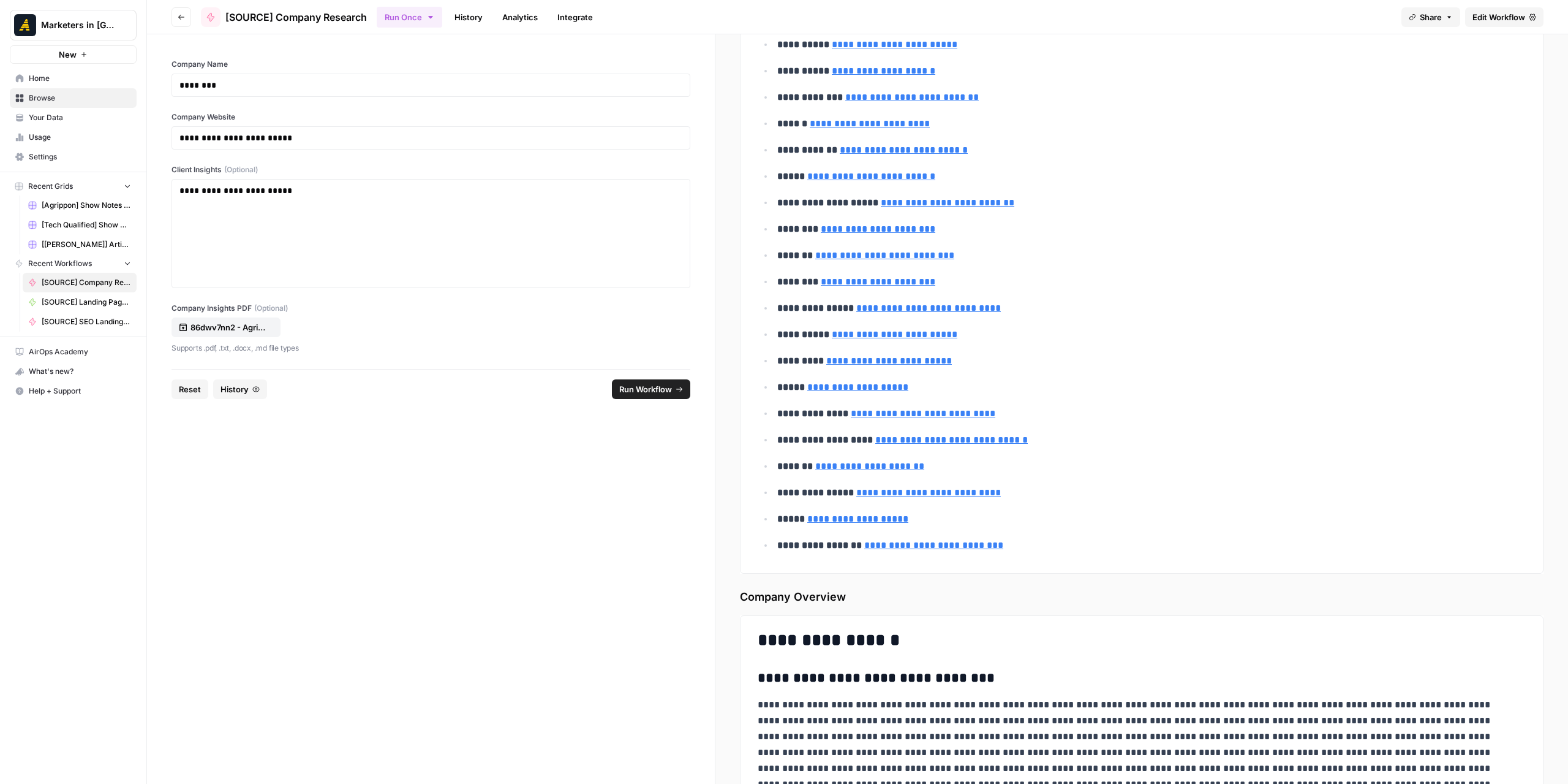
scroll to position [3922, 0]
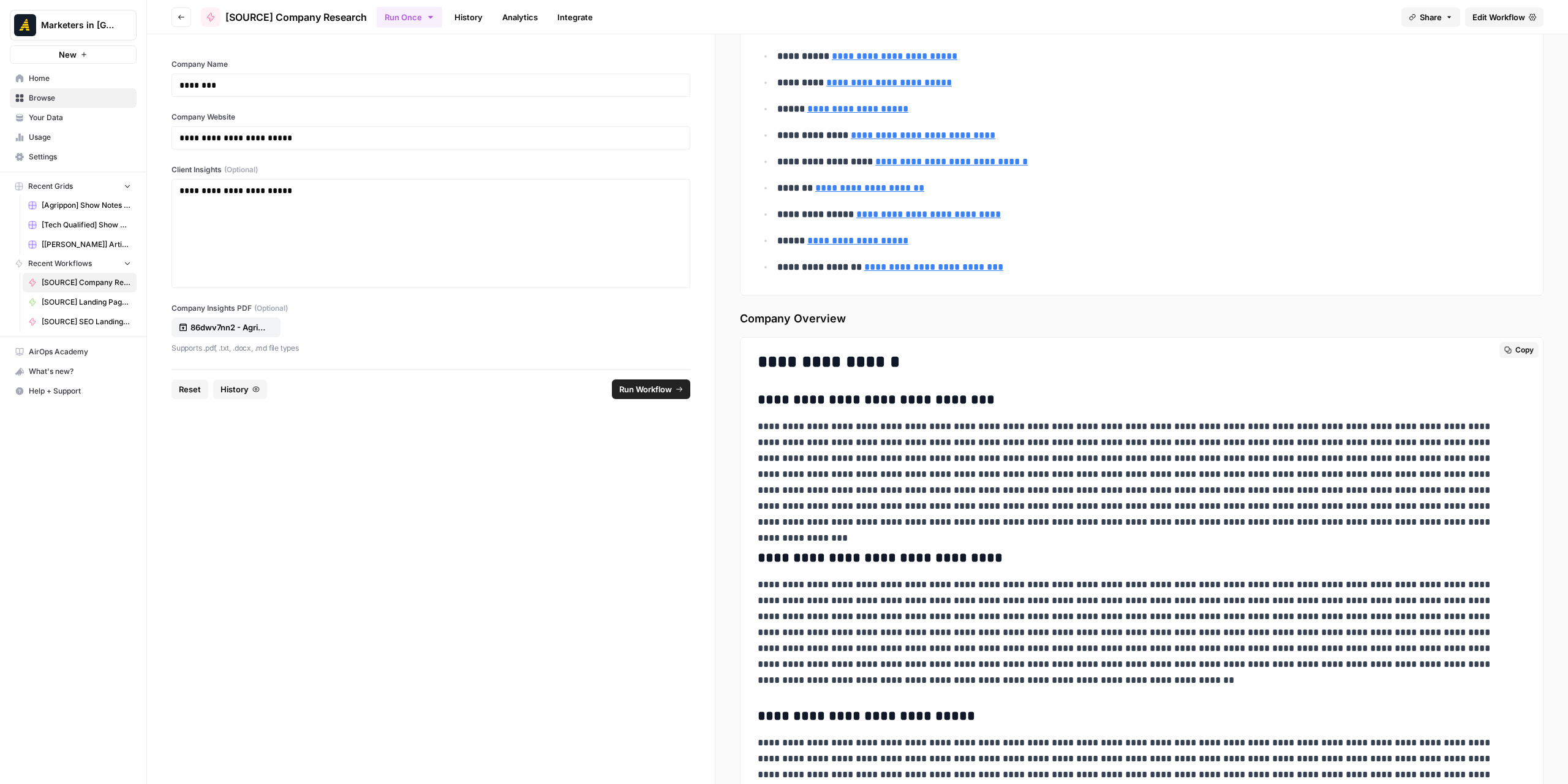
click at [1505, 347] on icon "button" at bounding box center [1508, 351] width 7 height 7
